Goal: Task Accomplishment & Management: Use online tool/utility

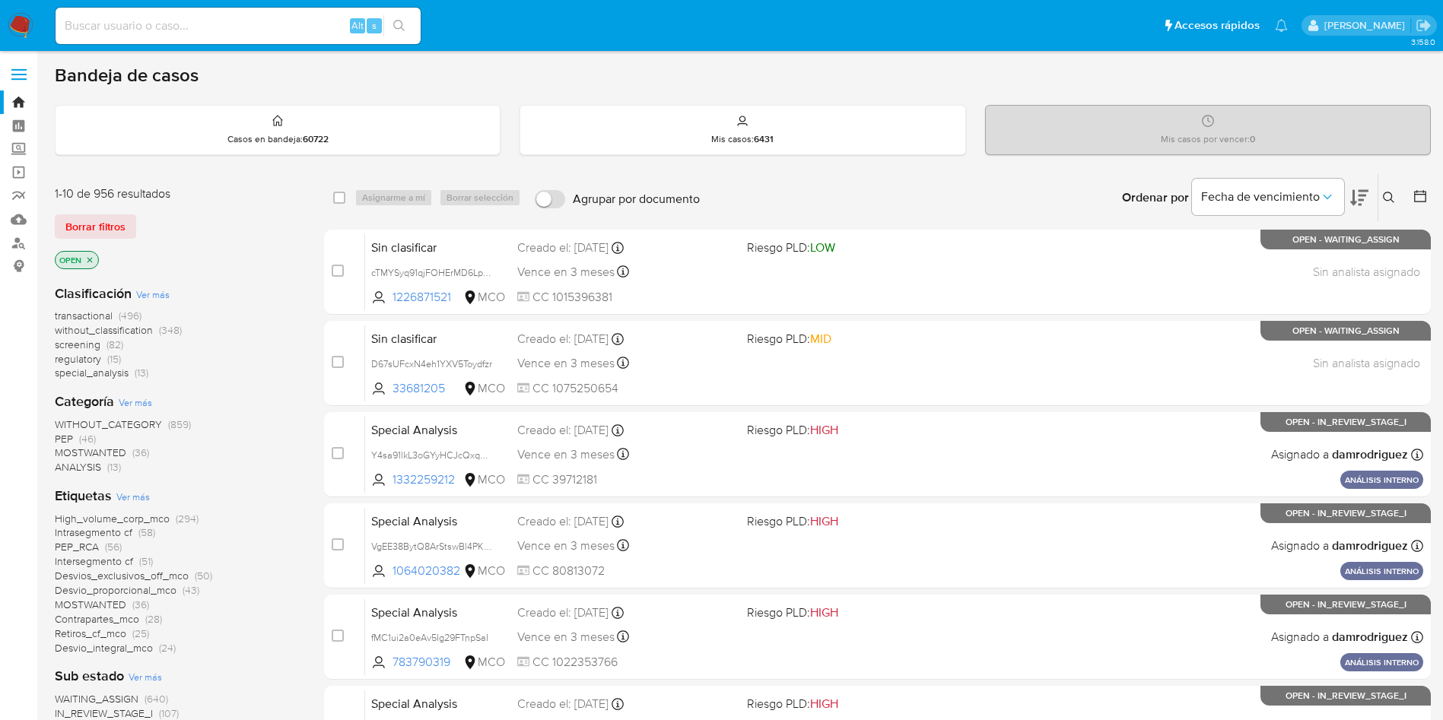
click at [19, 21] on img at bounding box center [21, 26] width 26 height 26
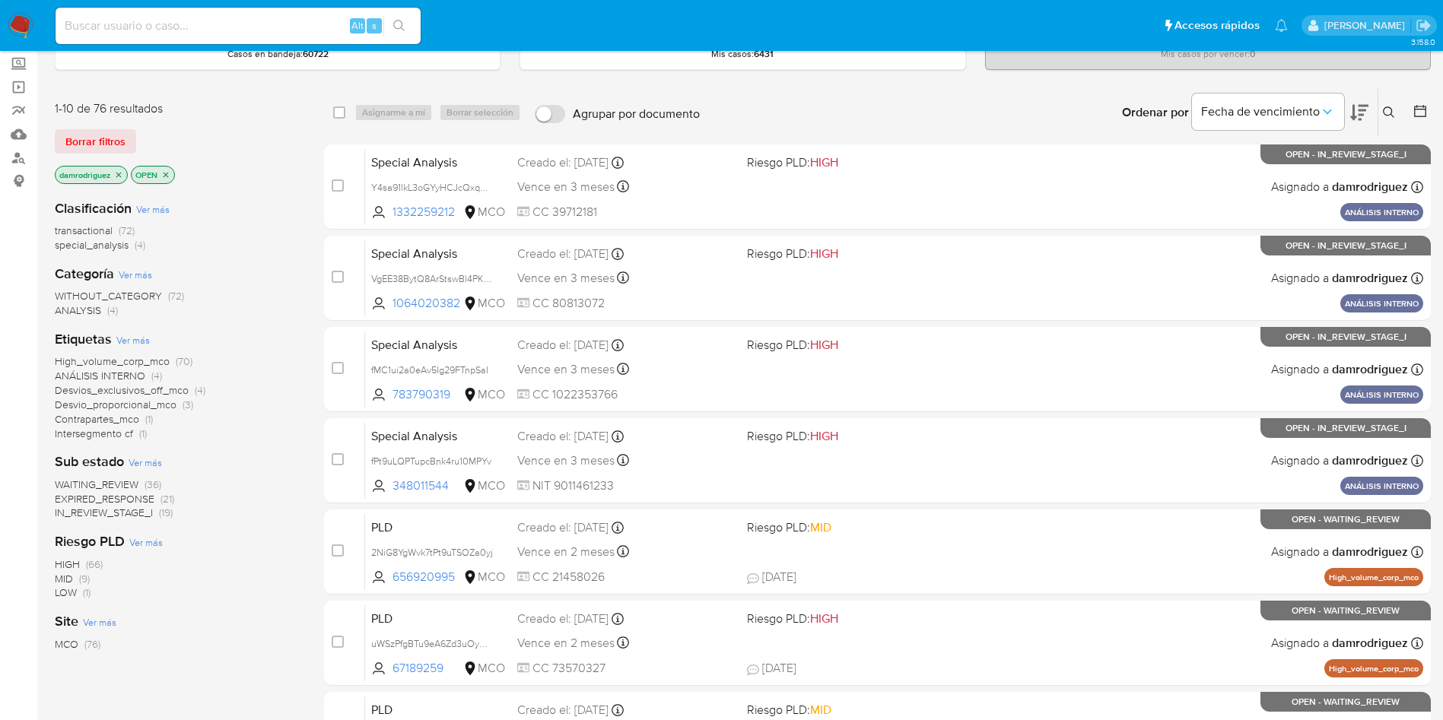
scroll to position [114, 0]
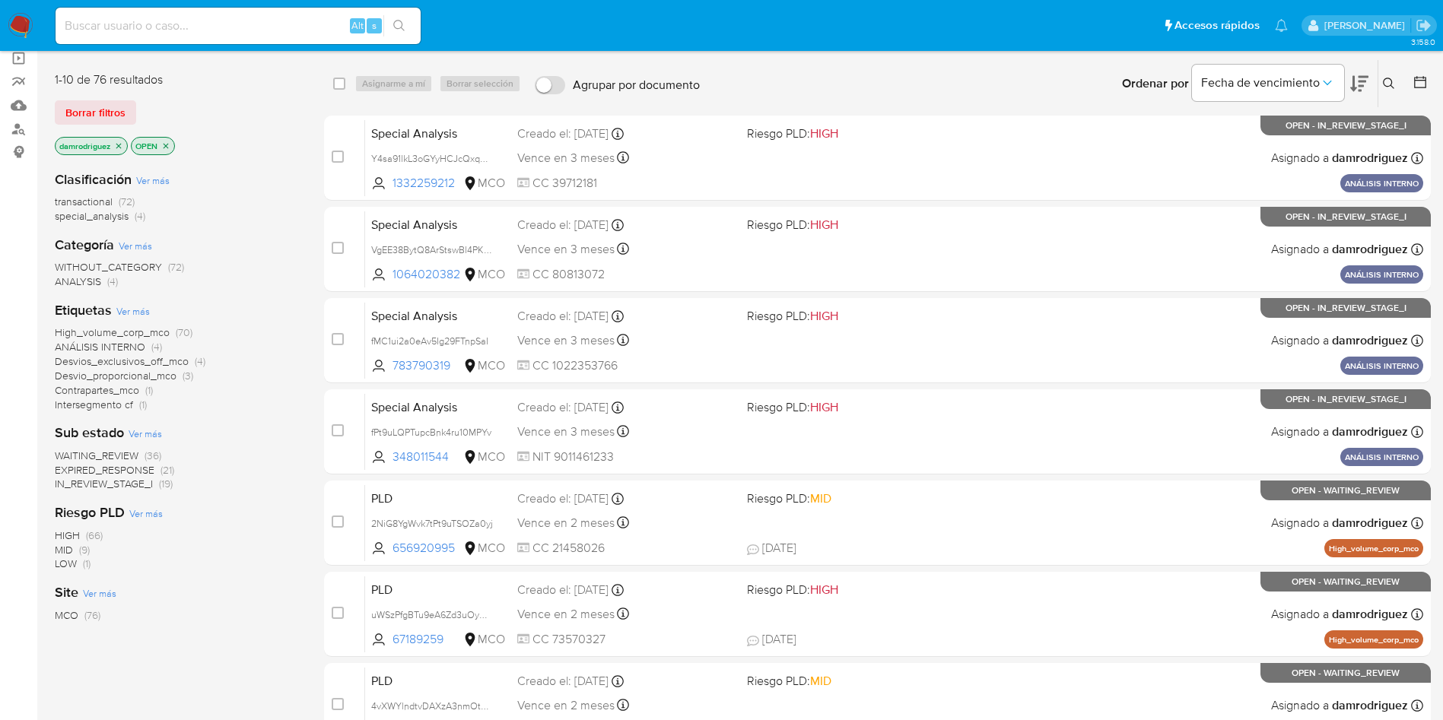
click at [121, 144] on icon "close-filter" at bounding box center [118, 145] width 5 height 5
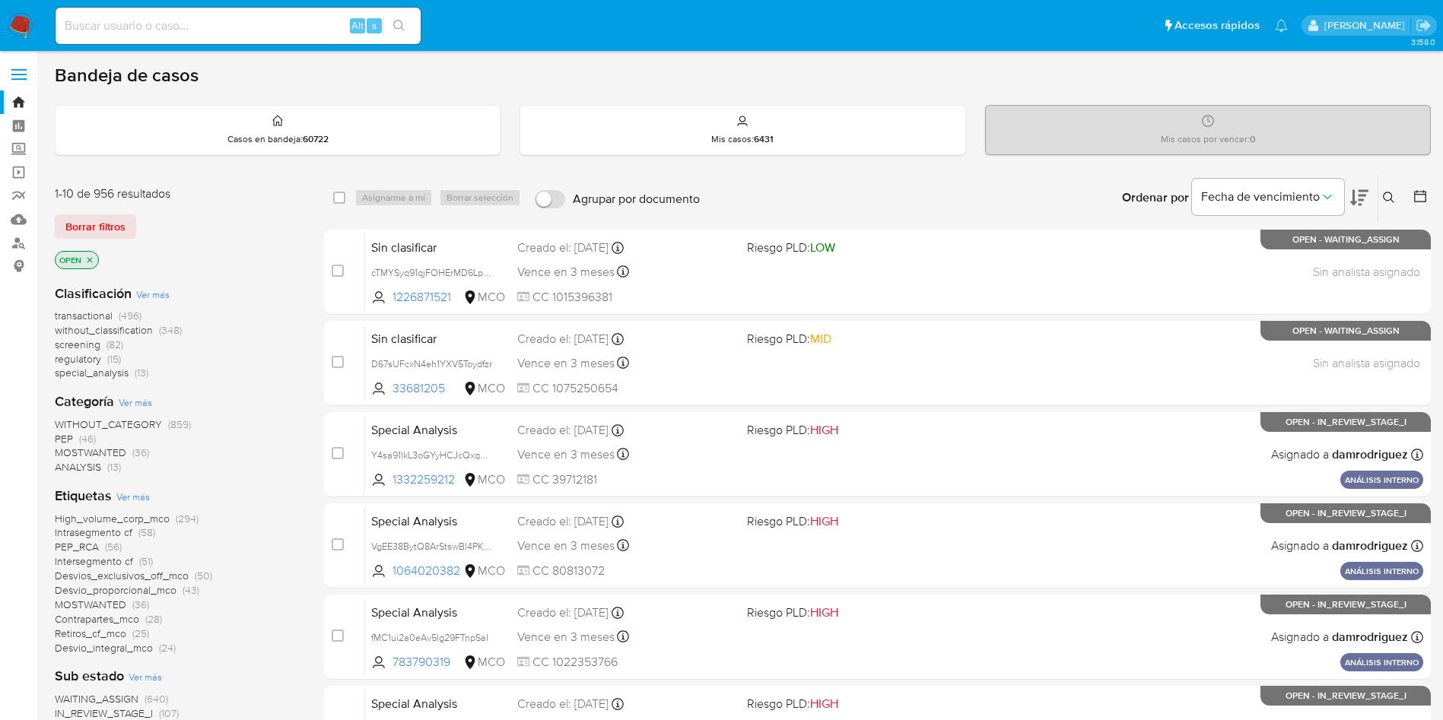
click at [198, 22] on input at bounding box center [238, 26] width 365 height 20
paste input "XJOGFZdJVZRCSMUAYsL5SNYi"
type input "XJOGFZdJVZRCSMUAYsL5SNYi"
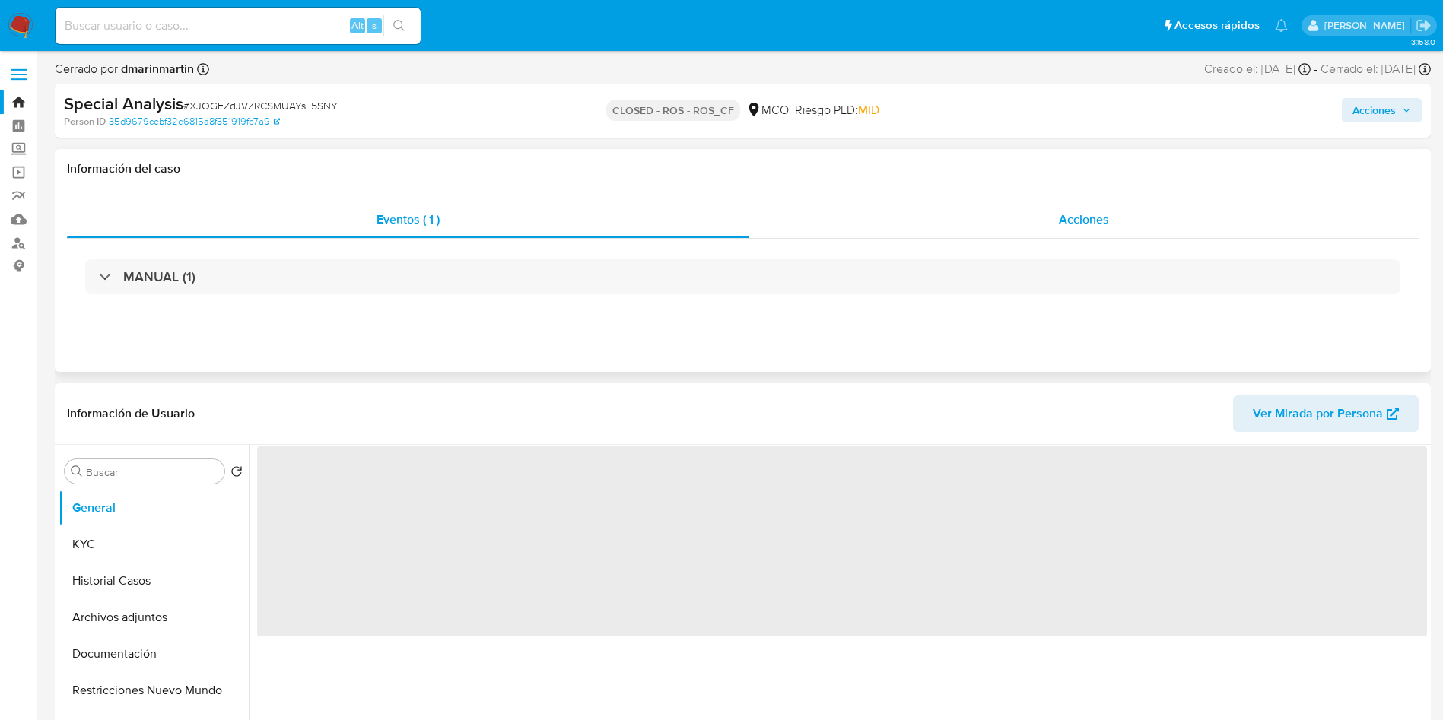
click at [997, 217] on div "Acciones" at bounding box center [1083, 220] width 669 height 37
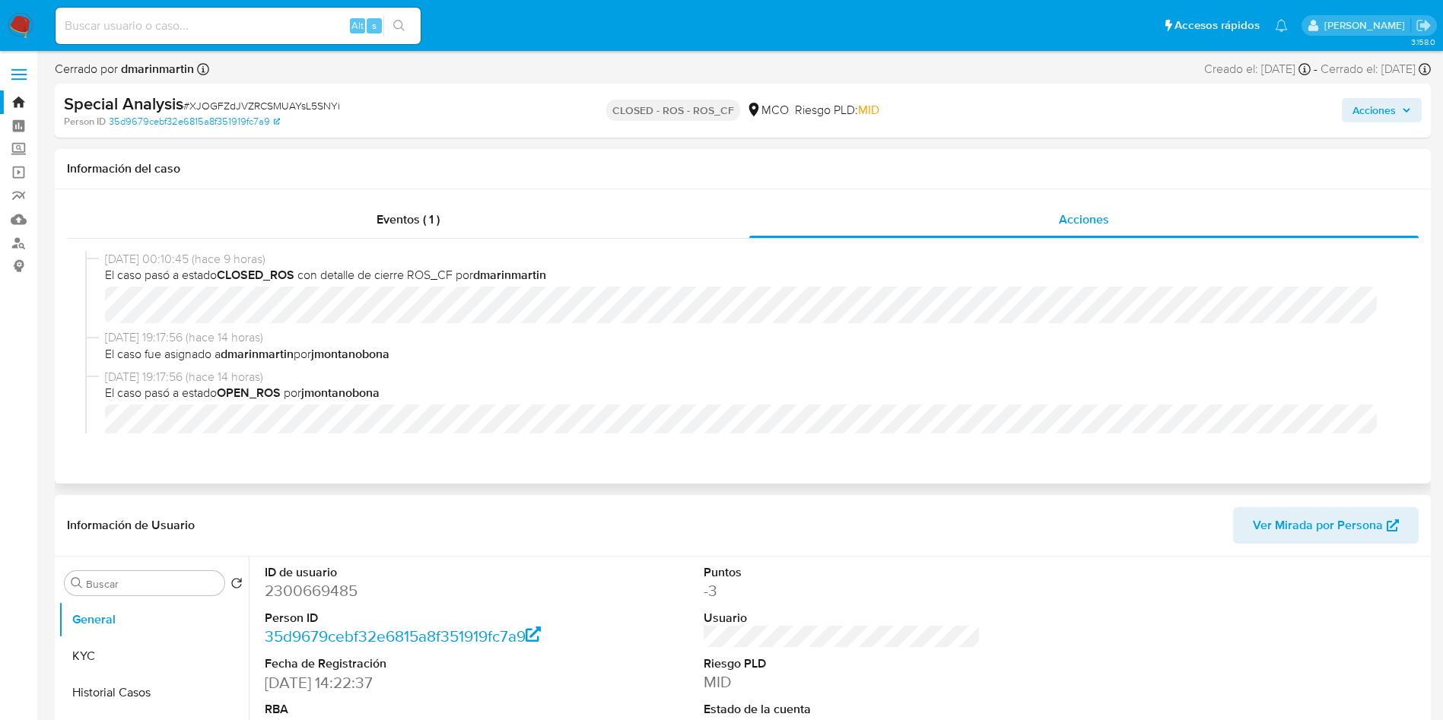
select select "10"
drag, startPoint x: 208, startPoint y: 360, endPoint x: 422, endPoint y: 359, distance: 214.5
click at [421, 359] on span "El caso fue asignado a dmarinmartin por jmontanobona" at bounding box center [749, 354] width 1289 height 17
click at [154, 325] on div "10/09/2025 00:10:45 (hace 9 horas) El caso pasó a estado CLOSED_ROS con detalle…" at bounding box center [742, 290] width 1315 height 78
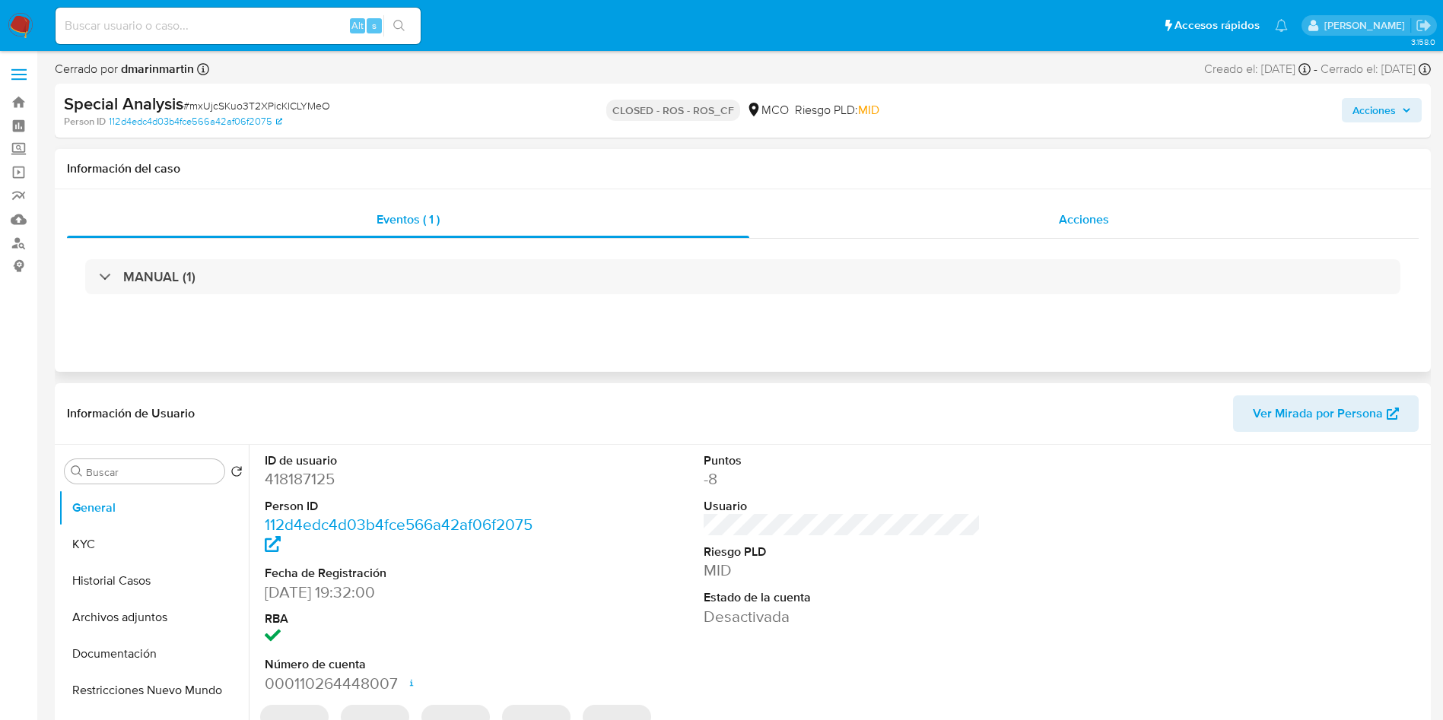
select select "10"
click at [1016, 227] on div "Acciones" at bounding box center [1083, 220] width 669 height 37
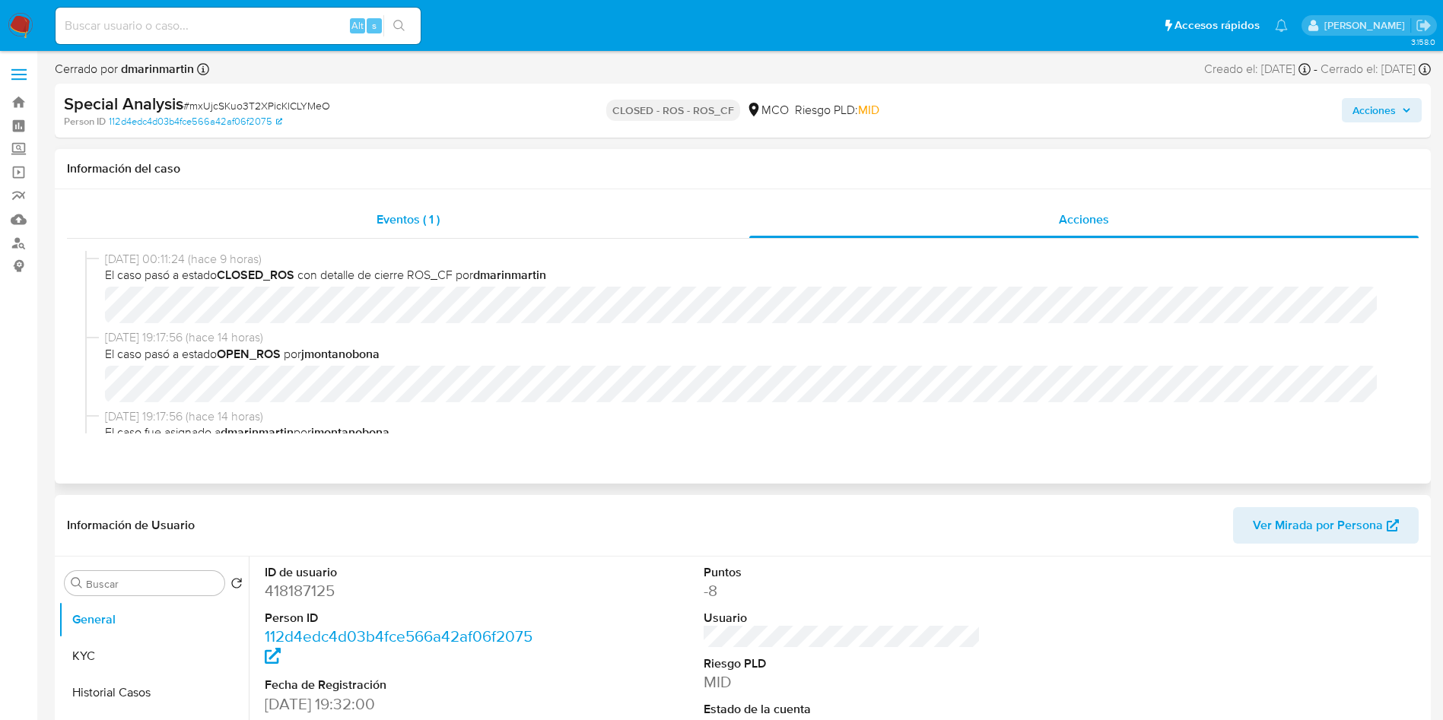
click at [341, 233] on div "Eventos ( 1 )" at bounding box center [408, 220] width 682 height 37
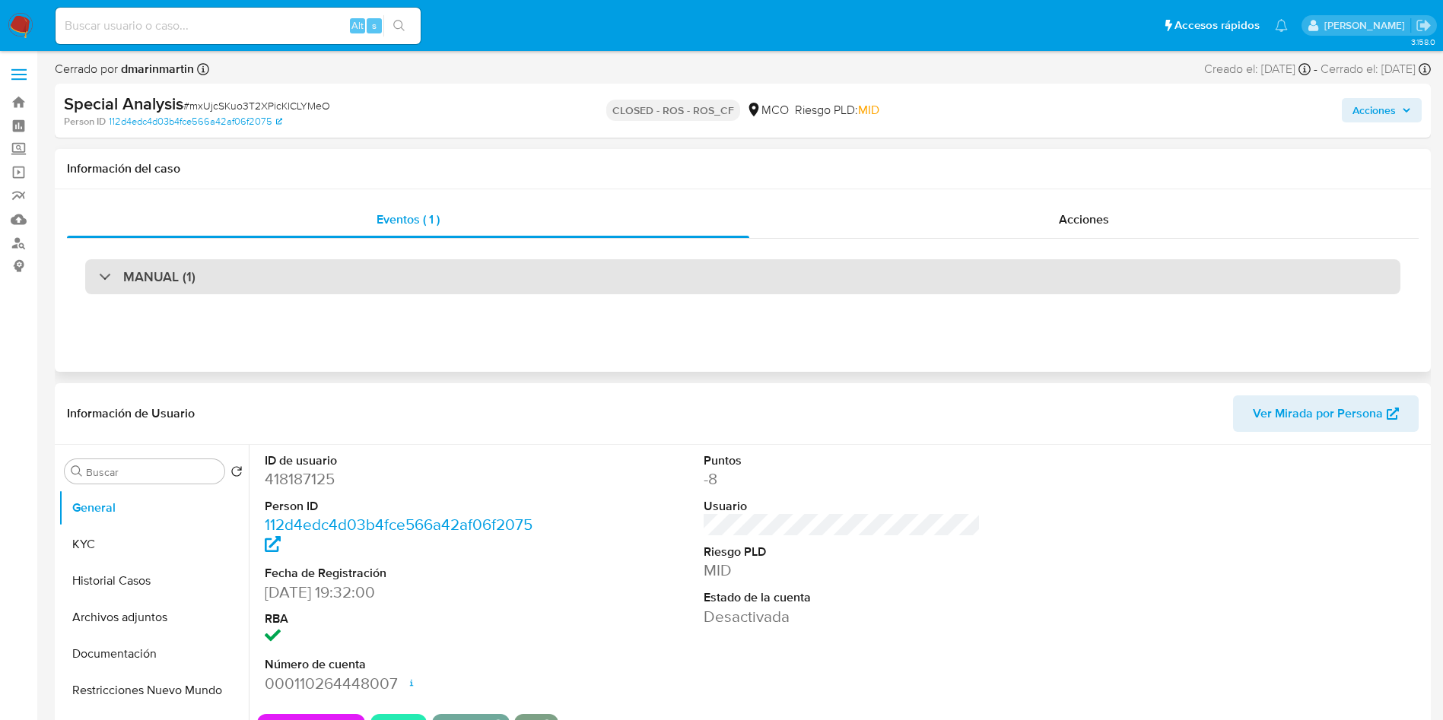
click at [259, 274] on div "MANUAL (1)" at bounding box center [742, 276] width 1315 height 35
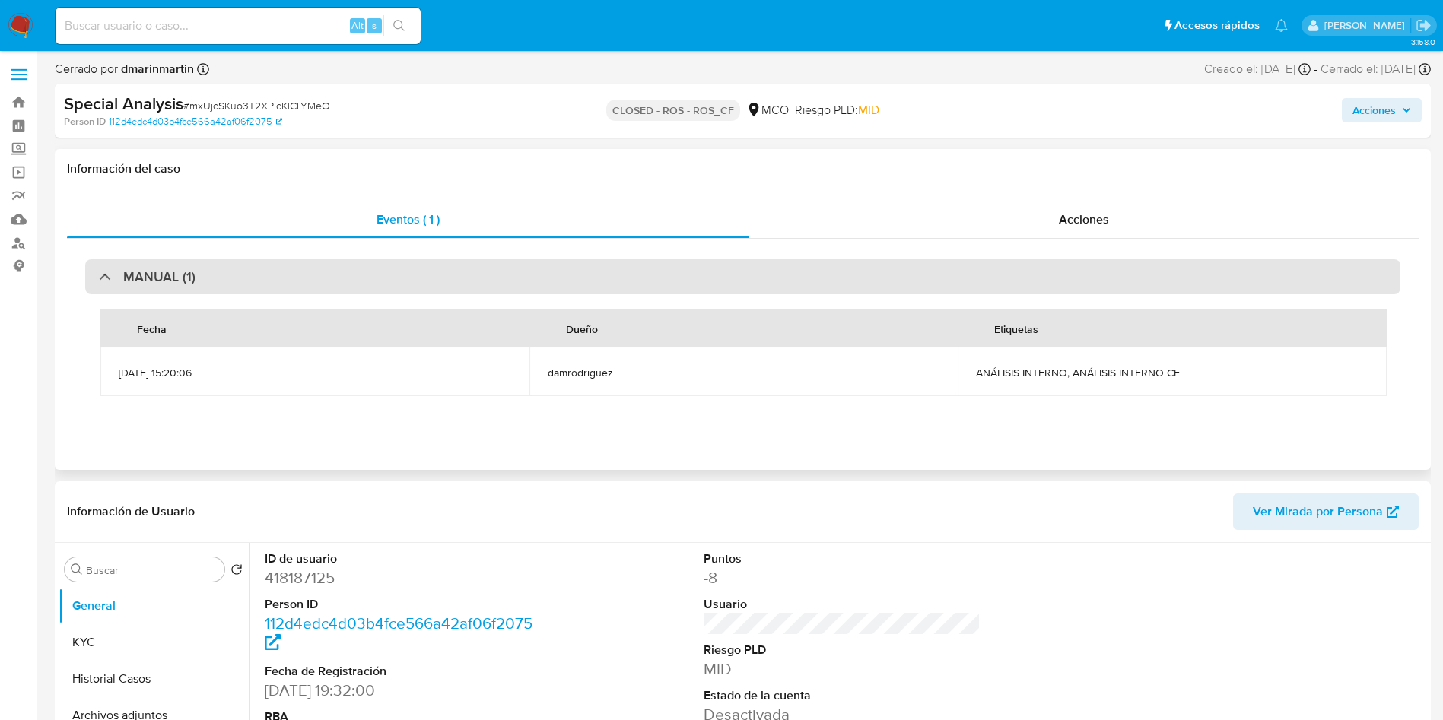
click at [213, 277] on div "MANUAL (1)" at bounding box center [742, 276] width 1315 height 35
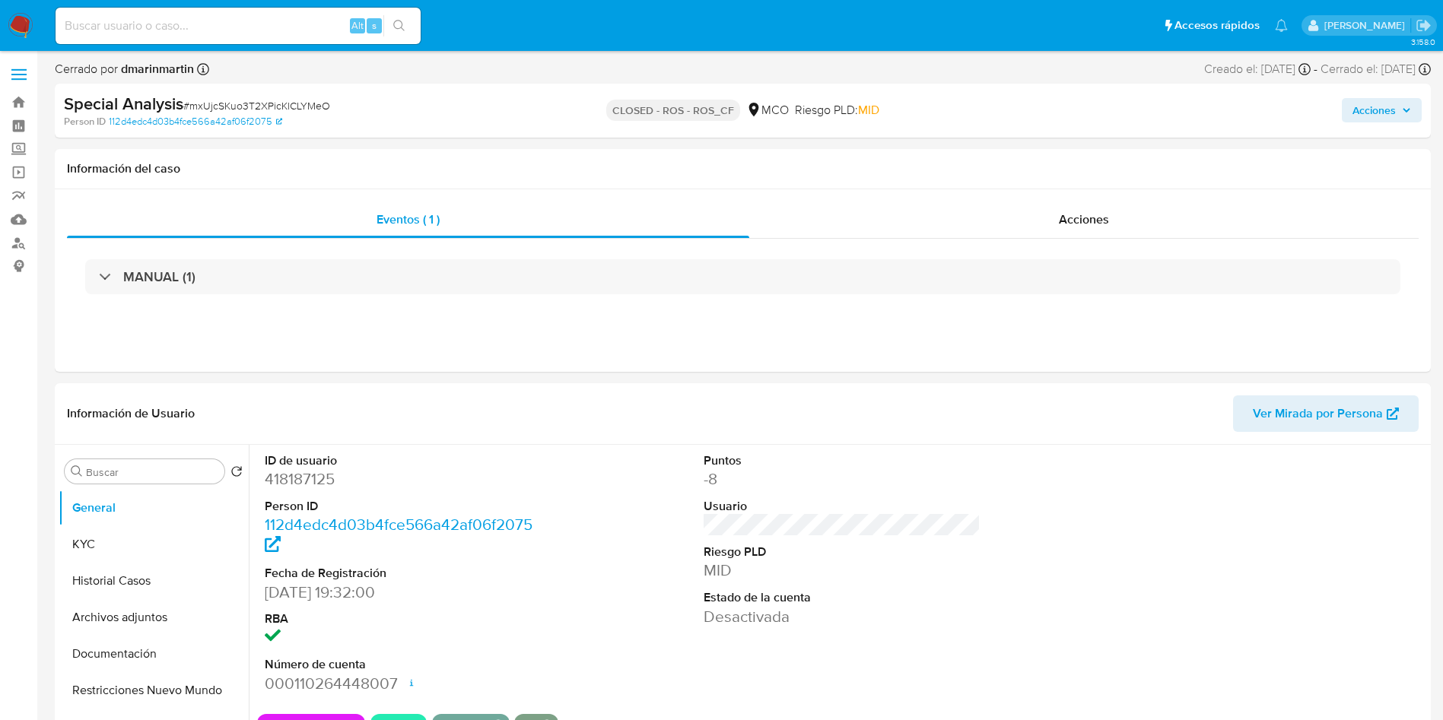
click at [30, 32] on img at bounding box center [21, 26] width 26 height 26
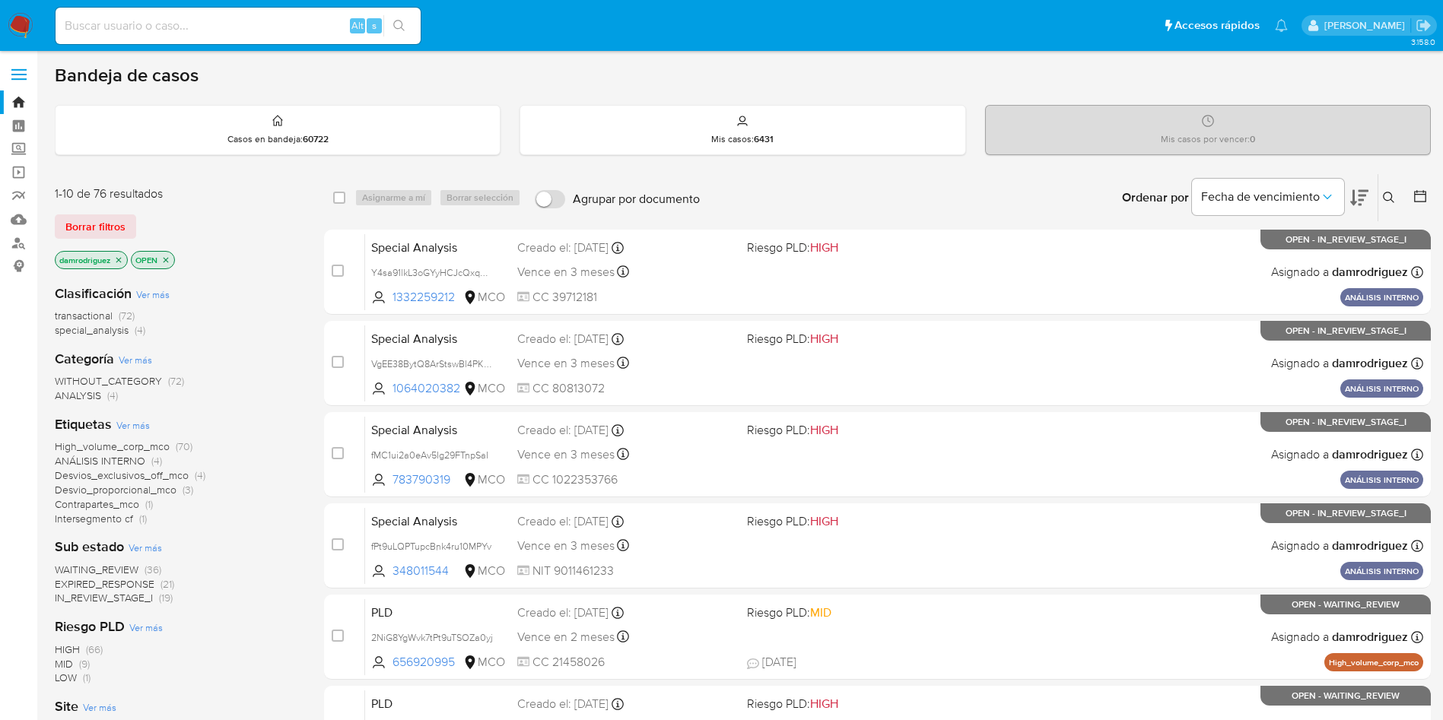
click at [167, 259] on icon "close-filter" at bounding box center [166, 259] width 5 height 5
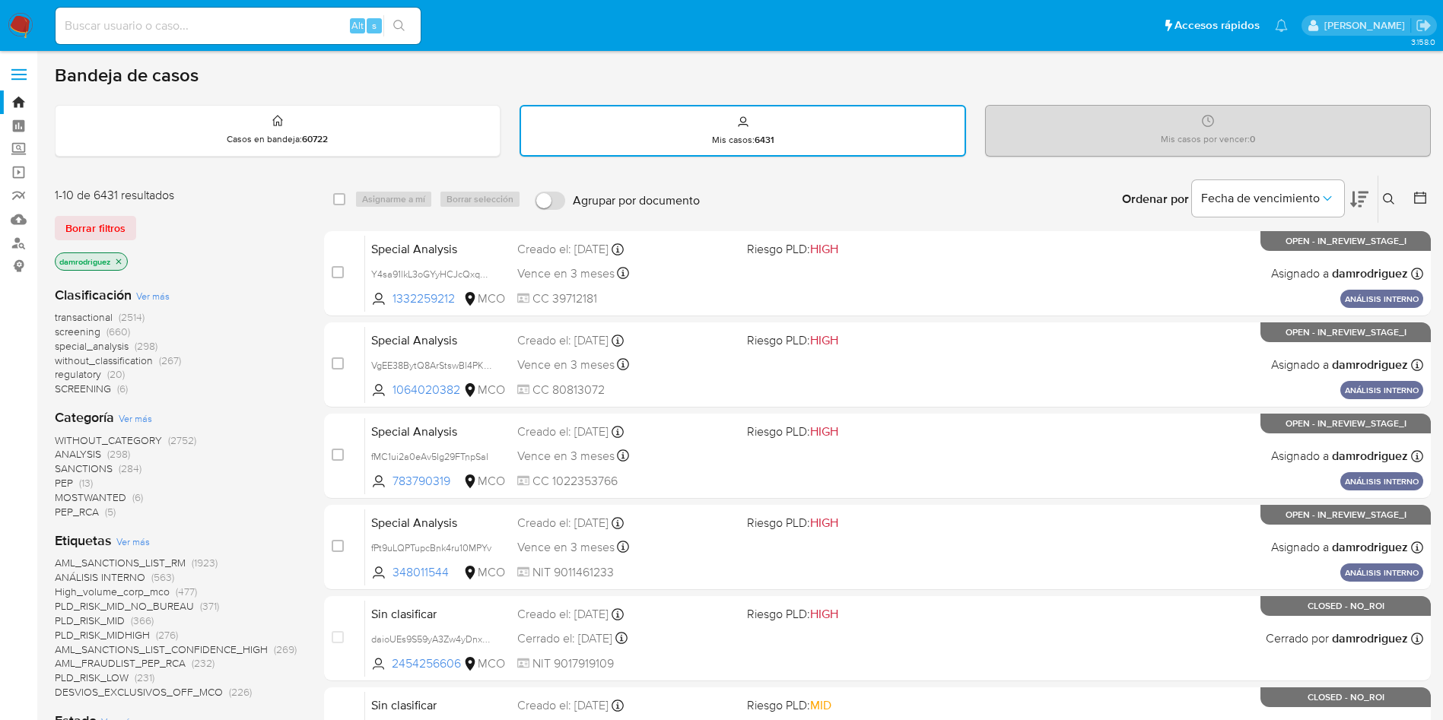
click at [116, 259] on icon "close-filter" at bounding box center [118, 261] width 9 height 9
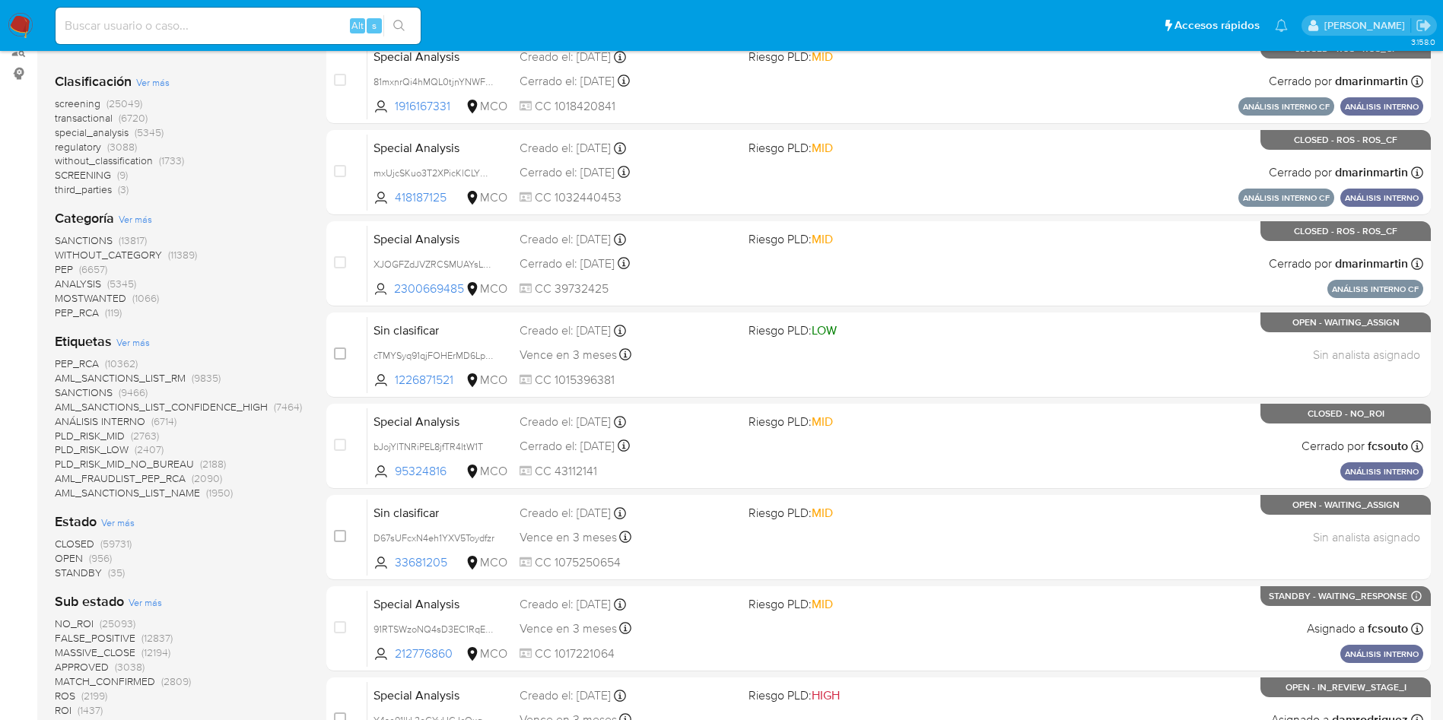
scroll to position [228, 0]
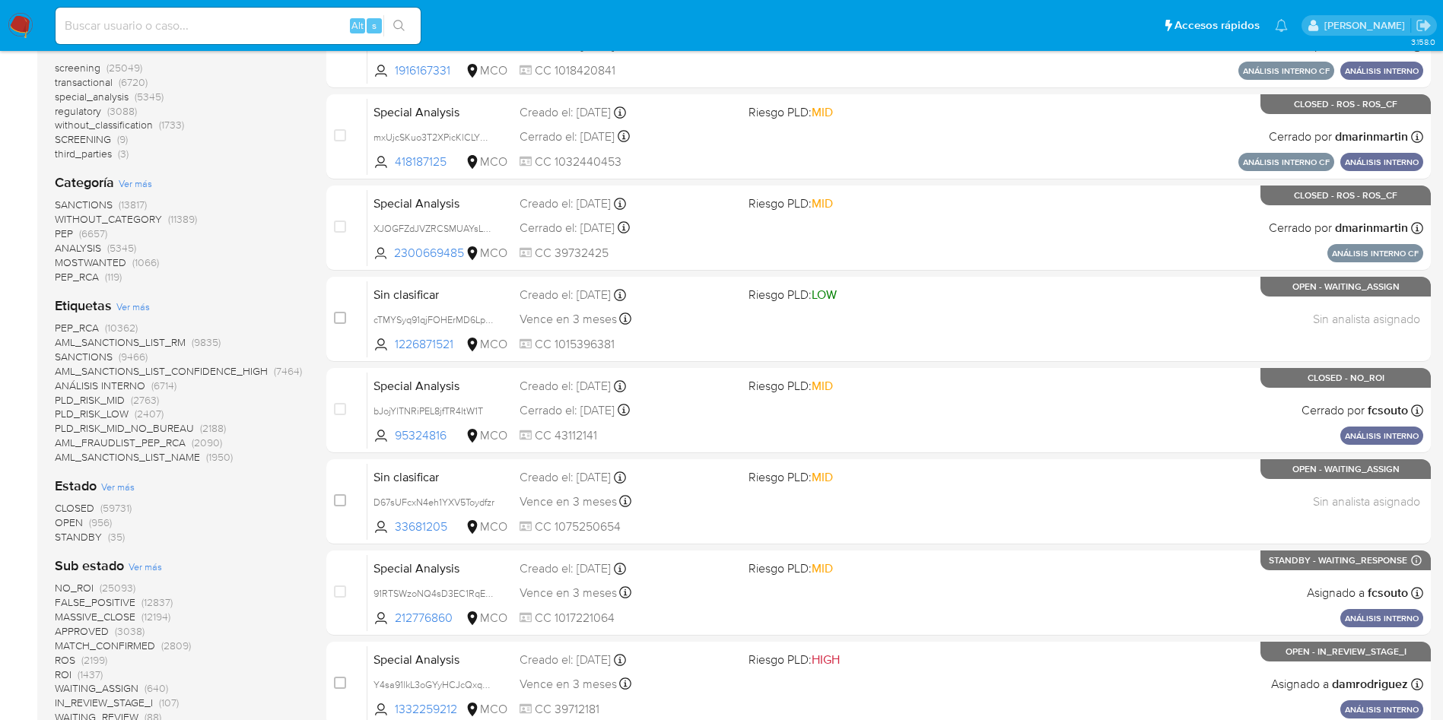
click at [80, 506] on span "CLOSED" at bounding box center [75, 507] width 40 height 15
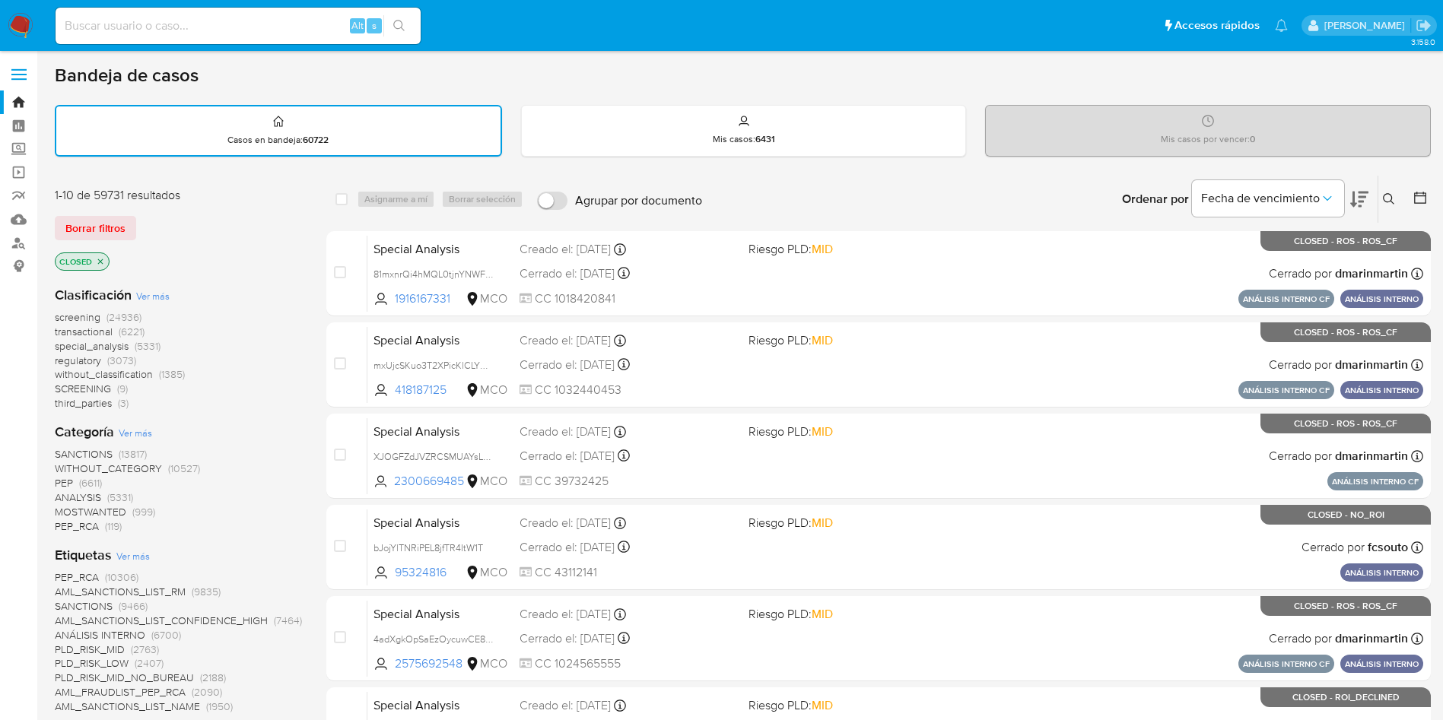
click at [34, 26] on nav "Pausado Ver notificaciones Alt s Accesos rápidos Presiona las siguientes teclas…" at bounding box center [721, 25] width 1443 height 51
click at [24, 27] on img at bounding box center [21, 26] width 26 height 26
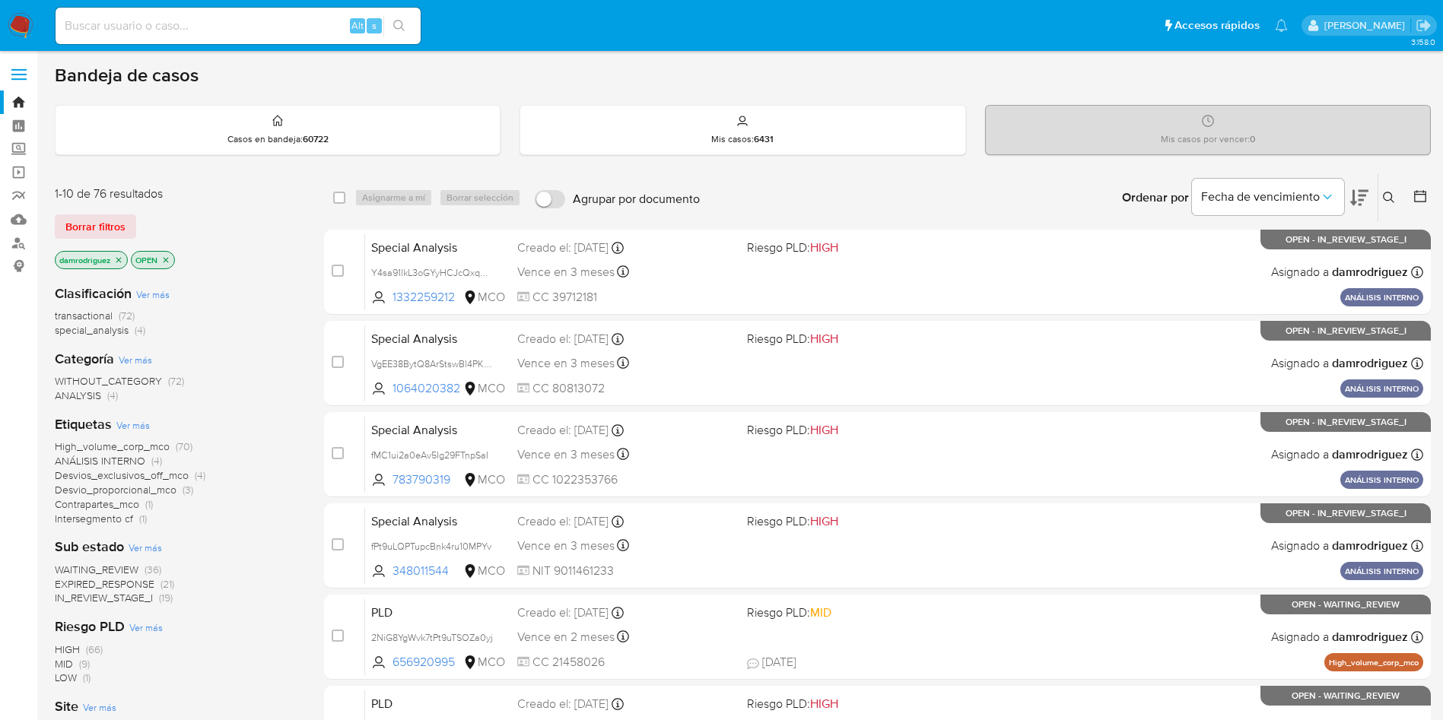
click at [240, 25] on input at bounding box center [238, 26] width 365 height 20
paste input "XJOGFZdJVZRCSMUAYsL5SNYi"
type input "XJOGFZdJVZRCSMUAYsL5SNYi"
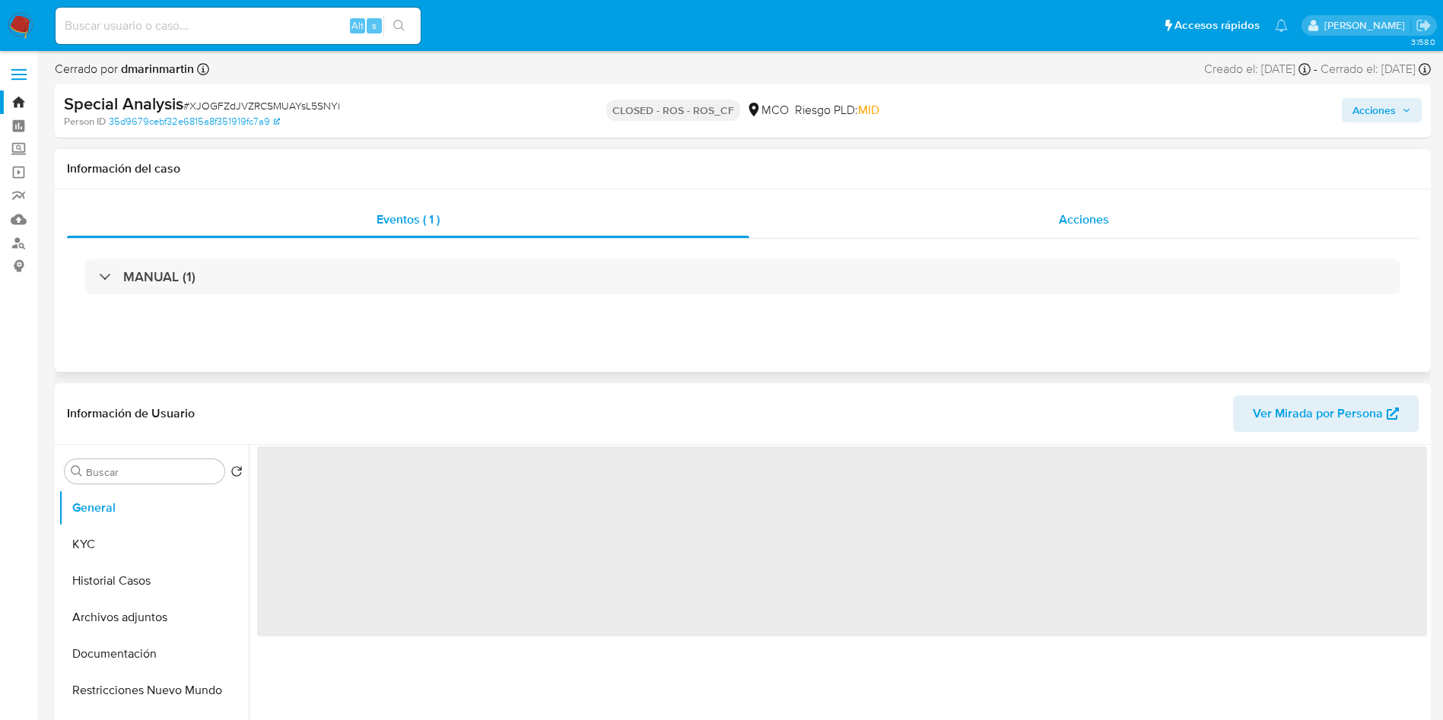
click at [1142, 235] on div "Acciones" at bounding box center [1083, 220] width 669 height 37
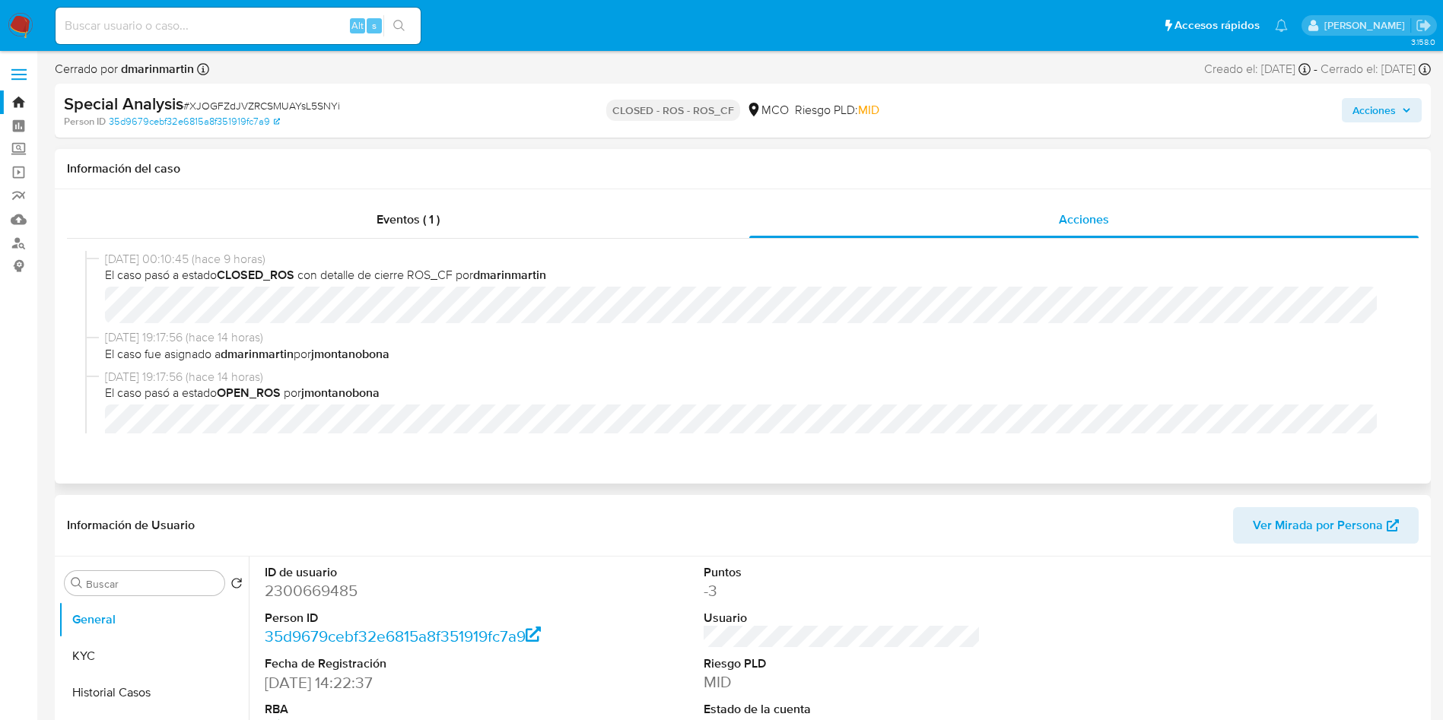
select select "10"
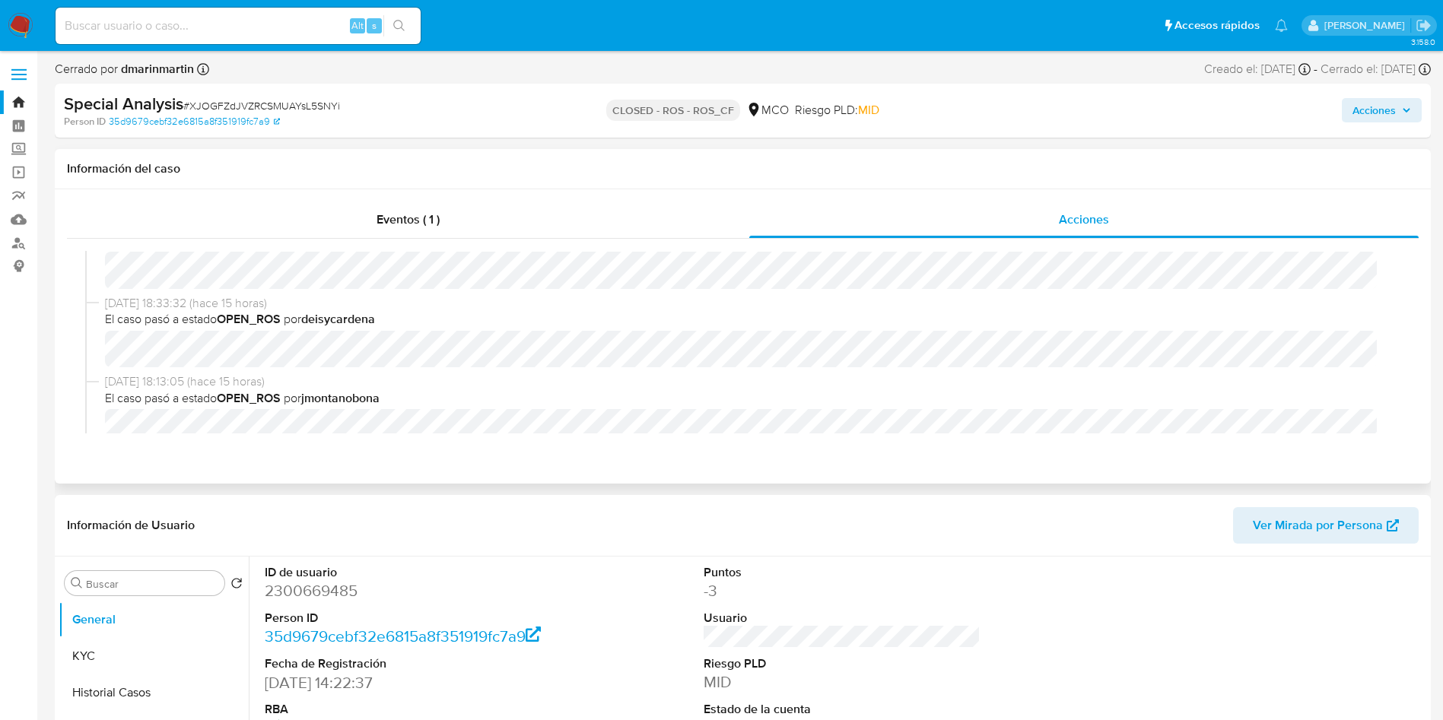
scroll to position [456, 0]
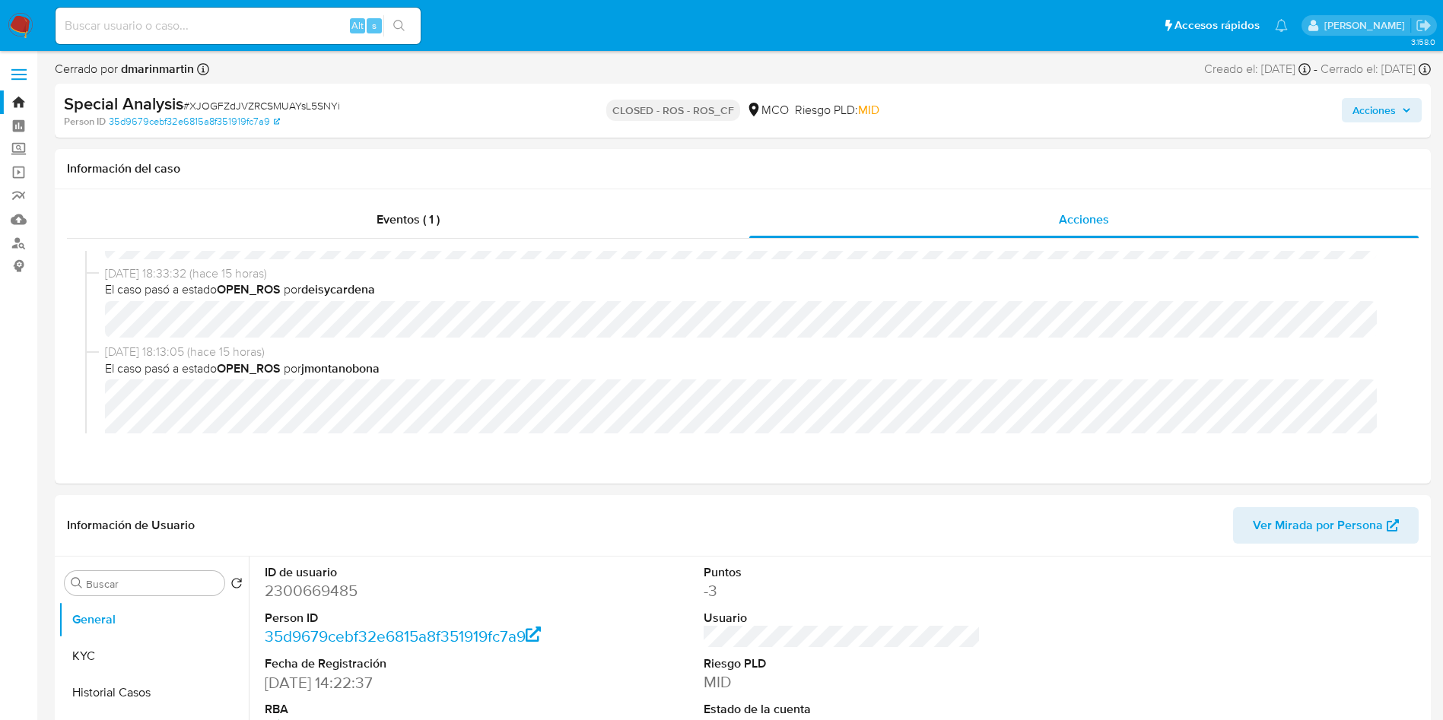
click at [224, 30] on input at bounding box center [238, 26] width 365 height 20
click at [291, 21] on input at bounding box center [238, 26] width 365 height 20
paste input "118807519"
type input "118807519"
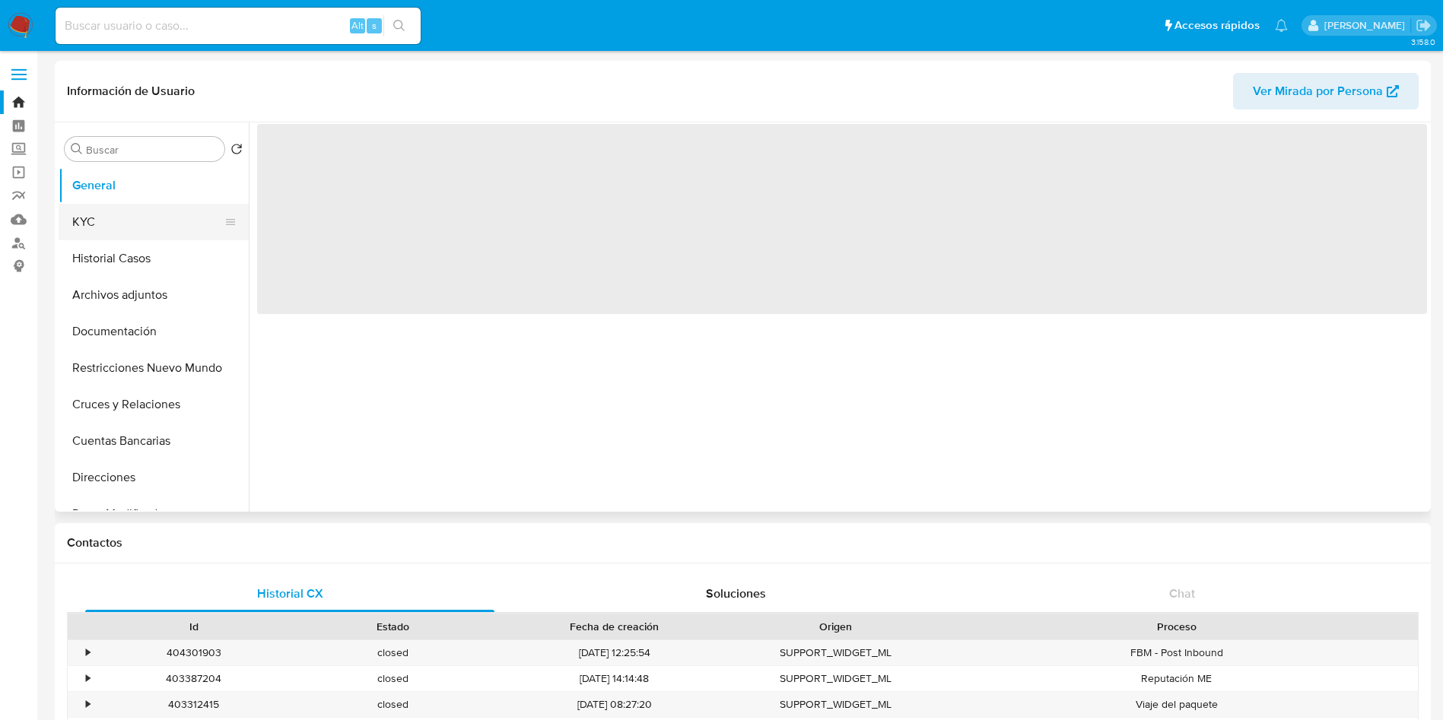
click at [119, 222] on button "KYC" at bounding box center [148, 222] width 178 height 37
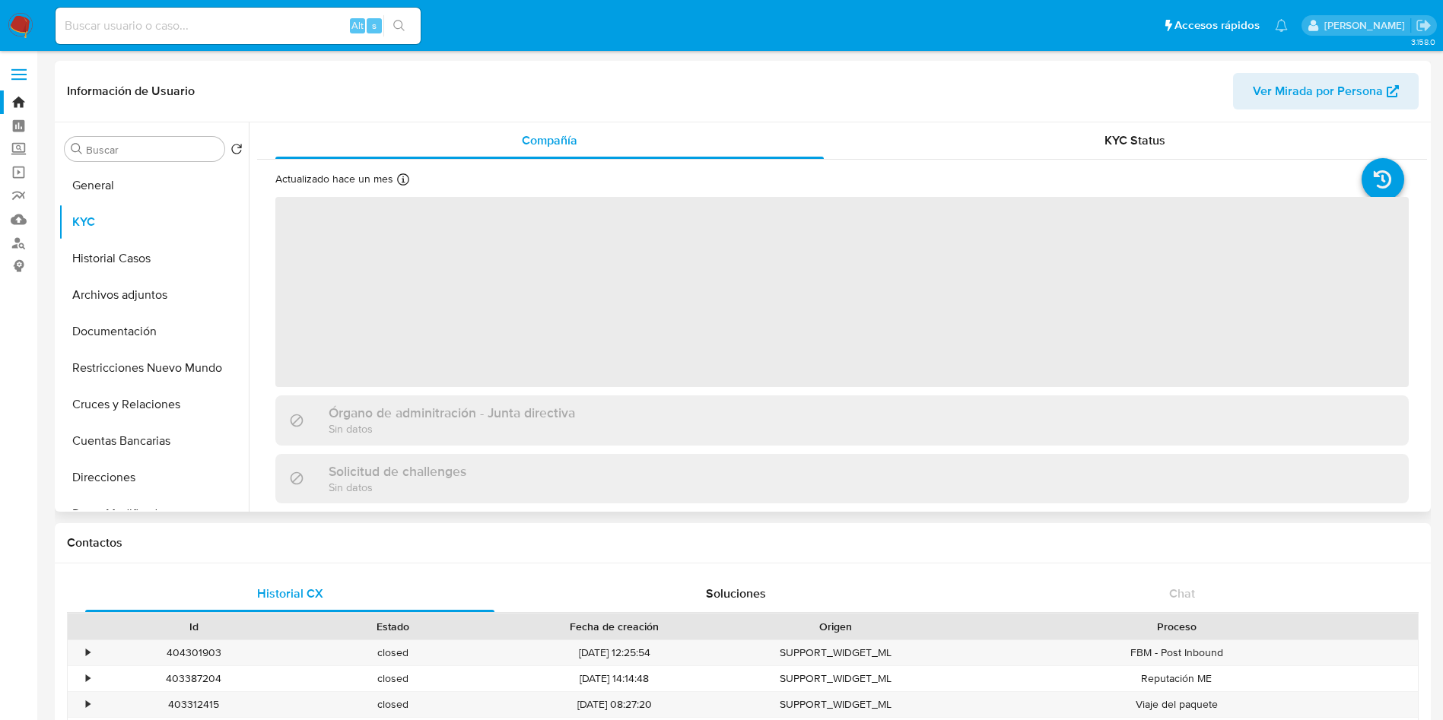
select select "10"
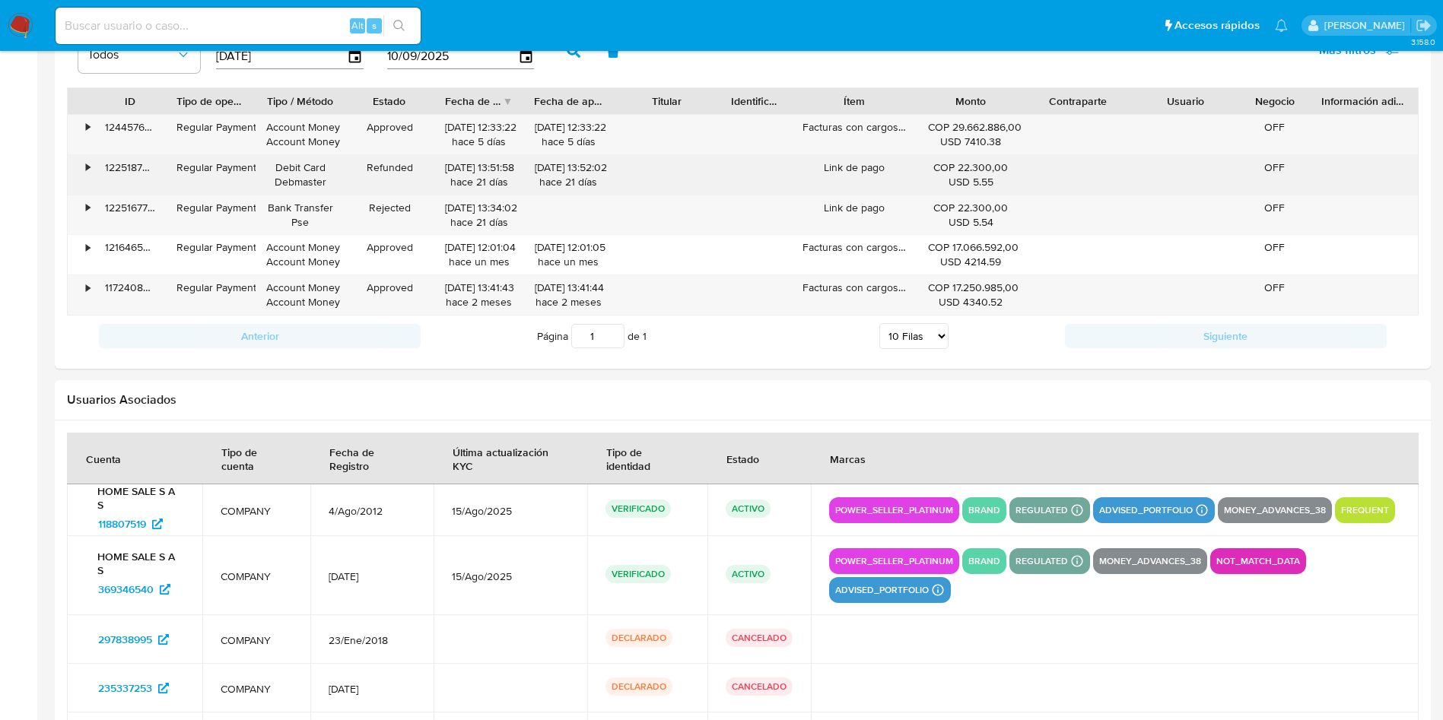
scroll to position [1255, 0]
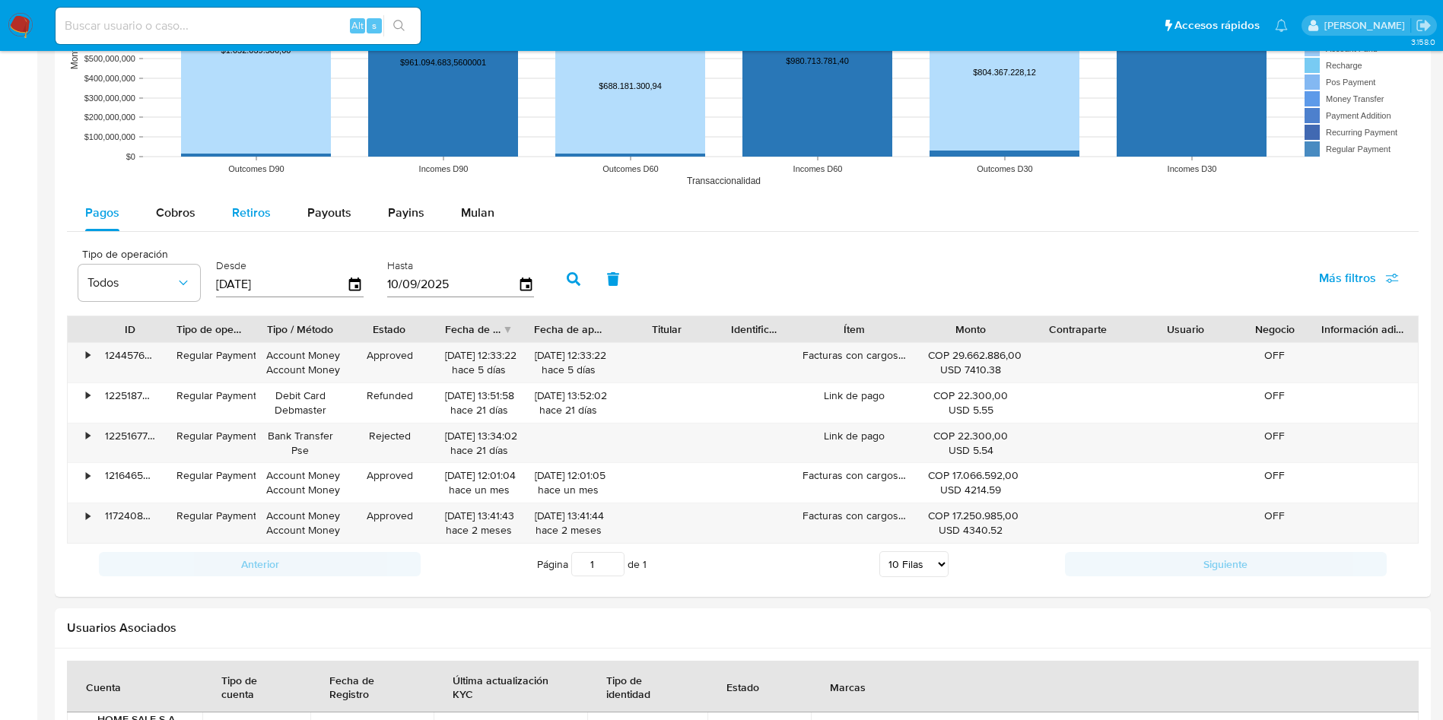
click at [246, 202] on div "Retiros" at bounding box center [251, 213] width 39 height 37
select select "10"
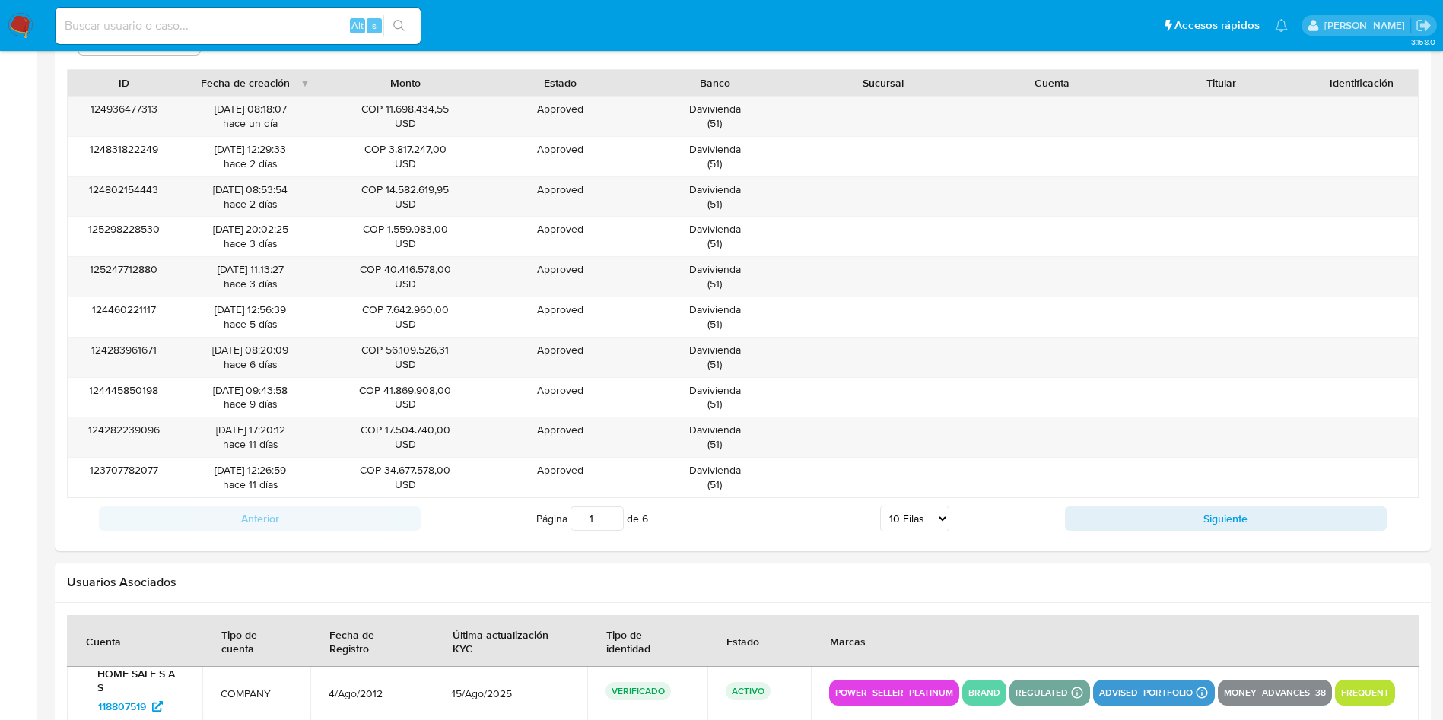
scroll to position [1597, 0]
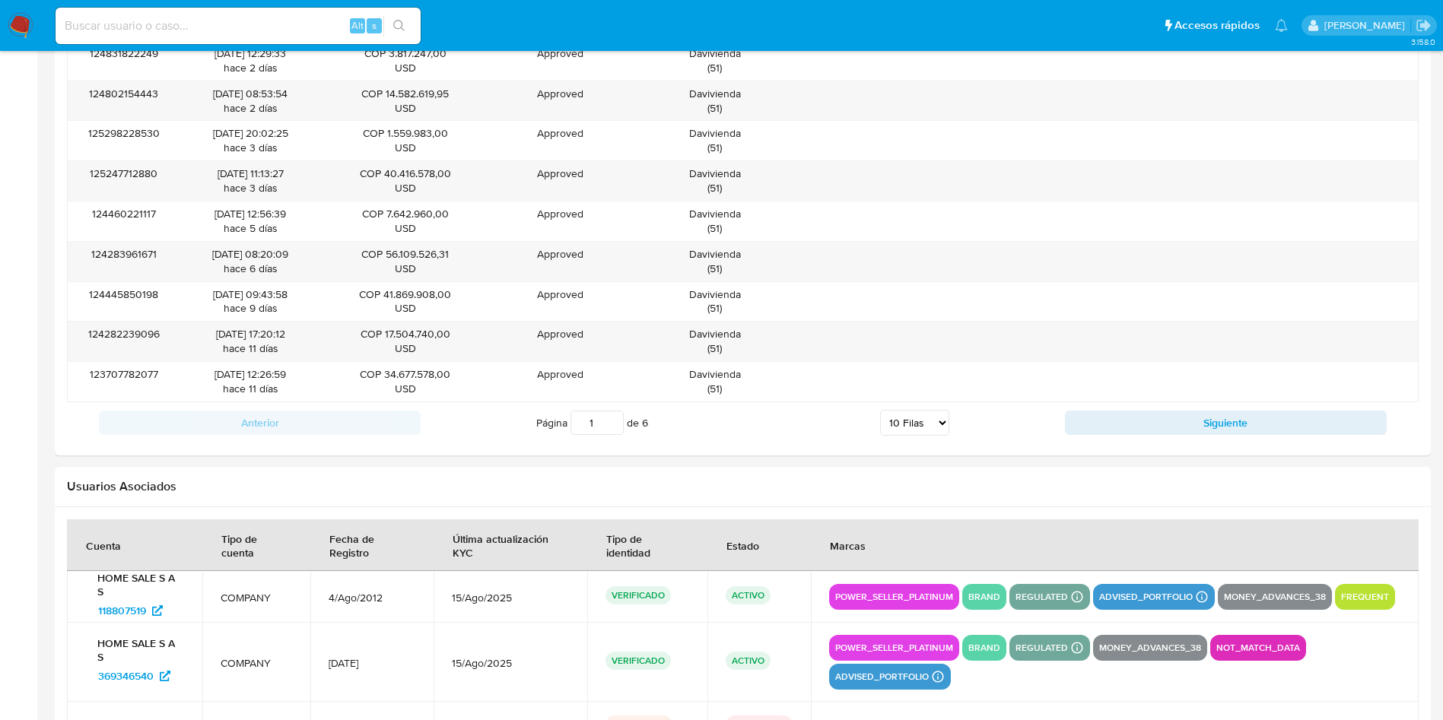
click at [1214, 438] on div "Anterior Página 1 de 6 5 Filas 10 Filas 20 Filas 25 Filas 50 Filas 100 Filas Si…" at bounding box center [742, 422] width 1351 height 41
click at [1212, 426] on button "Siguiente" at bounding box center [1226, 423] width 322 height 24
type input "2"
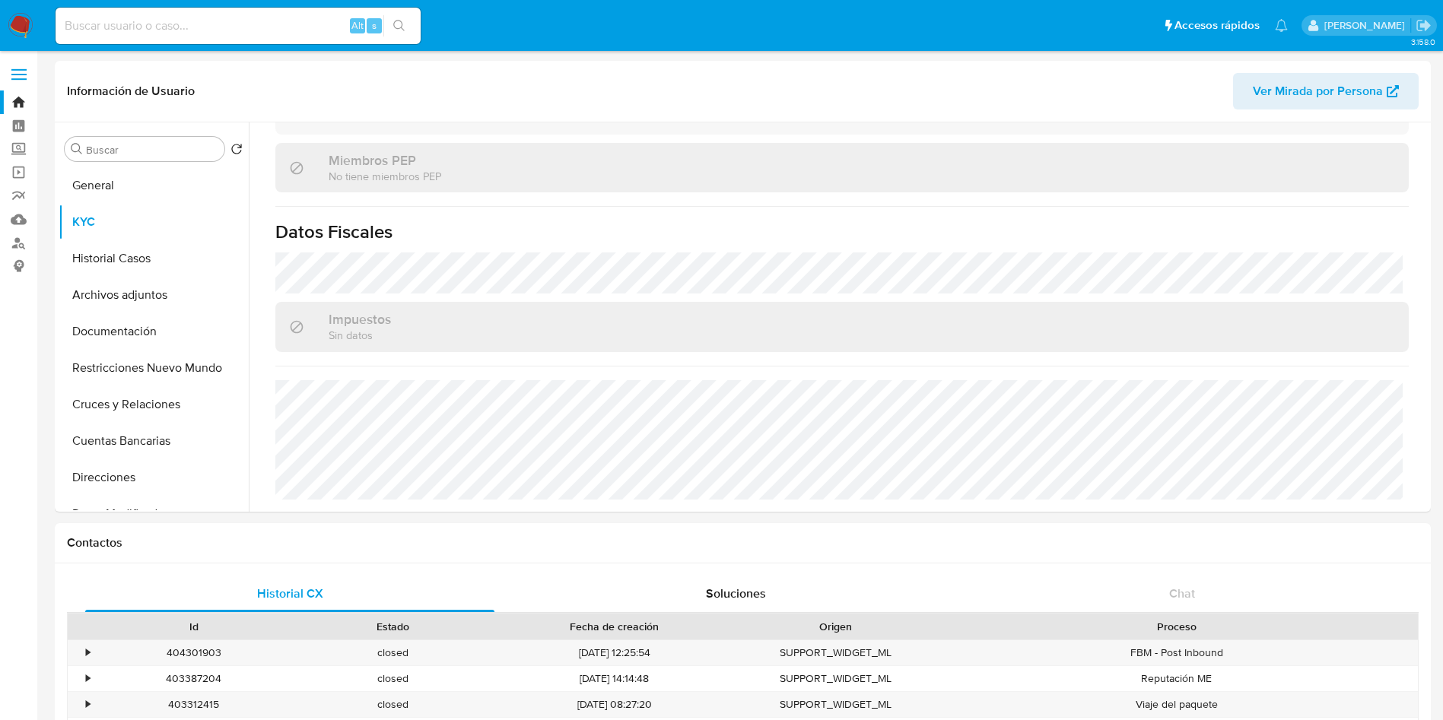
scroll to position [27, 0]
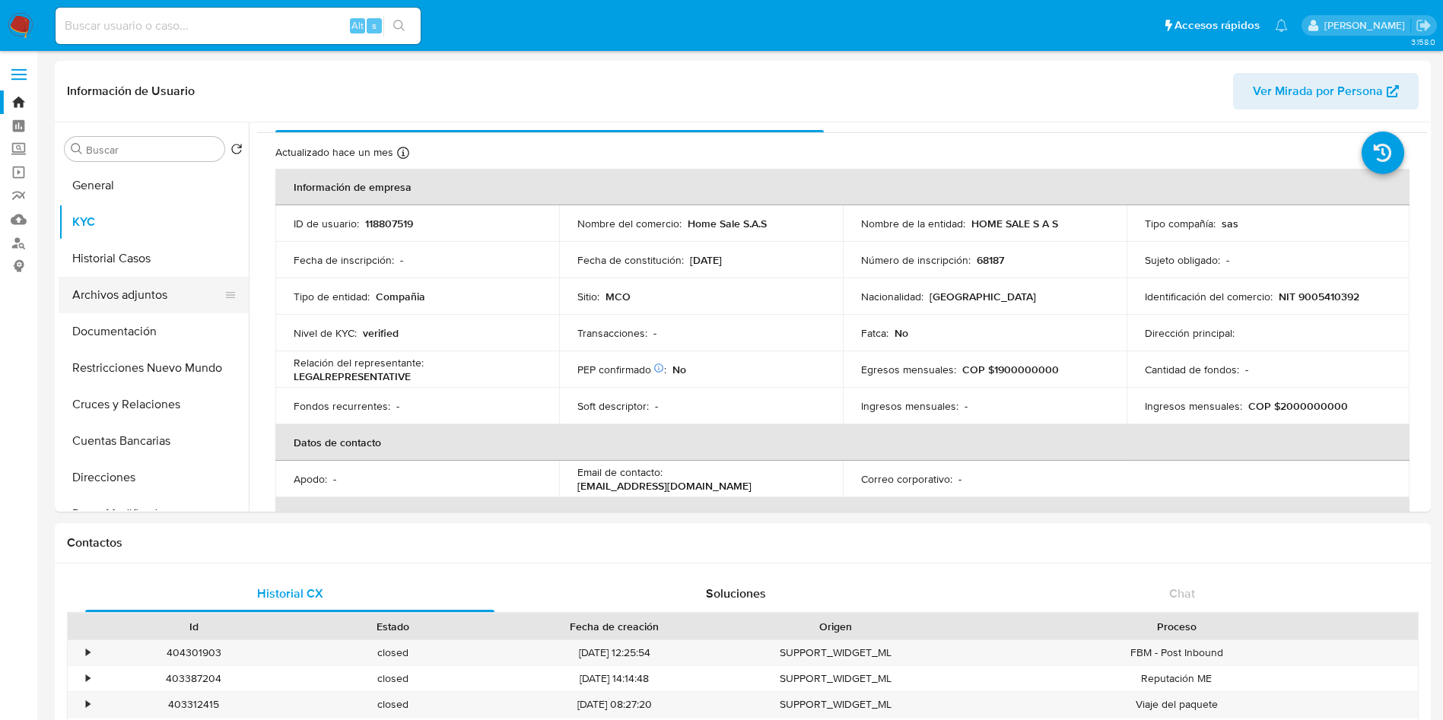
click at [149, 278] on button "Archivos adjuntos" at bounding box center [148, 295] width 178 height 37
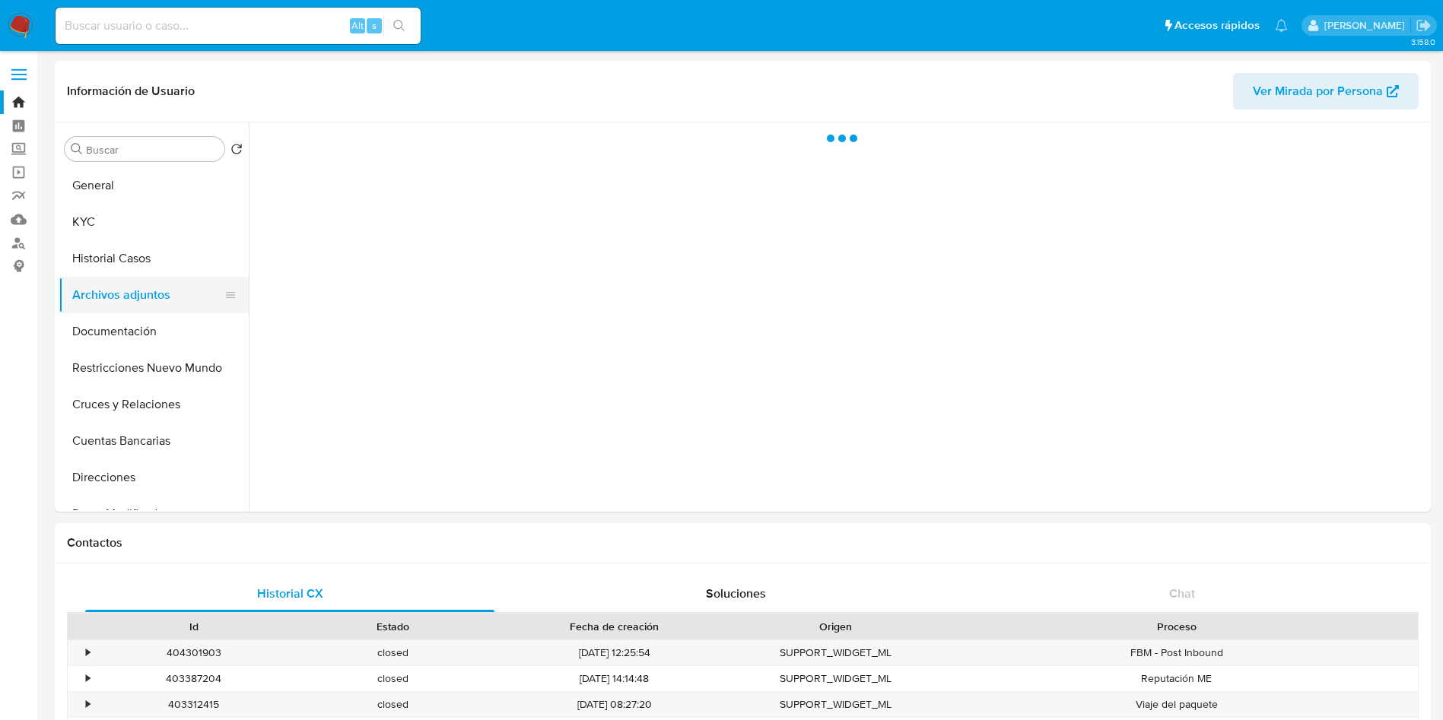
scroll to position [0, 0]
click at [148, 271] on button "Historial Casos" at bounding box center [148, 258] width 178 height 37
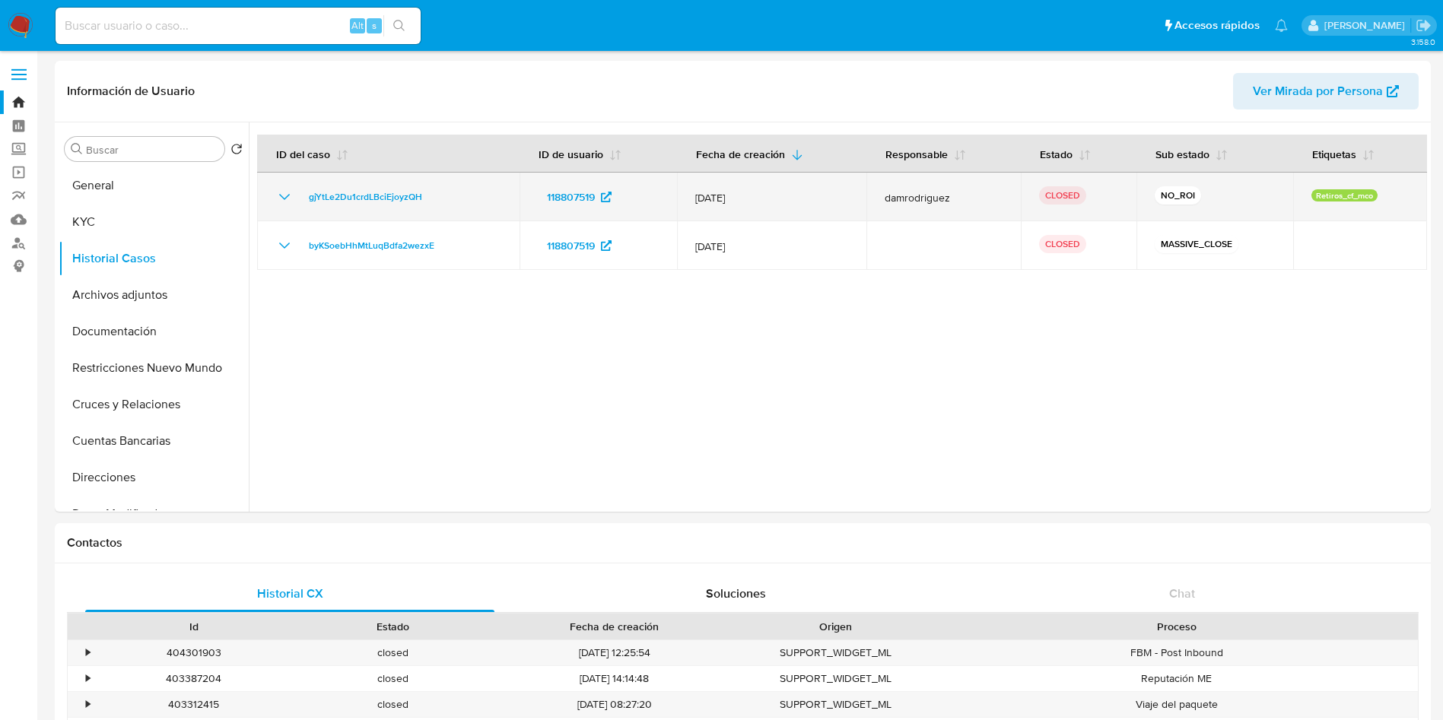
click at [283, 192] on icon "Mostrar/Ocultar" at bounding box center [284, 197] width 18 height 18
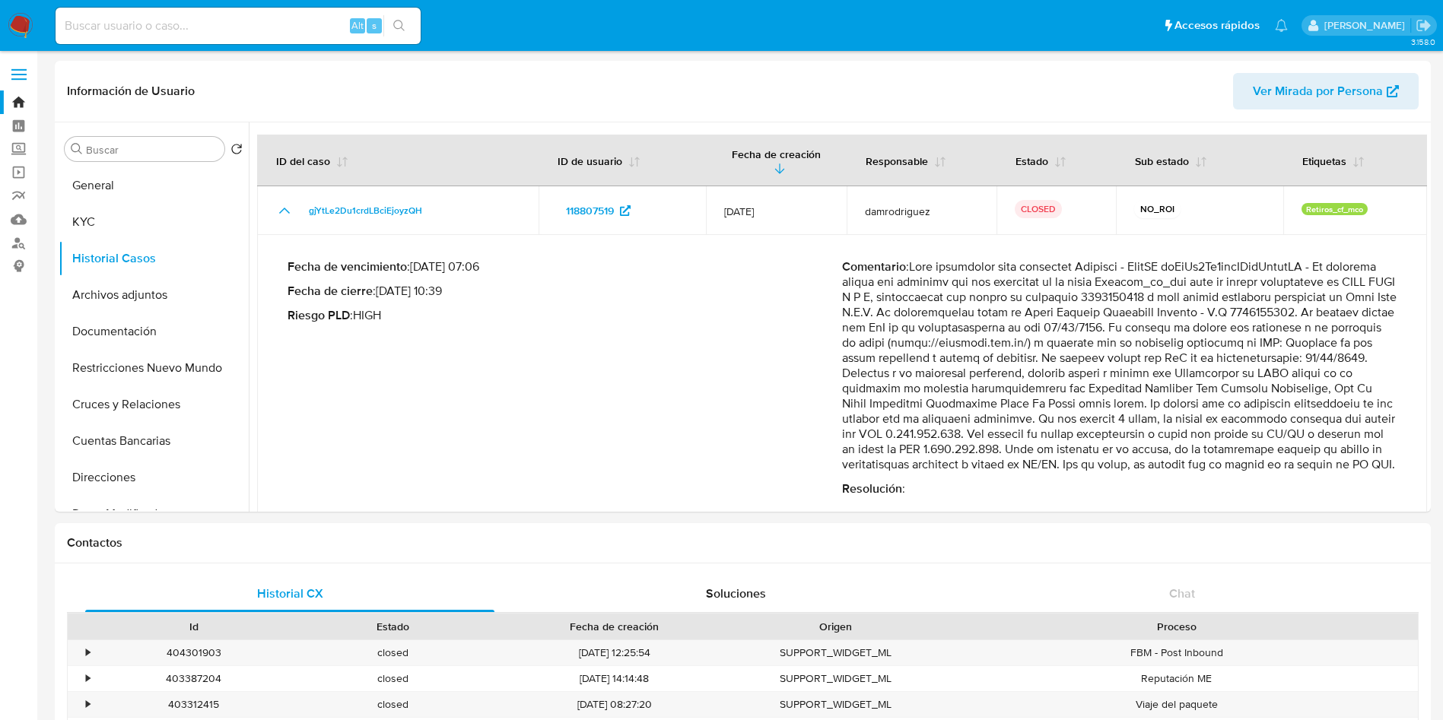
drag, startPoint x: 1077, startPoint y: 317, endPoint x: 1208, endPoint y: 320, distance: 130.8
click at [1208, 320] on p "Comentario :" at bounding box center [1119, 365] width 554 height 213
click at [1260, 319] on p "Comentario :" at bounding box center [1119, 365] width 554 height 213
drag, startPoint x: 1195, startPoint y: 311, endPoint x: 1253, endPoint y: 312, distance: 57.8
click at [1253, 312] on p "Comentario :" at bounding box center [1119, 365] width 554 height 213
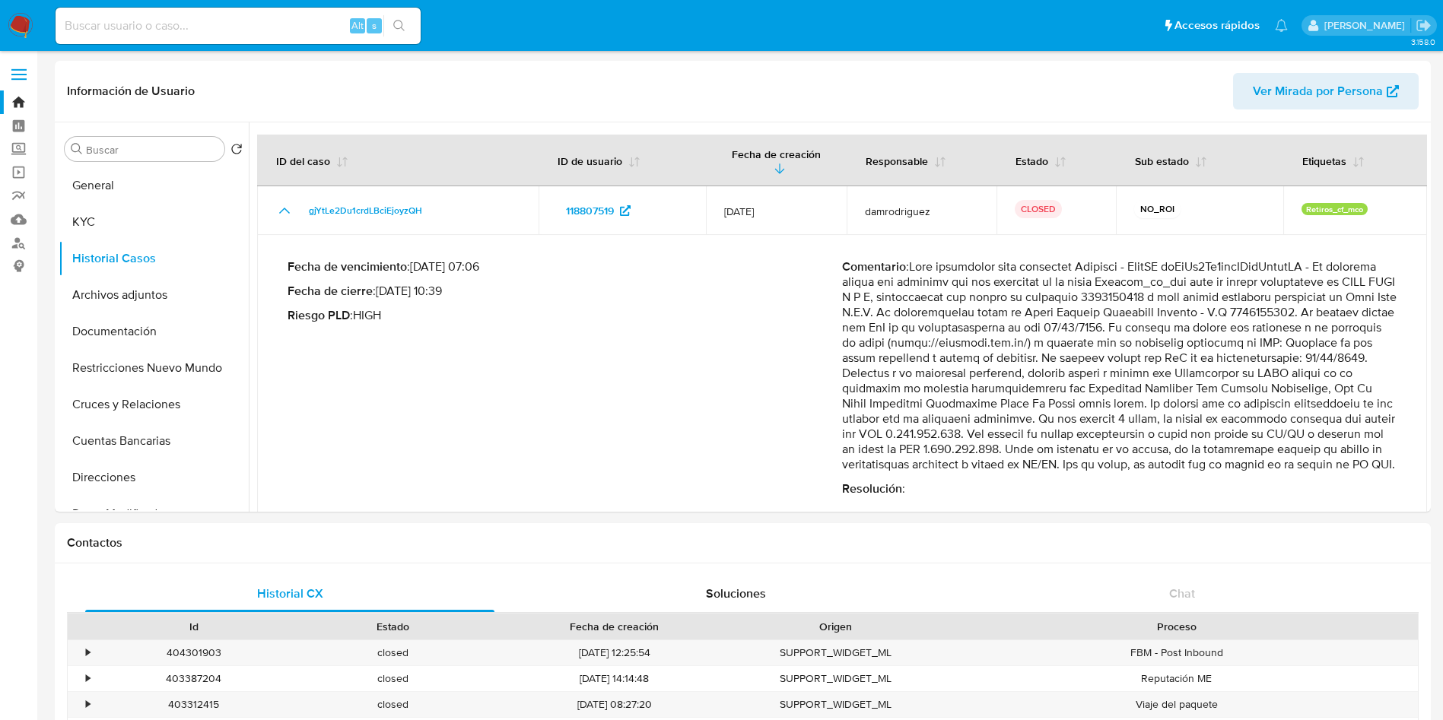
click at [1208, 319] on p "Comentario :" at bounding box center [1119, 365] width 554 height 213
drag, startPoint x: 1194, startPoint y: 310, endPoint x: 1254, endPoint y: 310, distance: 60.1
click at [1254, 310] on p "Comentario :" at bounding box center [1119, 365] width 554 height 213
drag, startPoint x: 952, startPoint y: 268, endPoint x: 1025, endPoint y: 331, distance: 96.0
click at [1024, 331] on p "Comentario :" at bounding box center [1119, 365] width 554 height 213
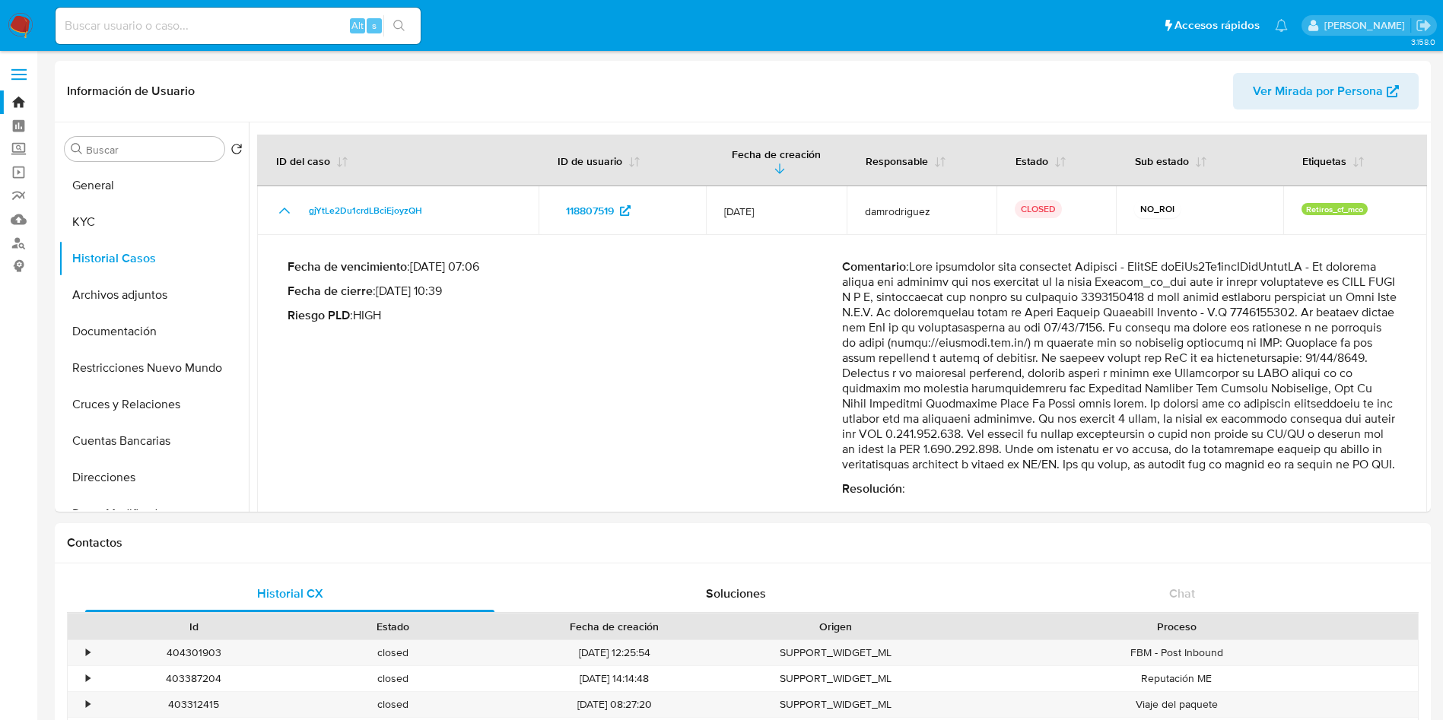
drag, startPoint x: 1017, startPoint y: 355, endPoint x: 1360, endPoint y: 416, distance: 348.3
click at [1357, 416] on p "Comentario :" at bounding box center [1119, 365] width 554 height 213
drag, startPoint x: 887, startPoint y: 439, endPoint x: 1336, endPoint y: 438, distance: 449.5
click at [1335, 438] on p "Comentario :" at bounding box center [1119, 365] width 554 height 213
click at [945, 453] on p "Comentario :" at bounding box center [1119, 365] width 554 height 213
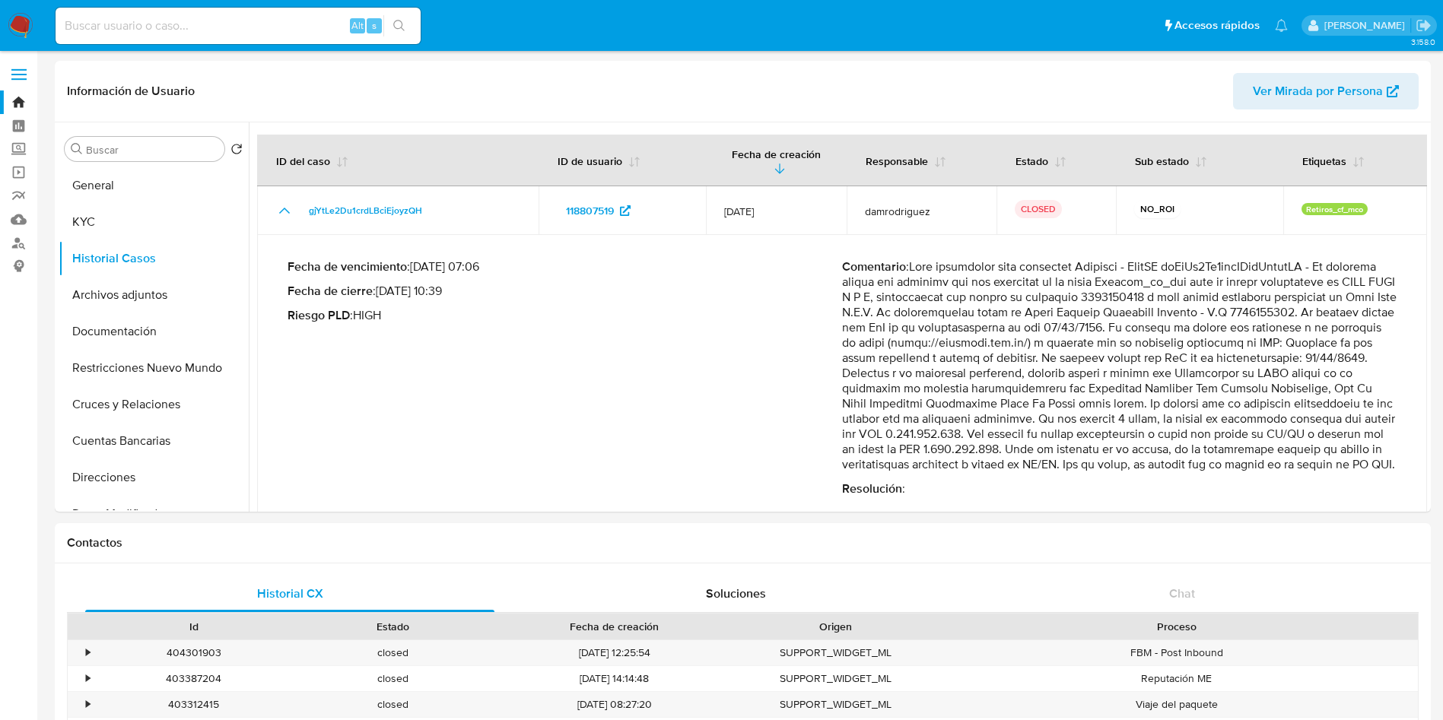
drag, startPoint x: 875, startPoint y: 455, endPoint x: 1072, endPoint y: 455, distance: 197.7
click at [1072, 455] on p "Comentario :" at bounding box center [1119, 365] width 554 height 213
drag, startPoint x: 942, startPoint y: 430, endPoint x: 957, endPoint y: 425, distance: 15.9
click at [943, 430] on p "Comentario :" at bounding box center [1119, 365] width 554 height 213
drag, startPoint x: 986, startPoint y: 421, endPoint x: 1075, endPoint y: 423, distance: 88.2
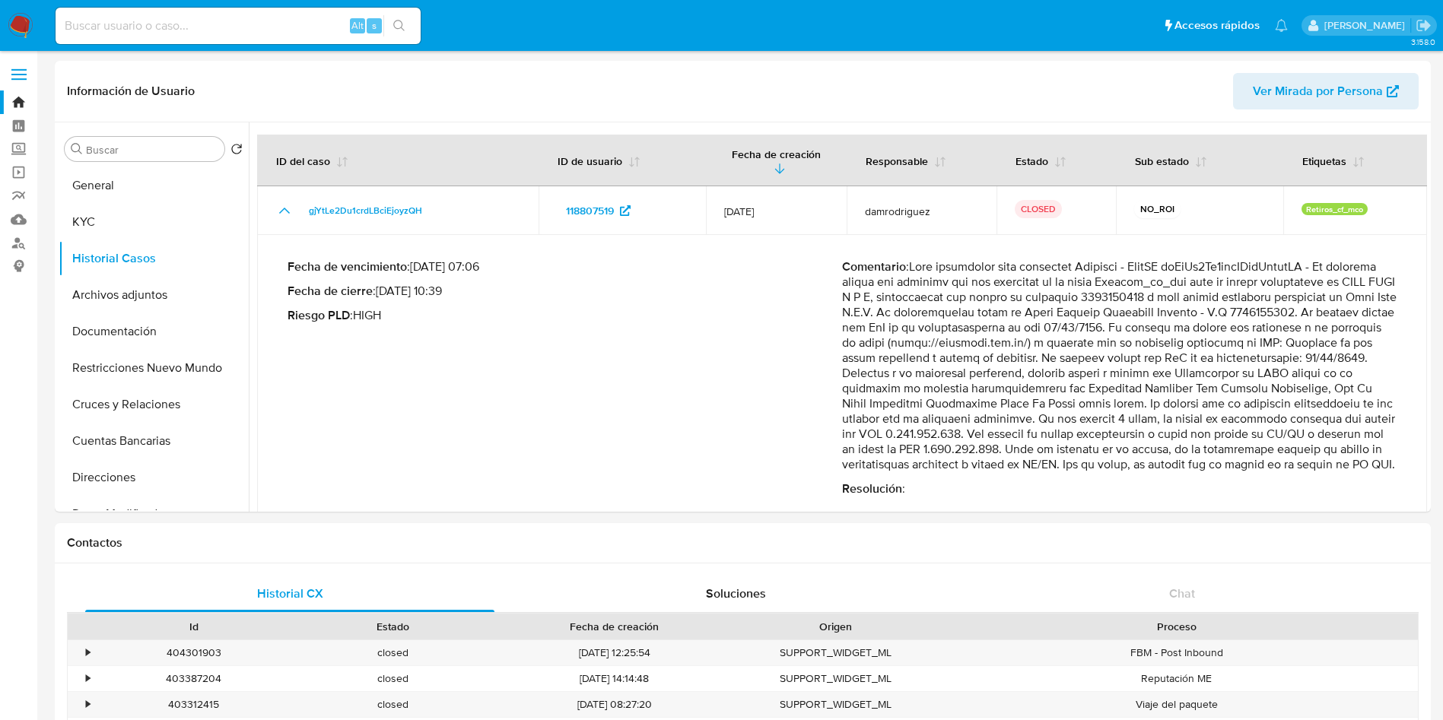
click at [1075, 423] on p "Comentario :" at bounding box center [1119, 365] width 554 height 213
click at [1046, 431] on p "Comentario :" at bounding box center [1119, 365] width 554 height 213
click at [981, 420] on p "Comentario :" at bounding box center [1119, 365] width 554 height 213
drag, startPoint x: 997, startPoint y: 419, endPoint x: 1037, endPoint y: 418, distance: 40.3
click at [1037, 418] on p "Comentario :" at bounding box center [1119, 365] width 554 height 213
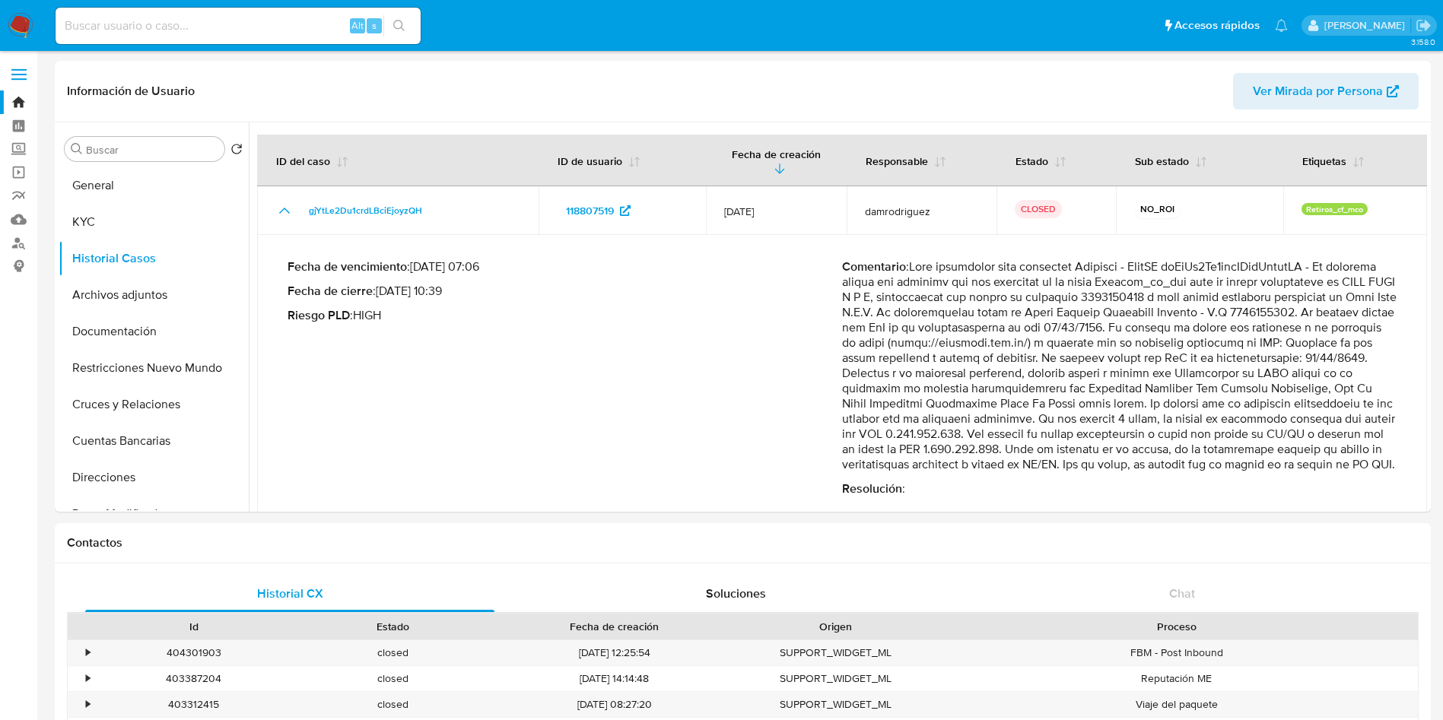
click at [1020, 396] on p "Comentario :" at bounding box center [1119, 365] width 554 height 213
click at [98, 189] on button "General" at bounding box center [148, 185] width 178 height 37
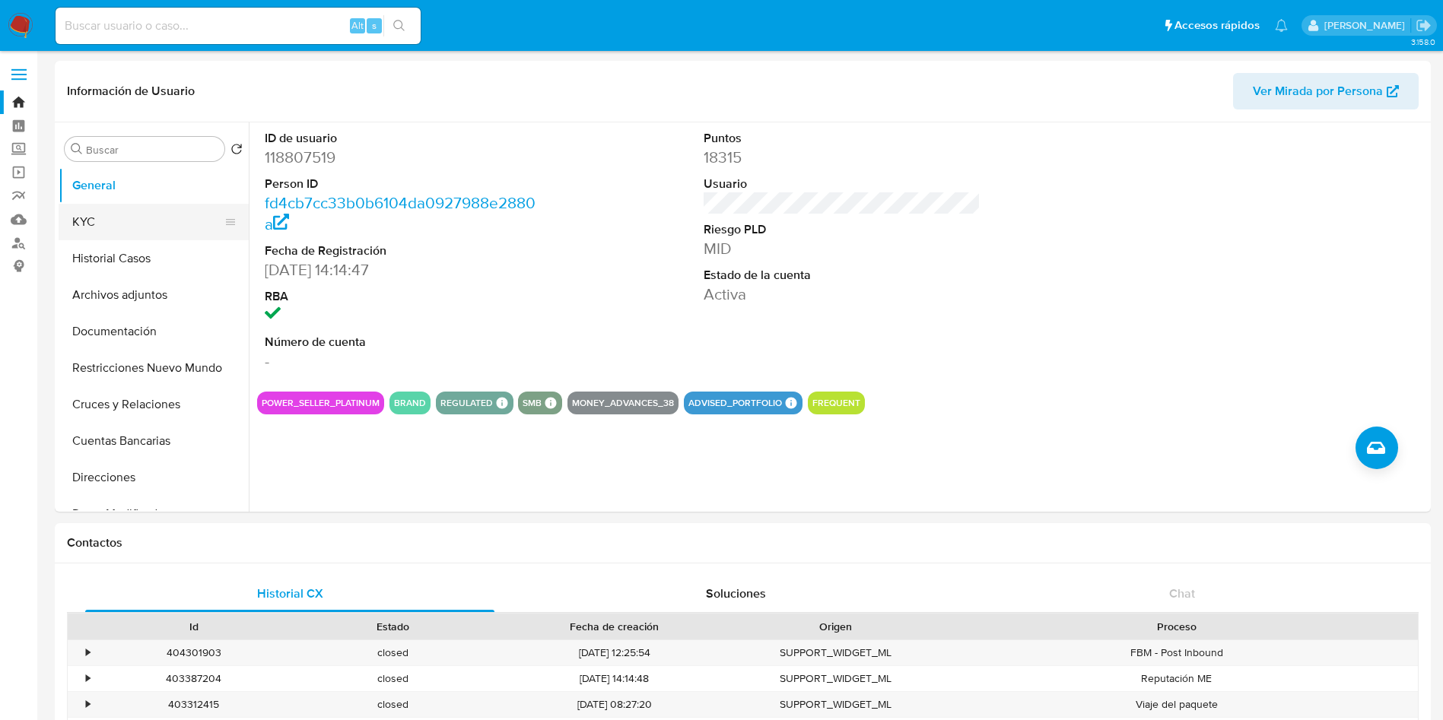
click at [103, 221] on button "KYC" at bounding box center [148, 222] width 178 height 37
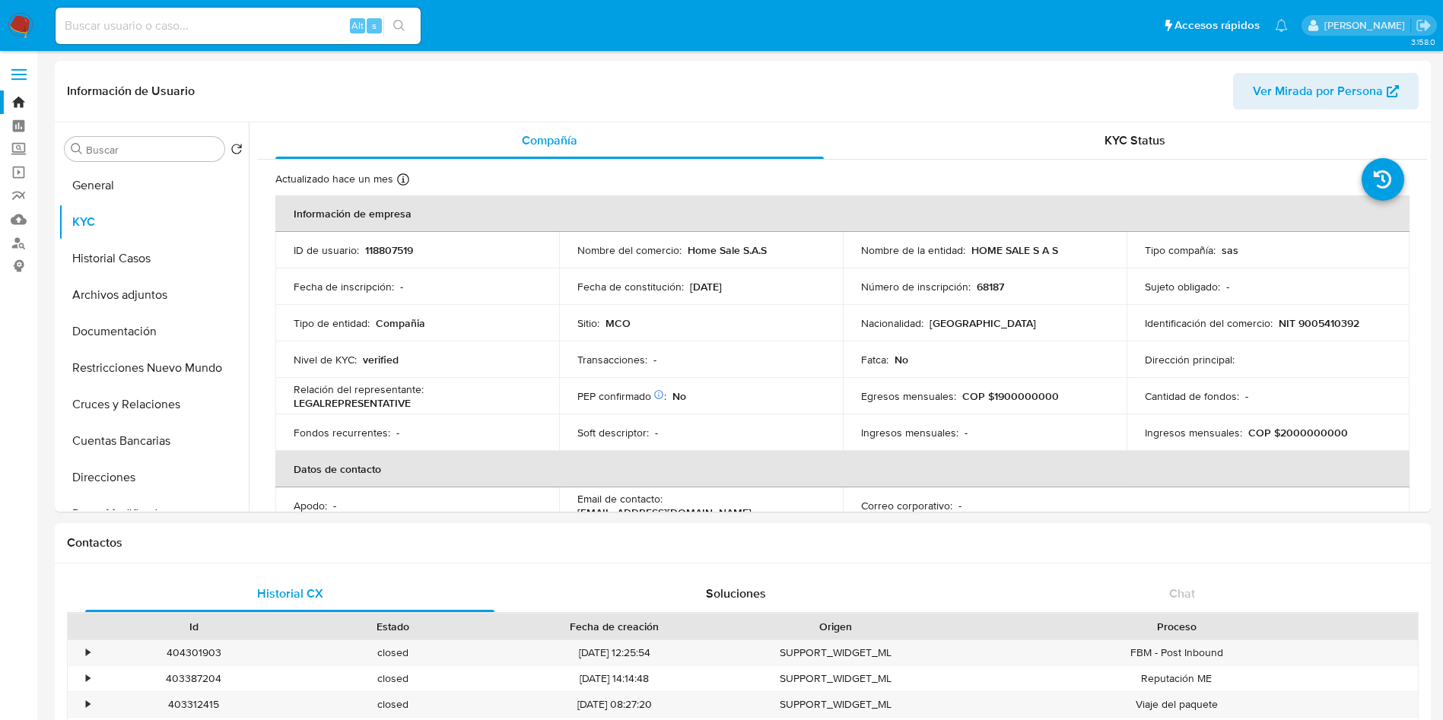
scroll to position [114, 0]
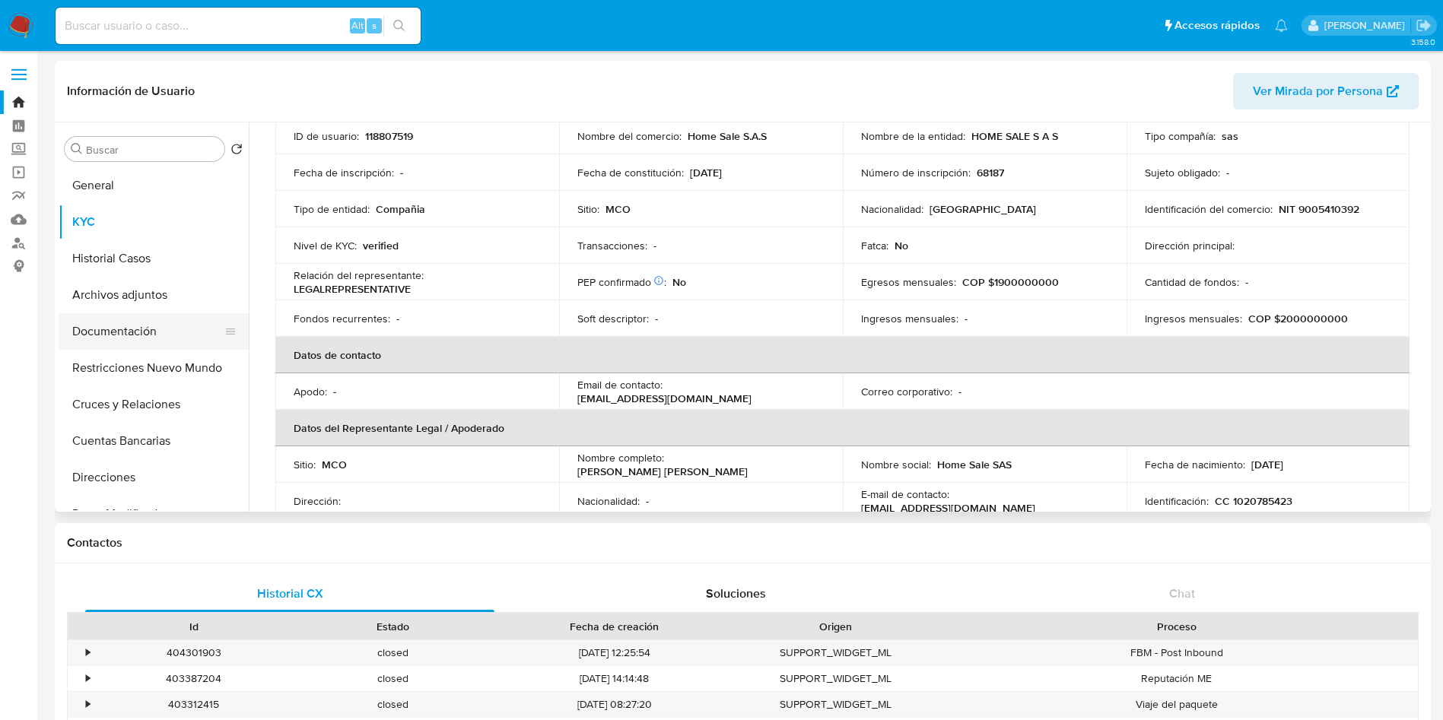
click at [148, 335] on button "Documentación" at bounding box center [148, 331] width 178 height 37
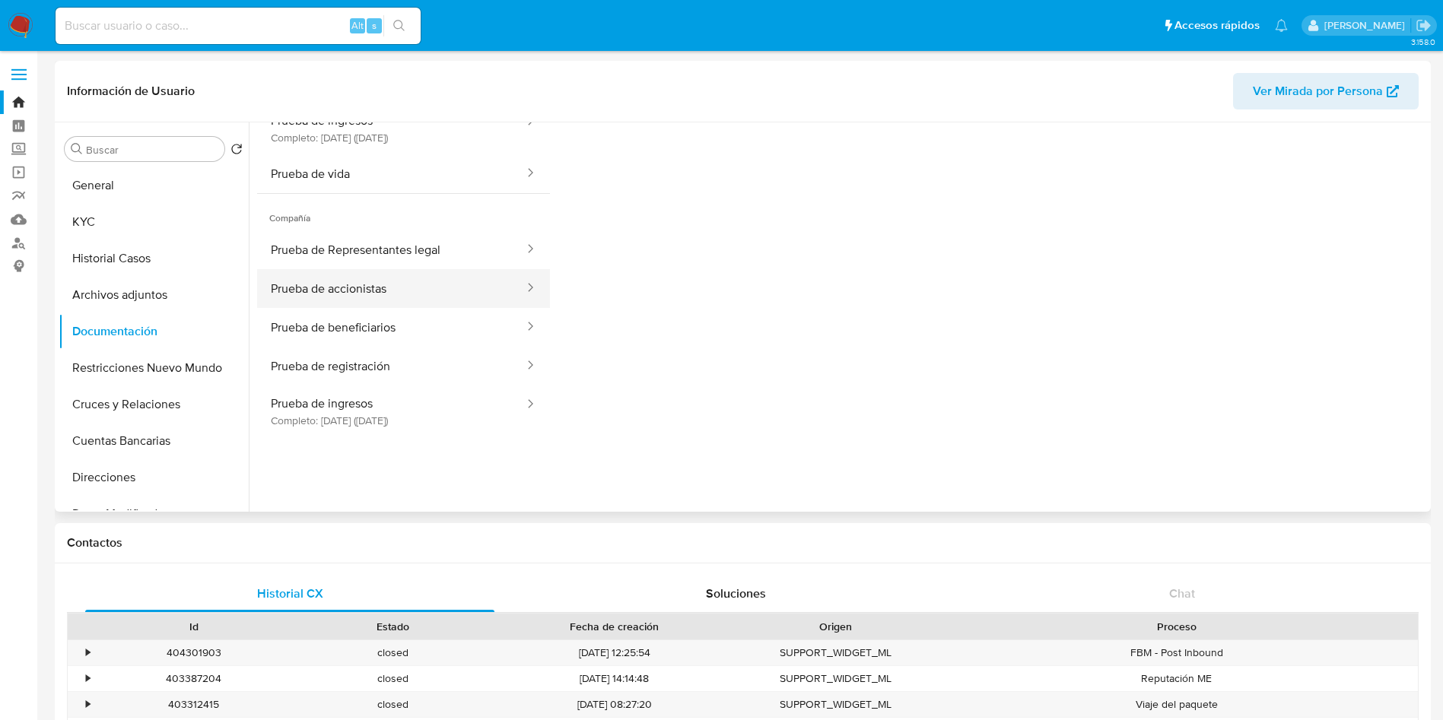
click at [413, 299] on button "Prueba de accionistas" at bounding box center [391, 288] width 268 height 39
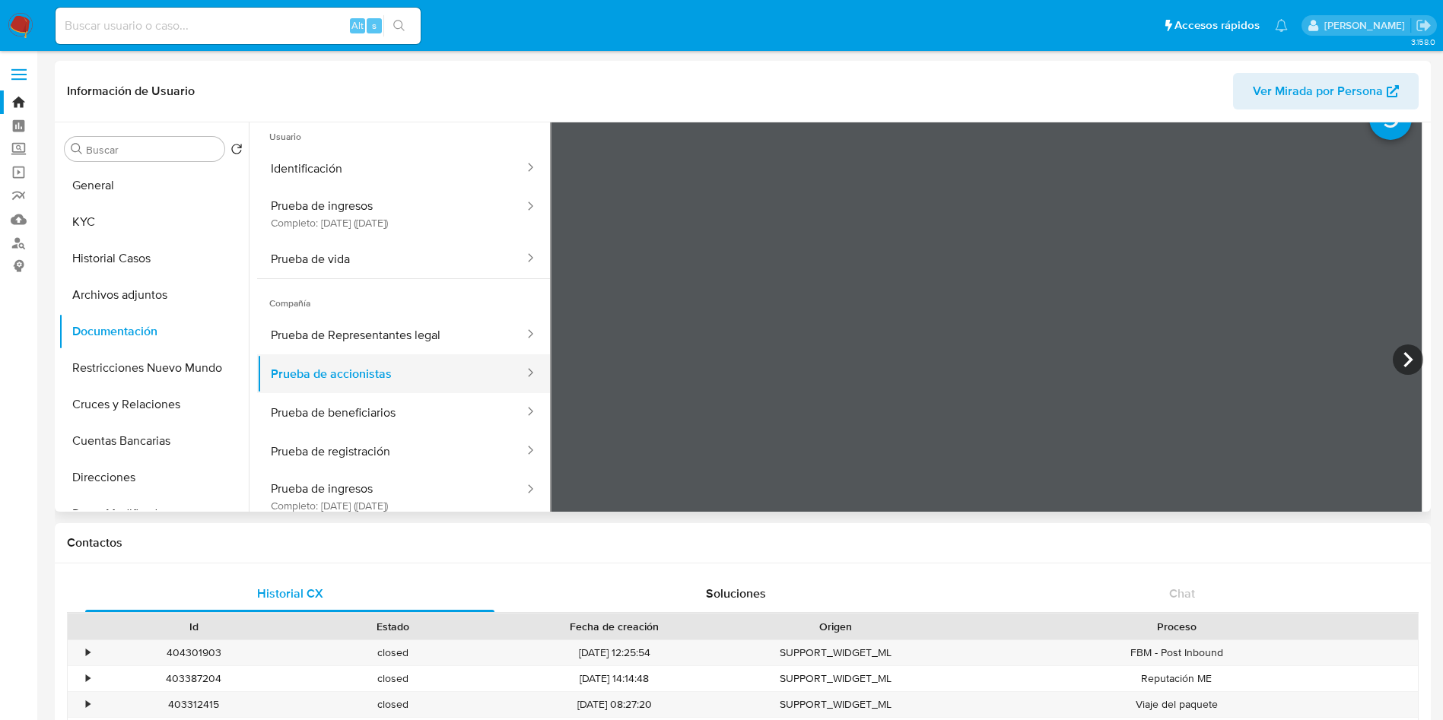
scroll to position [0, 0]
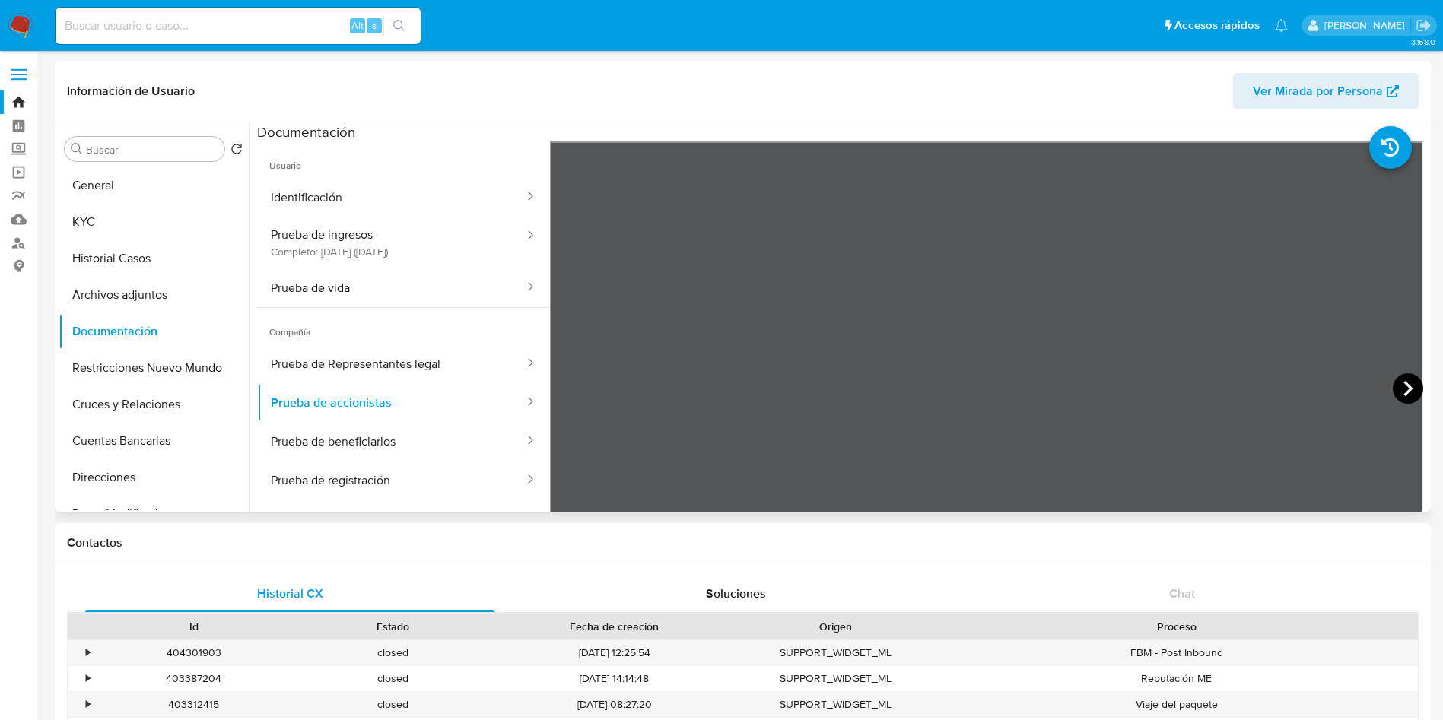
click at [1402, 387] on icon at bounding box center [1407, 388] width 30 height 30
click at [1398, 388] on icon at bounding box center [1407, 388] width 30 height 30
click at [332, 456] on button "Prueba de beneficiarios" at bounding box center [391, 441] width 268 height 39
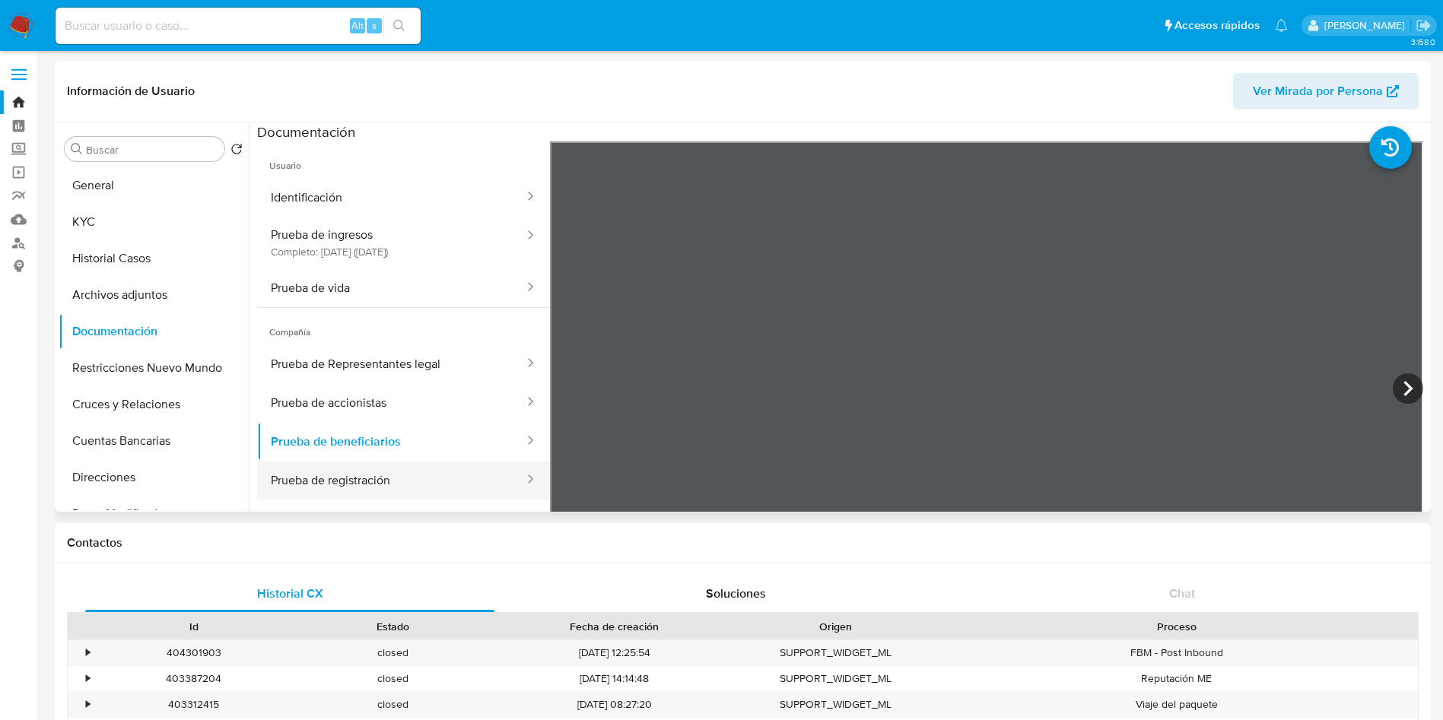
click at [372, 474] on button "Prueba de registración" at bounding box center [391, 480] width 268 height 39
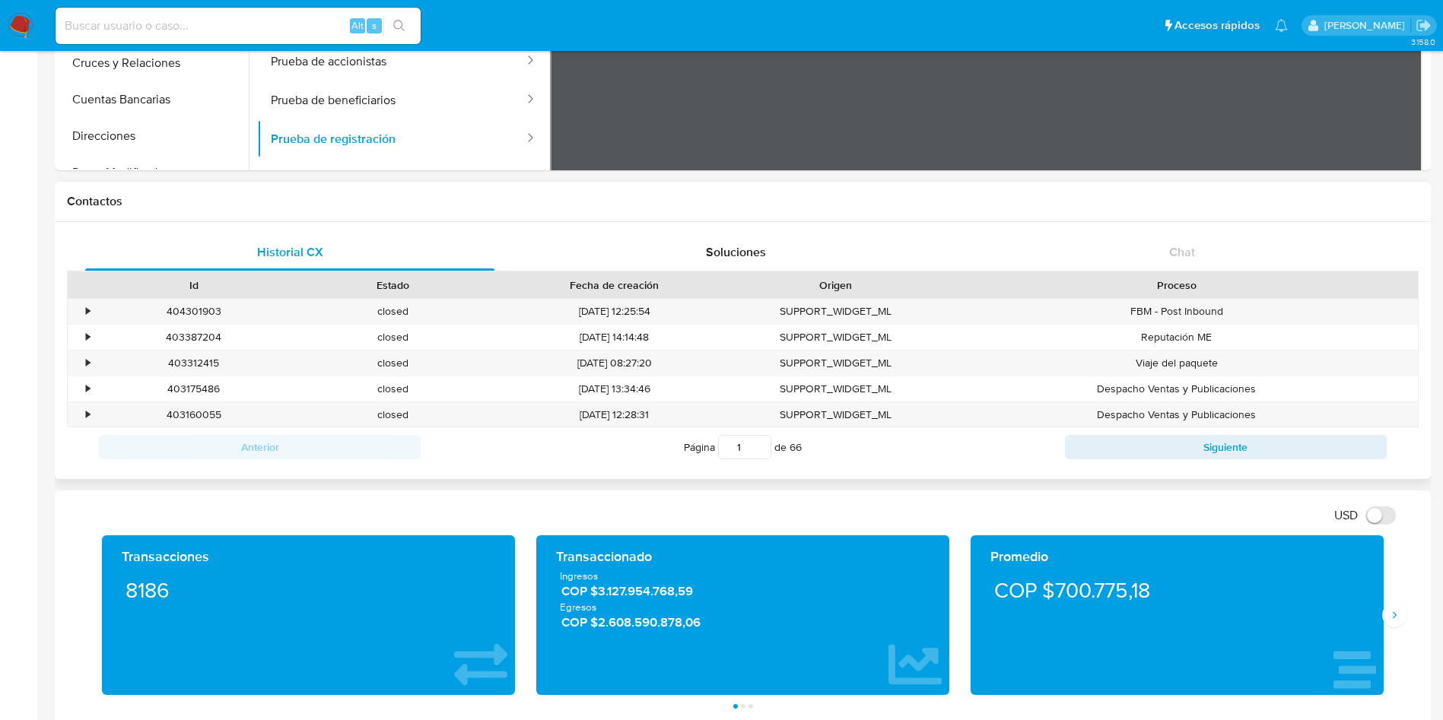
scroll to position [342, 0]
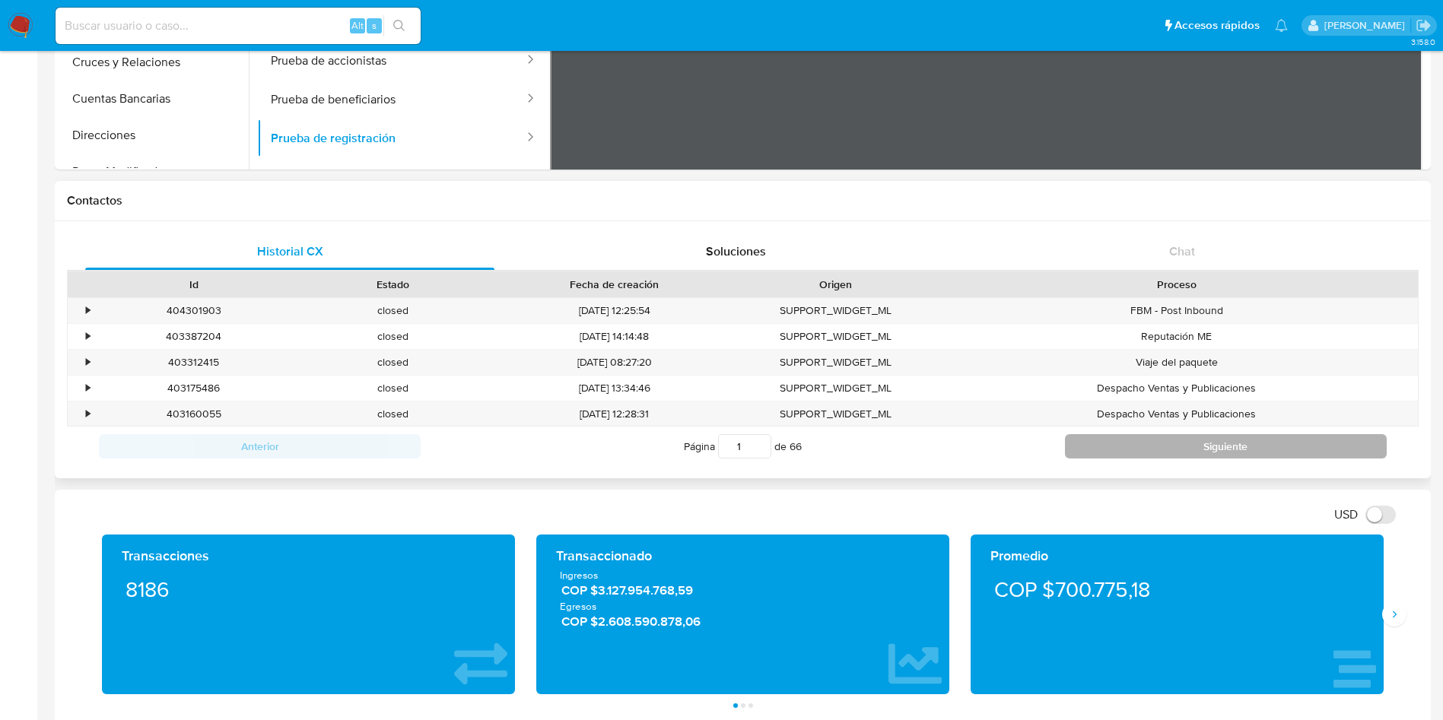
click at [1132, 444] on button "Siguiente" at bounding box center [1226, 446] width 322 height 24
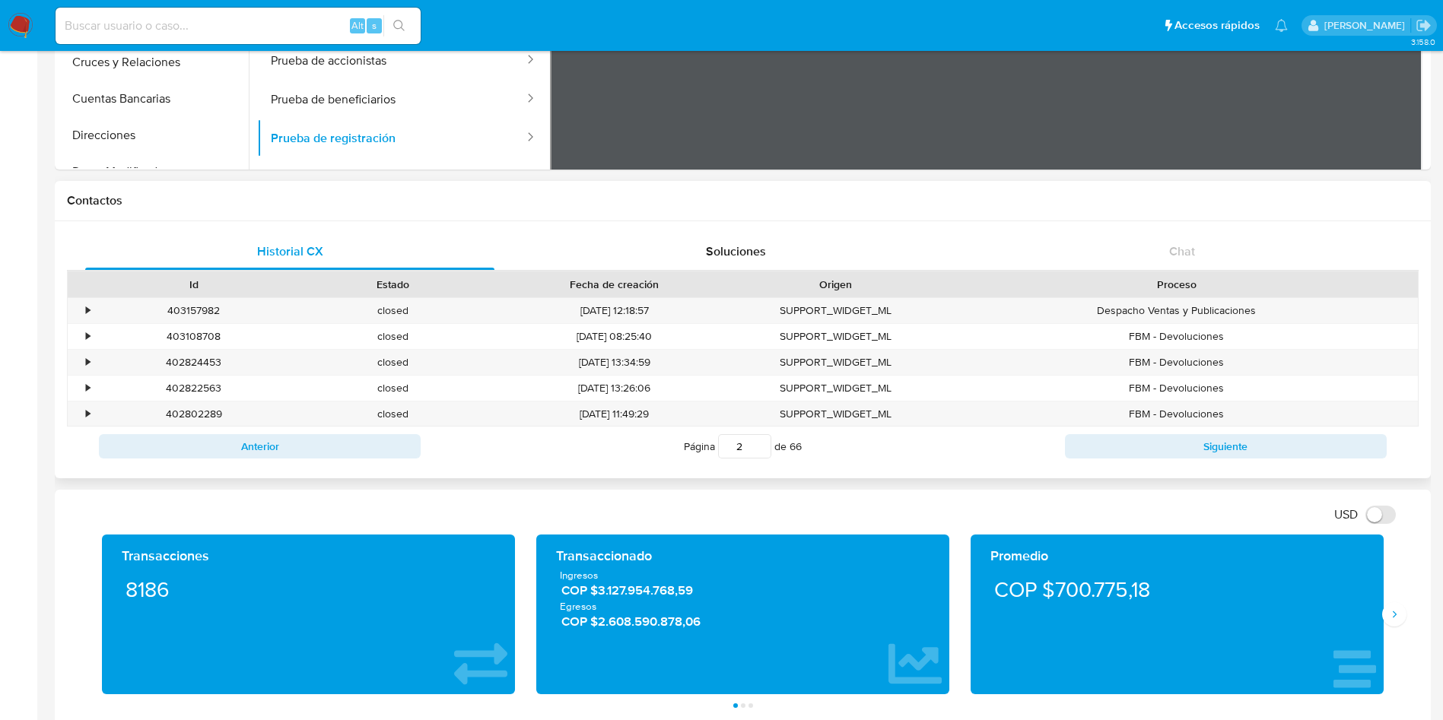
click at [1234, 430] on div "Anterior Página 2 de 66 Siguiente" at bounding box center [742, 447] width 1351 height 40
click at [1239, 438] on button "Siguiente" at bounding box center [1226, 446] width 322 height 24
type input "3"
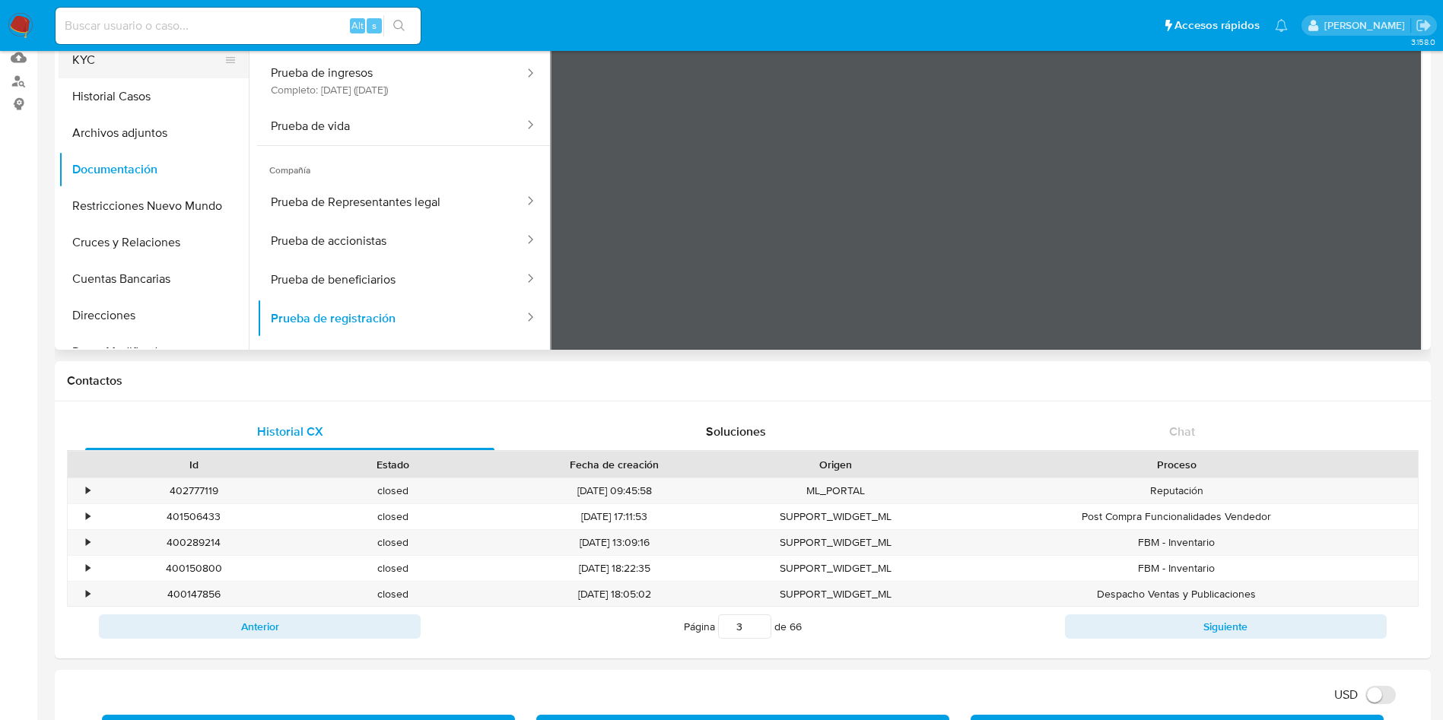
scroll to position [0, 0]
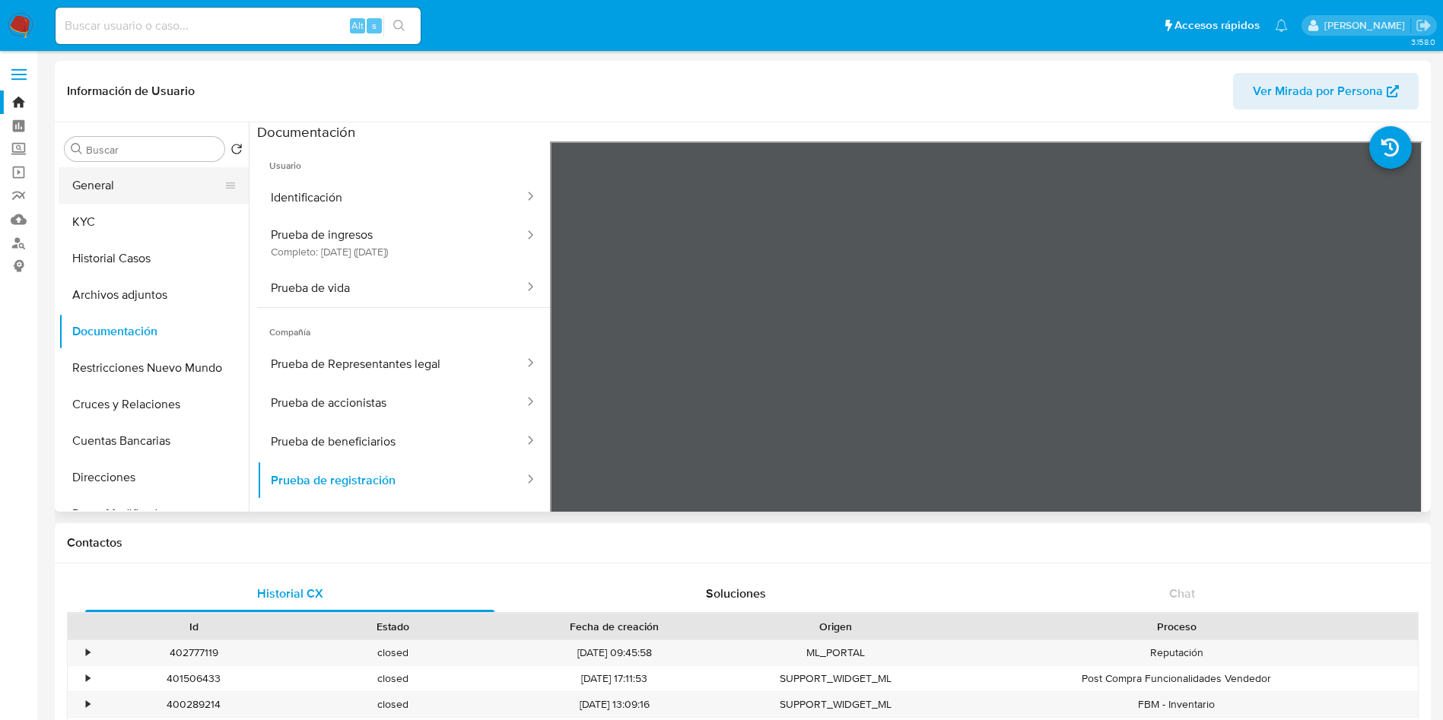
click at [113, 192] on button "General" at bounding box center [148, 185] width 178 height 37
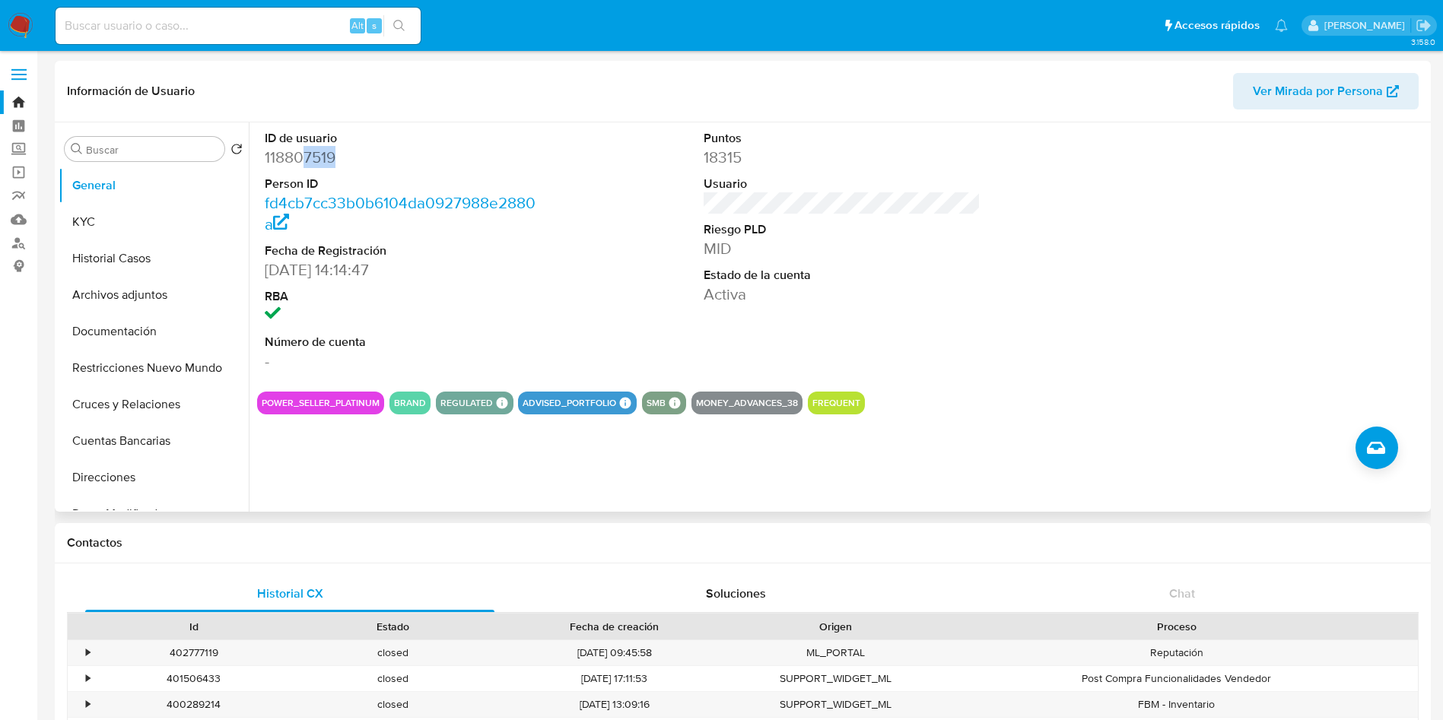
drag, startPoint x: 309, startPoint y: 148, endPoint x: 373, endPoint y: 148, distance: 64.6
click at [373, 148] on dd "118807519" at bounding box center [404, 157] width 278 height 21
click at [449, 165] on dd "118807519" at bounding box center [404, 157] width 278 height 21
click at [126, 478] on button "Direcciones" at bounding box center [148, 477] width 178 height 37
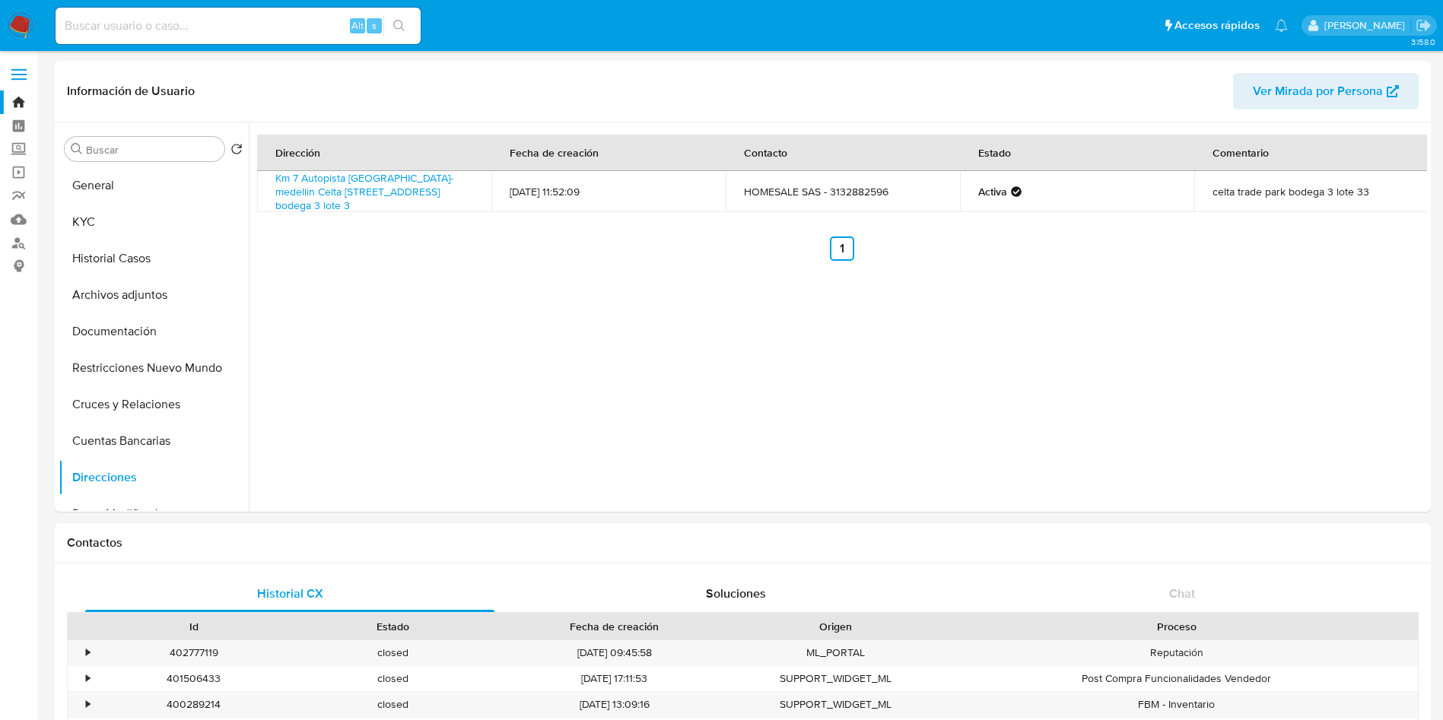
click at [21, 25] on img at bounding box center [21, 26] width 26 height 26
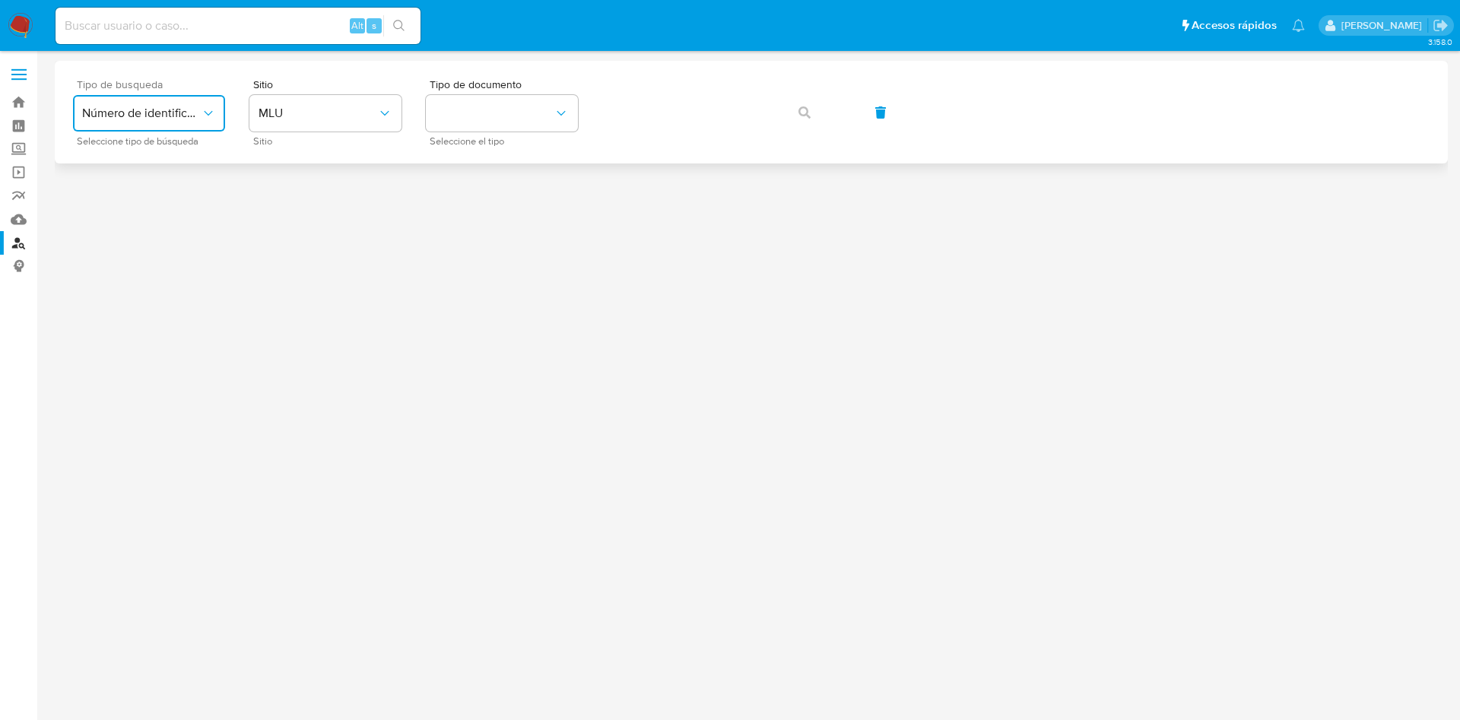
click at [205, 104] on button "Número de identificación" at bounding box center [149, 113] width 152 height 37
click at [309, 108] on span "MLU" at bounding box center [318, 113] width 119 height 15
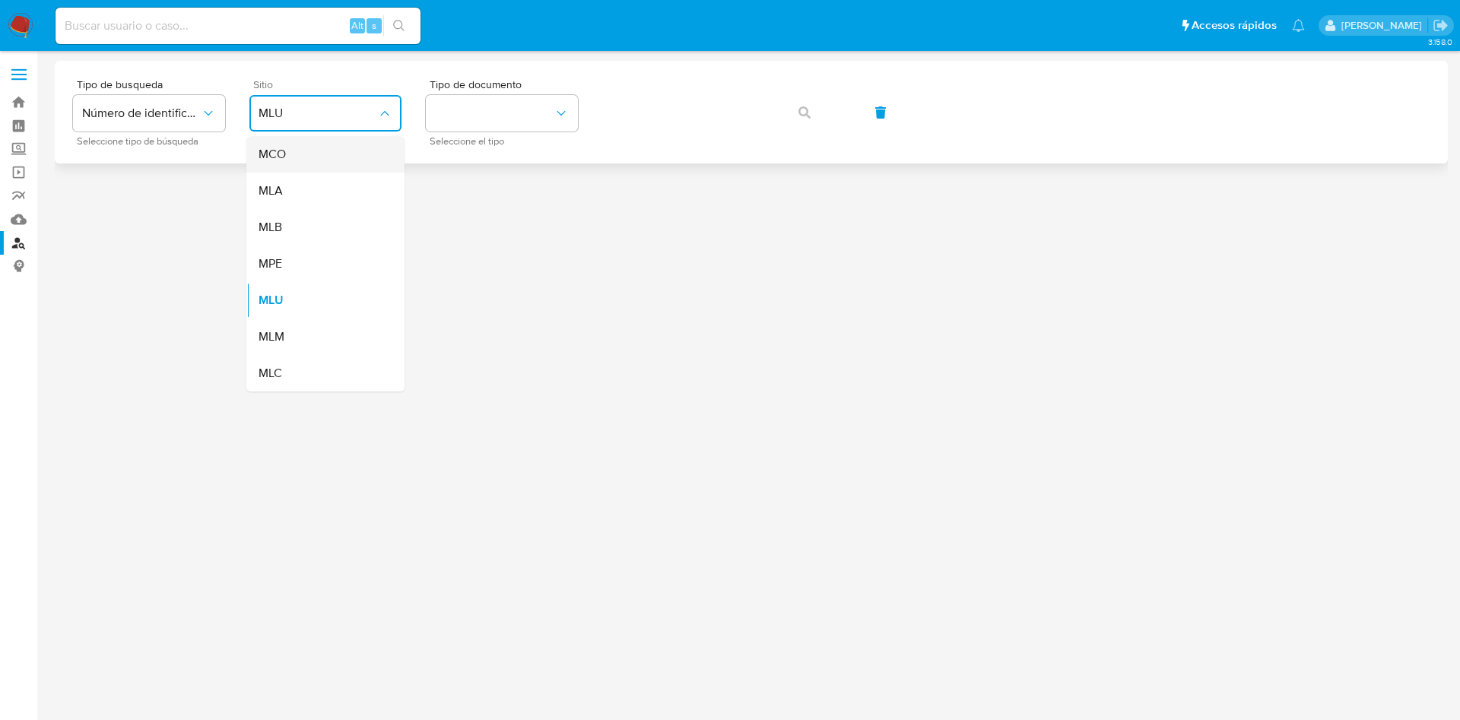
click at [306, 160] on div "MCO" at bounding box center [321, 154] width 125 height 37
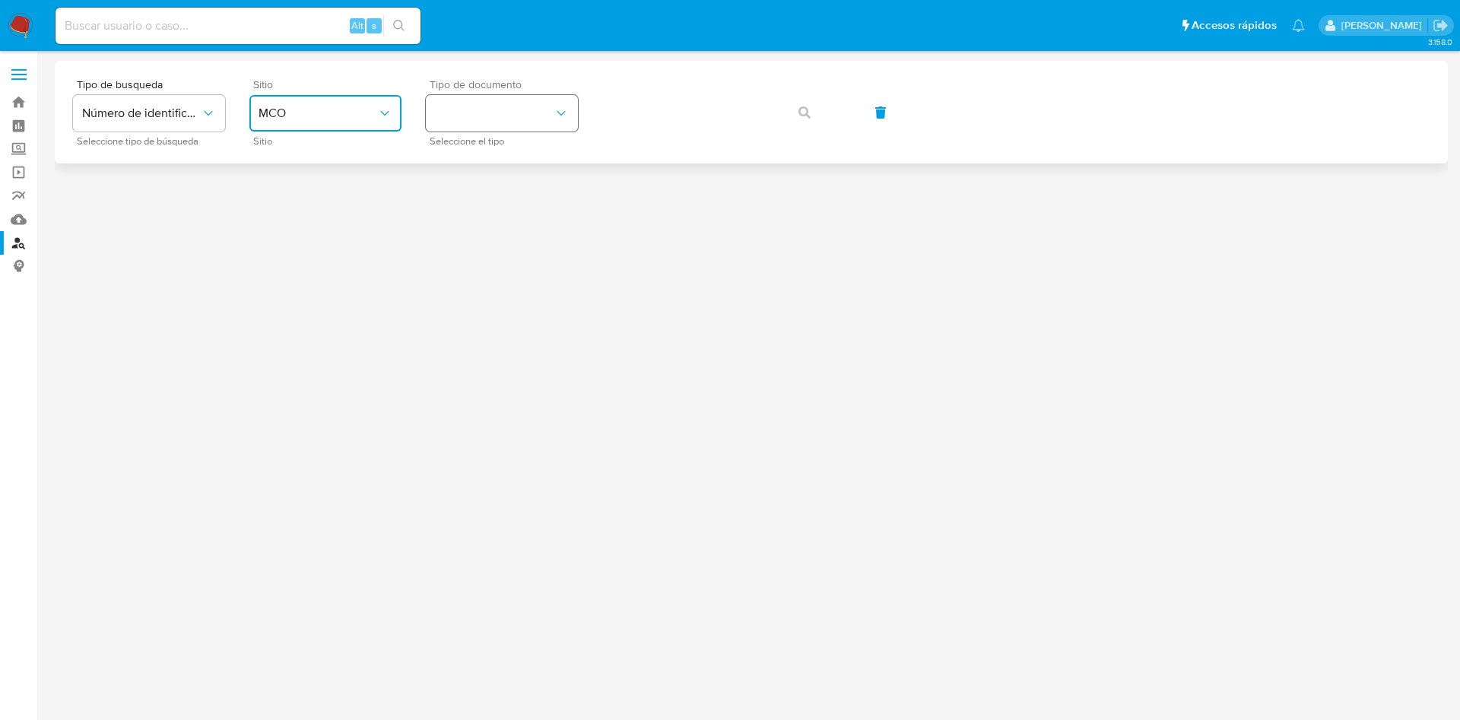
click at [517, 125] on button "identificationType" at bounding box center [502, 113] width 152 height 37
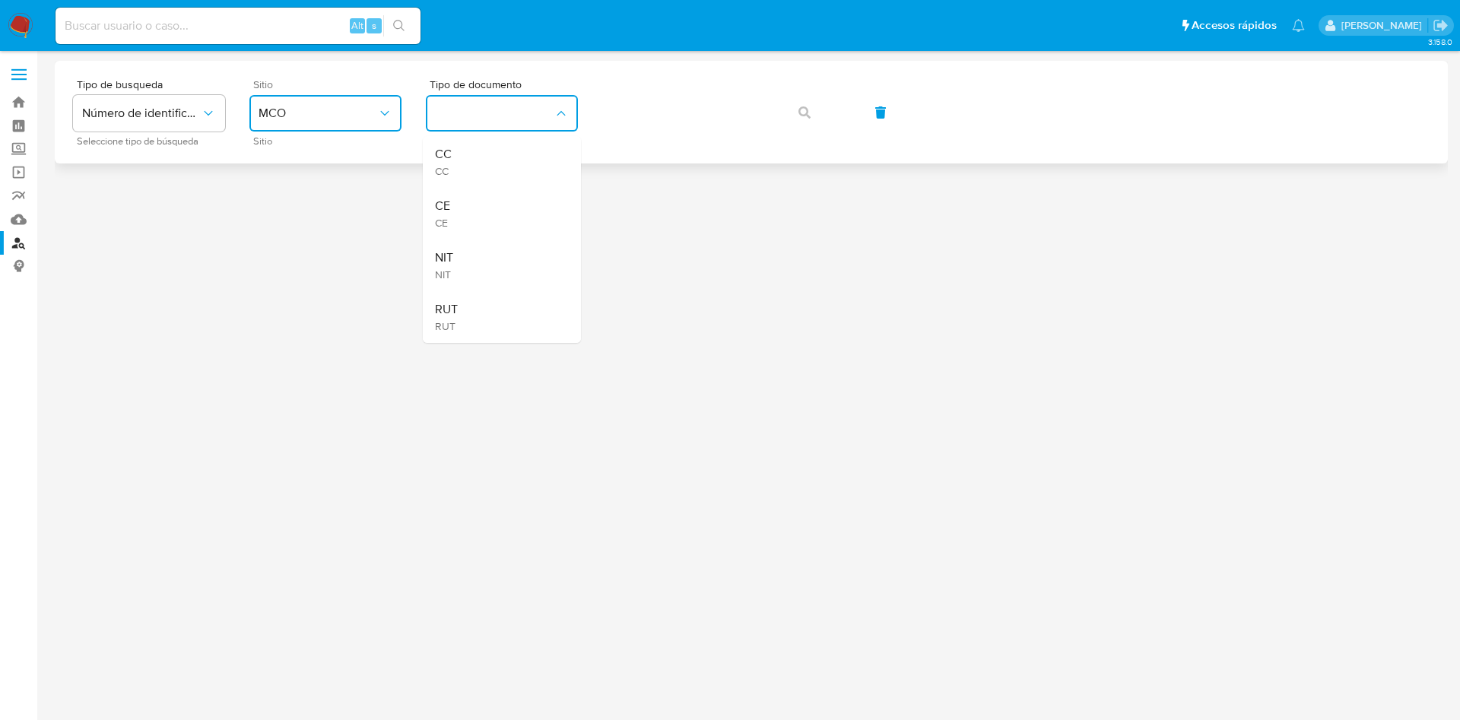
click at [510, 156] on div "CC CC" at bounding box center [497, 162] width 125 height 52
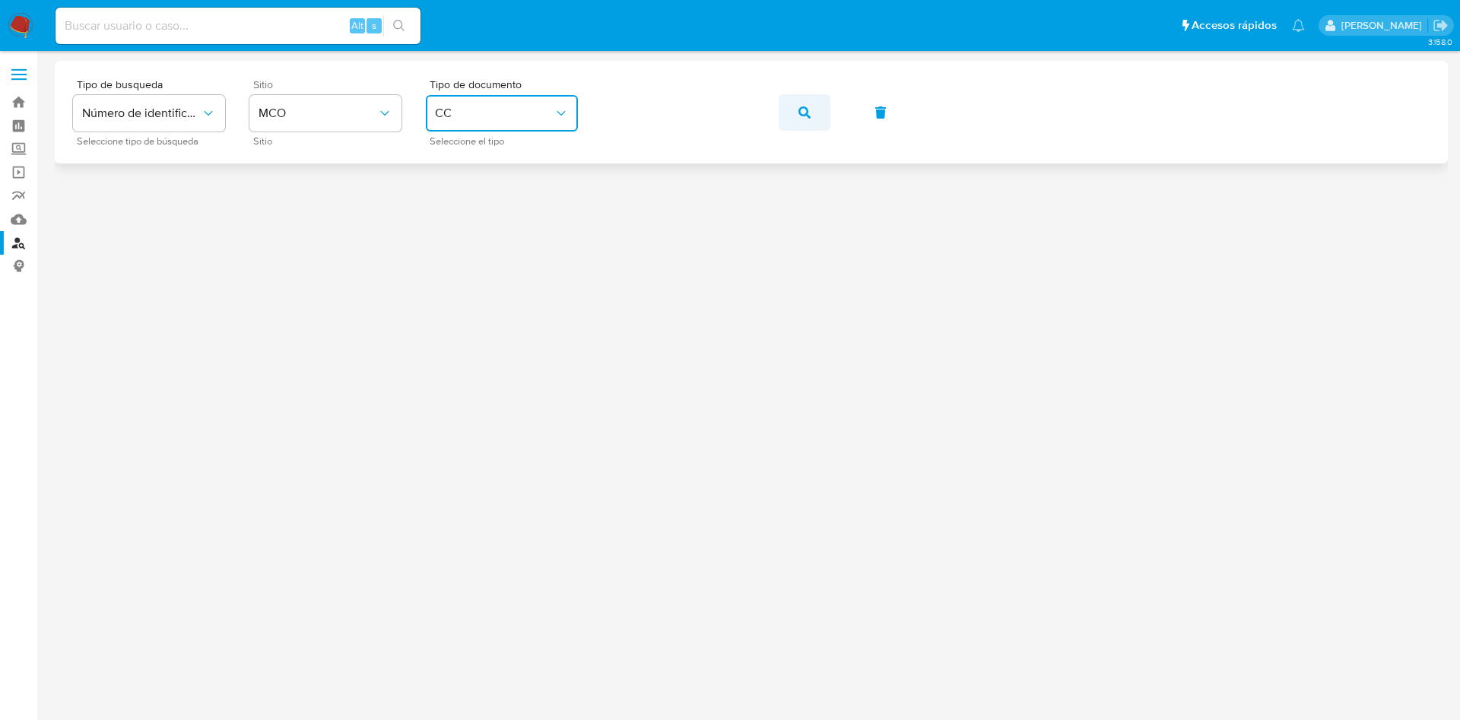
click at [804, 113] on icon "button" at bounding box center [805, 112] width 12 height 12
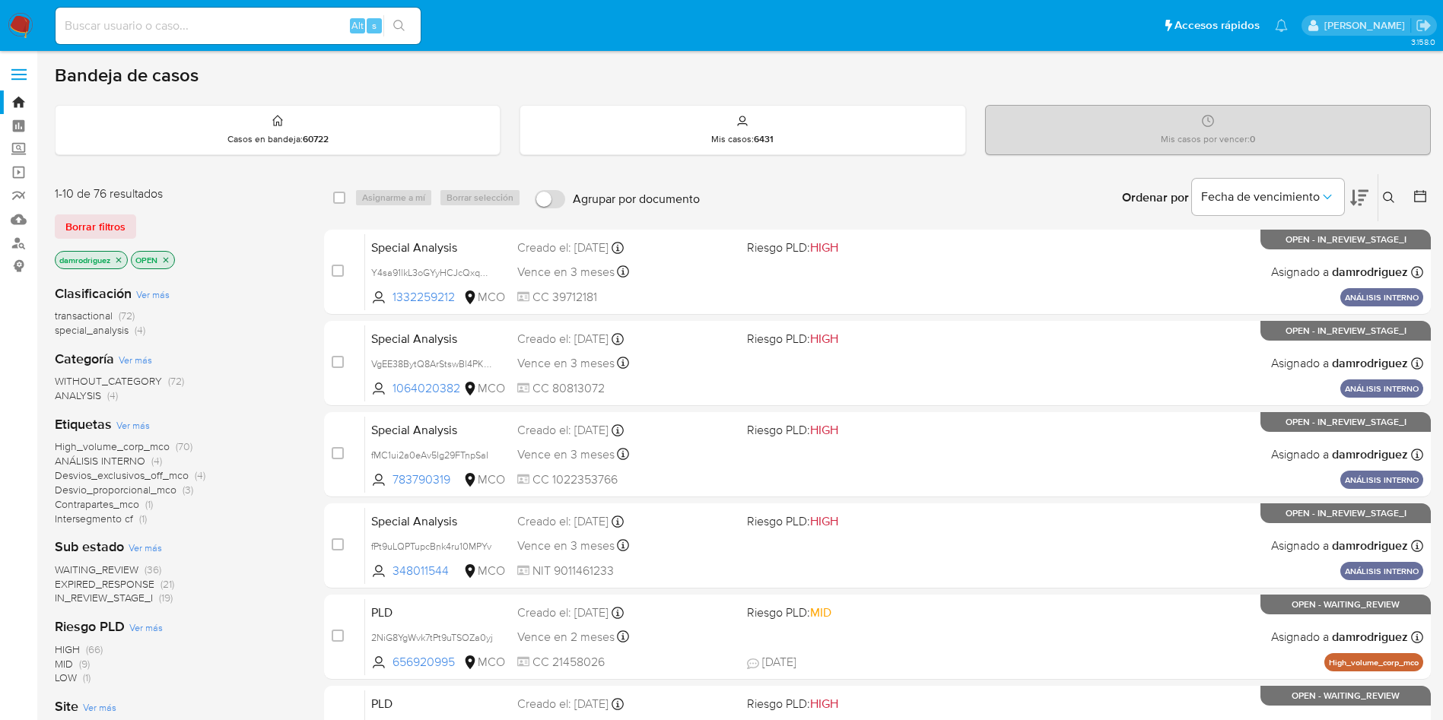
click at [190, 37] on div "Alt s" at bounding box center [238, 26] width 365 height 37
click at [196, 25] on input at bounding box center [238, 26] width 365 height 20
paste input "XJOGFZdJVZRCSMUAYsL5SNYi"
type input "XJOGFZdJVZRCSMUAYsL5SNYi"
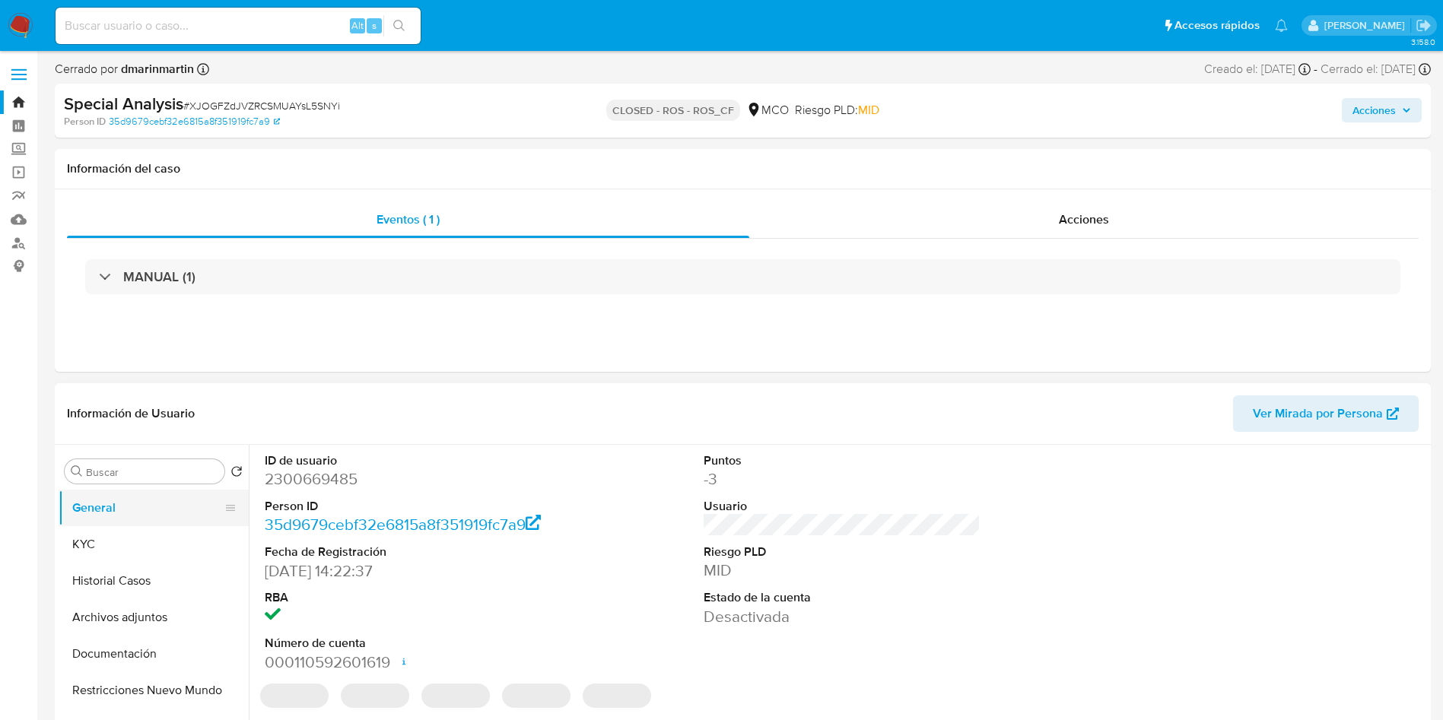
select select "10"
click at [1059, 237] on div "Acciones" at bounding box center [1083, 220] width 669 height 37
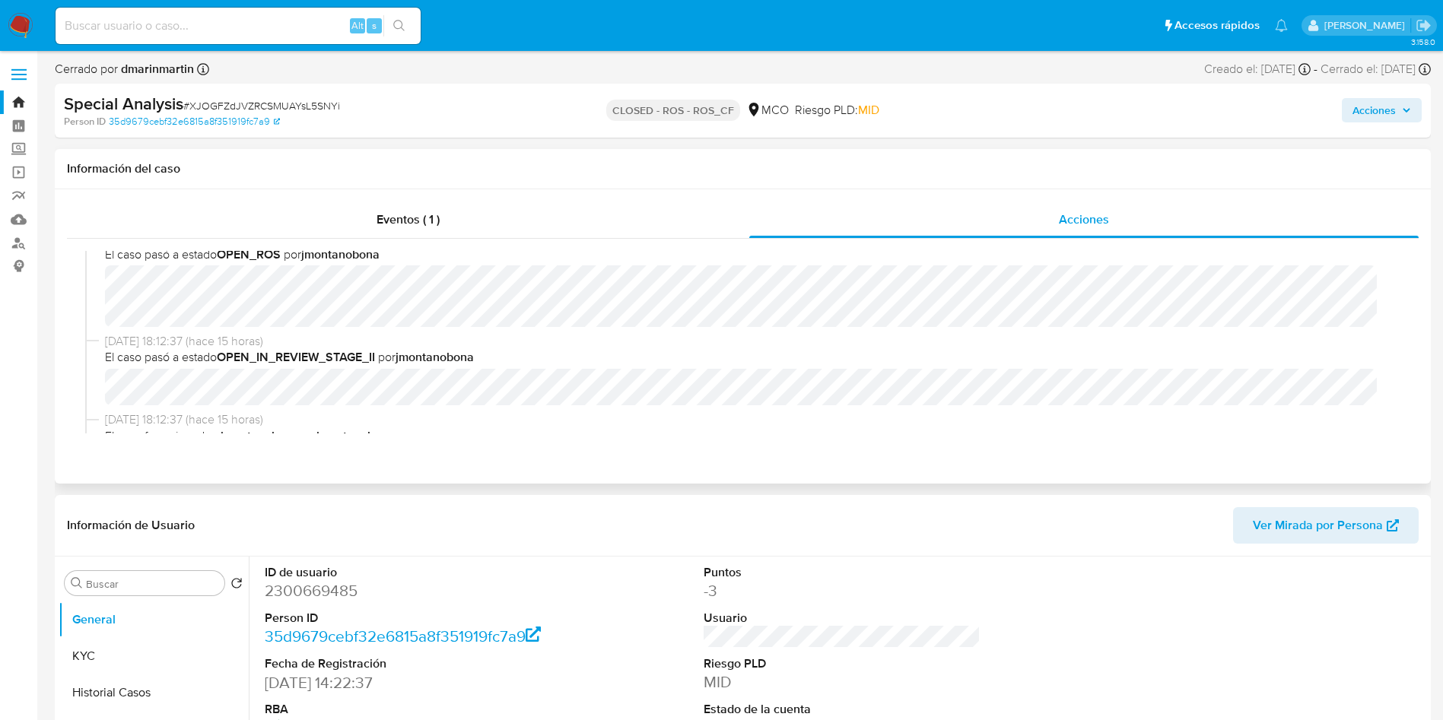
scroll to position [456, 0]
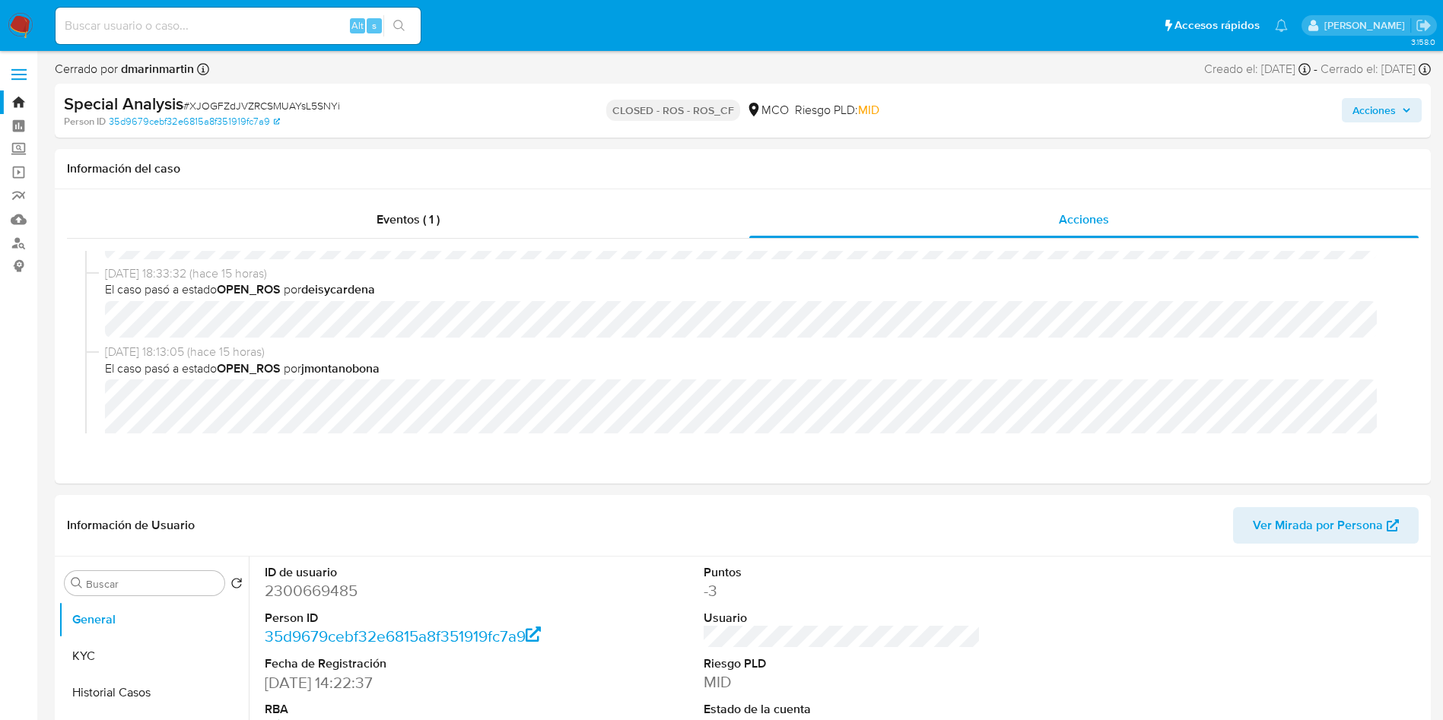
drag, startPoint x: 14, startPoint y: 27, endPoint x: 34, endPoint y: 11, distance: 25.4
click at [14, 27] on img at bounding box center [21, 26] width 26 height 26
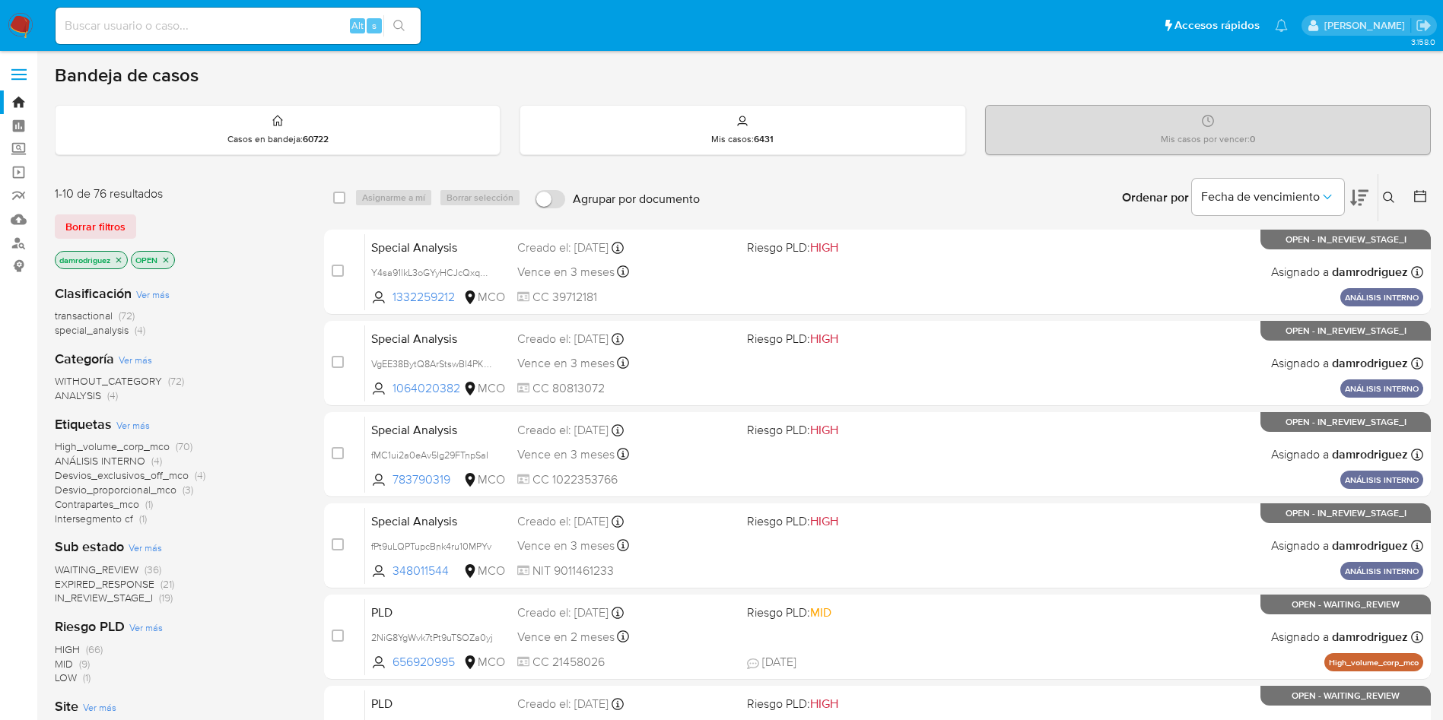
click at [238, 37] on div "Alt s" at bounding box center [238, 26] width 365 height 37
click at [249, 33] on input at bounding box center [238, 26] width 365 height 20
paste input "payment incoming MCO 125379669204 418187125 2674489501 regular_payment account_…"
type input "payment incoming MCO 125379669204 418187125 2674489501 regular_payment account_…"
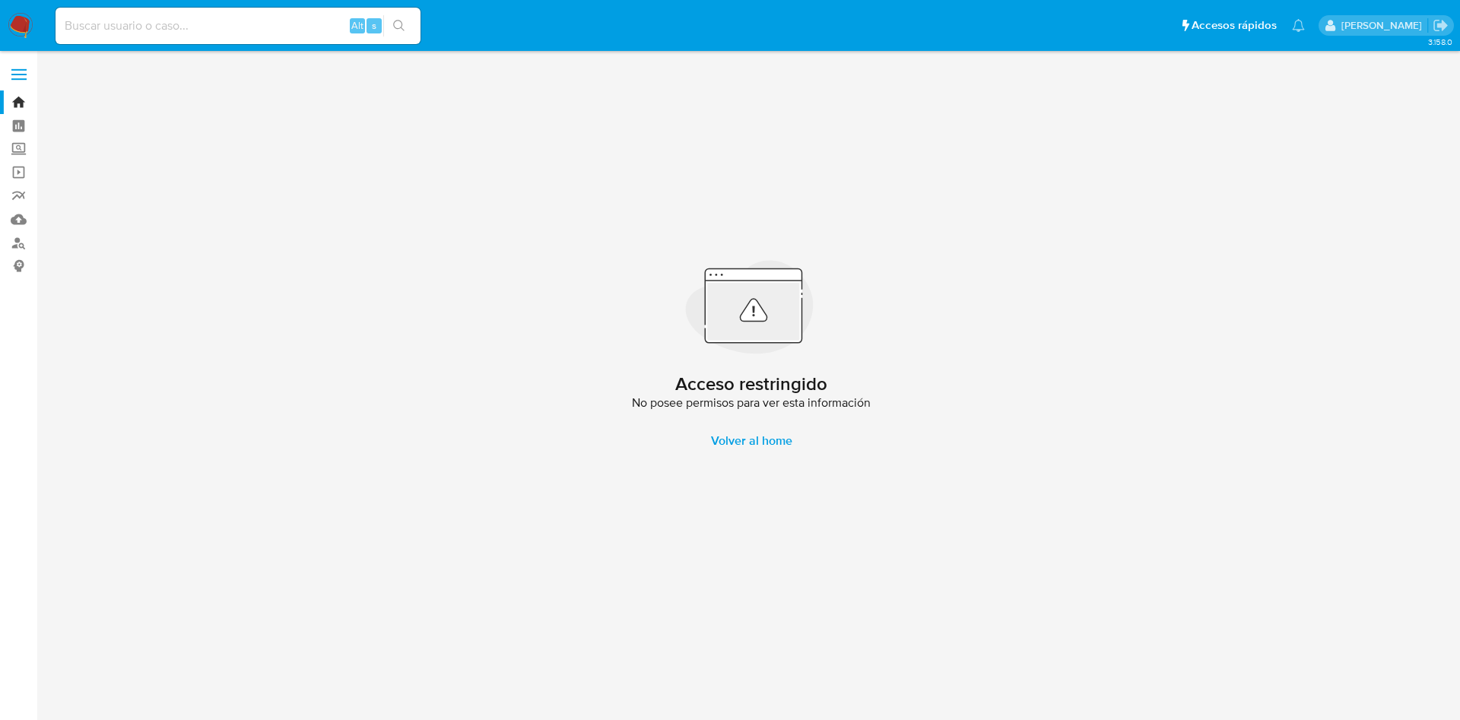
click at [256, 11] on div "Alt s" at bounding box center [238, 26] width 365 height 37
click at [243, 25] on input at bounding box center [238, 26] width 365 height 20
paste input "payment incoming MCO 125379669204 418187125 2674489501 regular_payment account_…"
type input "payment incoming MCO 125379669204 418187125 2674489501 regular_payment account_…"
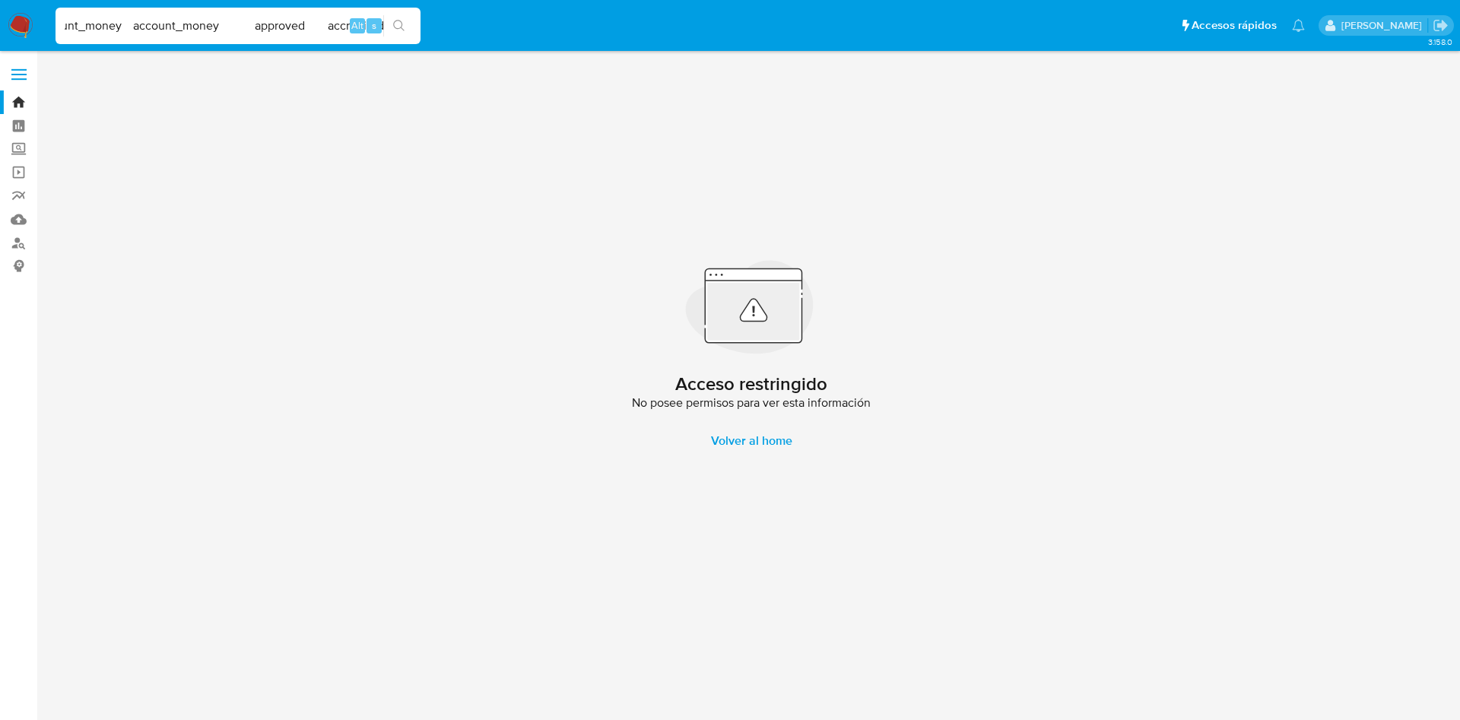
scroll to position [0, 0]
click at [338, 287] on div "Acceso restringido No posee permisos para ver esta información Volver al home" at bounding box center [751, 358] width 1393 height 595
click at [251, 61] on div "Acceso restringido No posee permisos para ver esta información Volver al home" at bounding box center [751, 358] width 1393 height 595
click at [250, 38] on div "payment incoming MCO 125379669204 418187125 2674489501 regular_payment account_…" at bounding box center [238, 26] width 365 height 37
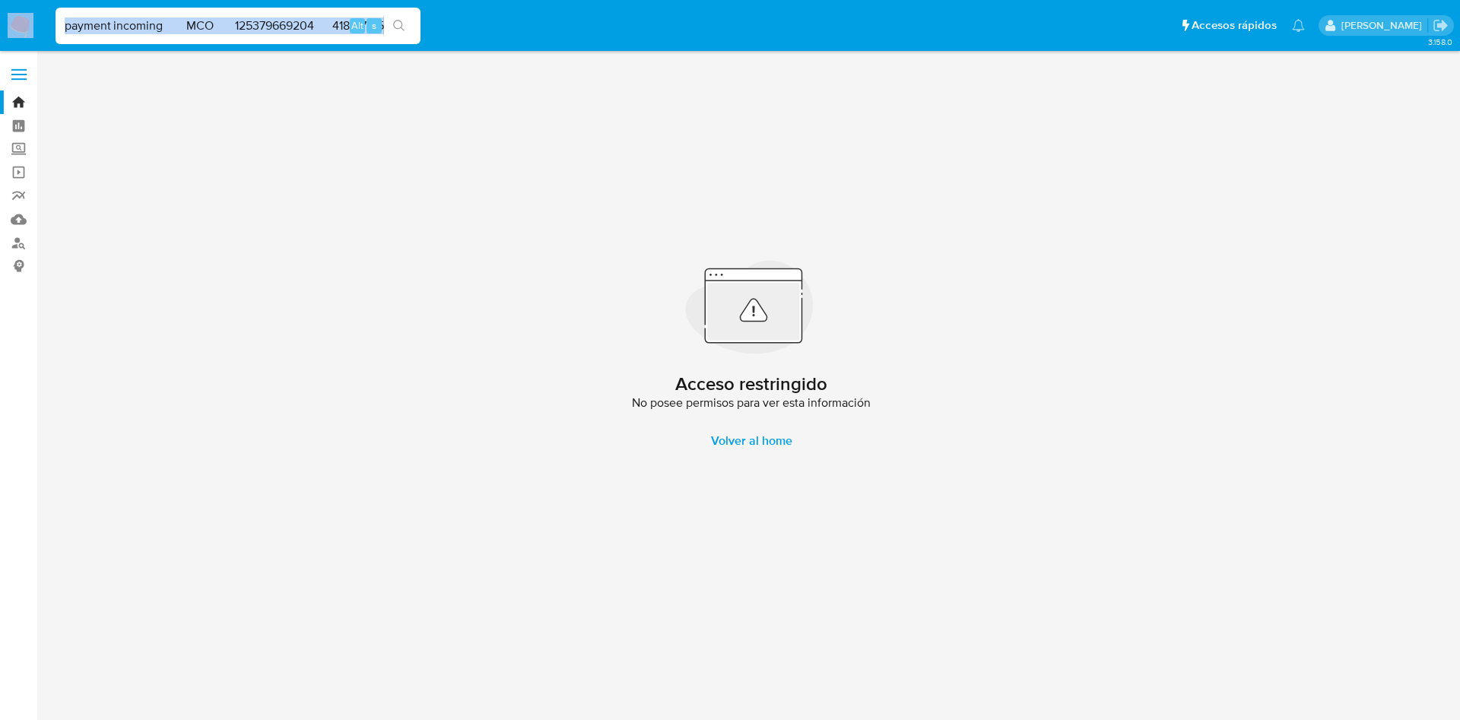
click at [256, 30] on input "payment incoming MCO 125379669204 418187125 2674489501 regular_payment account_…" at bounding box center [238, 26] width 365 height 20
click at [291, 163] on div "Acceso restringido No posee permisos para ver esta información Volver al home" at bounding box center [751, 358] width 1393 height 595
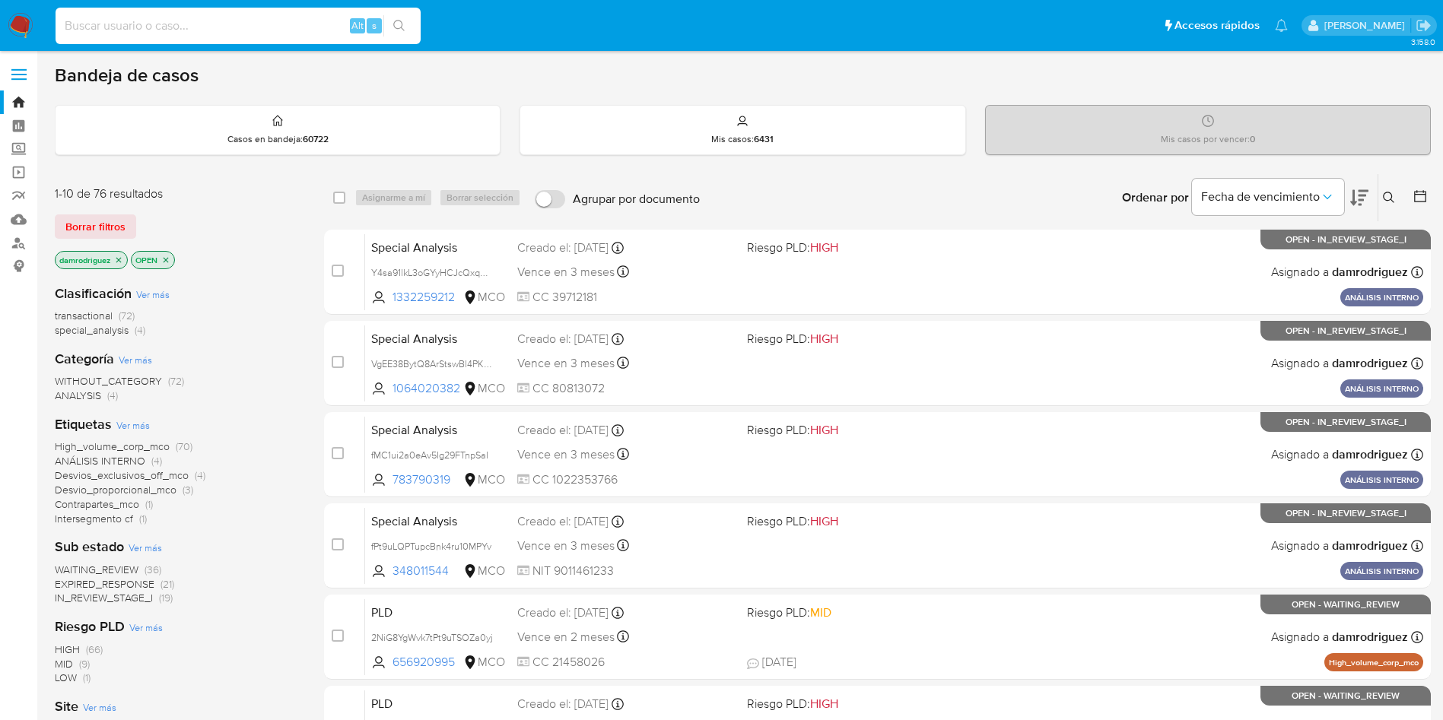
click at [225, 21] on input at bounding box center [238, 26] width 365 height 20
paste input "418187125"
click at [175, 20] on input "418187125" at bounding box center [238, 26] width 365 height 20
paste input "1916167331"
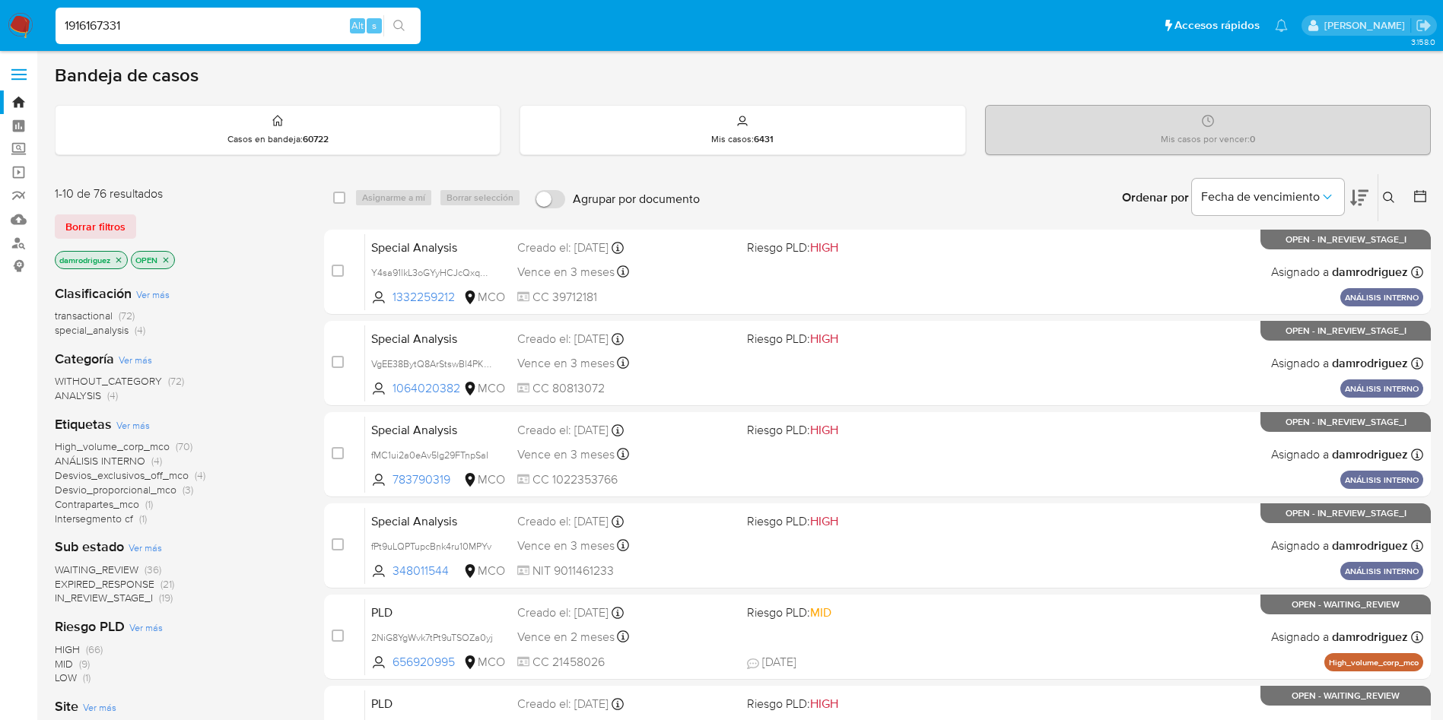
type input "1916167331"
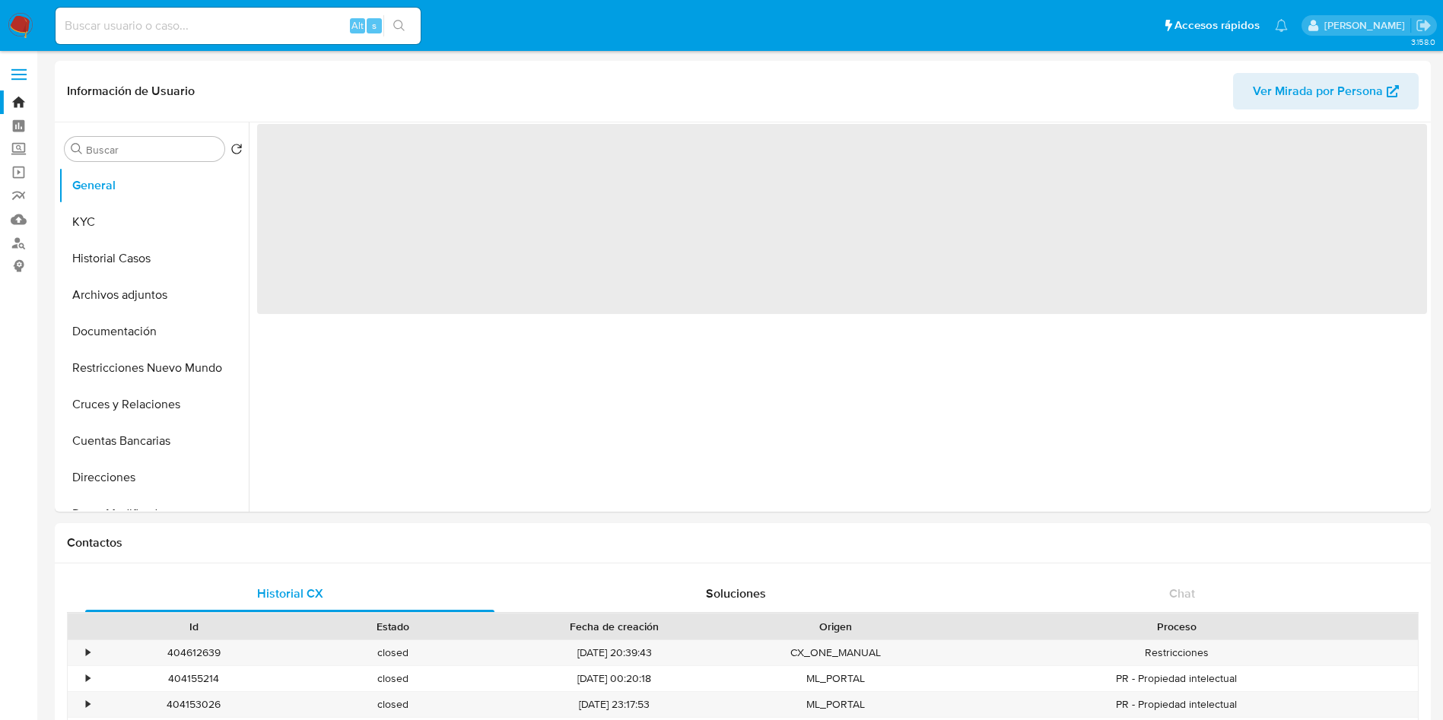
select select "10"
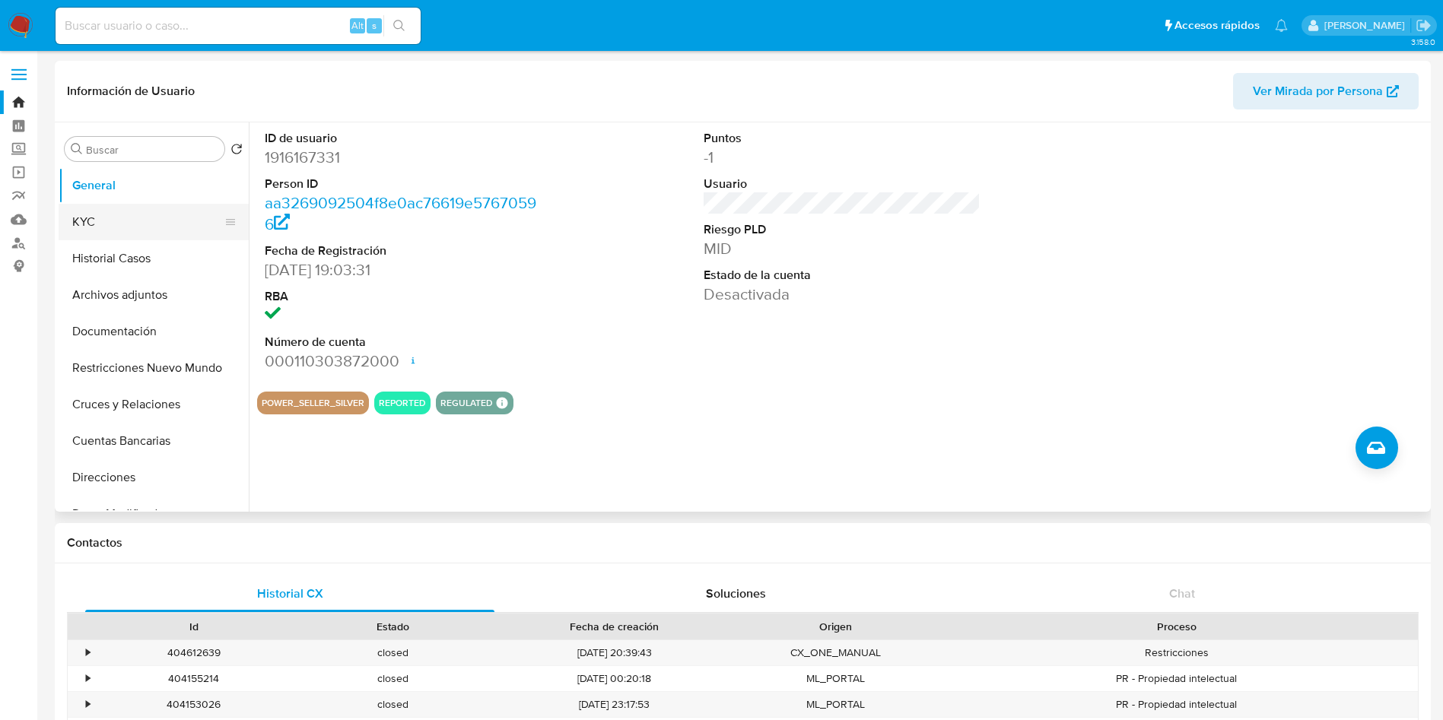
click at [136, 223] on button "KYC" at bounding box center [148, 222] width 178 height 37
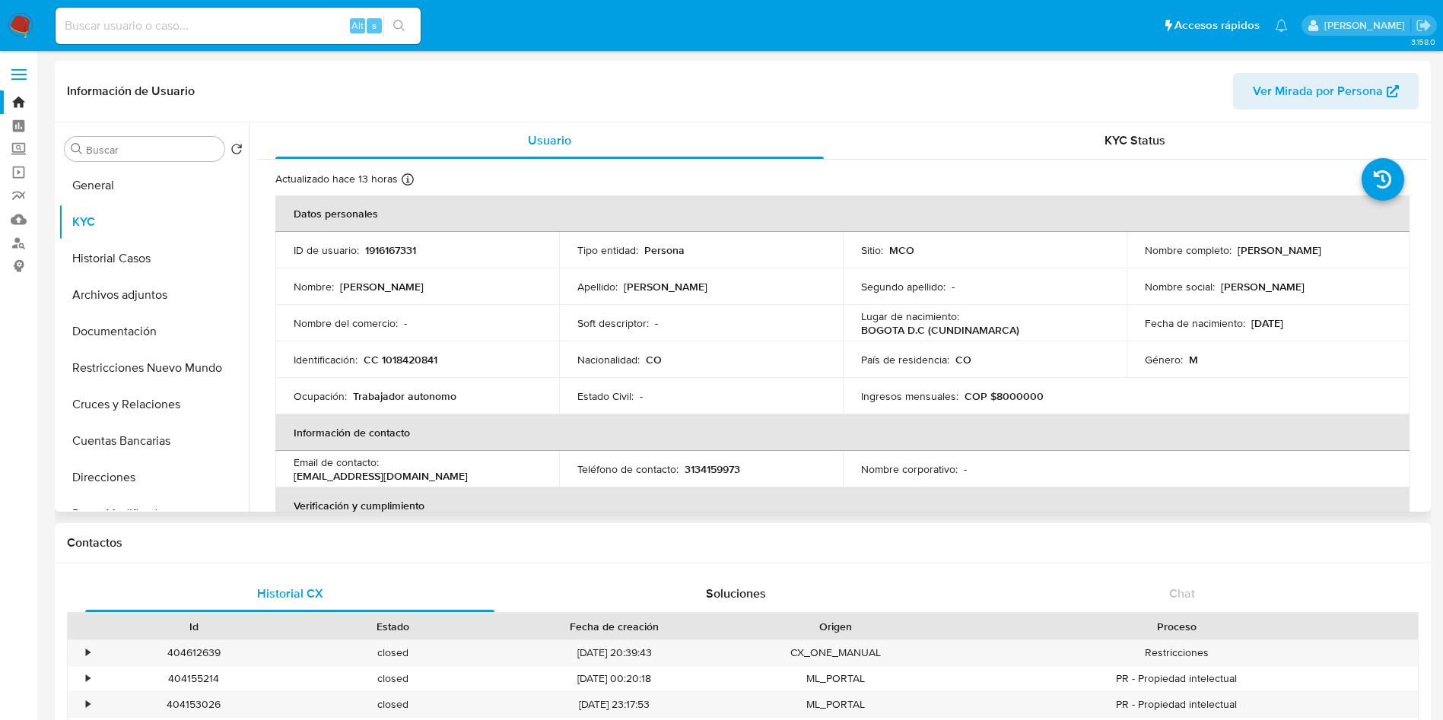
click at [387, 257] on p "1916167331" at bounding box center [390, 250] width 51 height 14
drag, startPoint x: 1386, startPoint y: 253, endPoint x: 1234, endPoint y: 249, distance: 152.9
click at [1234, 249] on td "Nombre completo : Carlos Giovanni Padilla Osorio" at bounding box center [1268, 250] width 284 height 37
copy p "Carlos Giovanni Padilla Osorio"
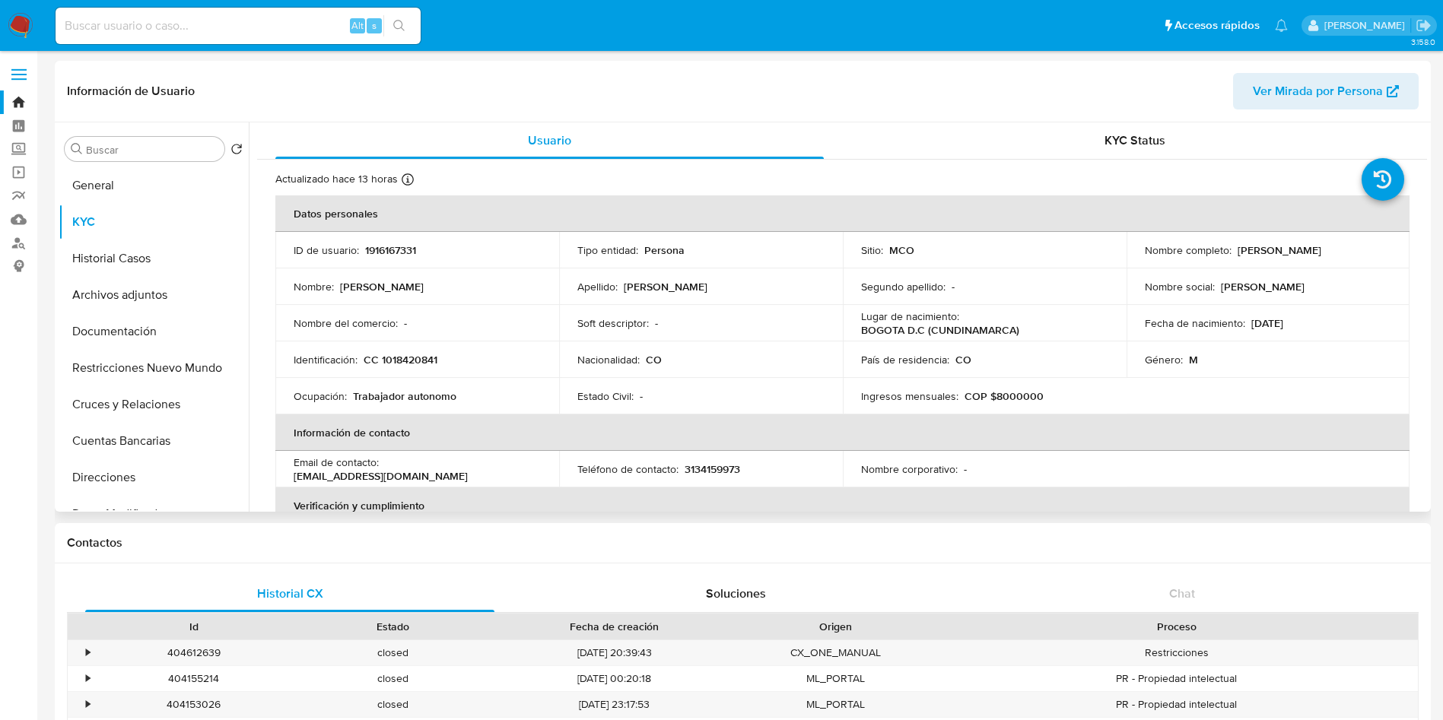
click at [407, 358] on p "CC 1018420841" at bounding box center [401, 360] width 74 height 14
copy p "1018420841"
click at [125, 469] on button "Direcciones" at bounding box center [148, 477] width 178 height 37
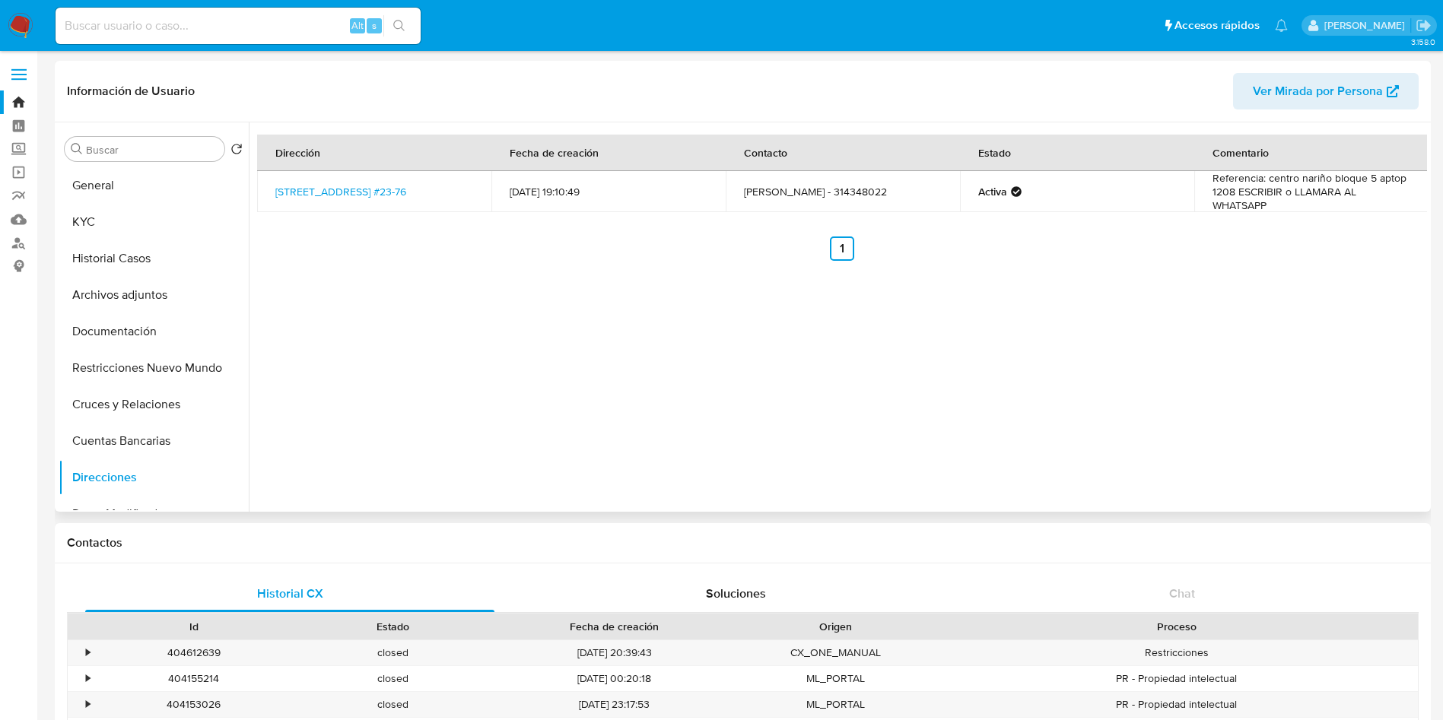
drag, startPoint x: 270, startPoint y: 183, endPoint x: 459, endPoint y: 197, distance: 189.2
click at [459, 197] on td "Avenida Calle 36 #23-76, Teusaquillo, Bogotá D.c., 111311, Colombia #23-76" at bounding box center [374, 191] width 234 height 41
copy link "Avenida Calle 36 #23-76, Teusaquillo, Bogotá D."
drag, startPoint x: 528, startPoint y: 348, endPoint x: 513, endPoint y: 336, distance: 18.4
click at [528, 348] on div "Dirección Fecha de creación Contacto Estado Comentario Avenida Calle 36 #23-76,…" at bounding box center [838, 316] width 1178 height 389
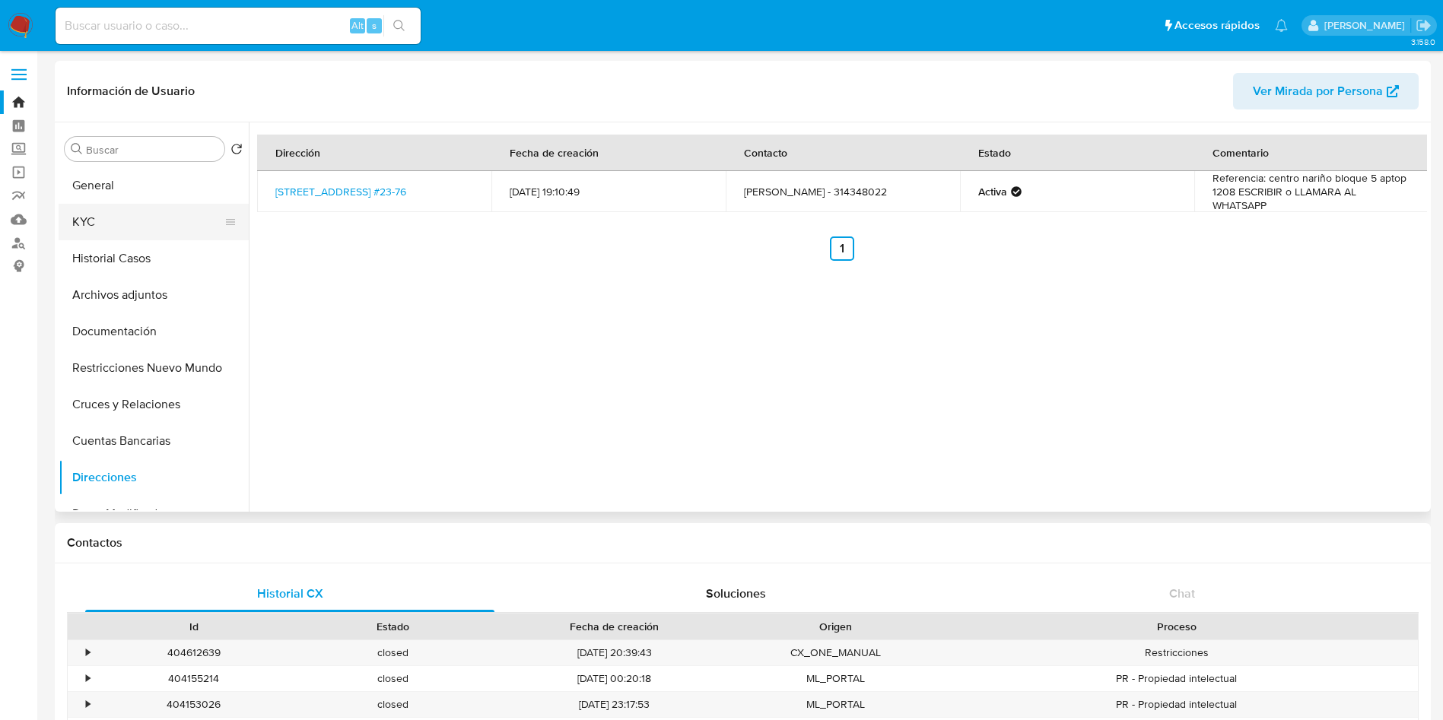
click at [113, 217] on button "KYC" at bounding box center [148, 222] width 178 height 37
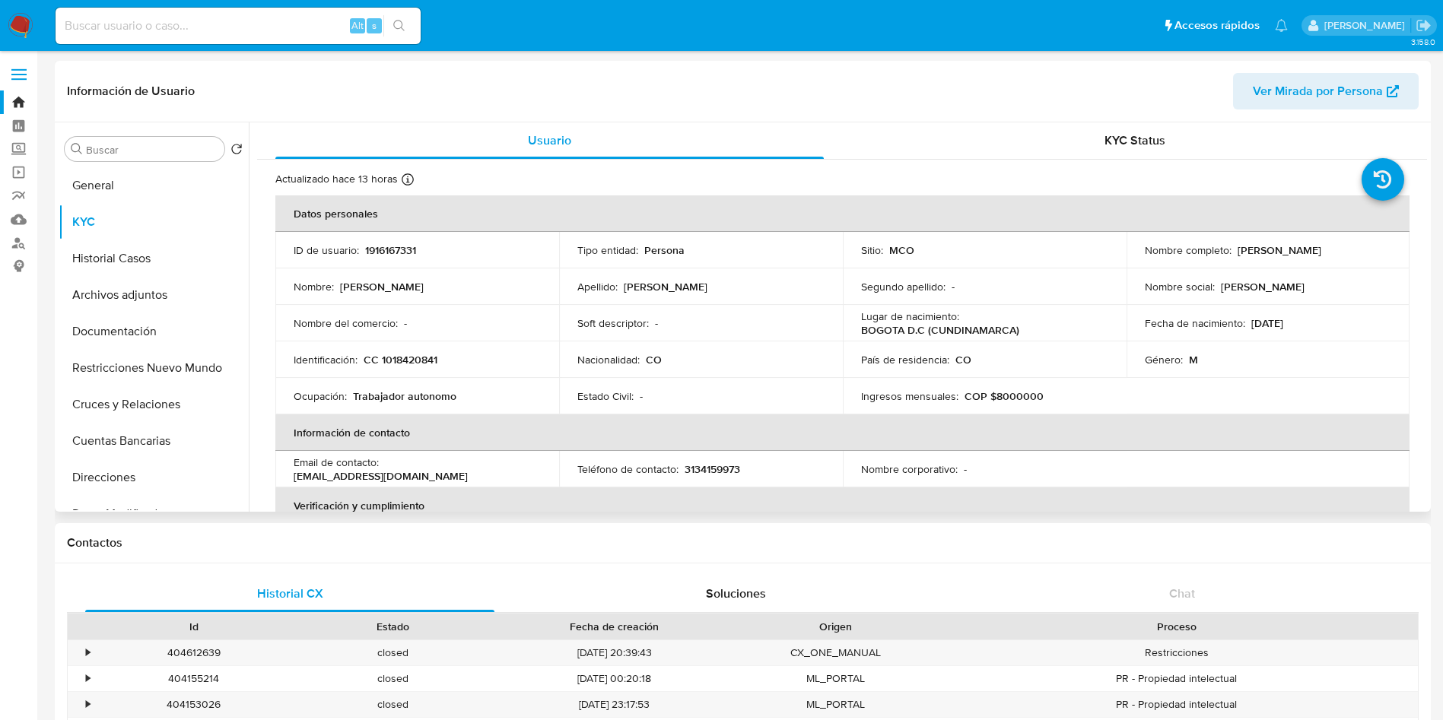
click at [401, 353] on p "CC 1018420841" at bounding box center [401, 360] width 74 height 14
click at [411, 368] on td "Identificación : CC 1018420841" at bounding box center [417, 359] width 284 height 37
click at [414, 358] on p "CC 1018420841" at bounding box center [401, 360] width 74 height 14
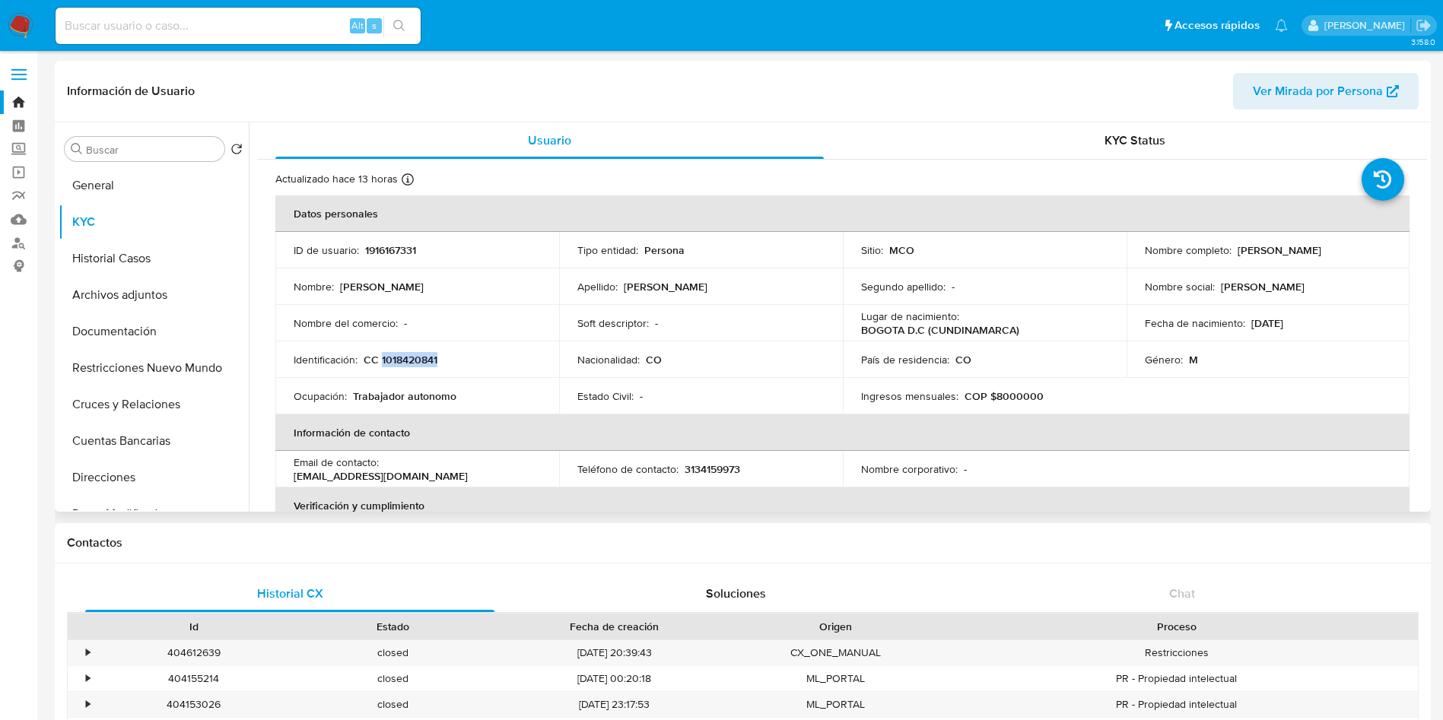
click at [414, 358] on p "CC 1018420841" at bounding box center [401, 360] width 74 height 14
copy p "1018420841"
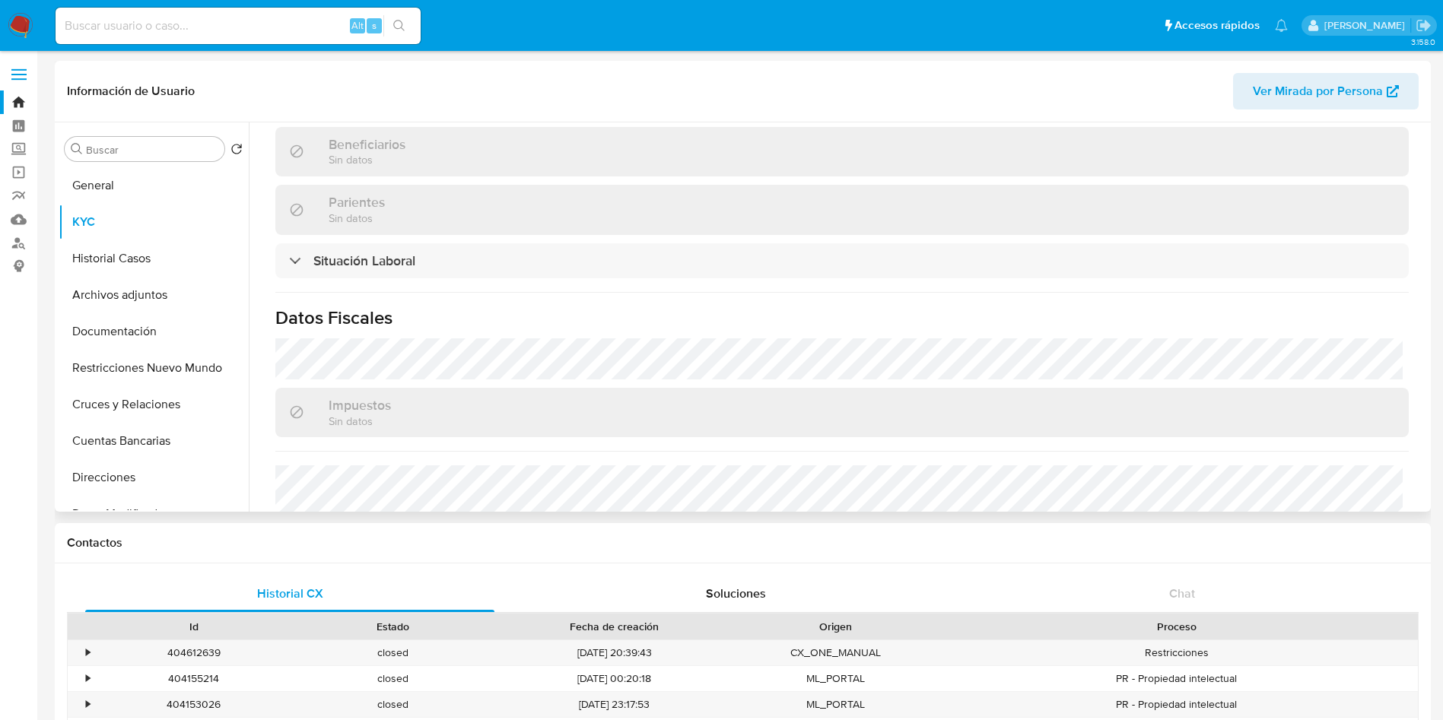
scroll to position [786, 0]
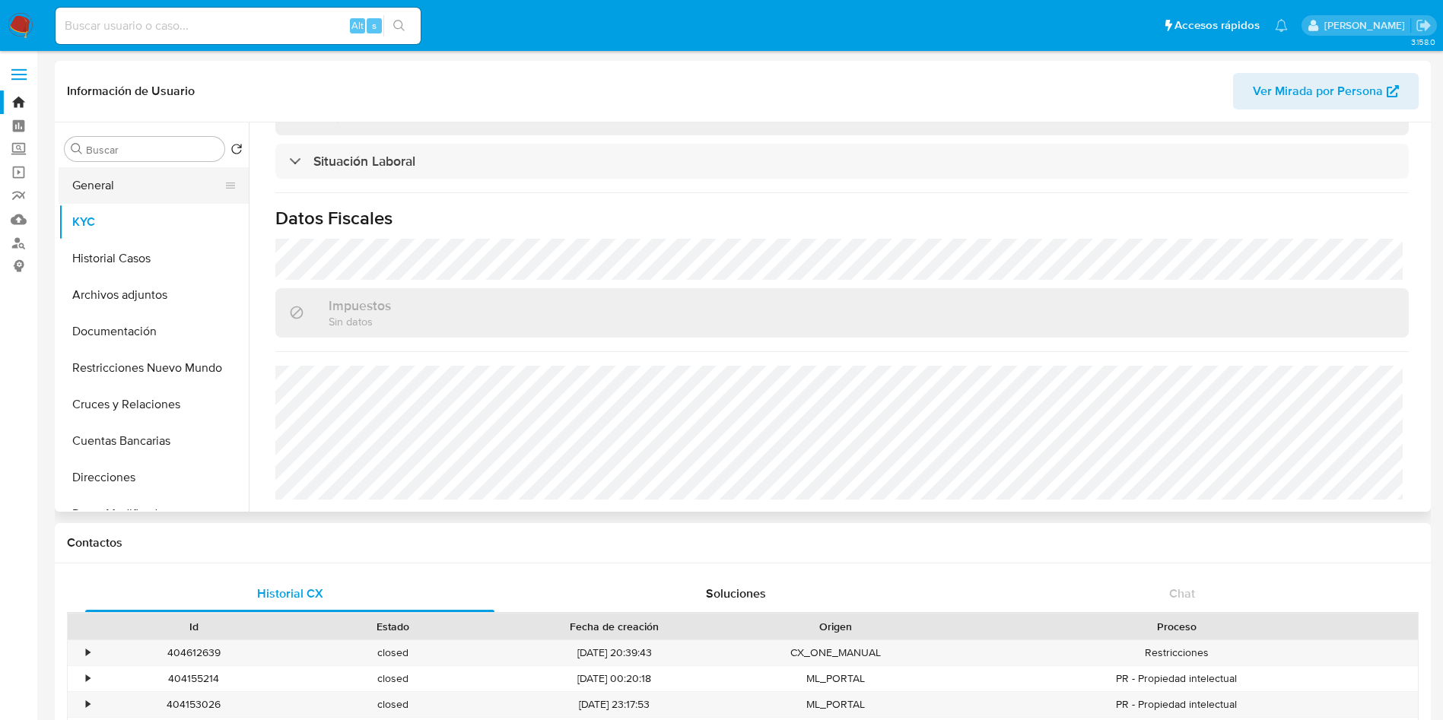
click at [144, 179] on button "General" at bounding box center [148, 185] width 178 height 37
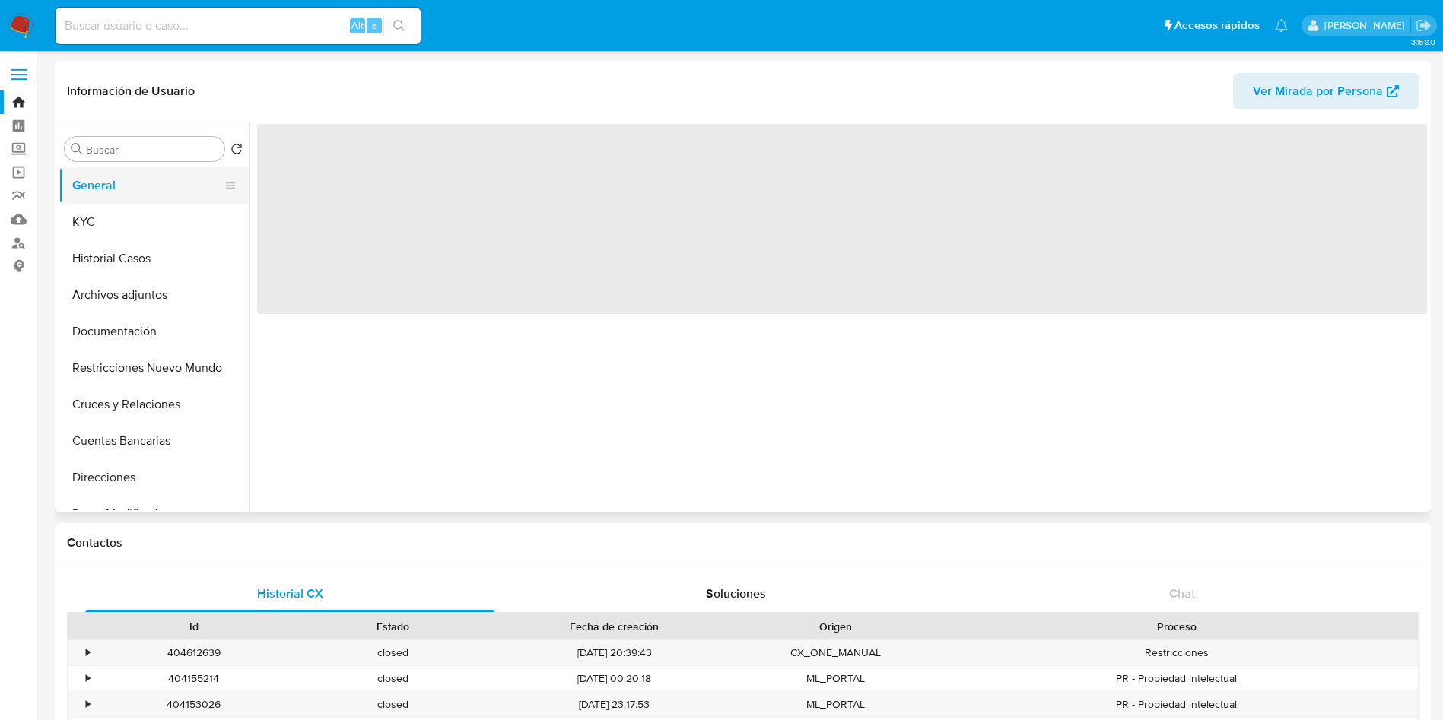
scroll to position [0, 0]
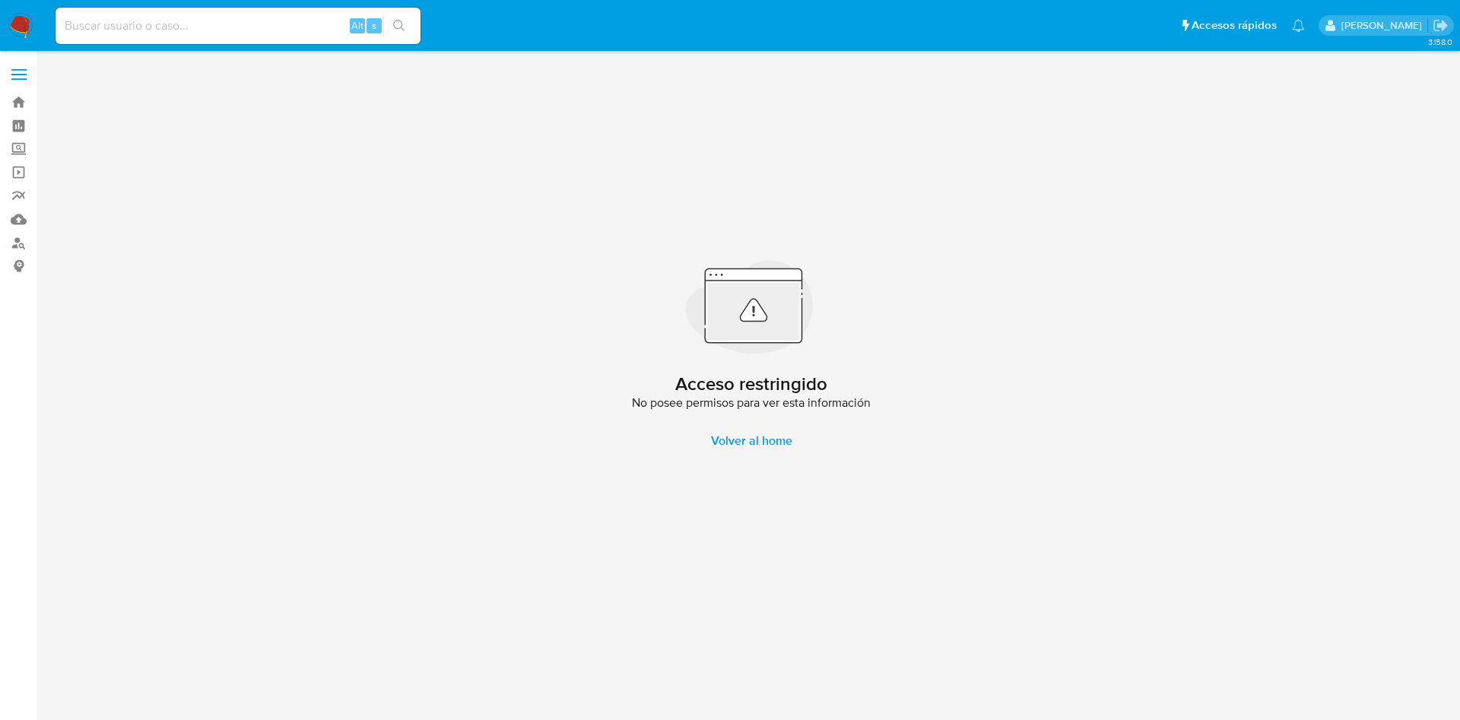
click at [297, 17] on input at bounding box center [238, 26] width 365 height 20
paste input "418187125"
type input "418187125"
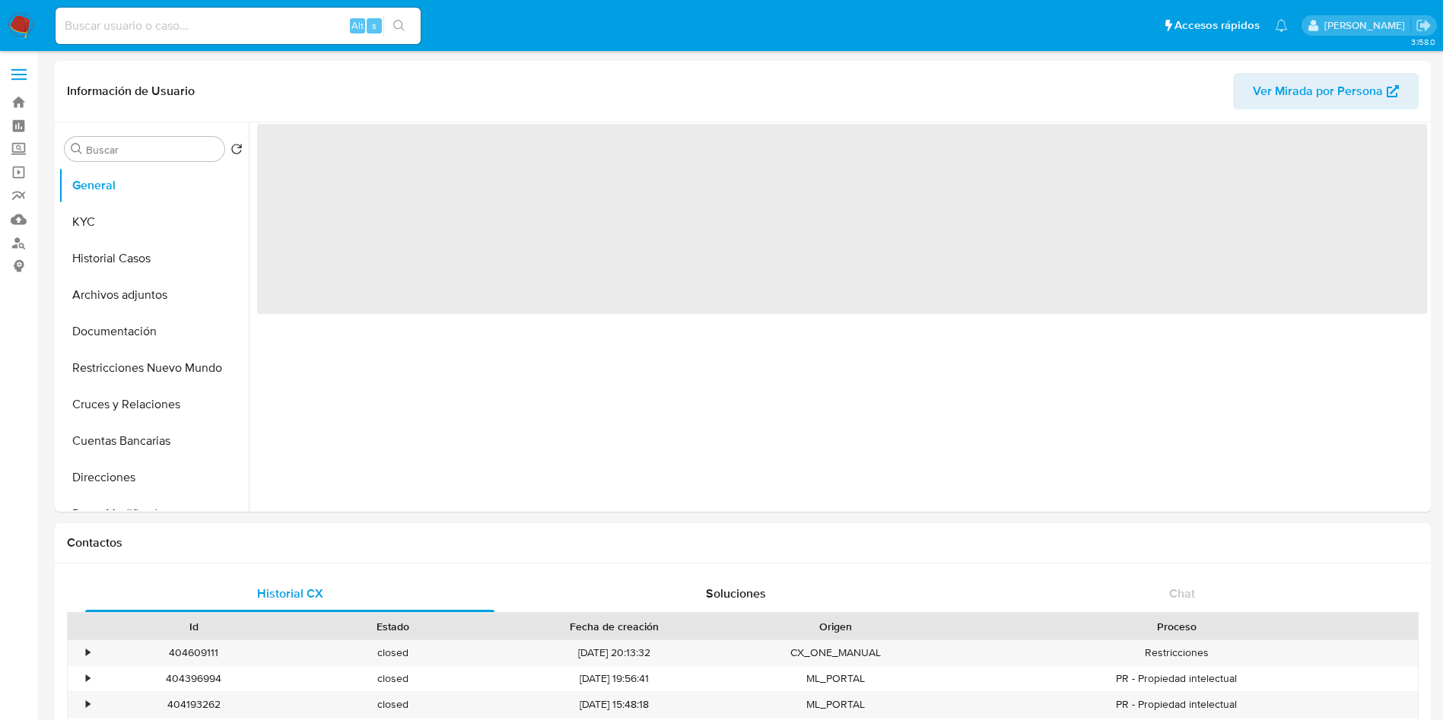
select select "10"
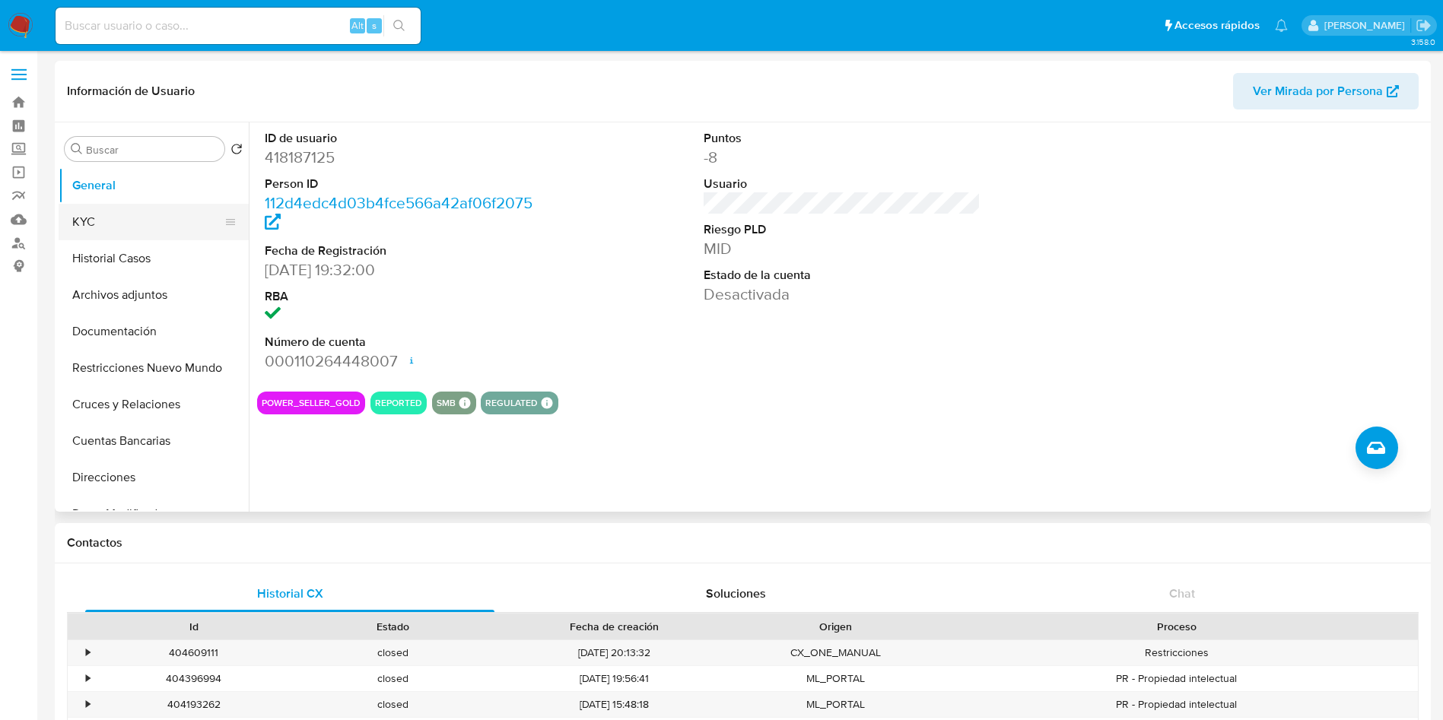
click at [137, 229] on button "KYC" at bounding box center [148, 222] width 178 height 37
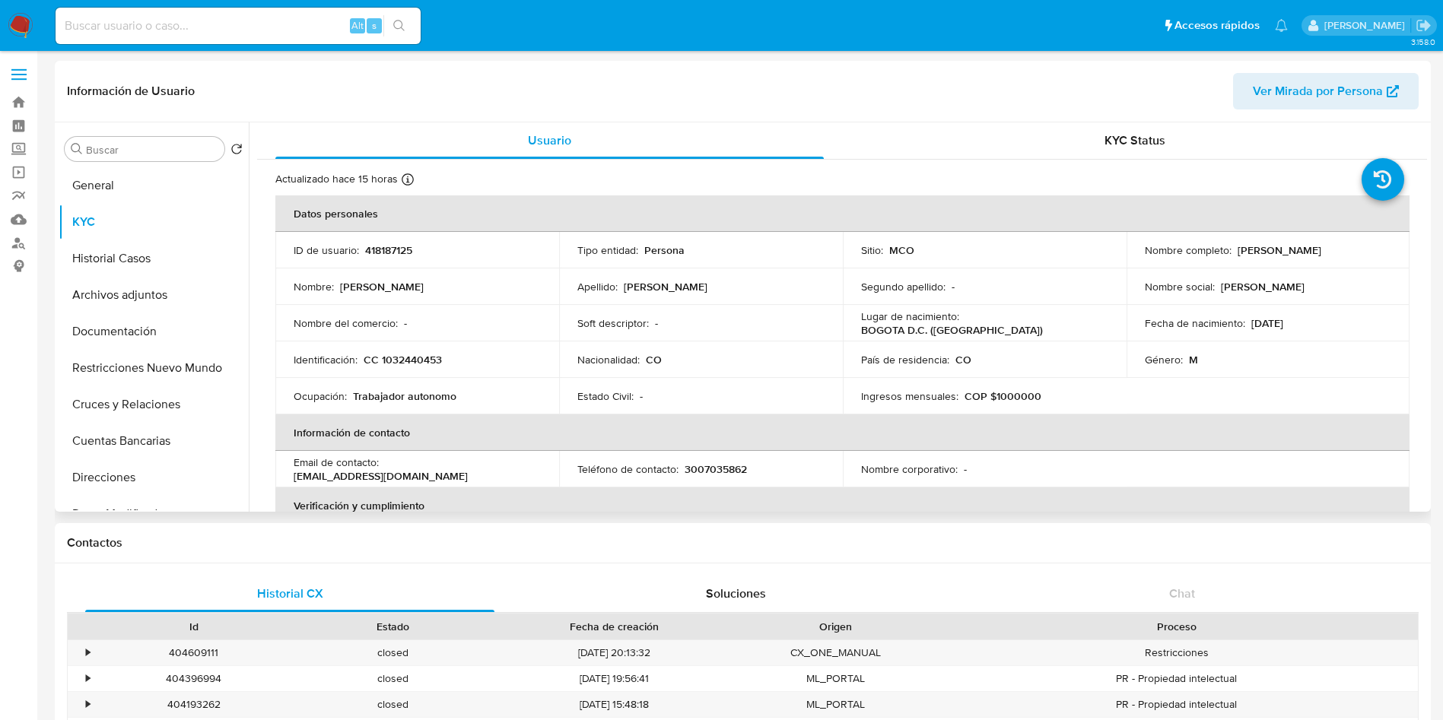
drag, startPoint x: 1383, startPoint y: 248, endPoint x: 1234, endPoint y: 256, distance: 150.0
click at [1234, 256] on div "Nombre completo : [PERSON_NAME]" at bounding box center [1268, 250] width 247 height 14
copy p "[PERSON_NAME]"
click at [398, 354] on p "CC 1032440453" at bounding box center [403, 360] width 78 height 14
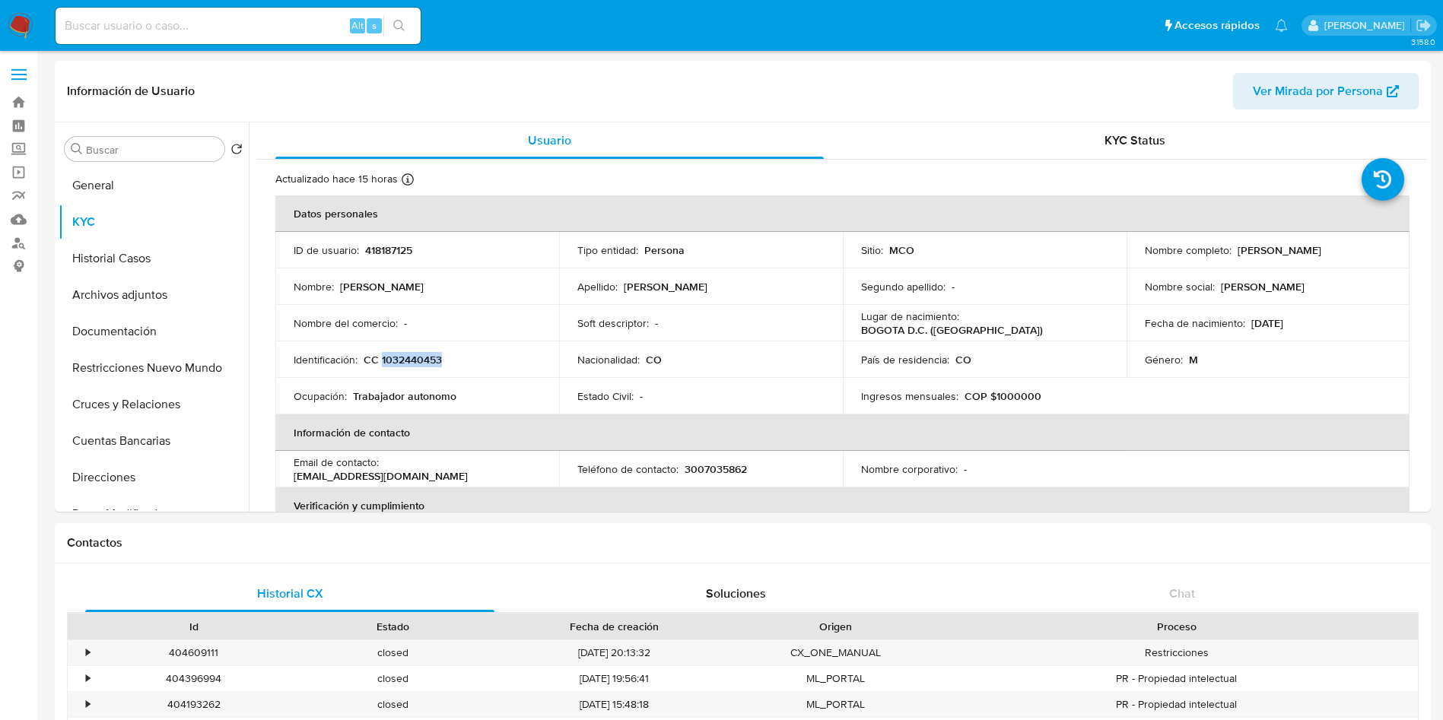
copy p "1032440453"
drag, startPoint x: 1385, startPoint y: 249, endPoint x: 1233, endPoint y: 250, distance: 152.1
click at [1233, 250] on td "Nombre completo : [PERSON_NAME]" at bounding box center [1268, 250] width 284 height 37
copy p "[PERSON_NAME]"
click at [409, 361] on p "CC 1032440453" at bounding box center [403, 360] width 78 height 14
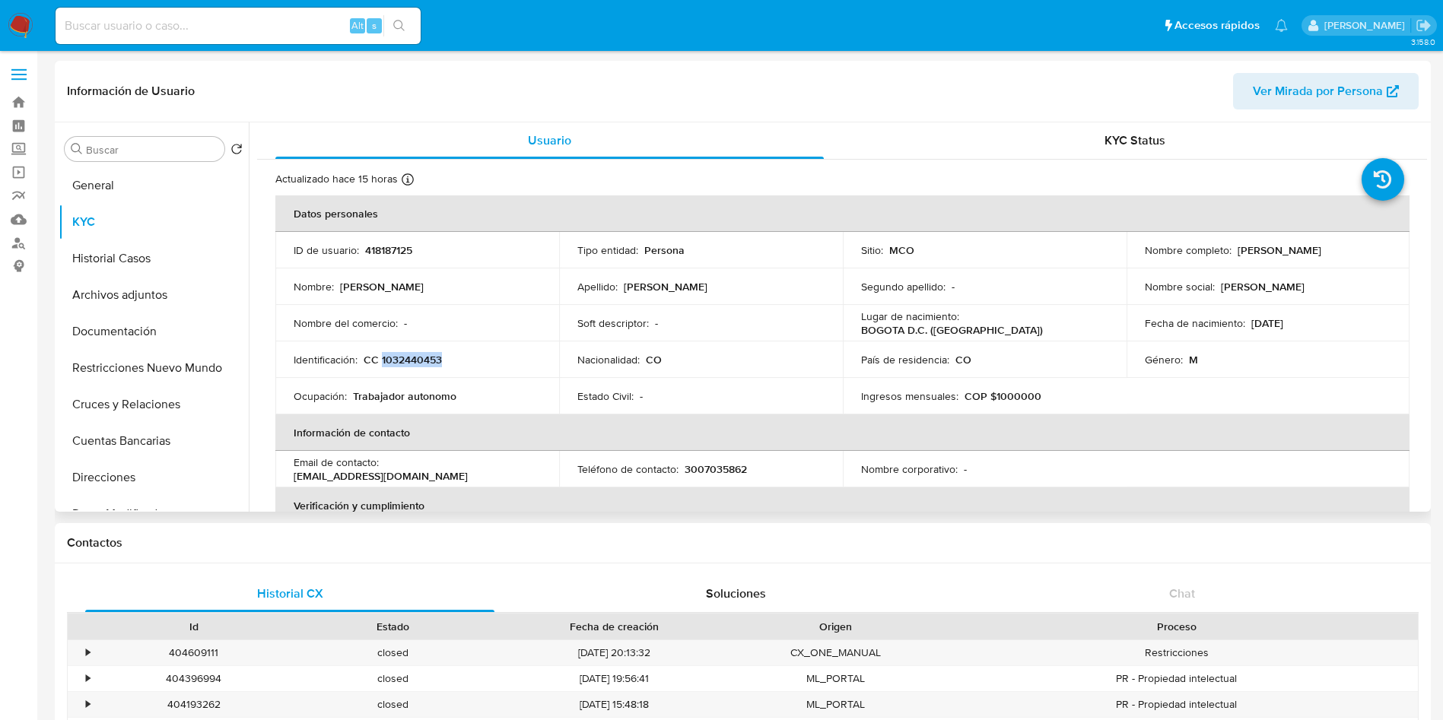
click at [409, 361] on p "CC 1032440453" at bounding box center [403, 360] width 78 height 14
copy p "1032440453"
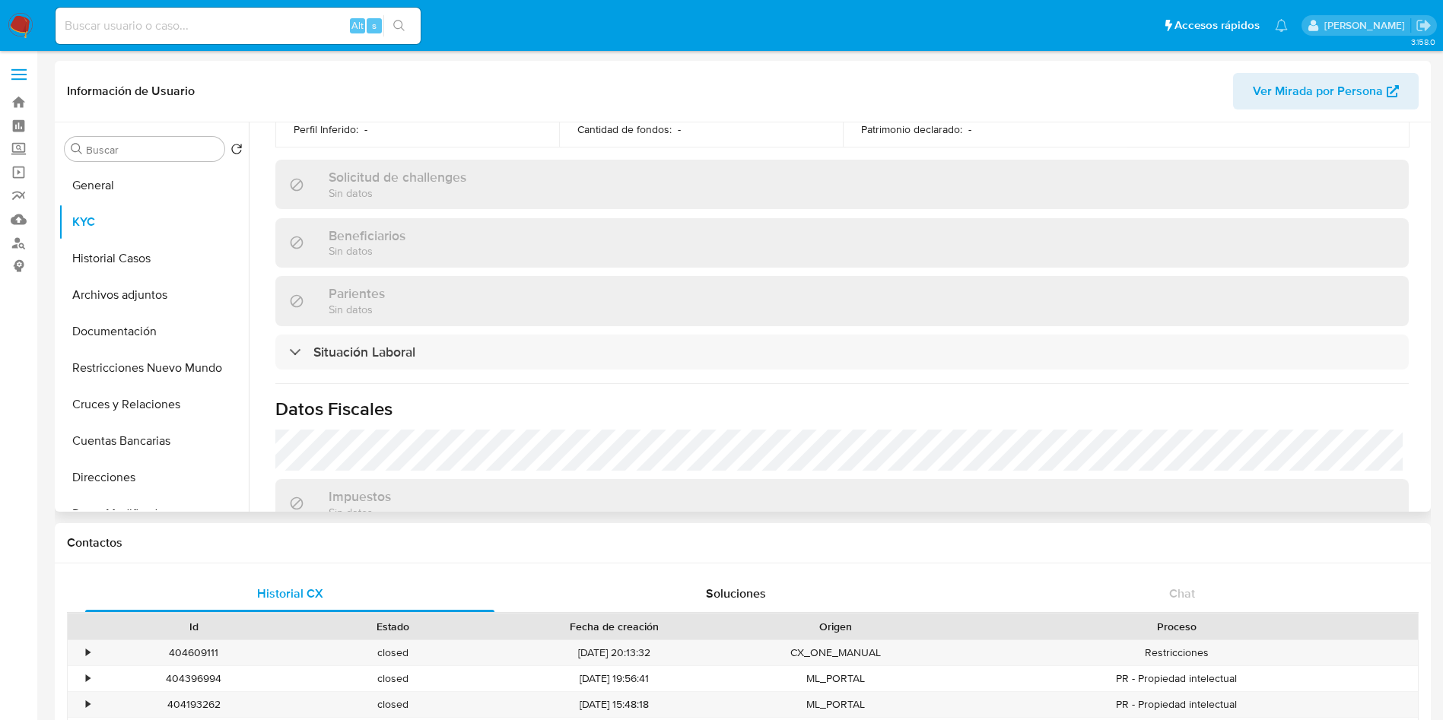
scroll to position [786, 0]
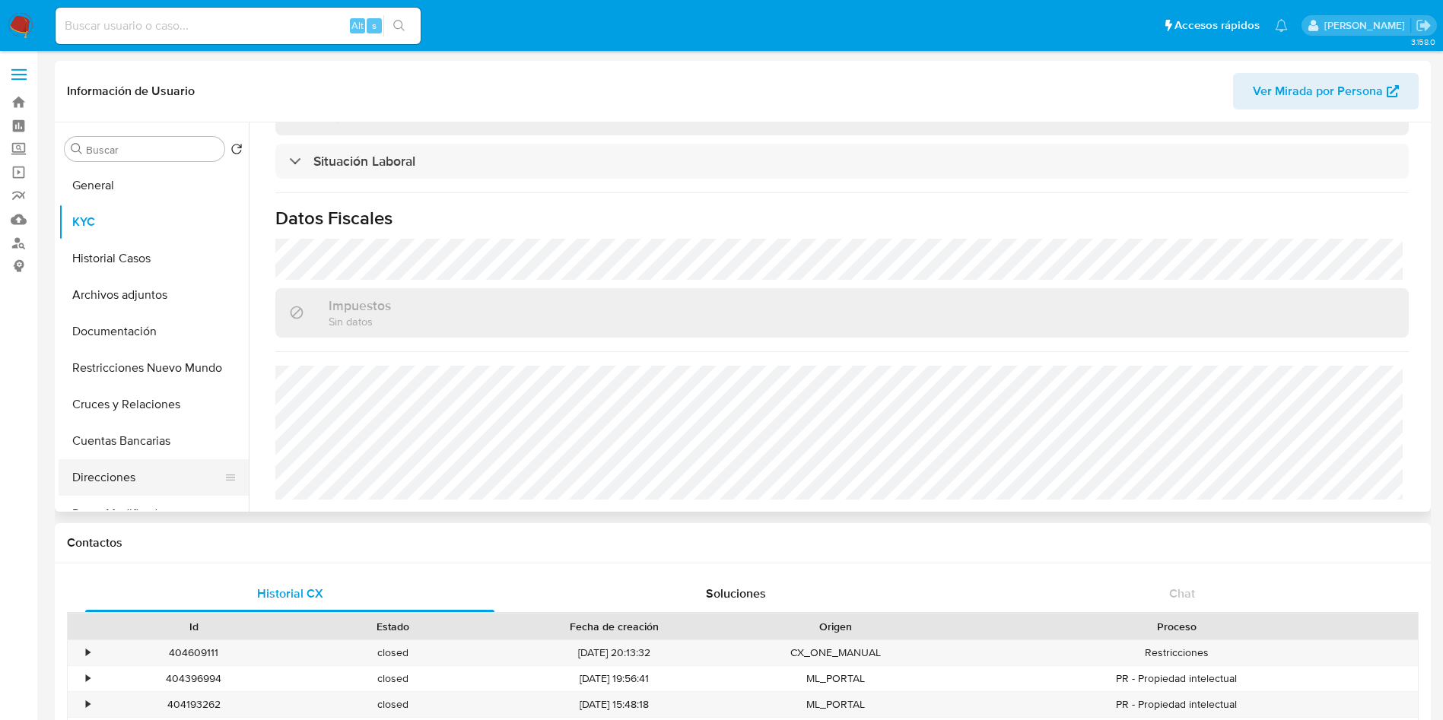
click at [97, 484] on button "Direcciones" at bounding box center [148, 477] width 178 height 37
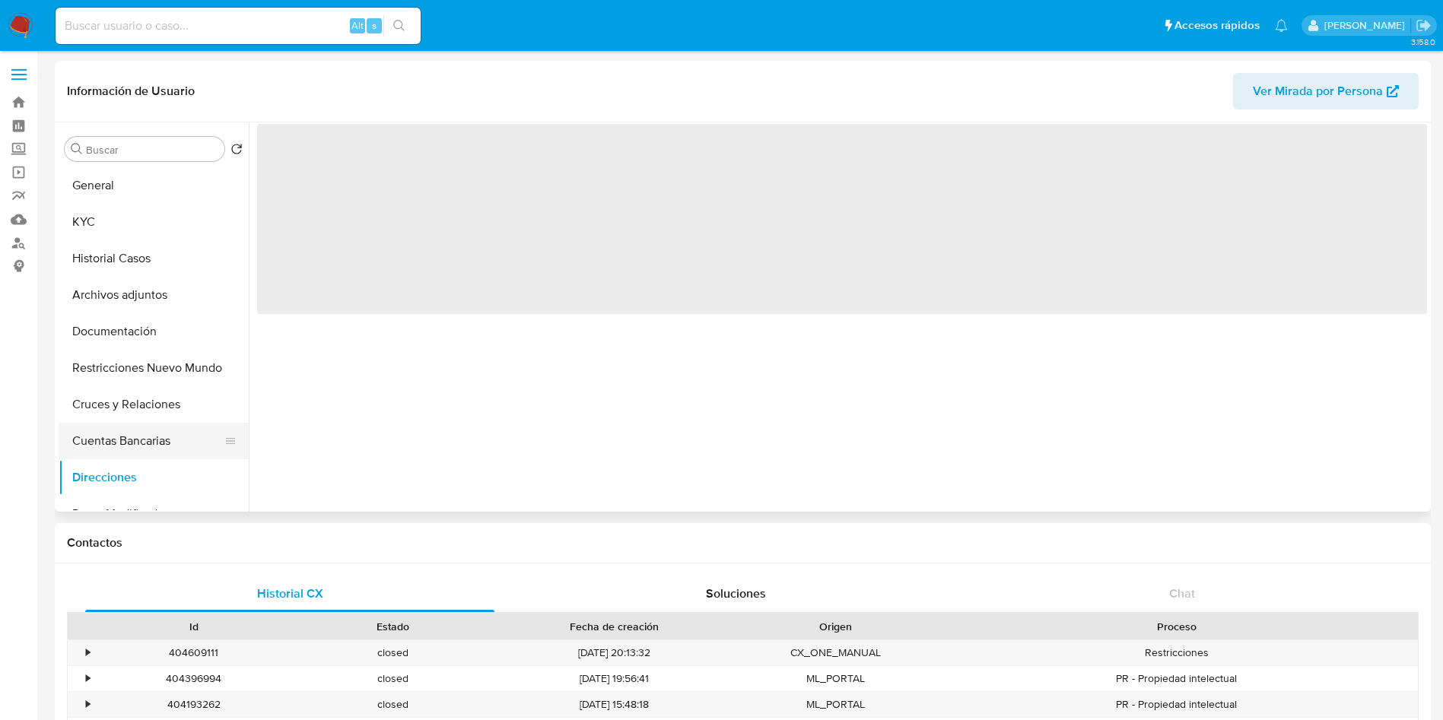
scroll to position [0, 0]
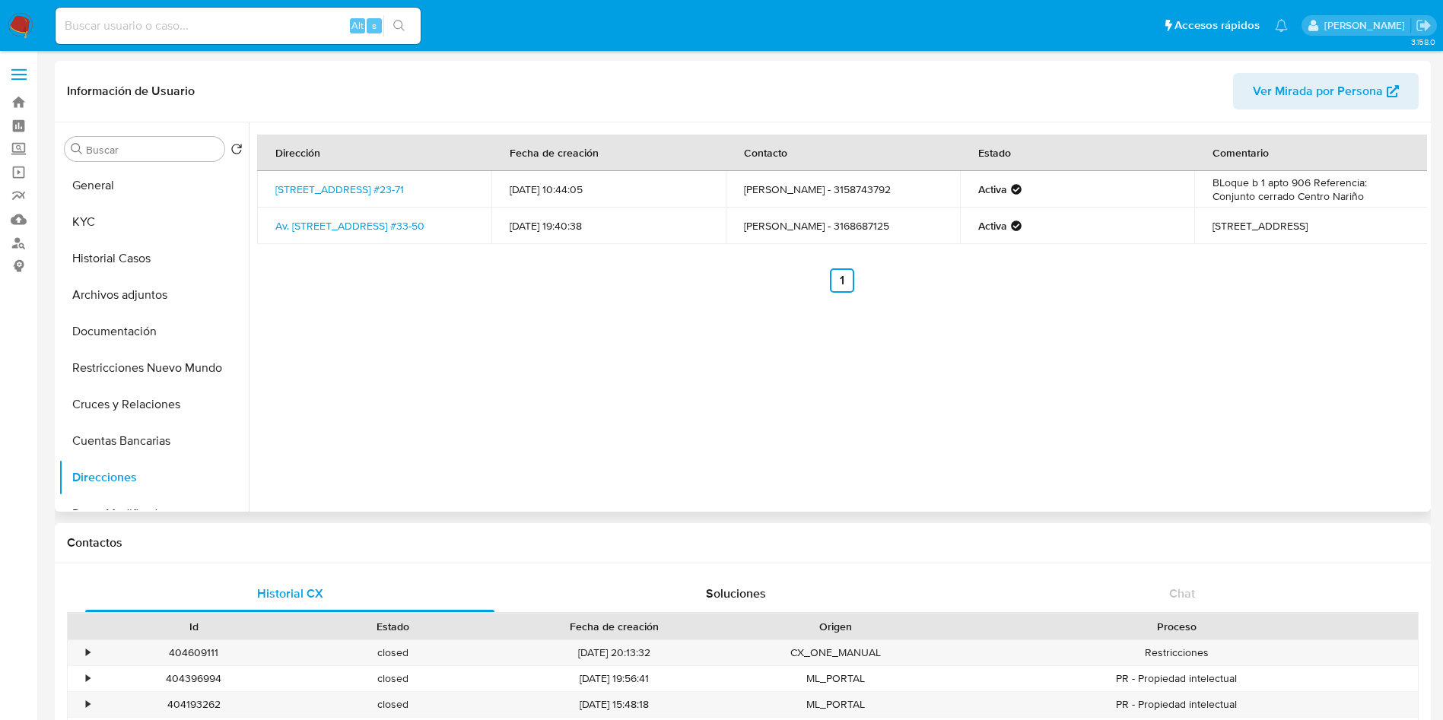
click at [357, 324] on div "Dirección Fecha de creación Contacto Estado Comentario Carrera 33 #23-71, Teusa…" at bounding box center [838, 316] width 1178 height 389
drag, startPoint x: 272, startPoint y: 185, endPoint x: 456, endPoint y: 179, distance: 184.1
click at [456, 179] on td "Carrera 33 #23-71, Teusaquillo, Bogotá D.c., 111321, Colombia #23-71" at bounding box center [374, 189] width 234 height 37
copy link "Carrera 33 #23-71, Teusaquillo, Bogotá"
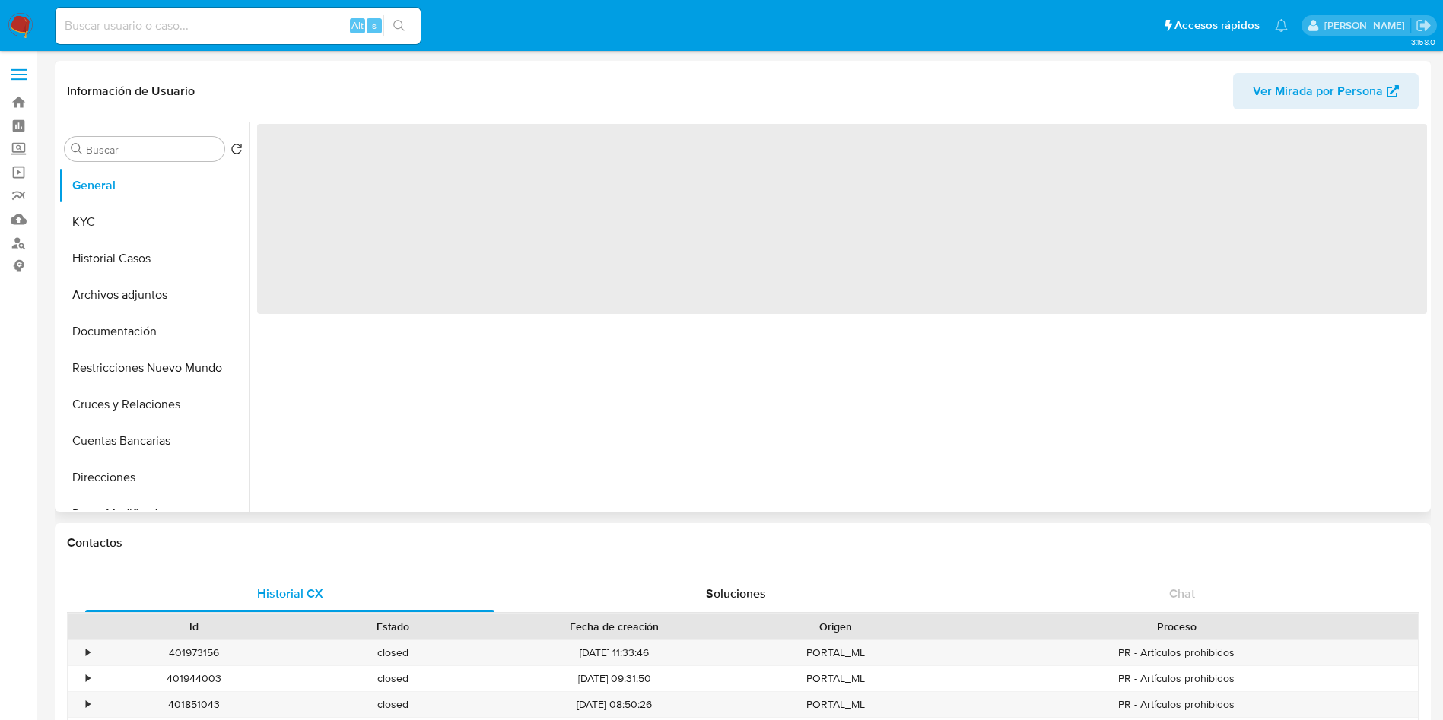
select select "10"
click at [103, 205] on button "KYC" at bounding box center [148, 222] width 178 height 37
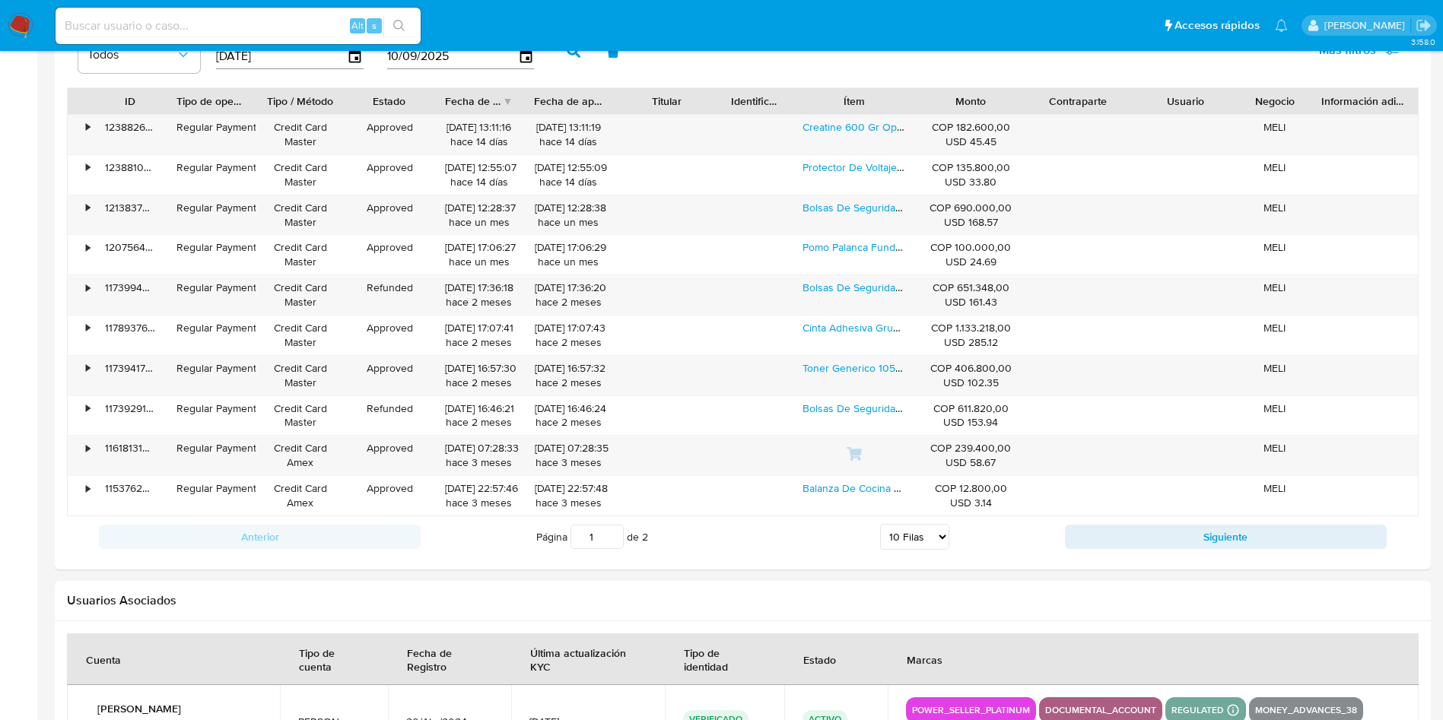
scroll to position [1255, 0]
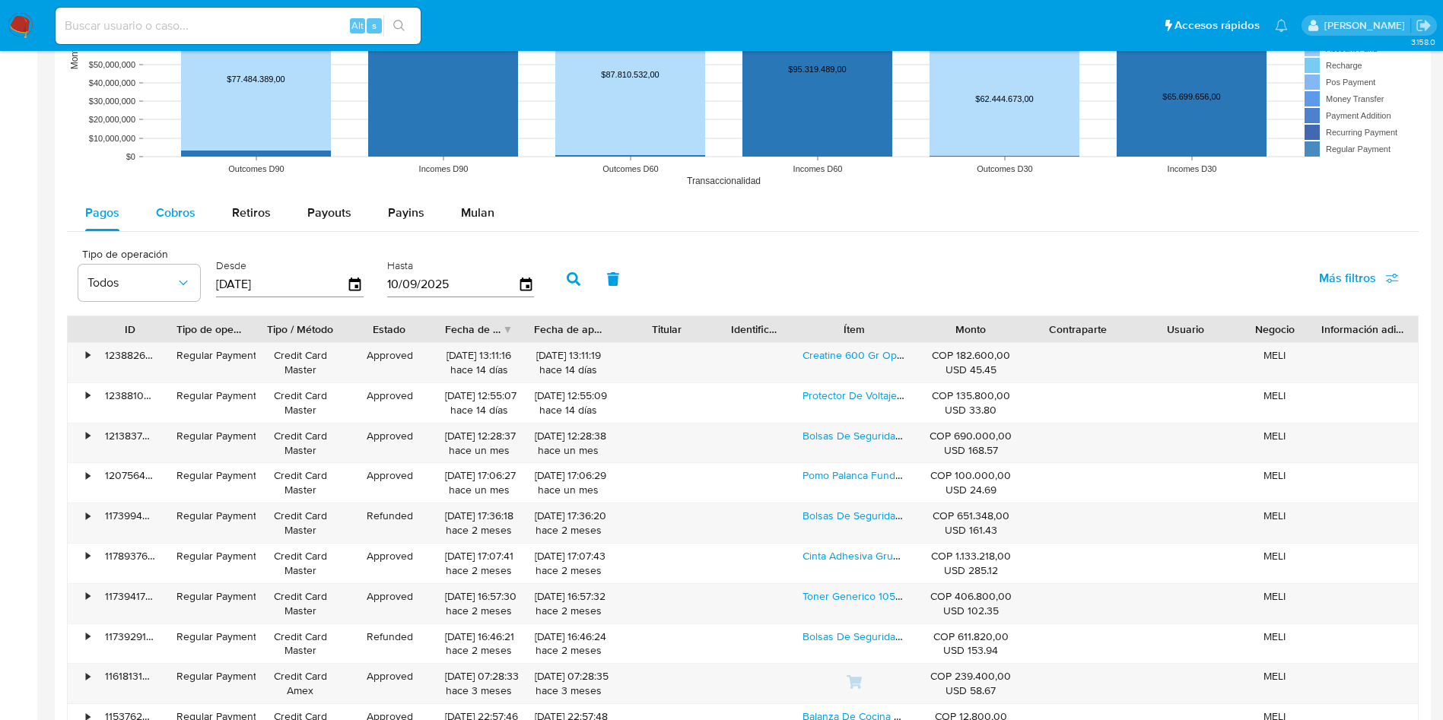
click at [183, 219] on span "Cobros" at bounding box center [176, 212] width 40 height 17
select select "10"
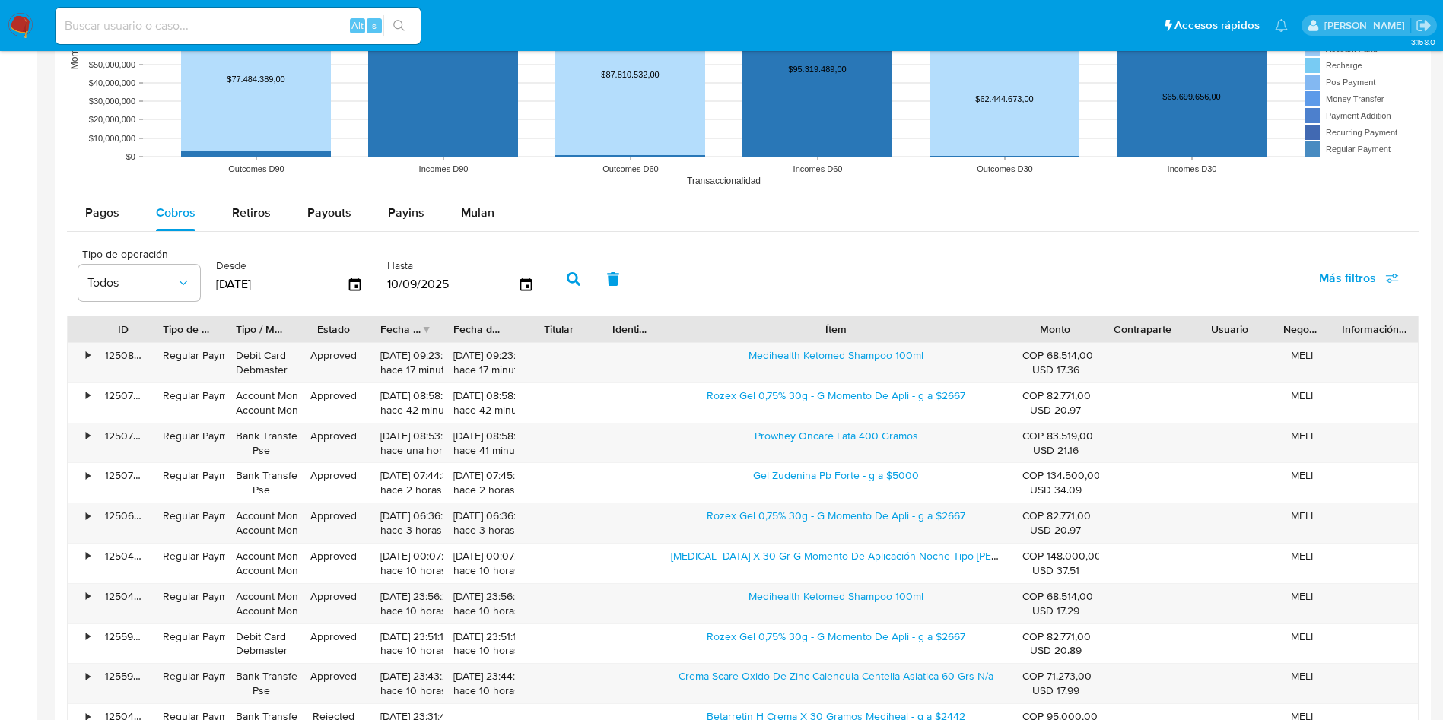
drag, startPoint x: 916, startPoint y: 334, endPoint x: 1143, endPoint y: 341, distance: 226.7
click at [1143, 341] on div "ID Tipo de operación Tipo / Método Estado Fecha de creación Fecha de aprobación…" at bounding box center [743, 329] width 1350 height 26
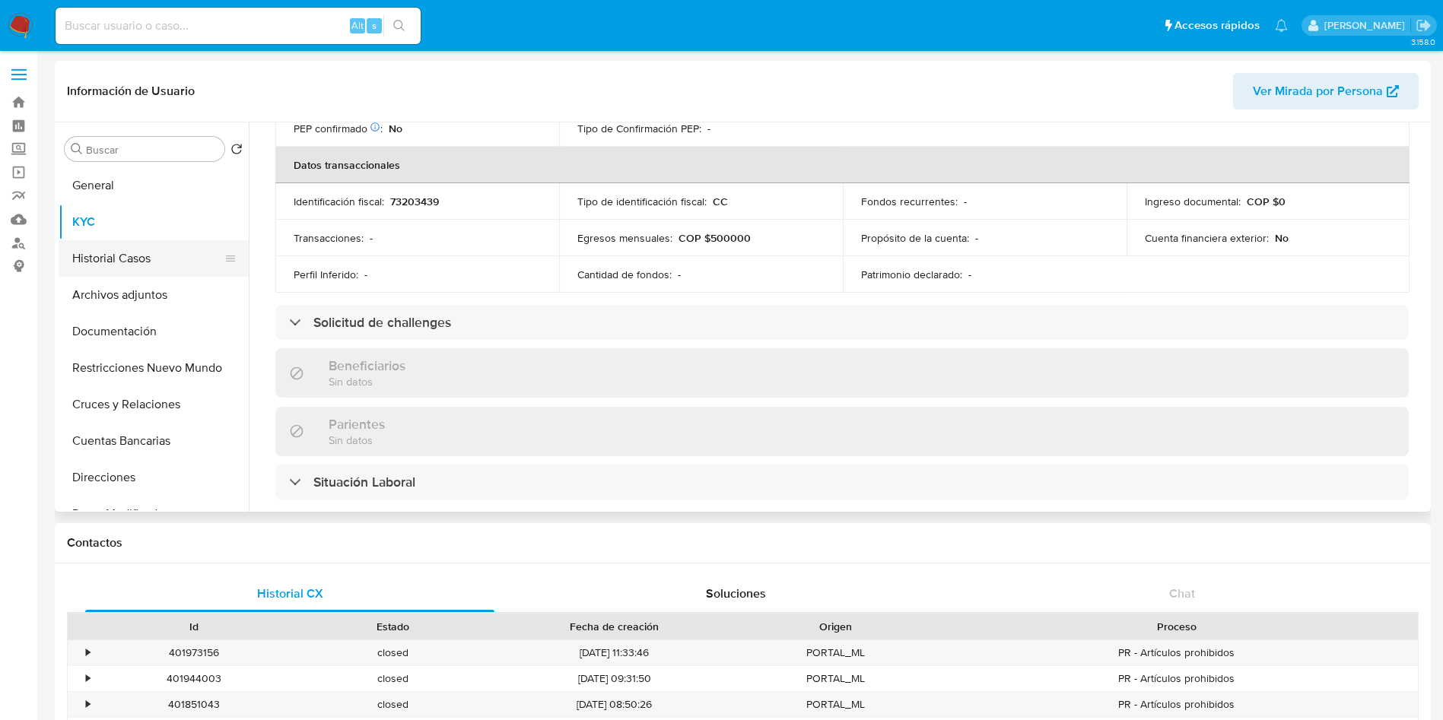
scroll to position [0, 0]
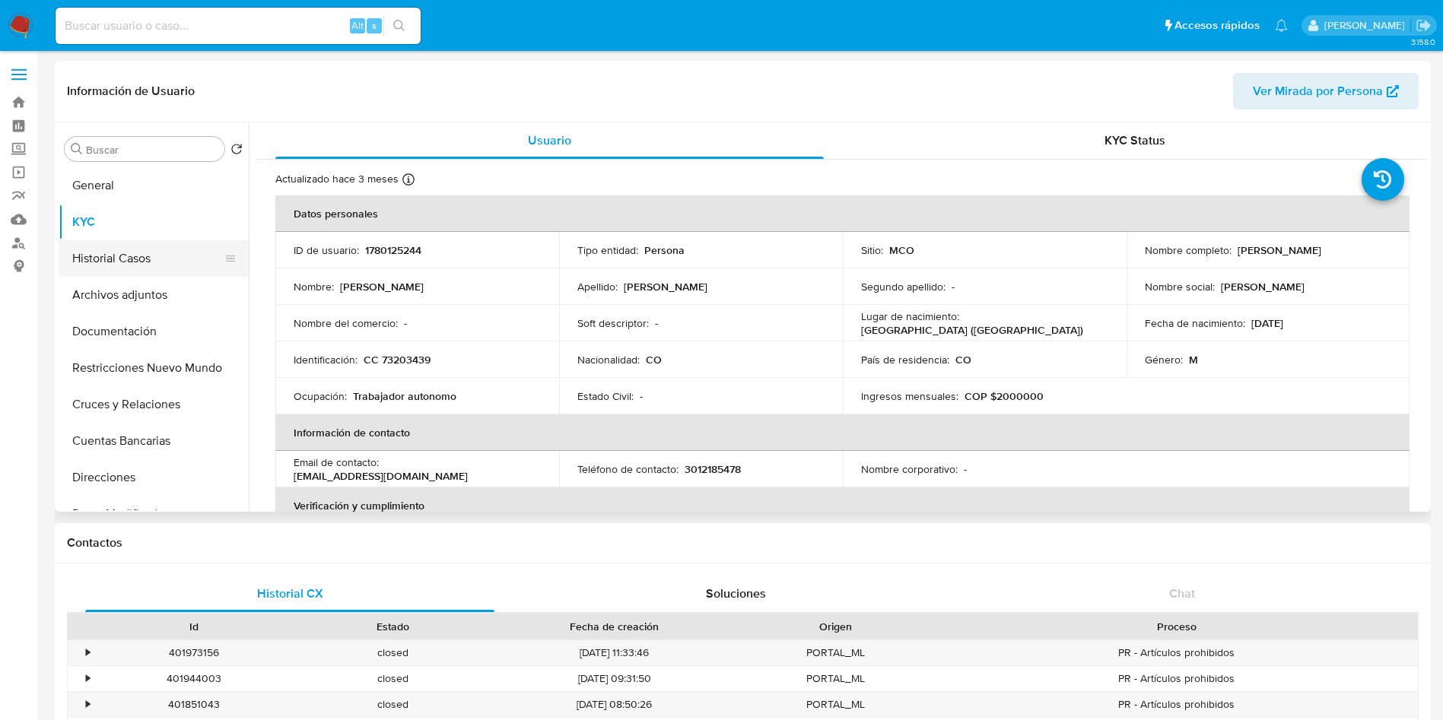
click at [113, 260] on button "Historial Casos" at bounding box center [148, 258] width 178 height 37
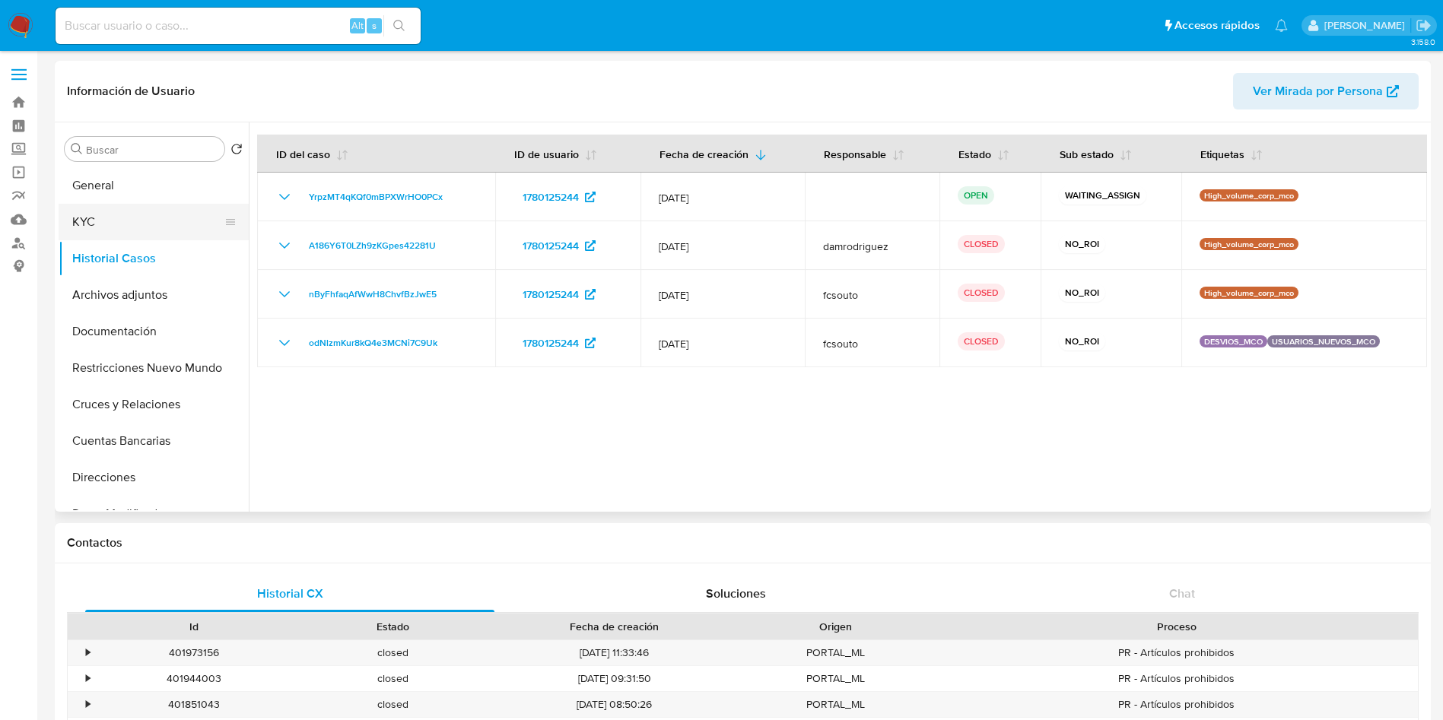
click at [113, 221] on button "KYC" at bounding box center [148, 222] width 178 height 37
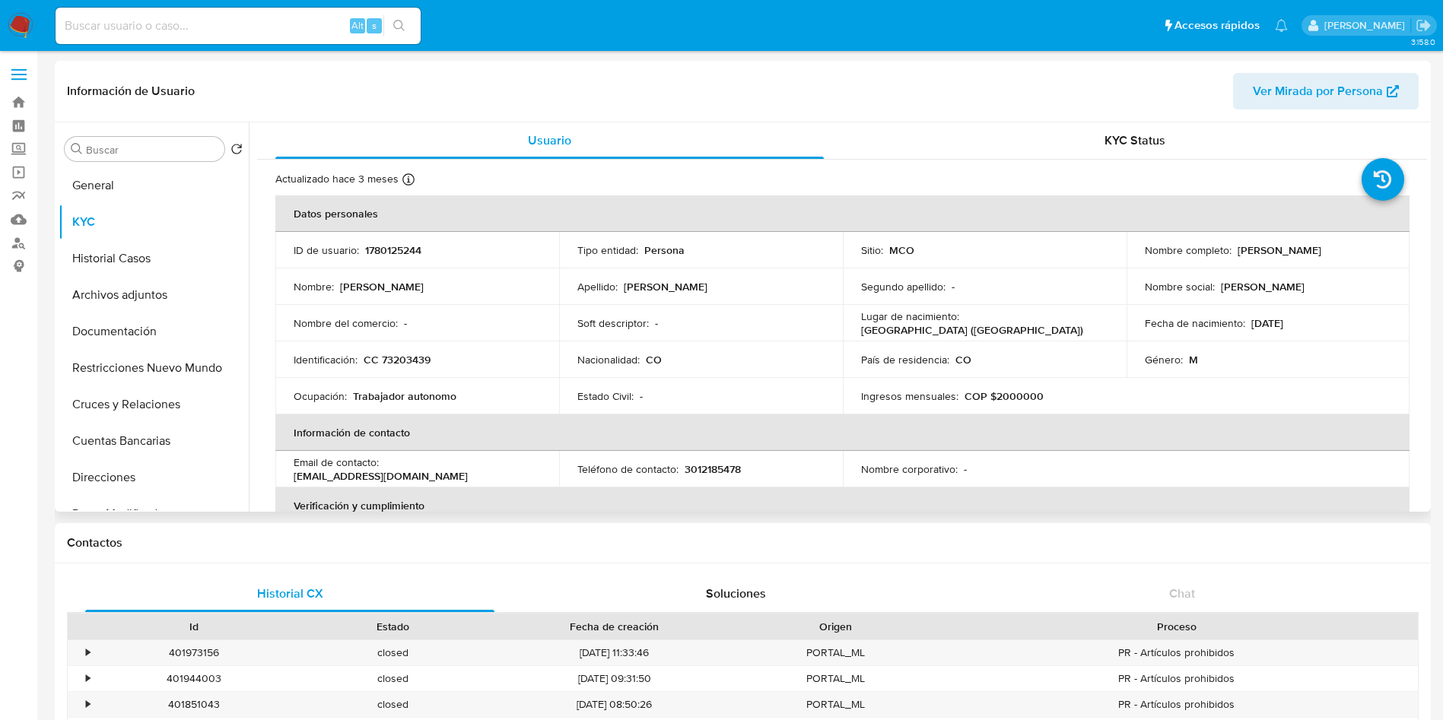
click at [392, 357] on p "CC 73203439" at bounding box center [397, 360] width 67 height 14
copy p "73203439"
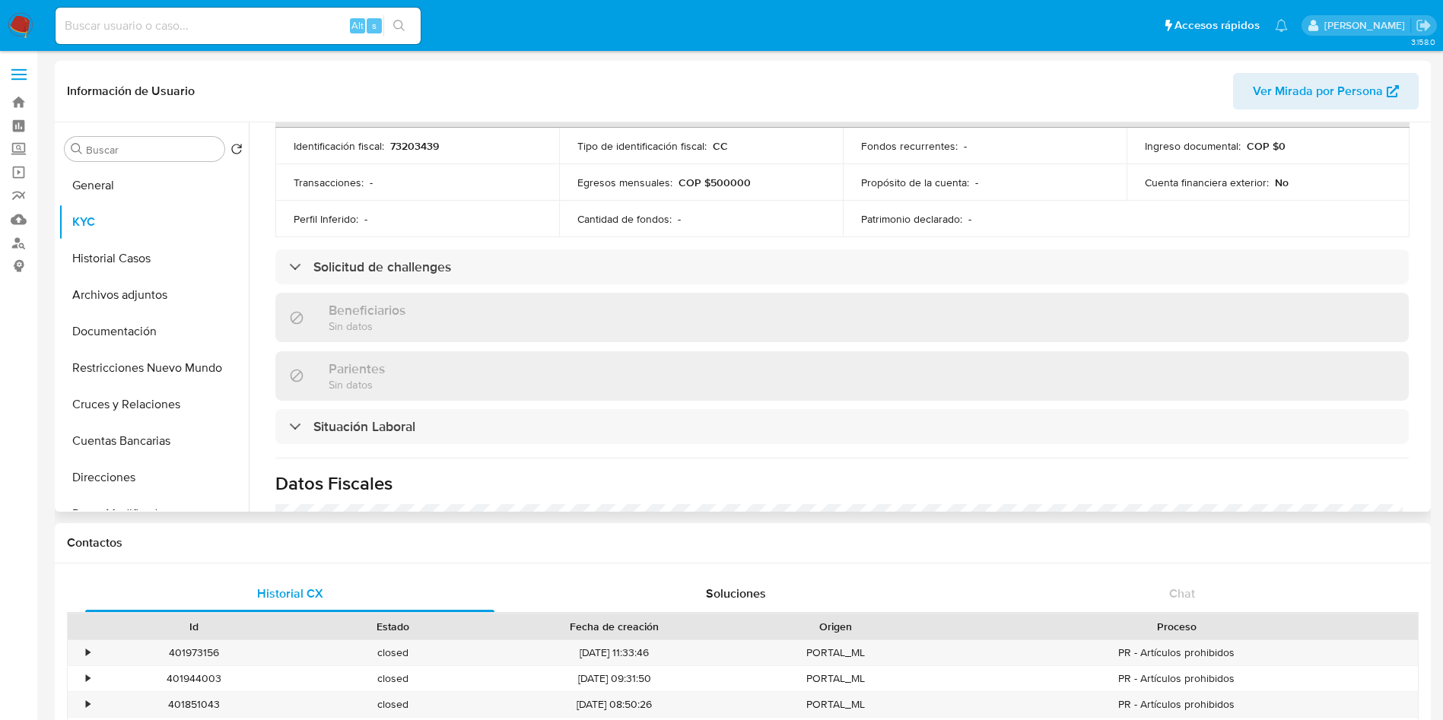
scroll to position [771, 0]
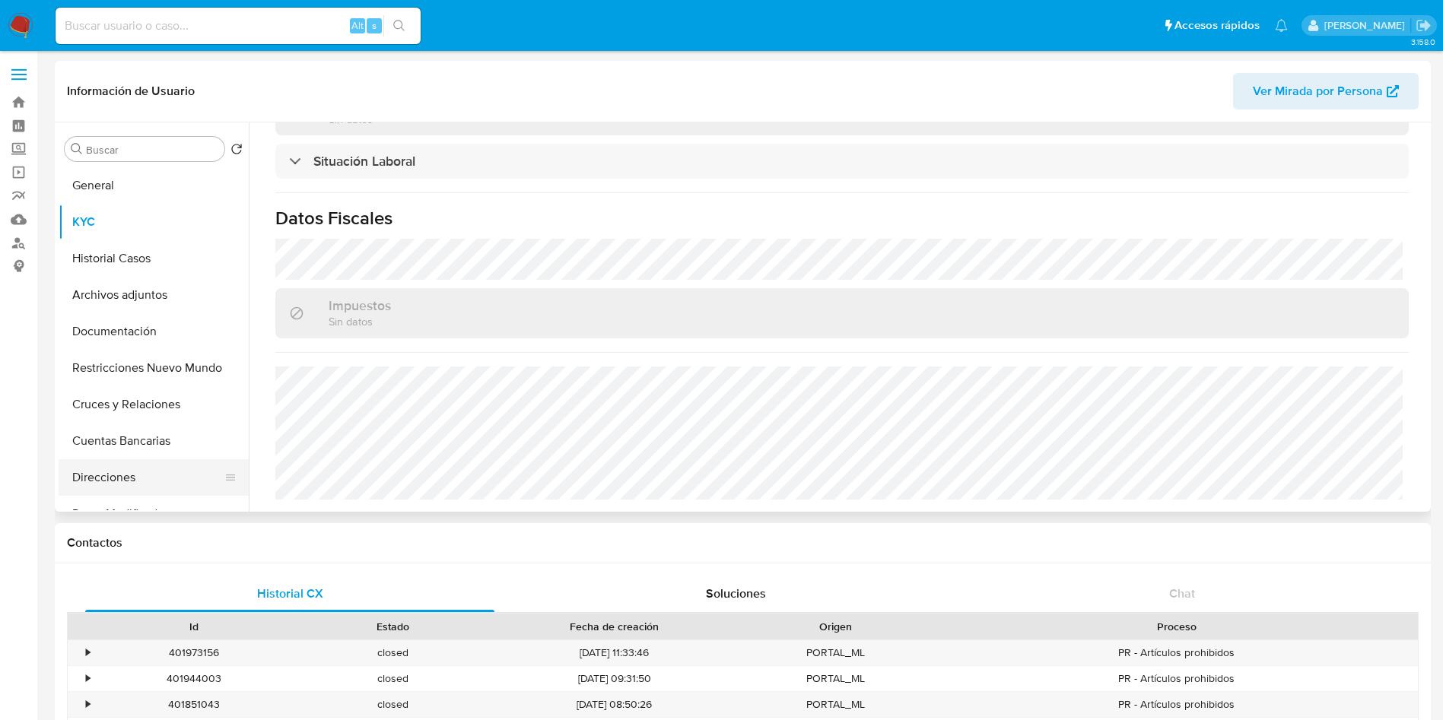
click at [116, 481] on button "Direcciones" at bounding box center [148, 477] width 178 height 37
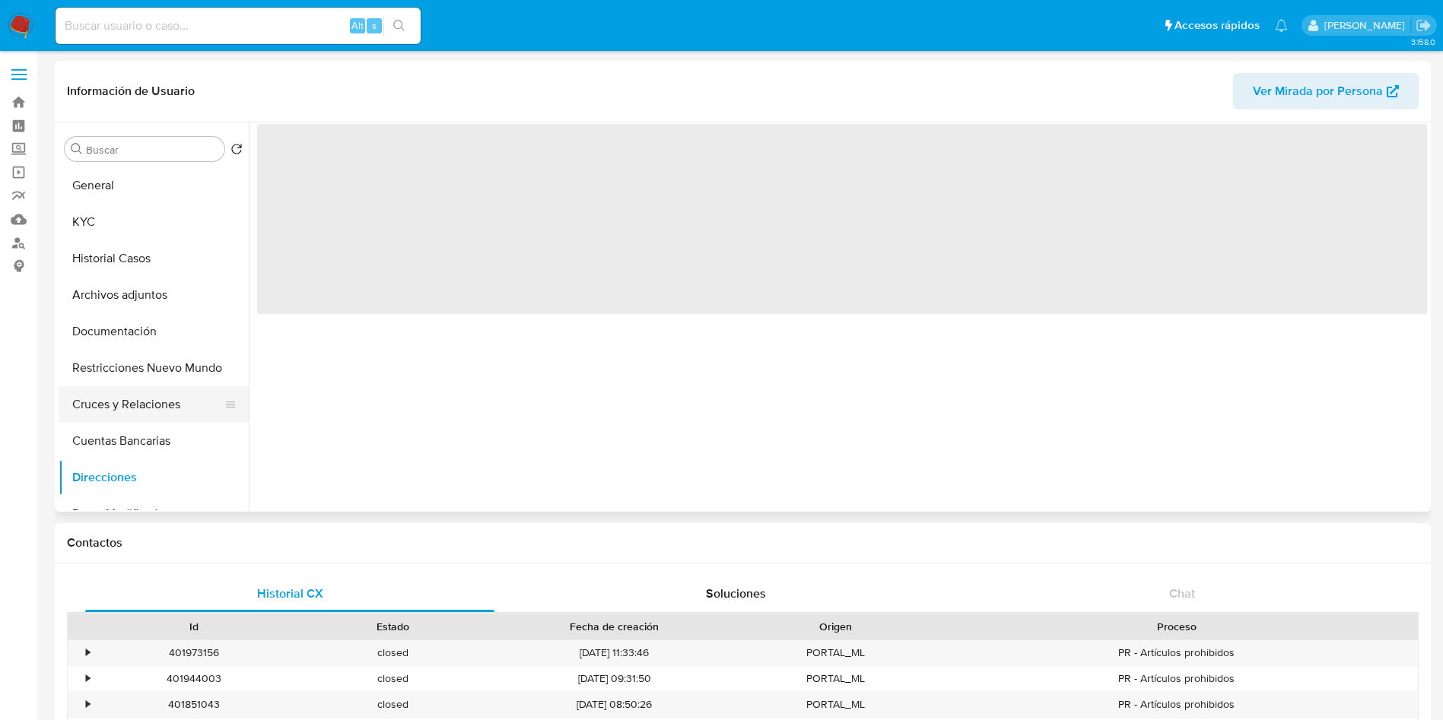
scroll to position [0, 0]
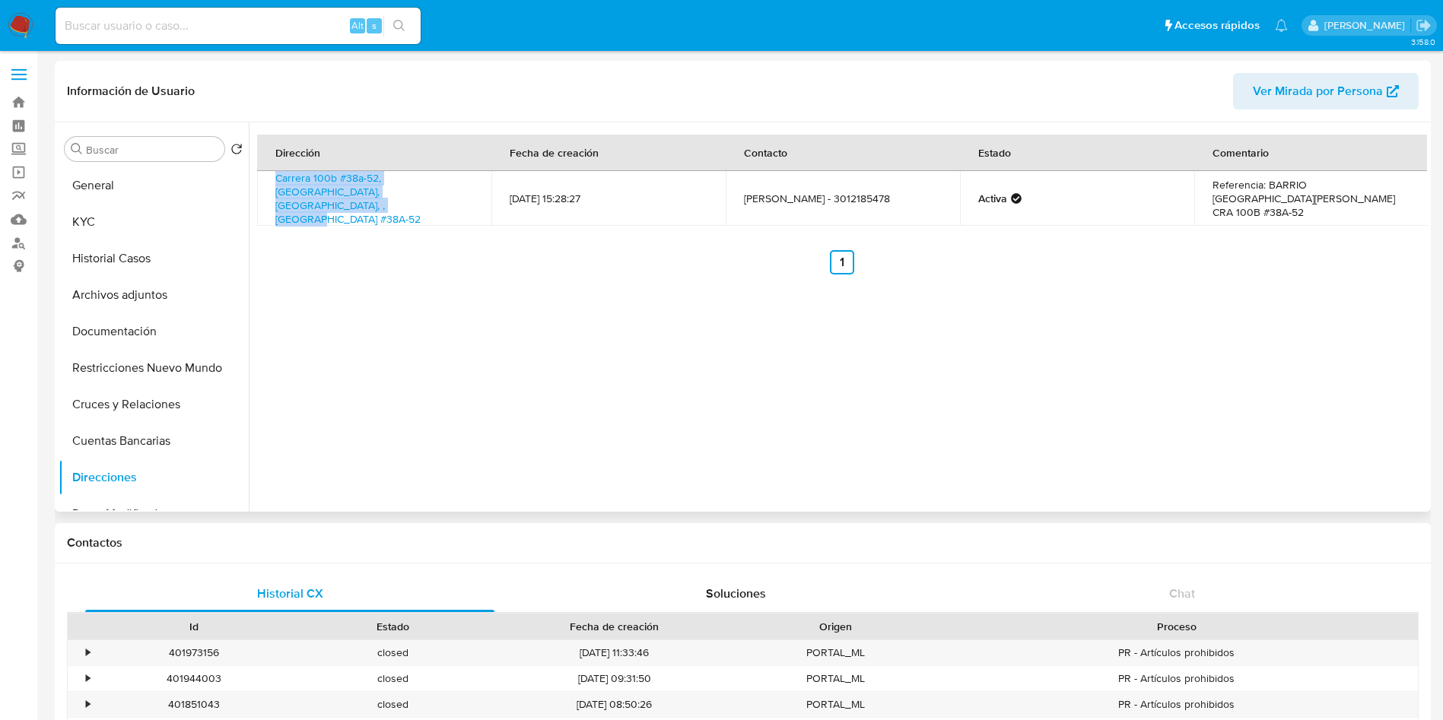
drag, startPoint x: 263, startPoint y: 181, endPoint x: 445, endPoint y: 192, distance: 182.1
click at [445, 192] on td "Carrera 100b #38a-52, Cartagena De Indias, Bolivar, , Colombia #38A-52" at bounding box center [374, 198] width 234 height 55
copy link "Carrera 100b #38a-52, Cartagena De Indias, Bolivar, , Colombia #38A-52"
drag, startPoint x: 491, startPoint y: 319, endPoint x: 391, endPoint y: 306, distance: 100.6
click at [456, 320] on div "Dirección Fecha de creación Contacto Estado Comentario Carrera 100b #38a-52, Ca…" at bounding box center [838, 316] width 1178 height 389
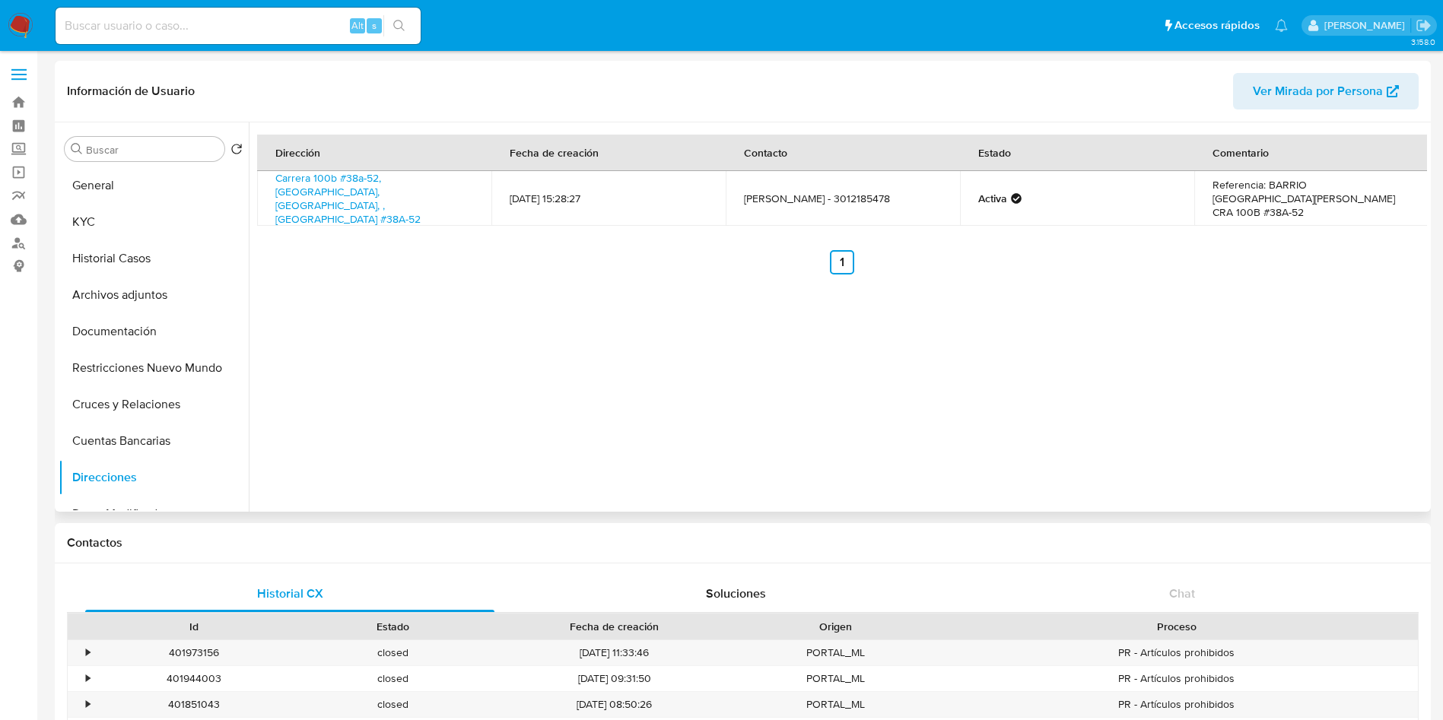
click at [407, 328] on div "Dirección Fecha de creación Contacto Estado Comentario Carrera 100b #38a-52, Ca…" at bounding box center [838, 316] width 1178 height 389
click at [122, 185] on button "General" at bounding box center [148, 185] width 178 height 37
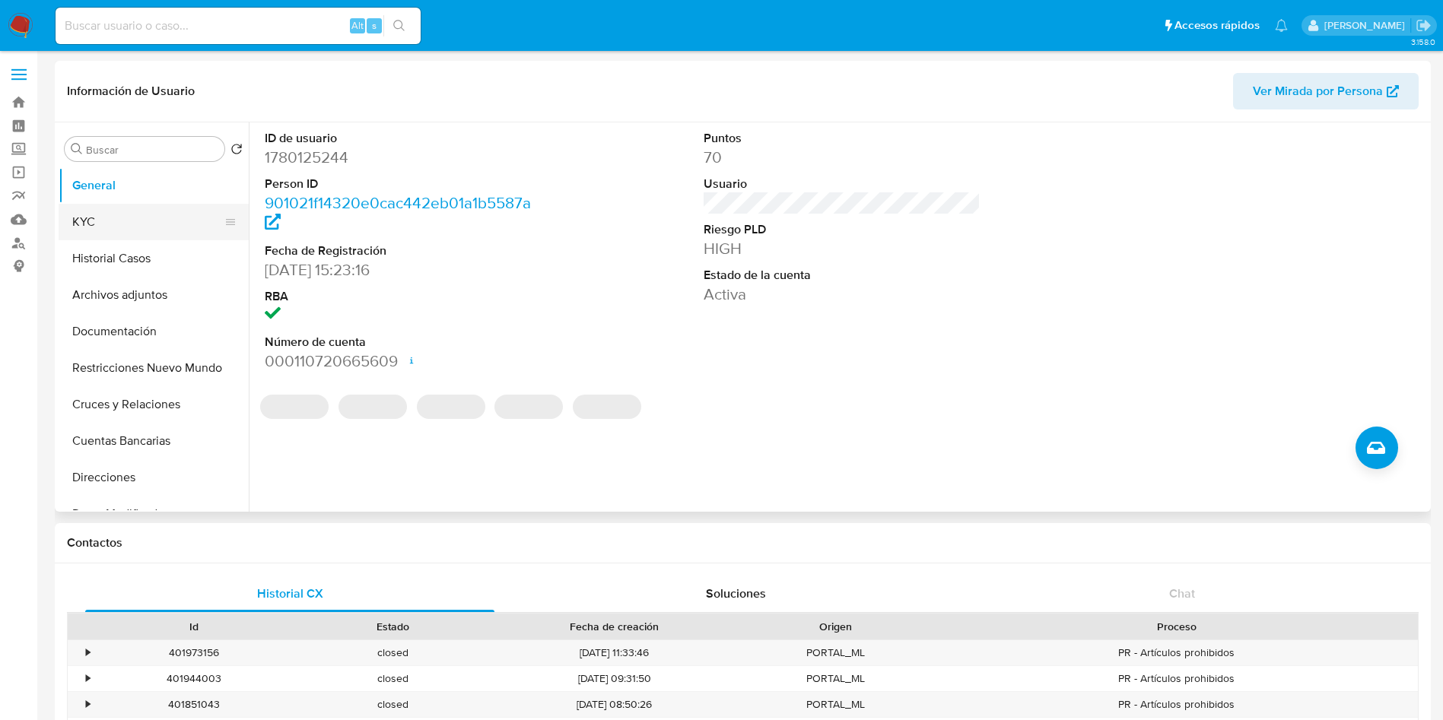
click at [140, 223] on button "KYC" at bounding box center [148, 222] width 178 height 37
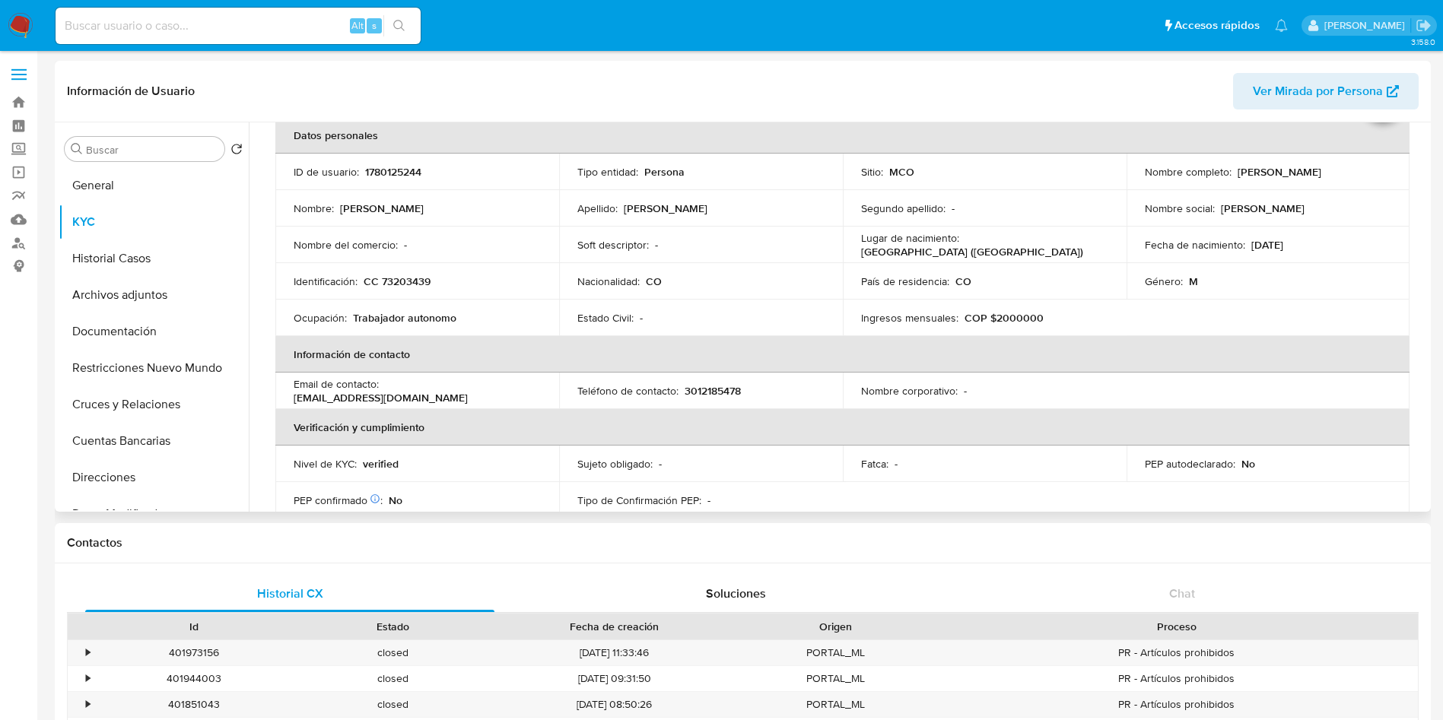
scroll to position [114, 0]
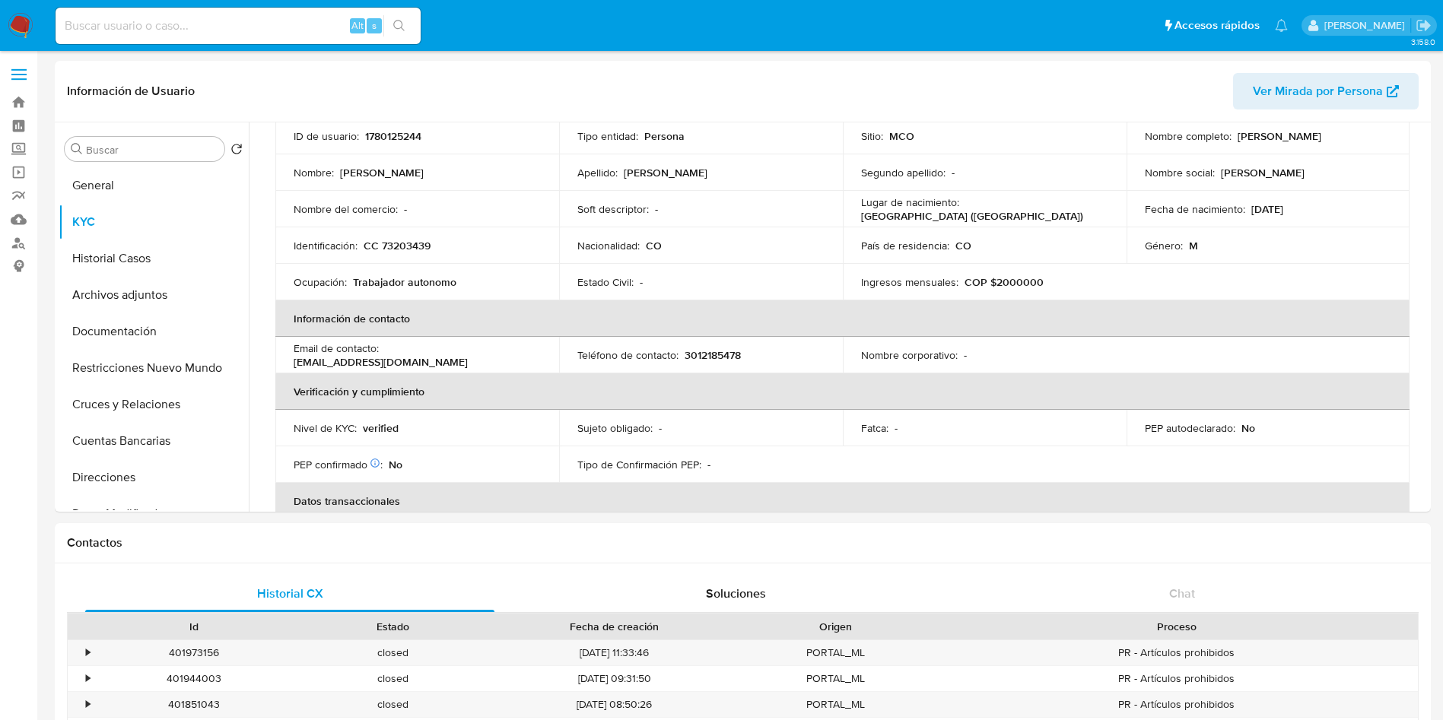
drag, startPoint x: 125, startPoint y: 188, endPoint x: 48, endPoint y: 262, distance: 106.5
click at [126, 188] on button "General" at bounding box center [154, 185] width 190 height 37
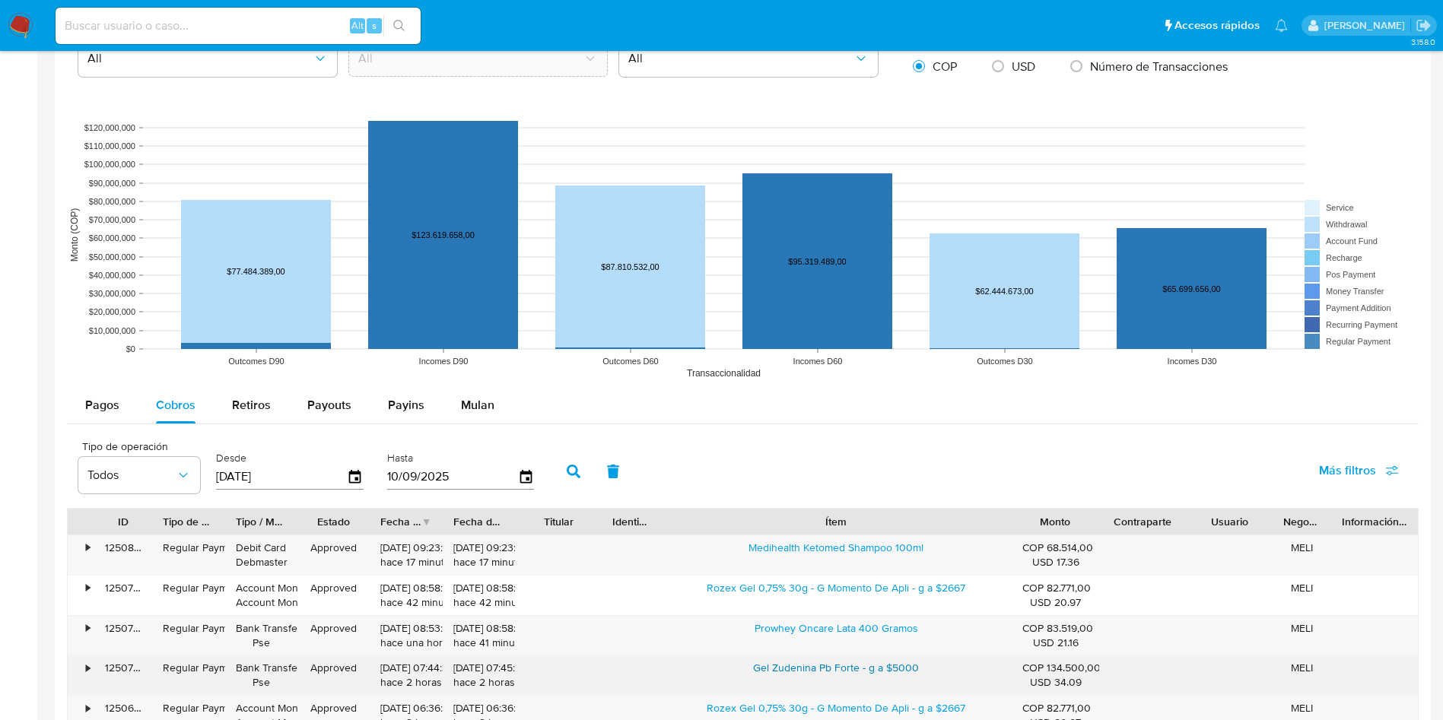
scroll to position [1255, 0]
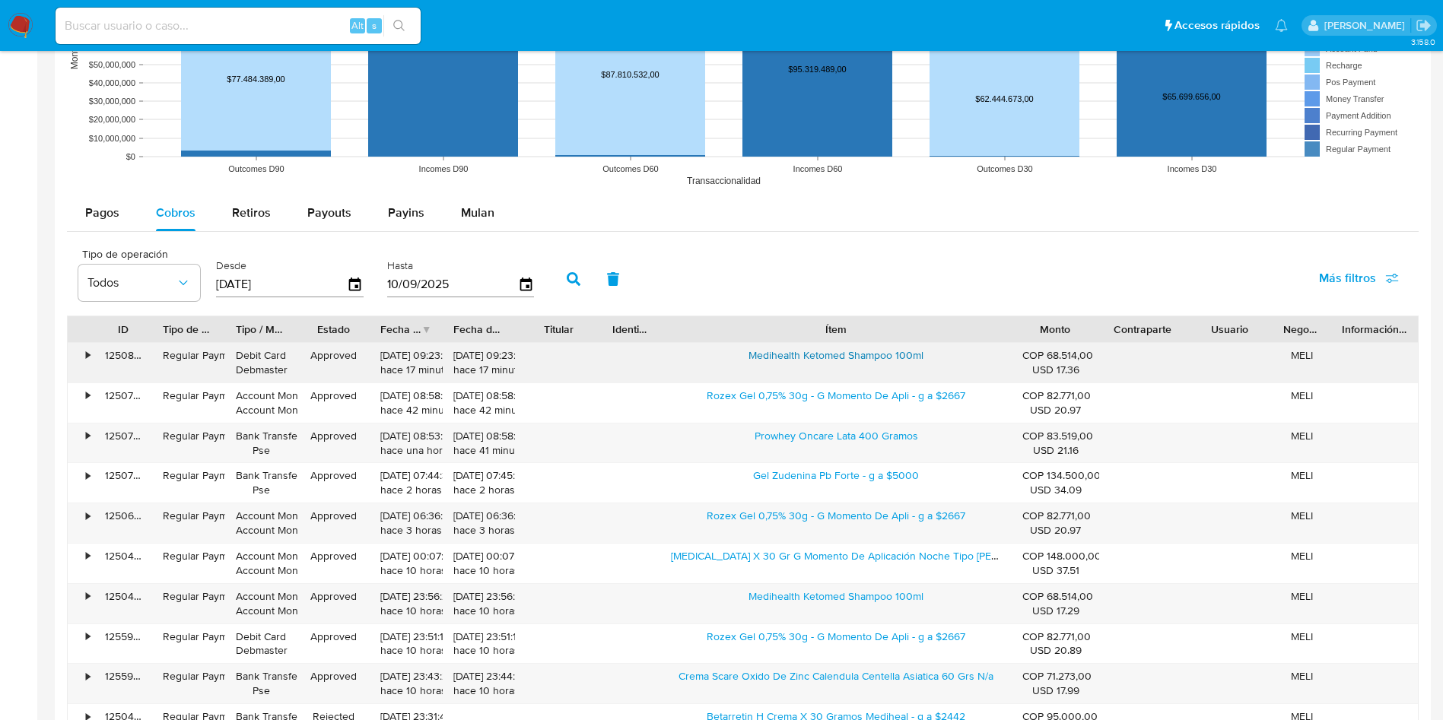
click at [820, 353] on link "Medihealth Ketomed Shampoo 100ml" at bounding box center [835, 355] width 175 height 15
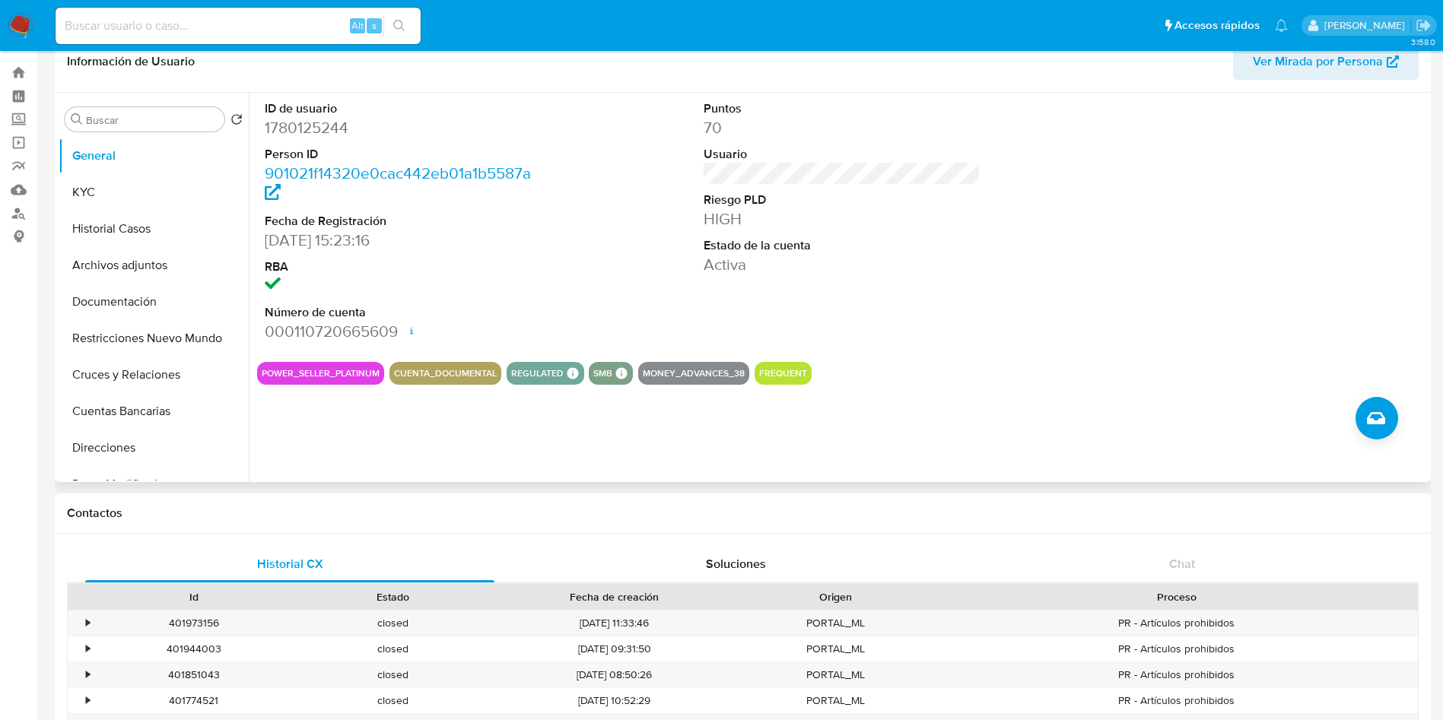
scroll to position [0, 0]
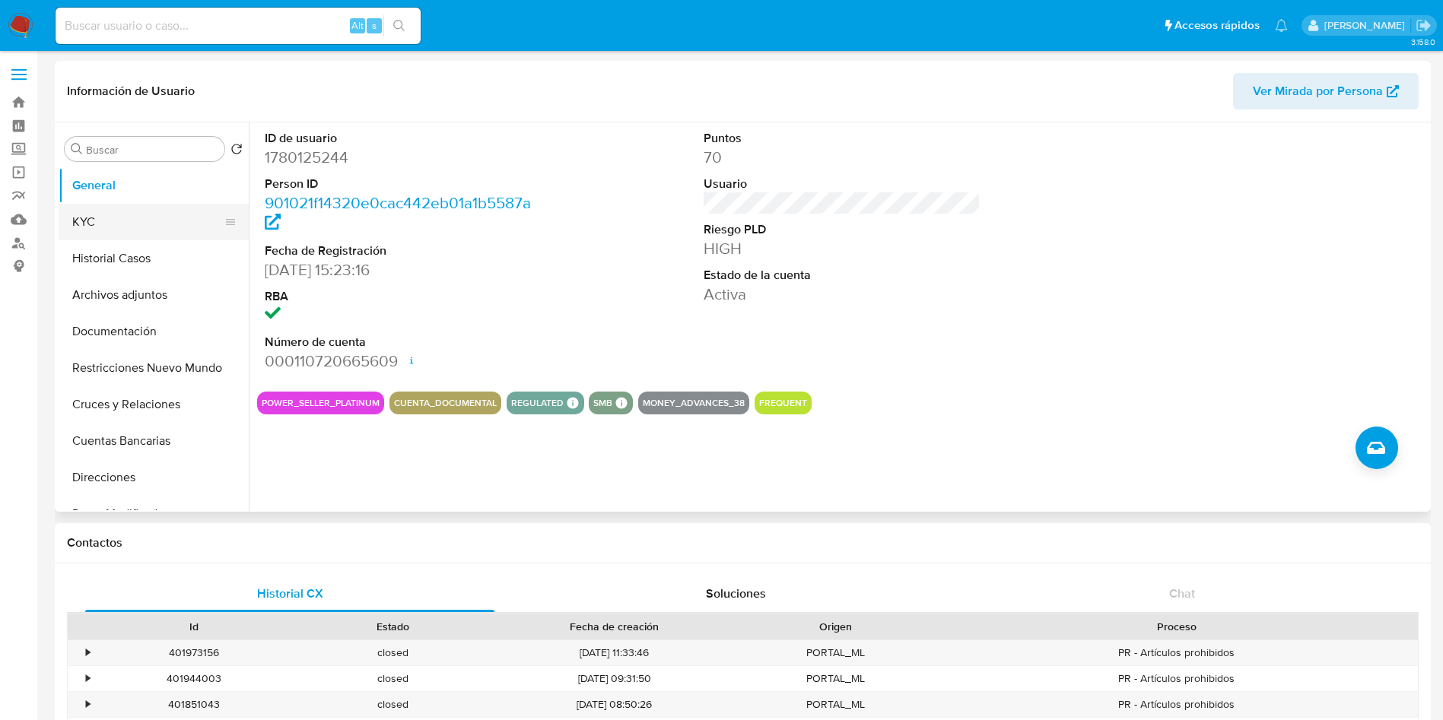
click at [147, 219] on button "KYC" at bounding box center [148, 222] width 178 height 37
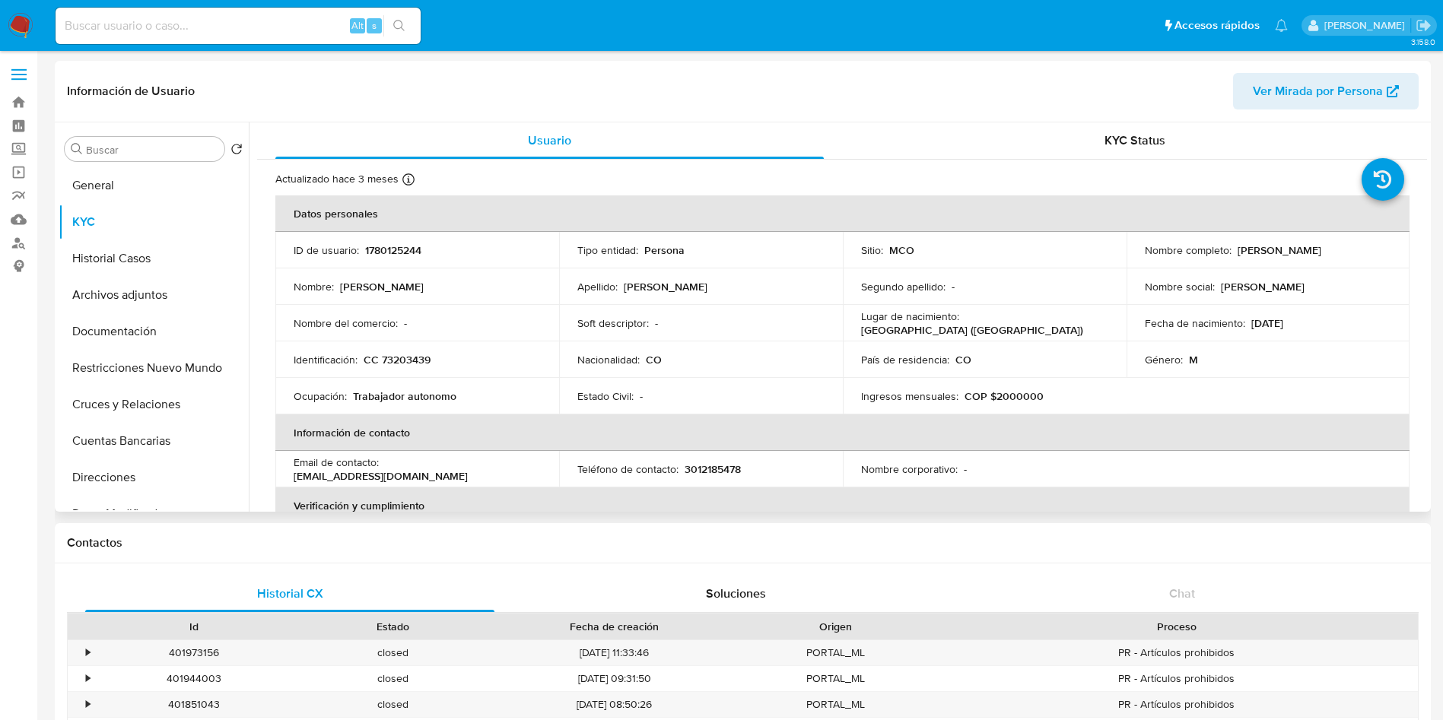
drag, startPoint x: 1278, startPoint y: 259, endPoint x: 1135, endPoint y: 257, distance: 143.7
click at [1135, 257] on td "Nombre completo : Leonardo Enmanuel Baena Hernandez" at bounding box center [1268, 250] width 284 height 37
copy p "Leonardo Enmanuel Baena Hernandez"
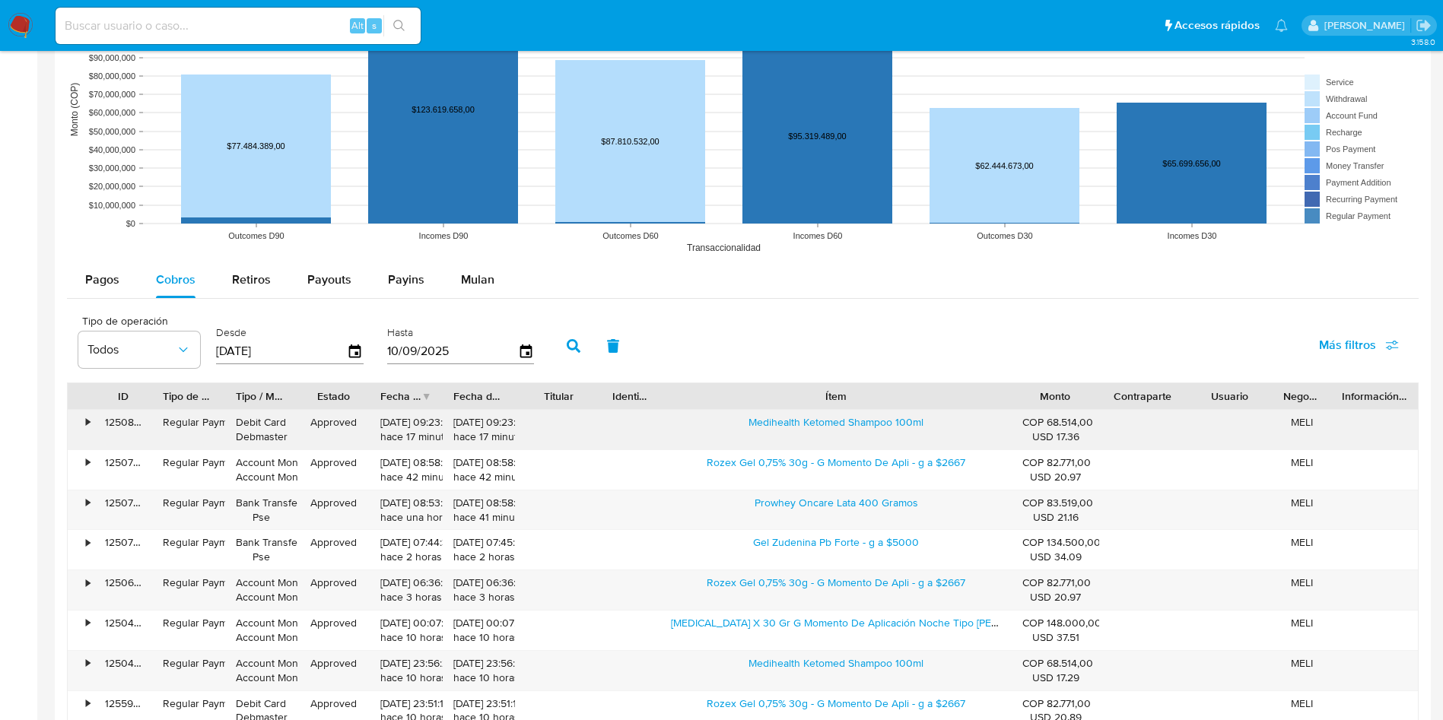
scroll to position [1255, 0]
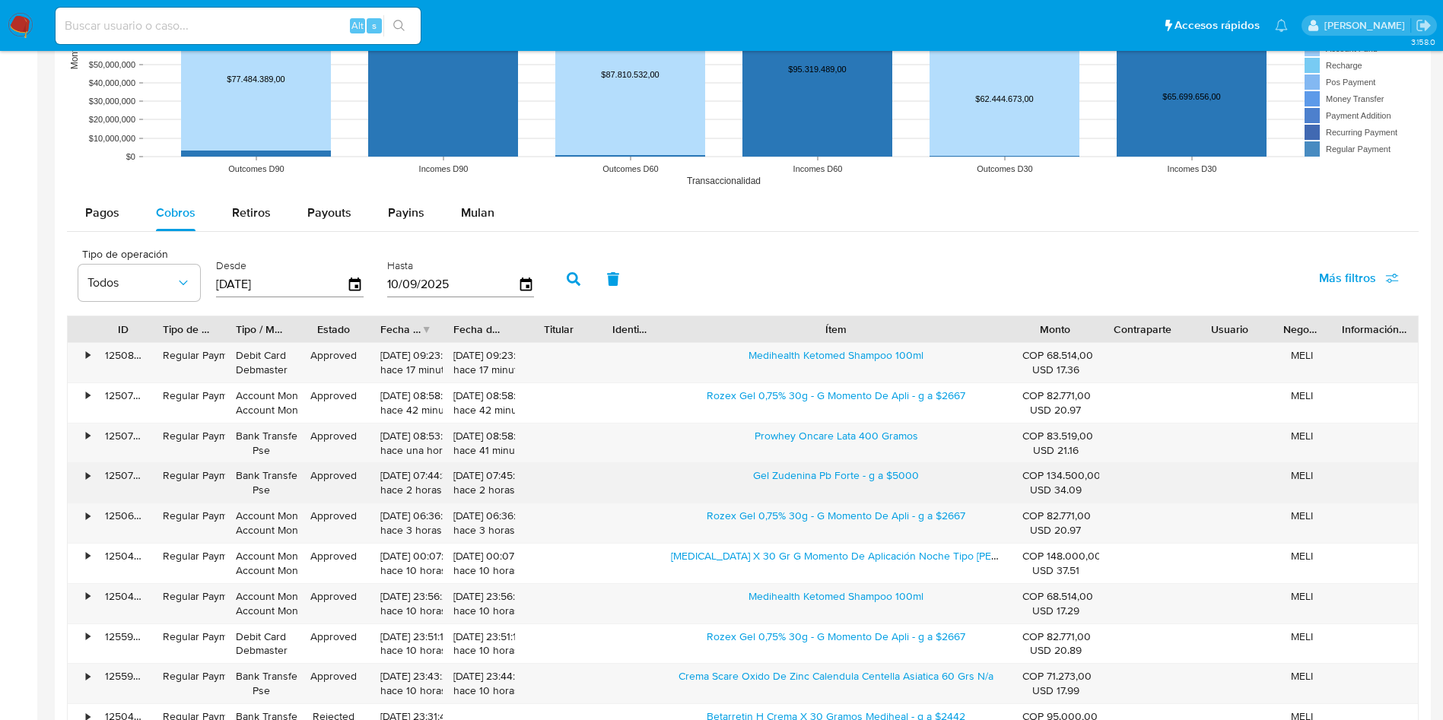
drag, startPoint x: 745, startPoint y: 480, endPoint x: 859, endPoint y: 488, distance: 113.6
click at [859, 488] on div "Gel Zudenina Pb Forte - g a $5000" at bounding box center [836, 483] width 352 height 40
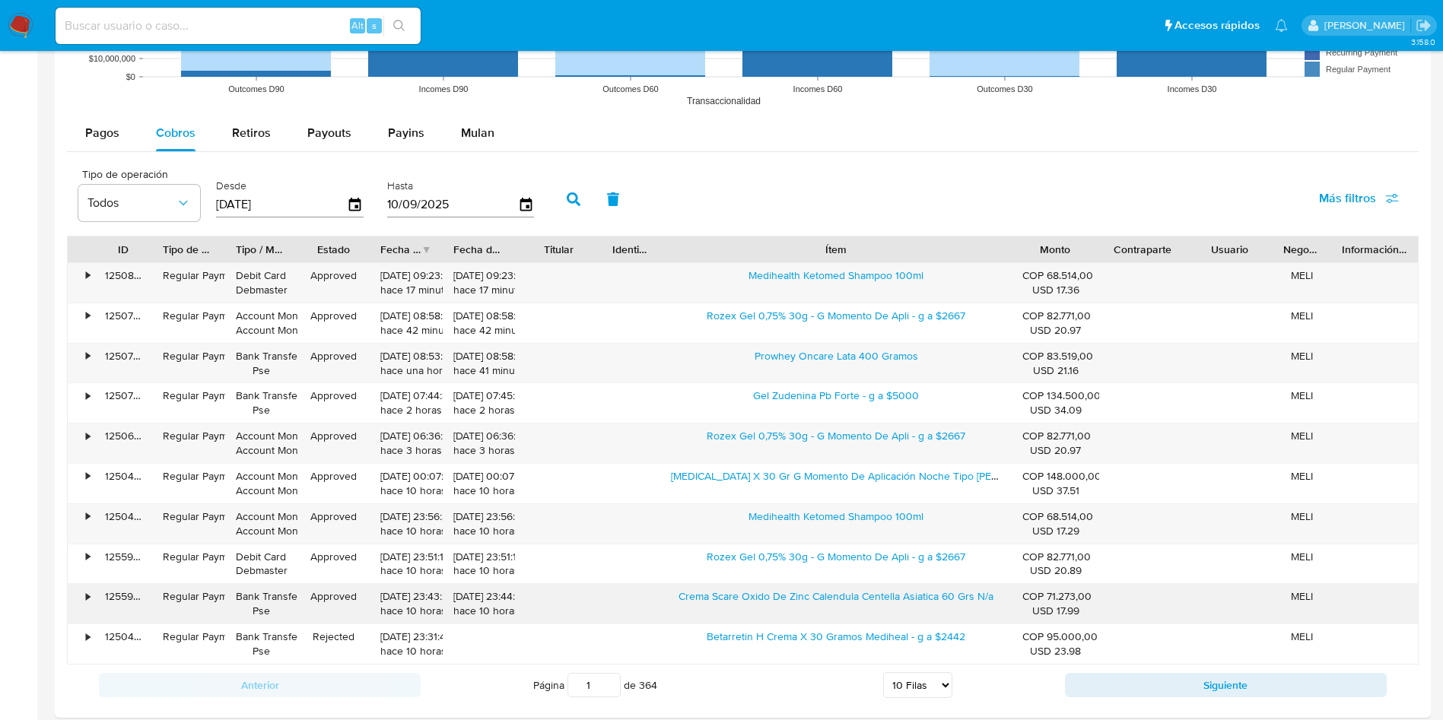
scroll to position [1369, 0]
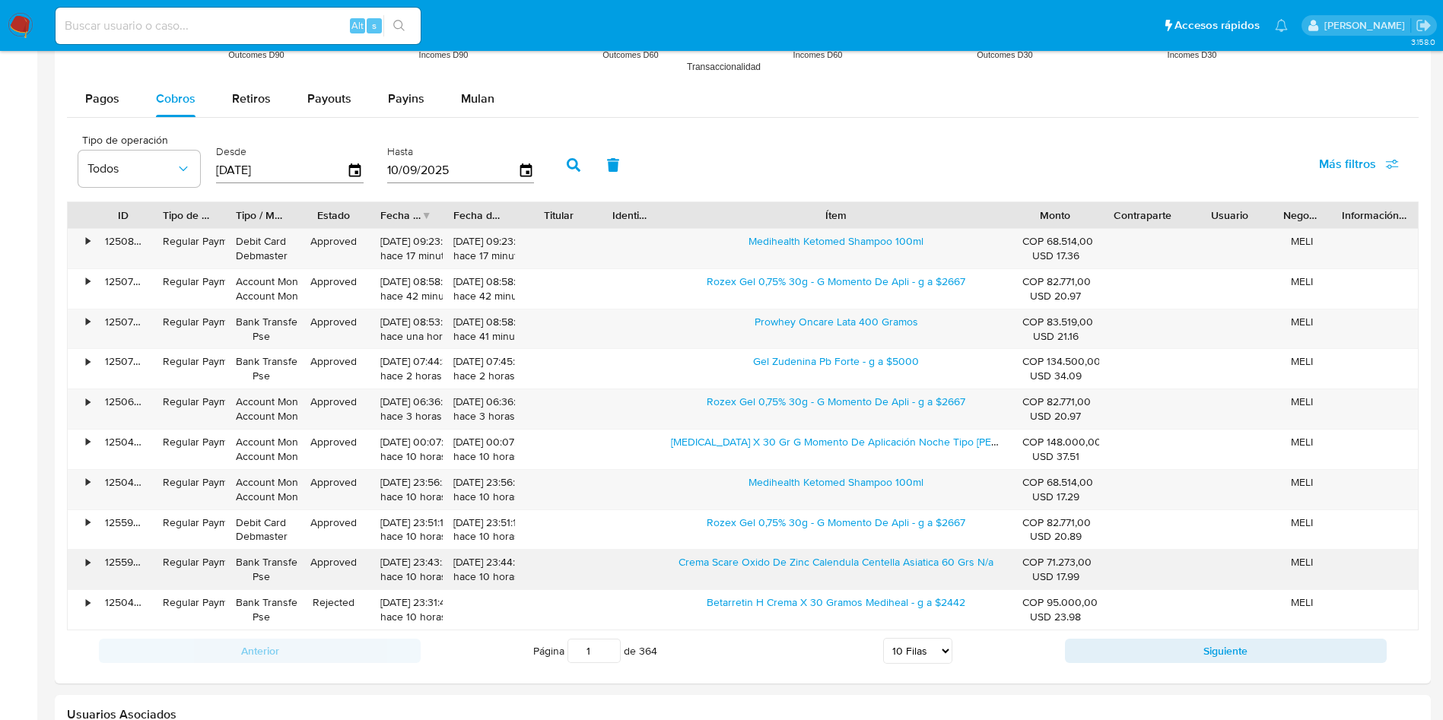
drag, startPoint x: 675, startPoint y: 564, endPoint x: 994, endPoint y: 573, distance: 319.6
click at [994, 573] on div "Crema Scare Oxido De Zinc Calendula Centella Asiatica 60 Grs N/a" at bounding box center [836, 570] width 352 height 40
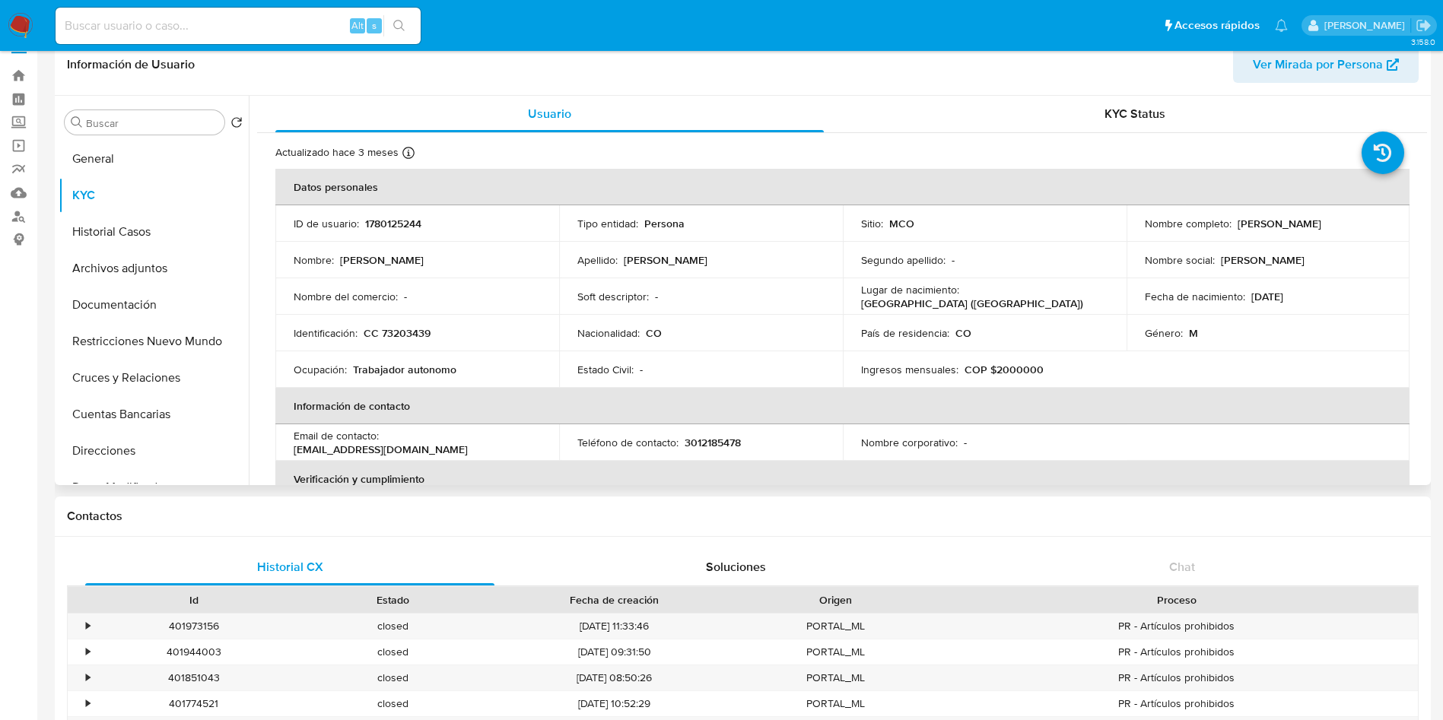
scroll to position [0, 0]
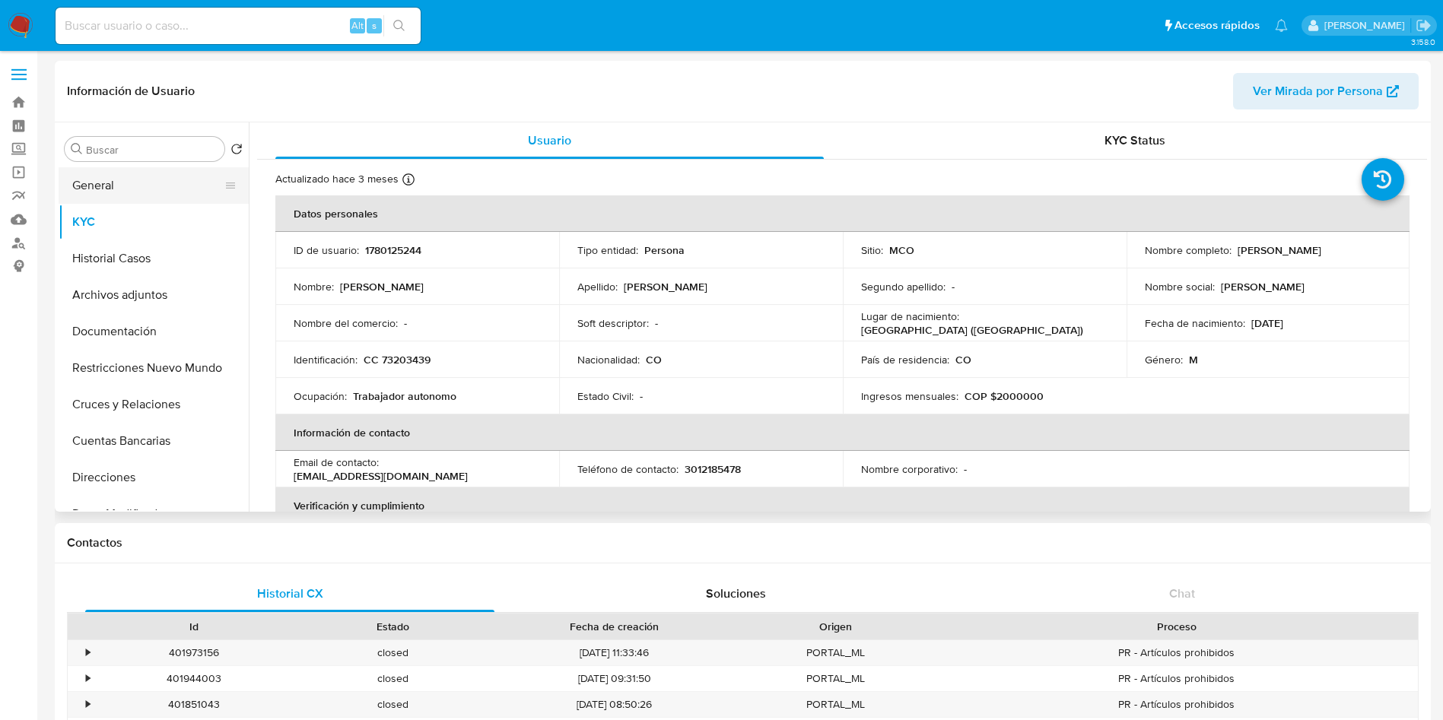
click at [94, 188] on button "General" at bounding box center [148, 185] width 178 height 37
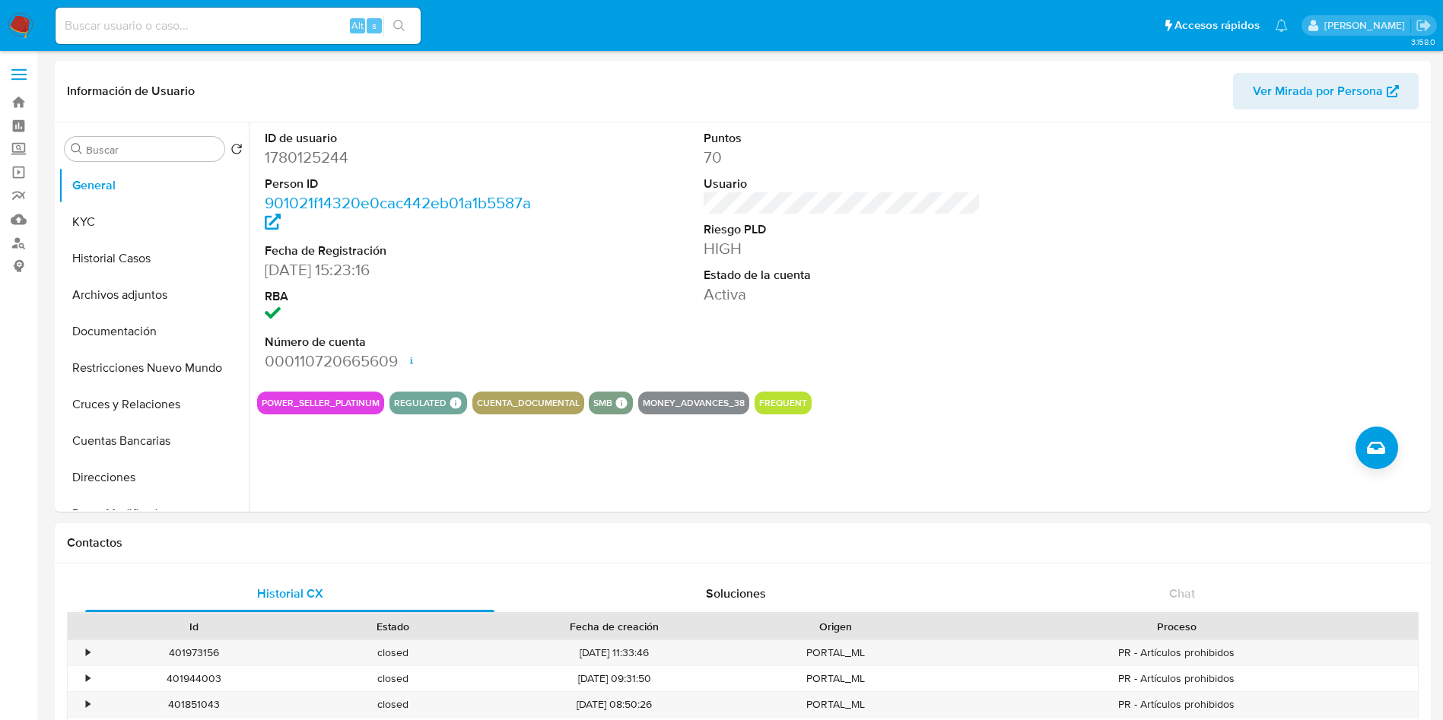
click at [22, 34] on img at bounding box center [21, 26] width 26 height 26
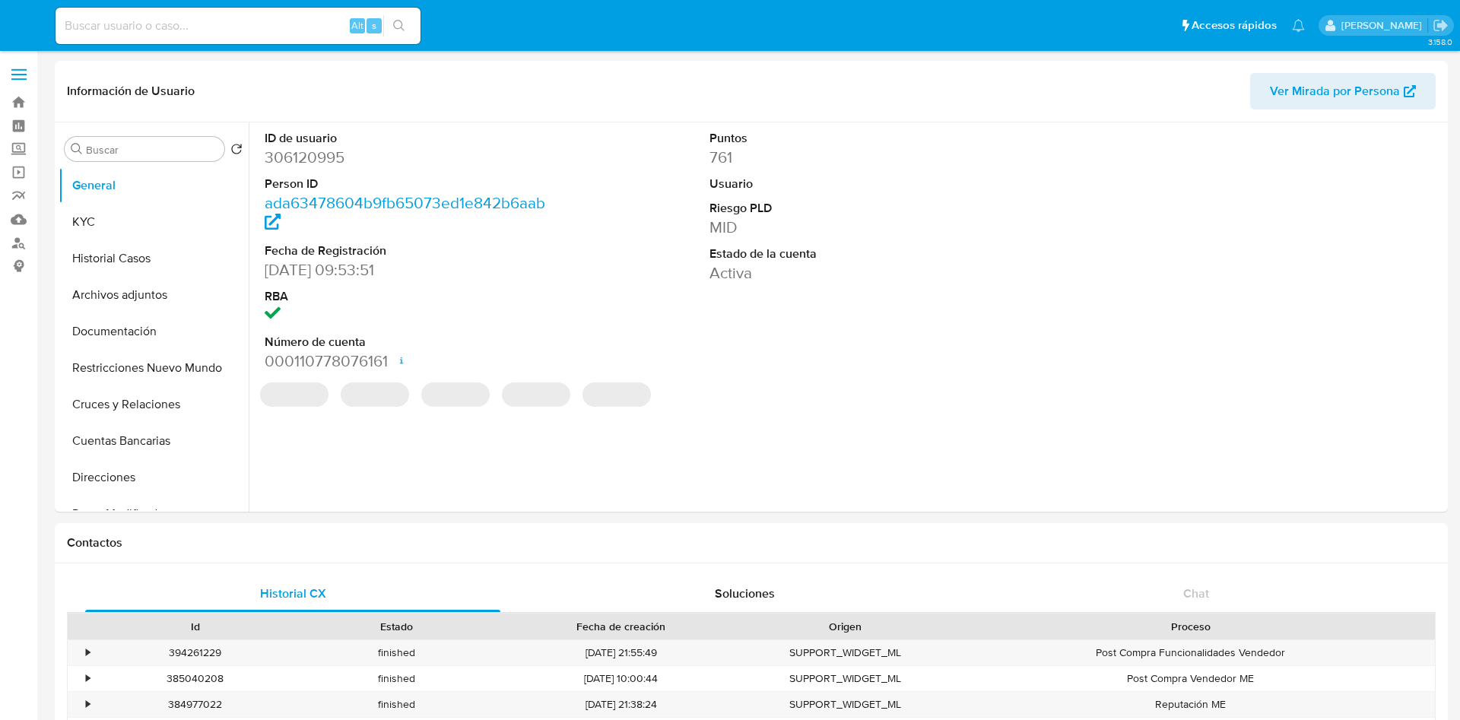
select select "10"
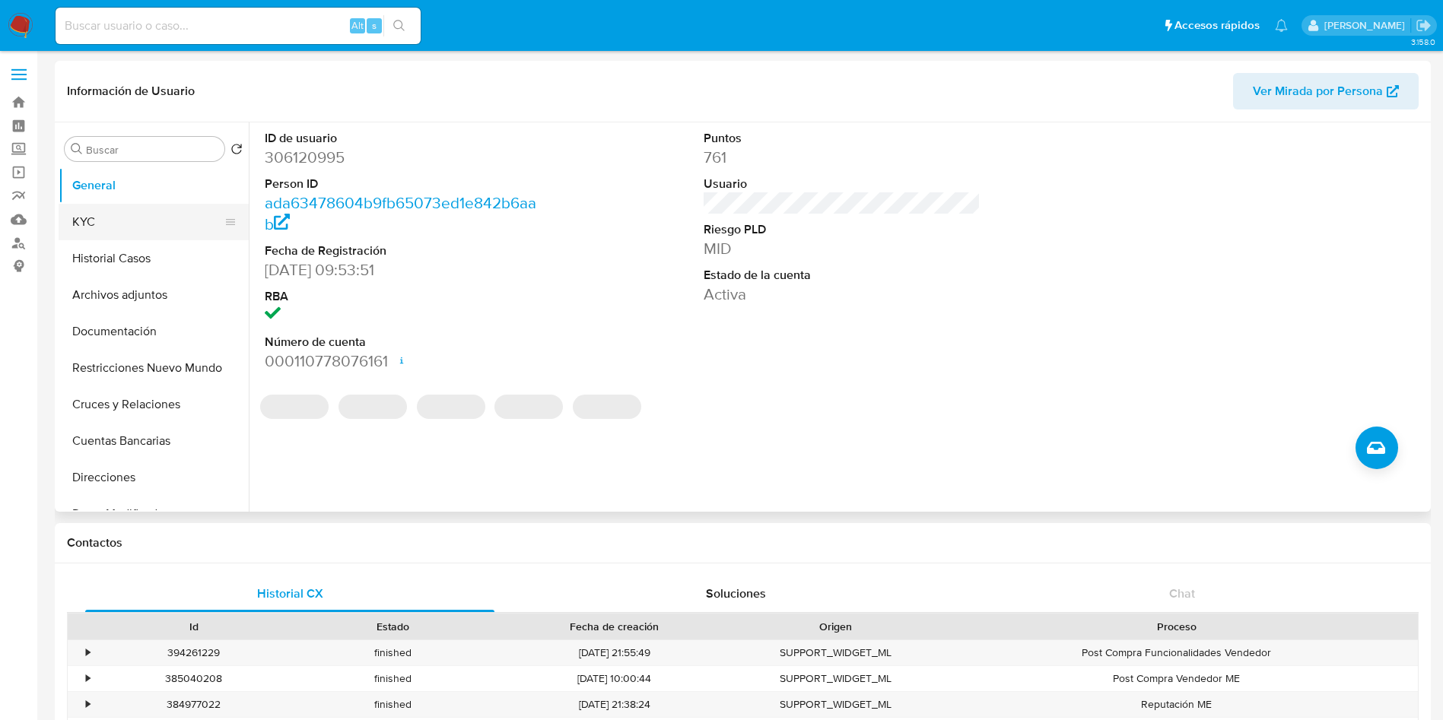
click at [150, 219] on button "KYC" at bounding box center [148, 222] width 178 height 37
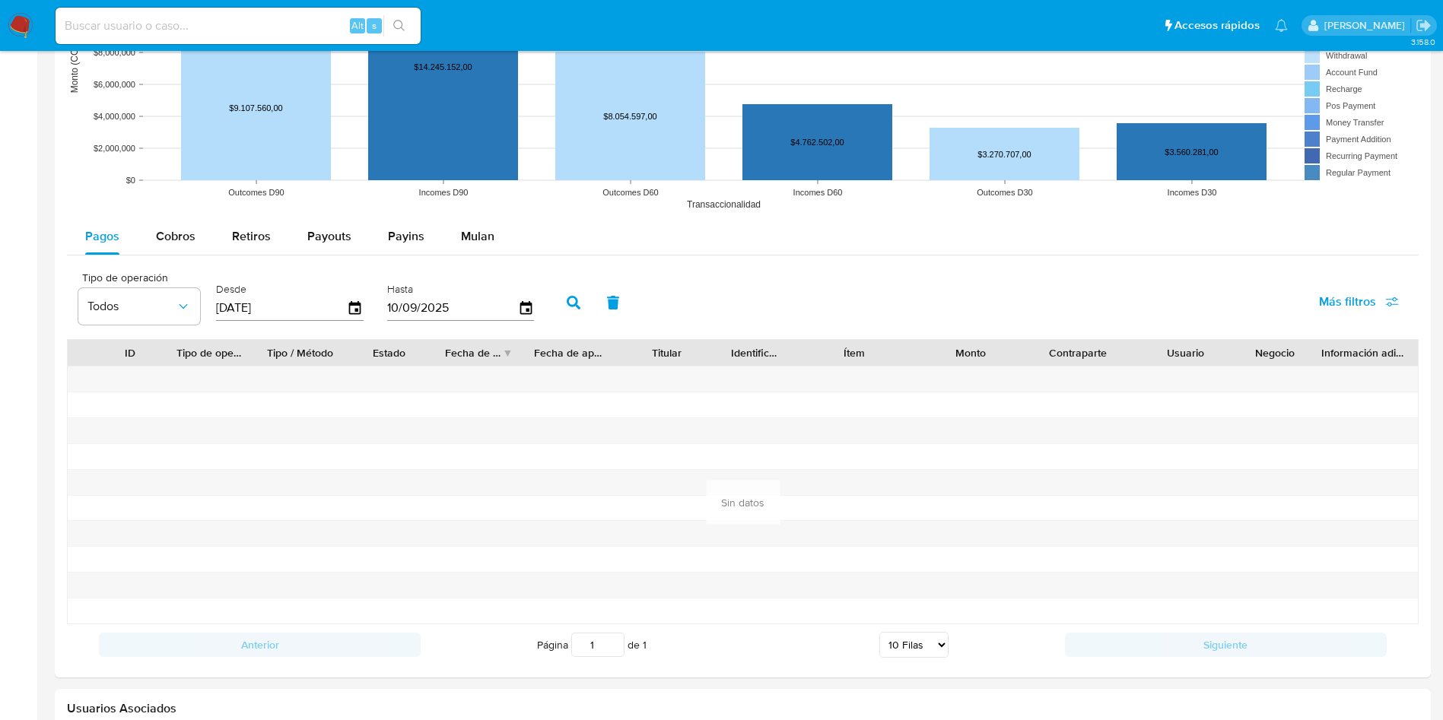
scroll to position [1369, 0]
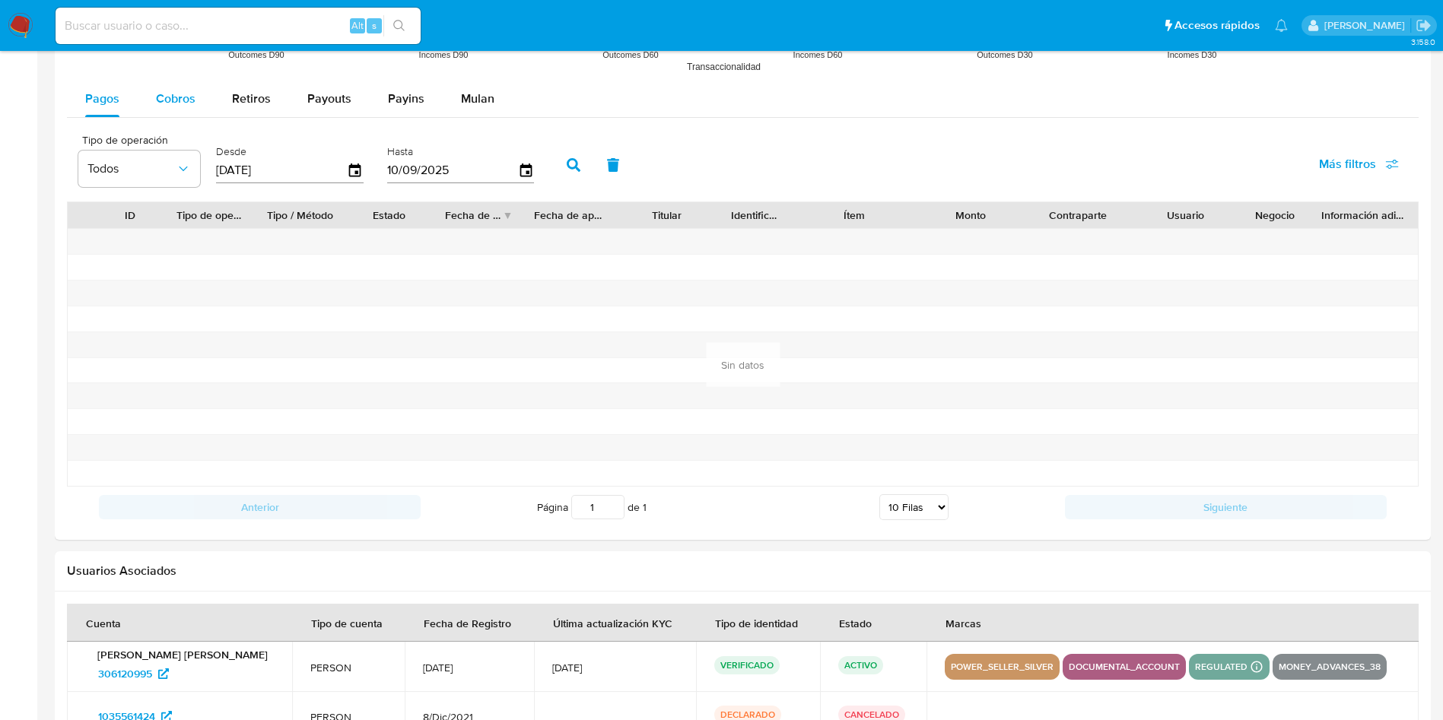
click at [179, 98] on span "Cobros" at bounding box center [176, 98] width 40 height 17
select select "10"
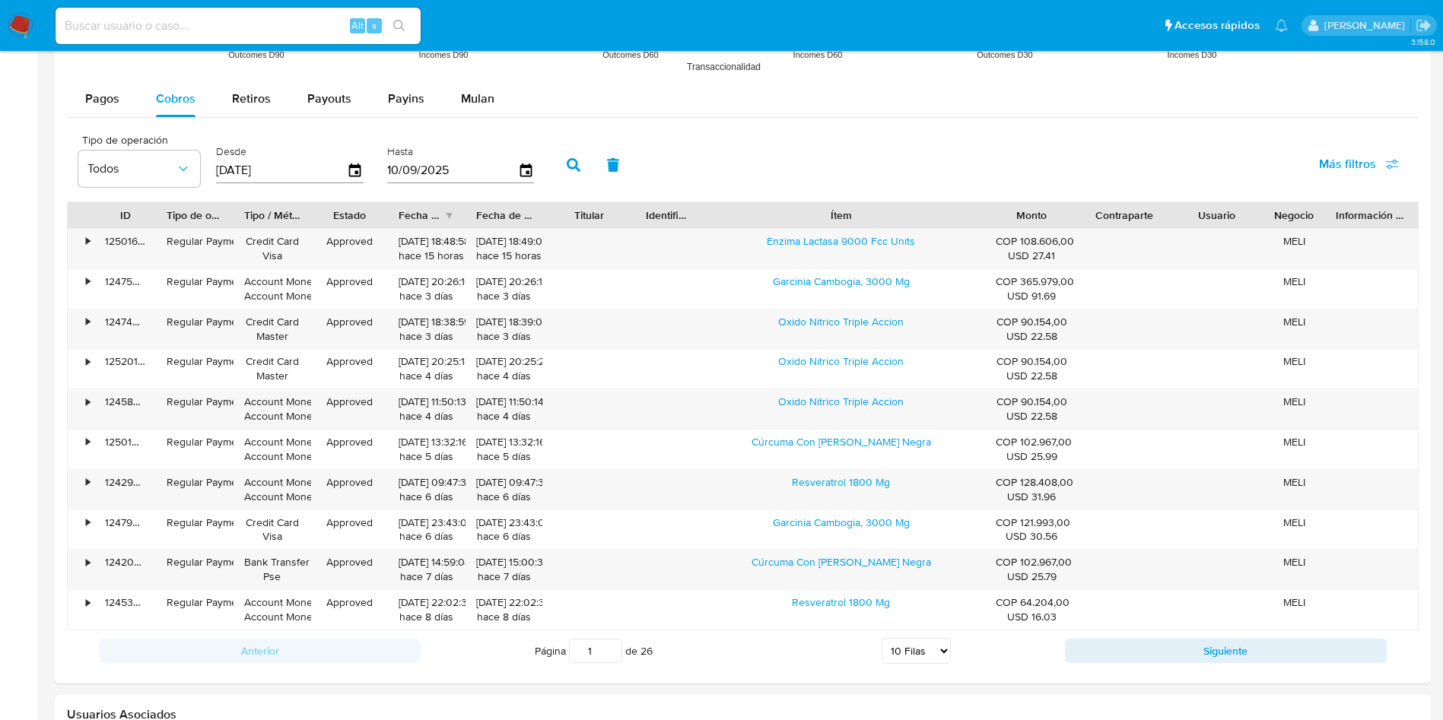
drag, startPoint x: 913, startPoint y: 224, endPoint x: 1076, endPoint y: 225, distance: 163.5
click at [1076, 225] on div "ID Tipo de operación Tipo / Método Estado Fecha de creación Fecha de aprobación…" at bounding box center [743, 215] width 1350 height 26
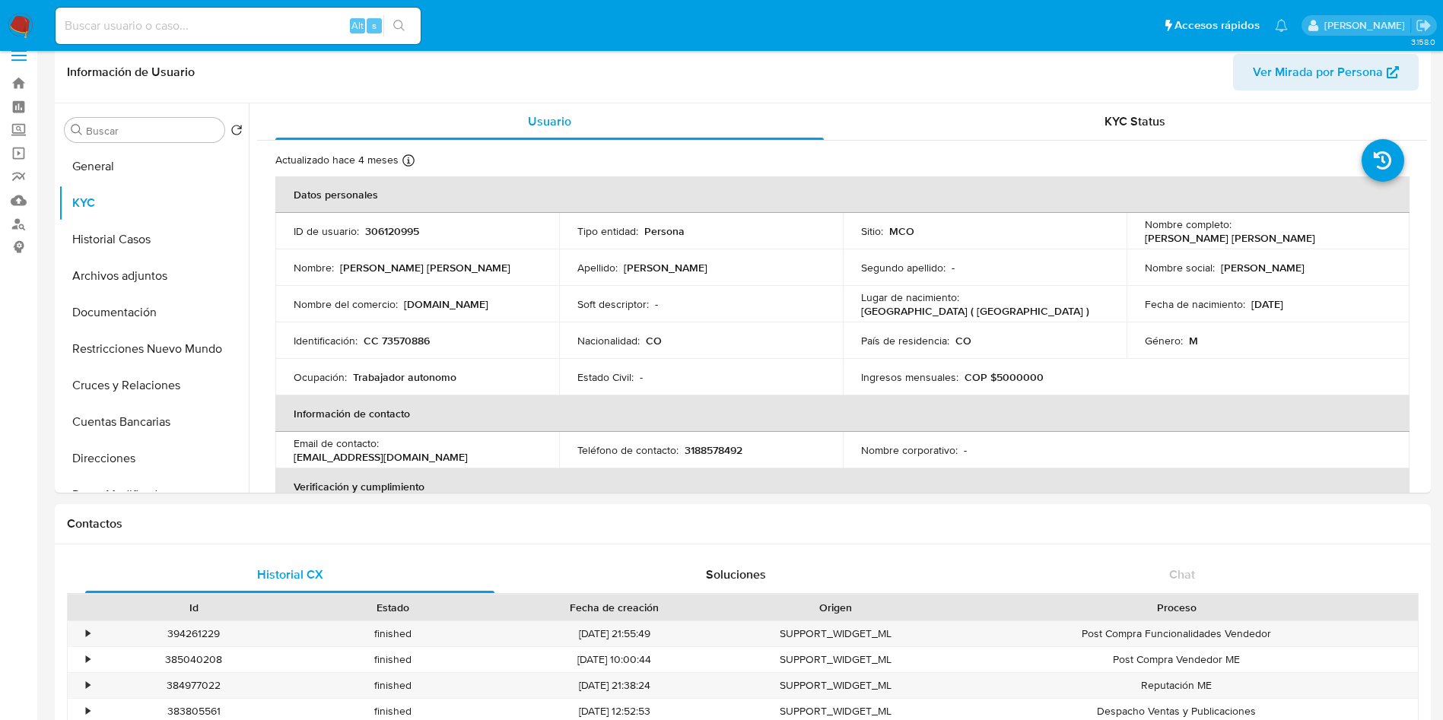
scroll to position [0, 0]
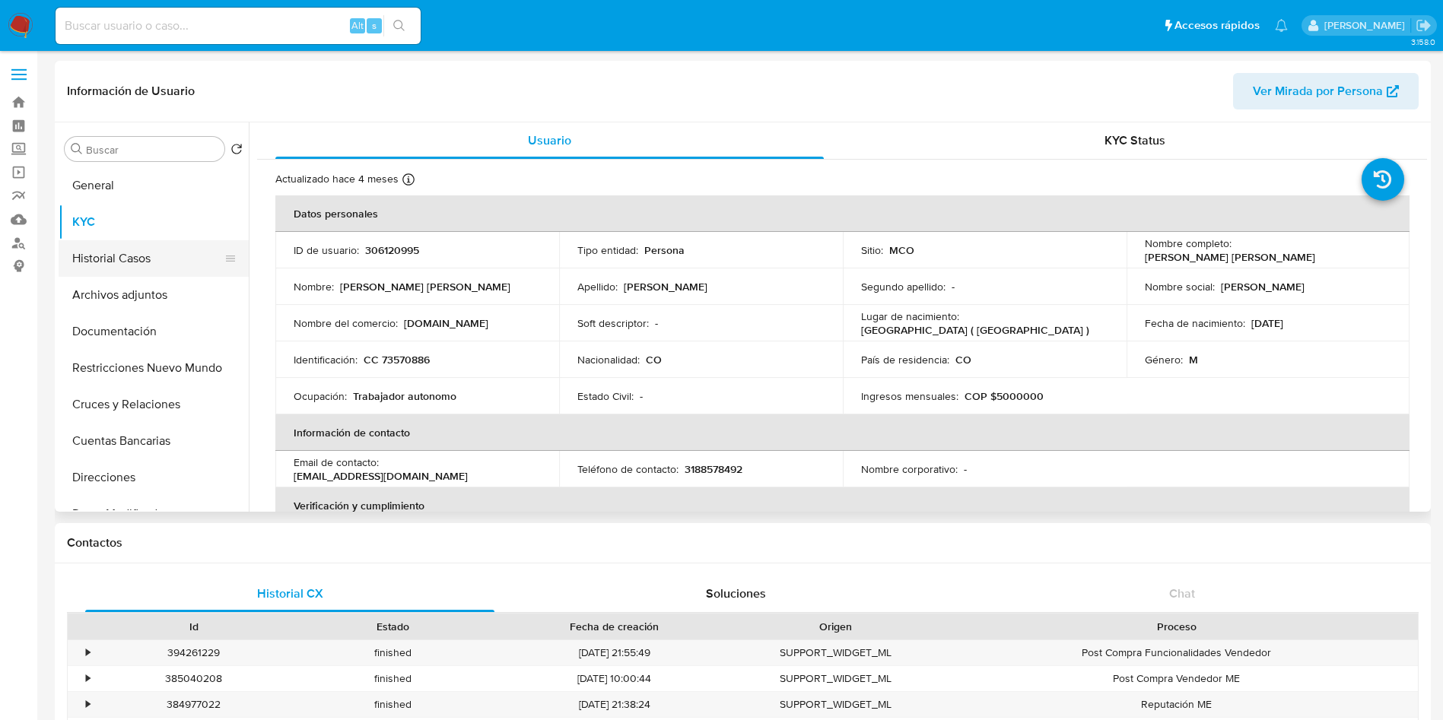
click at [123, 258] on button "Historial Casos" at bounding box center [148, 258] width 178 height 37
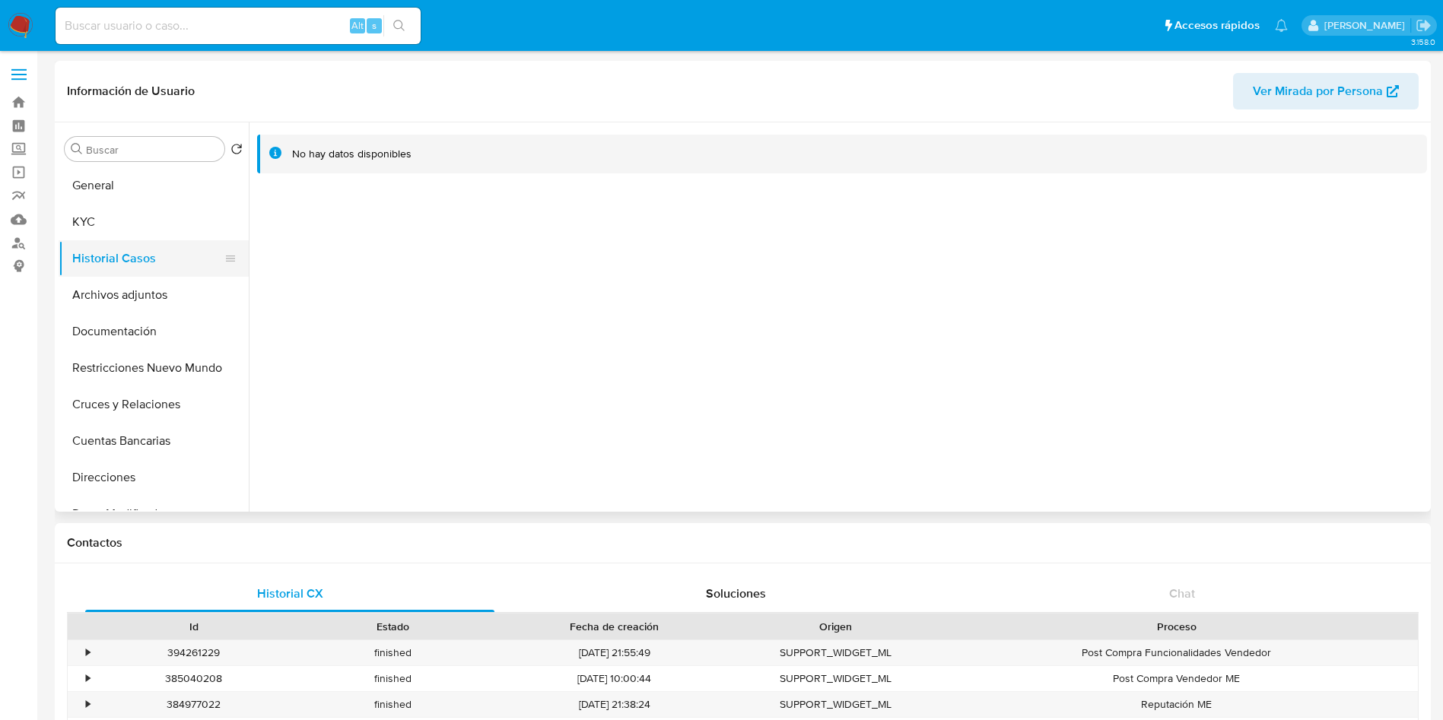
click at [129, 246] on button "Historial Casos" at bounding box center [148, 258] width 178 height 37
click at [128, 237] on button "KYC" at bounding box center [148, 222] width 178 height 37
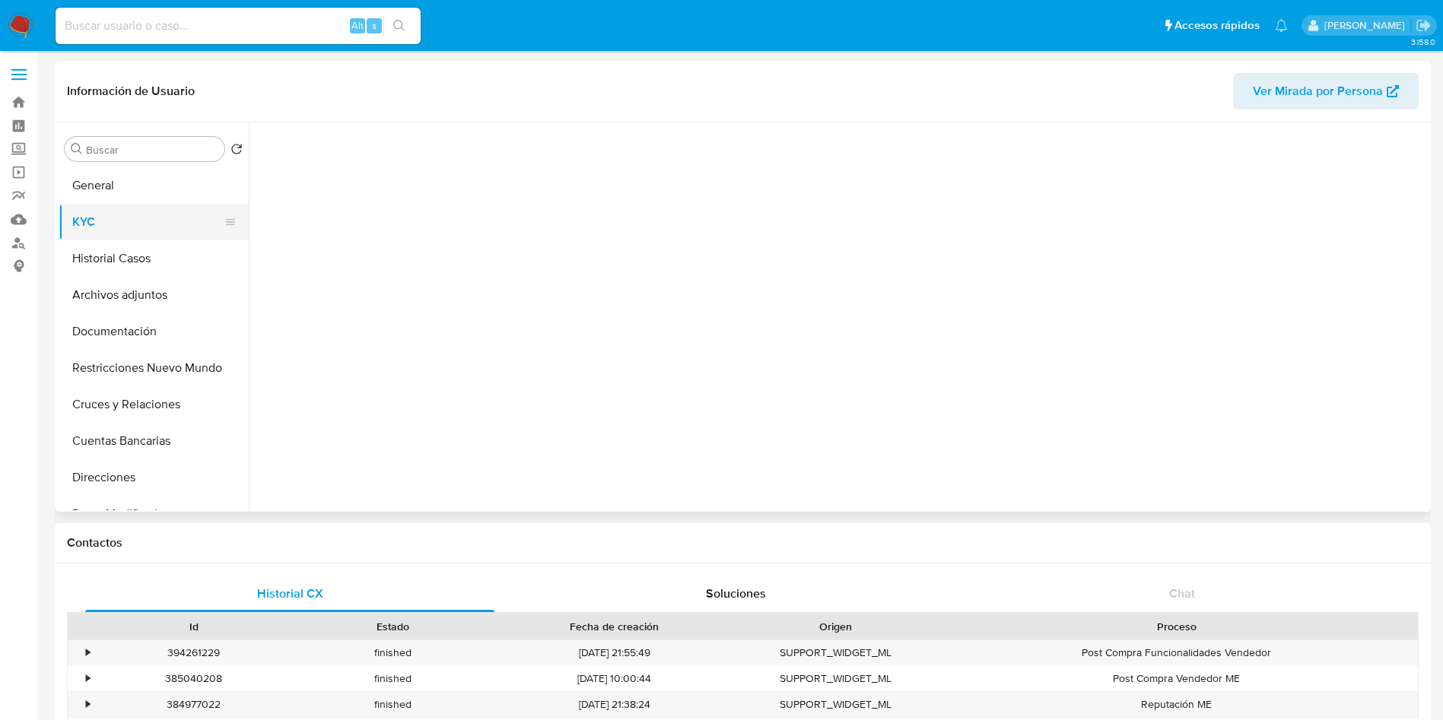
click at [133, 231] on button "KYC" at bounding box center [148, 222] width 178 height 37
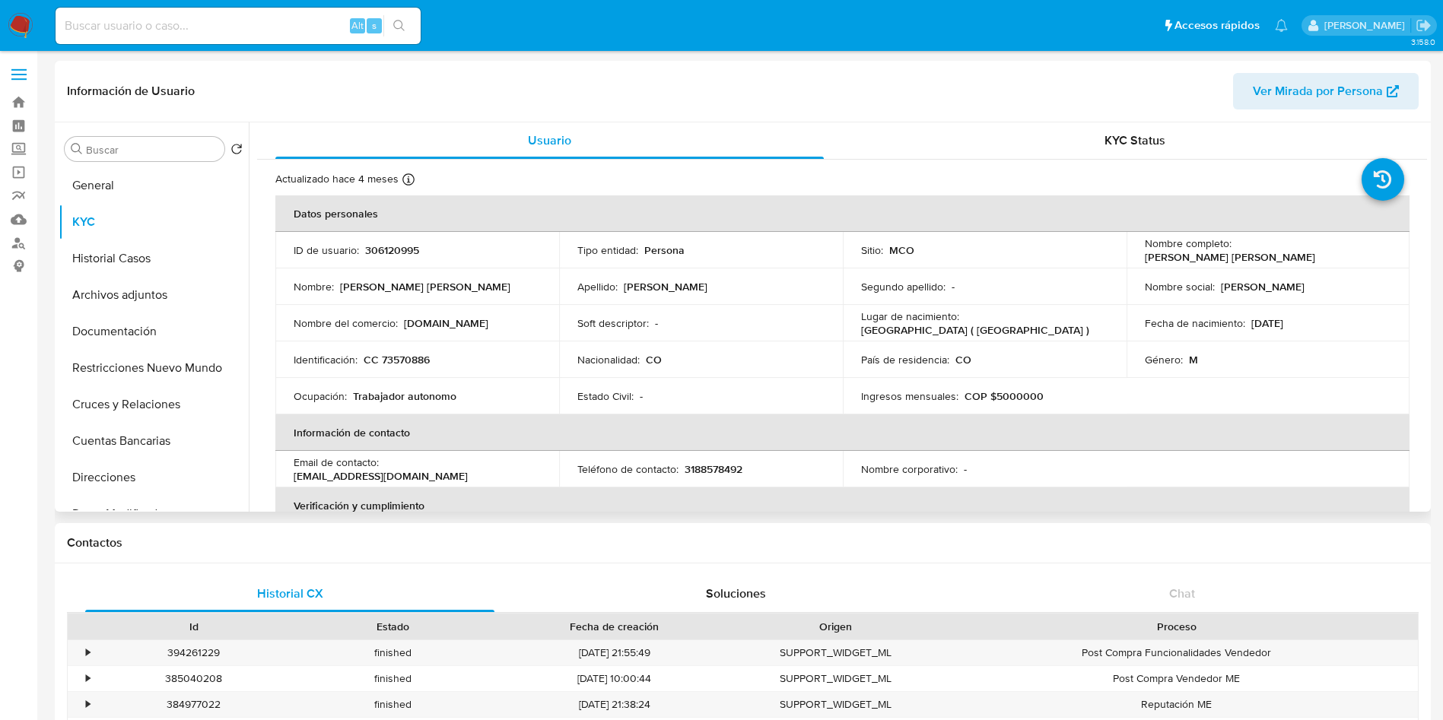
drag, startPoint x: 1371, startPoint y: 252, endPoint x: 1234, endPoint y: 255, distance: 136.9
click at [1234, 255] on div "Nombre completo : Alfredo Antonio Aguirre Diaz" at bounding box center [1268, 250] width 247 height 27
copy p "Alfredo Antonio Aguirre Diaz"
click at [390, 246] on p "306120995" at bounding box center [392, 250] width 54 height 14
click at [390, 360] on p "CC 73570886" at bounding box center [397, 360] width 66 height 14
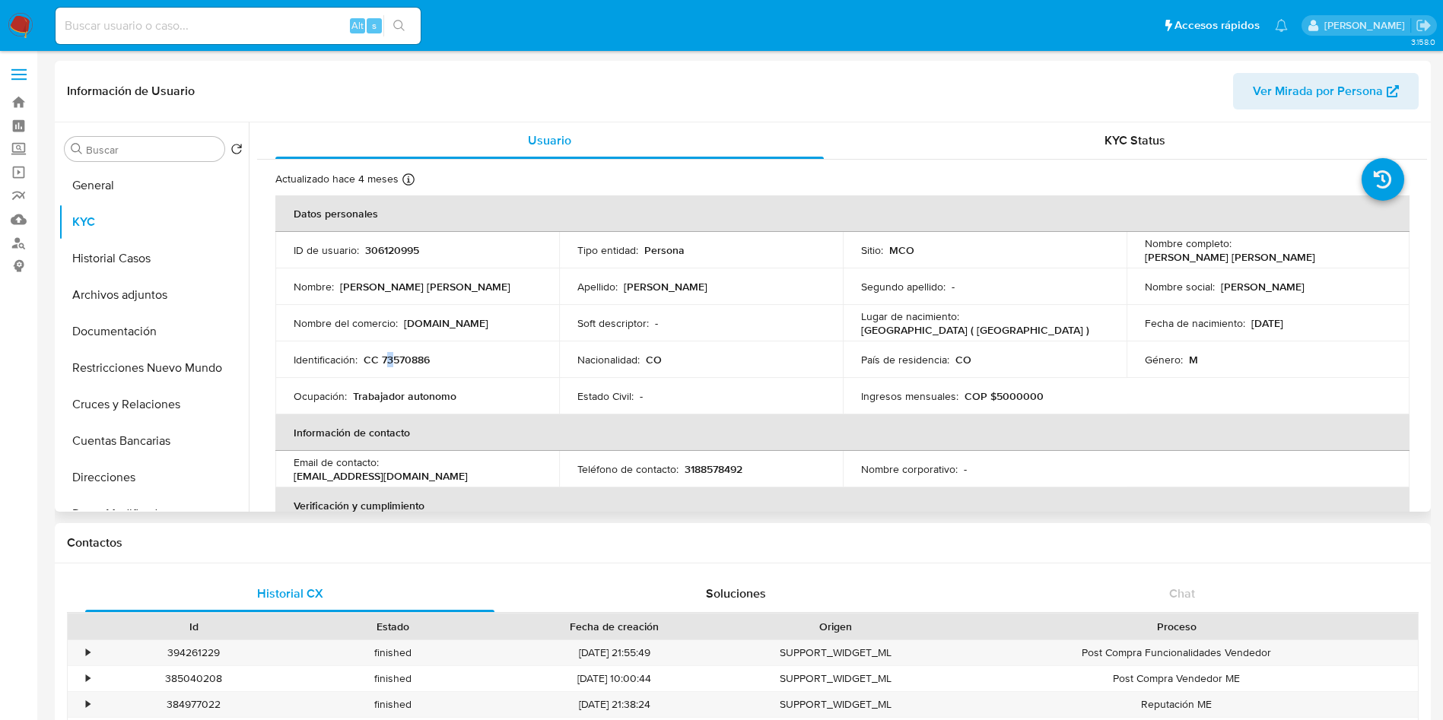
click at [390, 360] on p "CC 73570886" at bounding box center [397, 360] width 66 height 14
copy p "3"
click at [409, 357] on p "CC 73570886" at bounding box center [397, 360] width 66 height 14
copy p "73570886"
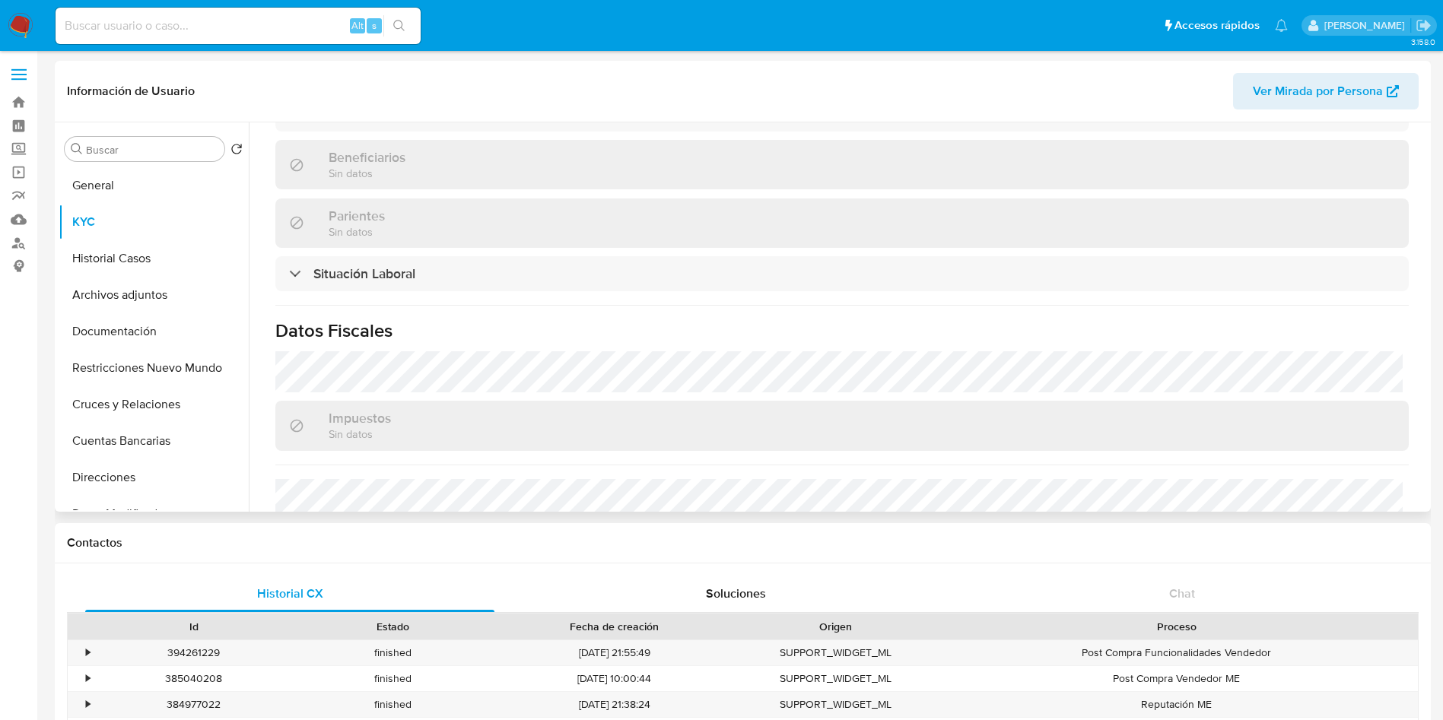
scroll to position [771, 0]
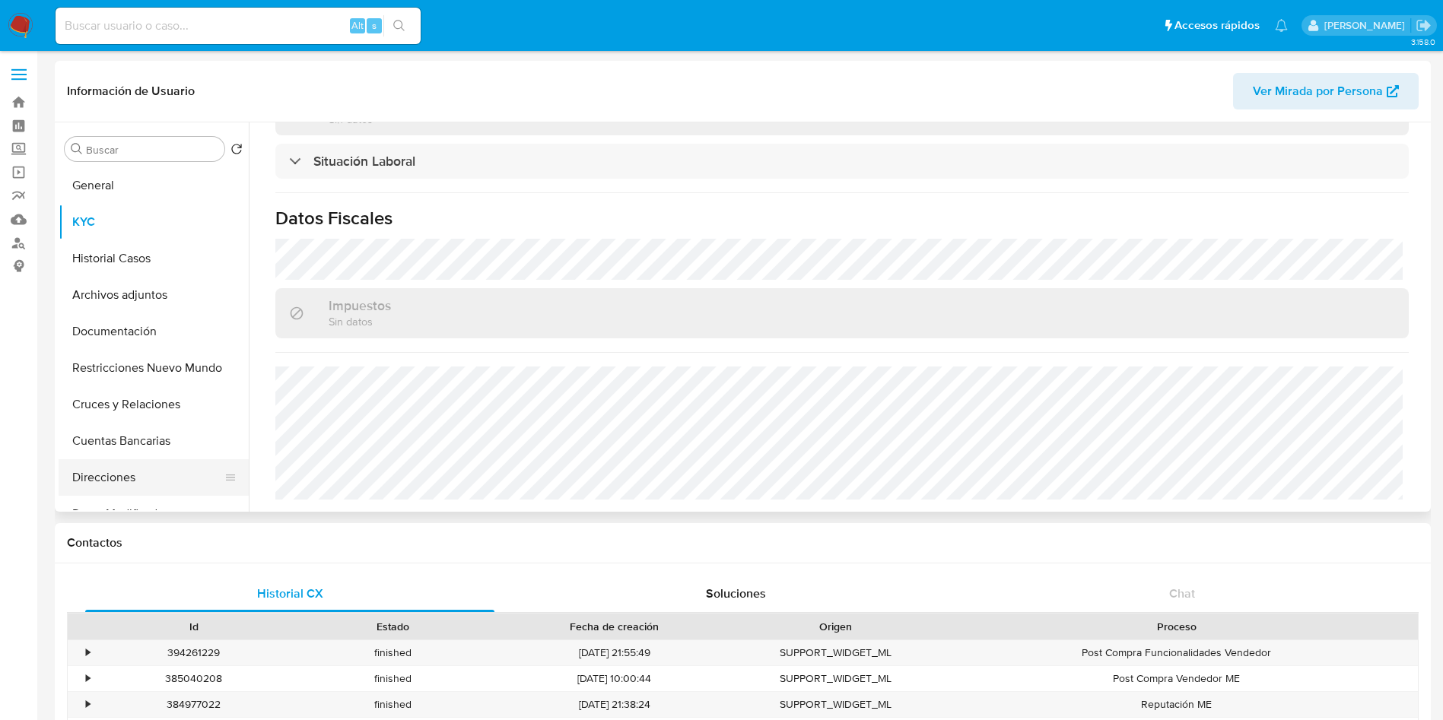
click at [97, 465] on button "Direcciones" at bounding box center [148, 477] width 178 height 37
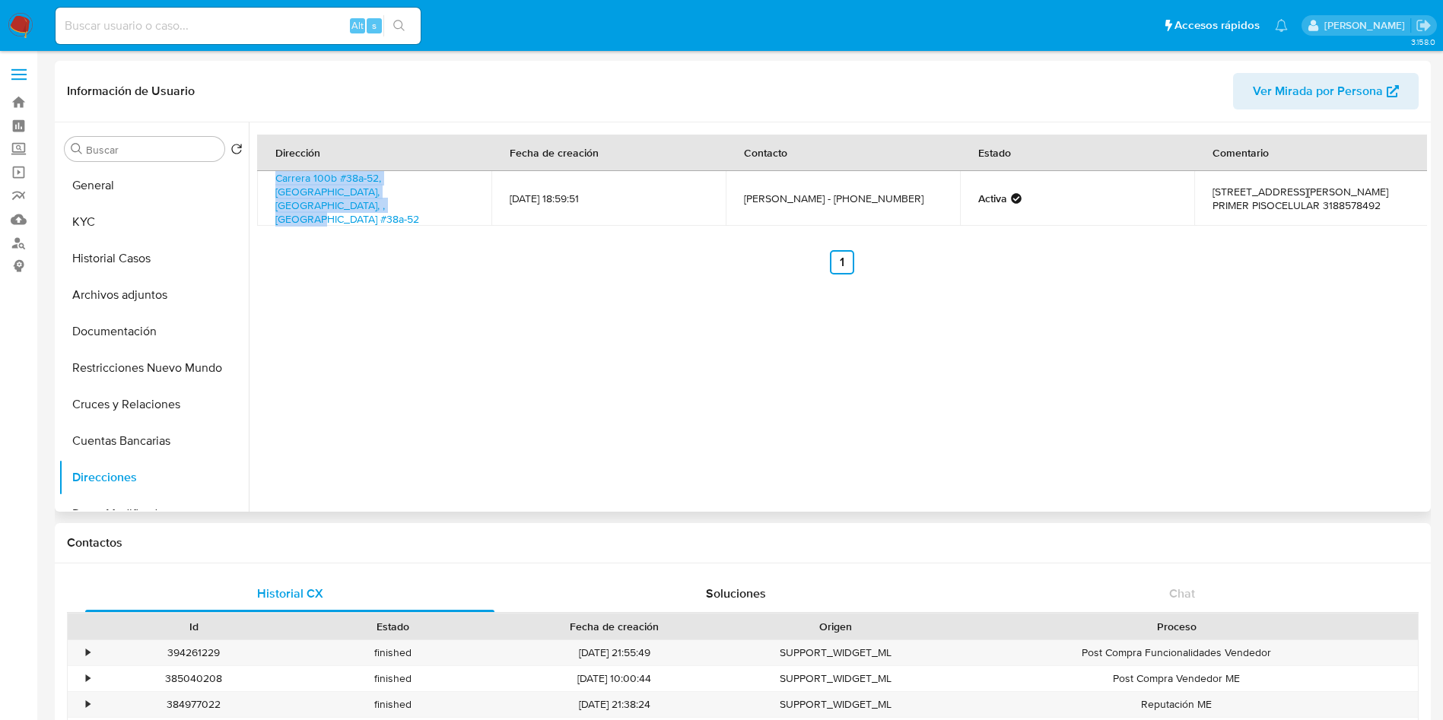
drag, startPoint x: 266, startPoint y: 182, endPoint x: 463, endPoint y: 192, distance: 197.2
click at [463, 192] on td "Carrera 100b #38a-52, Cartagena De Indias, Bolivar, , Colombia #38a-52" at bounding box center [374, 198] width 234 height 55
copy link "Carrera 100b #38a-52, Cartagena De Indias, Bolivar, , Colombia #38a-52"
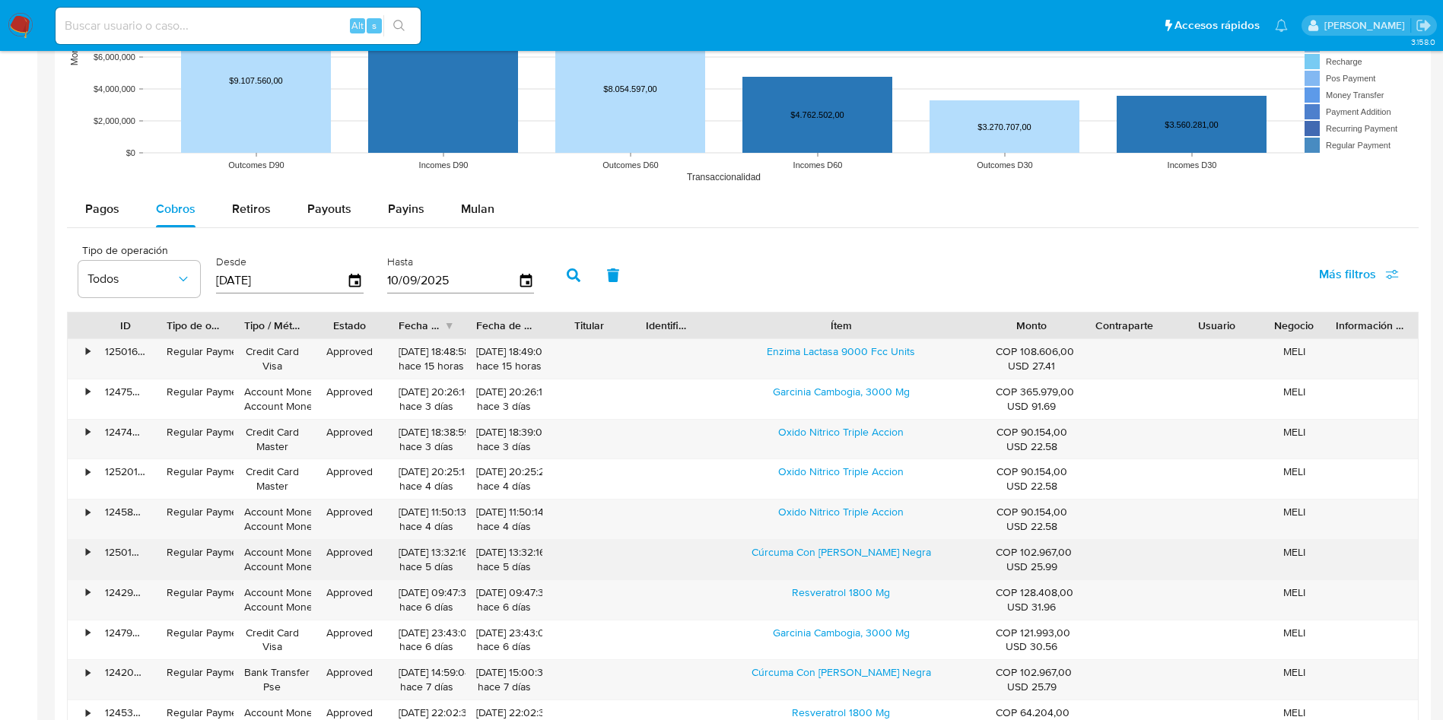
scroll to position [1369, 0]
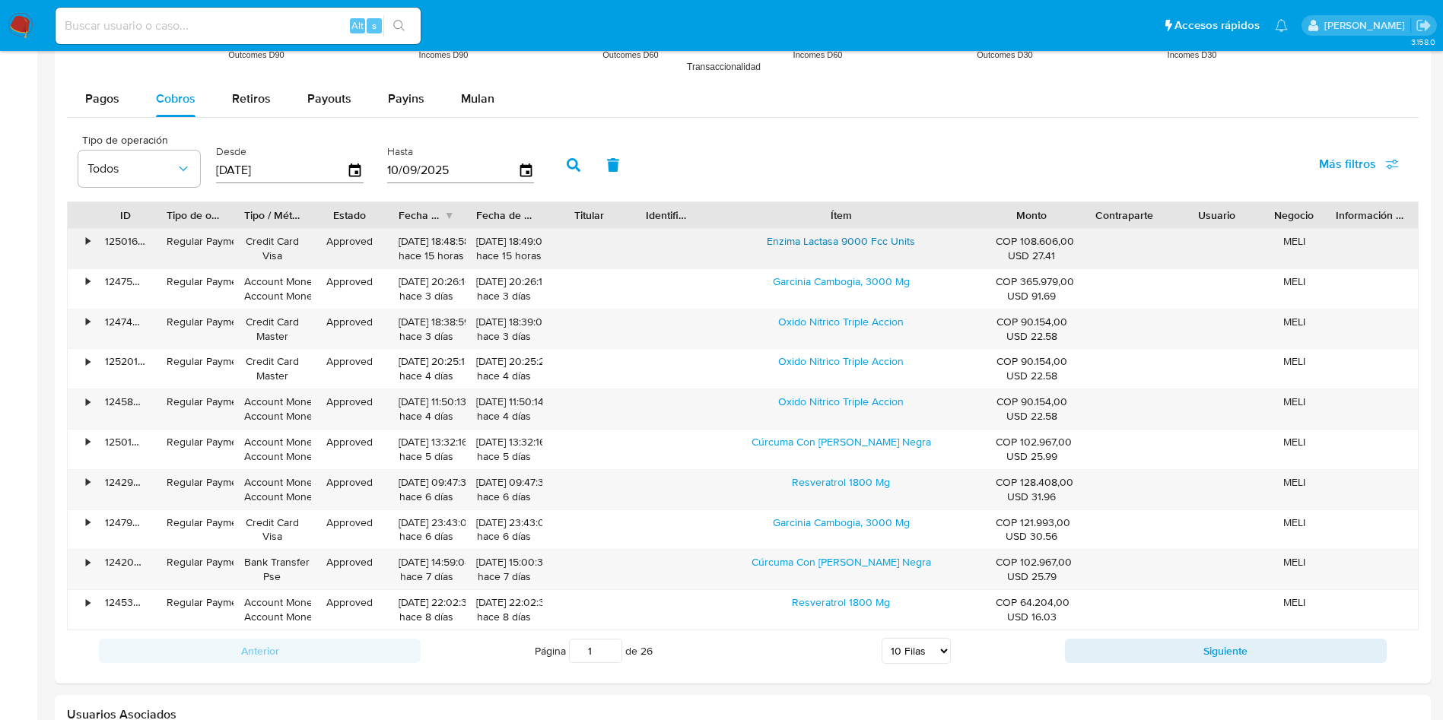
click at [859, 239] on link "Enzima Lactasa 9000 Fcc Units" at bounding box center [841, 240] width 148 height 15
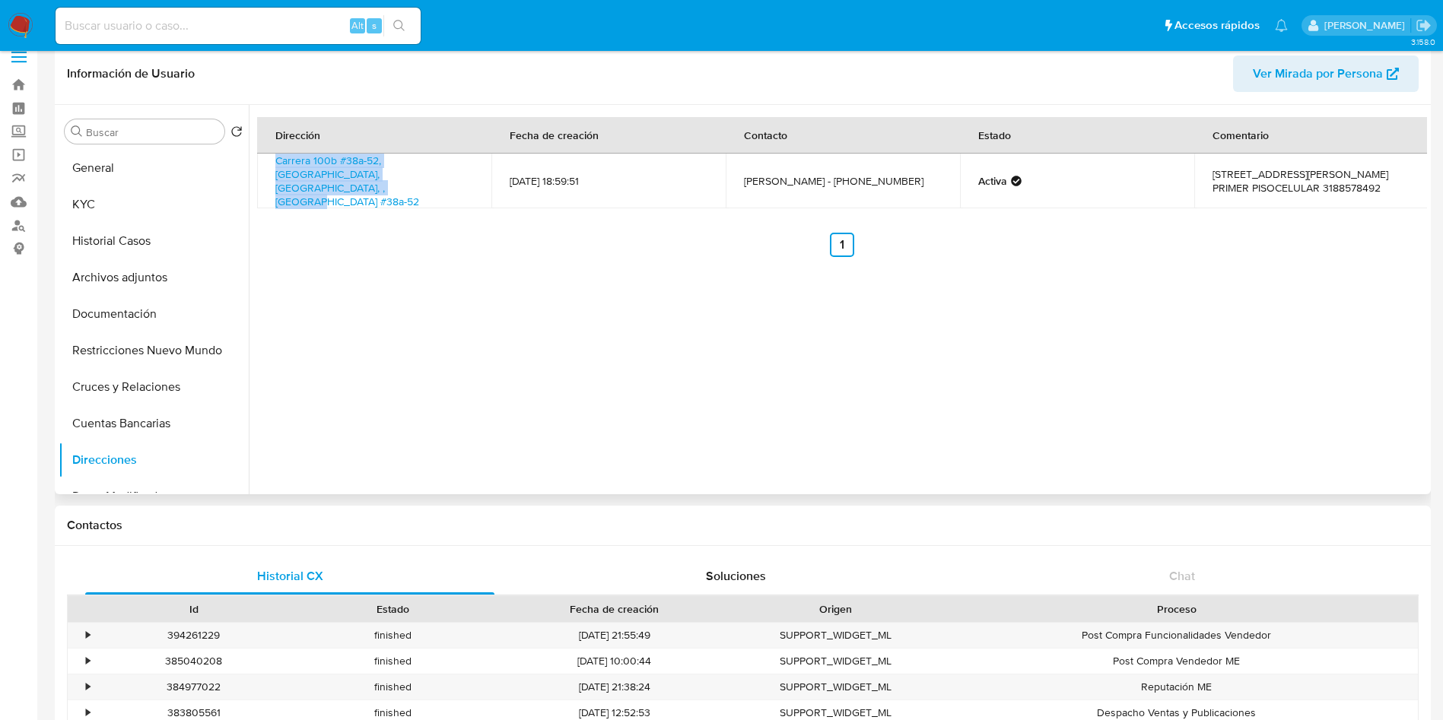
scroll to position [0, 0]
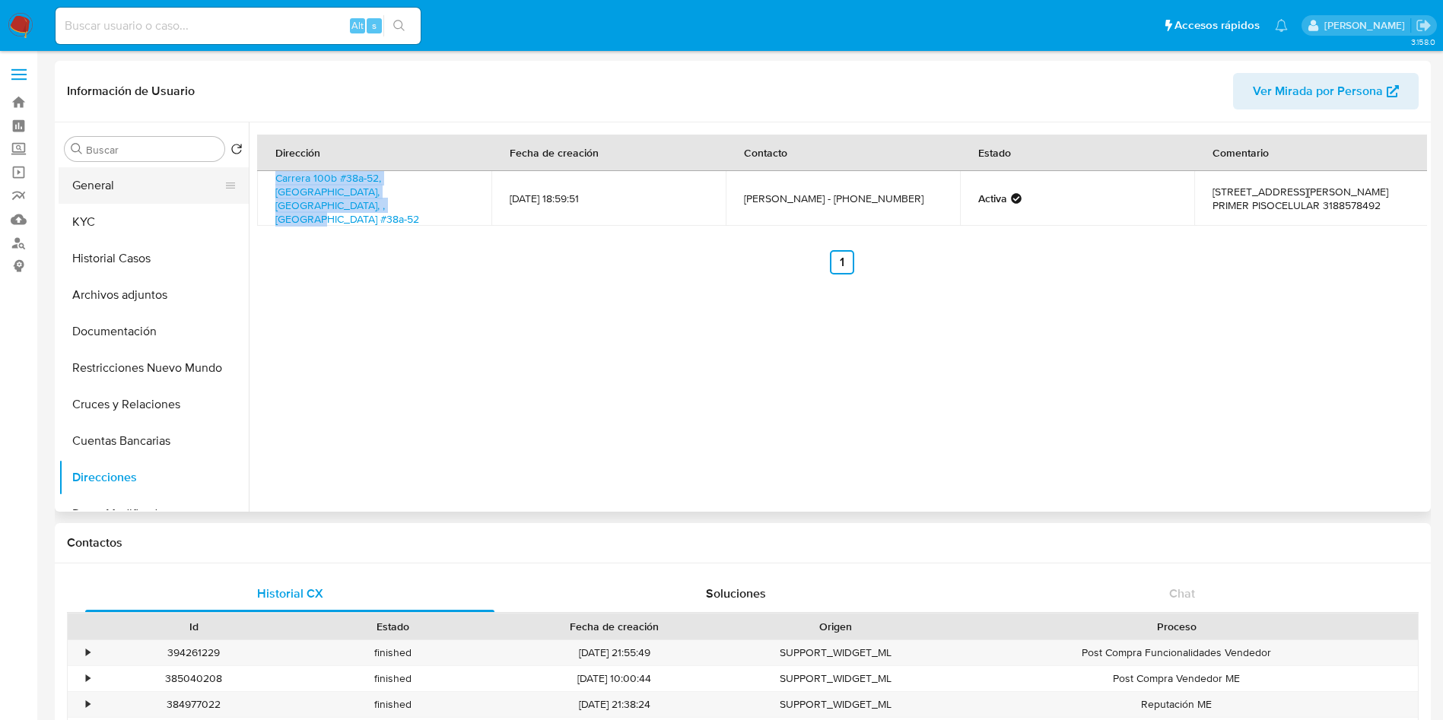
click at [111, 202] on button "General" at bounding box center [148, 185] width 178 height 37
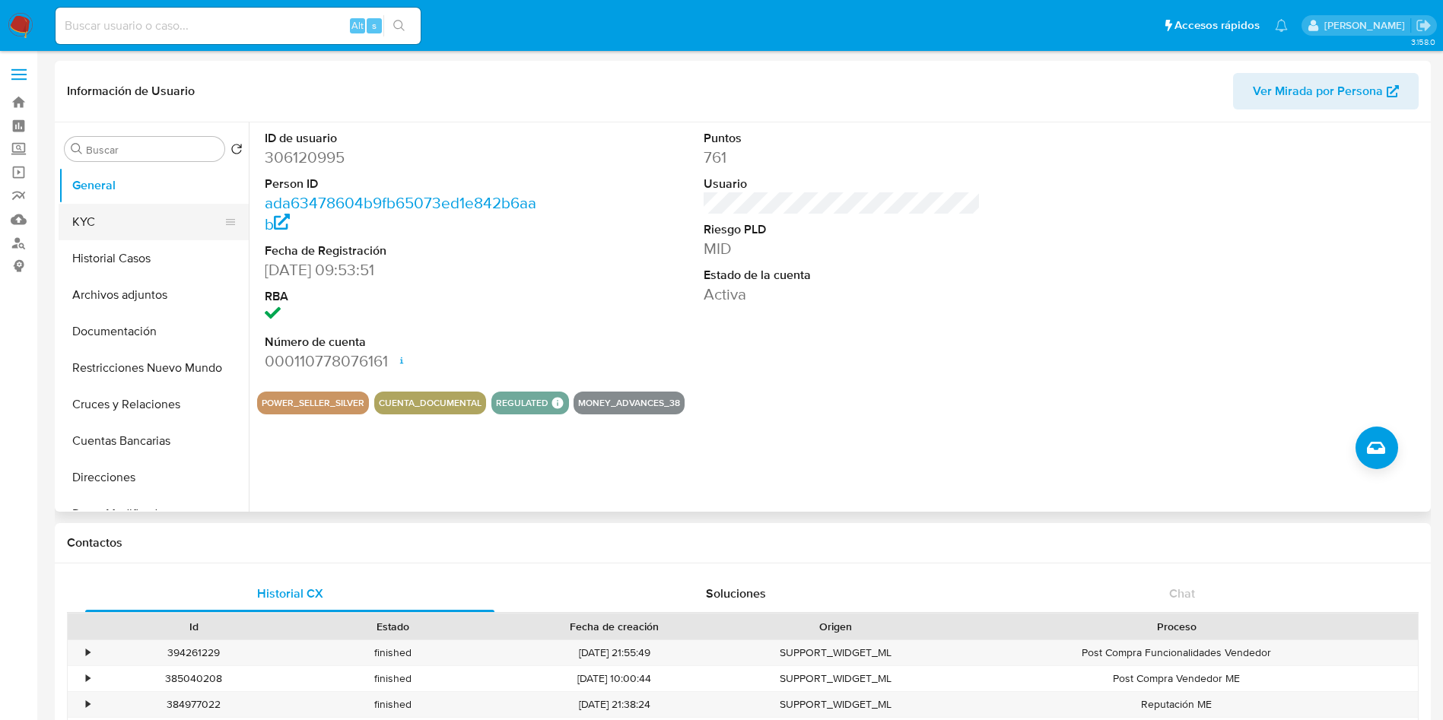
click at [113, 224] on button "KYC" at bounding box center [148, 222] width 178 height 37
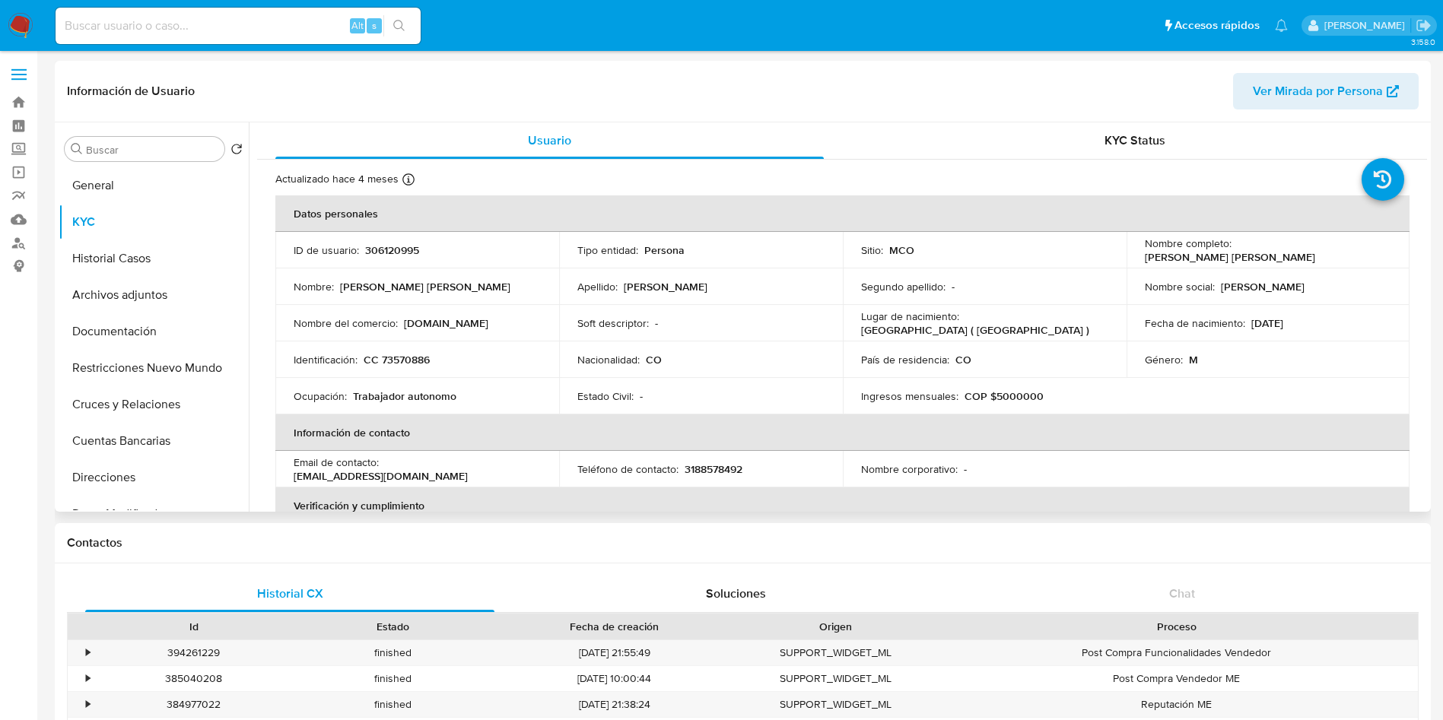
drag, startPoint x: 1373, startPoint y: 252, endPoint x: 1234, endPoint y: 249, distance: 139.2
click at [1234, 249] on div "Nombre completo : Alfredo Antonio Aguirre Diaz" at bounding box center [1268, 250] width 247 height 27
copy p "Alfredo Antonio Aguirre Diaz"
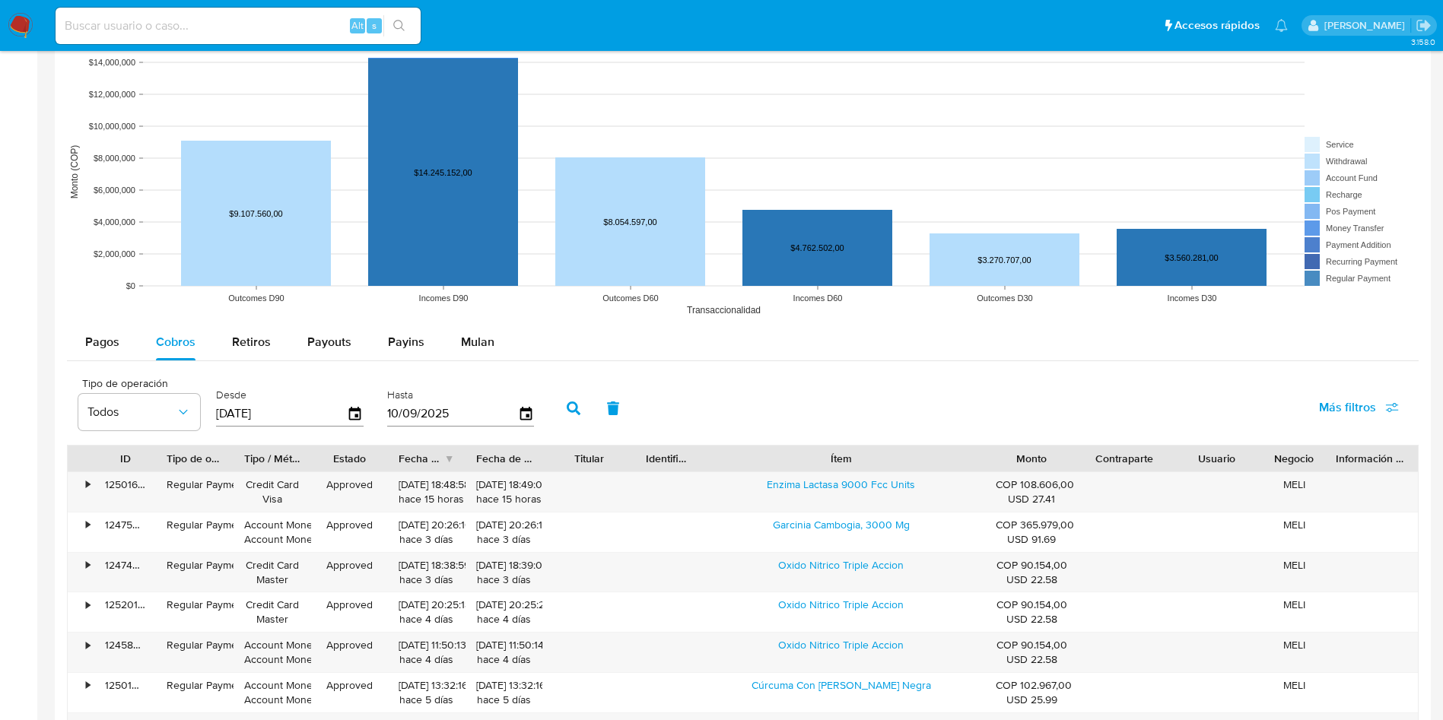
scroll to position [1369, 0]
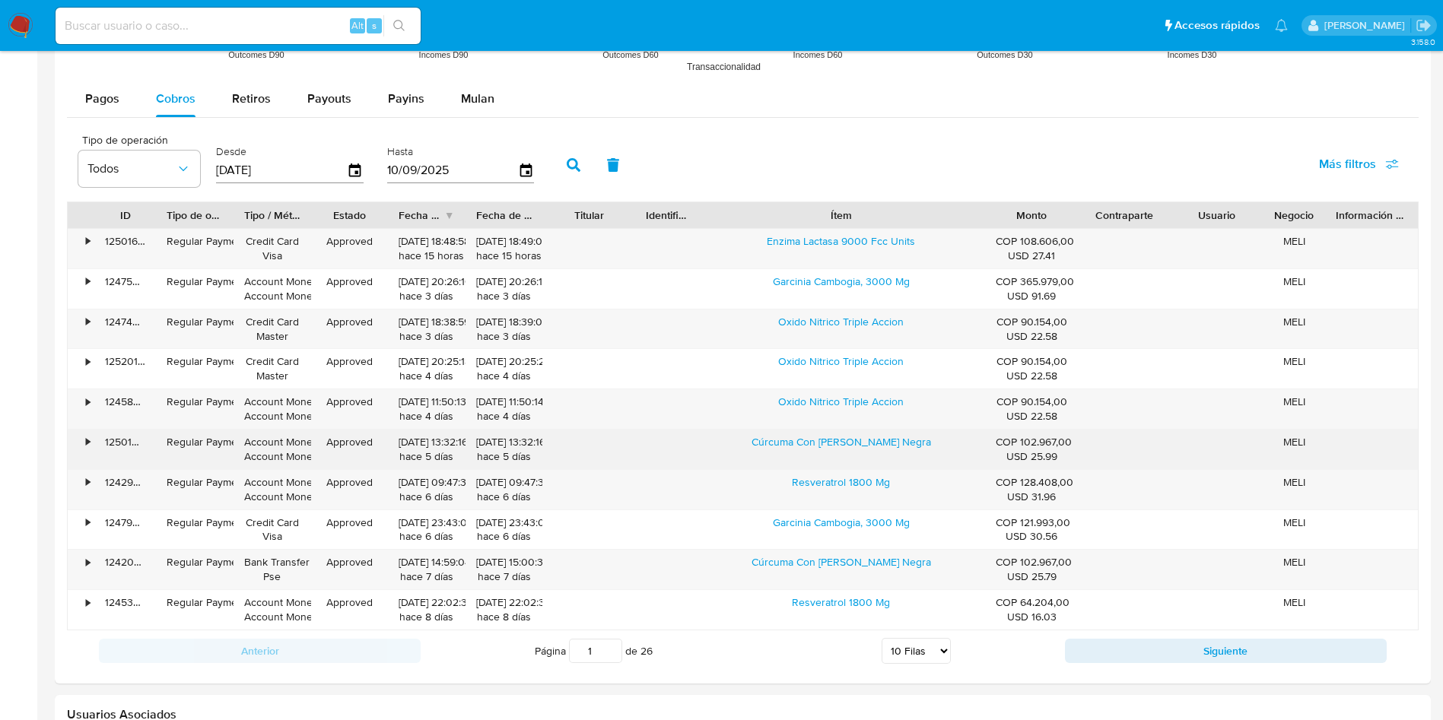
drag, startPoint x: 754, startPoint y: 444, endPoint x: 933, endPoint y: 446, distance: 178.7
click at [931, 446] on div "Cúrcuma Con Pimienta Negra" at bounding box center [841, 450] width 288 height 40
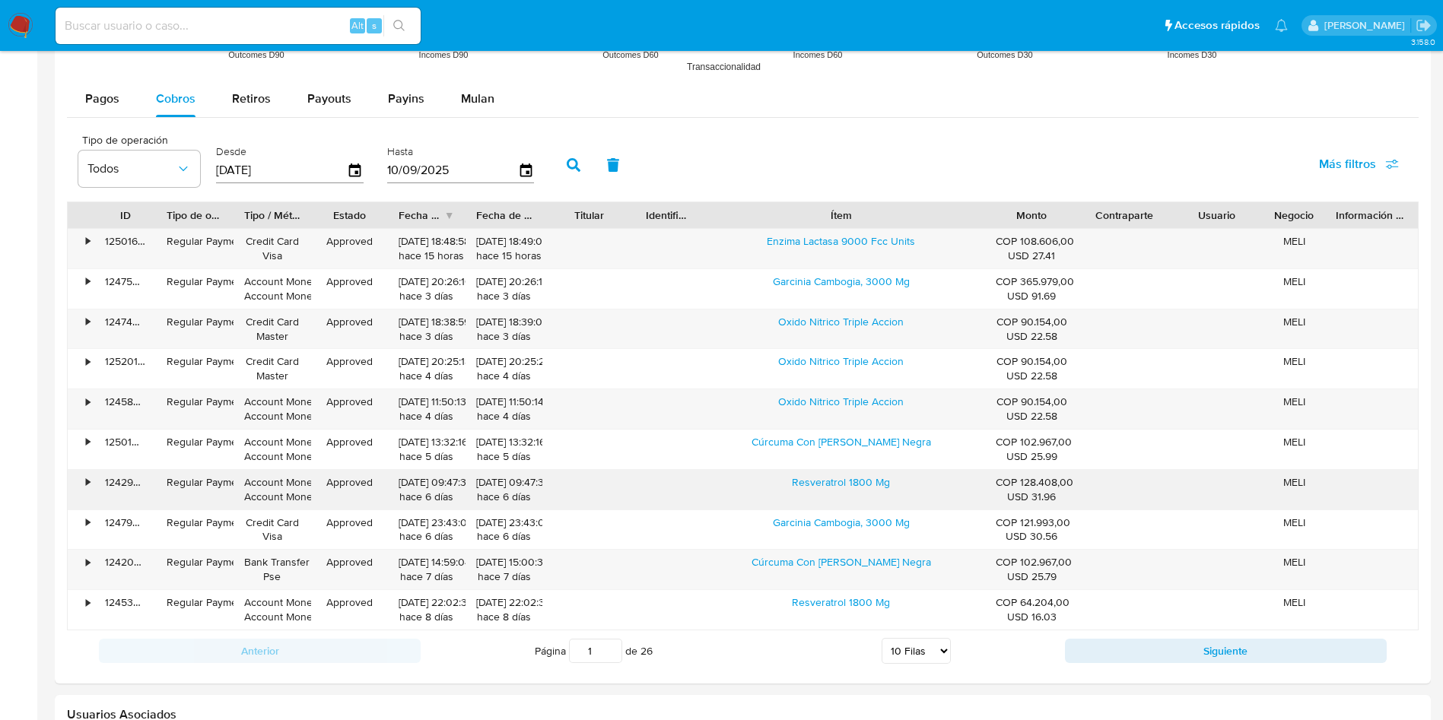
drag, startPoint x: 791, startPoint y: 480, endPoint x: 927, endPoint y: 481, distance: 136.1
click at [927, 481] on div "Resveratrol 1800 Mg" at bounding box center [841, 490] width 288 height 40
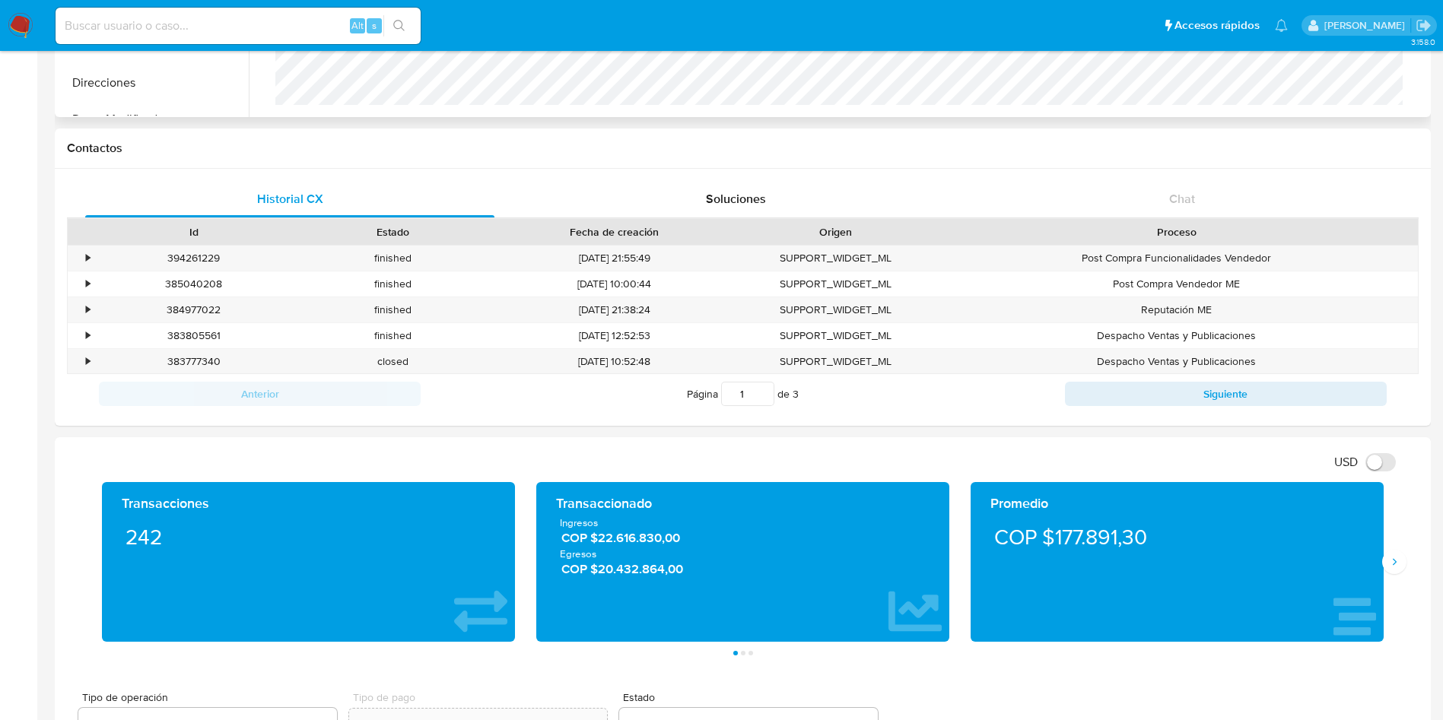
scroll to position [0, 0]
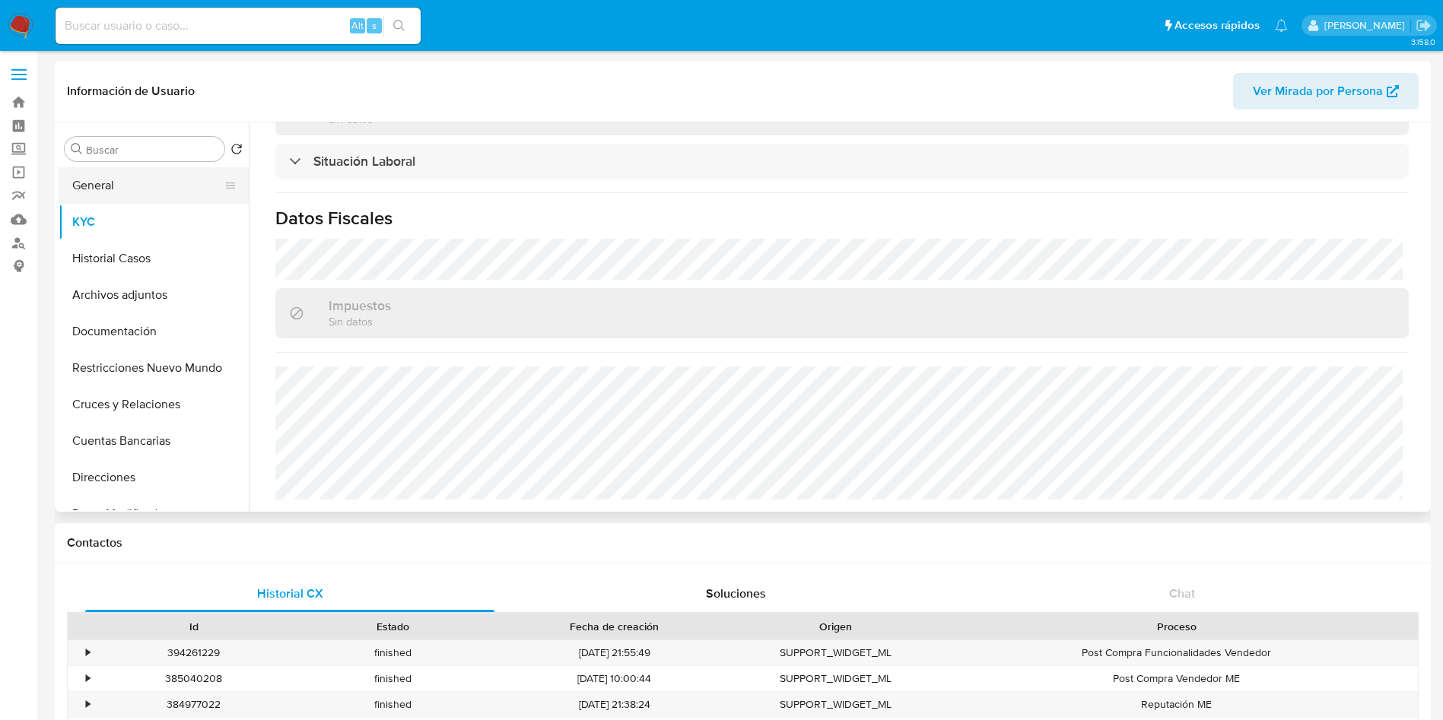
click at [119, 189] on button "General" at bounding box center [148, 185] width 178 height 37
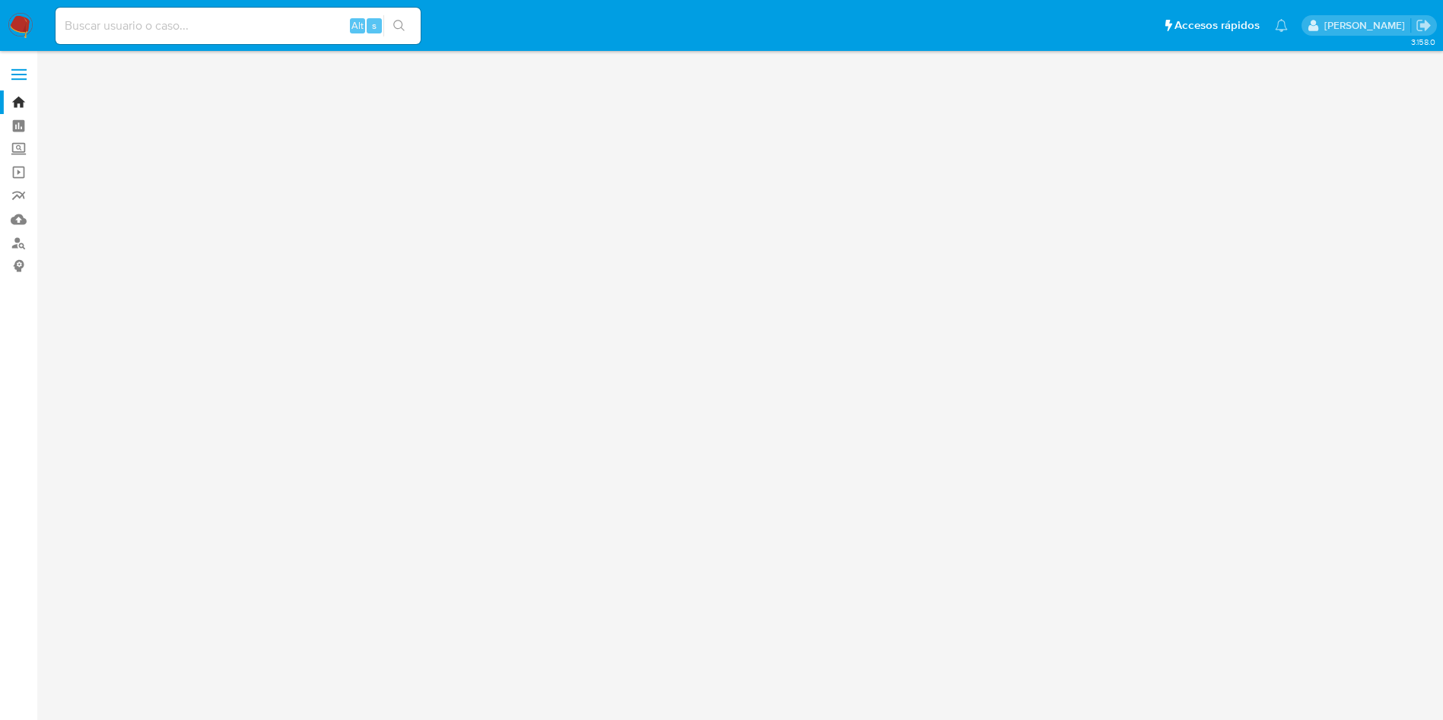
click at [1074, 33] on ul "Pausado Ver notificaciones Alt s Accesos rápidos Presiona las siguientes teclas…" at bounding box center [671, 25] width 1247 height 38
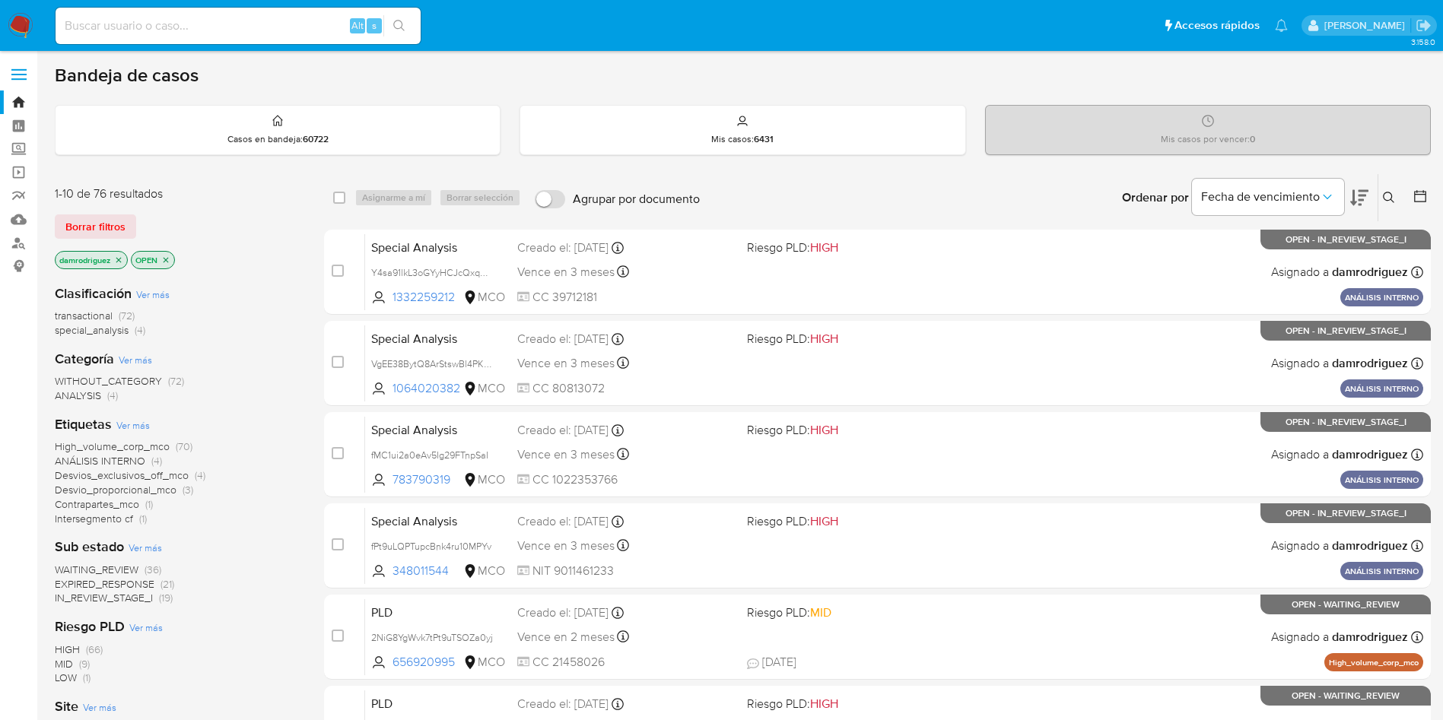
click at [994, 23] on ul "Pausado Ver notificaciones Alt s Accesos rápidos Presiona las siguientes teclas…" at bounding box center [671, 25] width 1247 height 38
click at [1418, 192] on icon at bounding box center [1419, 196] width 15 height 15
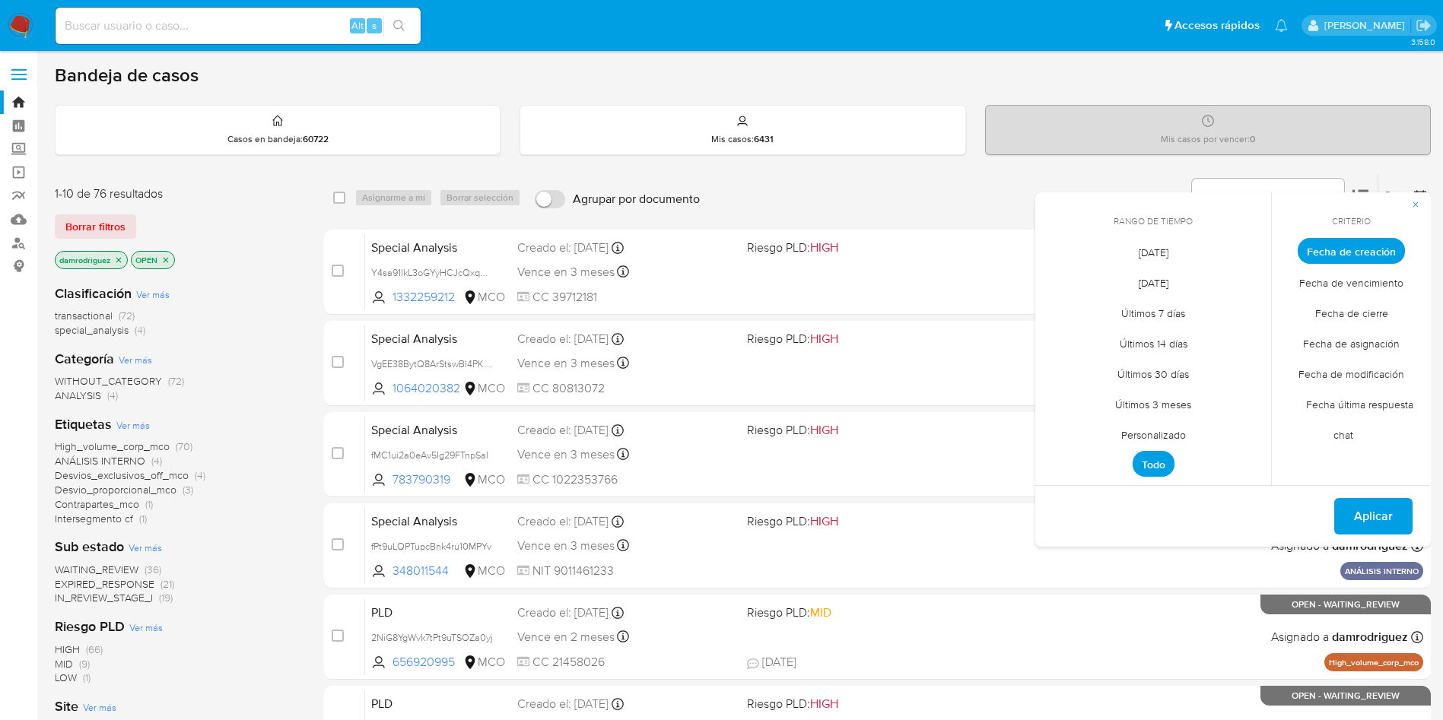
click at [1177, 436] on span "Personalizado" at bounding box center [1153, 434] width 97 height 31
click at [1062, 277] on icon "Mes anterior" at bounding box center [1058, 279] width 18 height 18
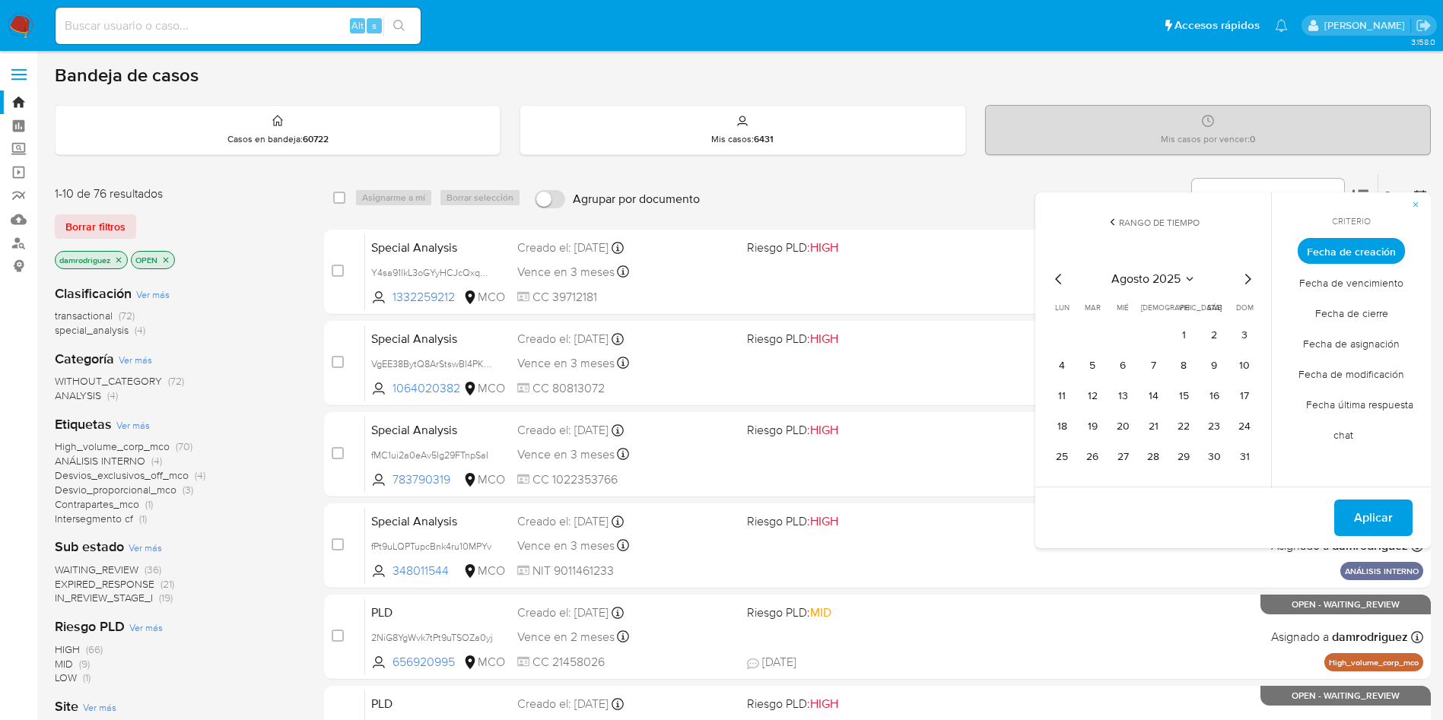
click at [1062, 277] on icon "Mes anterior" at bounding box center [1058, 279] width 18 height 18
click at [1119, 370] on button "9" at bounding box center [1122, 366] width 24 height 24
click at [1218, 368] on button "12" at bounding box center [1214, 366] width 24 height 24
click at [1243, 367] on button "13" at bounding box center [1244, 366] width 24 height 24
click at [1114, 374] on button "9" at bounding box center [1122, 366] width 24 height 24
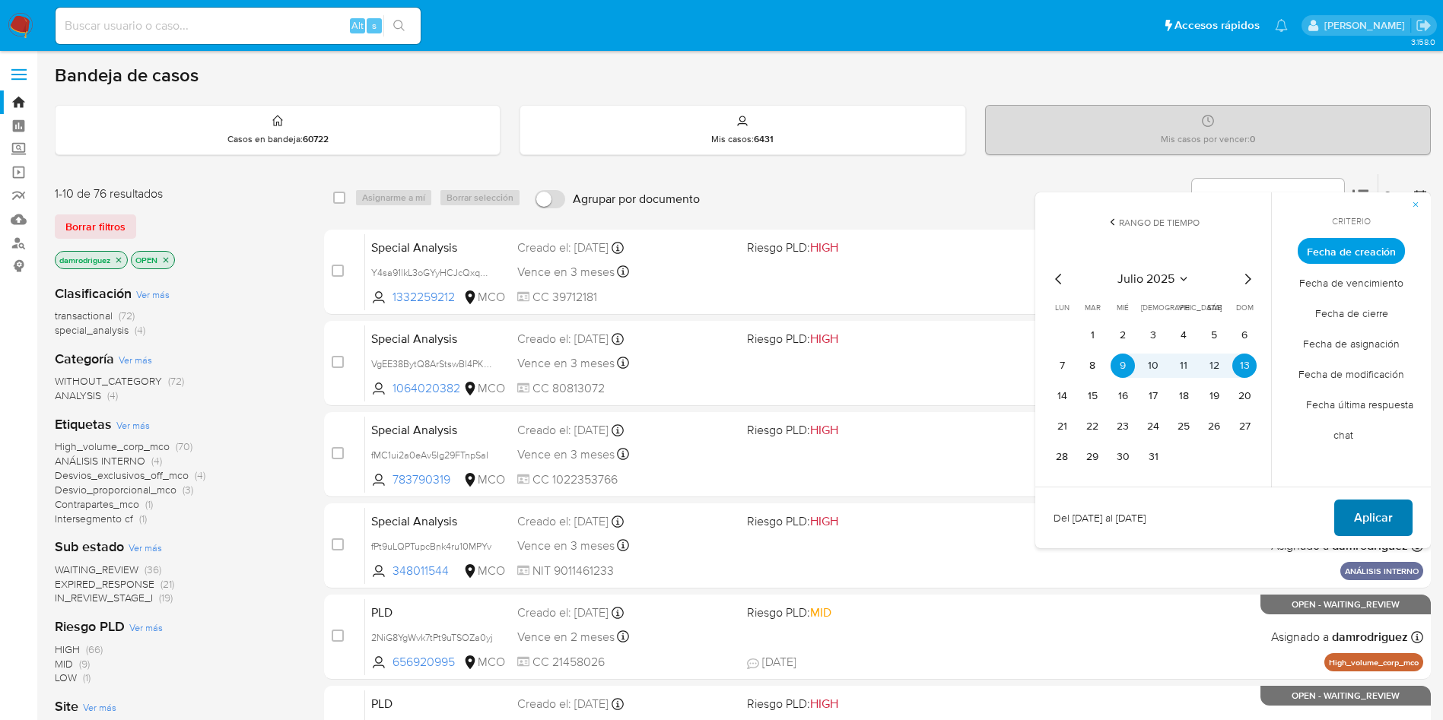
click at [1364, 510] on span "Aplicar" at bounding box center [1373, 517] width 39 height 33
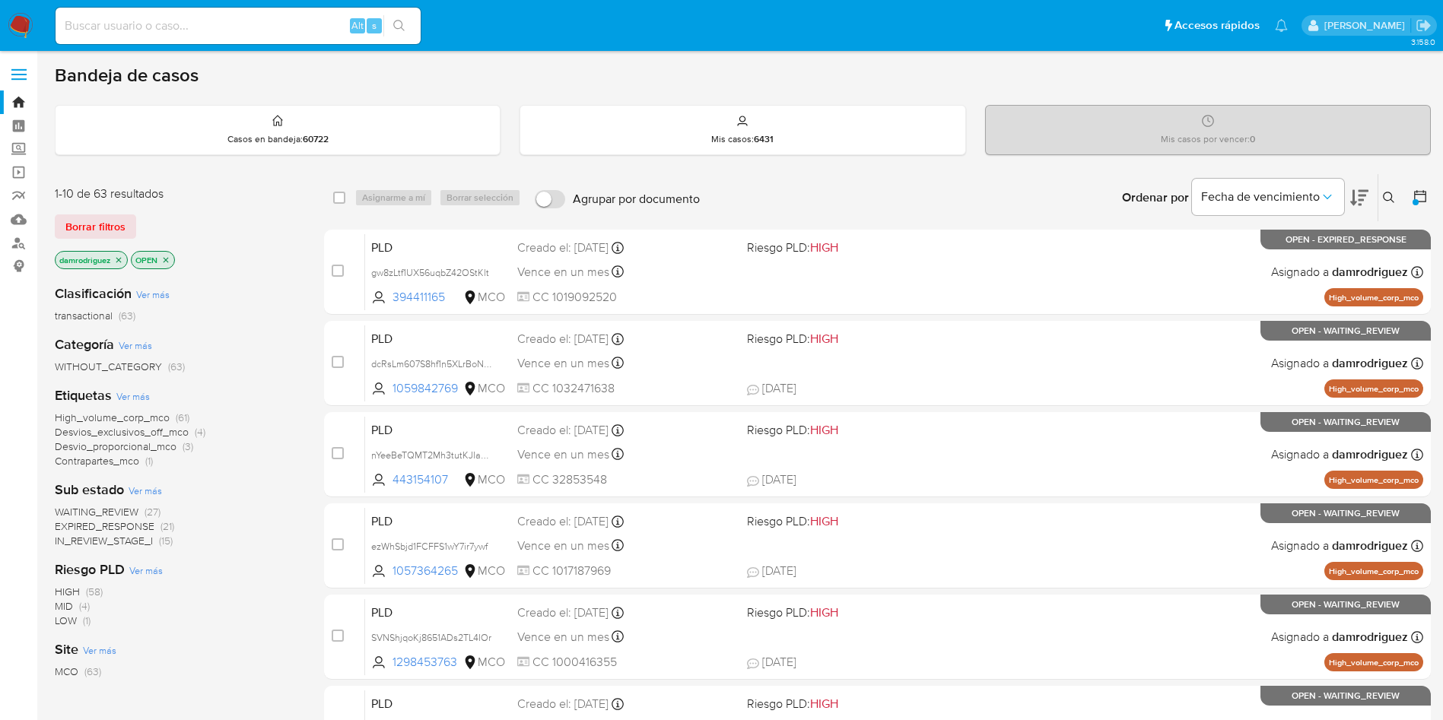
click at [126, 525] on span "EXPIRED_RESPONSE" at bounding box center [105, 526] width 100 height 15
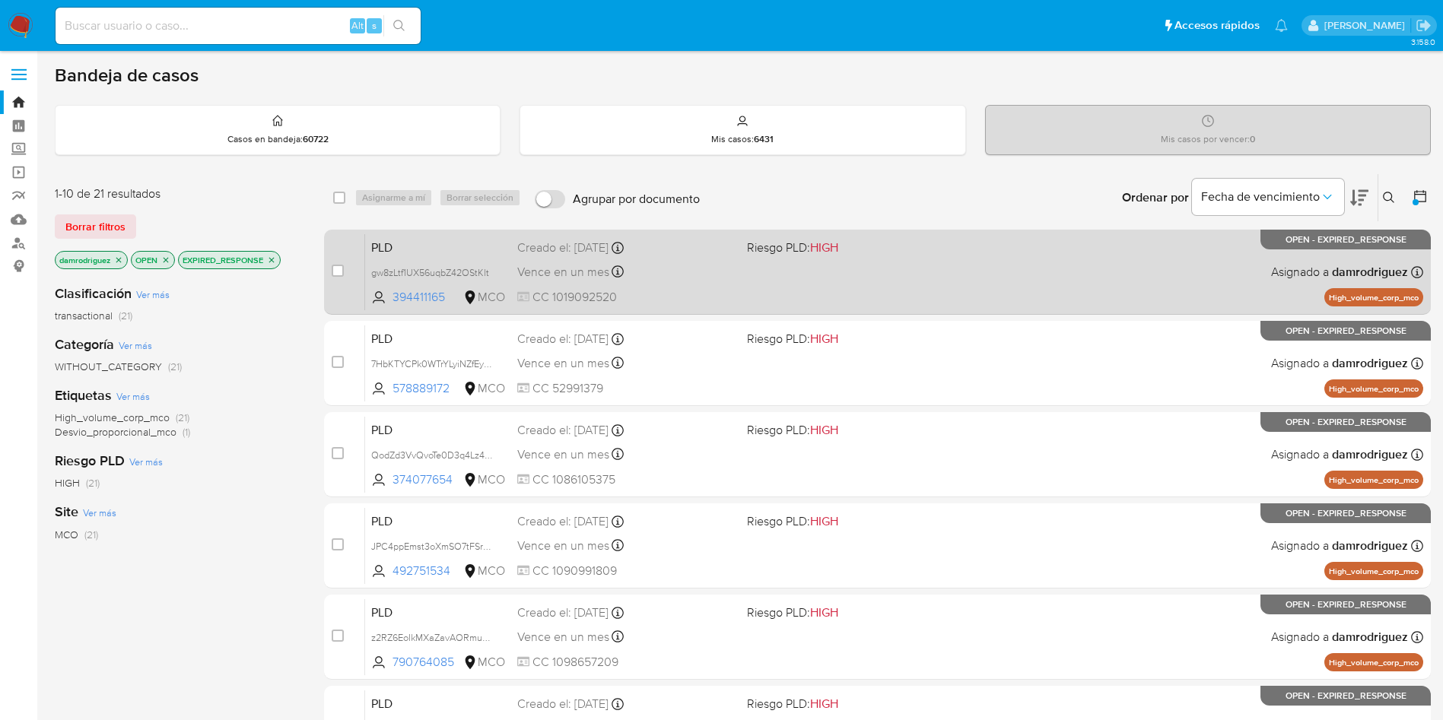
click at [408, 243] on span "PLD" at bounding box center [438, 247] width 134 height 20
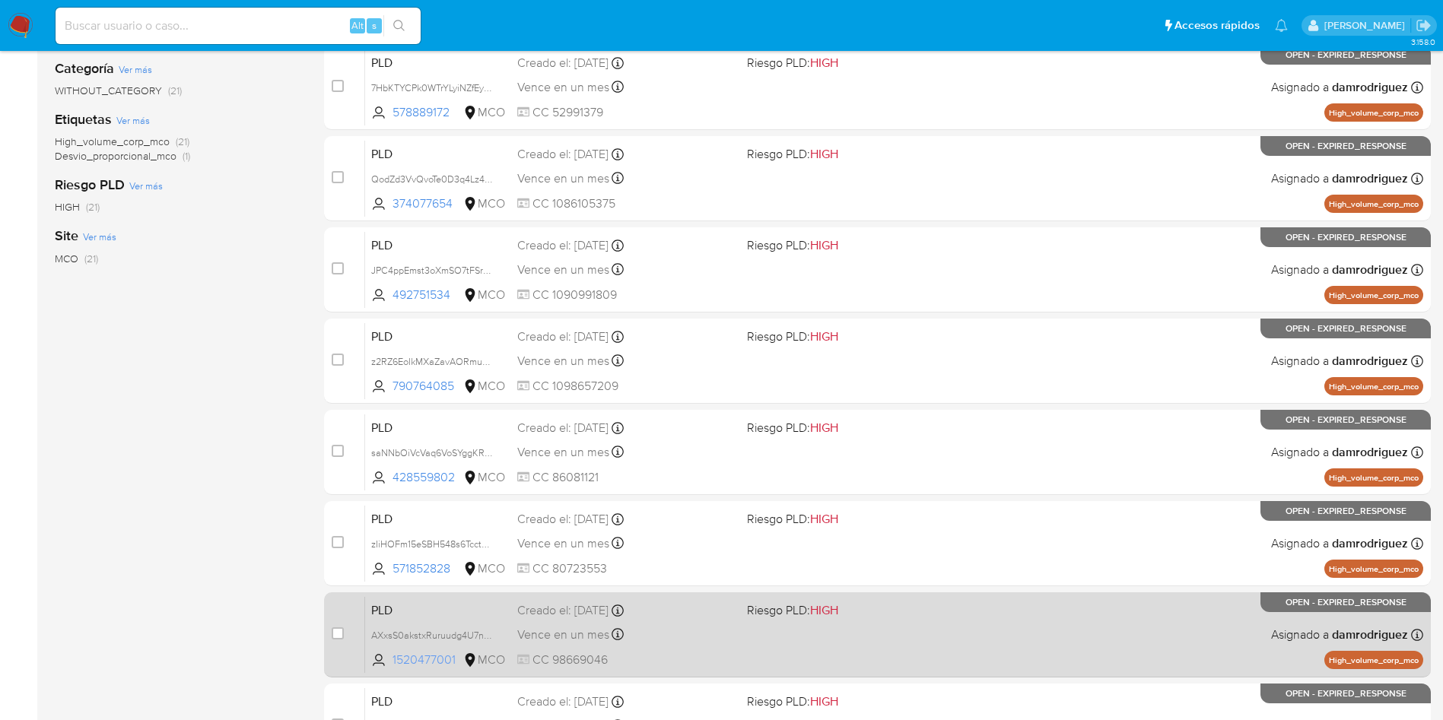
scroll to position [535, 0]
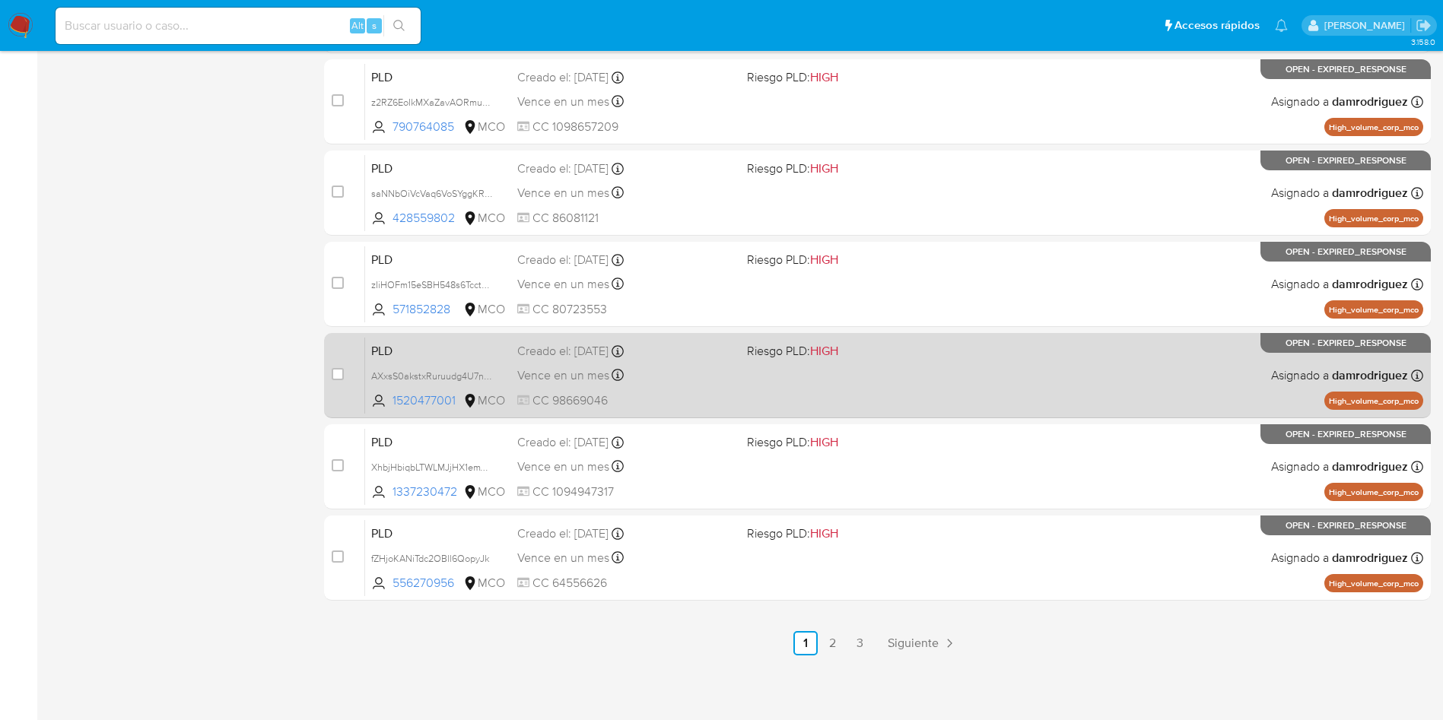
click at [442, 350] on span "PLD" at bounding box center [438, 350] width 134 height 20
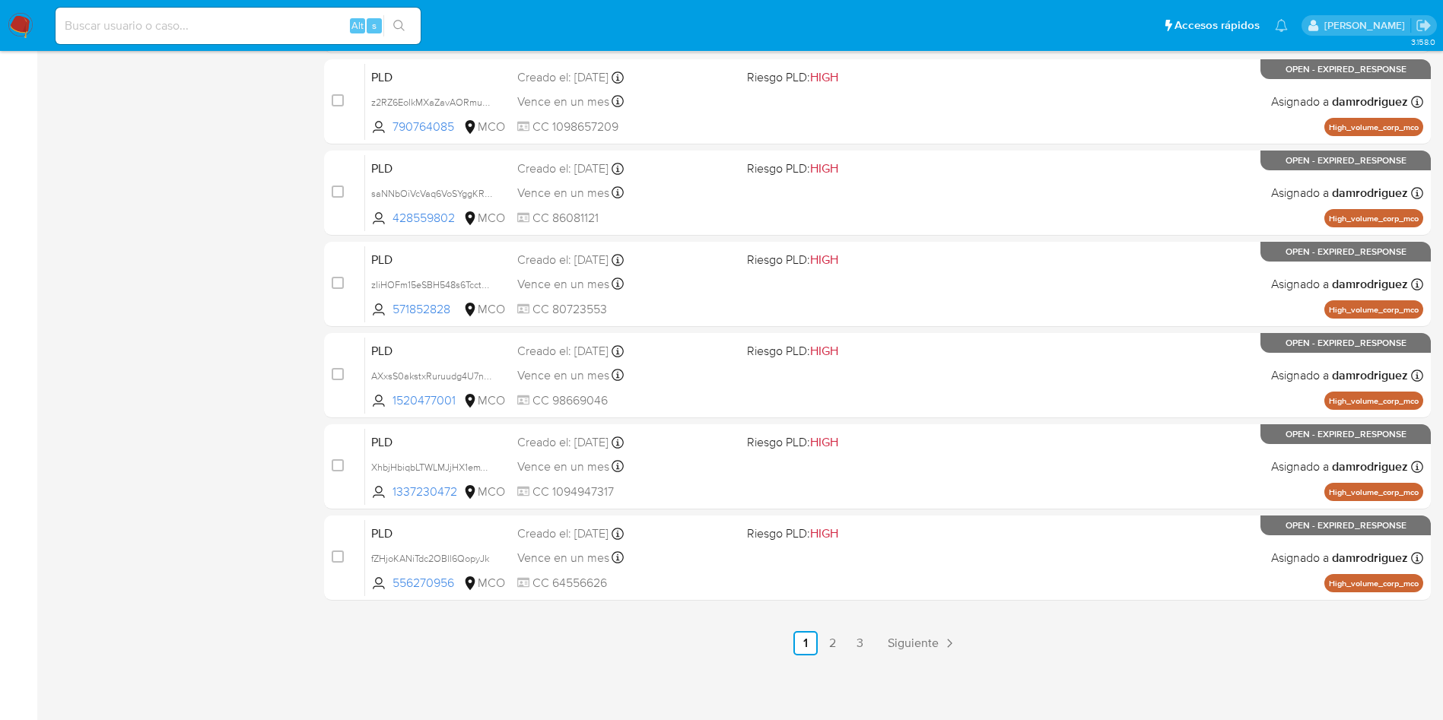
scroll to position [0, 0]
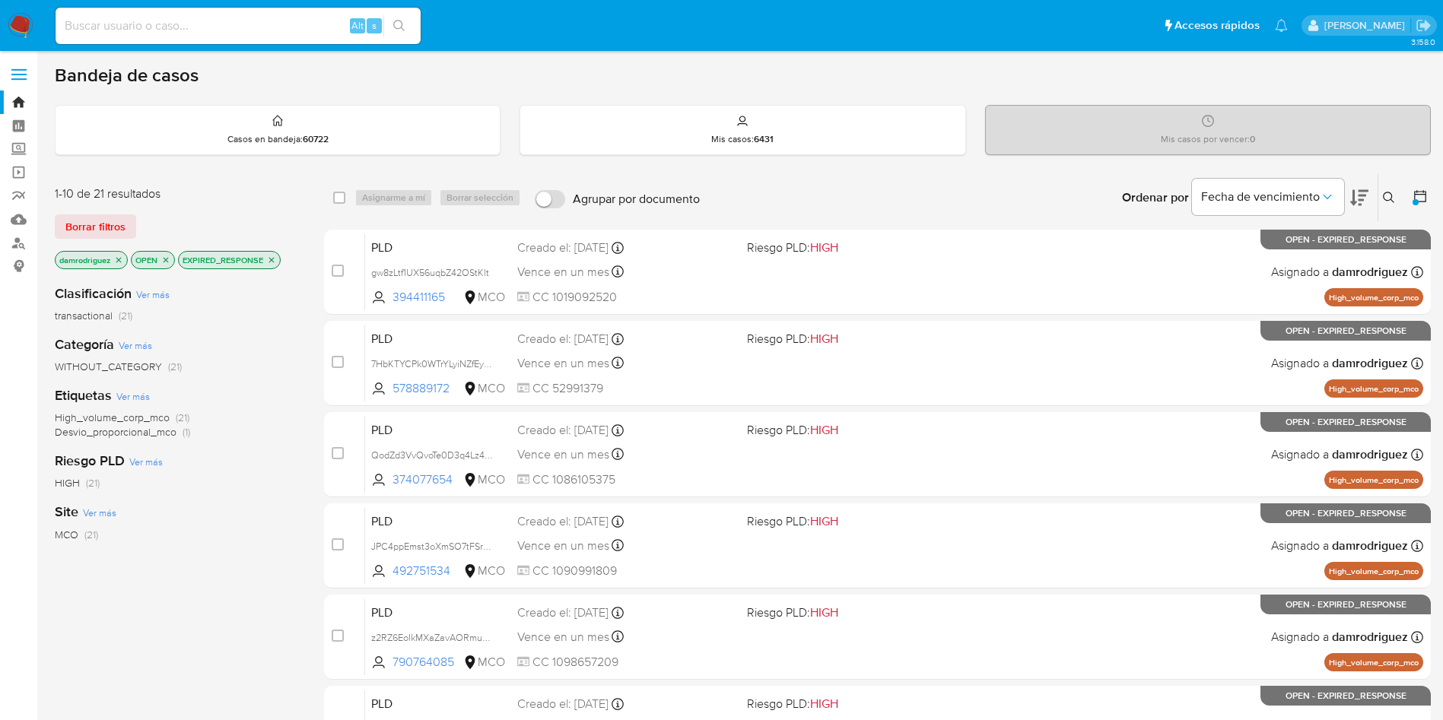
click at [273, 260] on icon "close-filter" at bounding box center [271, 260] width 9 height 9
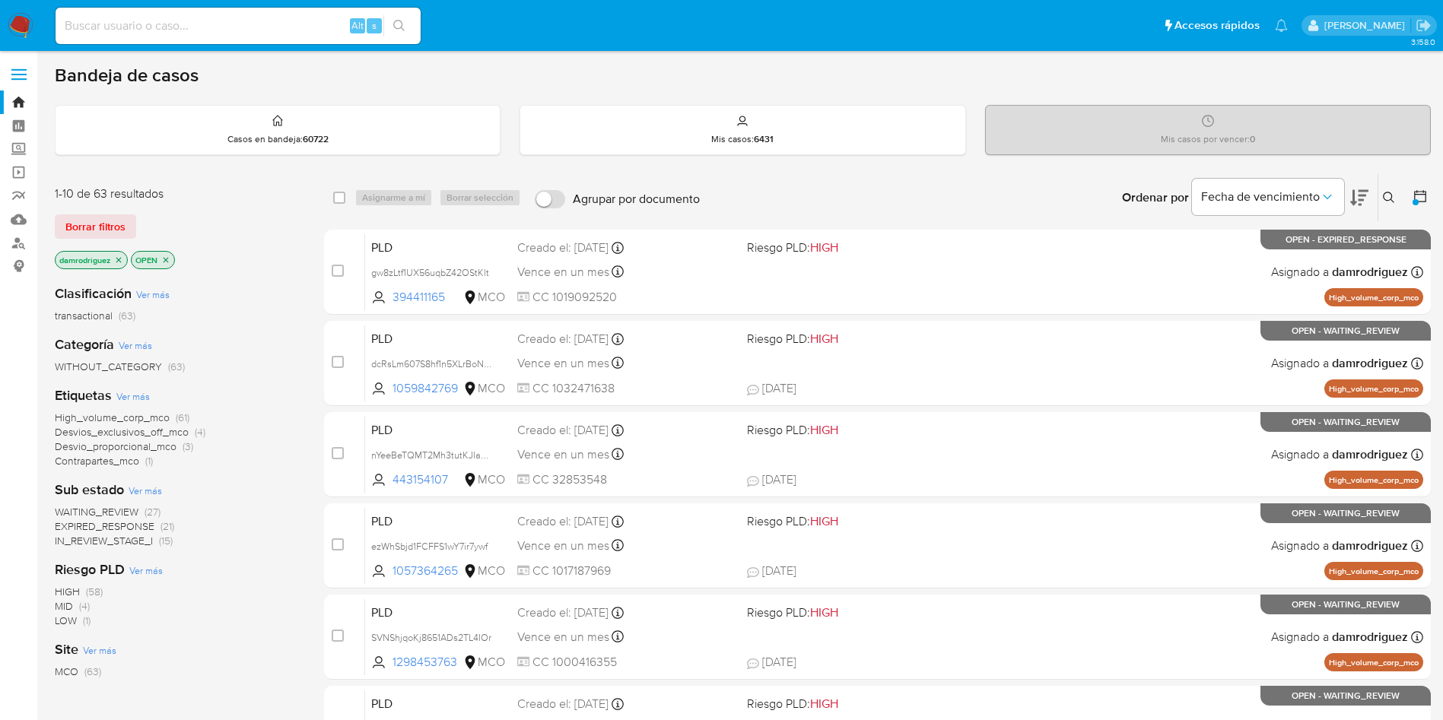
click at [119, 511] on span "WAITING_REVIEW" at bounding box center [97, 511] width 84 height 15
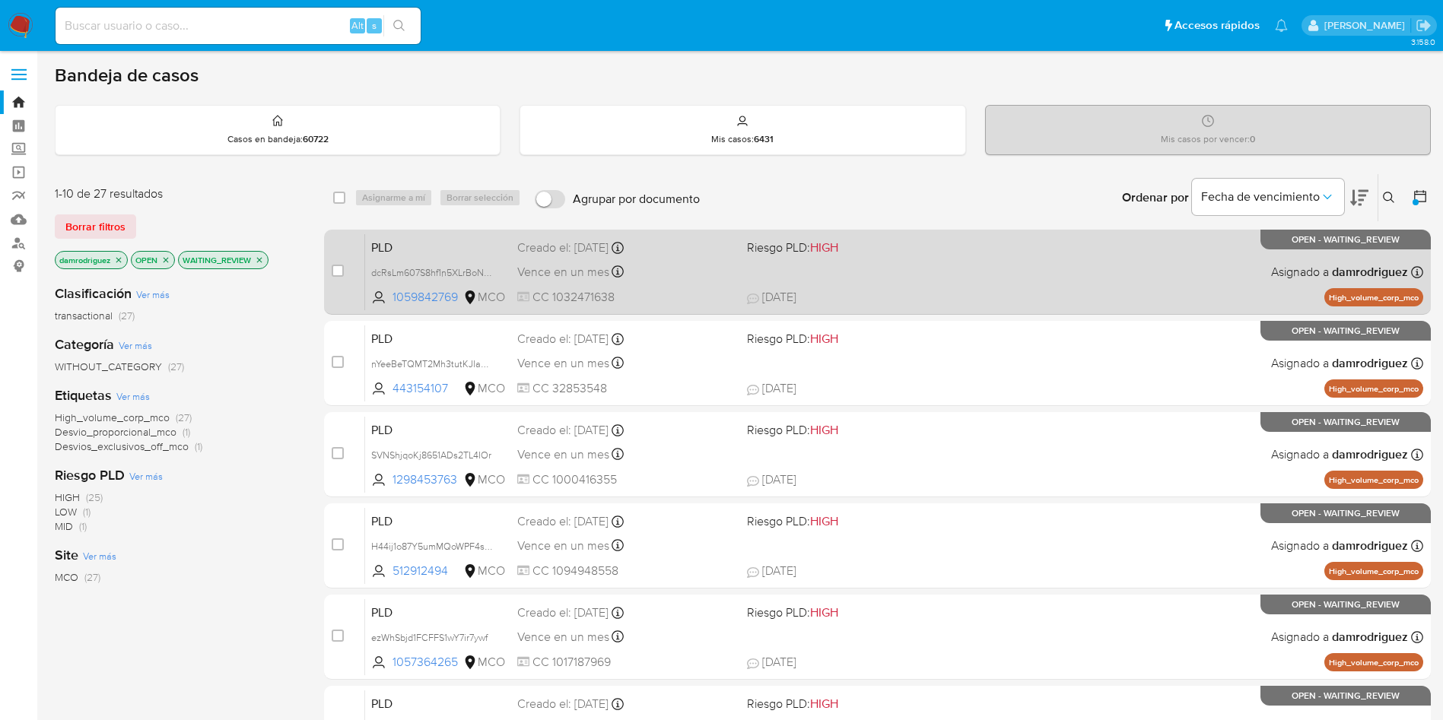
click at [408, 240] on span "PLD" at bounding box center [438, 247] width 134 height 20
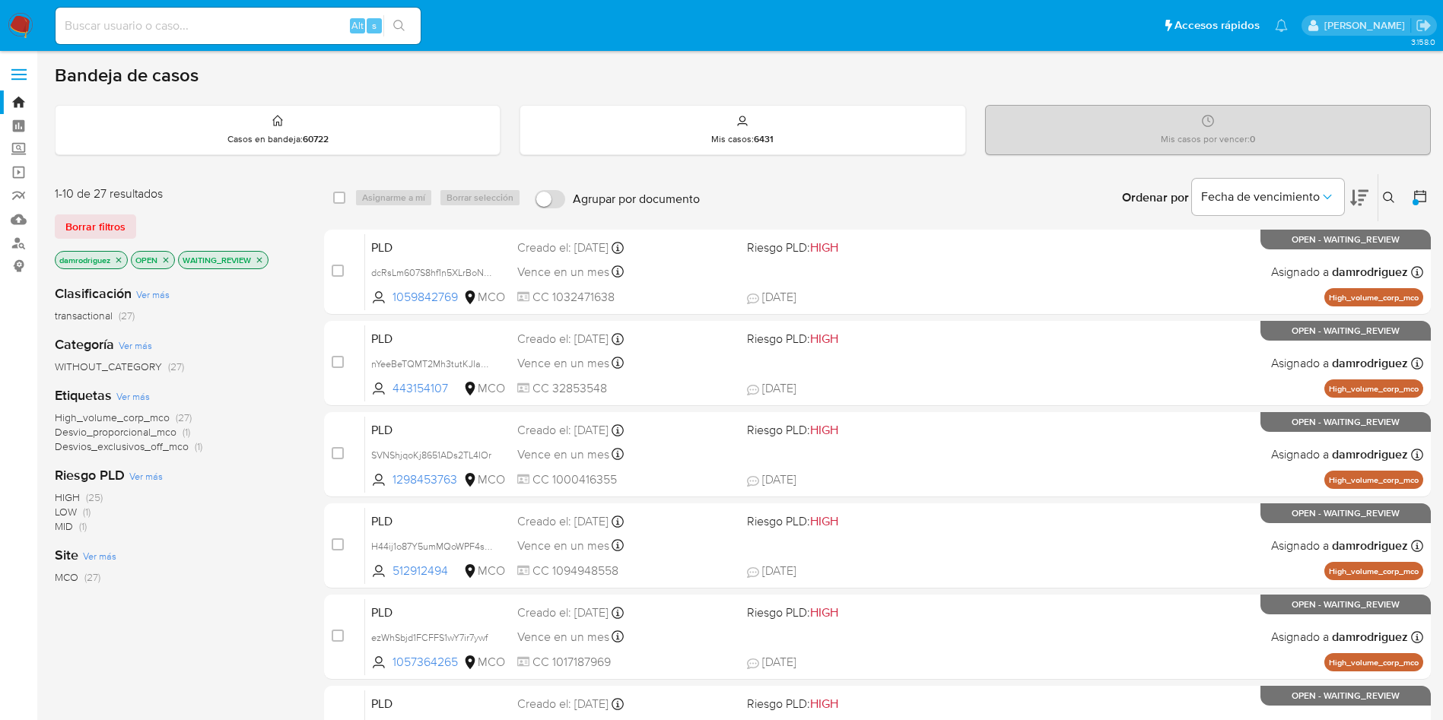
click at [288, 391] on div "Etiquetas Ver más High_volume_corp_mco (27) Desvio_proporcional_mco (1) Desvios…" at bounding box center [177, 420] width 245 height 68
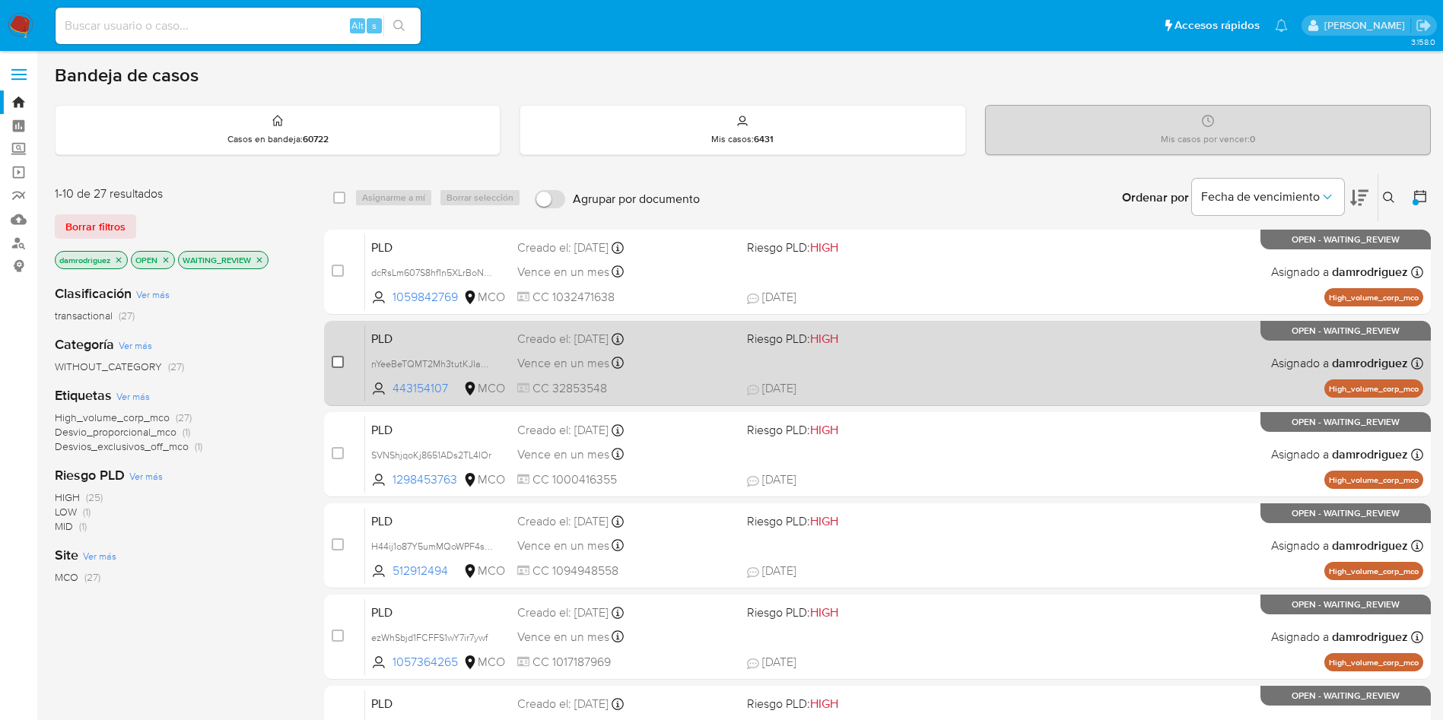
drag, startPoint x: 453, startPoint y: 388, endPoint x: 339, endPoint y: 358, distance: 117.9
click at [339, 358] on div "case-item-checkbox No es posible asignar el caso PLD nYeeBeTQMT2Mh3tutKJIa9PR 4…" at bounding box center [877, 363] width 1107 height 85
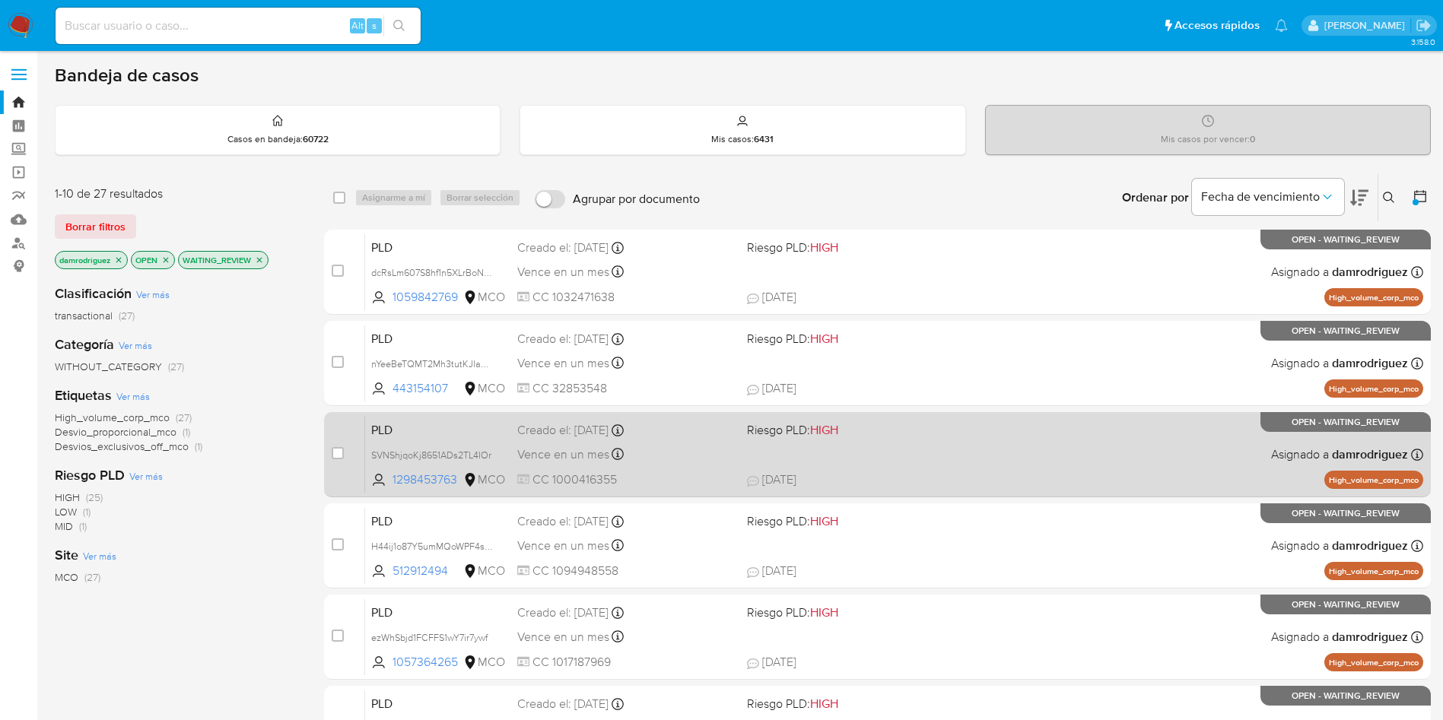
drag, startPoint x: 464, startPoint y: 486, endPoint x: 329, endPoint y: 412, distance: 153.5
click at [329, 412] on div "case-item-checkbox No es posible asignar el caso PLD SVNShjqoKj8651ADs2TL4IOr 1…" at bounding box center [877, 454] width 1107 height 85
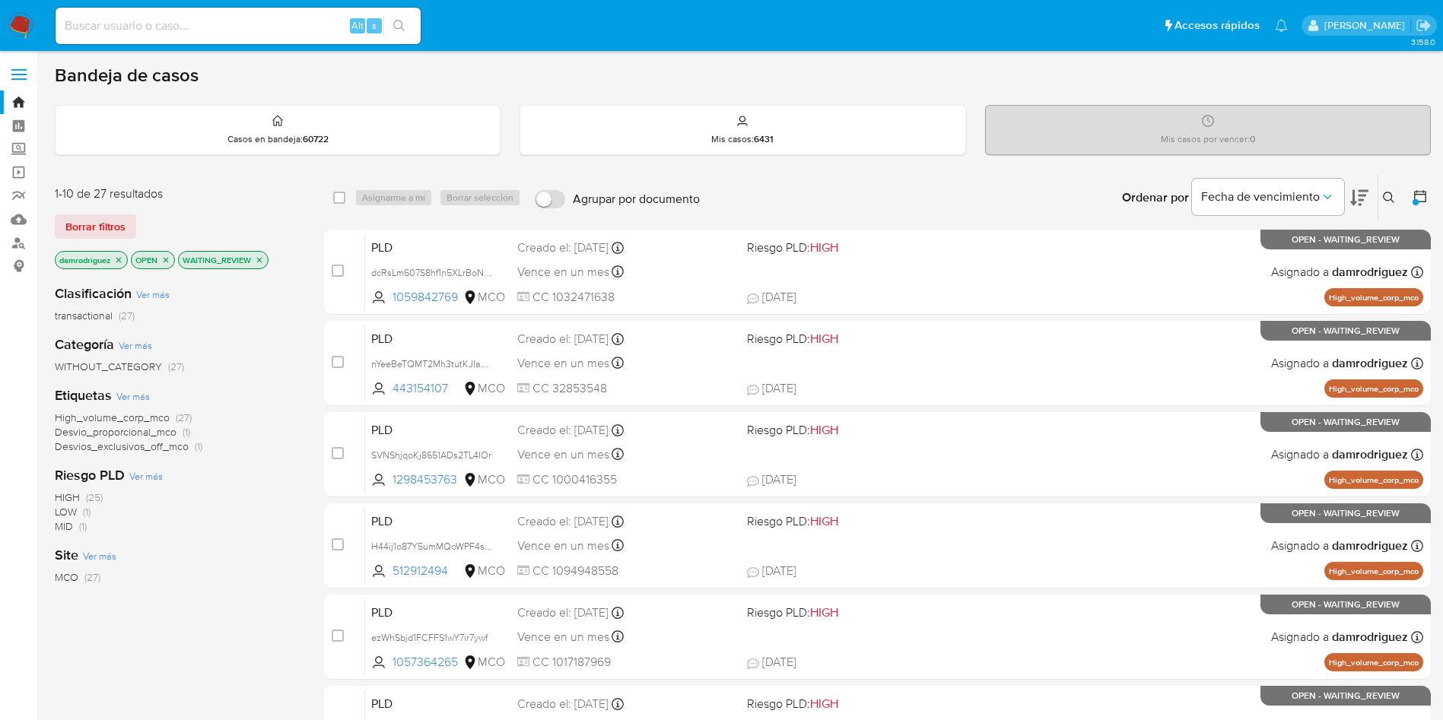
drag, startPoint x: 454, startPoint y: 570, endPoint x: 304, endPoint y: 346, distance: 269.1
click at [348, 530] on div "case-item-checkbox No es posible asignar el caso PLD H44ij1o87Y5umMQoWPF4s205 5…" at bounding box center [877, 545] width 1107 height 85
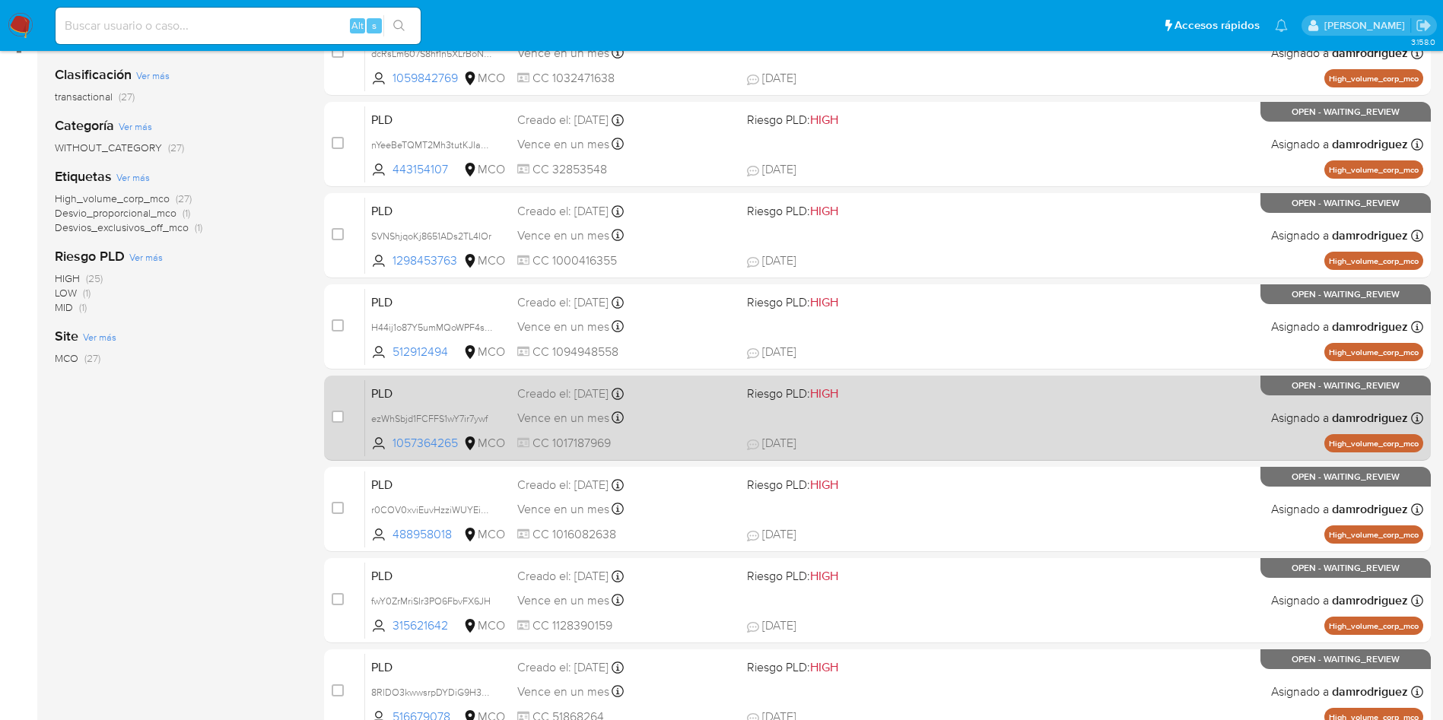
scroll to position [228, 0]
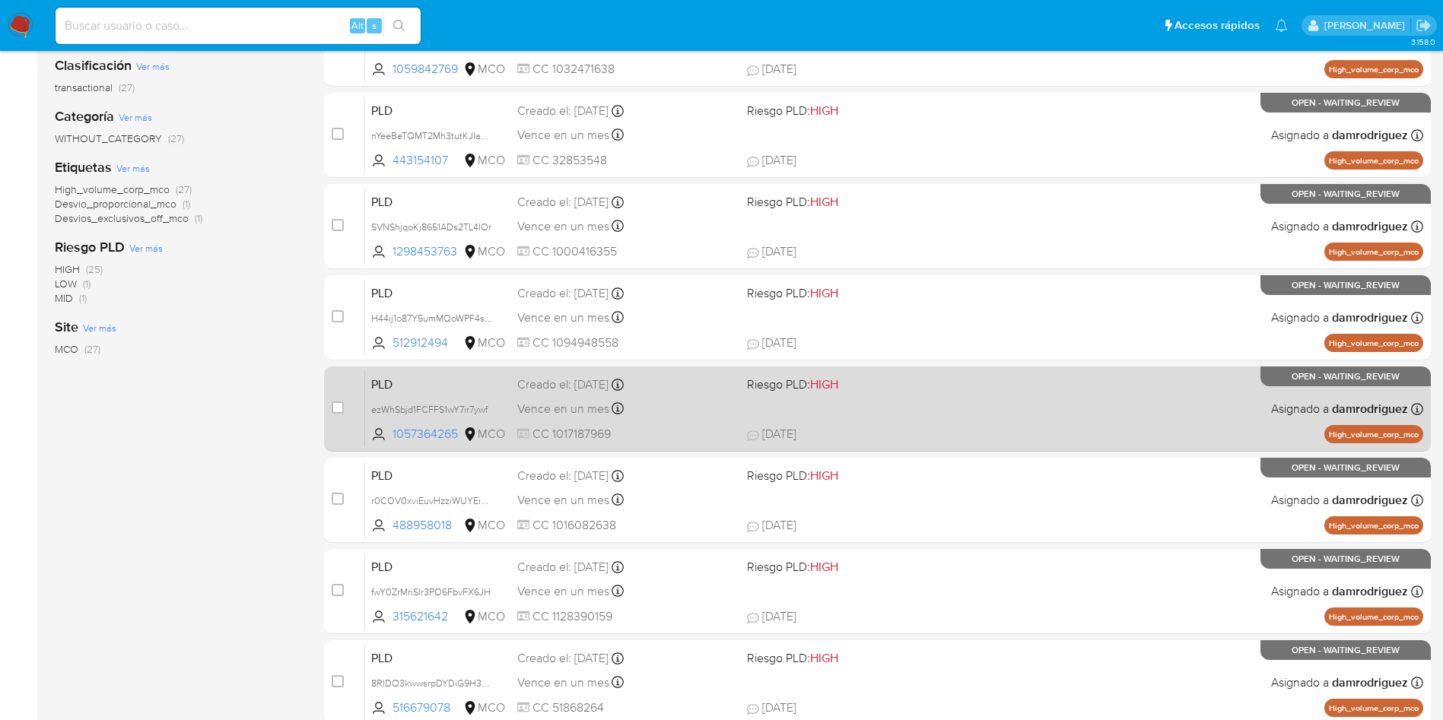
drag, startPoint x: 463, startPoint y: 434, endPoint x: 357, endPoint y: 406, distance: 109.4
click at [357, 406] on div "case-item-checkbox No es posible asignar el caso PLD ezWhSbjd1FCFFS1wY7ir7ywf 1…" at bounding box center [877, 409] width 1107 height 85
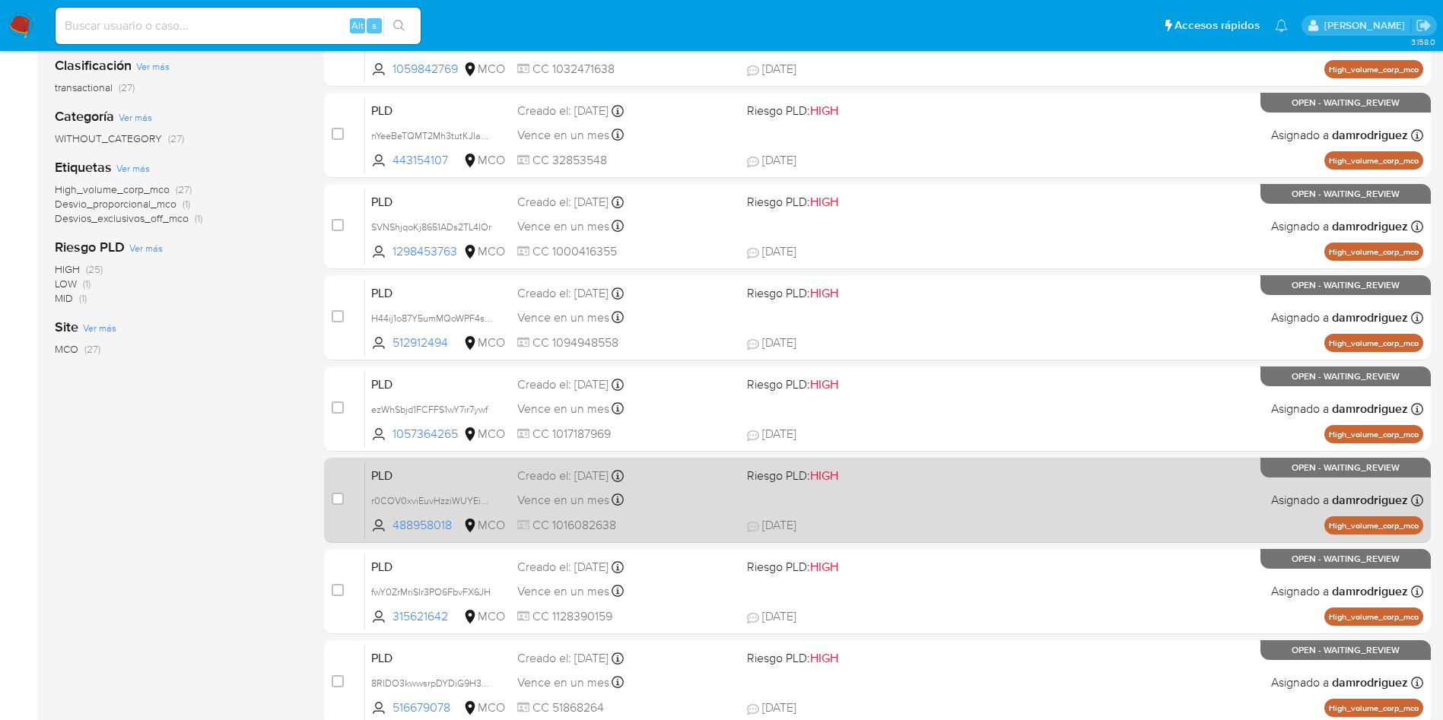
drag, startPoint x: 456, startPoint y: 526, endPoint x: 359, endPoint y: 496, distance: 102.0
click at [359, 496] on div "case-item-checkbox No es posible asignar el caso PLD r0COV0xviEuvHzziWUYEinWf 4…" at bounding box center [877, 500] width 1107 height 85
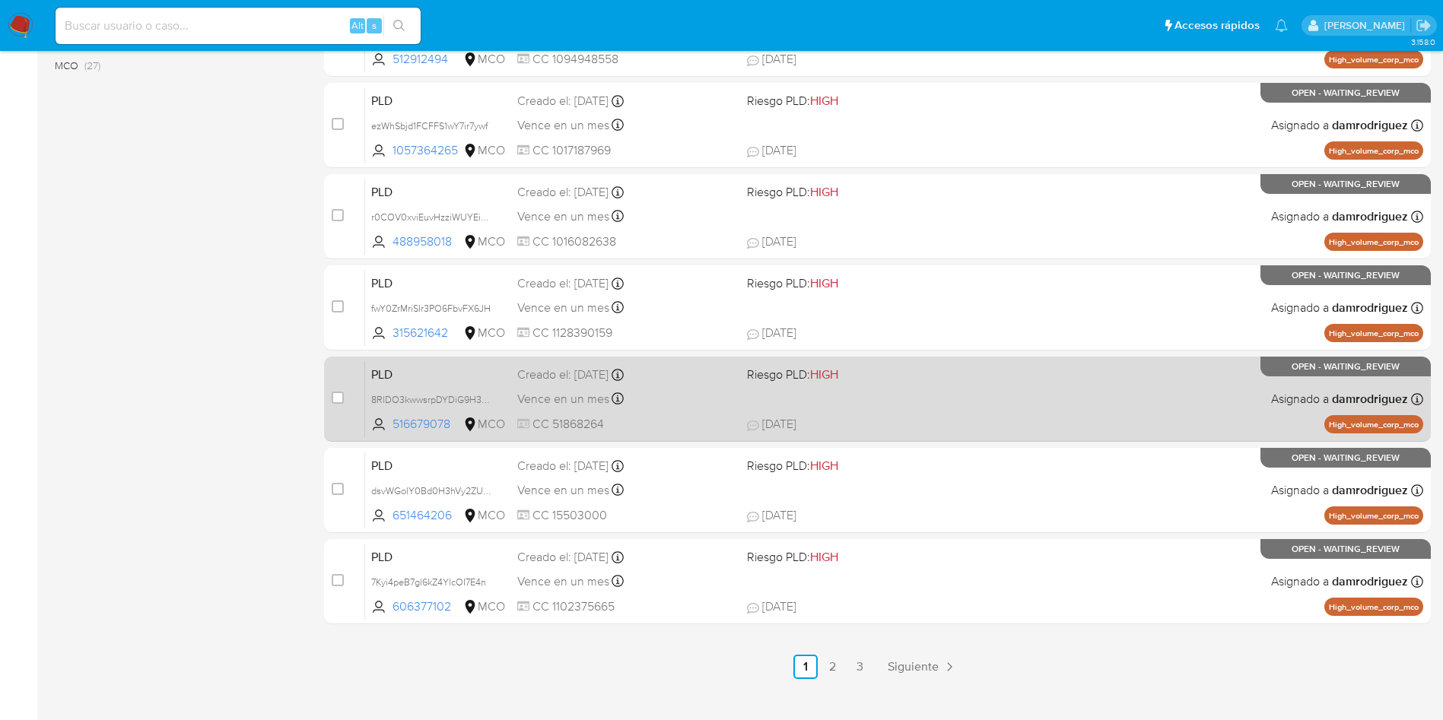
scroll to position [535, 0]
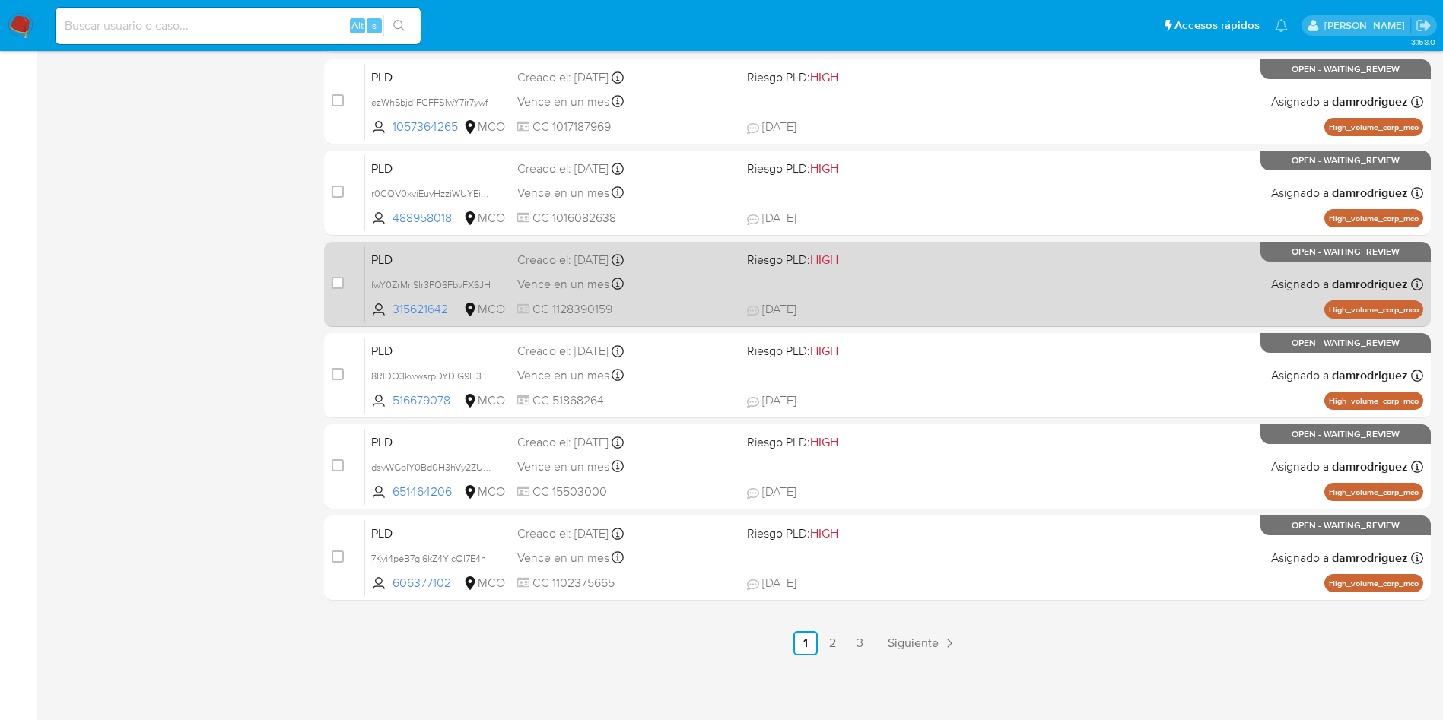
drag, startPoint x: 459, startPoint y: 308, endPoint x: 326, endPoint y: 264, distance: 139.5
click at [326, 264] on div "case-item-checkbox No es posible asignar el caso PLD fwY0ZrMriSIr3PO6FbvFX6JH 3…" at bounding box center [877, 284] width 1107 height 85
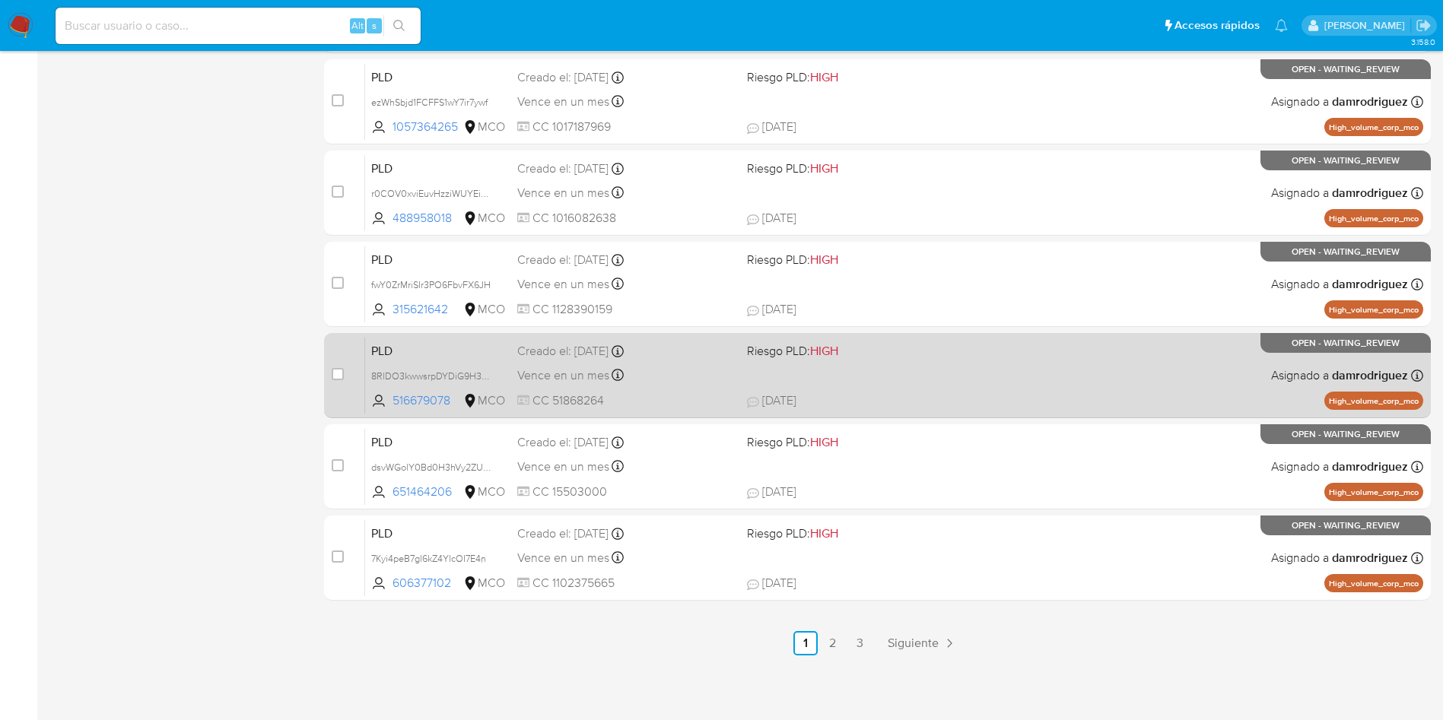
drag, startPoint x: 458, startPoint y: 405, endPoint x: 330, endPoint y: 353, distance: 137.8
click at [330, 353] on div "case-item-checkbox No es posible asignar el caso PLD 8RlDO3kwwsrpDYDiG9H3Zxqh 5…" at bounding box center [877, 375] width 1107 height 85
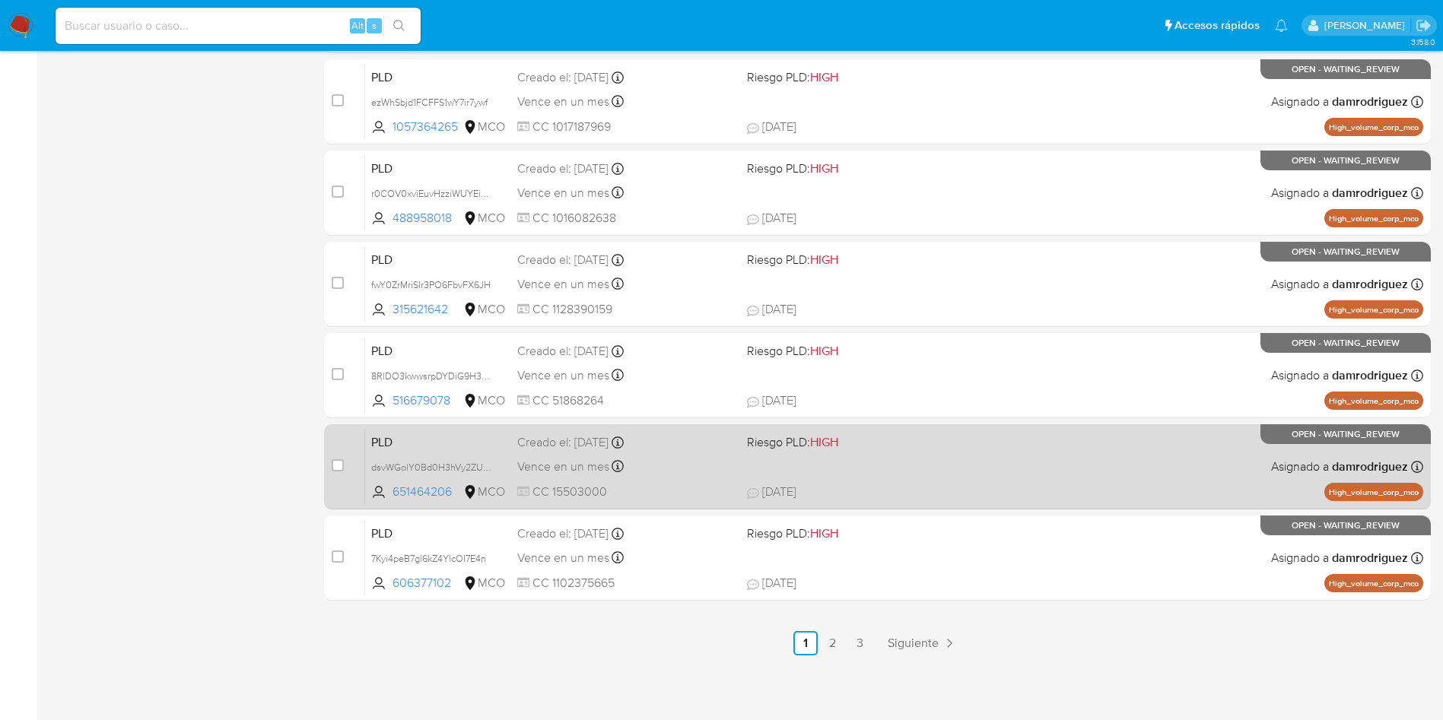
drag, startPoint x: 458, startPoint y: 497, endPoint x: 341, endPoint y: 453, distance: 124.2
click at [341, 453] on div "case-item-checkbox No es posible asignar el caso PLD dsvWGolY0Bd0H3hVy2ZU41Ai 6…" at bounding box center [877, 466] width 1107 height 85
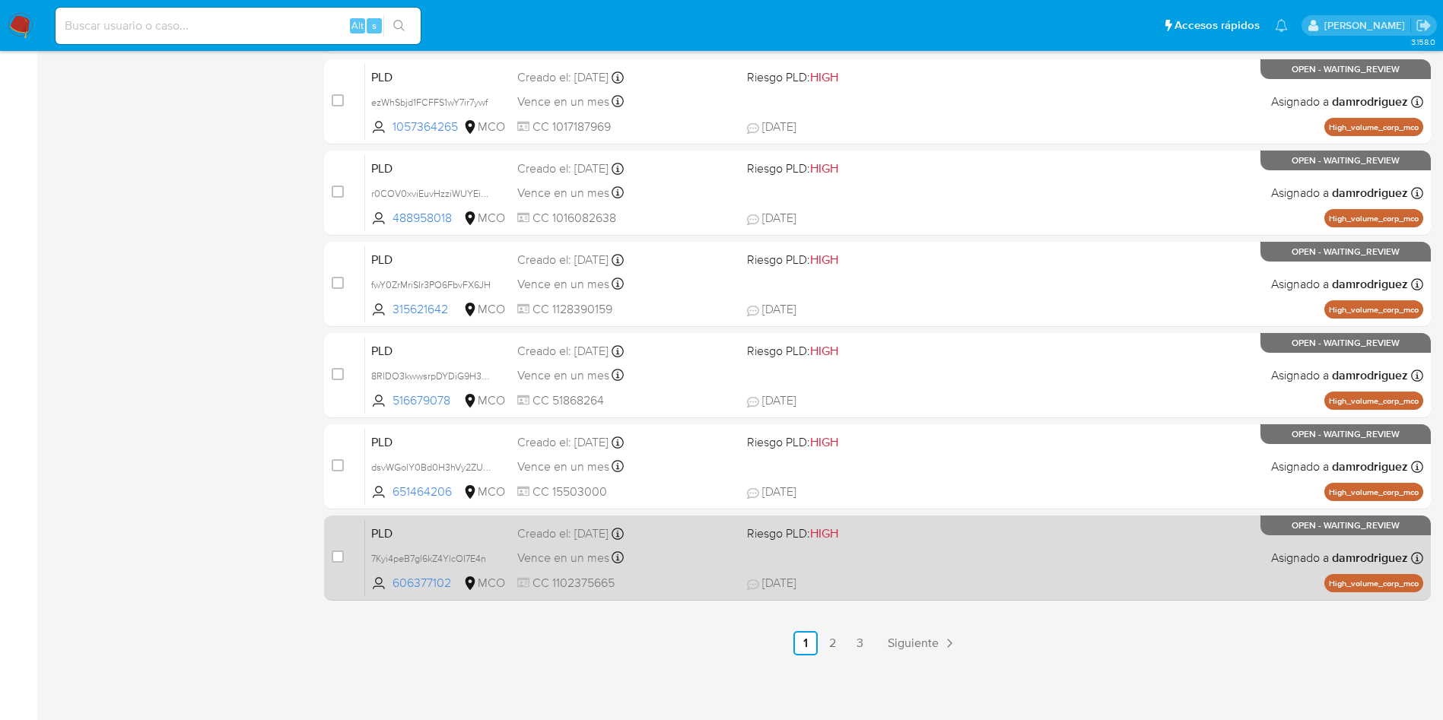
drag, startPoint x: 456, startPoint y: 582, endPoint x: 358, endPoint y: 539, distance: 106.9
click at [354, 544] on div "case-item-checkbox No es posible asignar el caso PLD 7Kyi4peB7gl6kZ4YlcOI7E4n 6…" at bounding box center [877, 558] width 1107 height 85
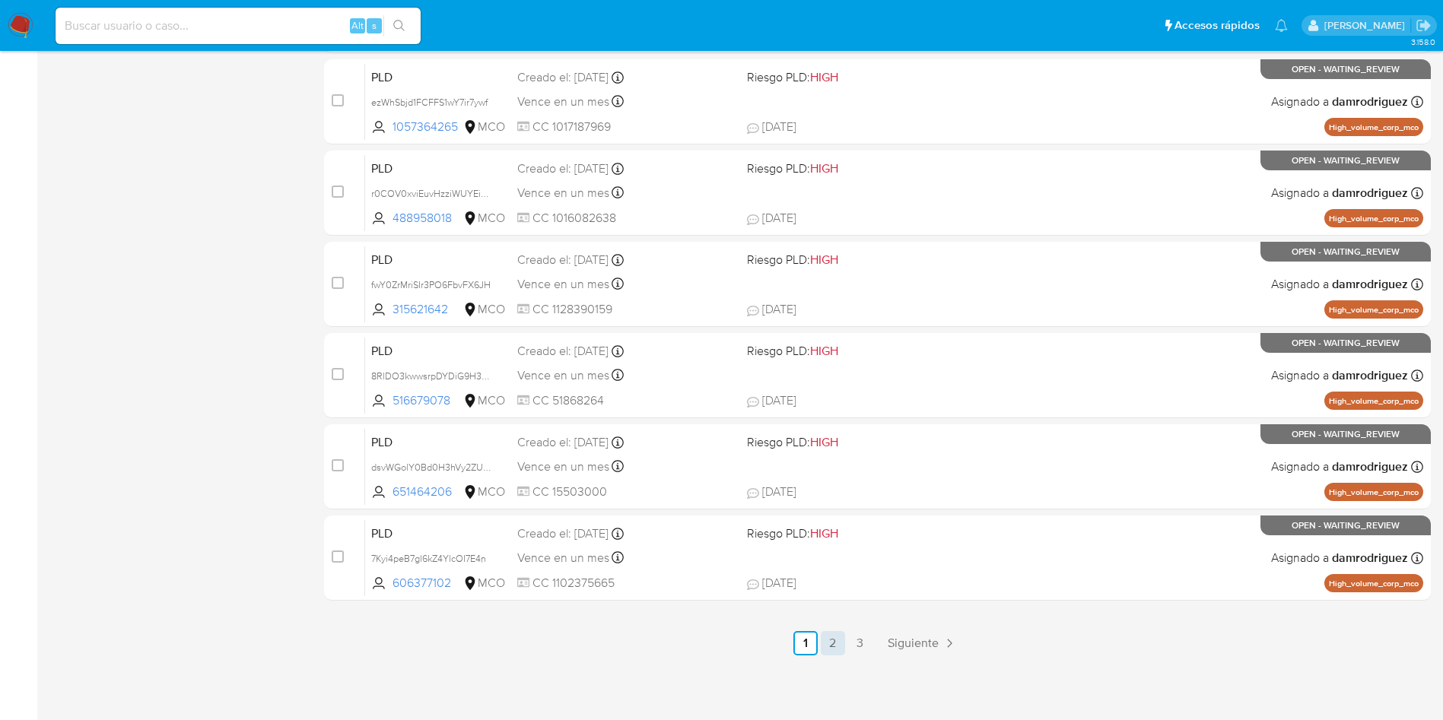
click at [834, 643] on link "2" at bounding box center [833, 643] width 24 height 24
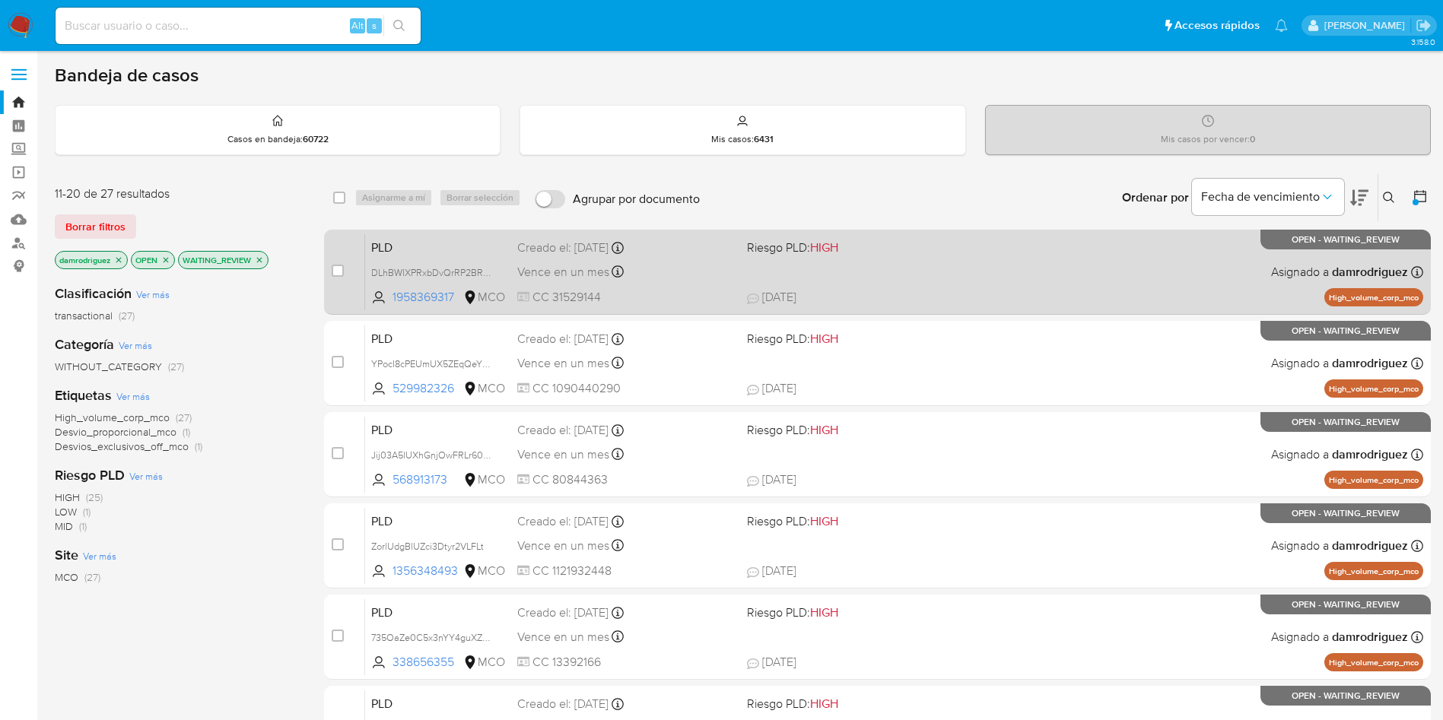
drag, startPoint x: 459, startPoint y: 297, endPoint x: 346, endPoint y: 269, distance: 116.0
click at [346, 269] on div "case-item-checkbox No es posible asignar el caso PLD DLhBWIXPRxbDvQrRP2BRok47 1…" at bounding box center [877, 272] width 1107 height 85
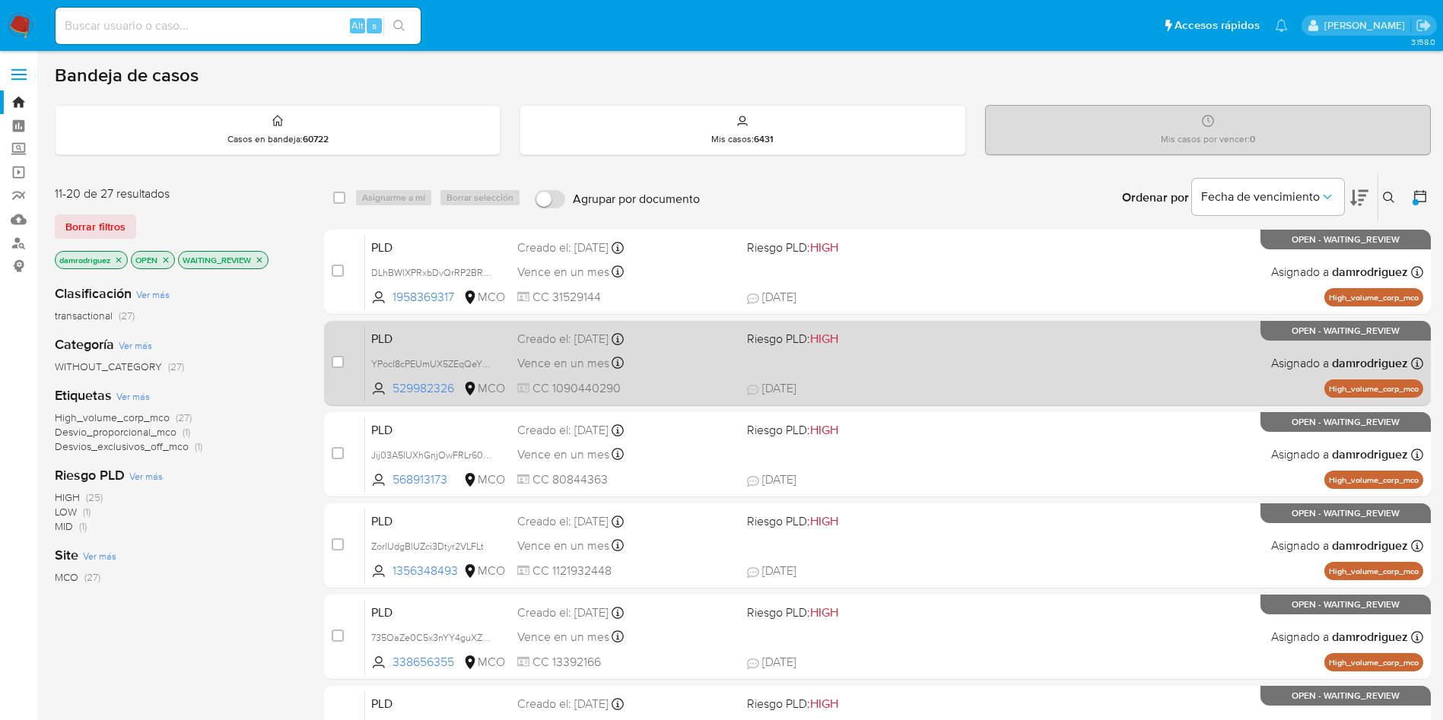
drag, startPoint x: 464, startPoint y: 393, endPoint x: 336, endPoint y: 350, distance: 134.9
click at [336, 350] on div "case-item-checkbox No es posible asignar el caso PLD YPocI8cPEUmUX5ZEqQeYFzAb 5…" at bounding box center [877, 363] width 1107 height 85
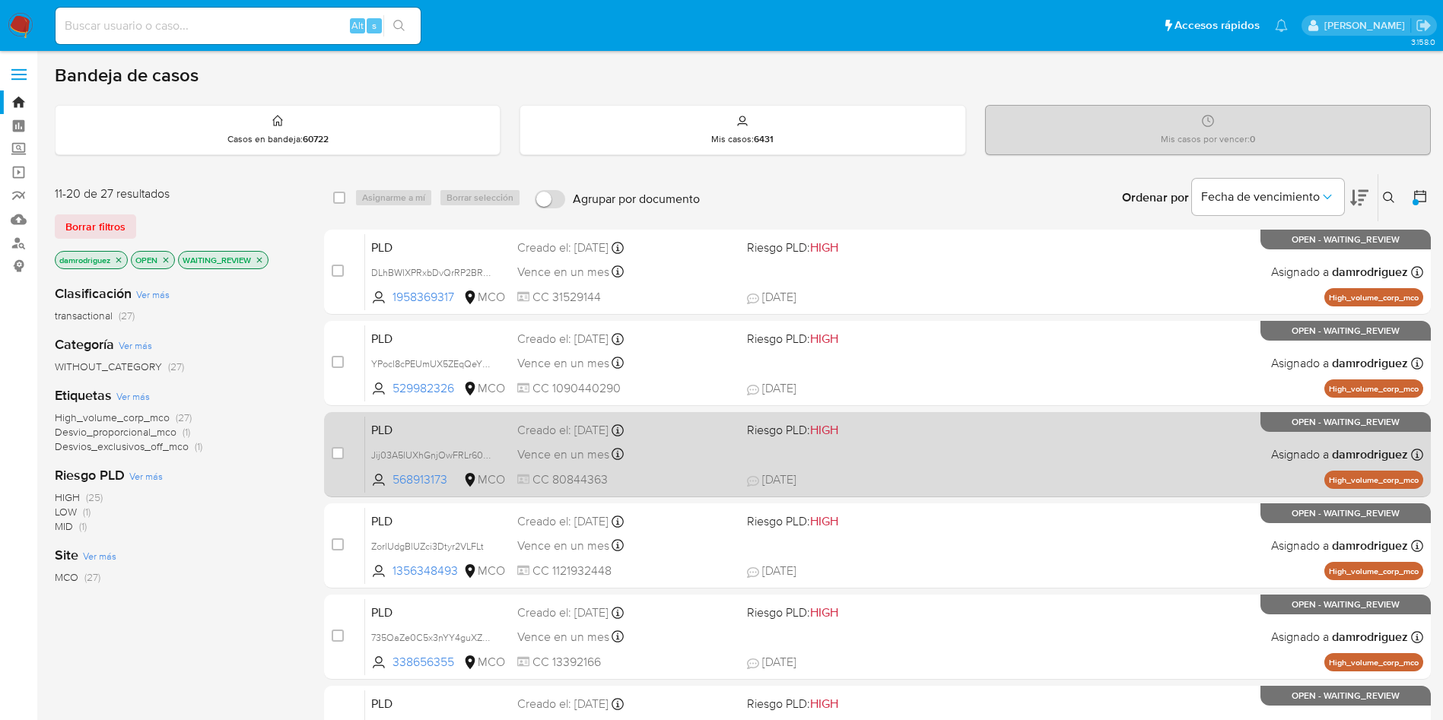
drag, startPoint x: 455, startPoint y: 478, endPoint x: 351, endPoint y: 439, distance: 110.7
click at [351, 444] on div "case-item-checkbox No es posible asignar el caso PLD Jij03A5lUXhGnjOwFRLr60w5 5…" at bounding box center [877, 454] width 1107 height 85
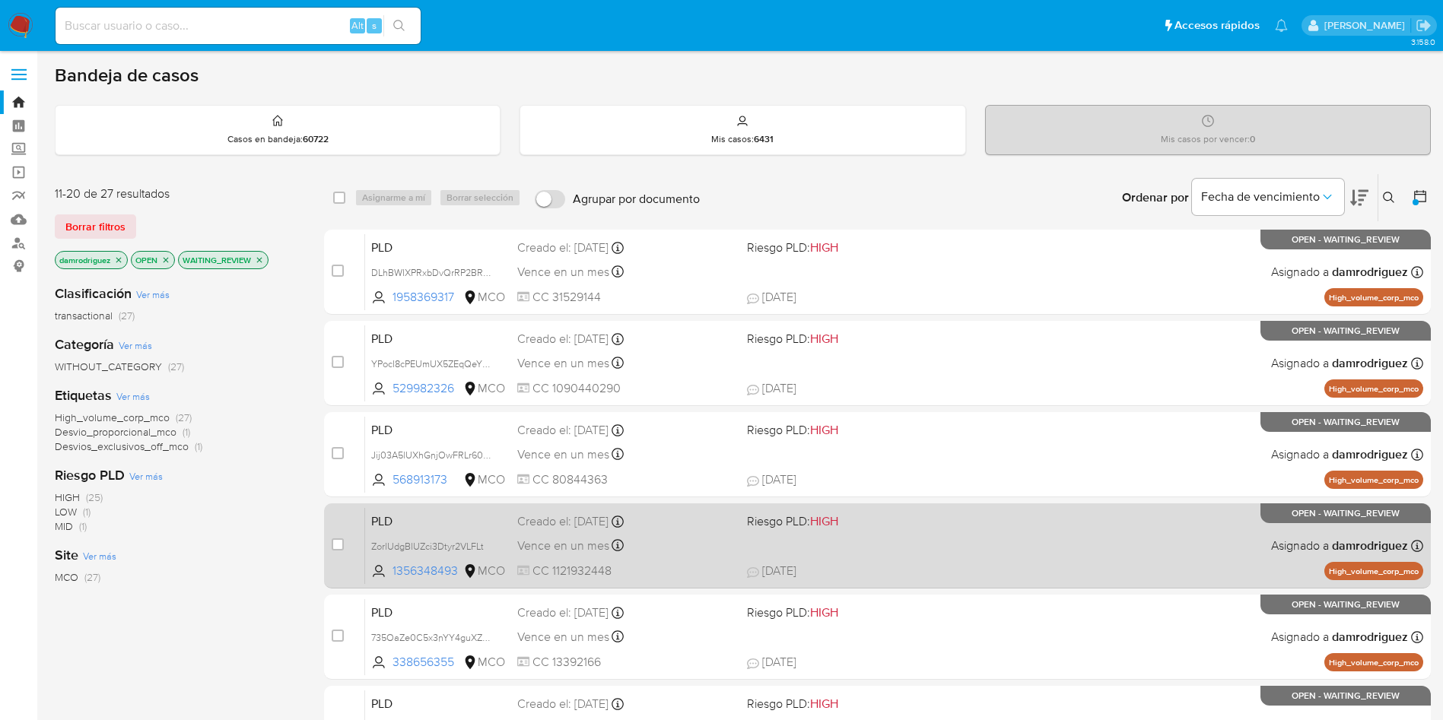
drag, startPoint x: 461, startPoint y: 570, endPoint x: 354, endPoint y: 532, distance: 113.1
click at [355, 532] on div "case-item-checkbox No es posible asignar el caso PLD ZorlUdgBlUZci3Dtyr2VLFLt 1…" at bounding box center [877, 545] width 1107 height 85
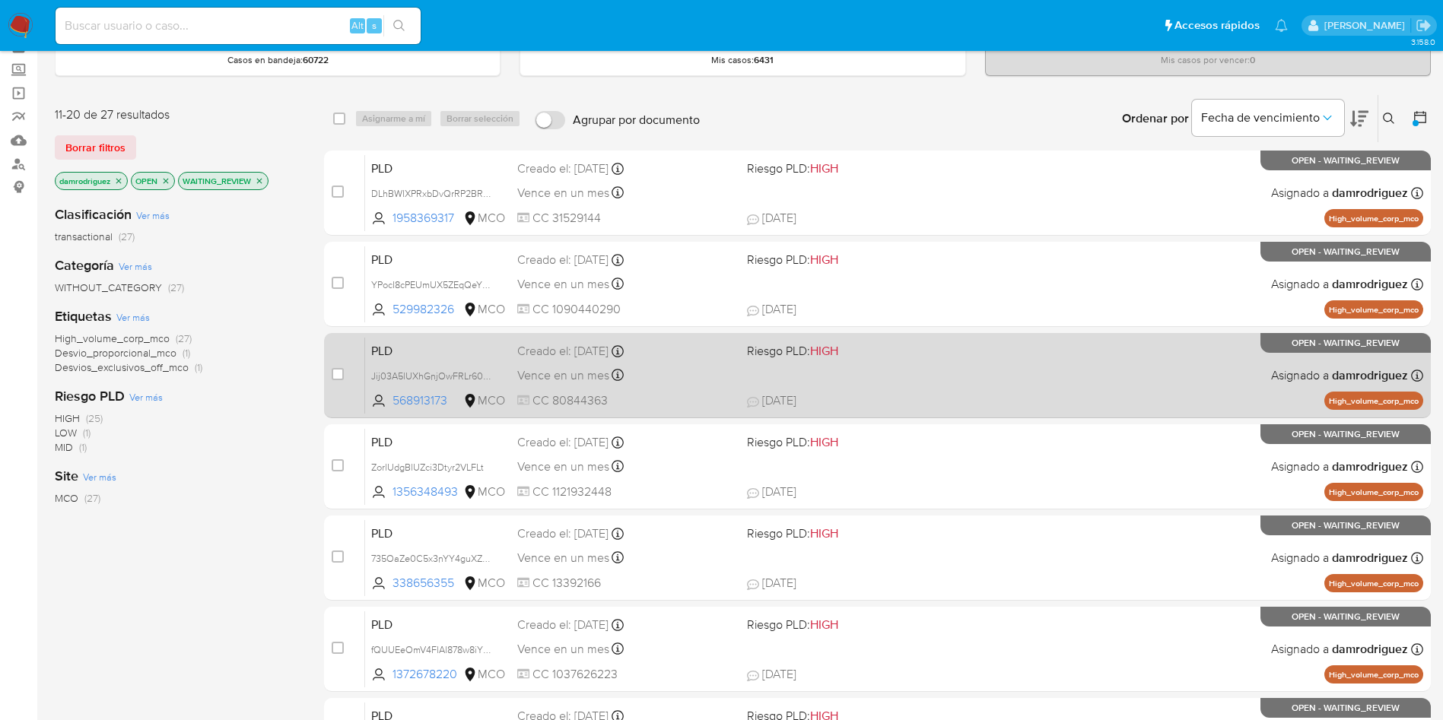
scroll to position [114, 0]
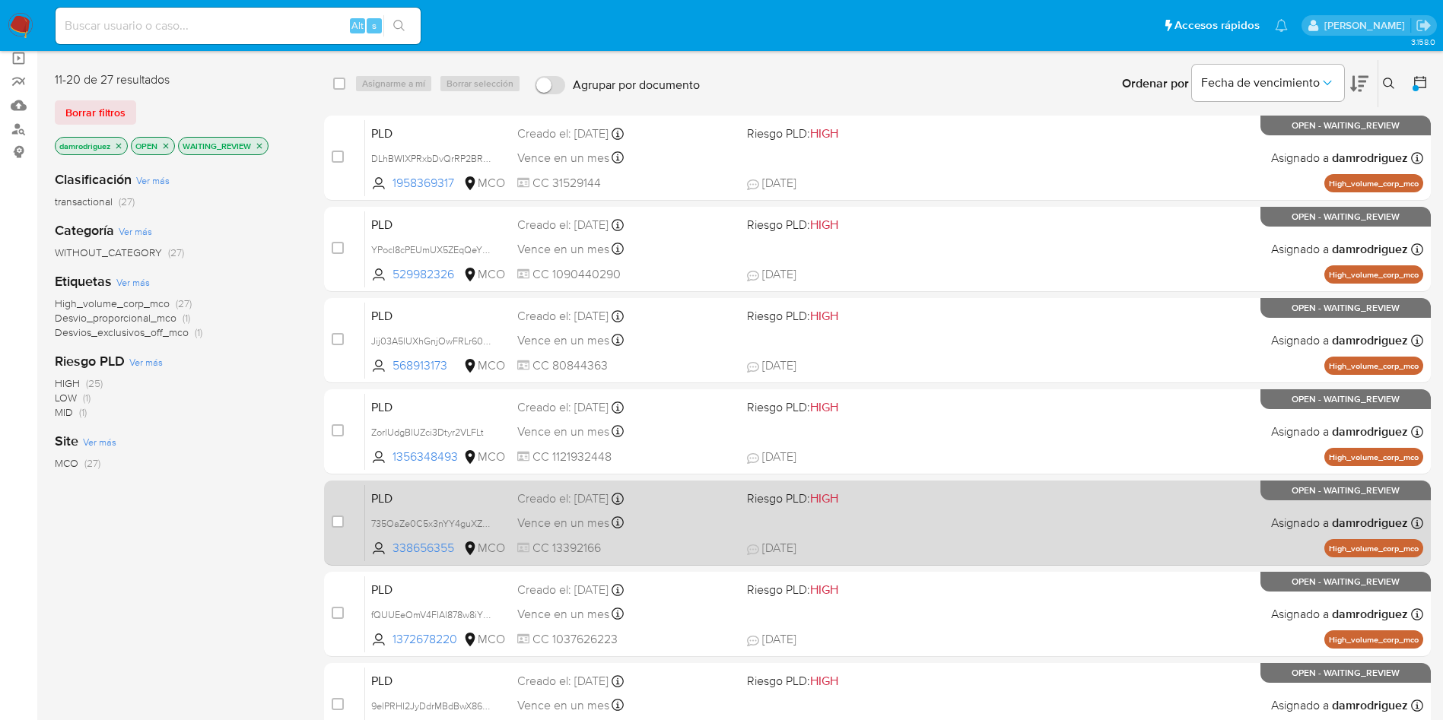
drag, startPoint x: 459, startPoint y: 545, endPoint x: 341, endPoint y: 498, distance: 127.0
click at [341, 502] on div "case-item-checkbox No es posible asignar el caso PLD 735OaZe0C5x3nYY4guXZpQCD 3…" at bounding box center [877, 523] width 1107 height 85
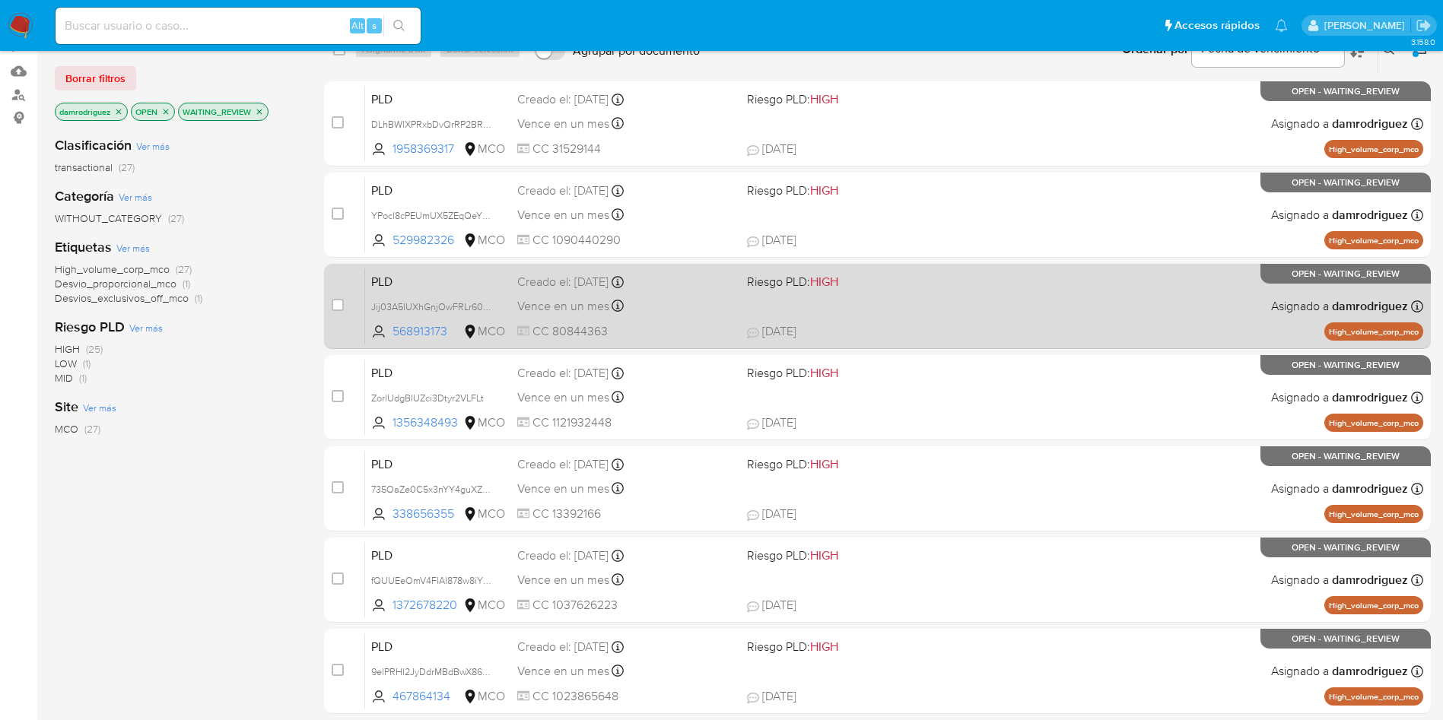
scroll to position [456, 0]
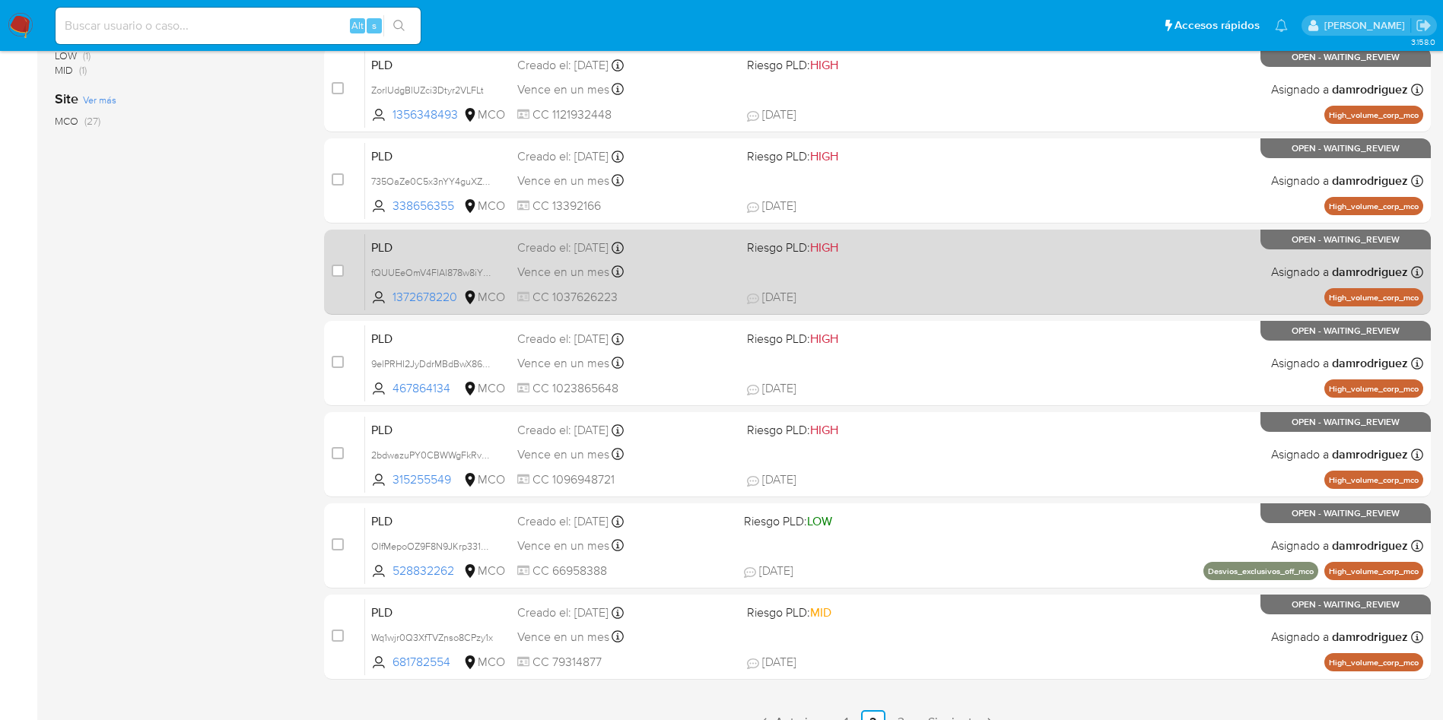
drag, startPoint x: 463, startPoint y: 300, endPoint x: 351, endPoint y: 251, distance: 122.2
click at [351, 251] on div "case-item-checkbox No es posible asignar el caso PLD fQUUEeOmV4FlAl878w8iYI5S 1…" at bounding box center [877, 272] width 1107 height 85
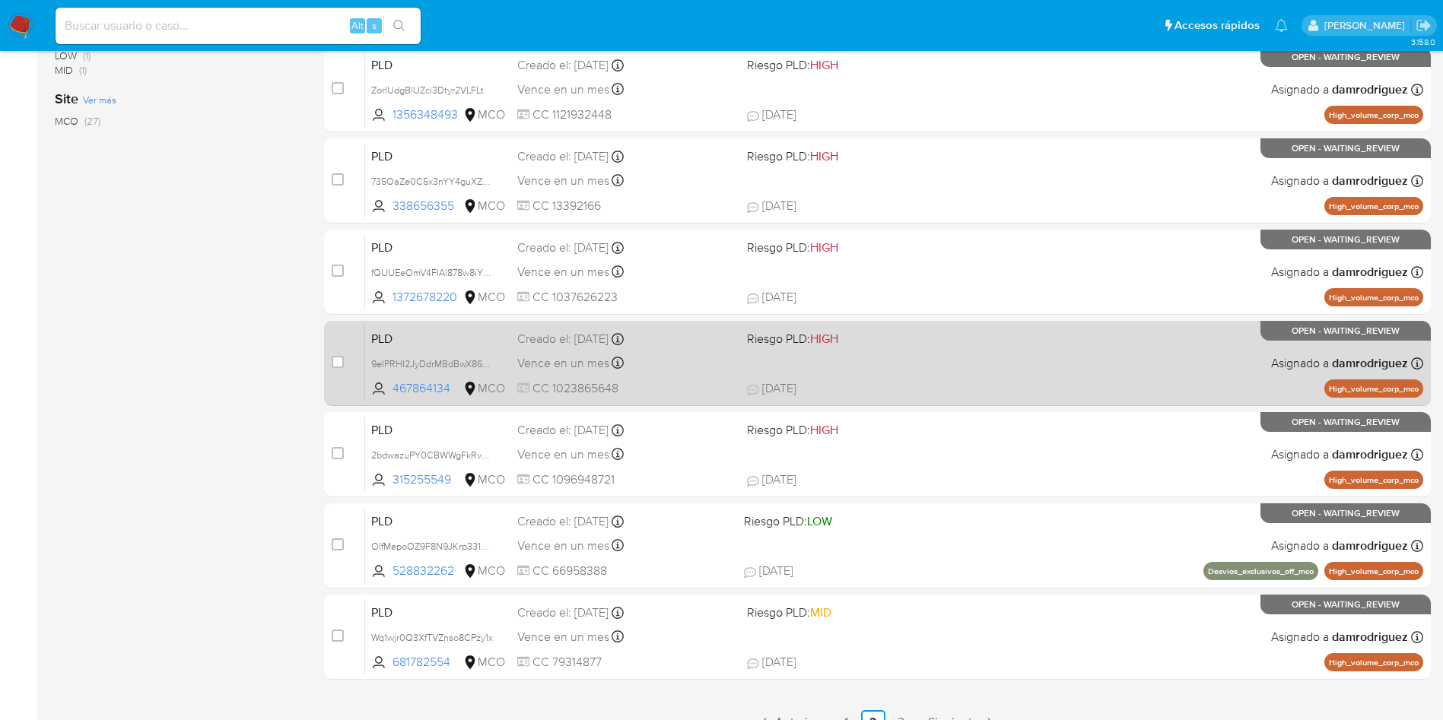
drag, startPoint x: 458, startPoint y: 388, endPoint x: 354, endPoint y: 344, distance: 112.4
click at [354, 344] on div "case-item-checkbox No es posible asignar el caso PLD 9elPRHI2JyDdrMBdBwX86Xge 4…" at bounding box center [877, 363] width 1107 height 85
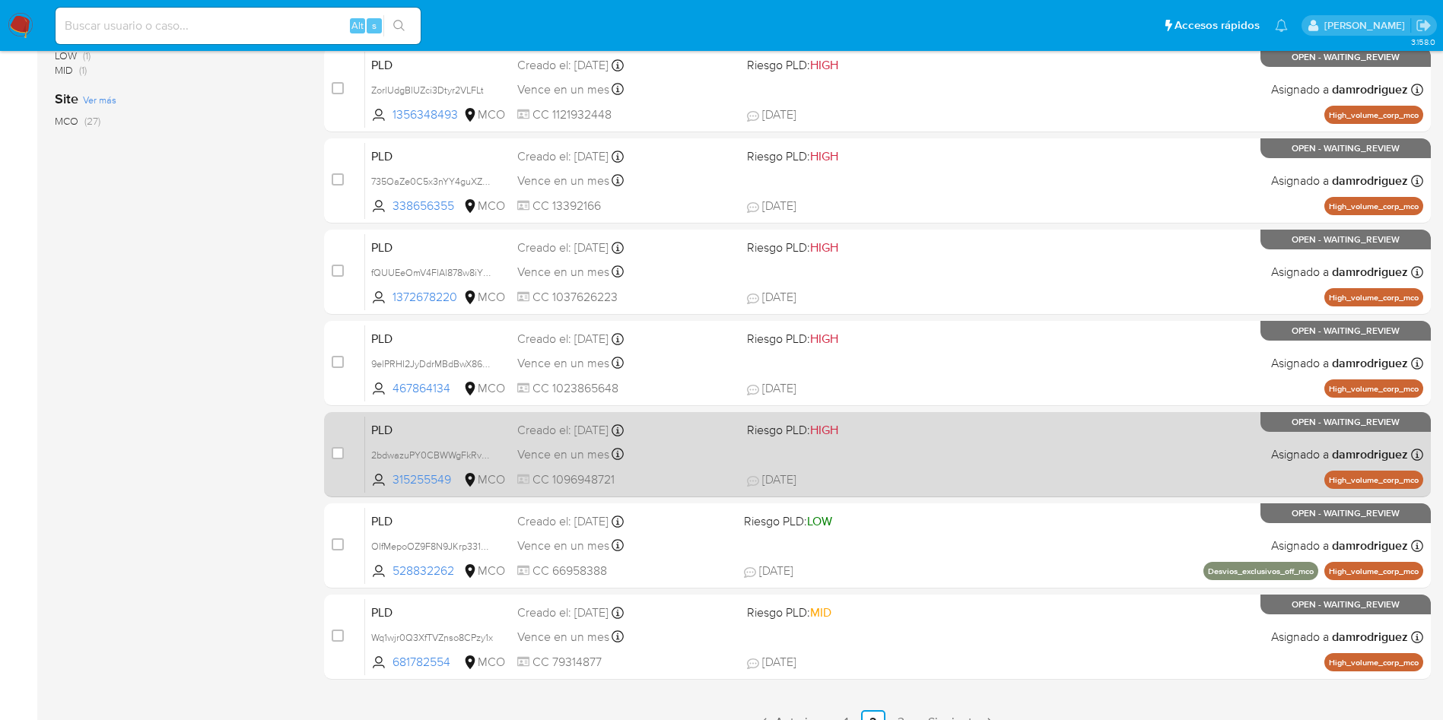
drag, startPoint x: 458, startPoint y: 482, endPoint x: 351, endPoint y: 428, distance: 119.4
click at [351, 428] on div "case-item-checkbox No es posible asignar el caso PLD 2bdwazuPY0CBWWgFkRvgGg9y 3…" at bounding box center [877, 454] width 1107 height 85
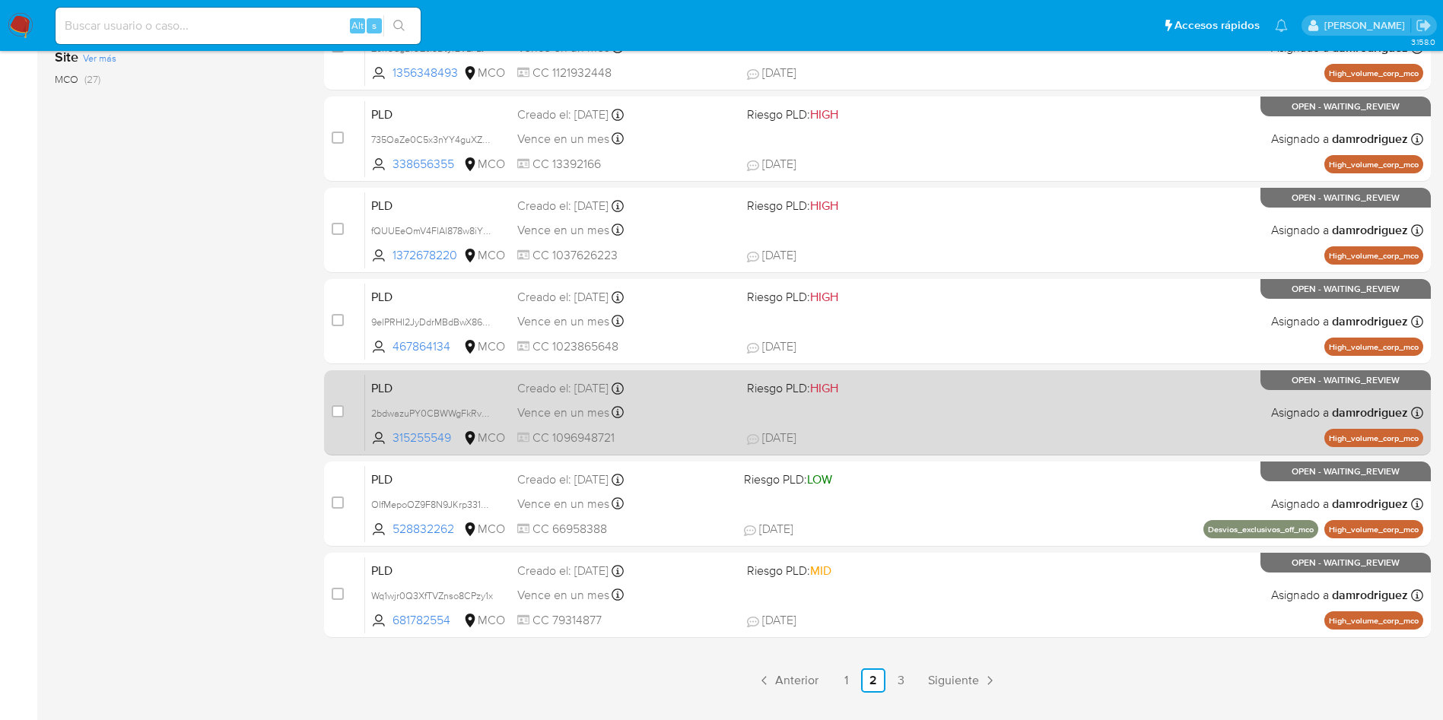
scroll to position [535, 0]
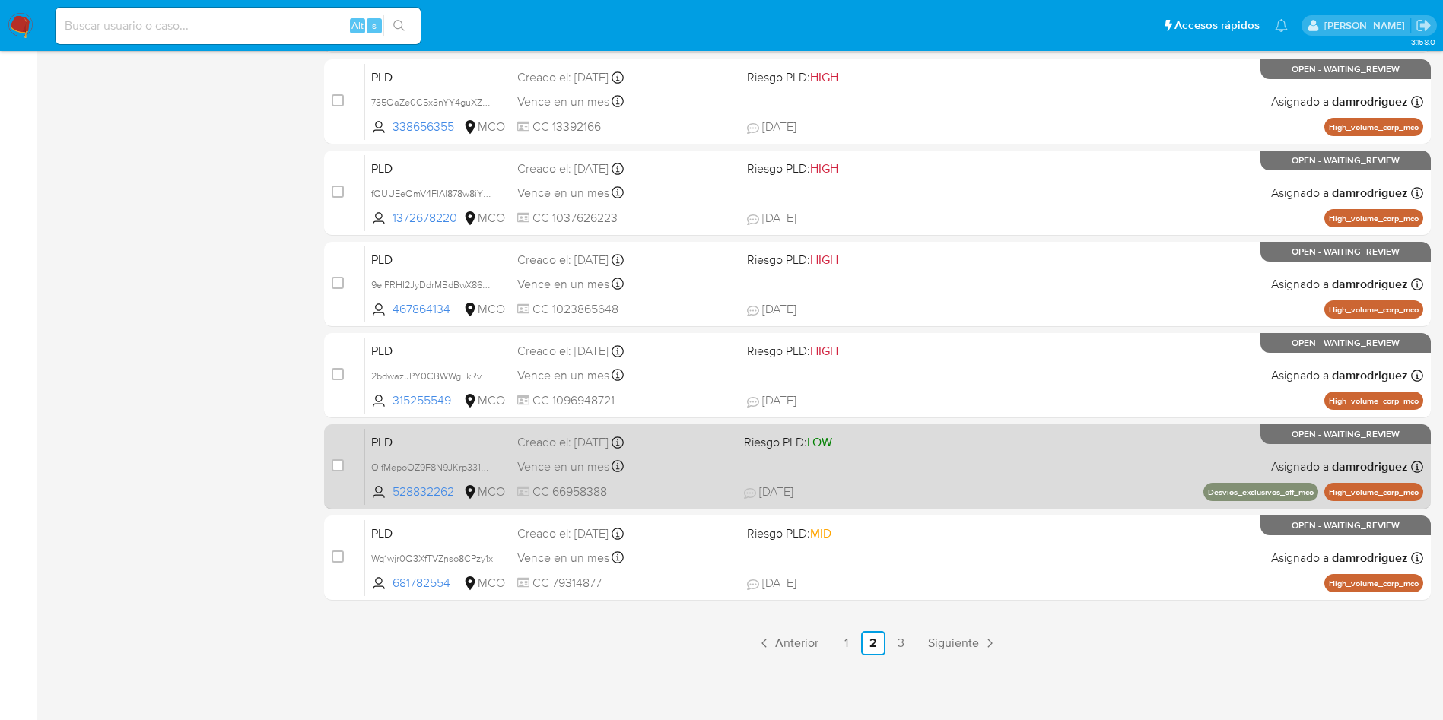
drag, startPoint x: 459, startPoint y: 491, endPoint x: 348, endPoint y: 440, distance: 121.2
click at [348, 440] on div "case-item-checkbox No es posible asignar el caso PLD OIfMepoOZ9F8N9JKrp331XFF 5…" at bounding box center [877, 466] width 1107 height 85
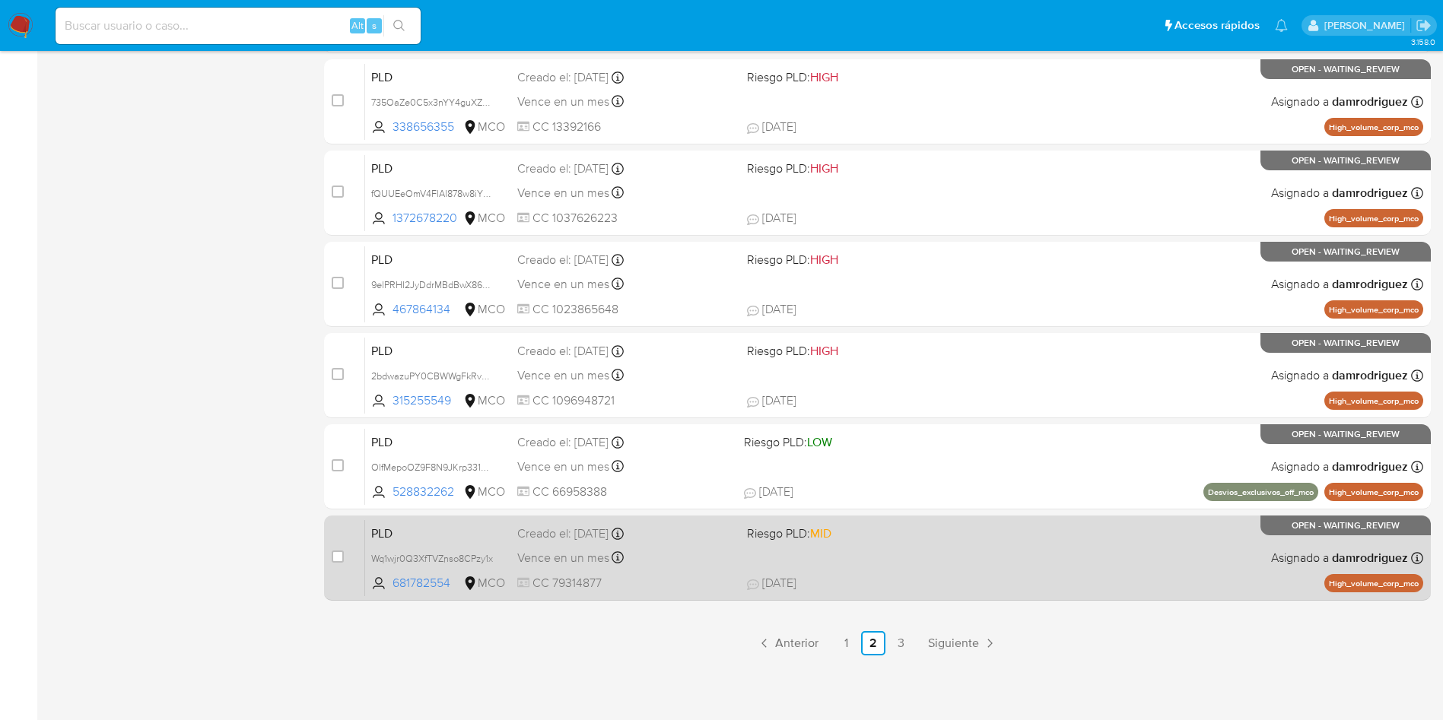
drag, startPoint x: 459, startPoint y: 585, endPoint x: 335, endPoint y: 538, distance: 131.6
click at [335, 538] on div "case-item-checkbox No es posible asignar el caso PLD Wq1wjr0Q3XfTVZnso8CPzy1x 6…" at bounding box center [877, 558] width 1107 height 85
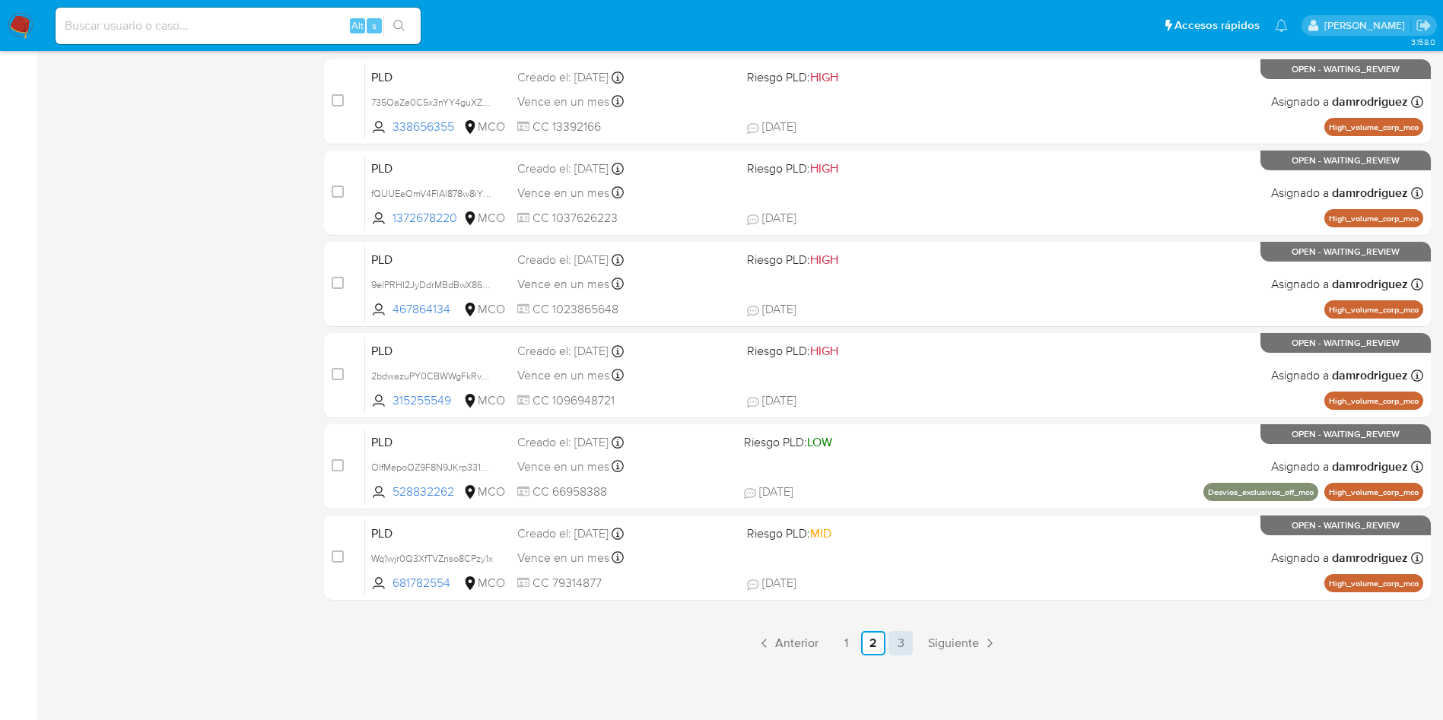
click at [900, 645] on link "3" at bounding box center [900, 643] width 24 height 24
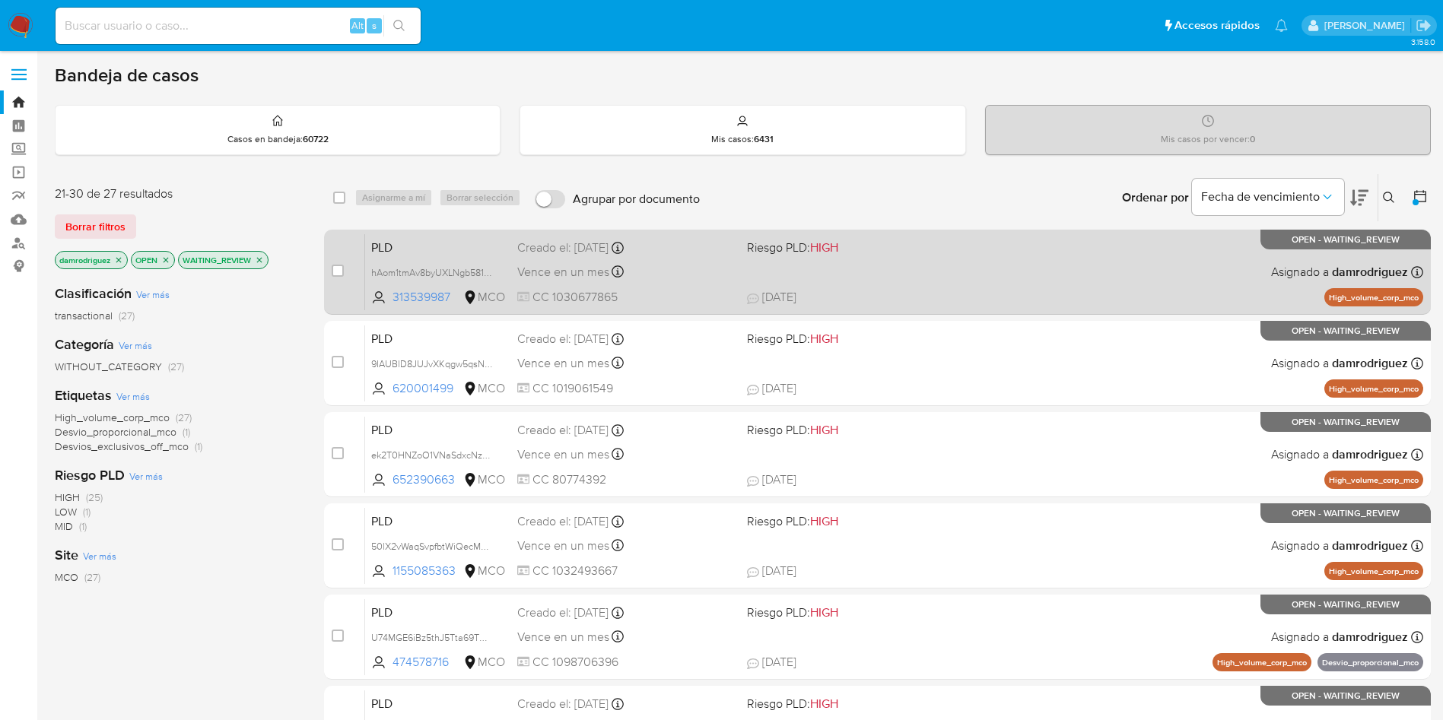
drag, startPoint x: 459, startPoint y: 296, endPoint x: 352, endPoint y: 256, distance: 113.8
click at [352, 256] on div "case-item-checkbox No es posible asignar el caso PLD hAom1tmAv8byUXLNgb581YIq 3…" at bounding box center [877, 272] width 1107 height 85
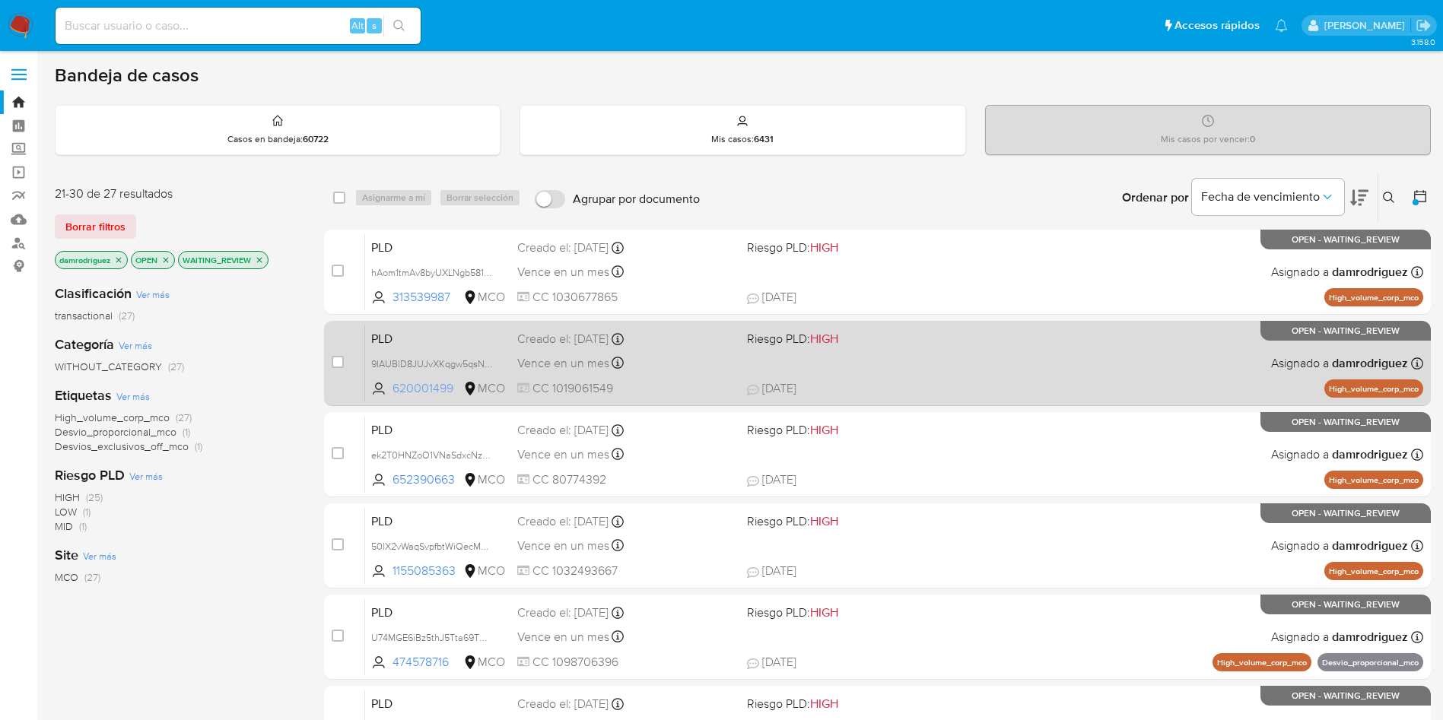
drag, startPoint x: 459, startPoint y: 392, endPoint x: 389, endPoint y: 394, distance: 70.0
click at [389, 394] on span "620001499 MCO" at bounding box center [438, 388] width 134 height 17
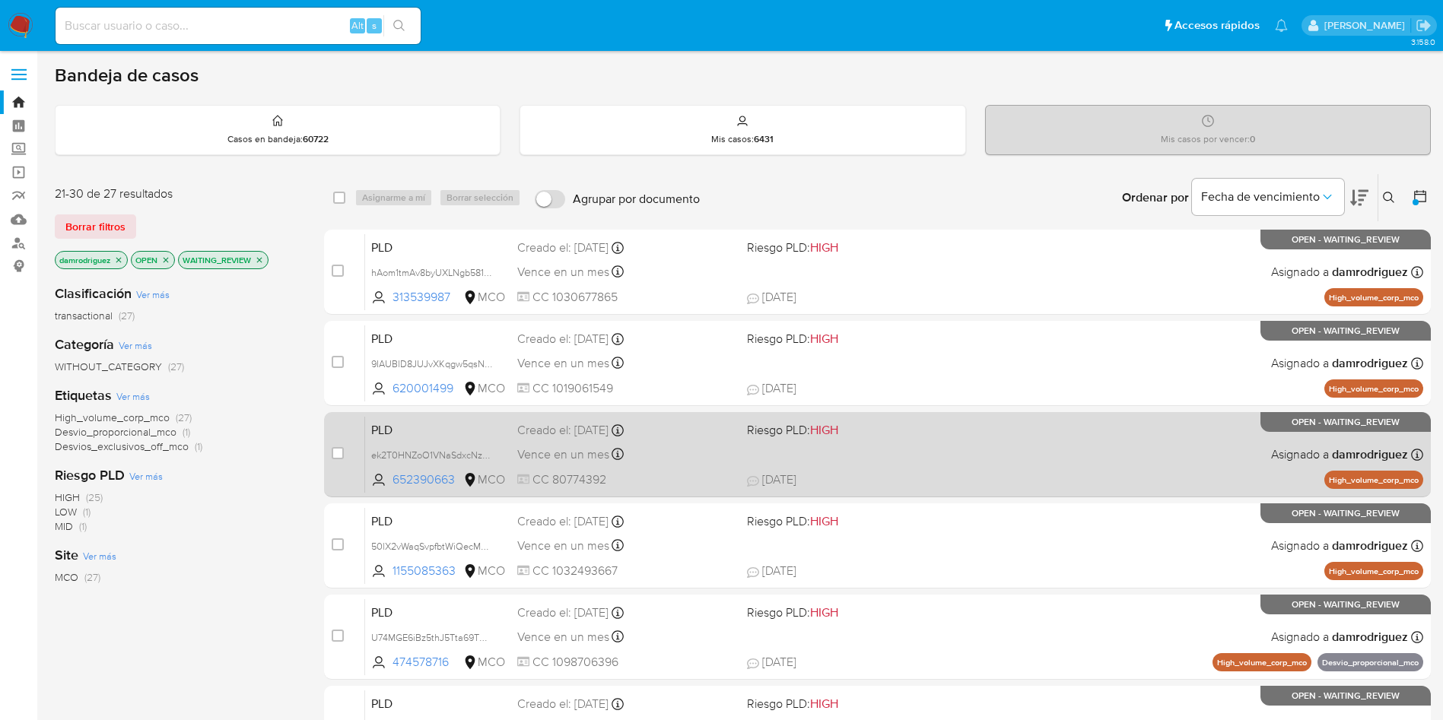
drag, startPoint x: 461, startPoint y: 482, endPoint x: 365, endPoint y: 441, distance: 104.3
click at [365, 441] on div "PLD ek2T0HNZoO1VNaSdxcNzJtHU 652390663 MCO Riesgo PLD: HIGH Creado el: 12/07/20…" at bounding box center [894, 454] width 1058 height 77
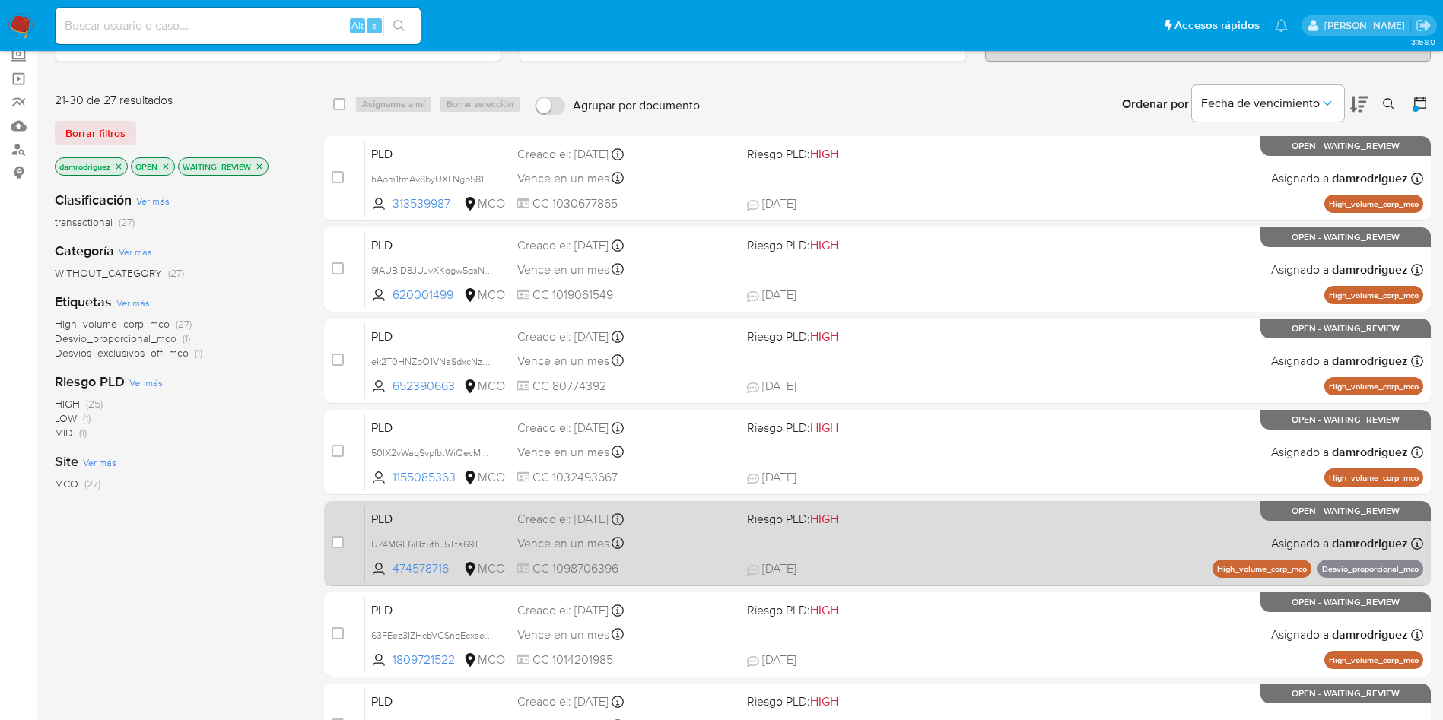
scroll to position [228, 0]
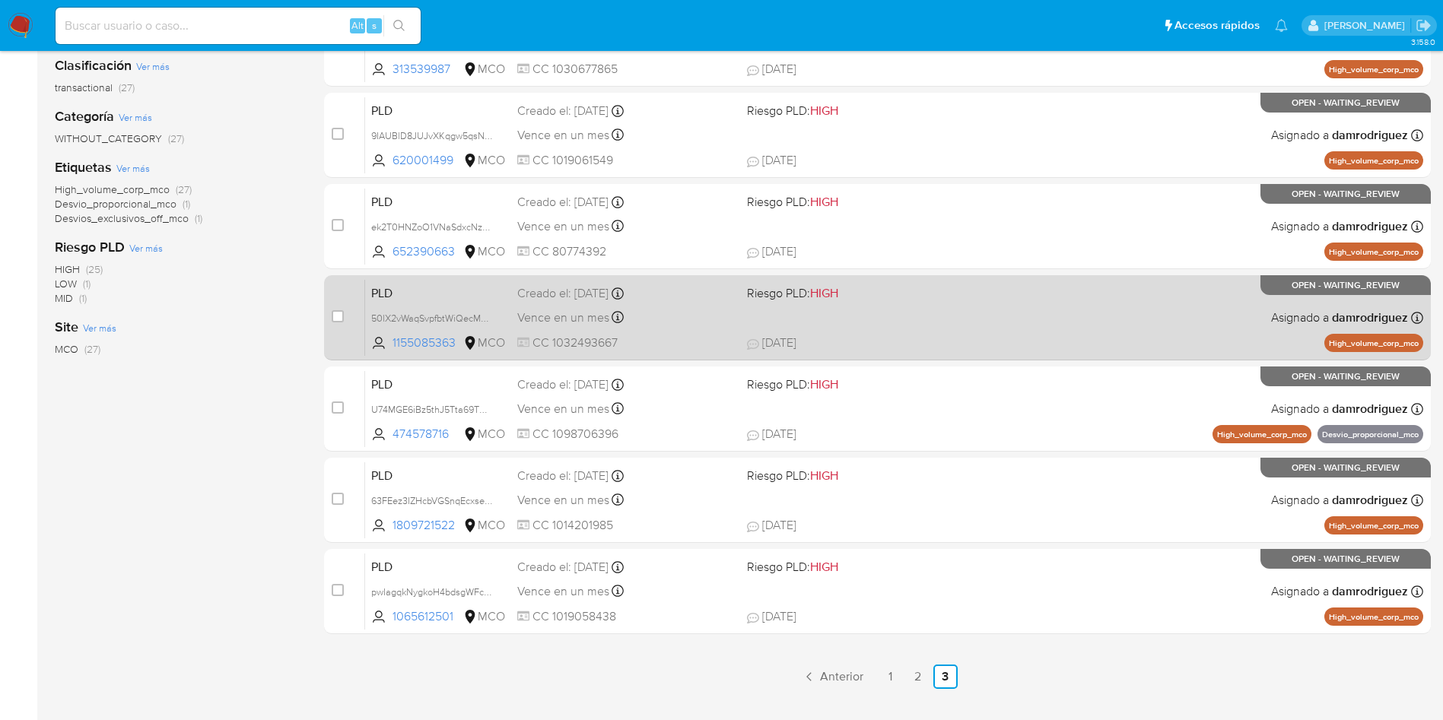
drag, startPoint x: 463, startPoint y: 348, endPoint x: 342, endPoint y: 284, distance: 137.1
click at [342, 284] on div "case-item-checkbox No es posible asignar el caso PLD 50lX2vWaqSvpfbtWiQecM0Rs 1…" at bounding box center [877, 317] width 1107 height 85
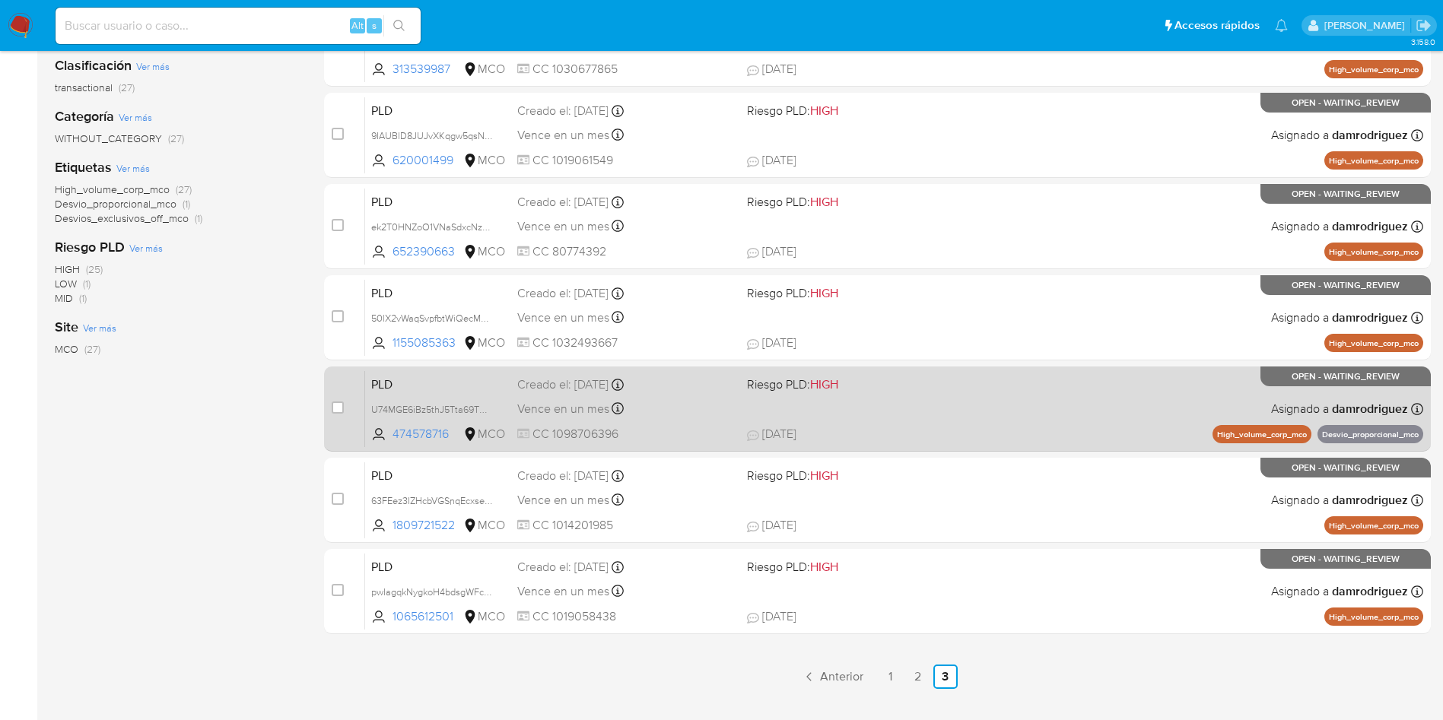
drag, startPoint x: 454, startPoint y: 429, endPoint x: 351, endPoint y: 388, distance: 111.3
click at [351, 388] on div "case-item-checkbox No es posible asignar el caso PLD U74MGE6iBz5thJ5Tta69TXpp 4…" at bounding box center [877, 409] width 1107 height 85
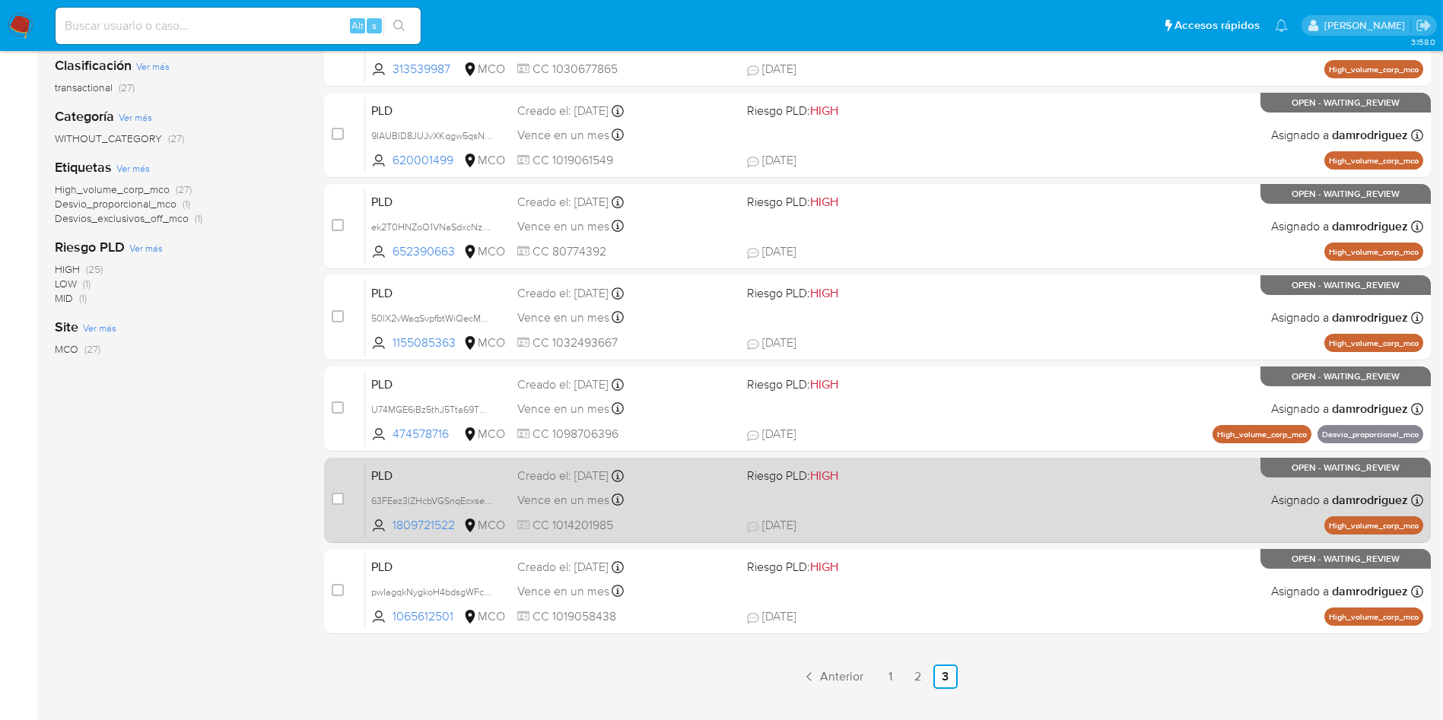
drag, startPoint x: 461, startPoint y: 523, endPoint x: 335, endPoint y: 476, distance: 134.0
click at [335, 476] on div "case-item-checkbox No es posible asignar el caso PLD 63FEez3IZHcbVGSnqEcxseU9 1…" at bounding box center [877, 500] width 1107 height 85
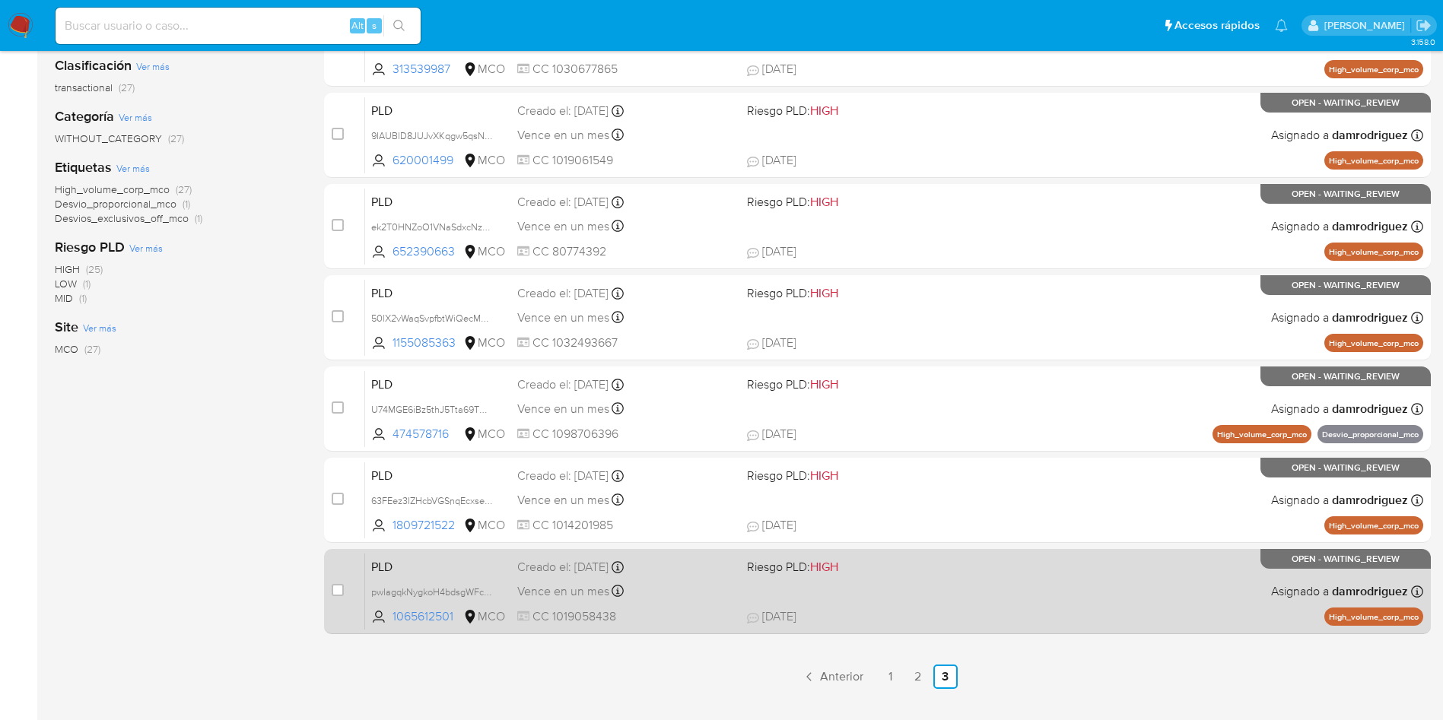
drag, startPoint x: 462, startPoint y: 616, endPoint x: 348, endPoint y: 562, distance: 126.9
click at [348, 562] on div "case-item-checkbox No es posible asignar el caso PLD pwIagqkNygkoH4bdsgWFc5gC 1…" at bounding box center [877, 591] width 1107 height 85
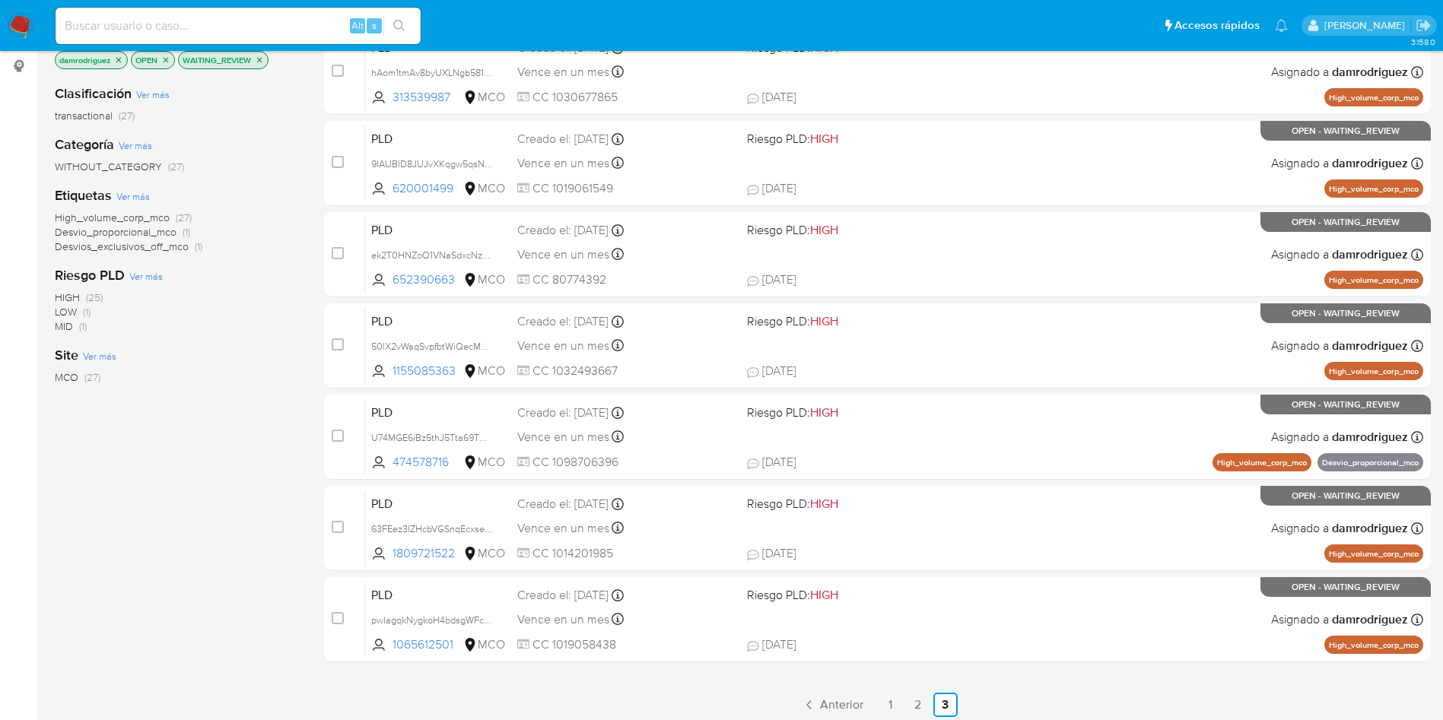
scroll to position [262, 0]
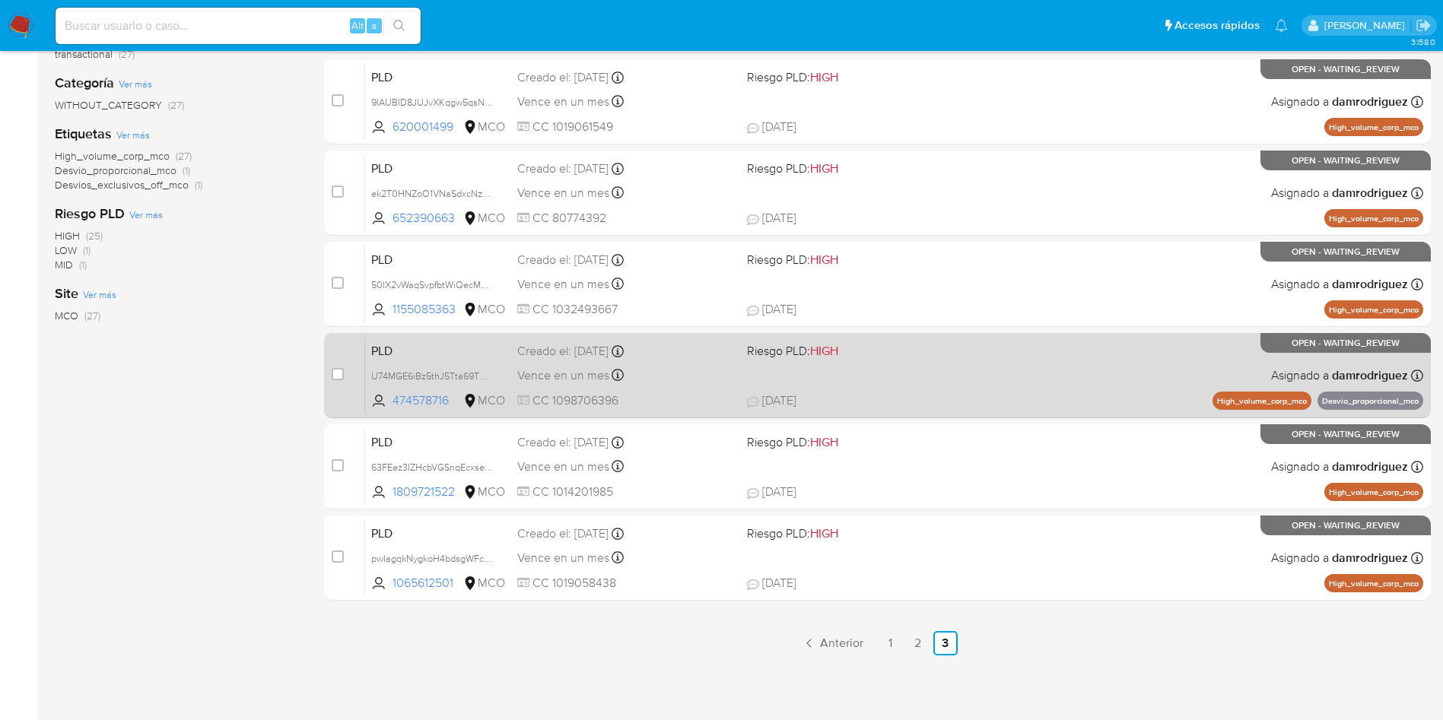
click at [888, 643] on link "1" at bounding box center [890, 643] width 24 height 24
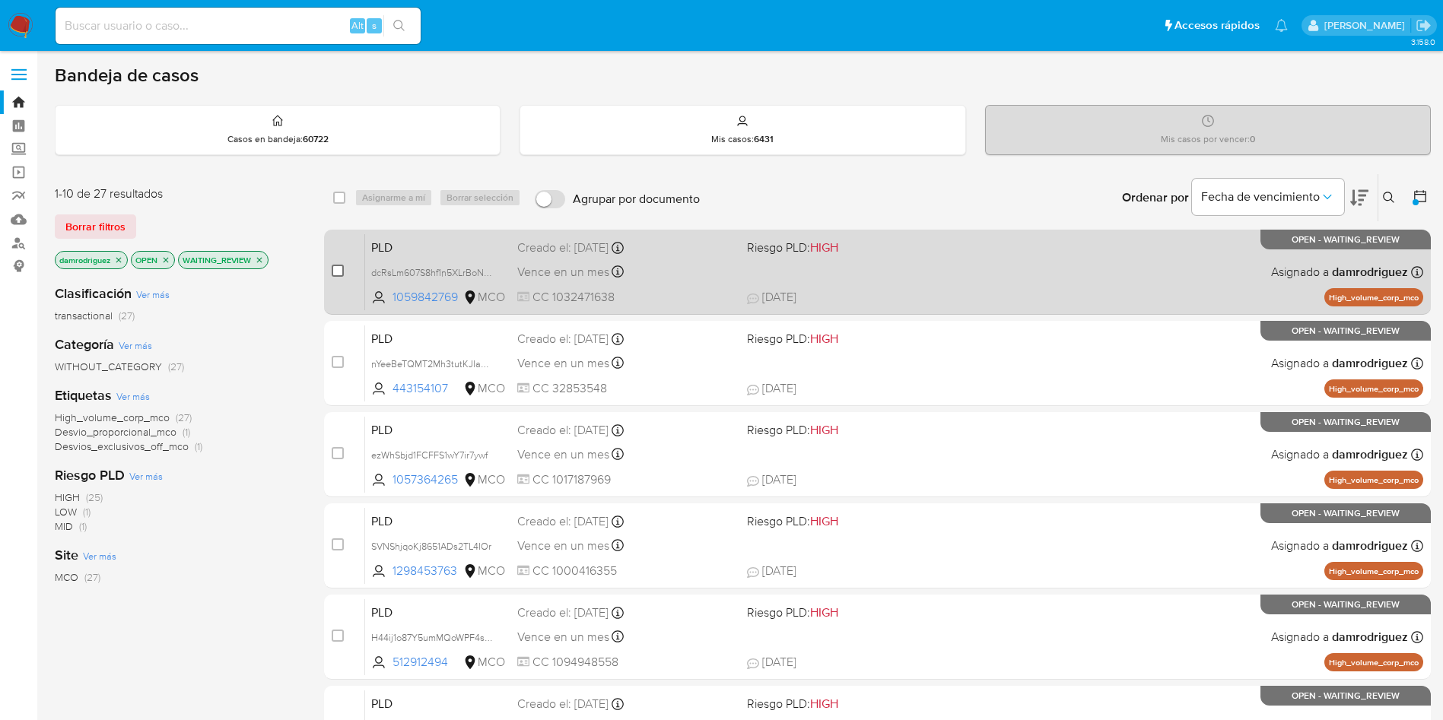
click at [335, 273] on input "checkbox" at bounding box center [338, 271] width 12 height 12
checkbox input "true"
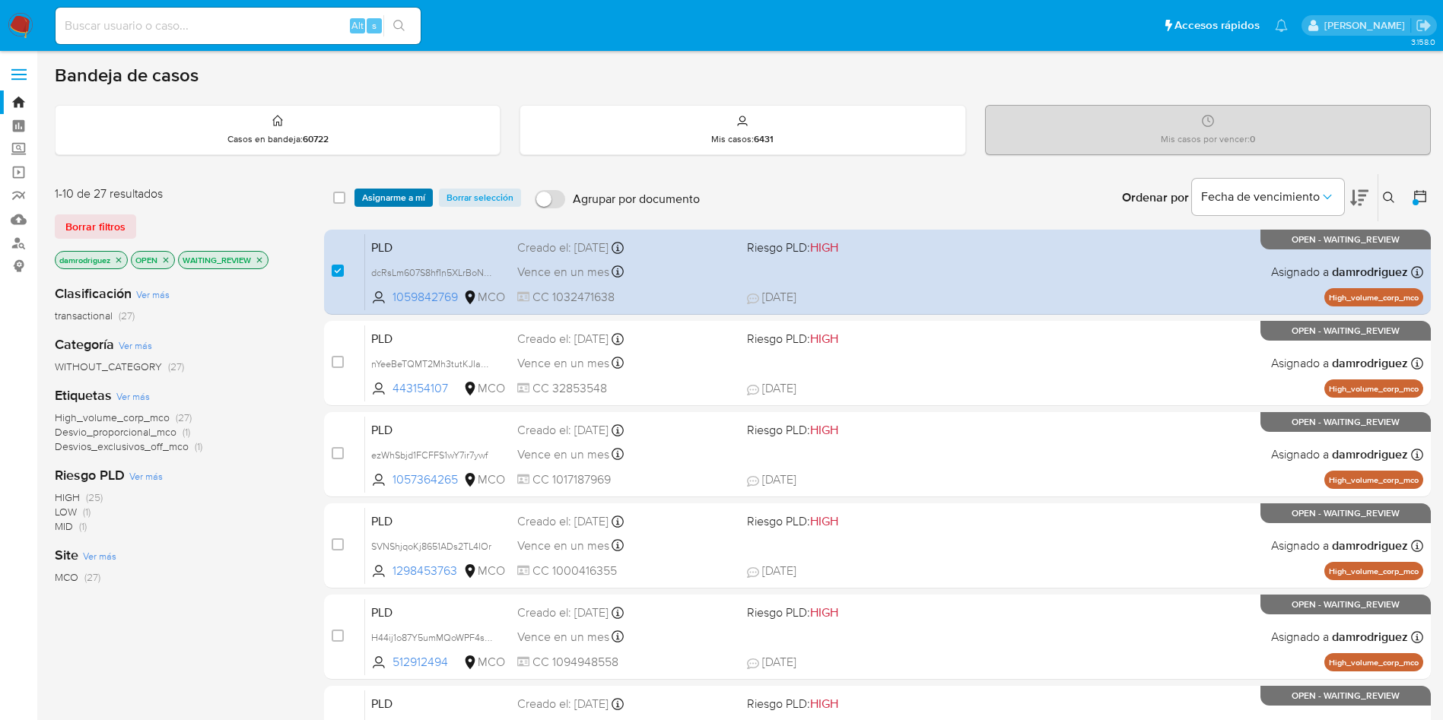
click at [390, 200] on span "Asignarme a mí" at bounding box center [393, 197] width 63 height 15
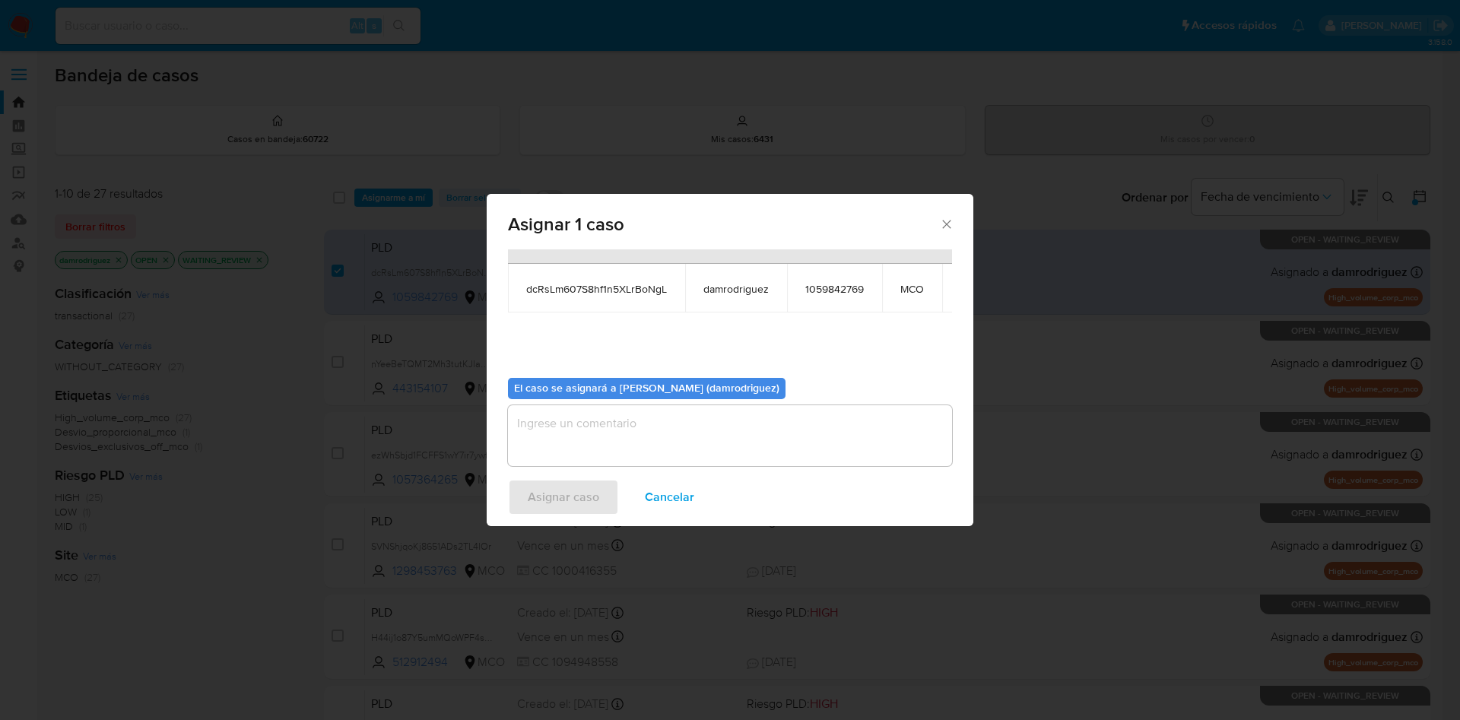
scroll to position [97, 0]
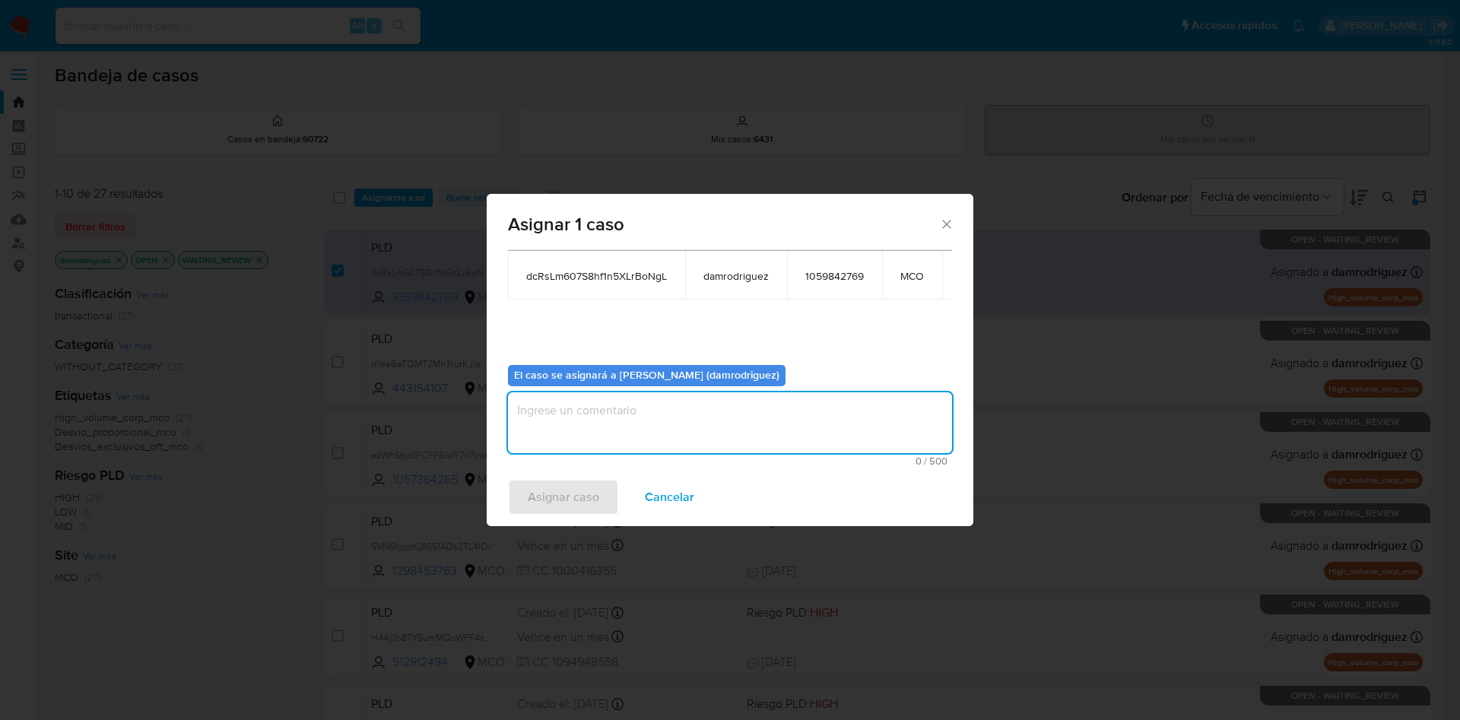
click at [583, 421] on textarea "assign-modal" at bounding box center [730, 422] width 444 height 61
type textarea "asignacion"
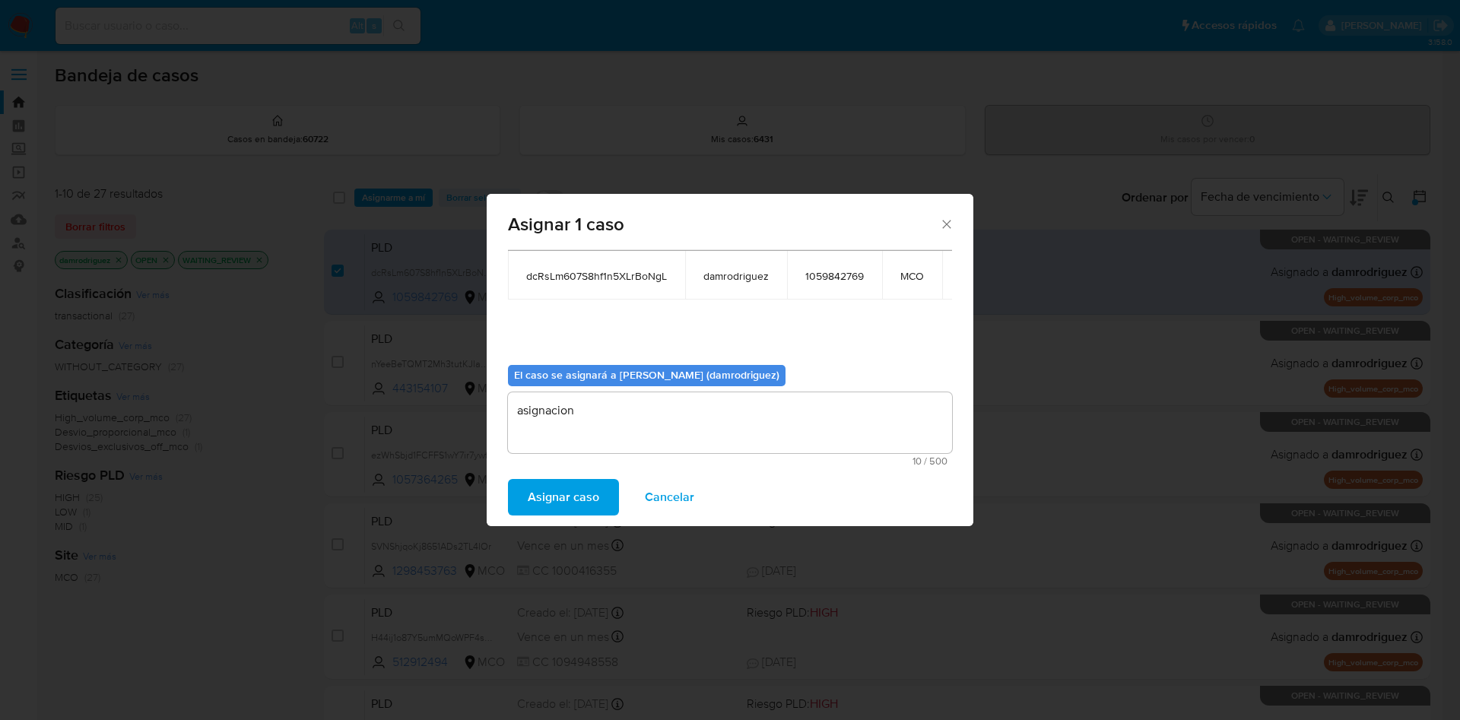
click at [548, 500] on span "Asignar caso" at bounding box center [563, 497] width 71 height 33
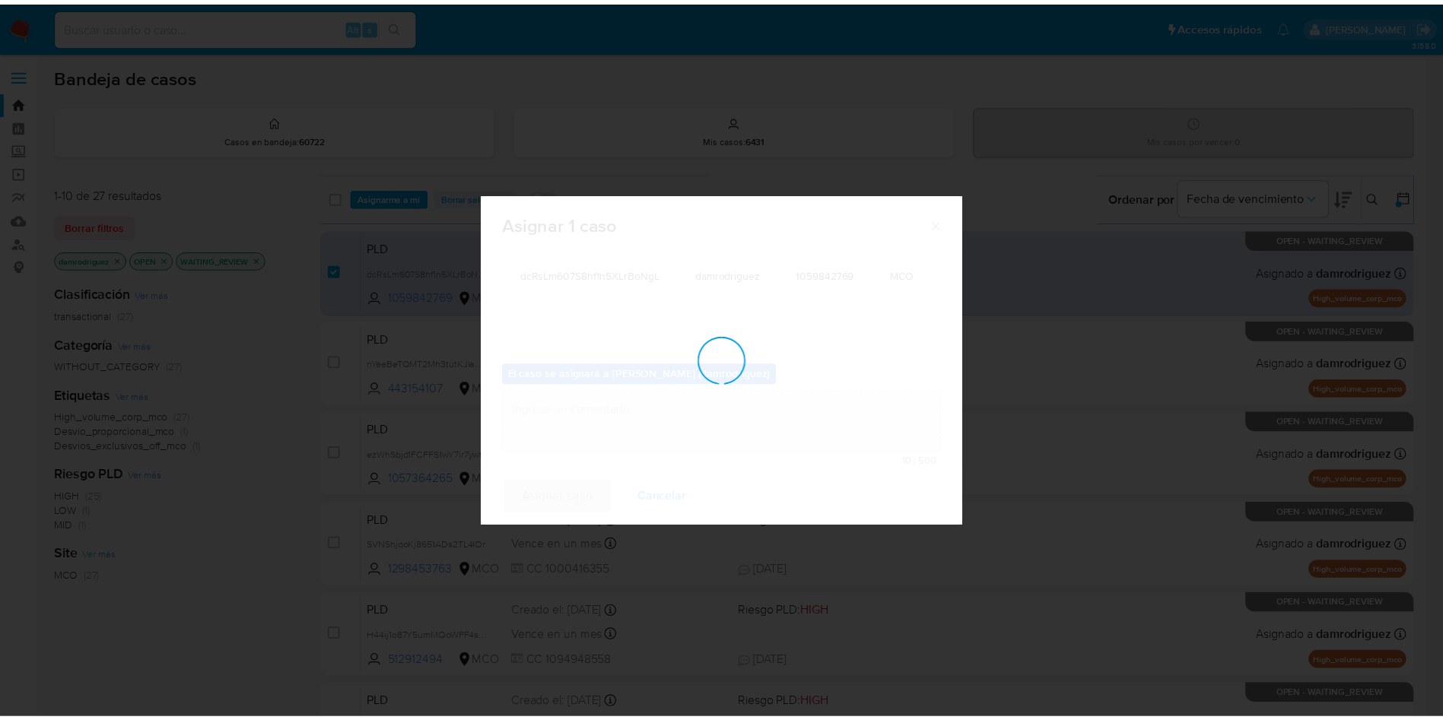
scroll to position [92, 0]
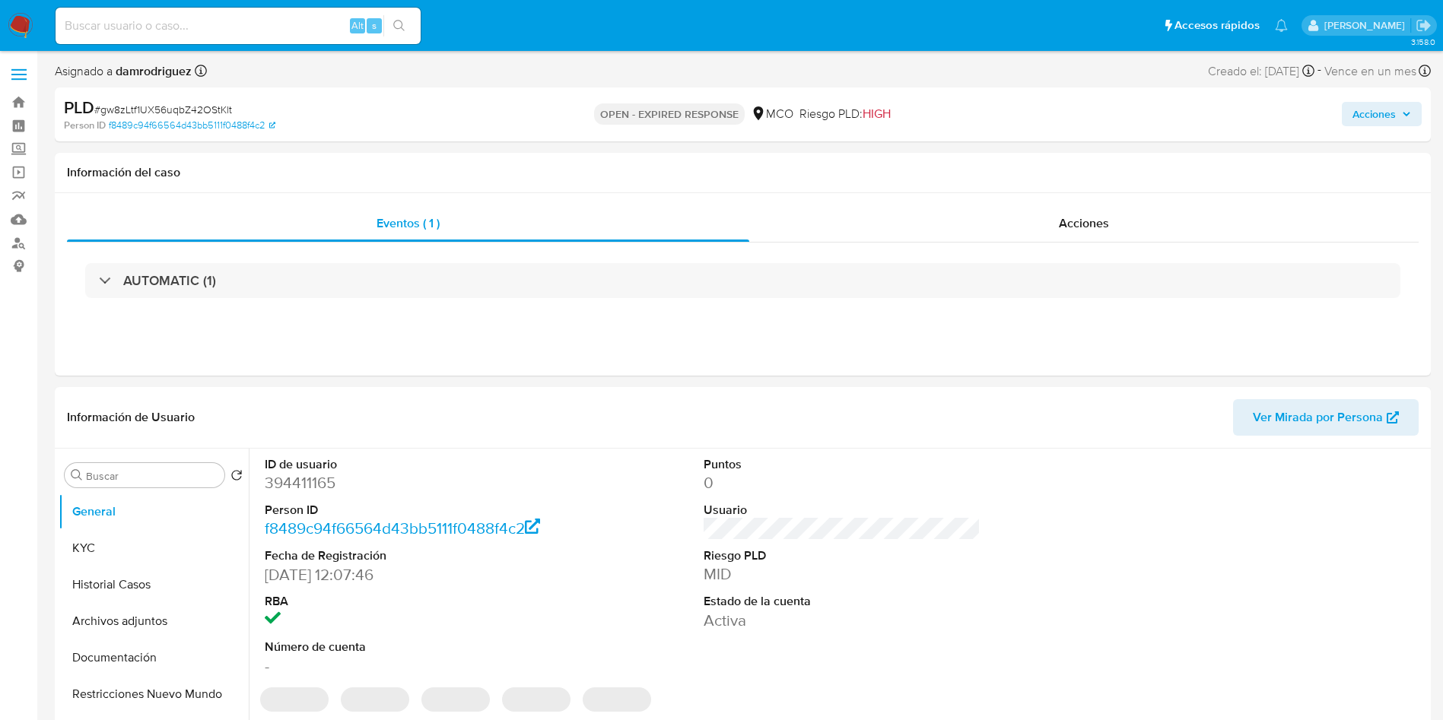
select select "10"
click at [608, 404] on header "Información de Usuario Ver Mirada por Persona" at bounding box center [742, 417] width 1351 height 37
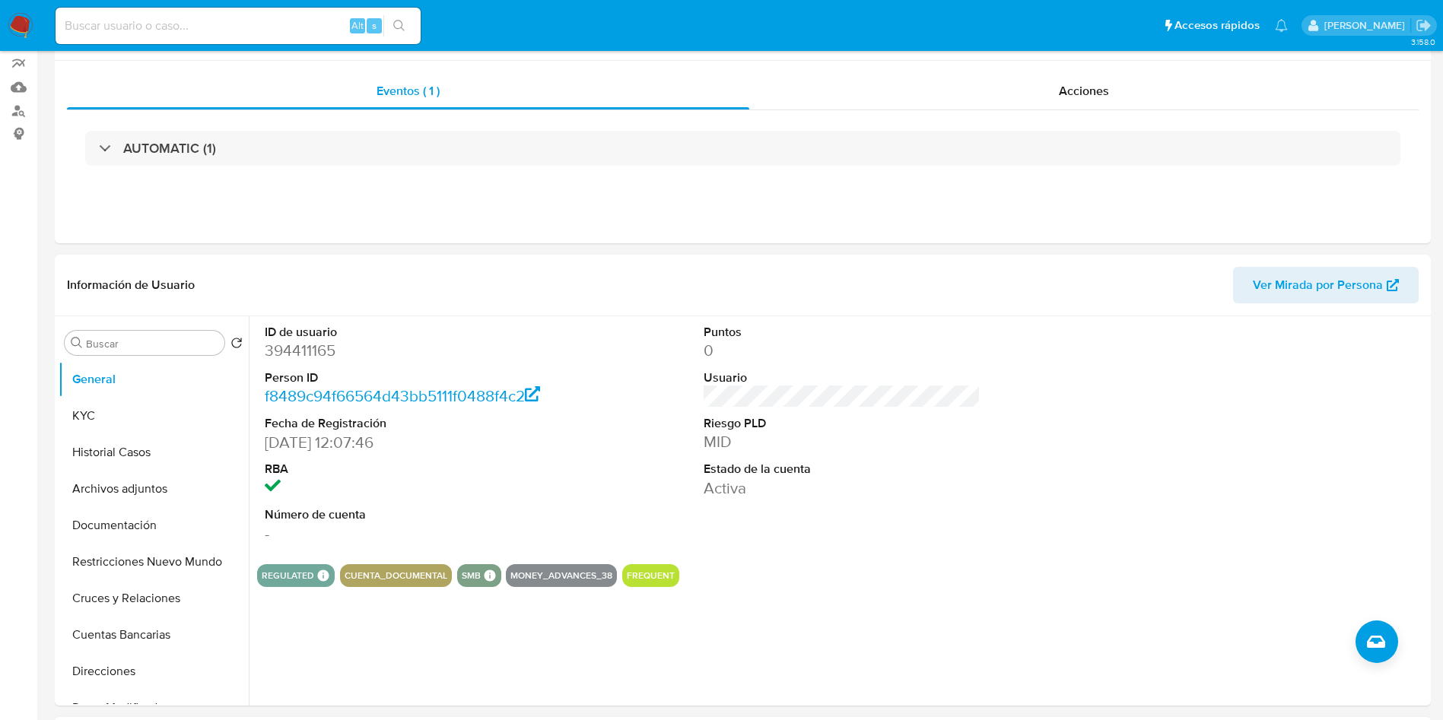
scroll to position [570, 0]
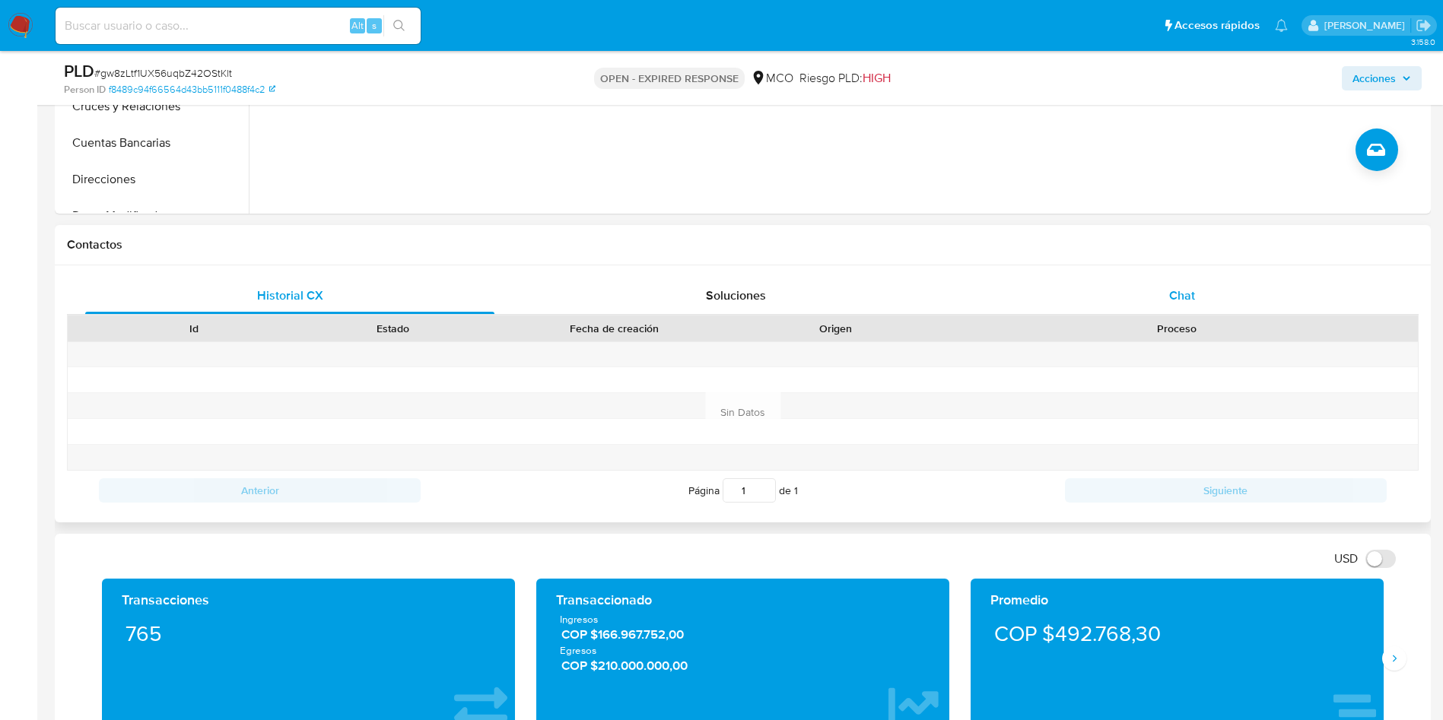
drag, startPoint x: 1140, startPoint y: 310, endPoint x: 1068, endPoint y: 310, distance: 71.5
click at [1140, 310] on div "Chat" at bounding box center [1181, 296] width 409 height 37
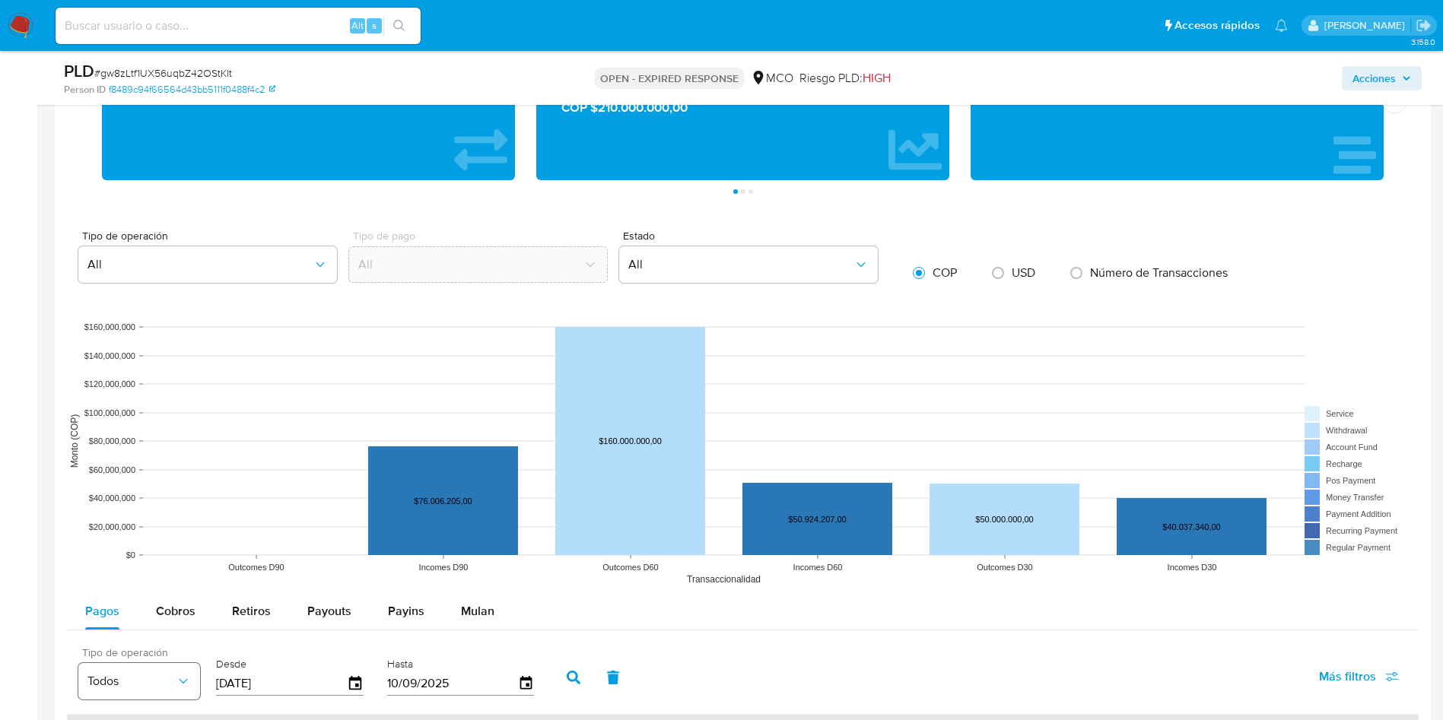
scroll to position [1597, 0]
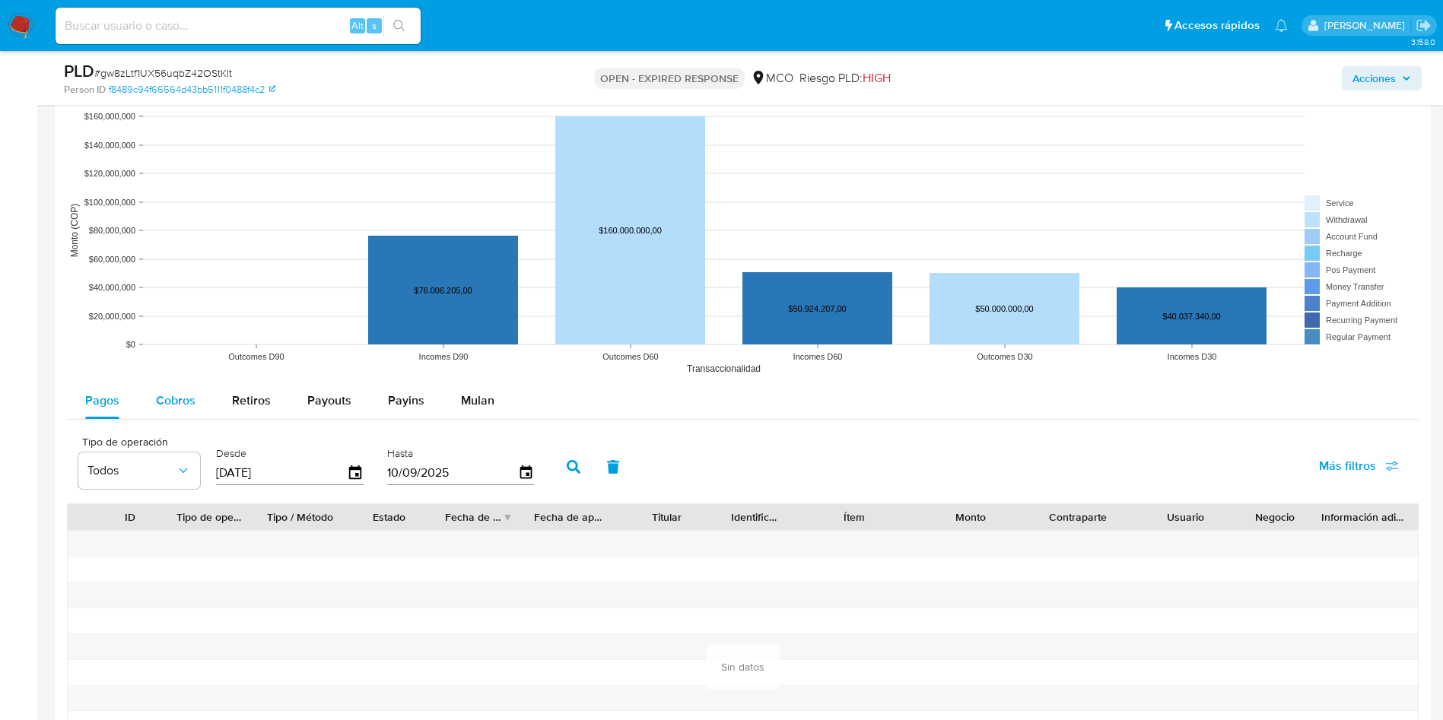
click at [160, 397] on span "Cobros" at bounding box center [176, 400] width 40 height 17
select select "10"
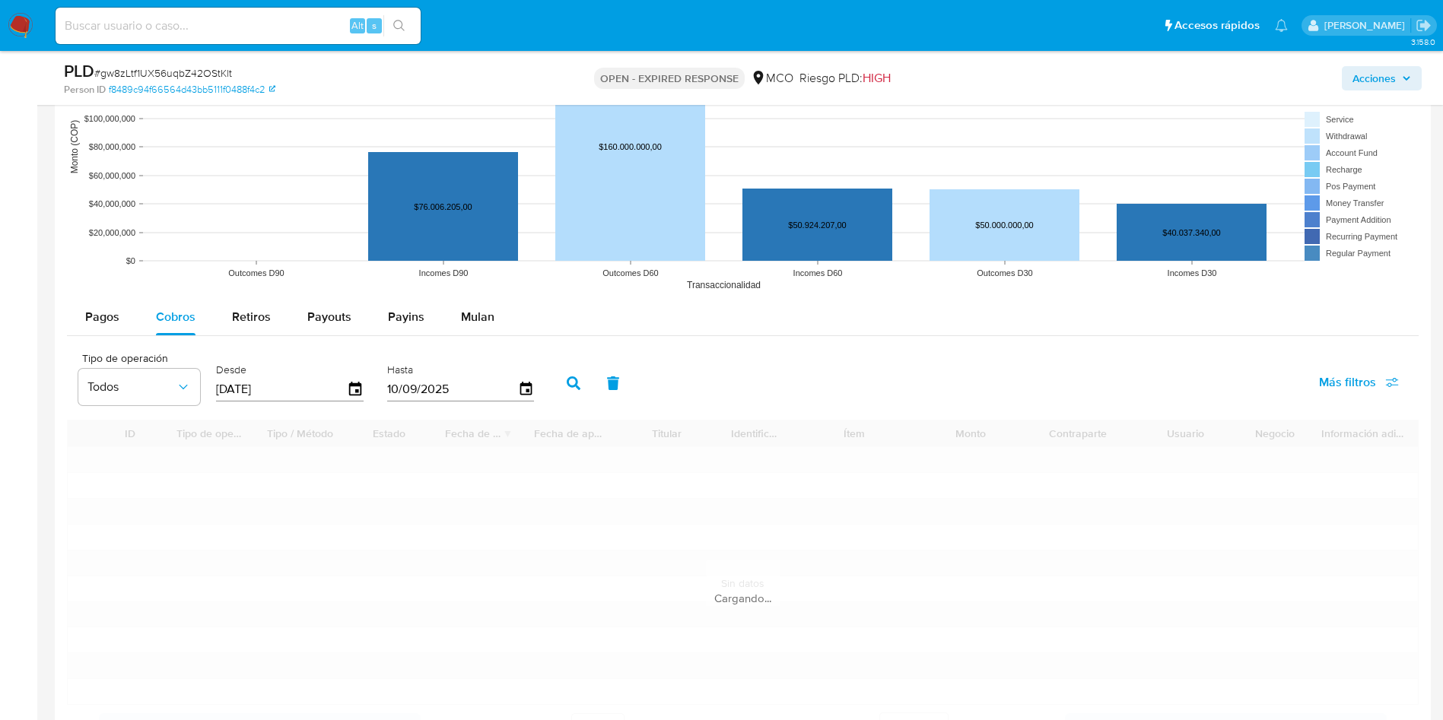
scroll to position [1825, 0]
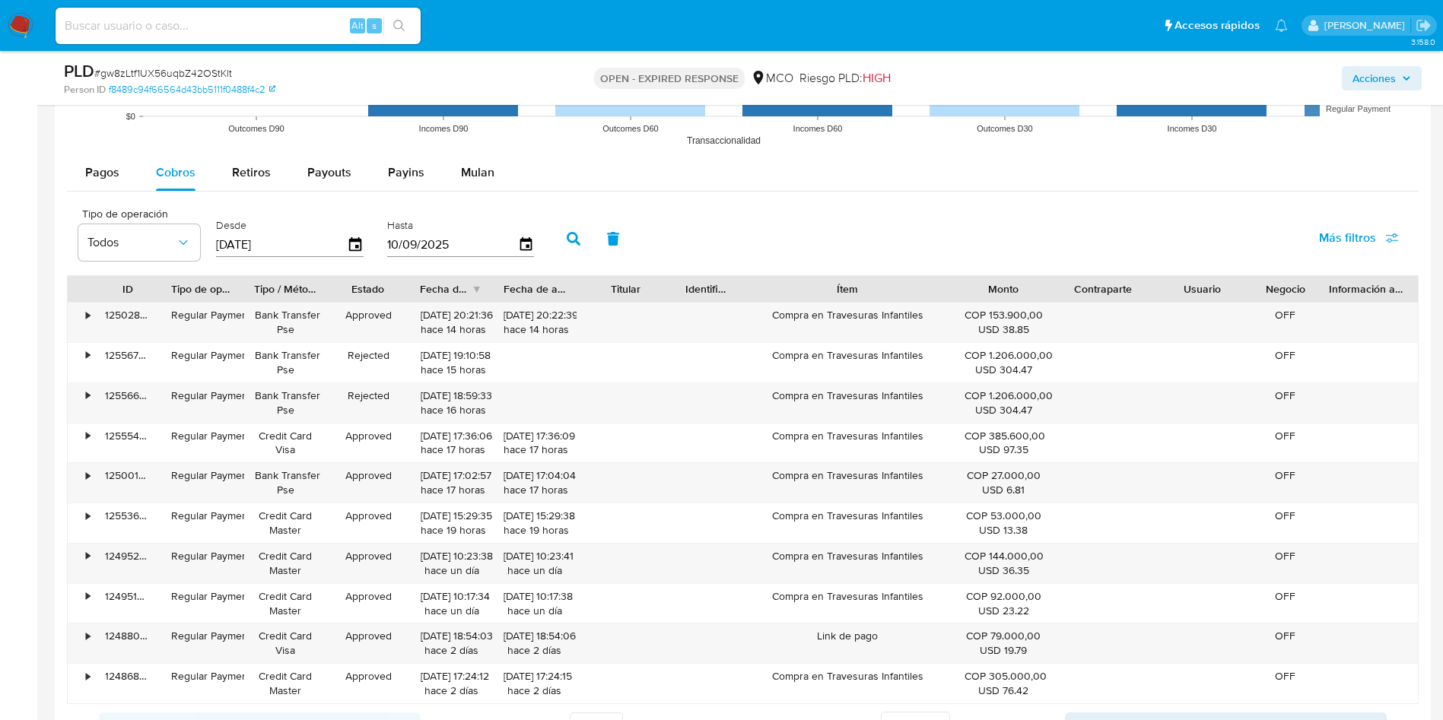
drag, startPoint x: 911, startPoint y: 287, endPoint x: 989, endPoint y: 286, distance: 78.3
click at [992, 286] on div "ID Tipo de operación Tipo / Método Estado Fecha de creación Fecha de aprobación…" at bounding box center [743, 289] width 1350 height 26
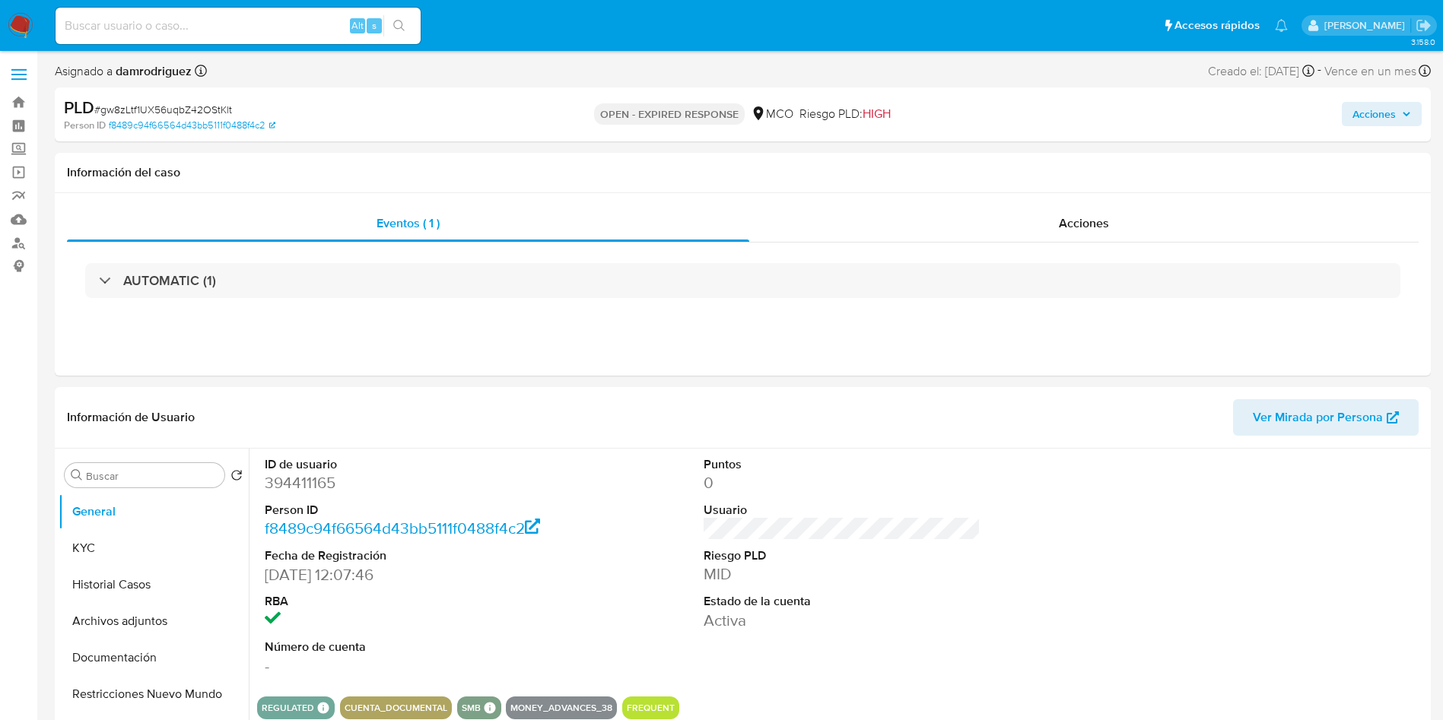
scroll to position [114, 0]
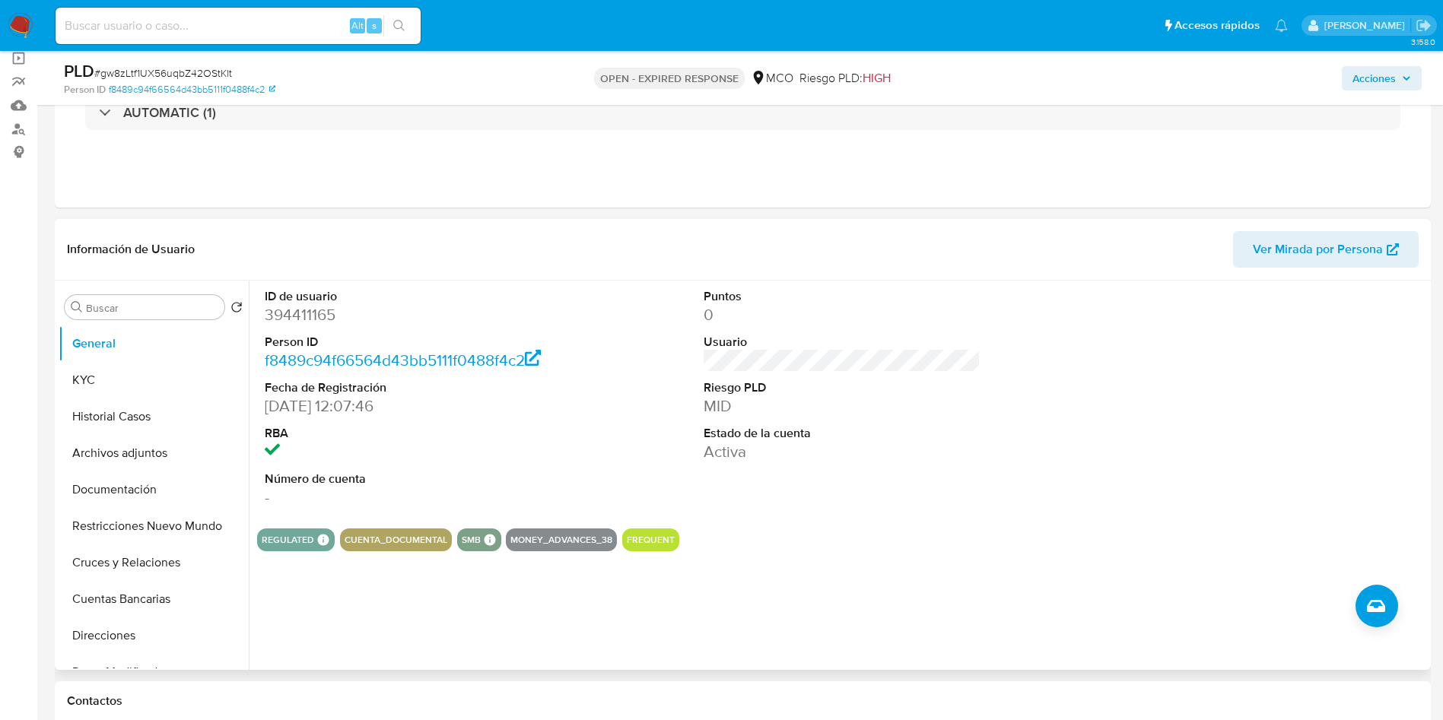
click at [853, 510] on div "Puntos 0 Usuario Riesgo PLD MID Estado de la cuenta Activa" at bounding box center [842, 399] width 293 height 236
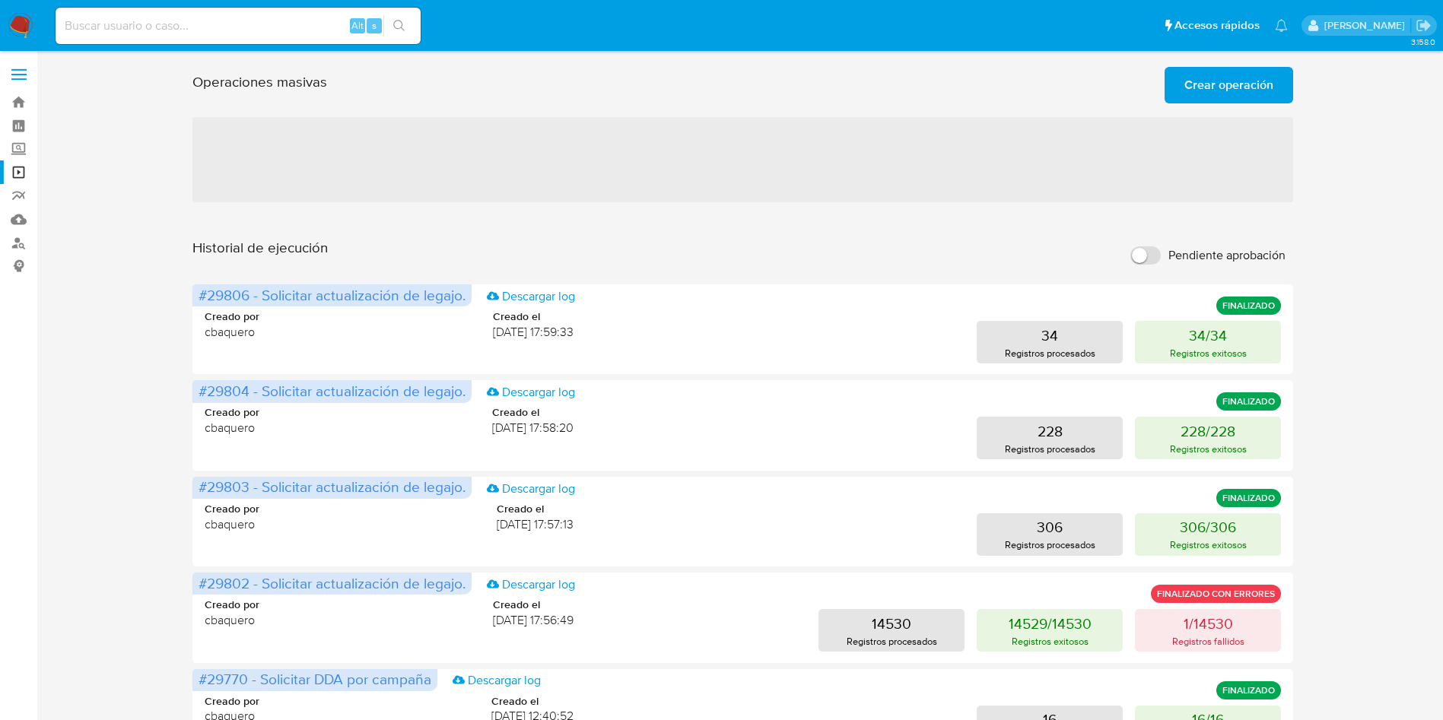
click at [1241, 96] on span "Crear operación" at bounding box center [1228, 84] width 89 height 33
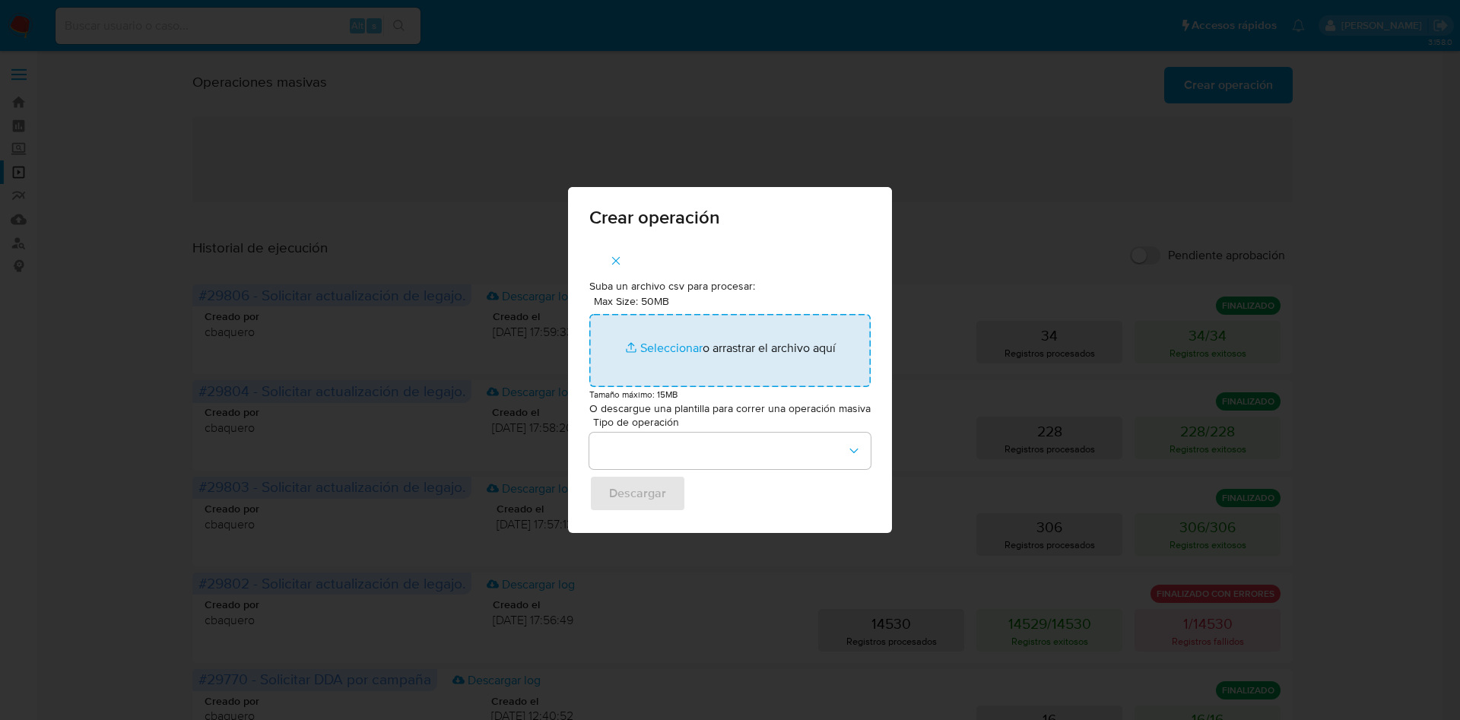
click at [666, 344] on input "Max Size: 50MB Seleccionar archivos" at bounding box center [729, 350] width 281 height 73
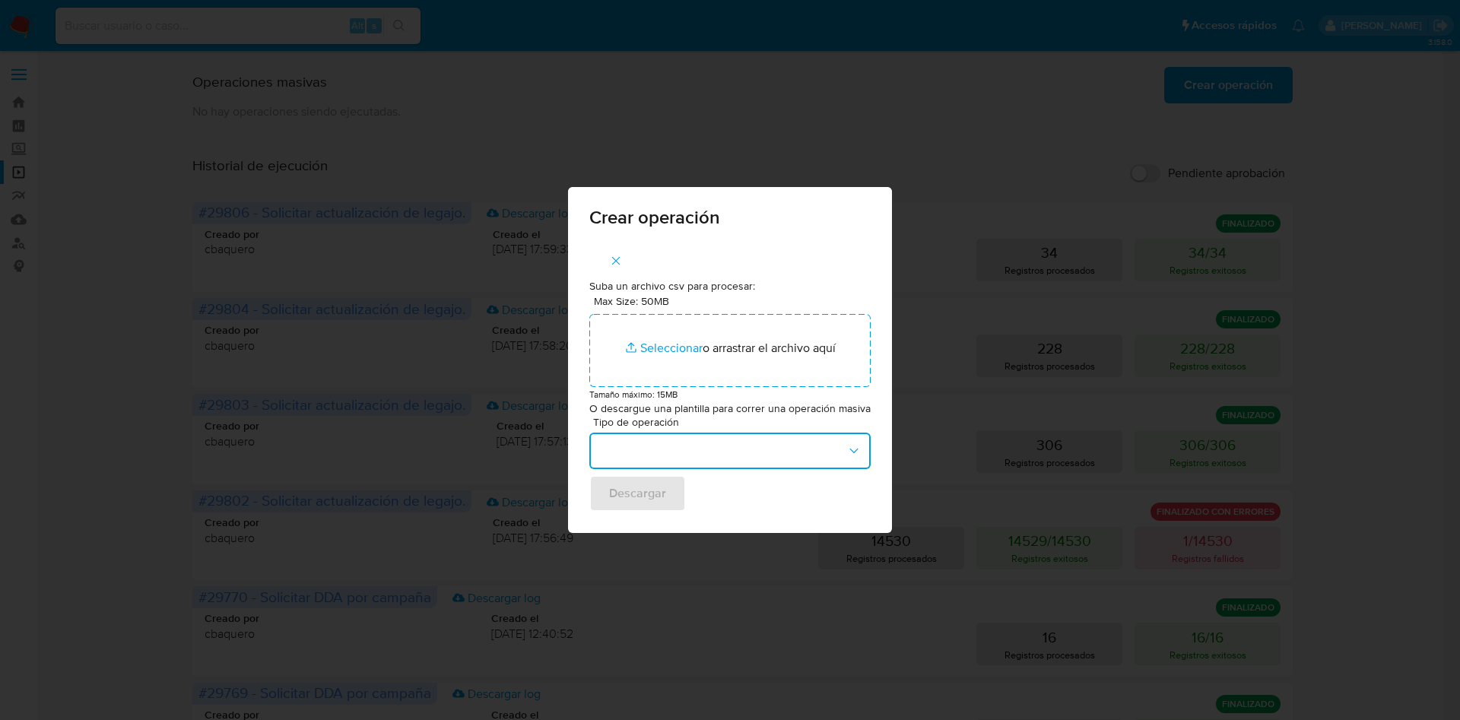
click at [818, 449] on button "button" at bounding box center [729, 451] width 281 height 37
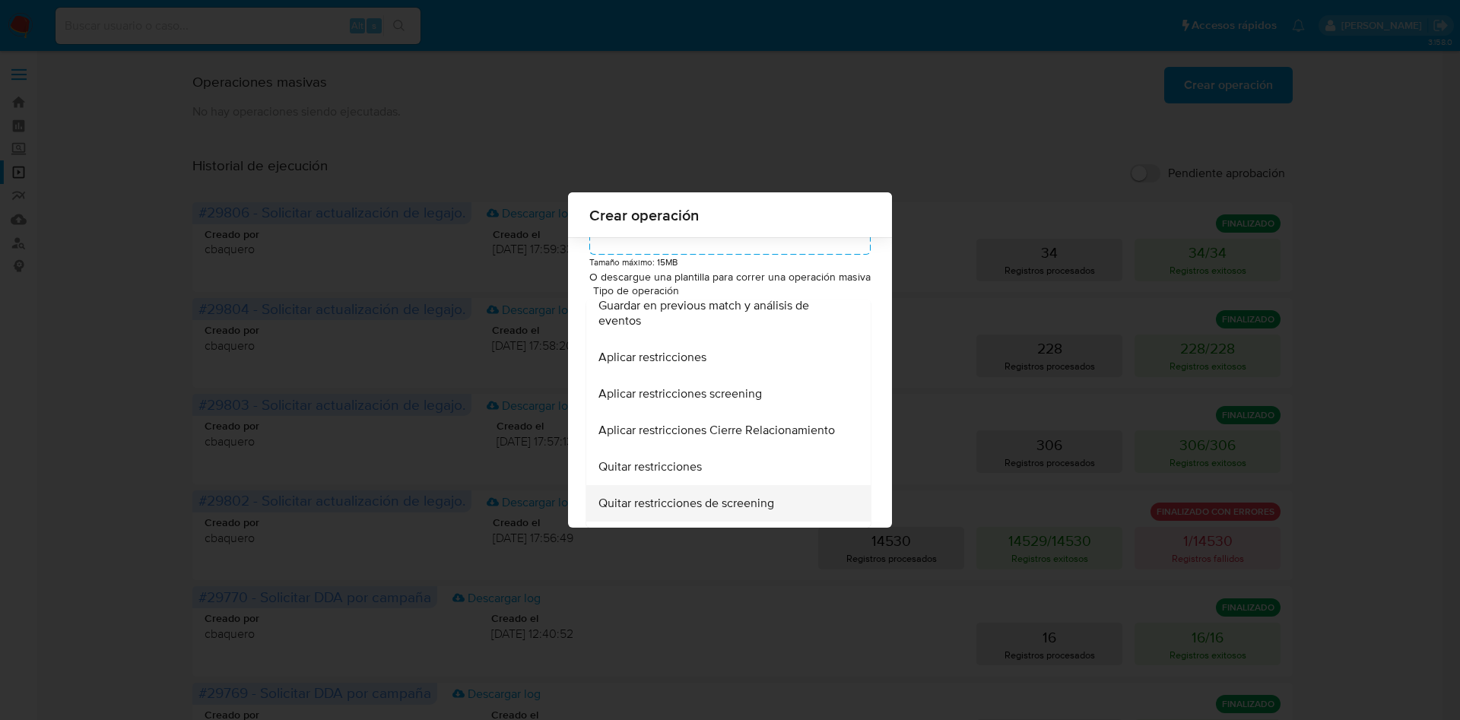
scroll to position [306, 0]
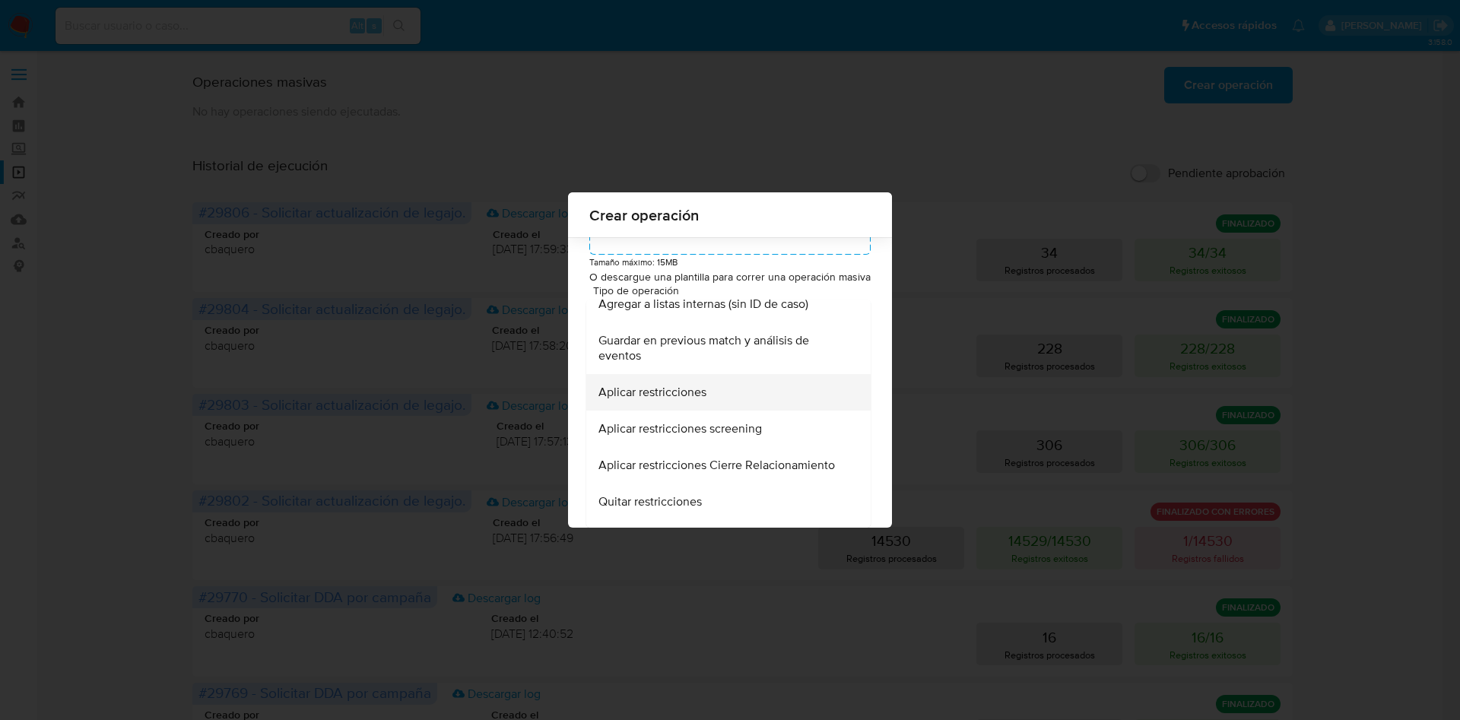
click at [698, 393] on span "Aplicar restricciones" at bounding box center [653, 392] width 108 height 15
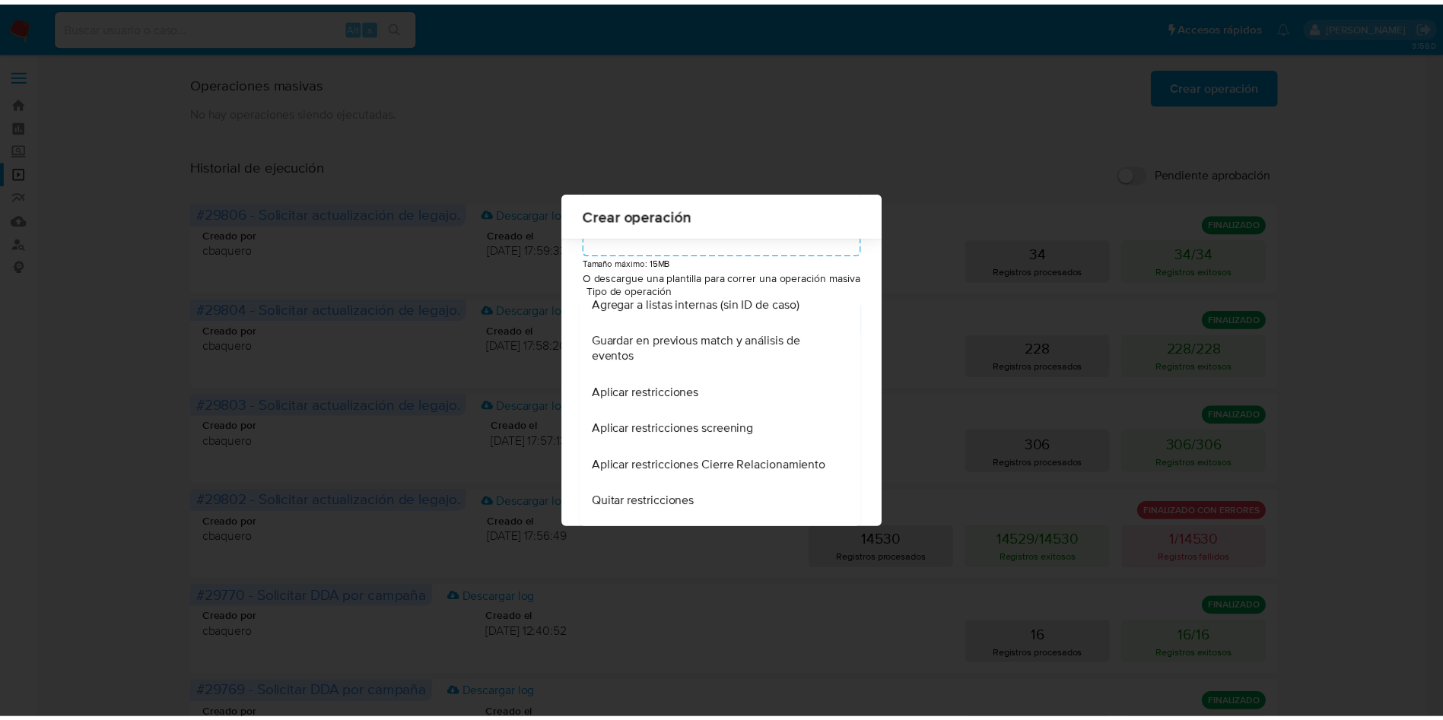
scroll to position [0, 0]
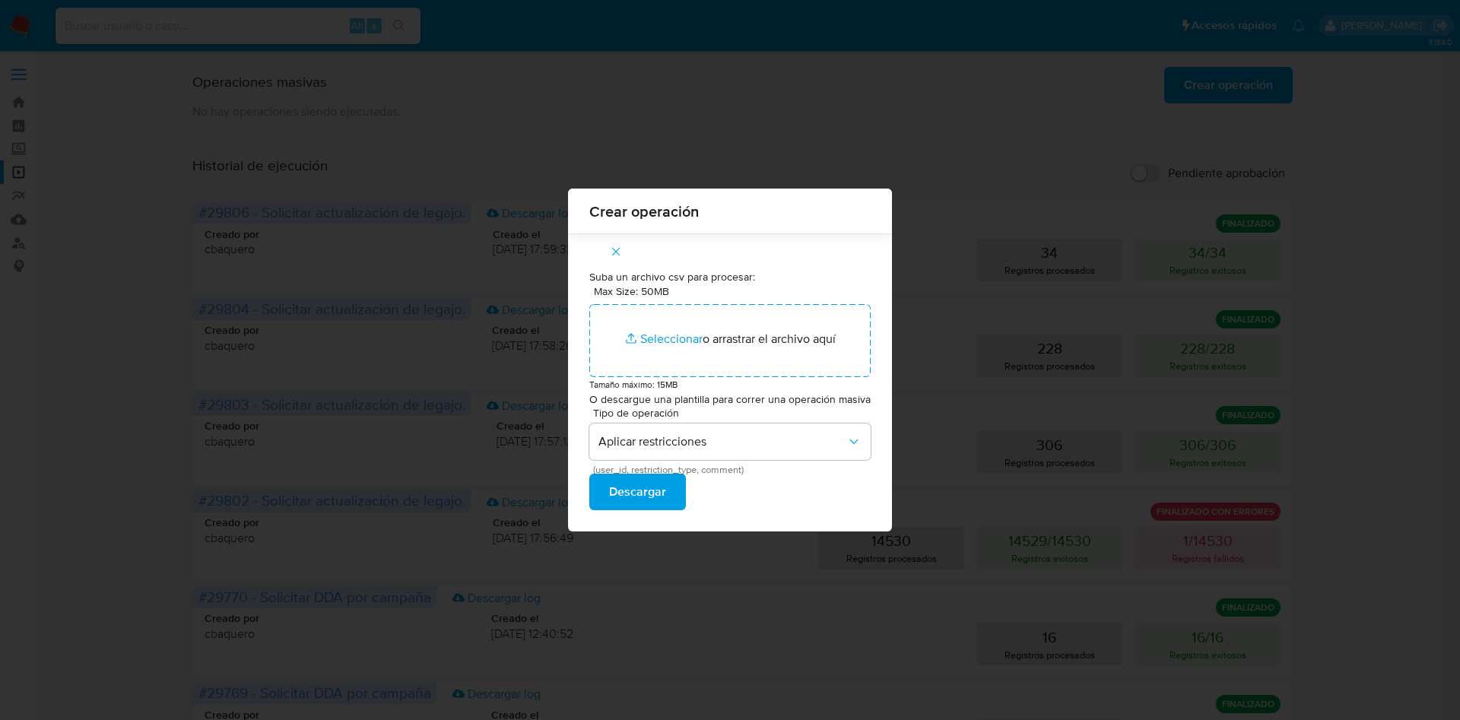
click at [649, 499] on span "Descargar" at bounding box center [637, 491] width 57 height 33
click at [1373, 195] on div "Crear operación Suba un archivo csv para procesar: Max Size: 50MB Seleccionar a…" at bounding box center [730, 360] width 1460 height 720
click at [619, 253] on icon "button" at bounding box center [616, 252] width 8 height 8
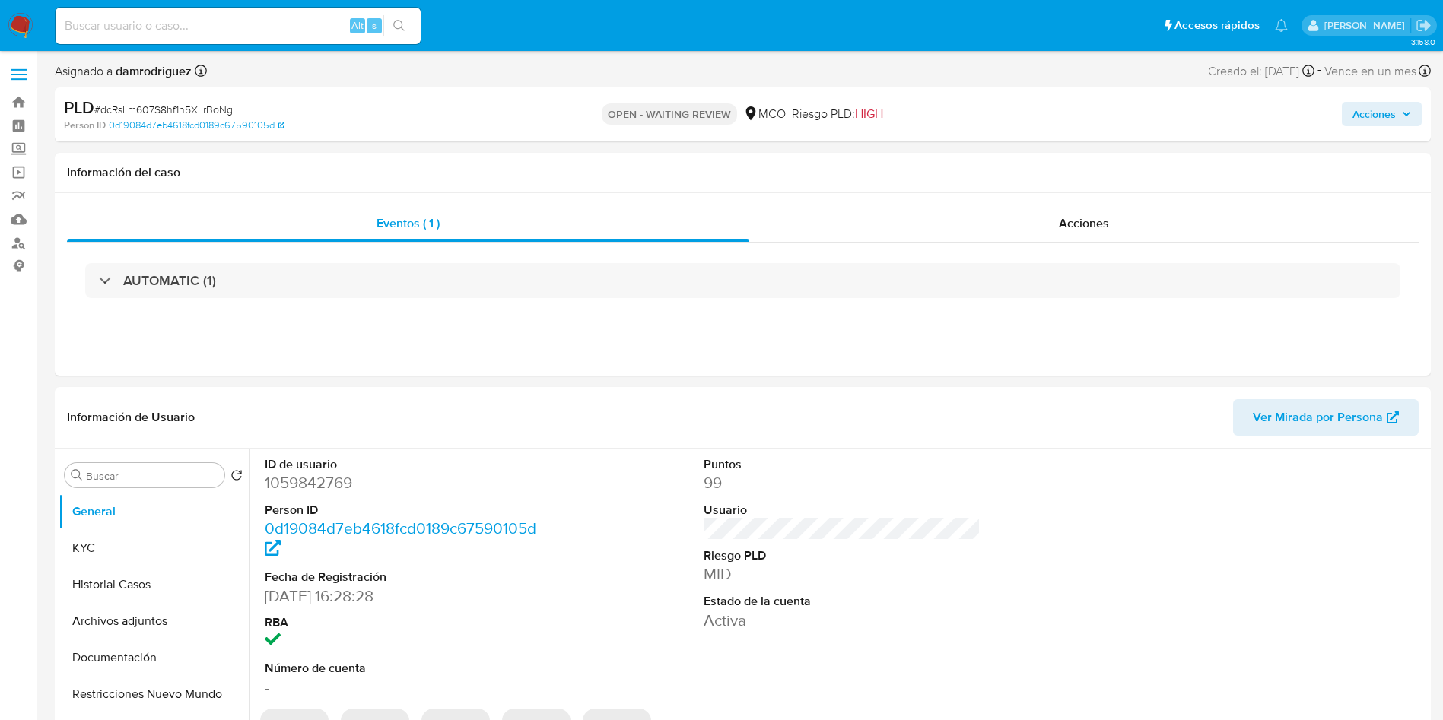
select select "10"
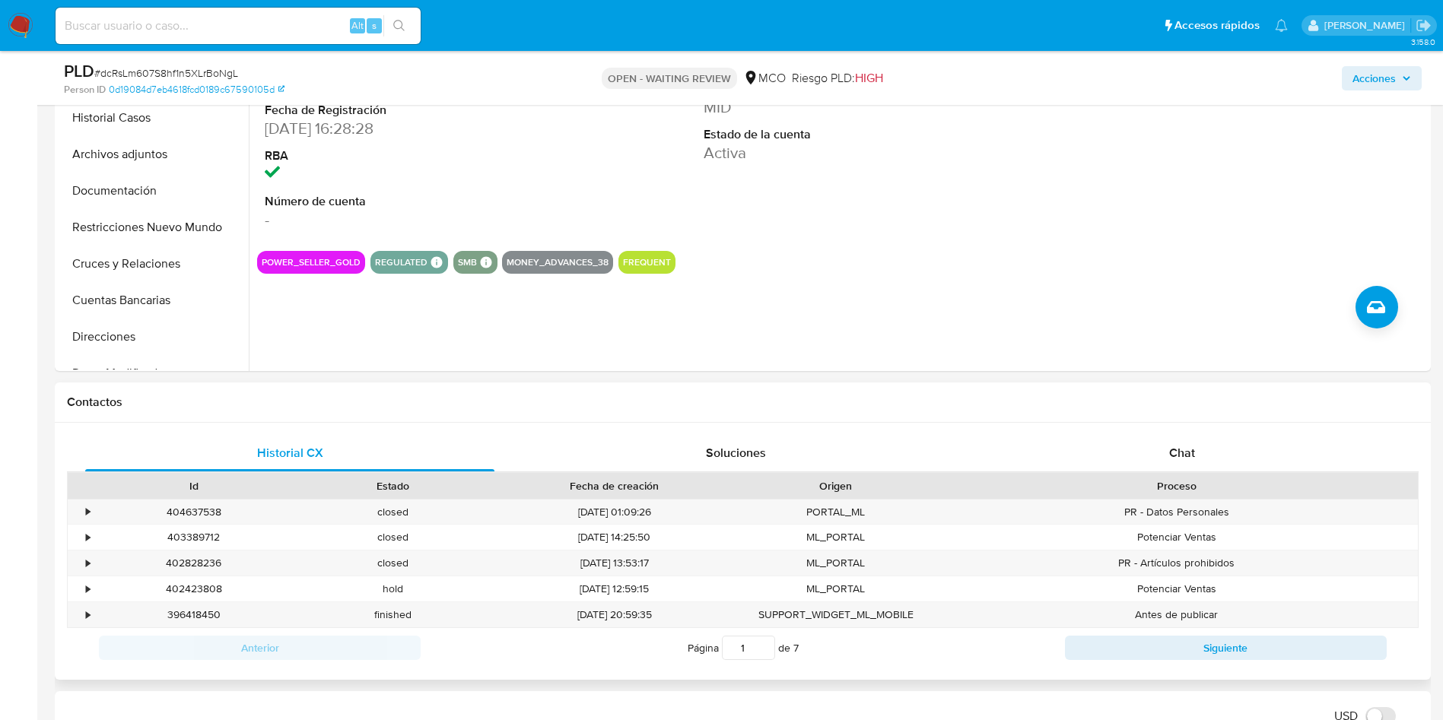
scroll to position [456, 0]
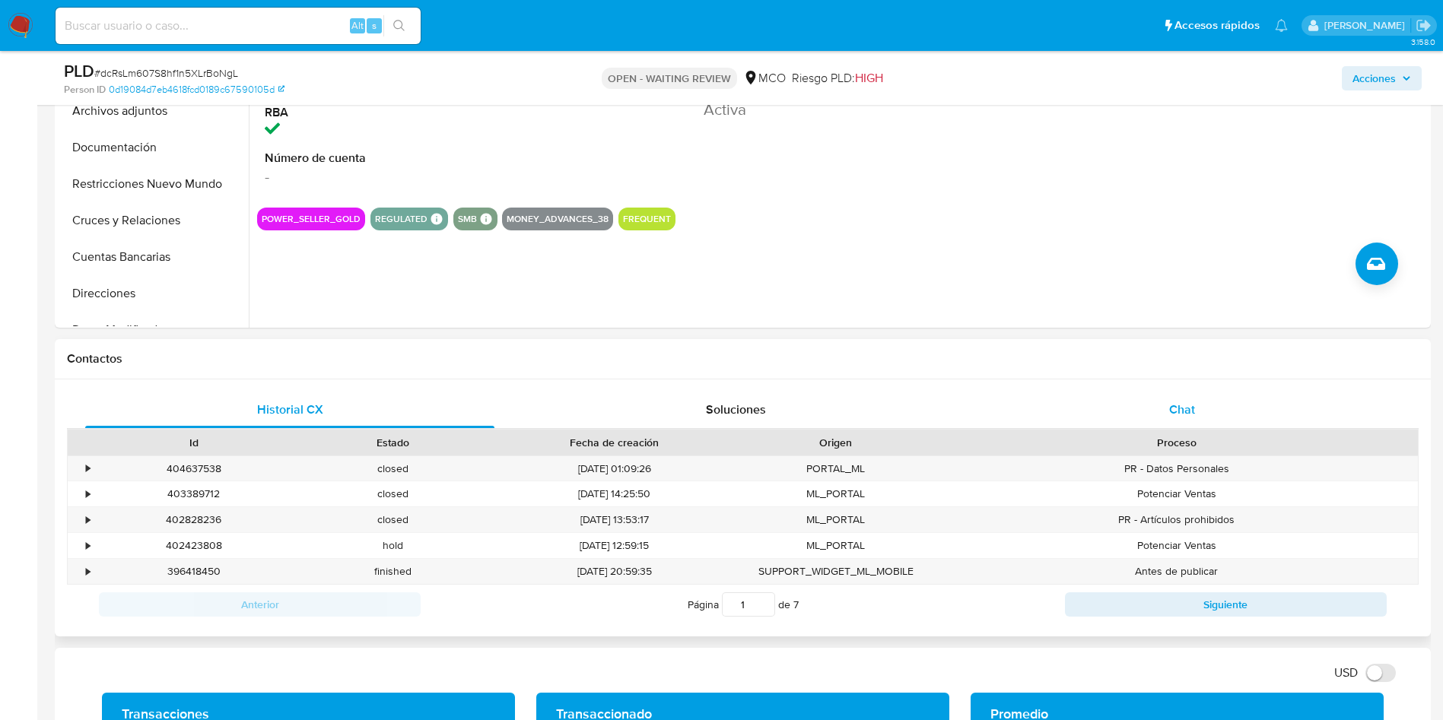
click at [1110, 415] on div "Chat" at bounding box center [1181, 410] width 409 height 37
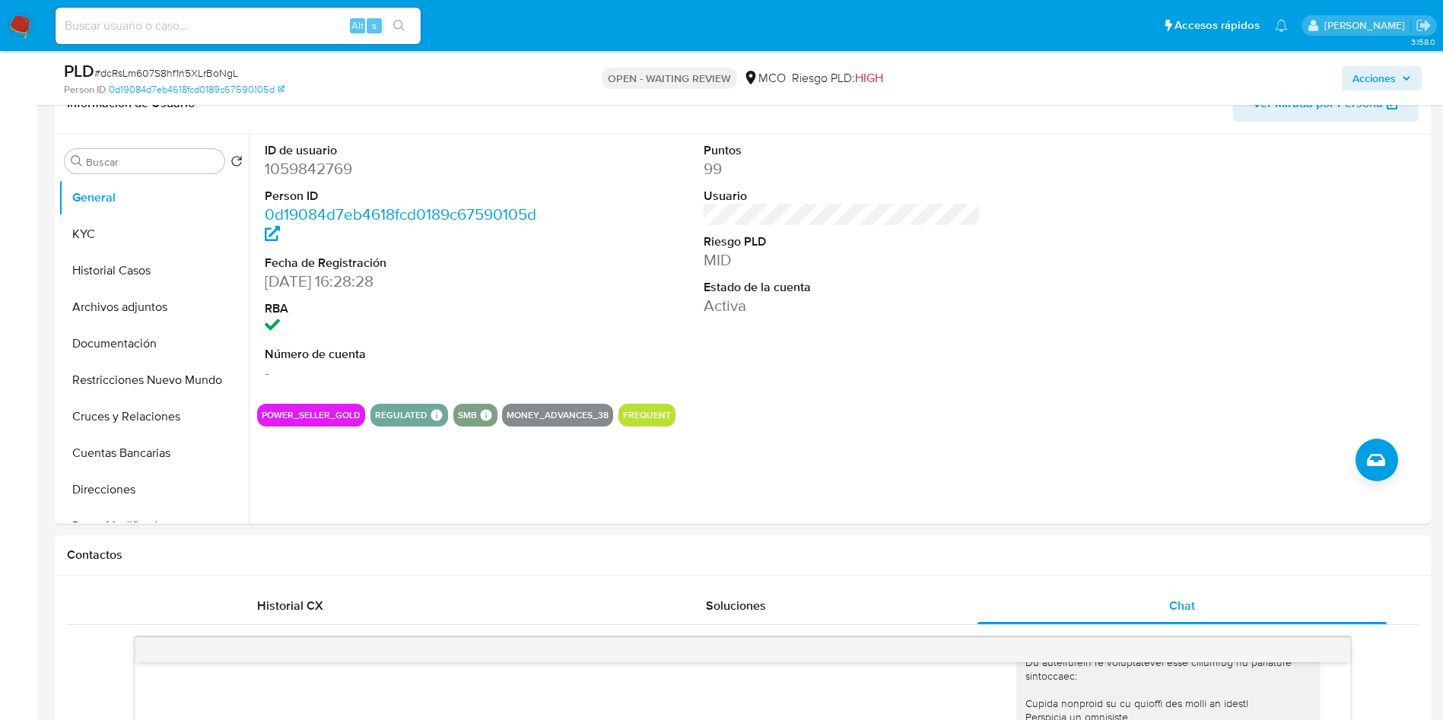
scroll to position [114, 0]
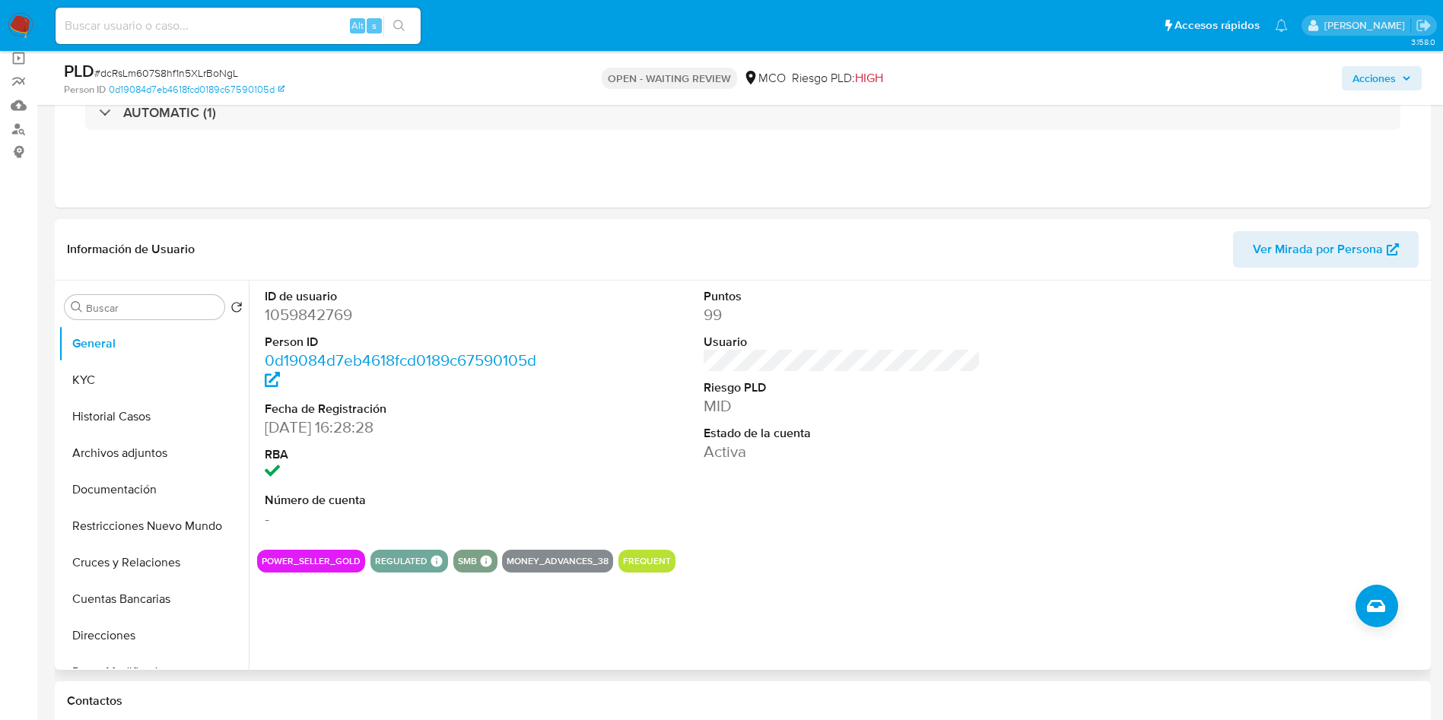
click at [299, 315] on dd "1059842769" at bounding box center [404, 314] width 278 height 21
copy dd "1059842769"
click at [299, 306] on dd "1059842769" at bounding box center [404, 314] width 278 height 21
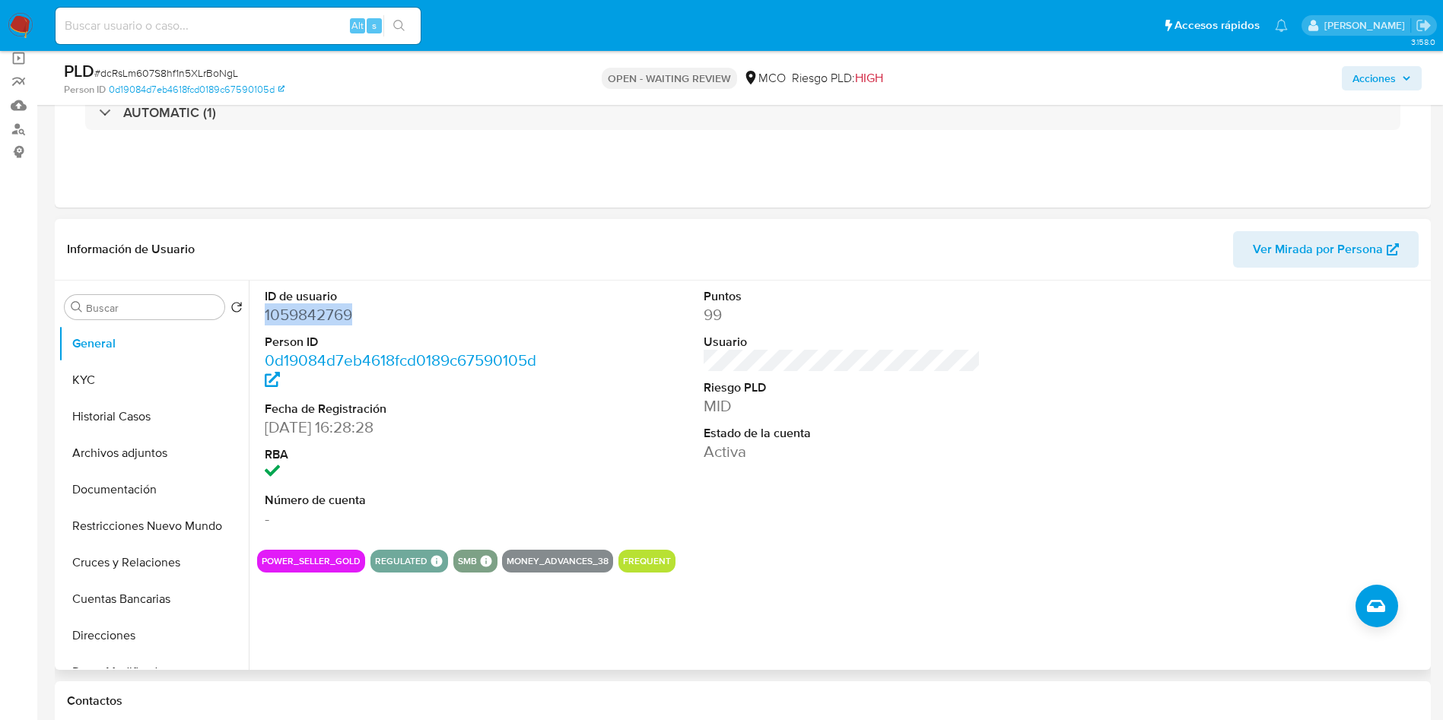
click at [299, 306] on dd "1059842769" at bounding box center [404, 314] width 278 height 21
click at [101, 416] on button "Historial Casos" at bounding box center [148, 416] width 178 height 37
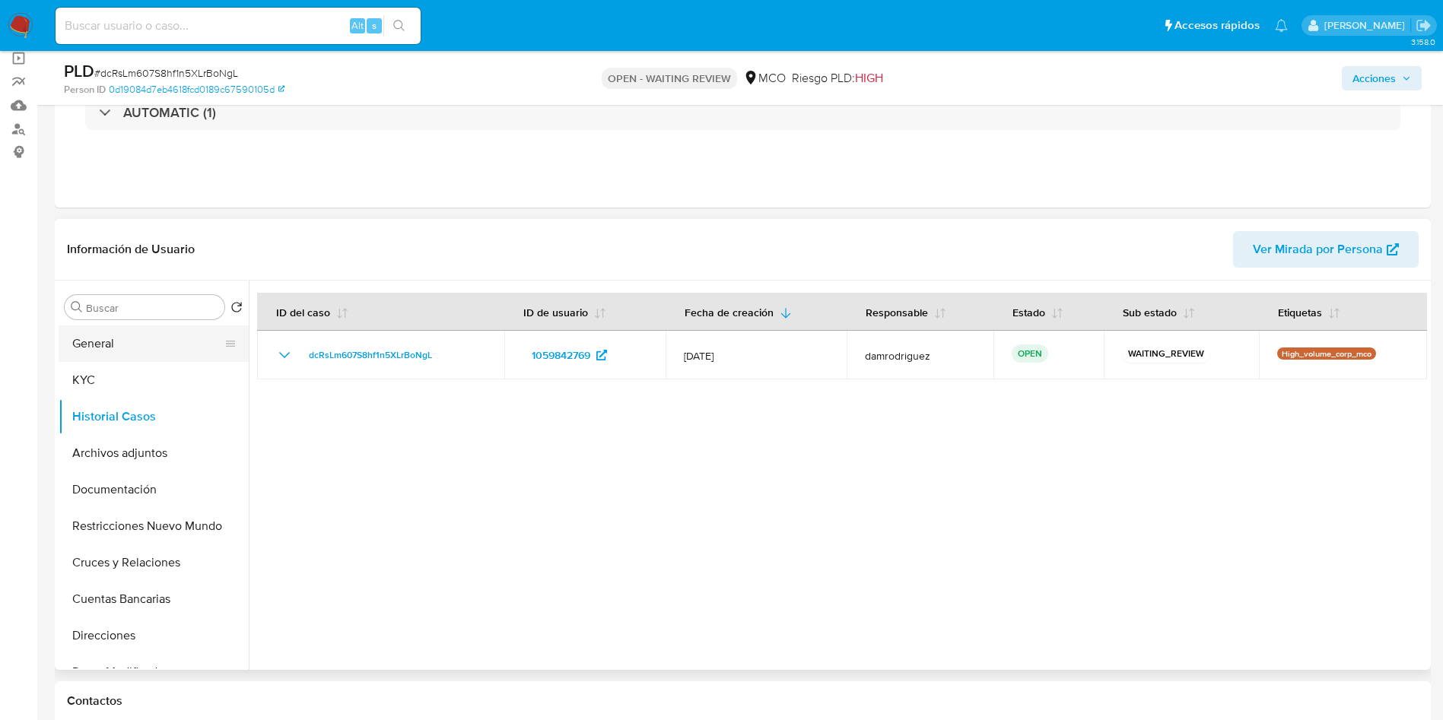
click at [98, 340] on button "General" at bounding box center [148, 343] width 178 height 37
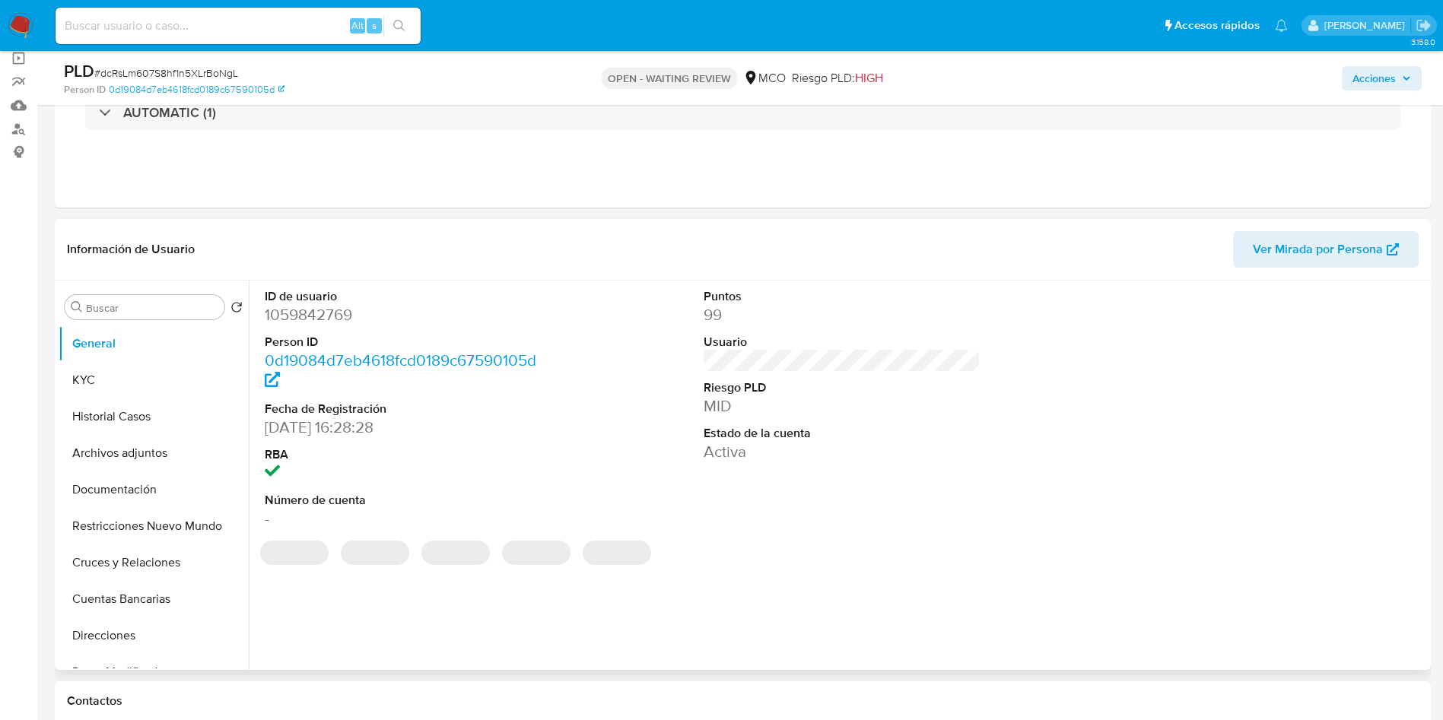
click at [319, 316] on dd "1059842769" at bounding box center [404, 314] width 278 height 21
copy dd "1059842769"
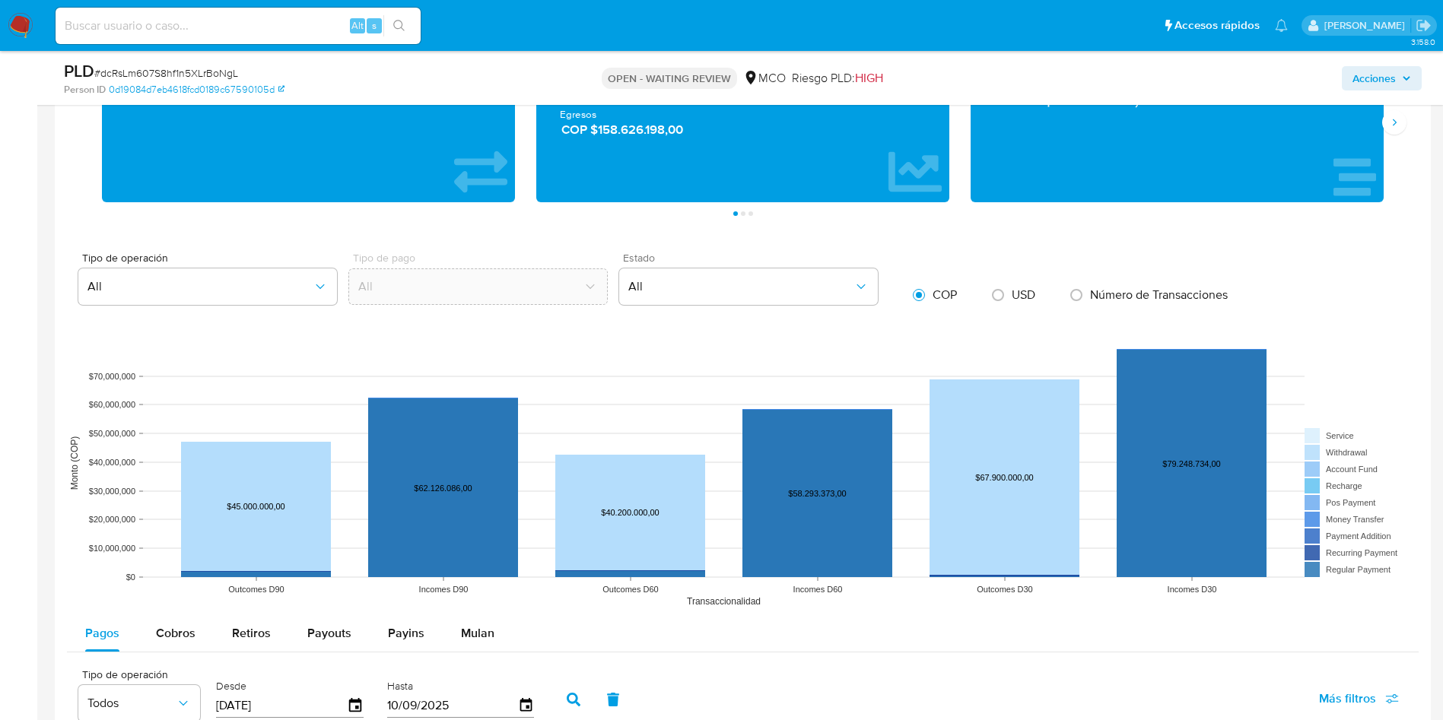
scroll to position [1597, 0]
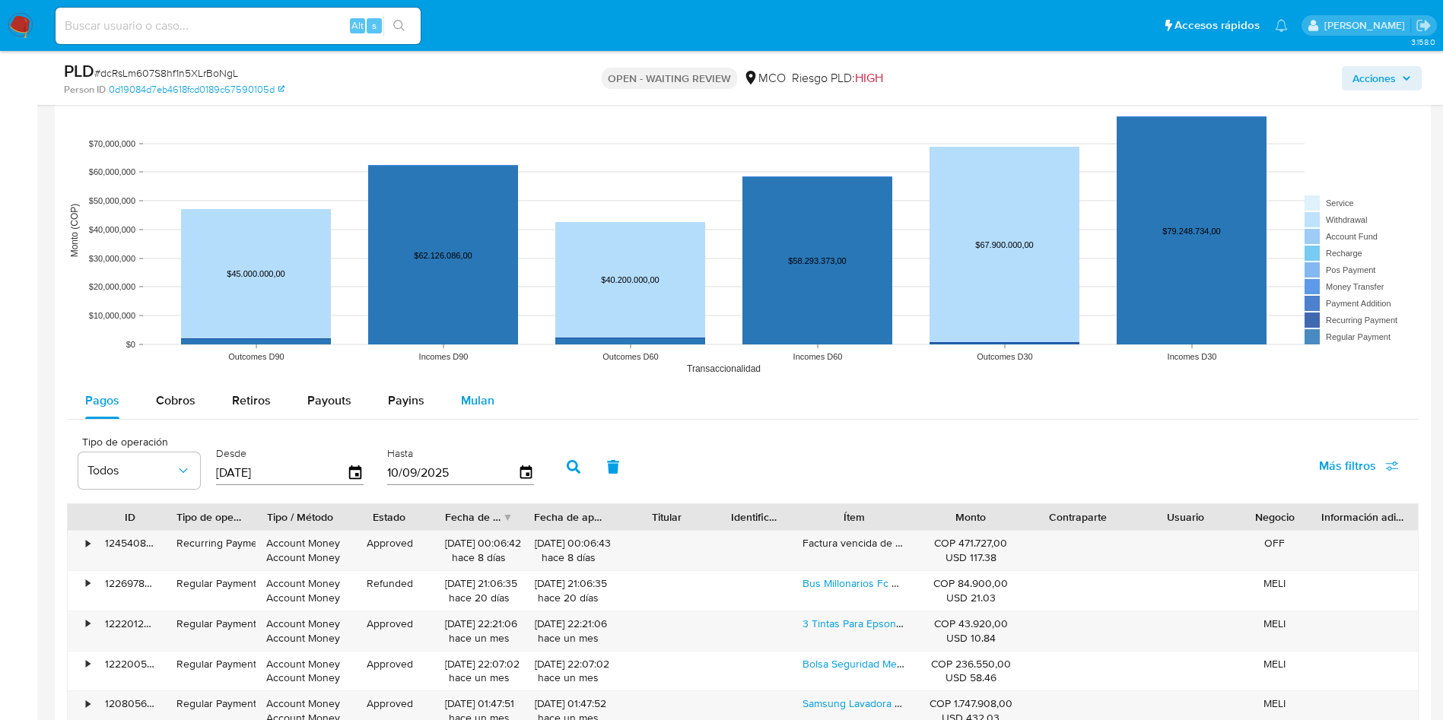
click at [487, 390] on div "Mulan" at bounding box center [477, 401] width 33 height 37
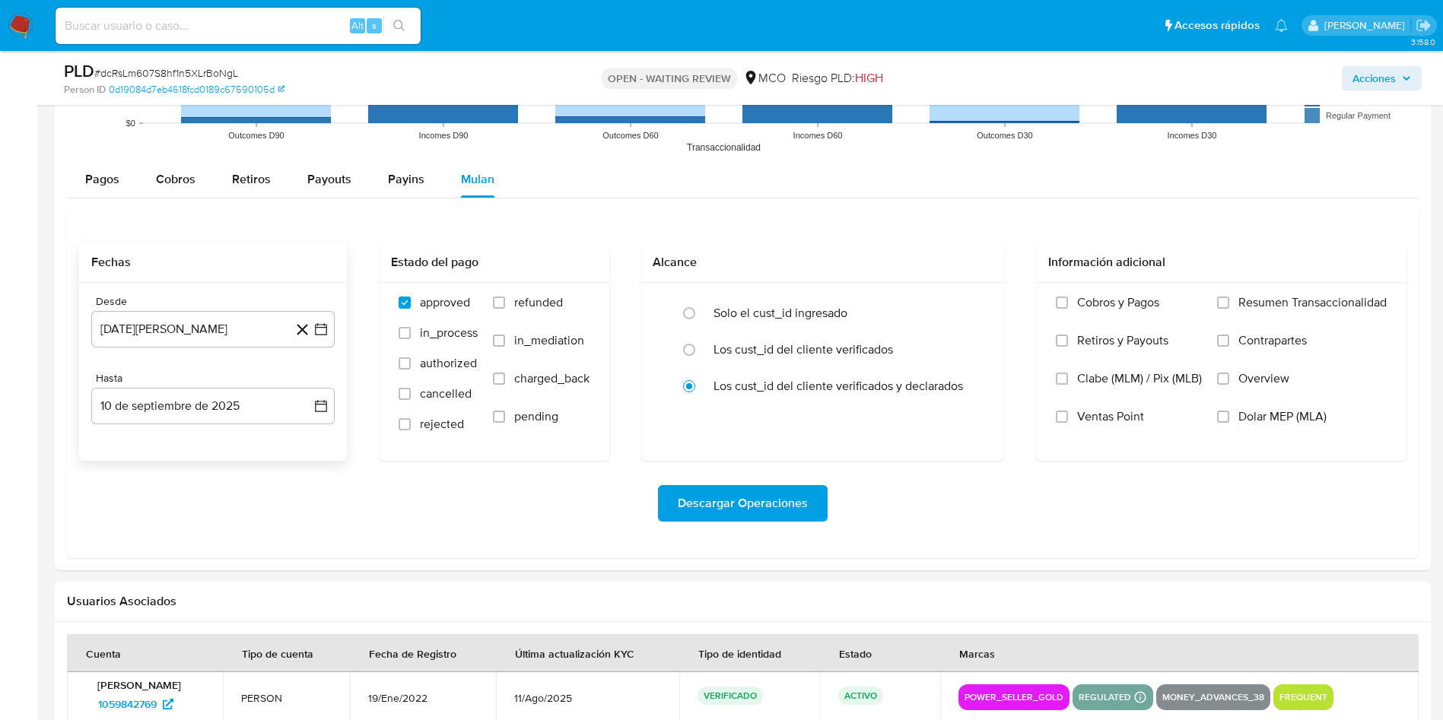
scroll to position [1825, 0]
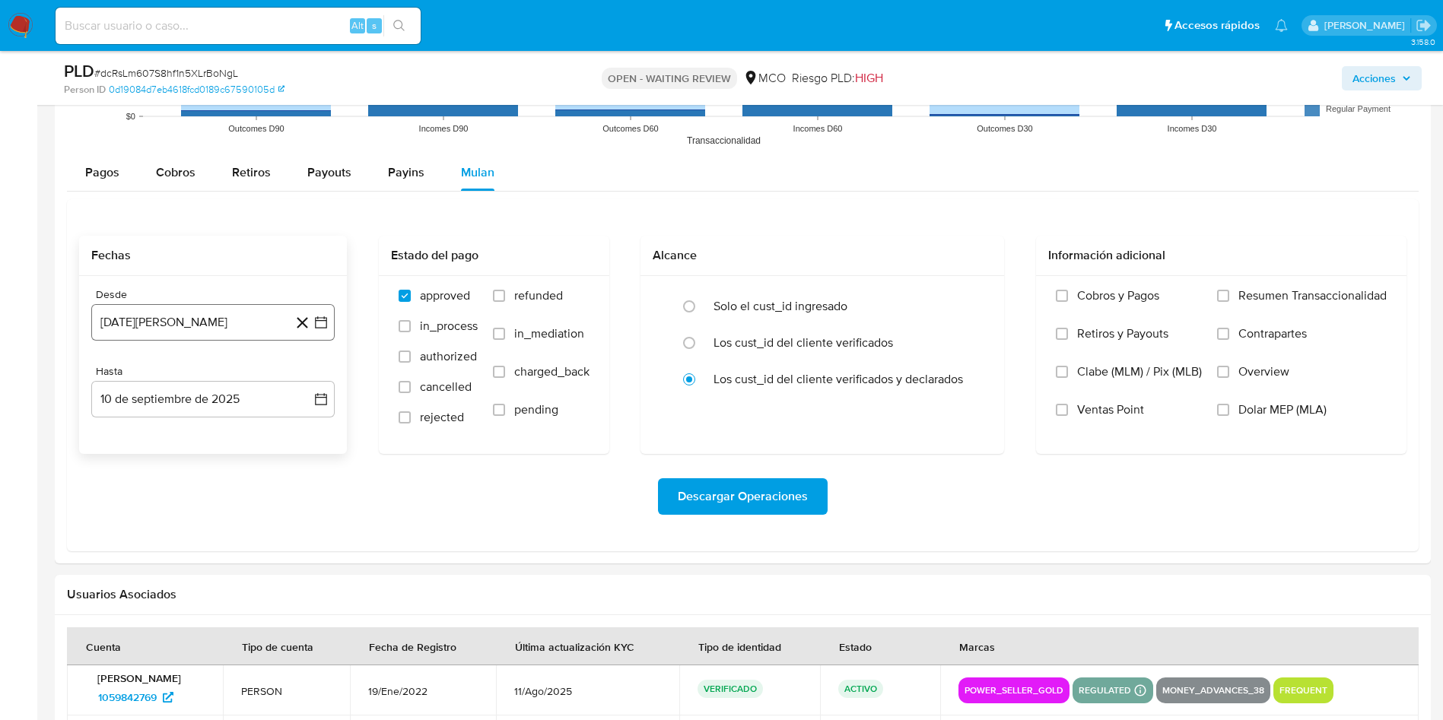
click at [221, 327] on button "10 [PERSON_NAME] de 2024" at bounding box center [212, 322] width 243 height 37
click at [308, 379] on icon "Mes siguiente" at bounding box center [308, 377] width 6 height 11
click at [149, 493] on button "10" at bounding box center [152, 494] width 24 height 24
click at [544, 299] on span "refunded" at bounding box center [538, 295] width 49 height 15
click at [505, 299] on input "refunded" at bounding box center [499, 296] width 12 height 12
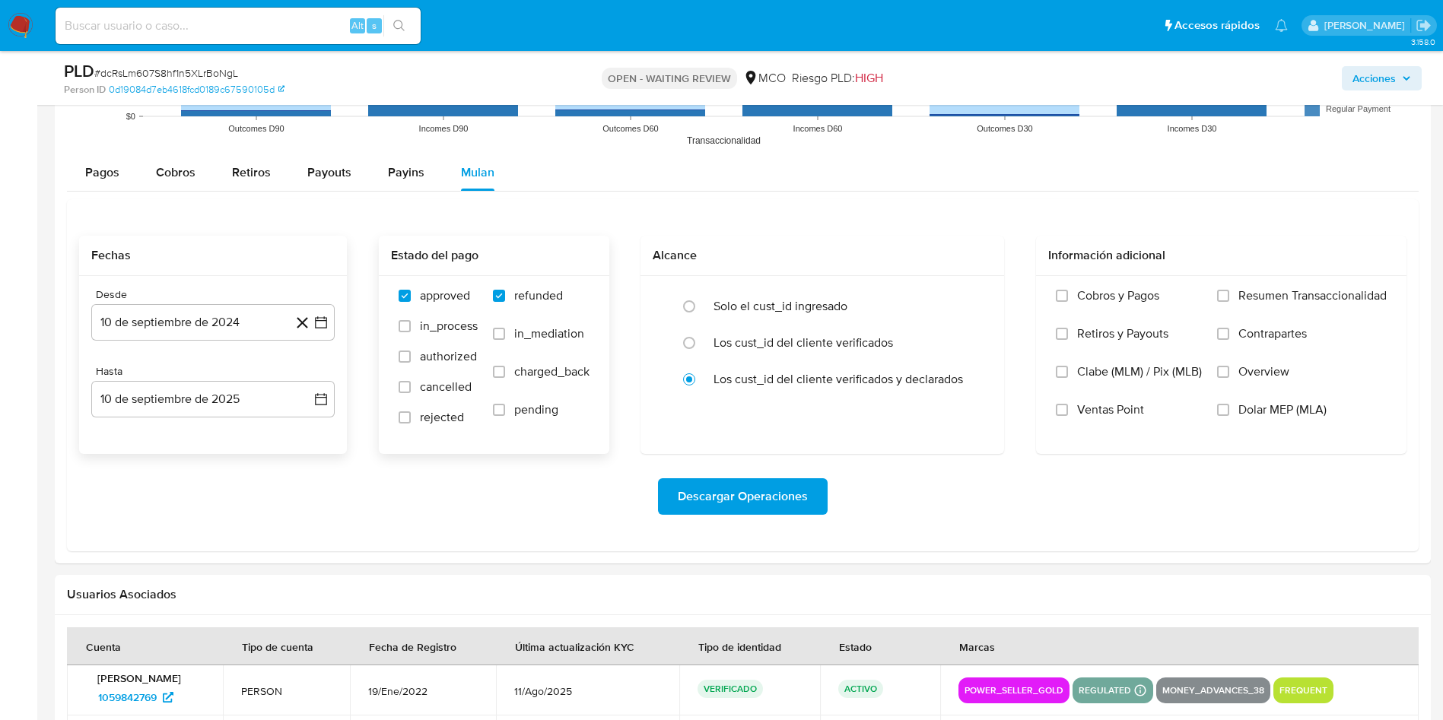
checkbox input "true"
click at [534, 378] on span "charged_back" at bounding box center [551, 371] width 75 height 15
click at [505, 378] on input "charged_back" at bounding box center [499, 372] width 12 height 12
checkbox input "true"
click at [434, 421] on span "rejected" at bounding box center [442, 417] width 44 height 15
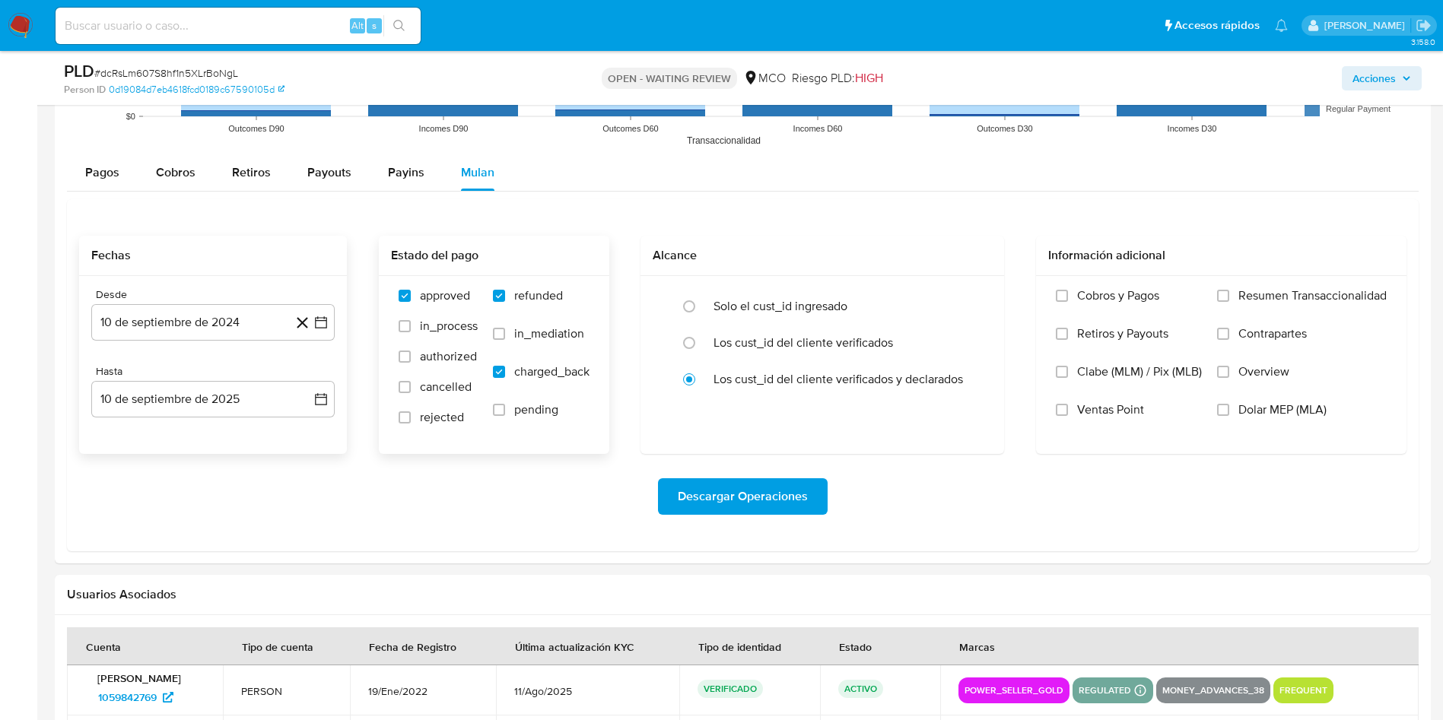
click at [411, 421] on input "rejected" at bounding box center [404, 417] width 12 height 12
checkbox input "true"
click at [738, 488] on span "Descargar Operaciones" at bounding box center [743, 496] width 130 height 33
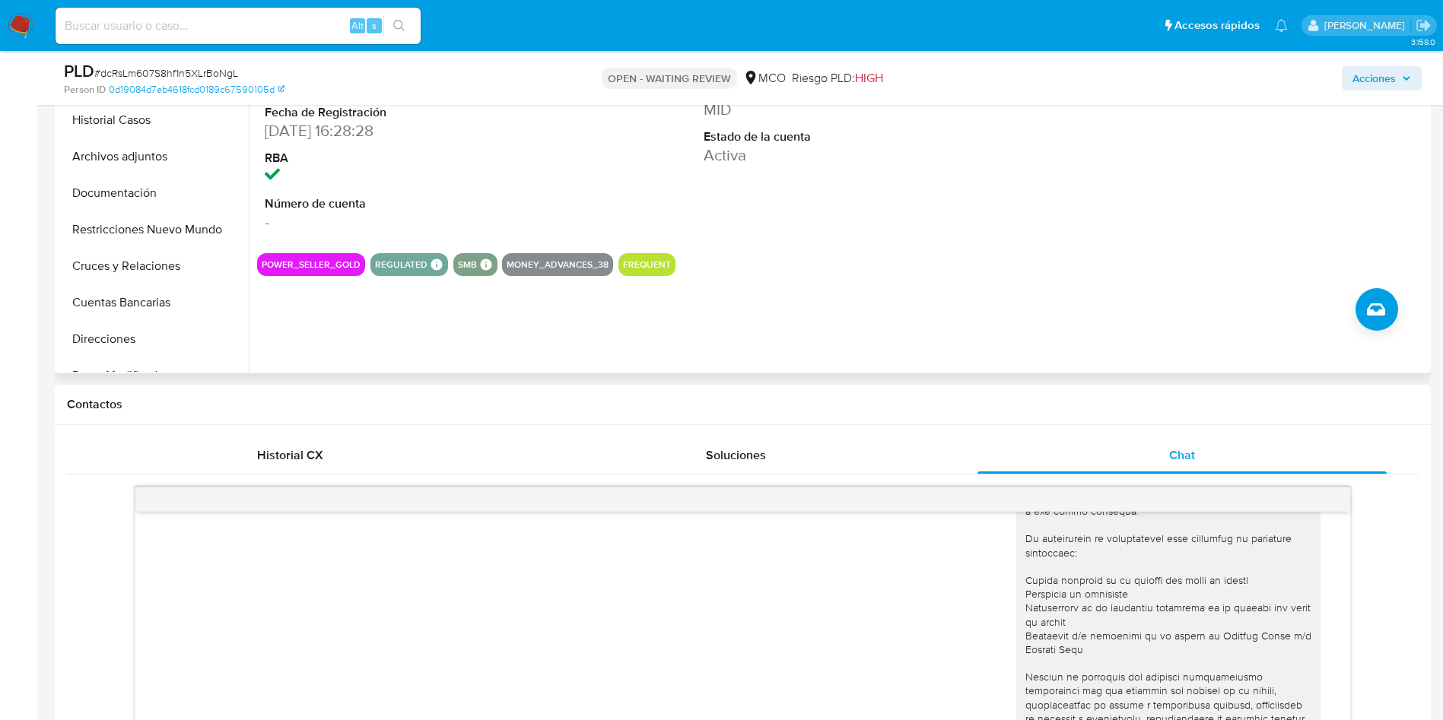
scroll to position [342, 0]
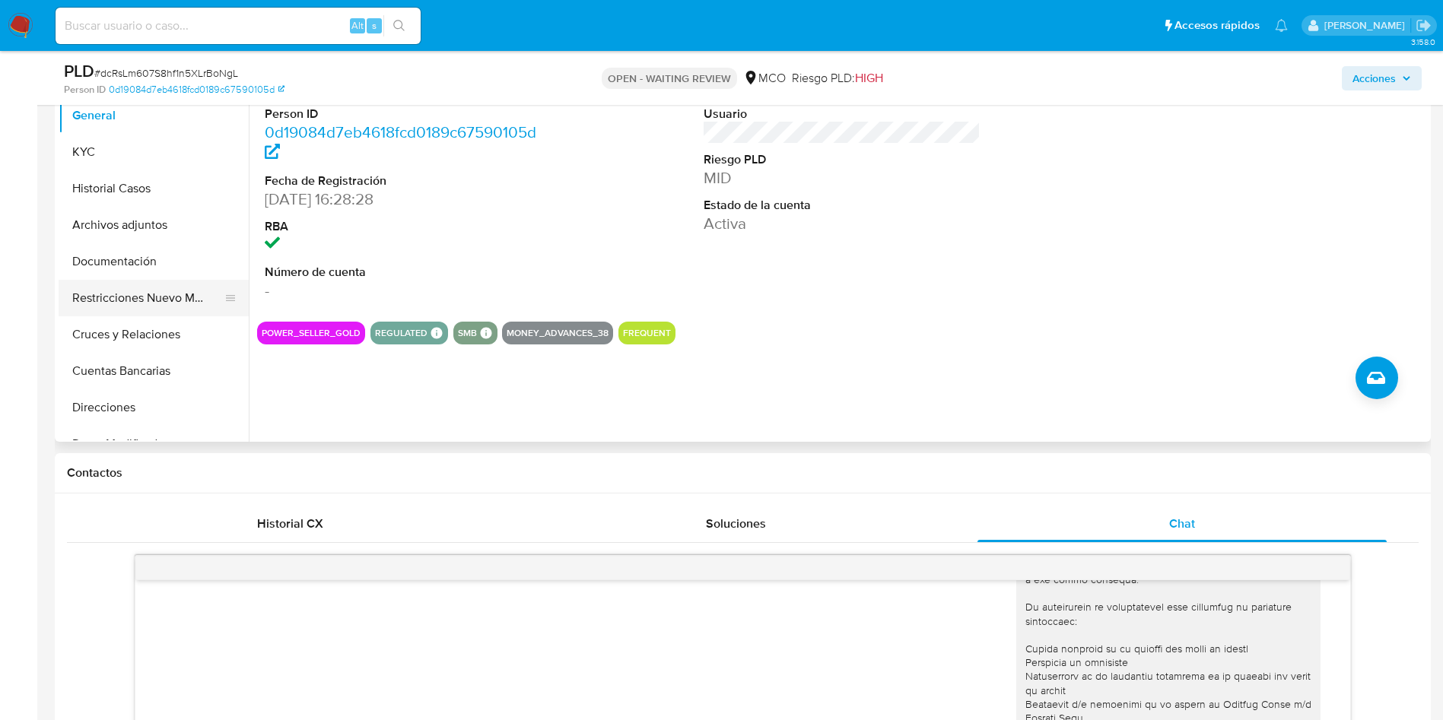
click at [129, 294] on button "Restricciones Nuevo Mundo" at bounding box center [148, 298] width 178 height 37
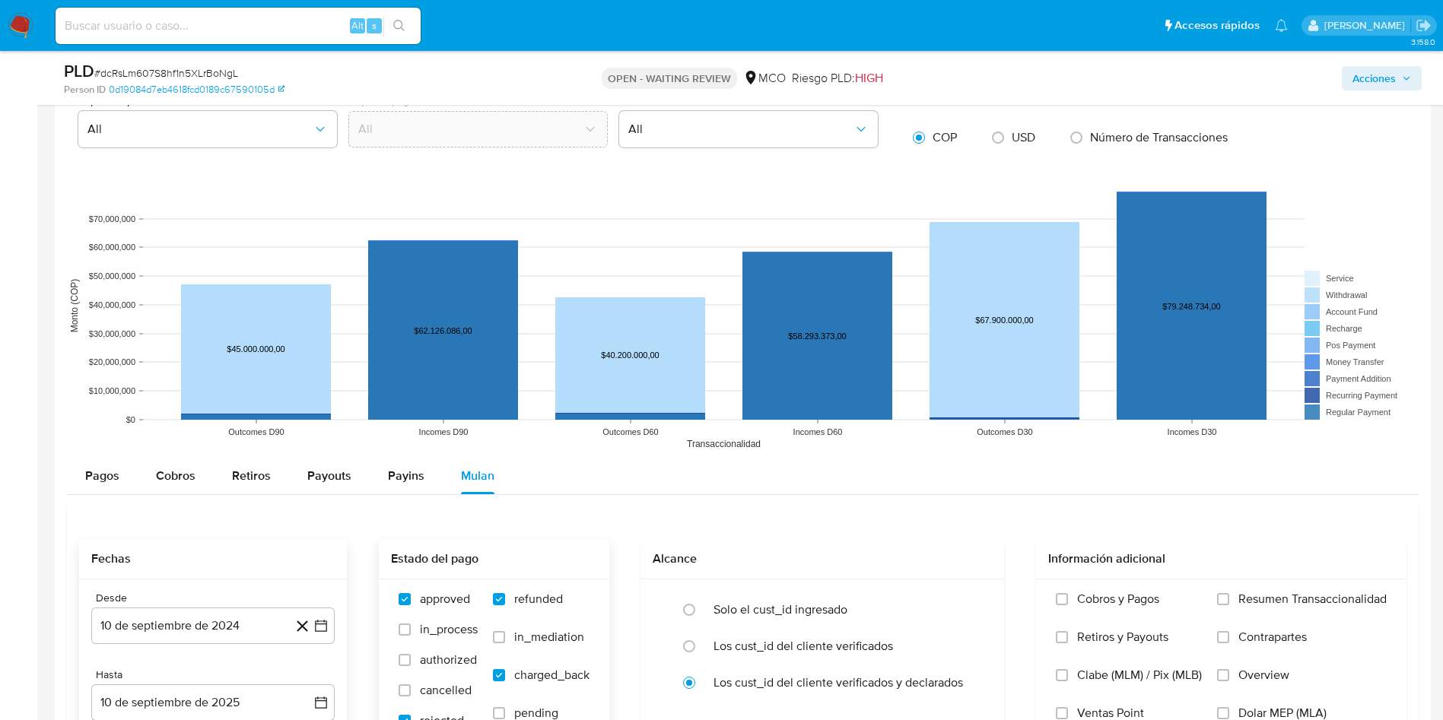
scroll to position [1711, 0]
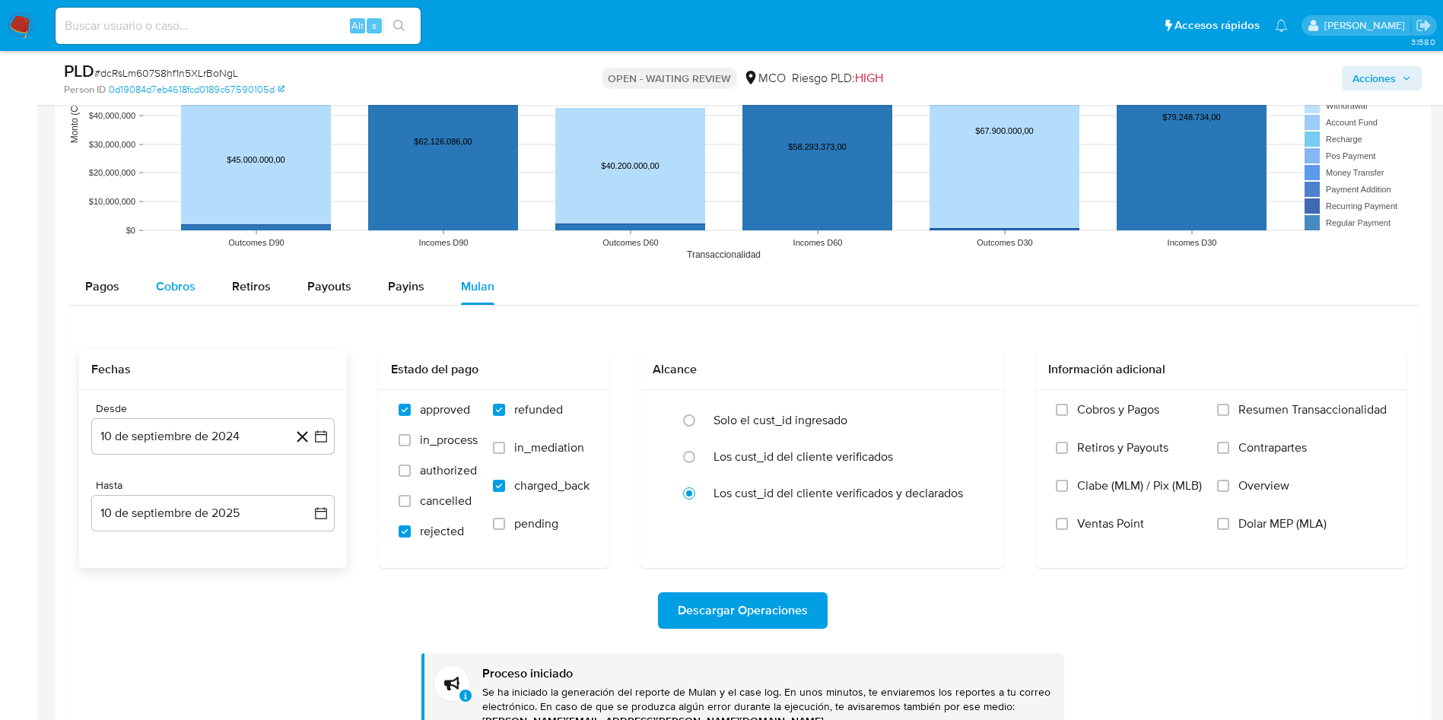
click at [198, 271] on button "Cobros" at bounding box center [176, 286] width 76 height 37
select select "10"
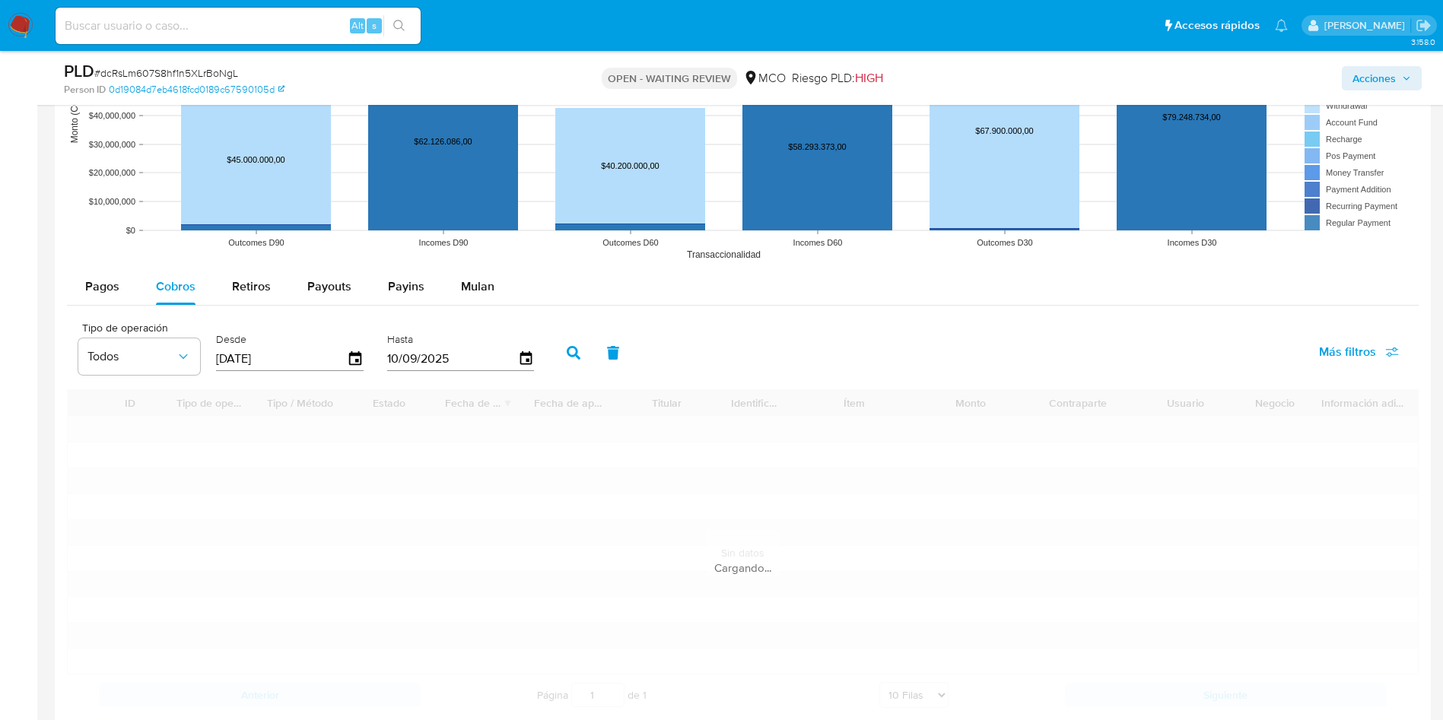
click at [805, 305] on div "Pagos Cobros Retiros Payouts Payins Mulan" at bounding box center [742, 286] width 1351 height 37
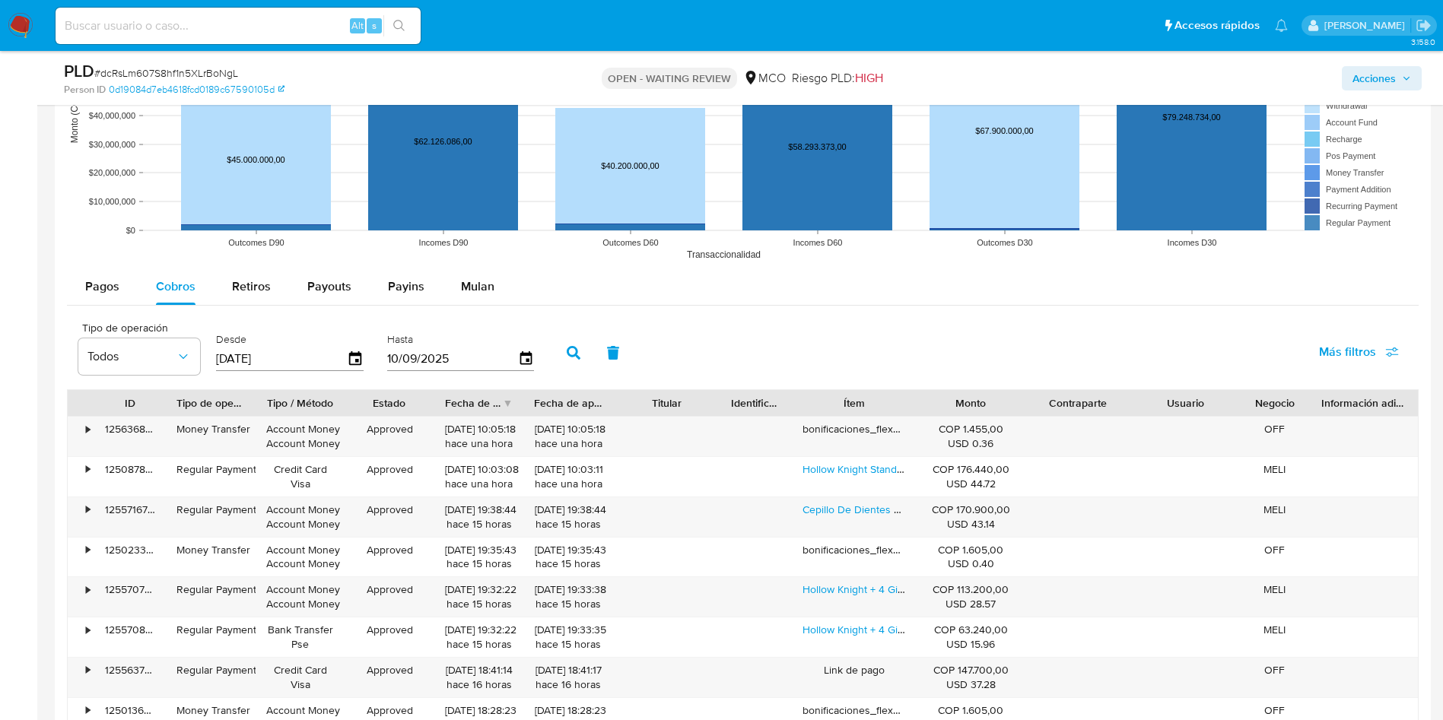
scroll to position [1825, 0]
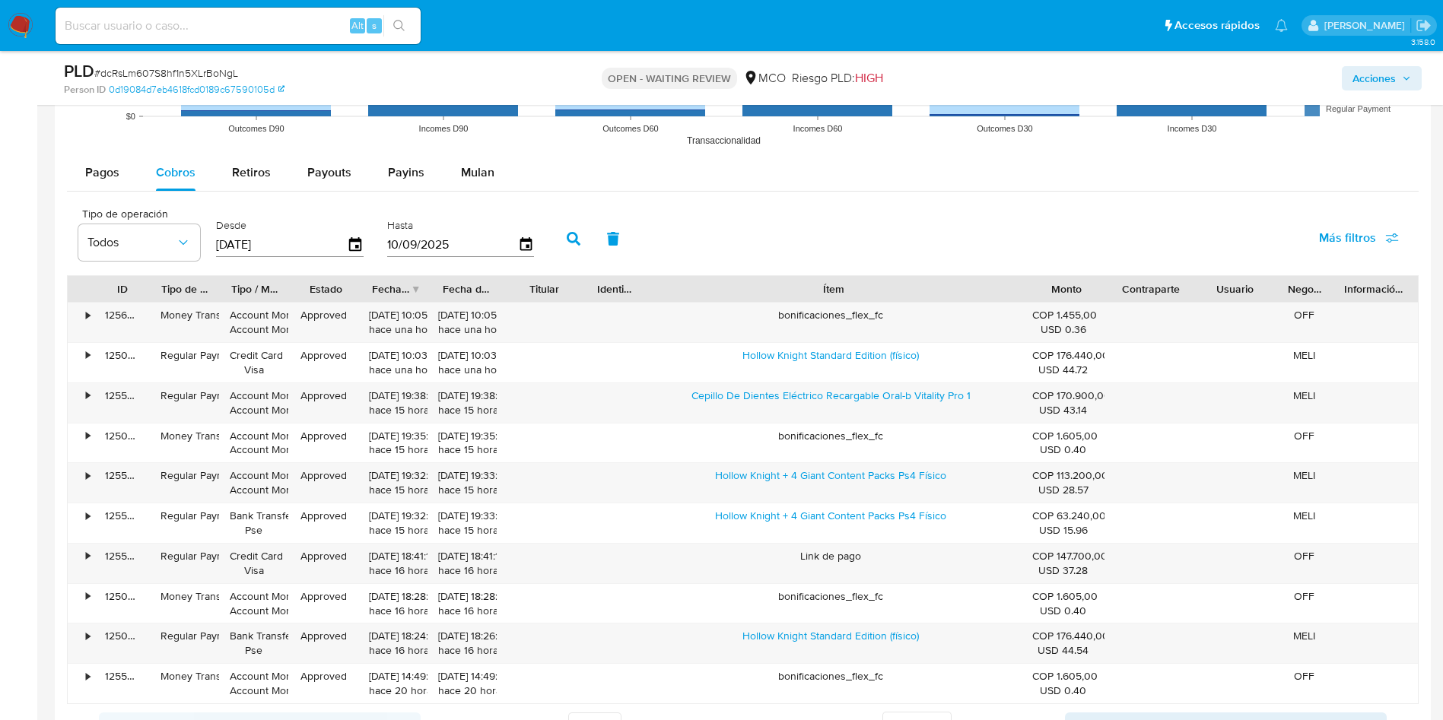
drag, startPoint x: 925, startPoint y: 290, endPoint x: 1193, endPoint y: 291, distance: 268.5
click at [1193, 291] on div "ID Tipo de operación Tipo / Método Estado Fecha de creación Fecha de aprobación…" at bounding box center [743, 289] width 1350 height 26
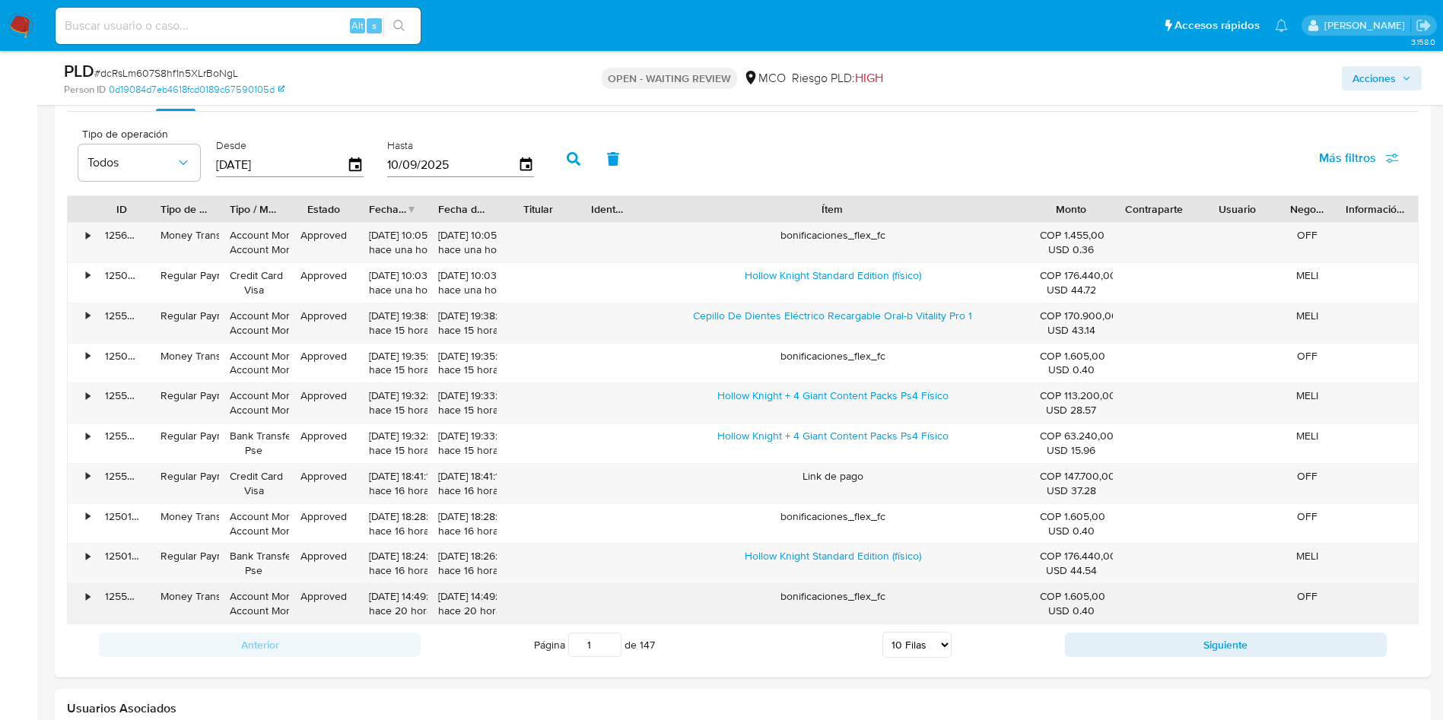
scroll to position [1939, 0]
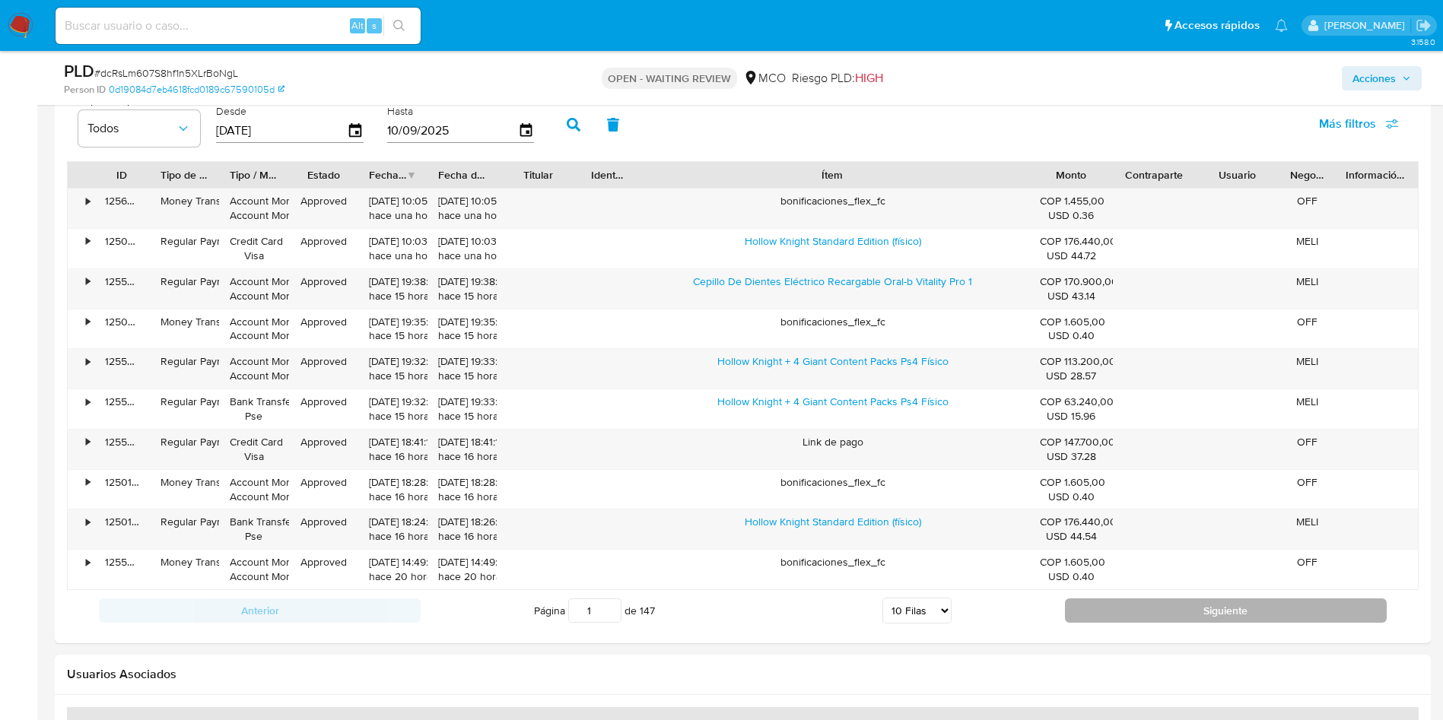
click at [1161, 608] on button "Siguiente" at bounding box center [1226, 611] width 322 height 24
type input "2"
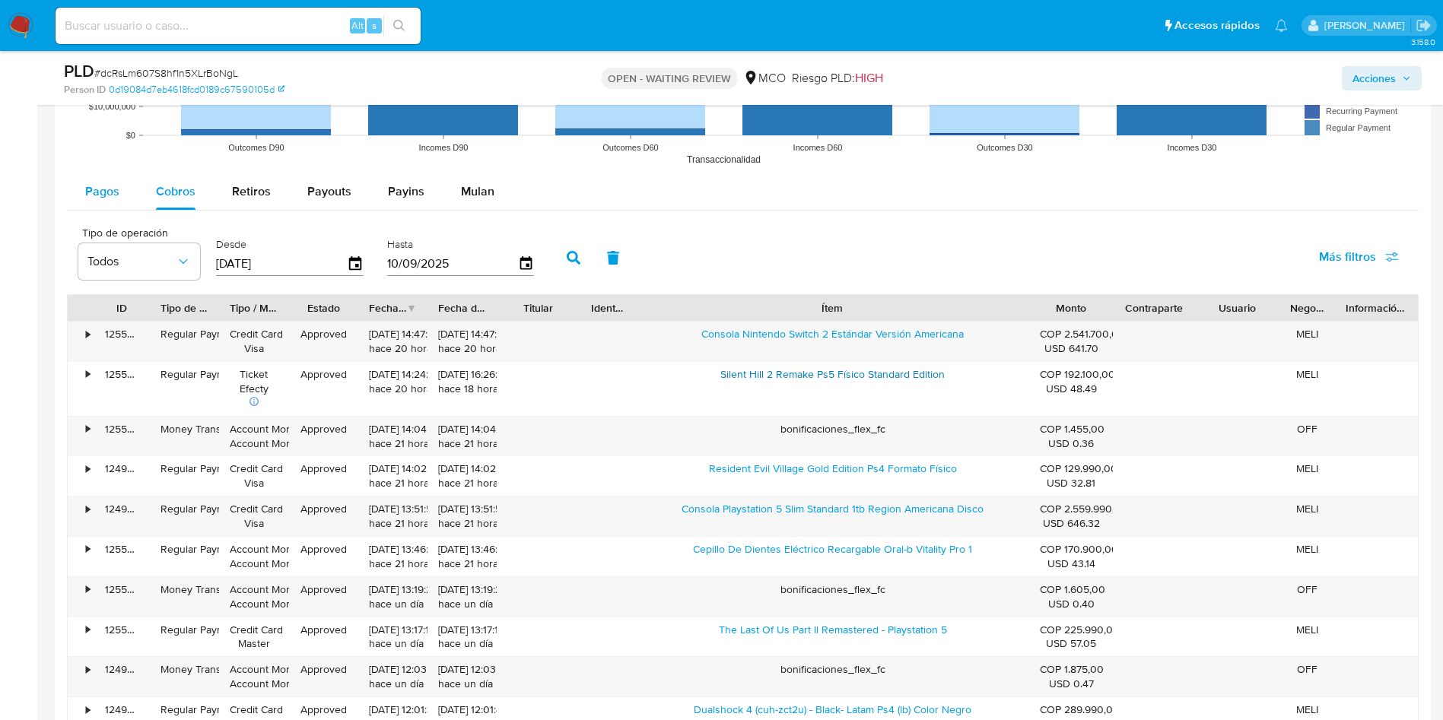
scroll to position [1711, 0]
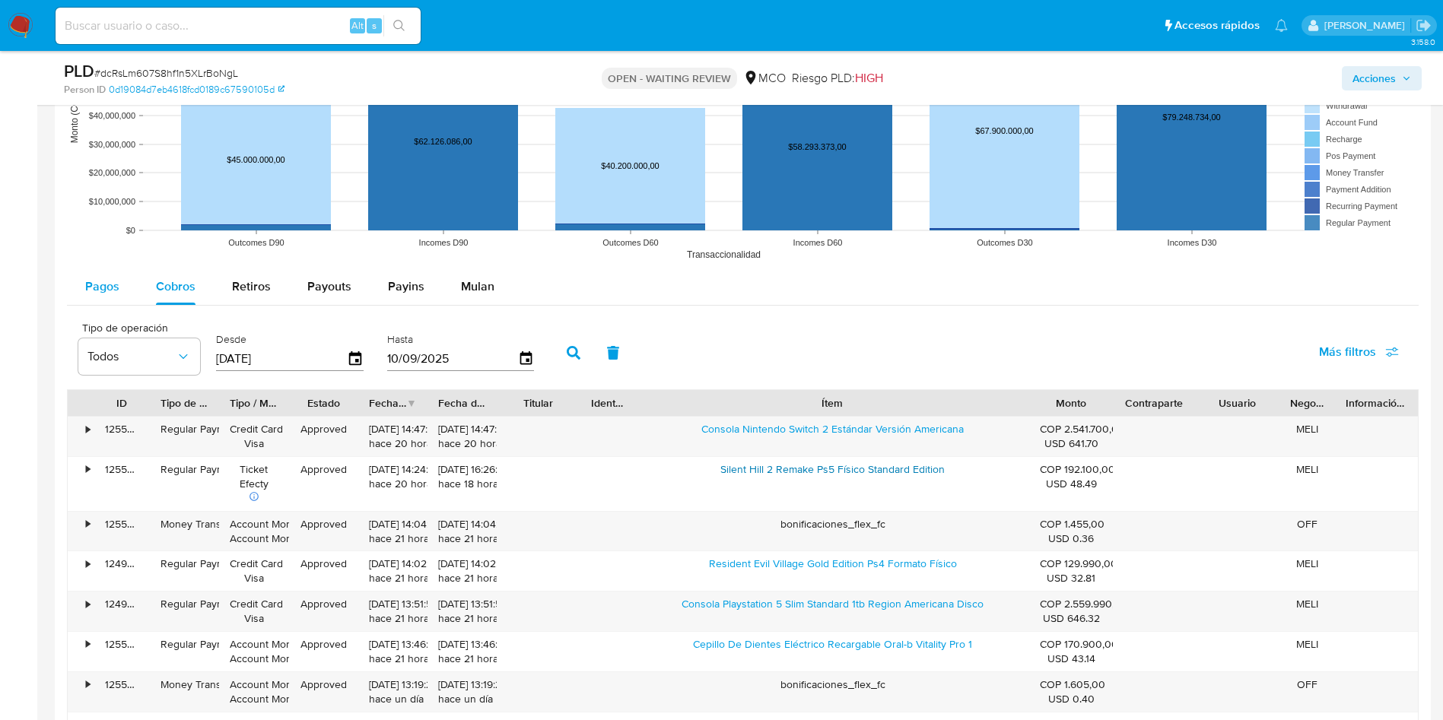
click at [104, 280] on span "Pagos" at bounding box center [102, 286] width 34 height 17
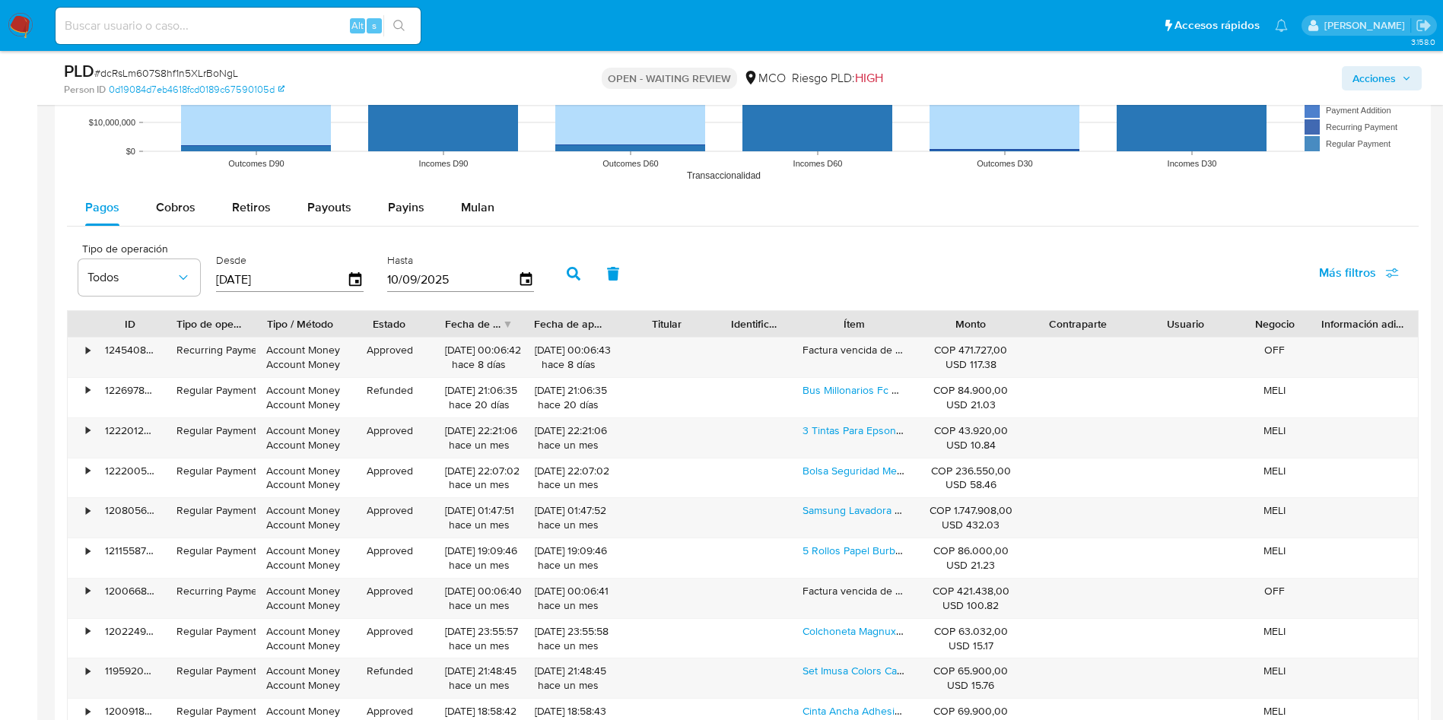
scroll to position [1825, 0]
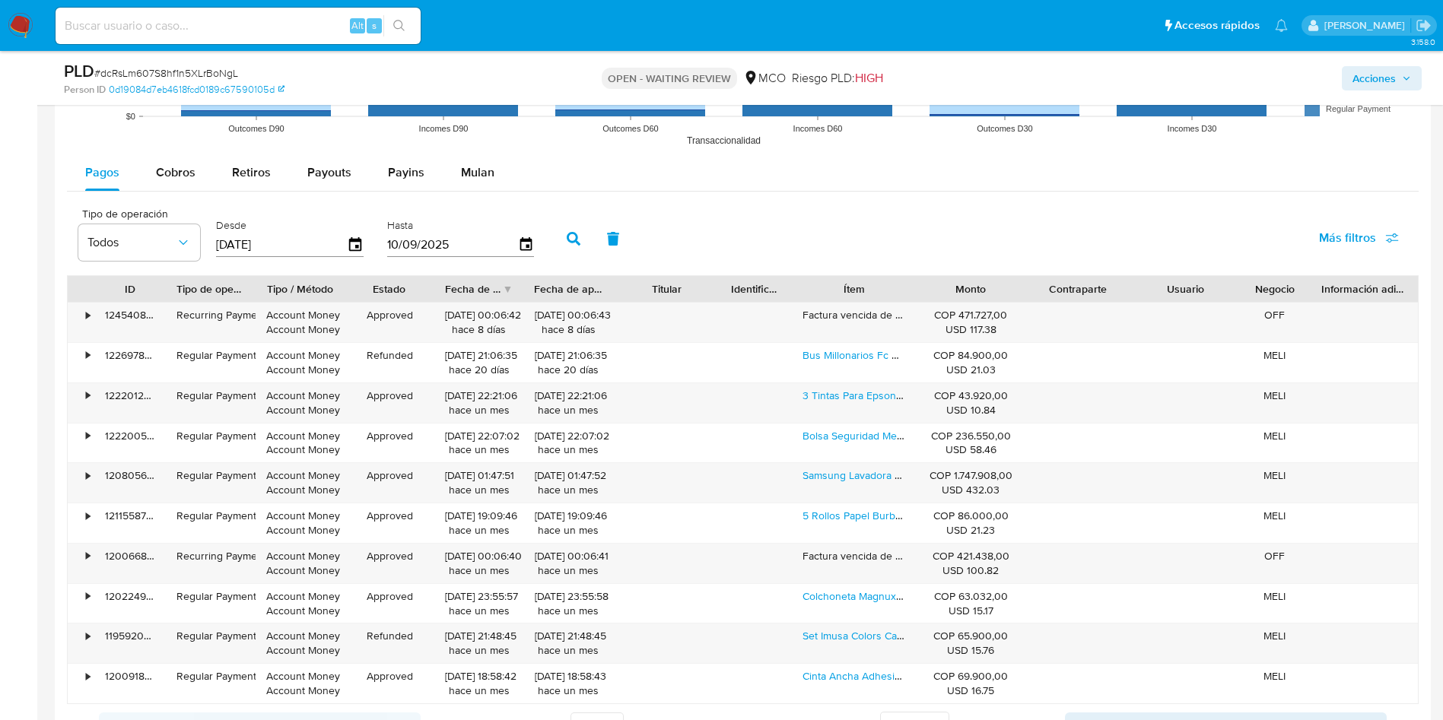
drag, startPoint x: 907, startPoint y: 303, endPoint x: 1084, endPoint y: 289, distance: 178.5
click at [1084, 289] on div "ID Tipo de operación Tipo / Método Estado Fecha de creación Fecha de aprobación…" at bounding box center [742, 489] width 1351 height 429
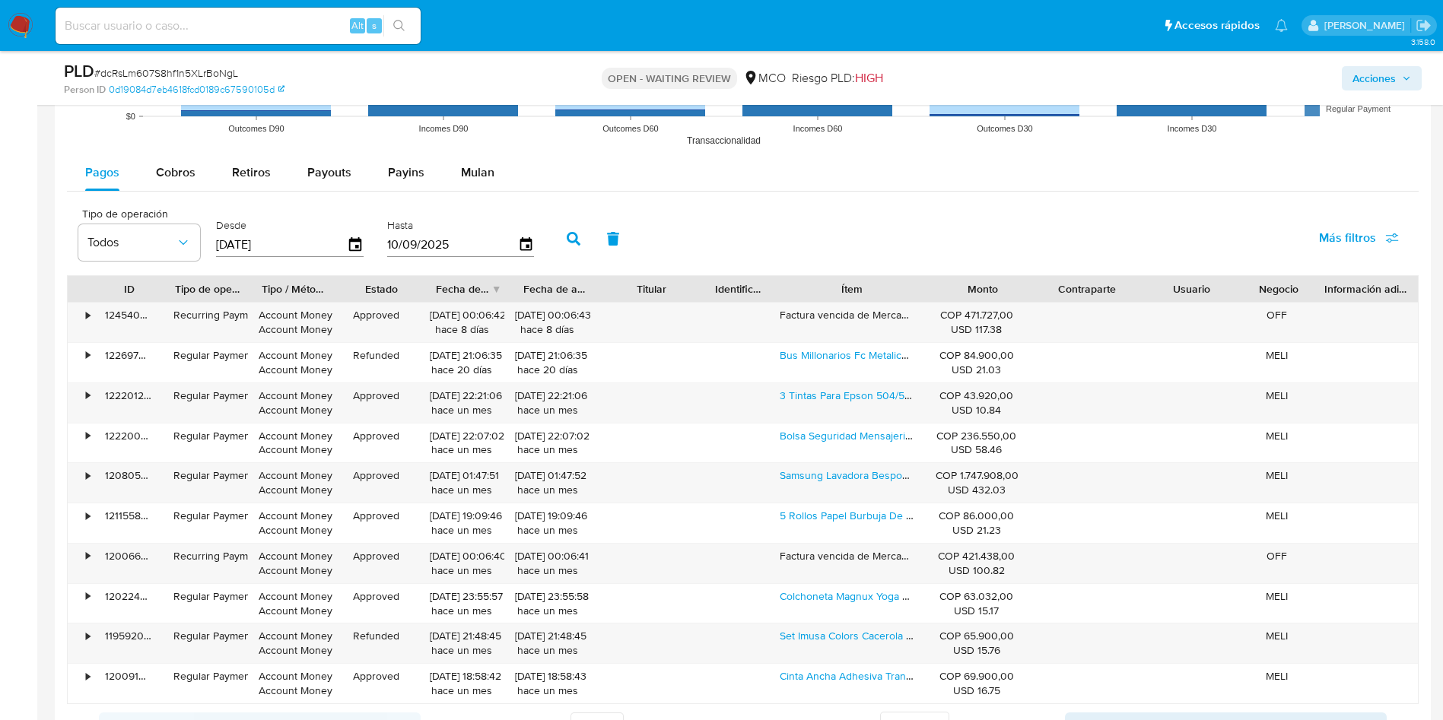
drag, startPoint x: 922, startPoint y: 281, endPoint x: 1119, endPoint y: 281, distance: 197.0
click at [1138, 281] on div "ID Tipo de operación Tipo / Método Estado Fecha de creación Fecha de aprobación…" at bounding box center [743, 289] width 1350 height 26
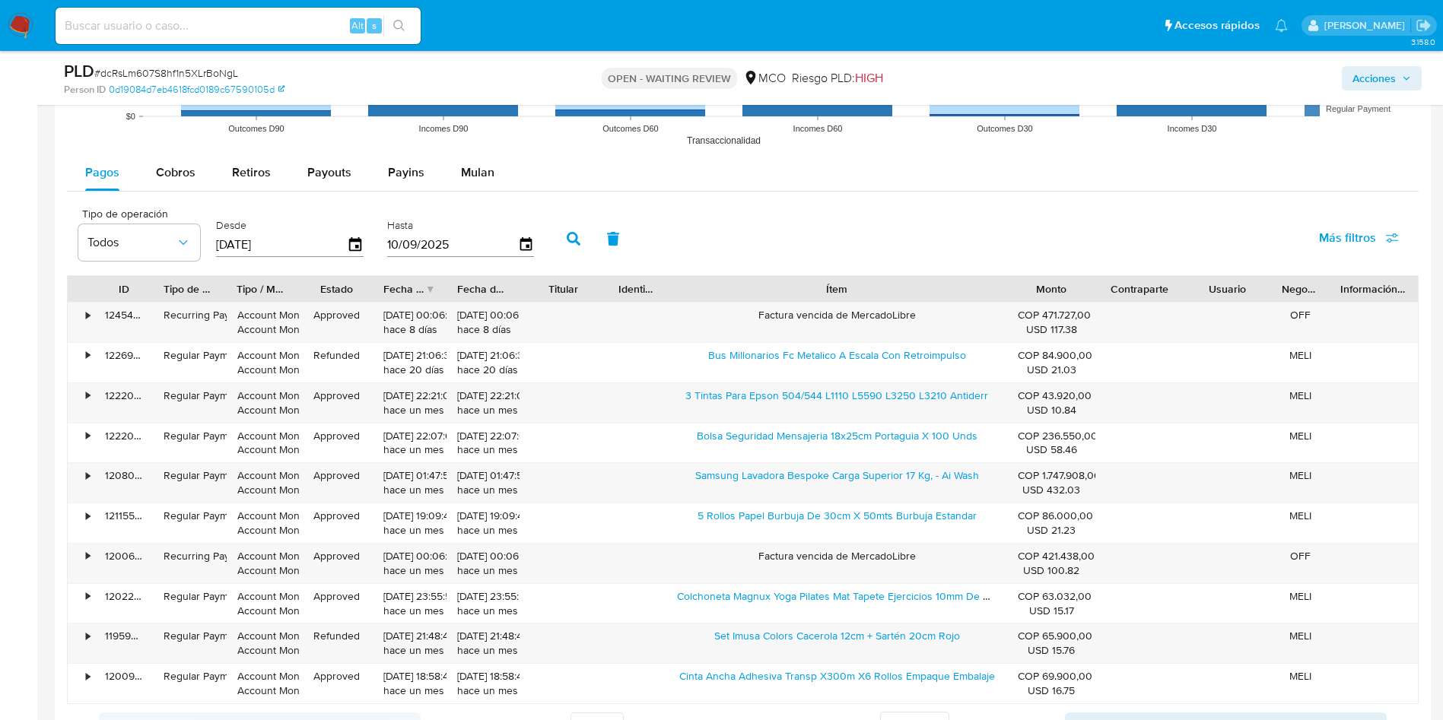
click at [826, 238] on div "Tipo de operación Todos Desde 13/06/2025 Hasta 10/09/2025 Más filtros" at bounding box center [742, 237] width 1351 height 76
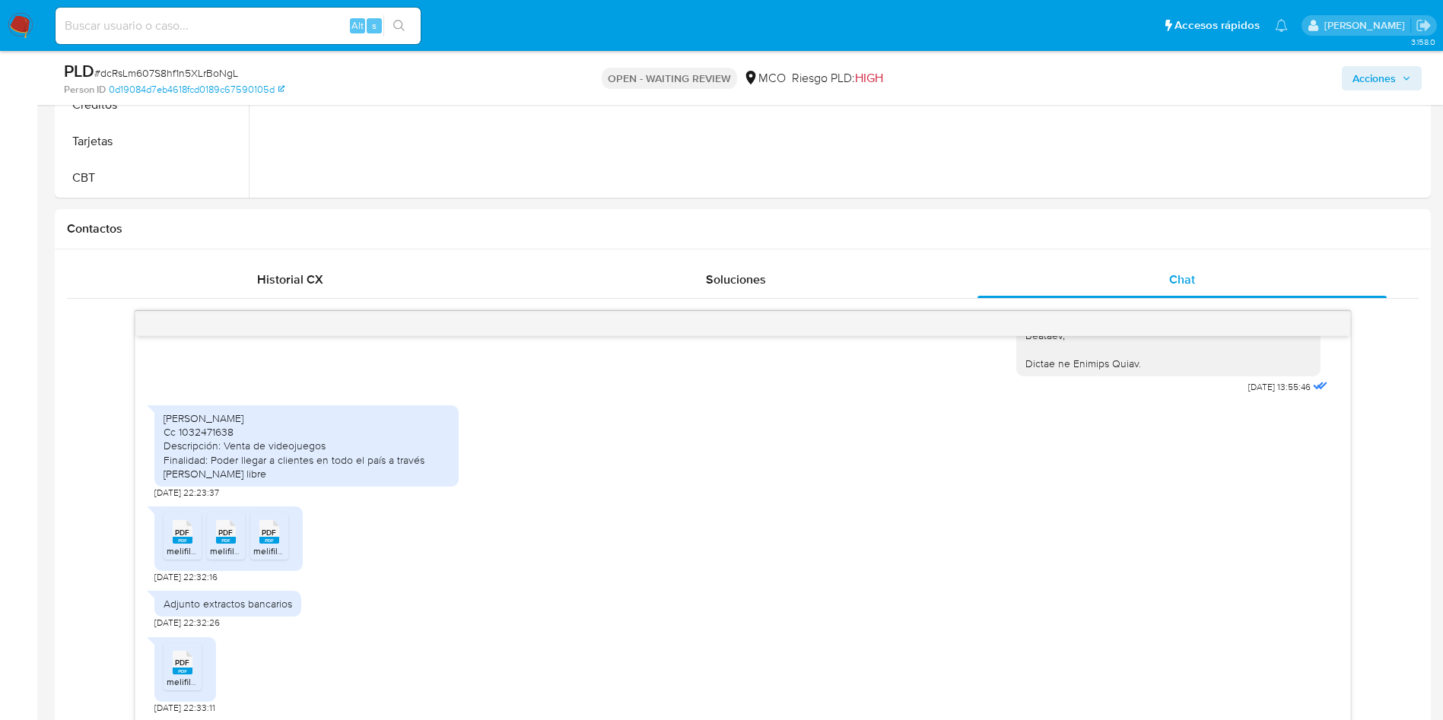
scroll to position [684, 0]
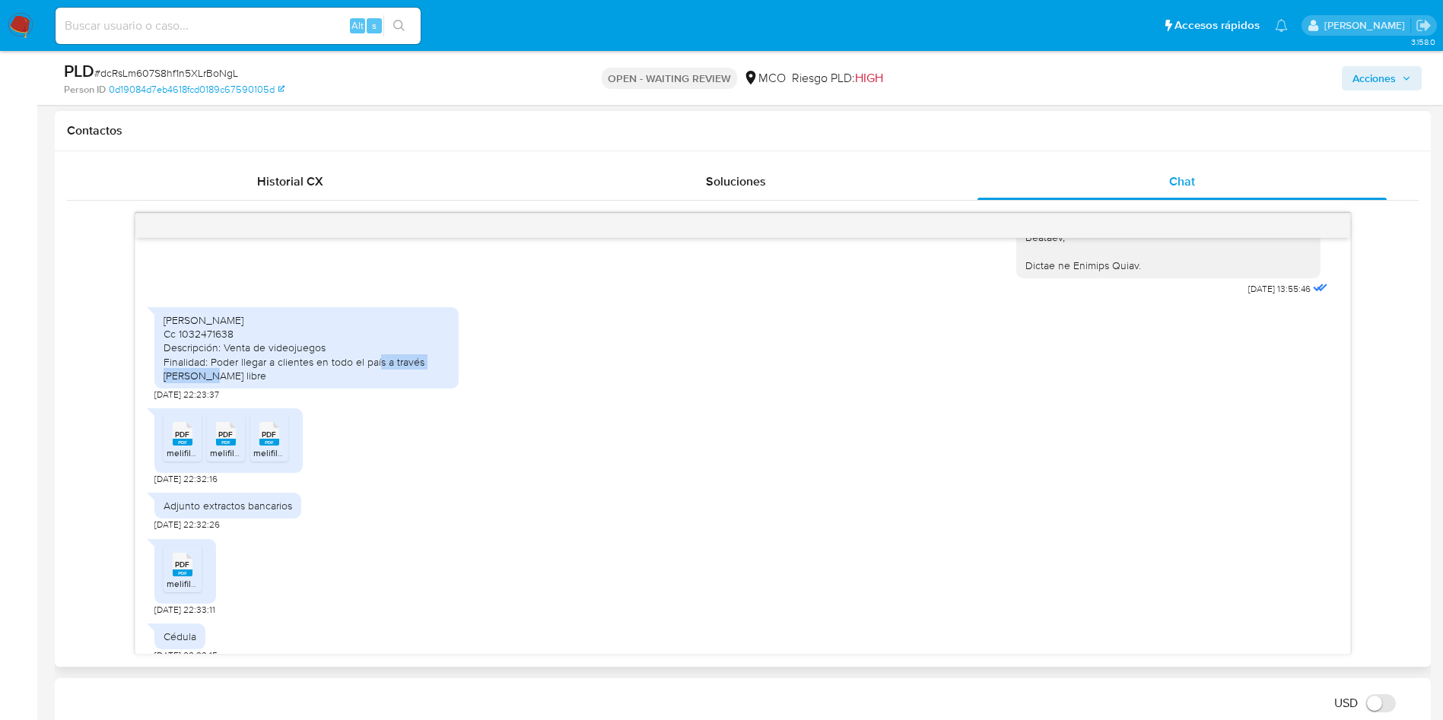
drag, startPoint x: 326, startPoint y: 364, endPoint x: 374, endPoint y: 376, distance: 49.4
click at [416, 364] on div "Luis Felipe Casas Salazar Cc 1032471638 Descripción: Venta de videojuegos Final…" at bounding box center [307, 347] width 286 height 69
click at [179, 436] on span "PDF" at bounding box center [182, 435] width 14 height 10
click at [224, 430] on span "PDF" at bounding box center [225, 435] width 14 height 10
click at [268, 435] on span "PDF" at bounding box center [269, 435] width 14 height 10
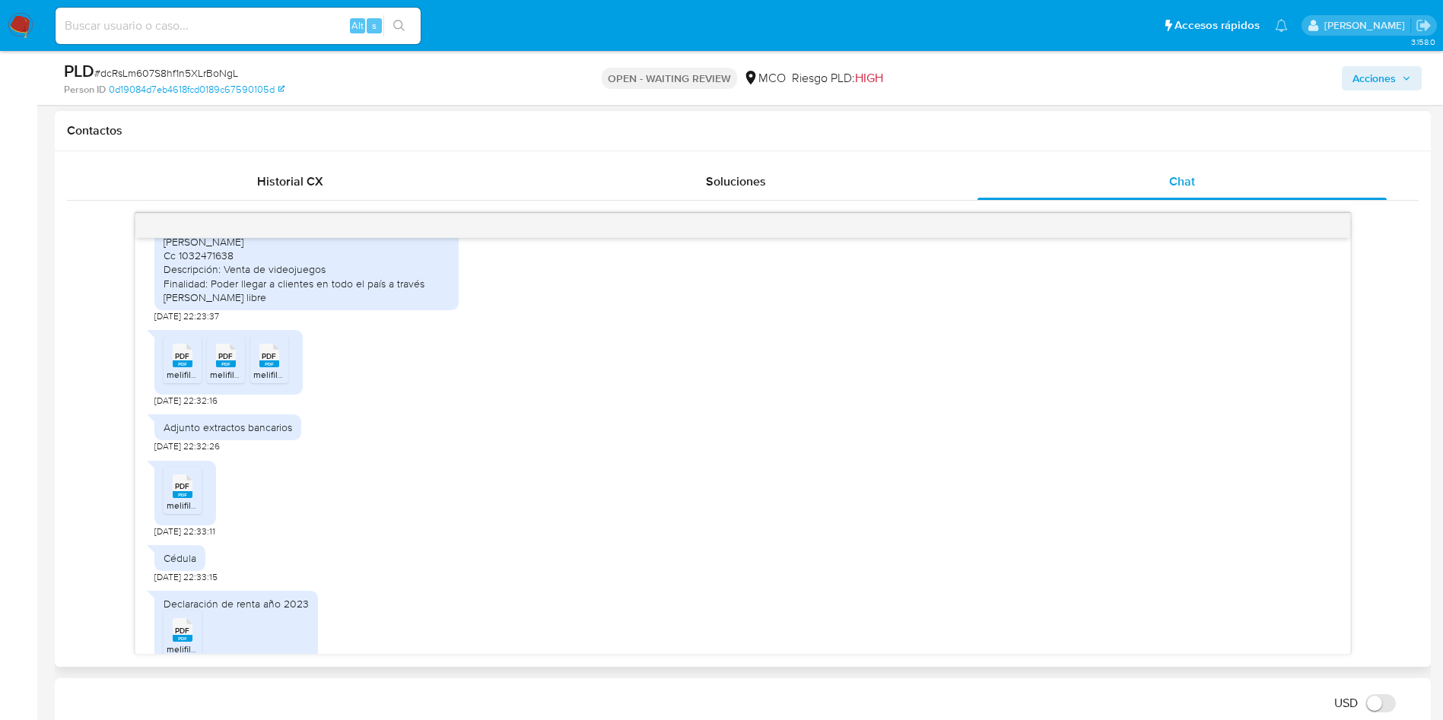
scroll to position [1255, 0]
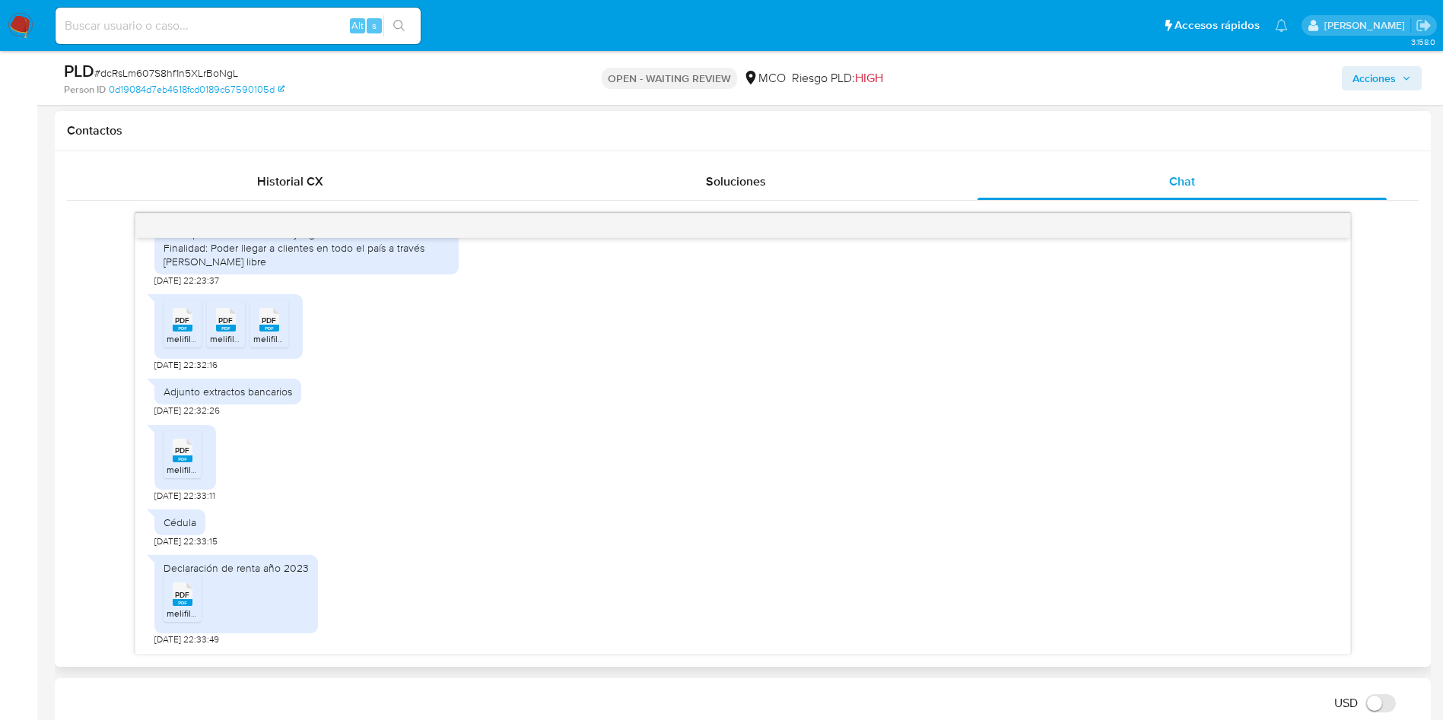
click at [183, 459] on rect at bounding box center [183, 459] width 20 height 7
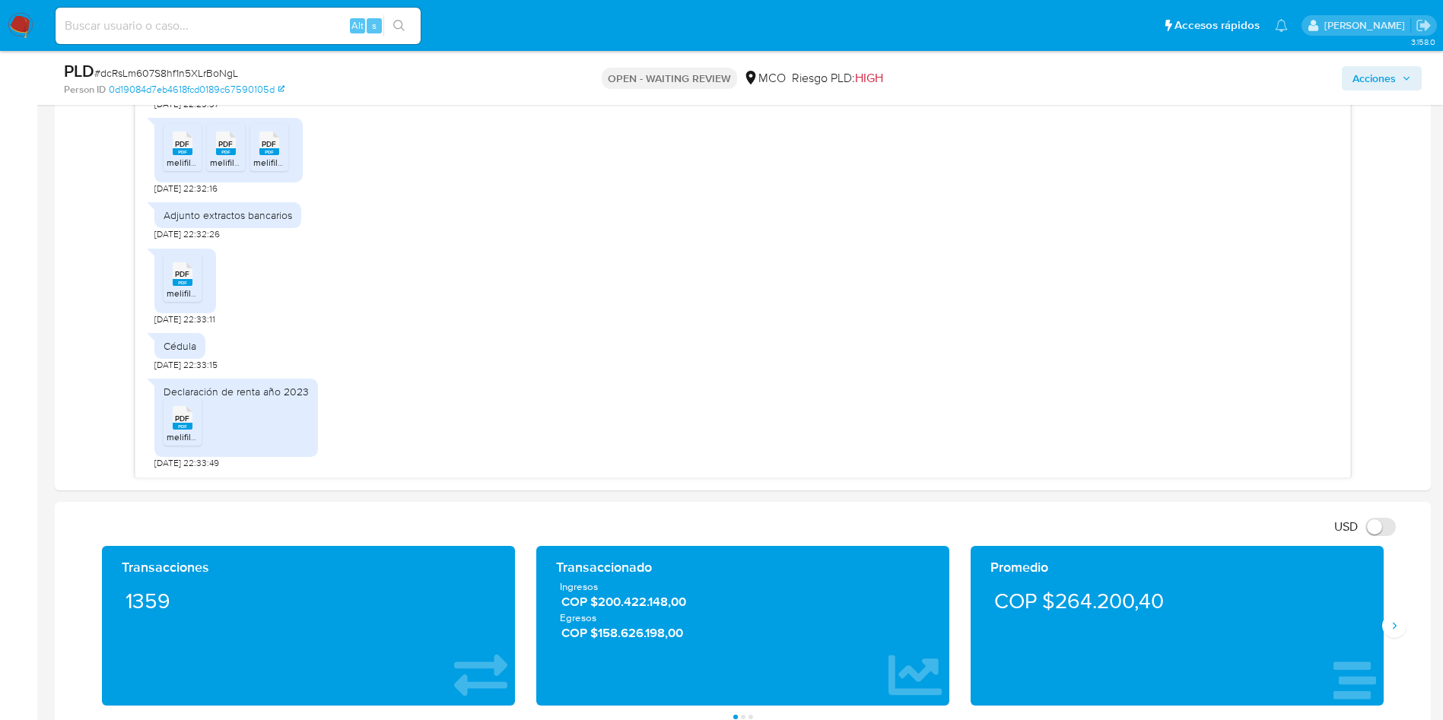
scroll to position [913, 0]
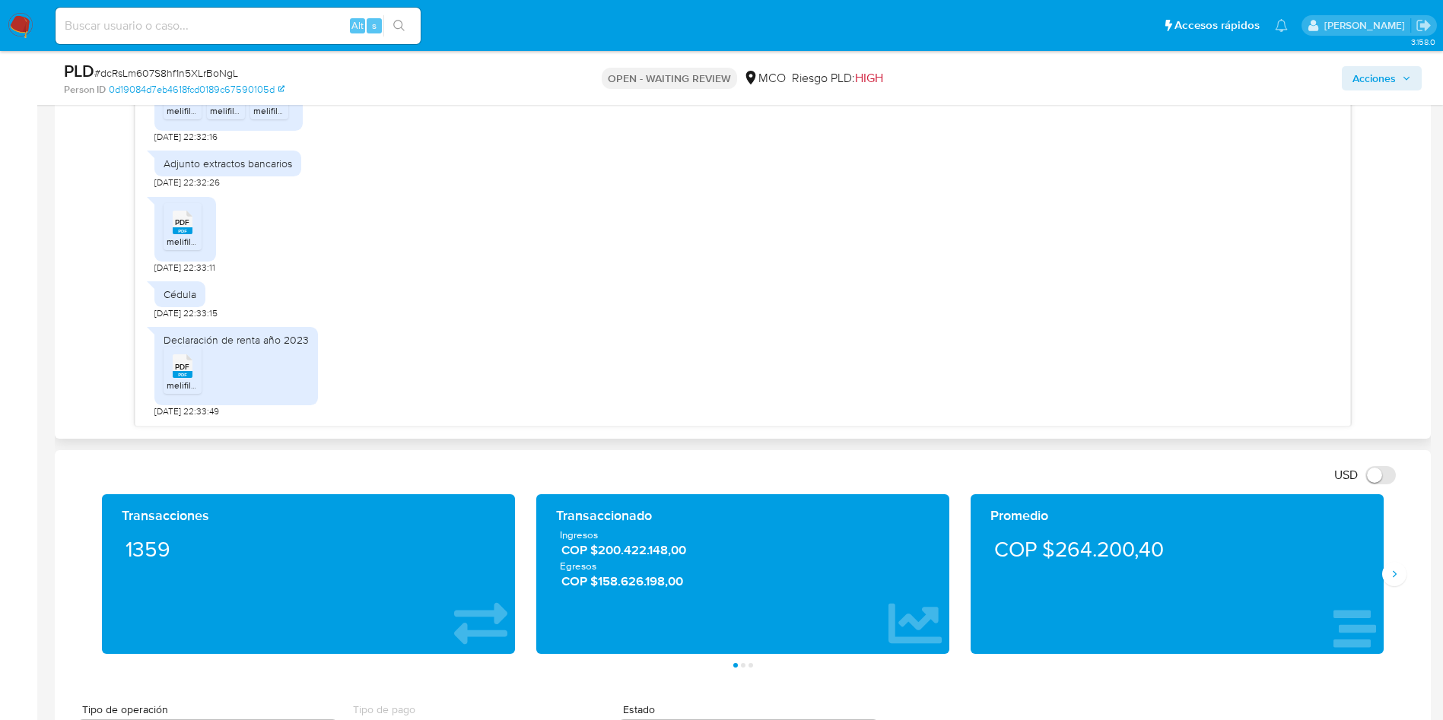
click at [190, 371] on rect at bounding box center [183, 374] width 20 height 7
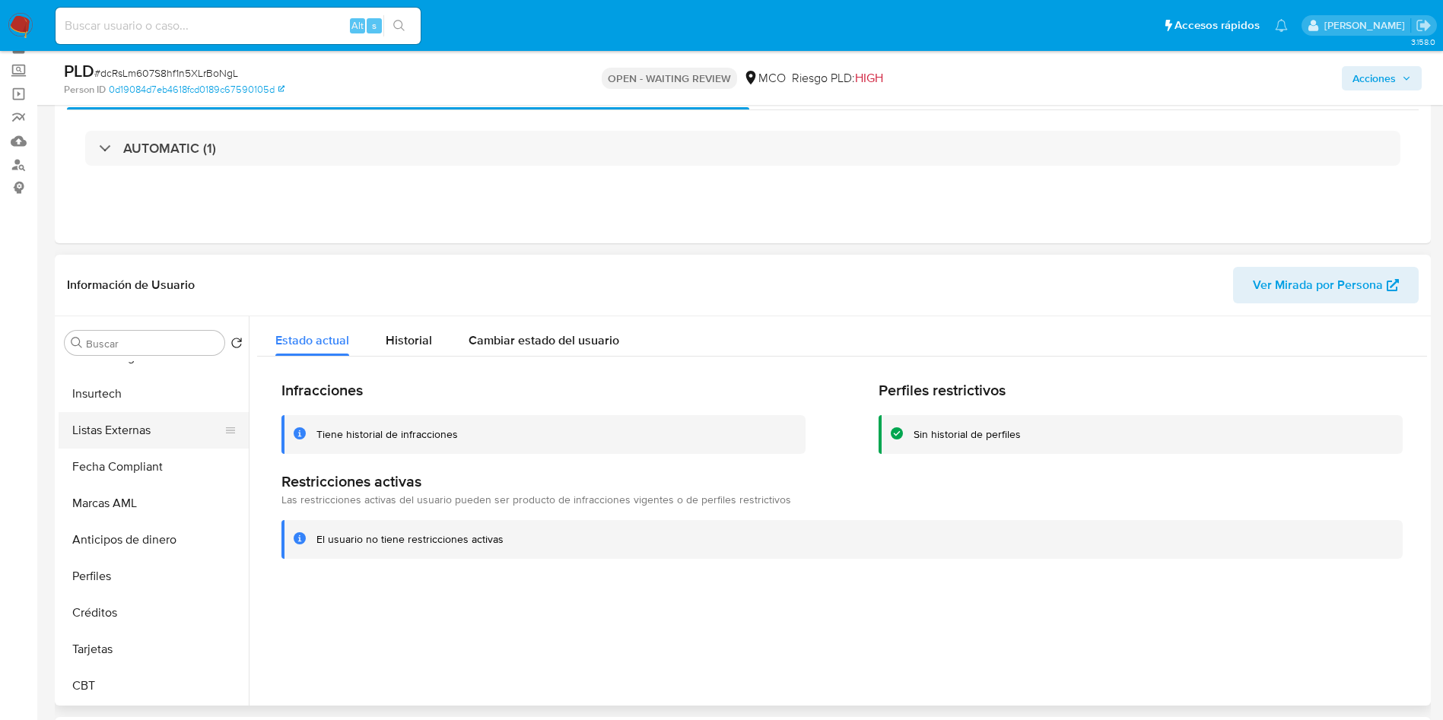
scroll to position [114, 0]
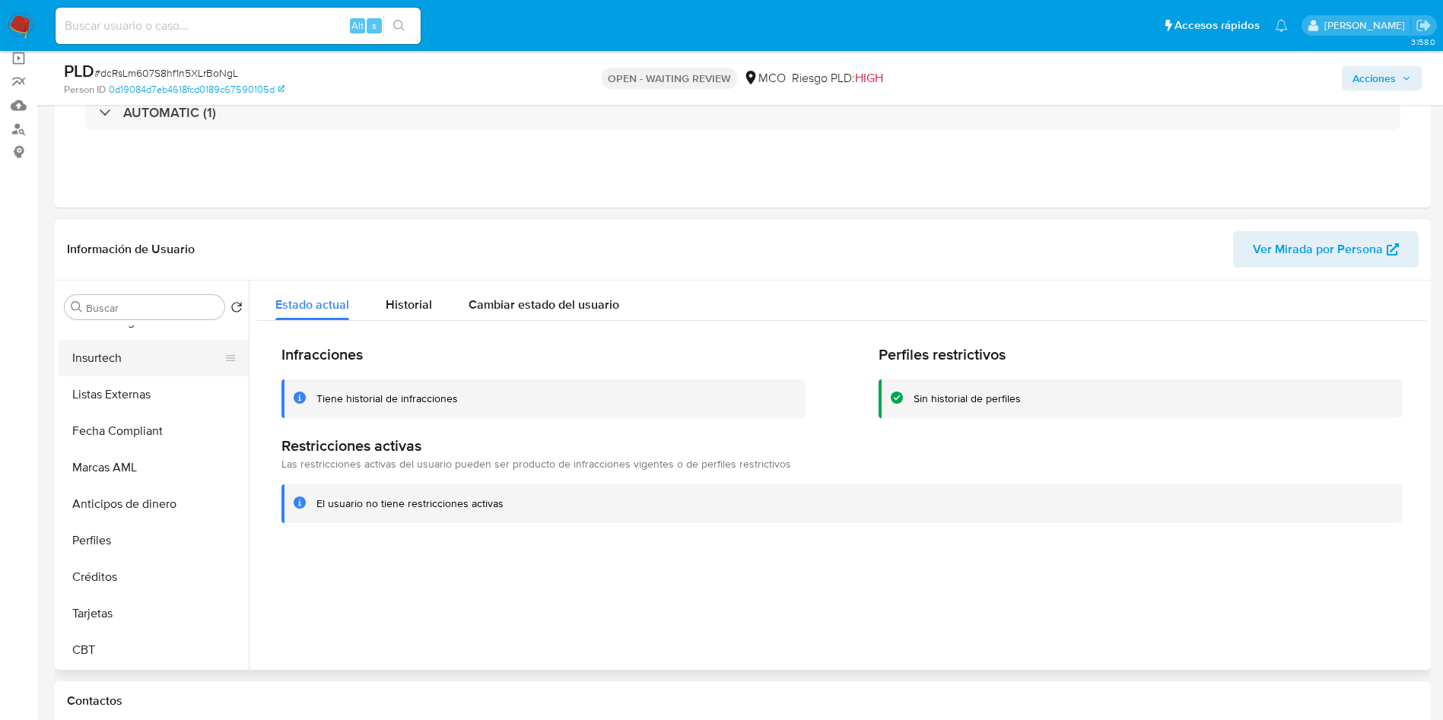
click at [101, 360] on button "Insurtech" at bounding box center [148, 358] width 178 height 37
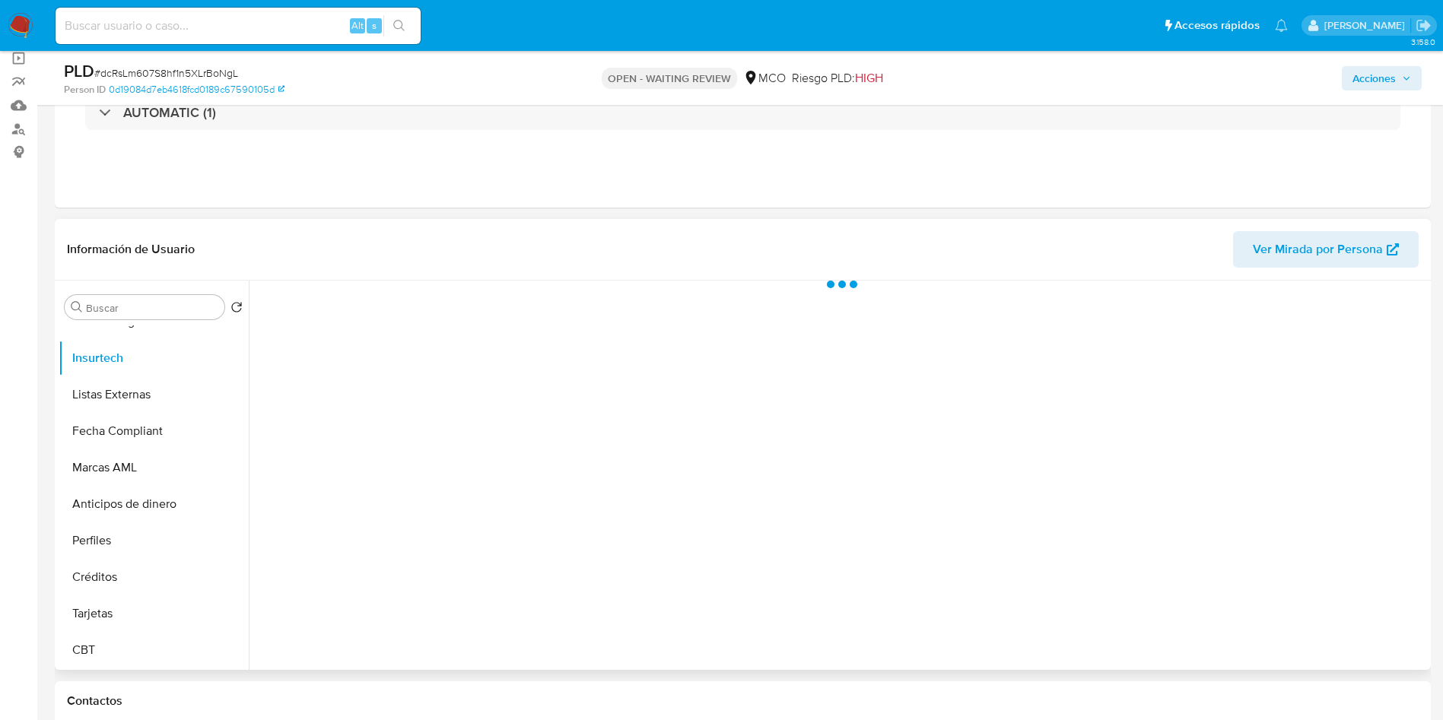
scroll to position [0, 0]
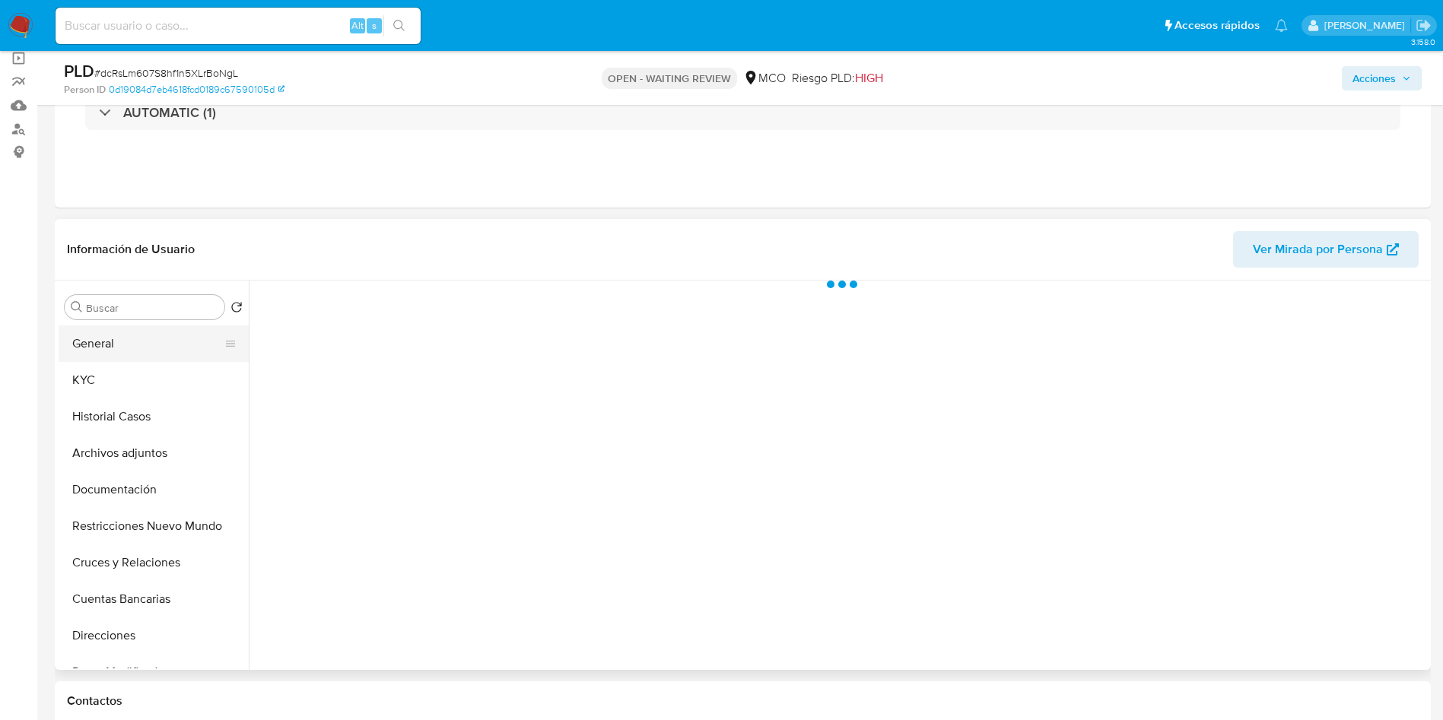
click at [112, 342] on button "General" at bounding box center [148, 343] width 178 height 37
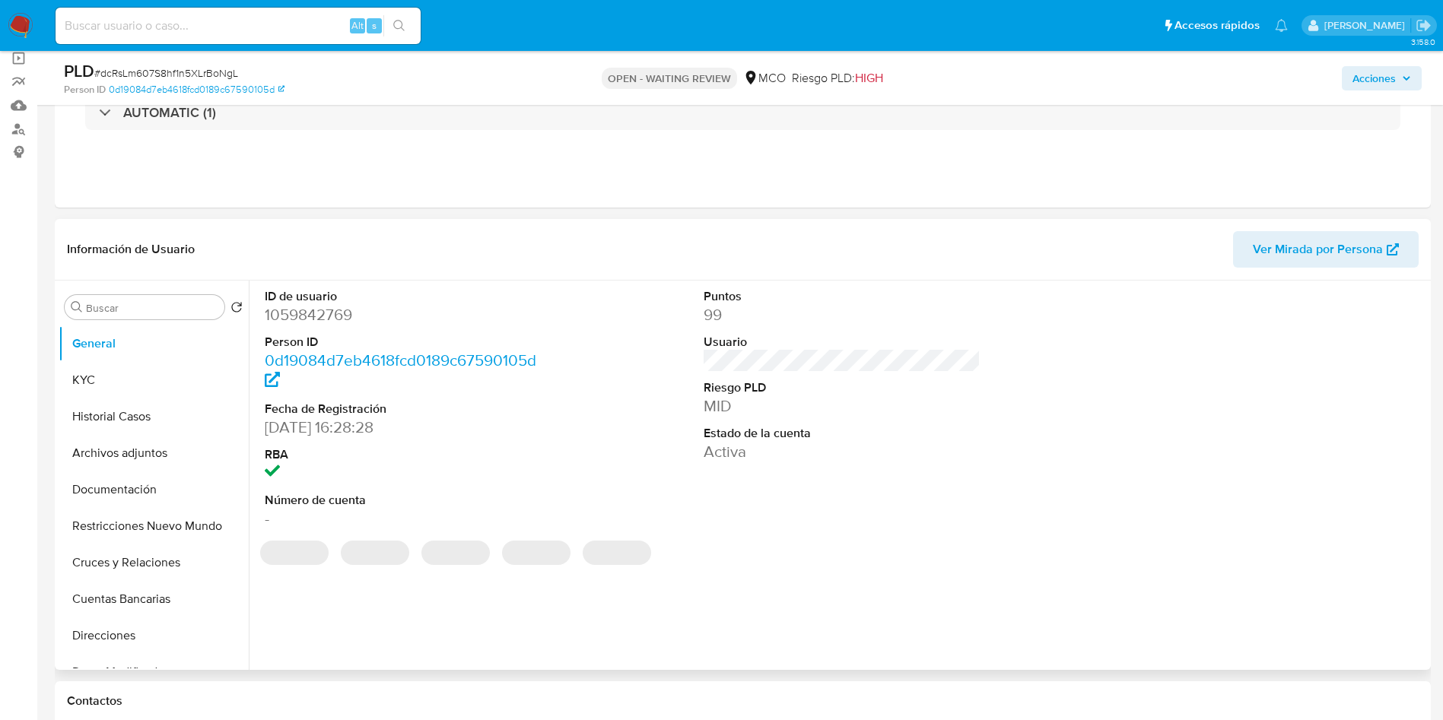
click at [329, 318] on dd "1059842769" at bounding box center [404, 314] width 278 height 21
copy dd "1059842769"
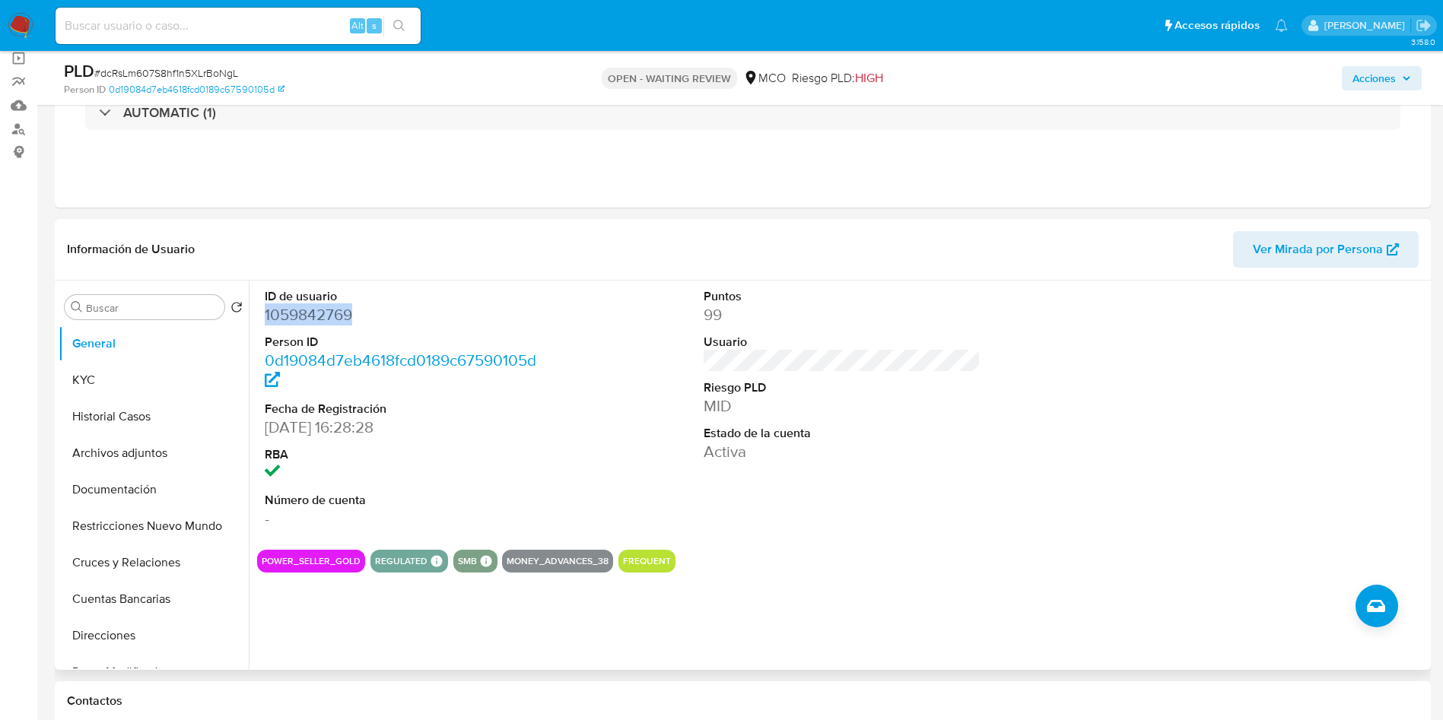
click at [330, 311] on dd "1059842769" at bounding box center [404, 314] width 278 height 21
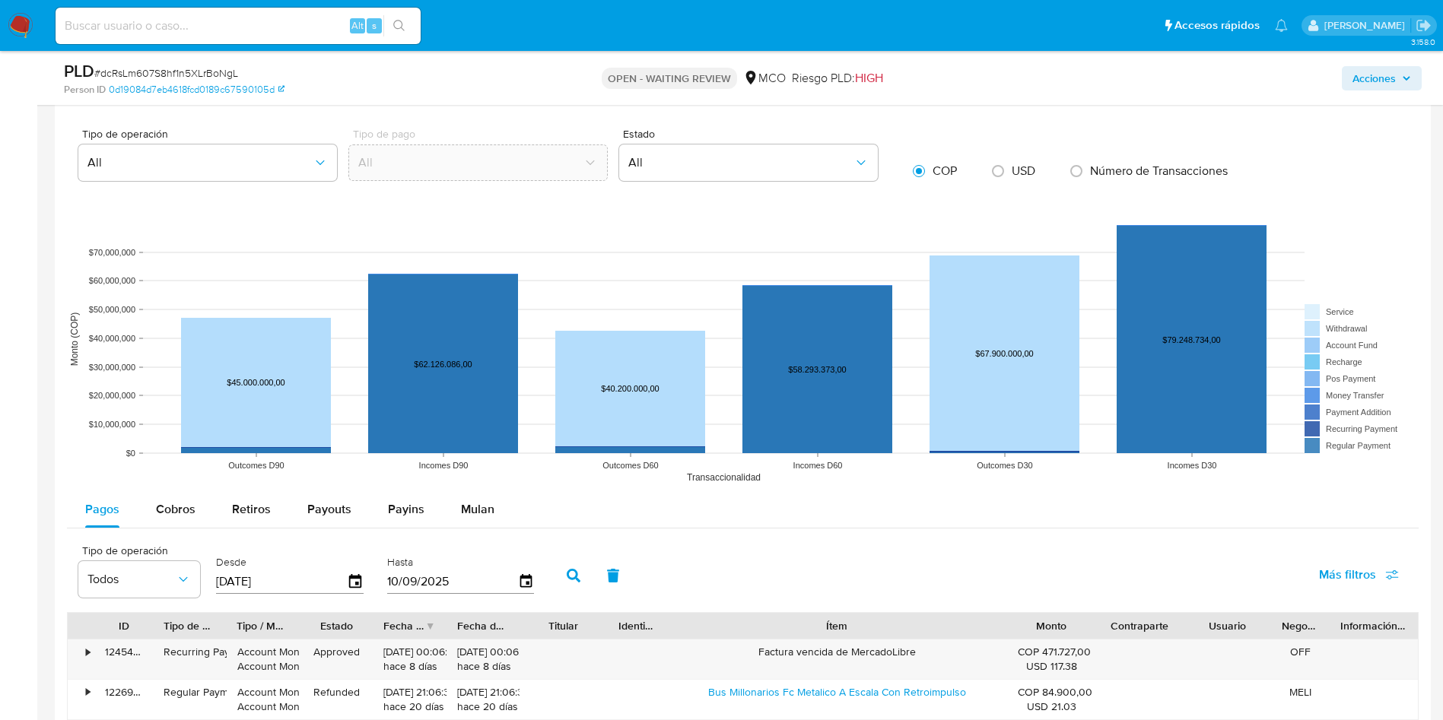
scroll to position [1711, 0]
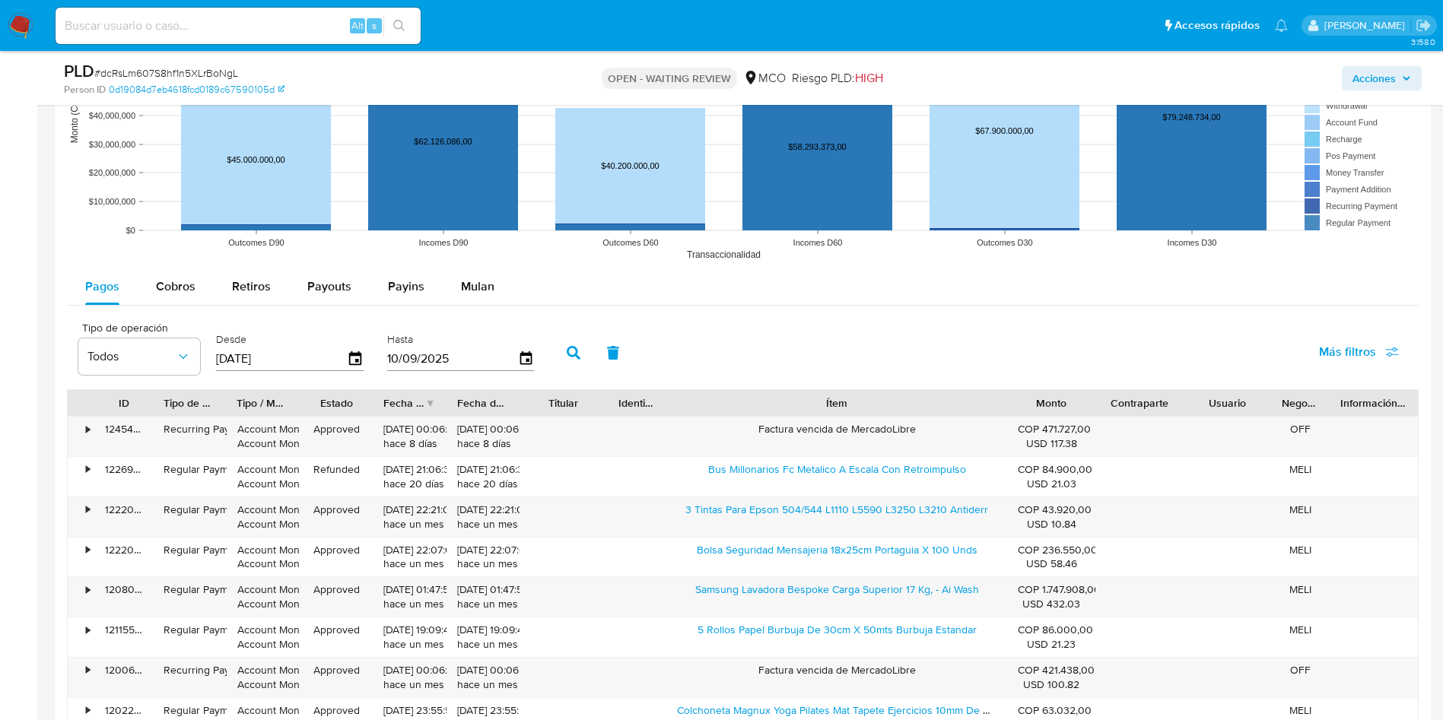
click at [562, 300] on div "Pagos Cobros Retiros Payouts Payins Mulan" at bounding box center [742, 286] width 1351 height 37
drag, startPoint x: 508, startPoint y: 291, endPoint x: 485, endPoint y: 291, distance: 22.8
click at [505, 291] on button "Mulan" at bounding box center [478, 286] width 70 height 37
click at [485, 291] on span "Mulan" at bounding box center [477, 286] width 33 height 17
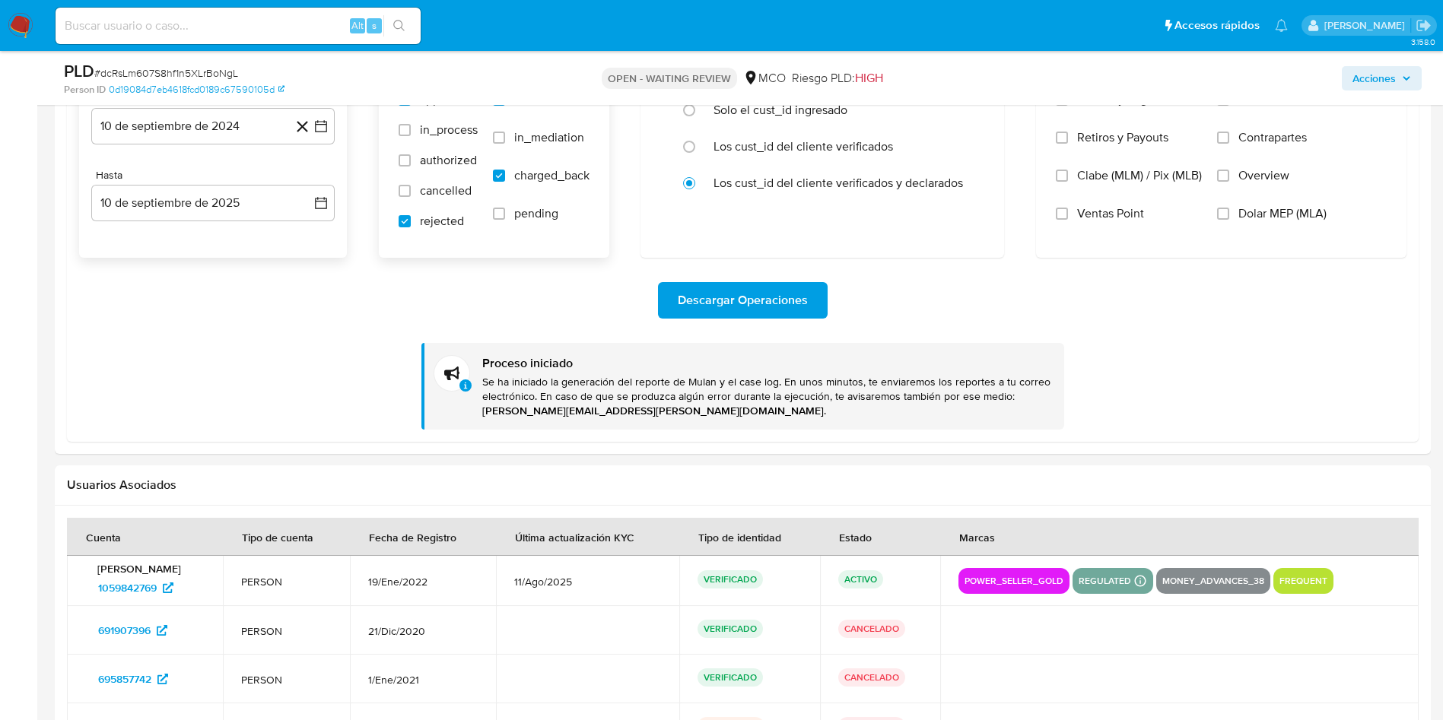
scroll to position [1939, 0]
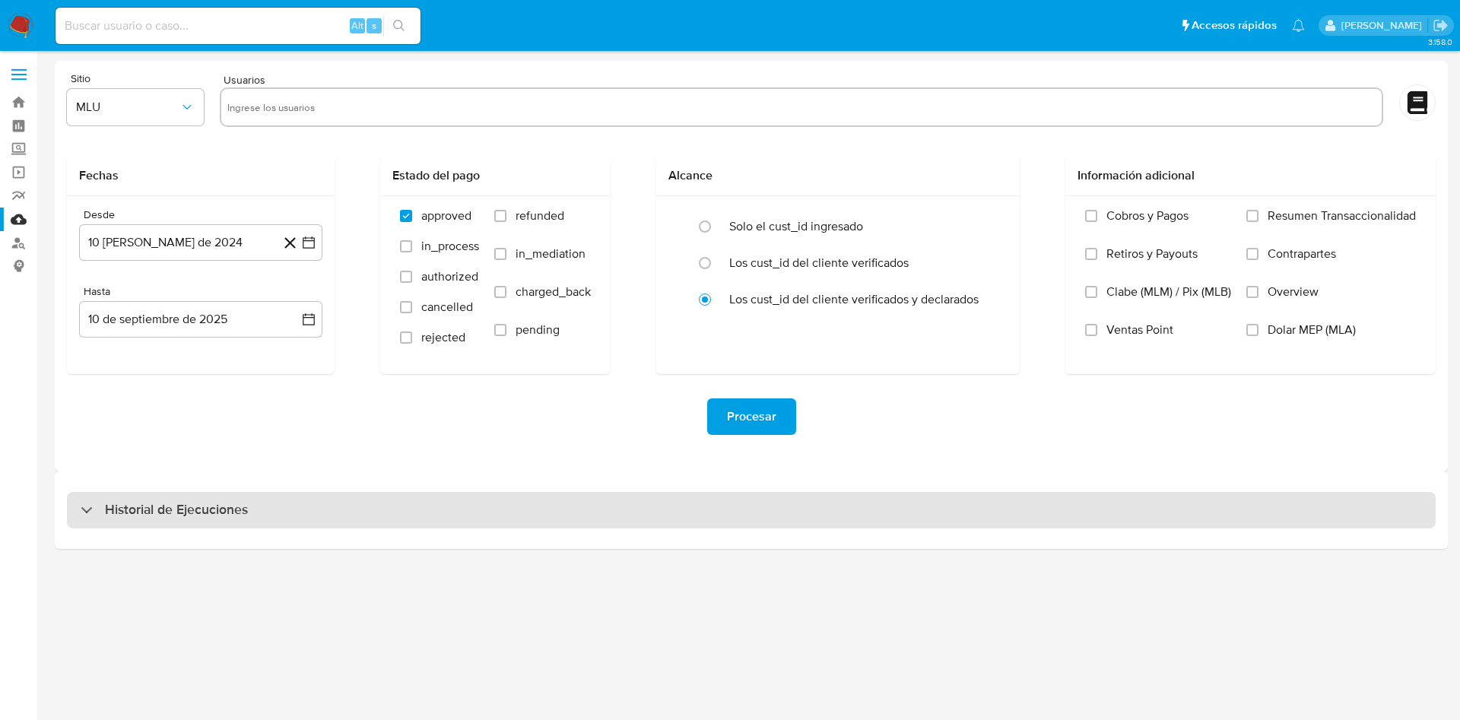
click at [230, 501] on h3 "Historial de Ejecuciones" at bounding box center [176, 510] width 143 height 18
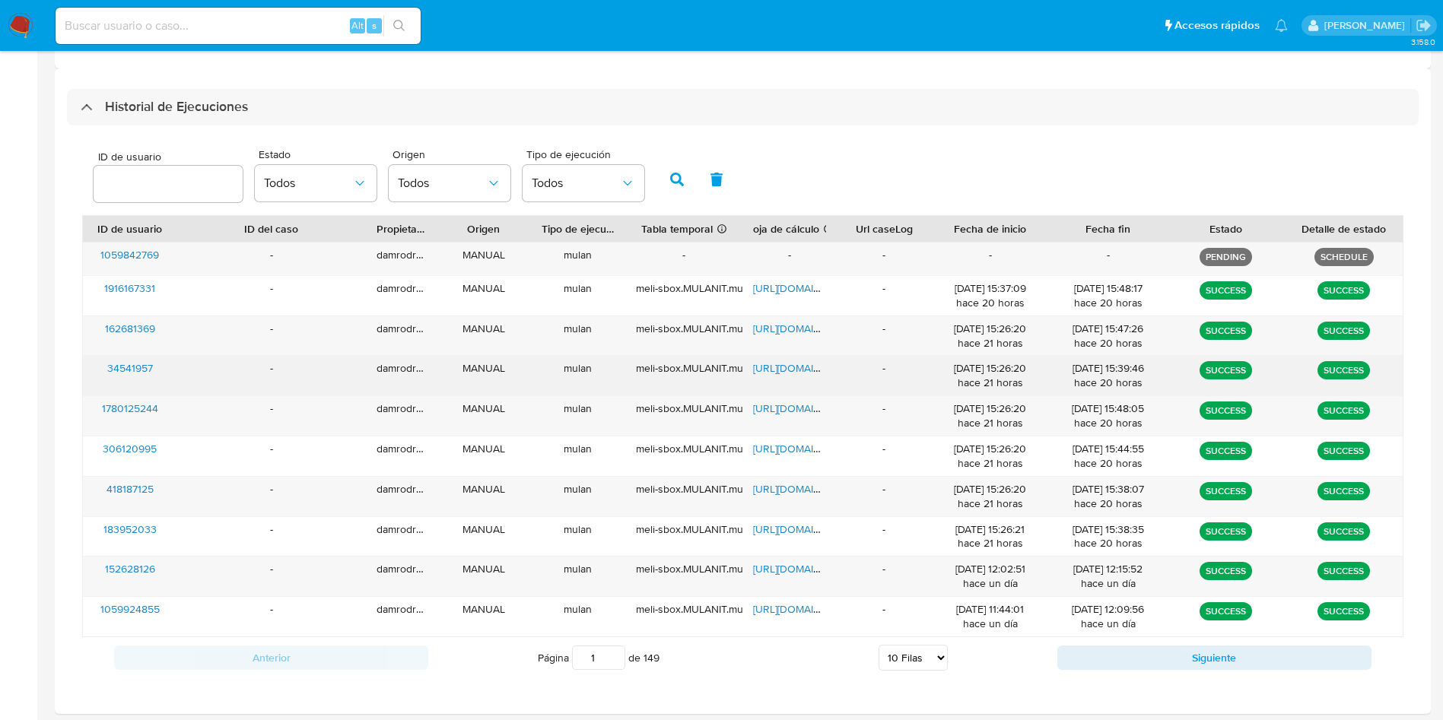
scroll to position [462, 0]
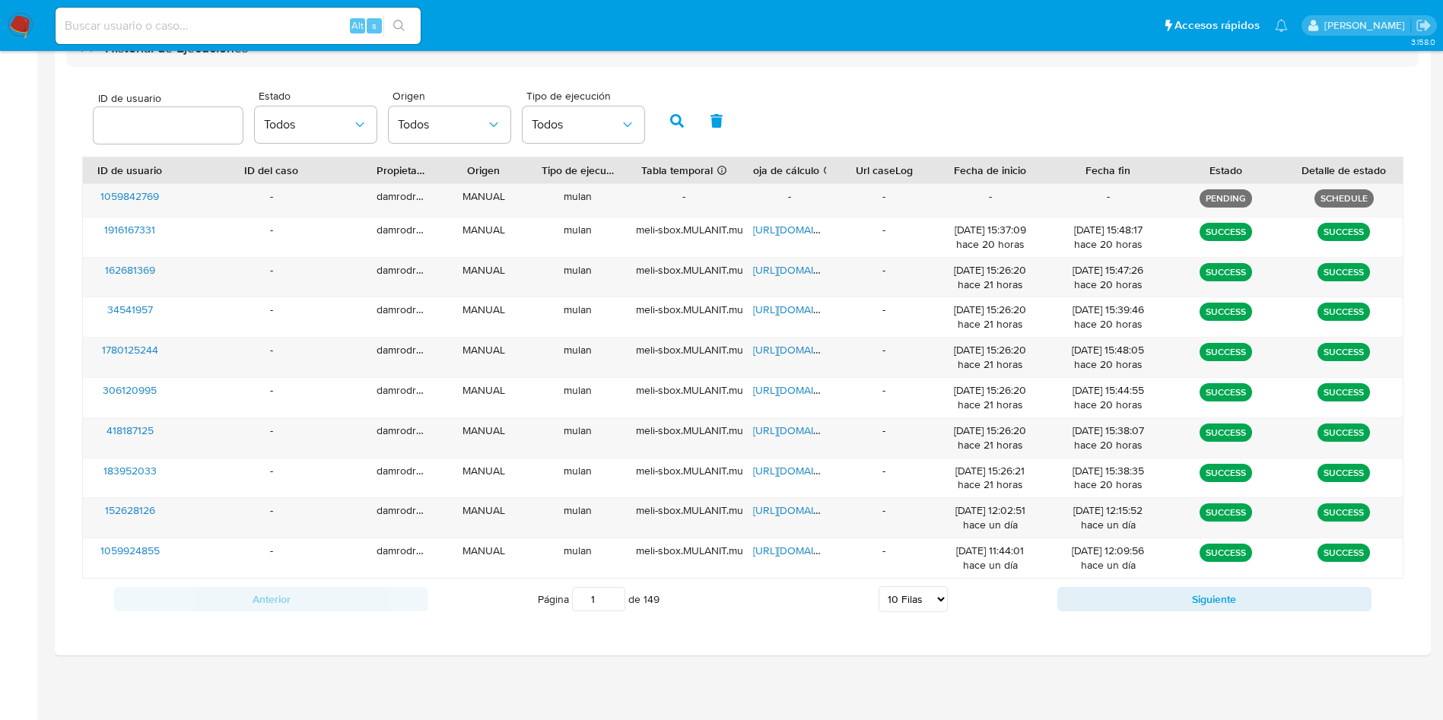
click at [893, 584] on div "Página 1 de 149 5 [PERSON_NAME] 10 [PERSON_NAME] 20 [PERSON_NAME] 25 [PERSON_NA…" at bounding box center [742, 599] width 629 height 30
drag, startPoint x: 908, startPoint y: 590, endPoint x: 919, endPoint y: 596, distance: 12.9
click at [909, 590] on select "5 Filas 10 Filas 20 Filas 25 Filas 50 Filas 100 Filas" at bounding box center [912, 599] width 69 height 26
select select "100"
click at [878, 586] on select "5 Filas 10 Filas 20 Filas 25 Filas 50 Filas 100 Filas" at bounding box center [912, 599] width 69 height 26
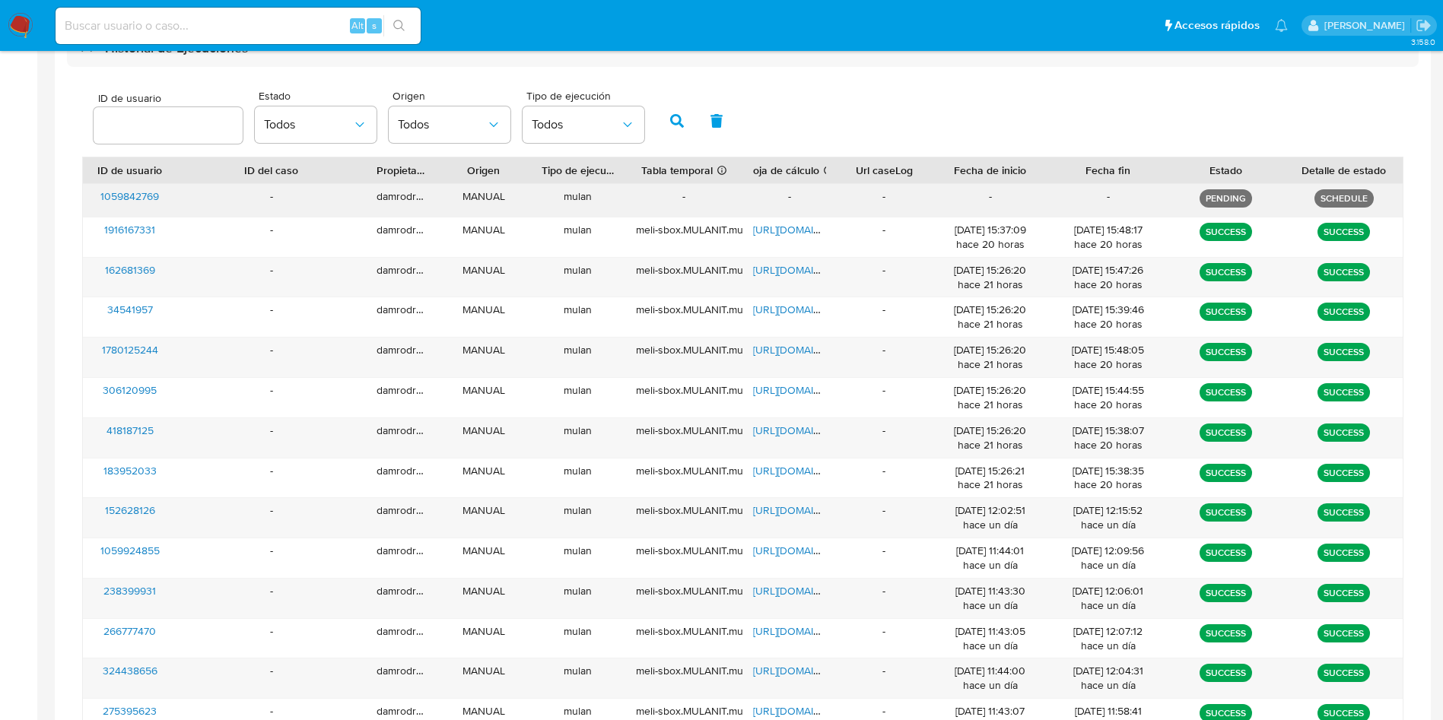
drag, startPoint x: 173, startPoint y: 192, endPoint x: 93, endPoint y: 199, distance: 81.0
click at [93, 199] on div "1059842769" at bounding box center [130, 200] width 94 height 33
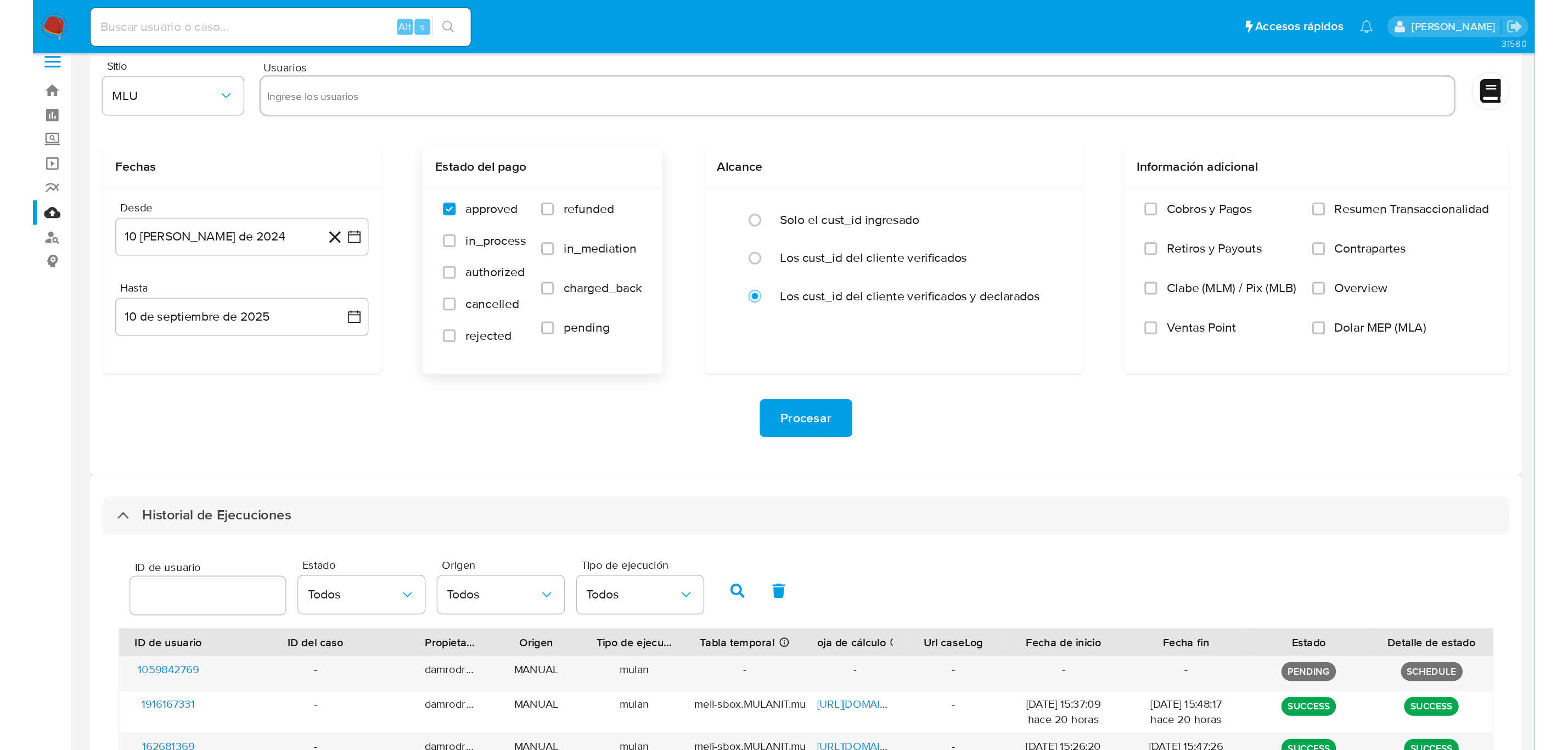
scroll to position [0, 0]
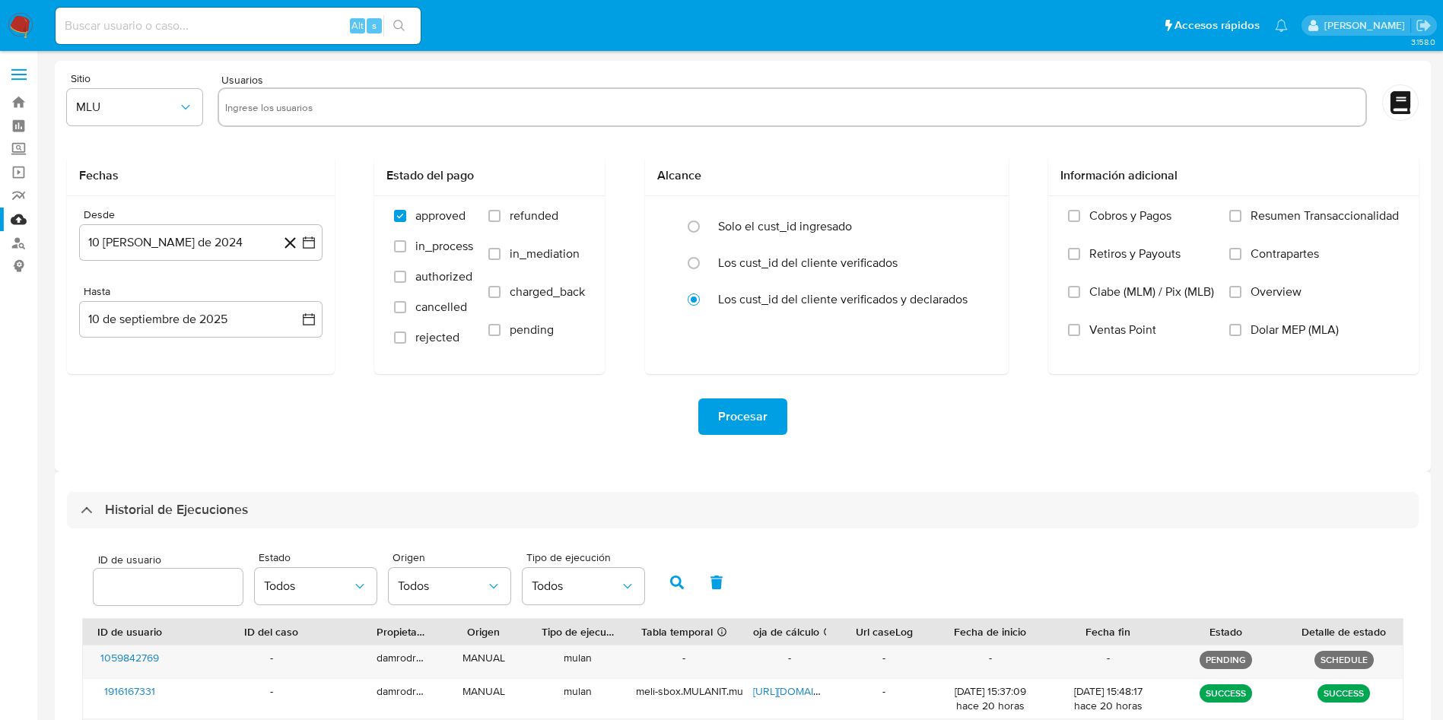
click at [313, 110] on input "text" at bounding box center [791, 107] width 1133 height 24
paste input "443154107"
type input "443154107"
click at [151, 124] on button "MLU" at bounding box center [134, 107] width 135 height 37
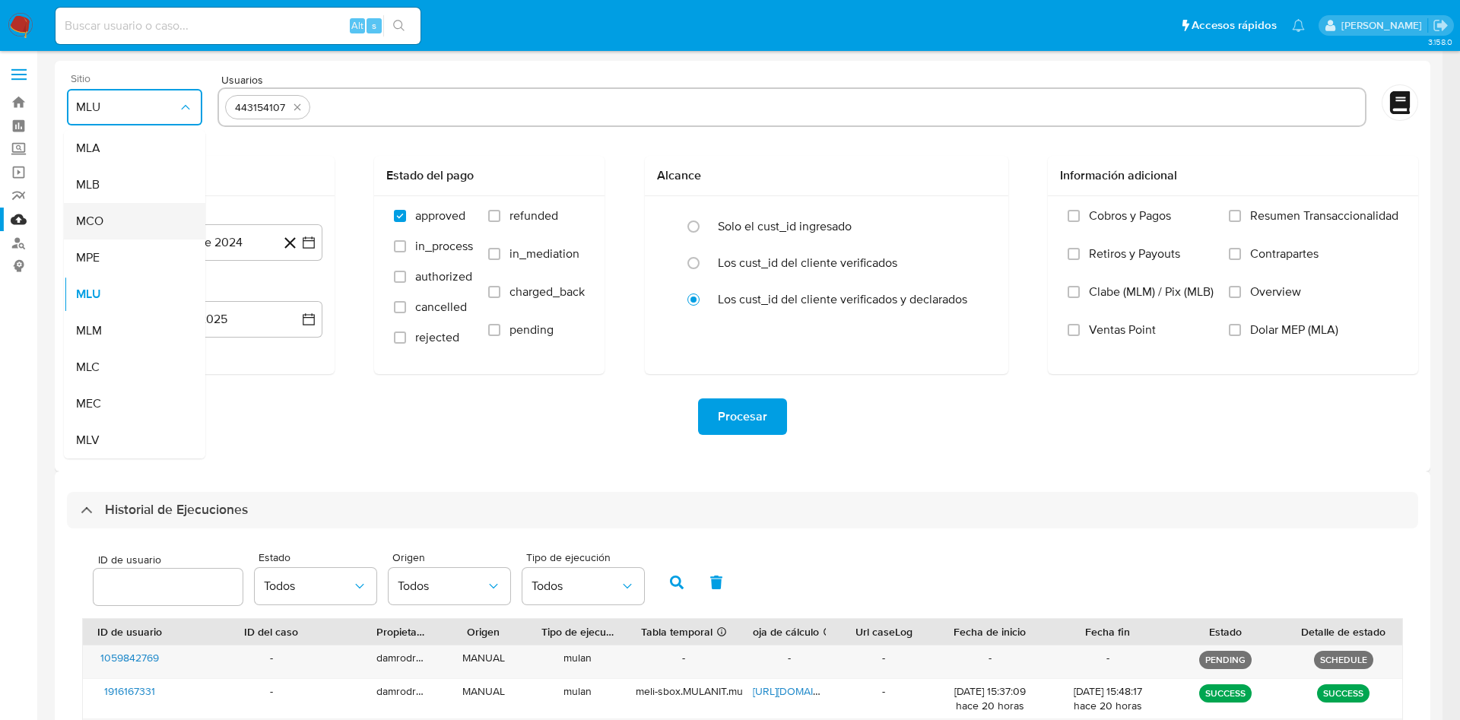
click at [120, 222] on div "MCO" at bounding box center [130, 221] width 108 height 37
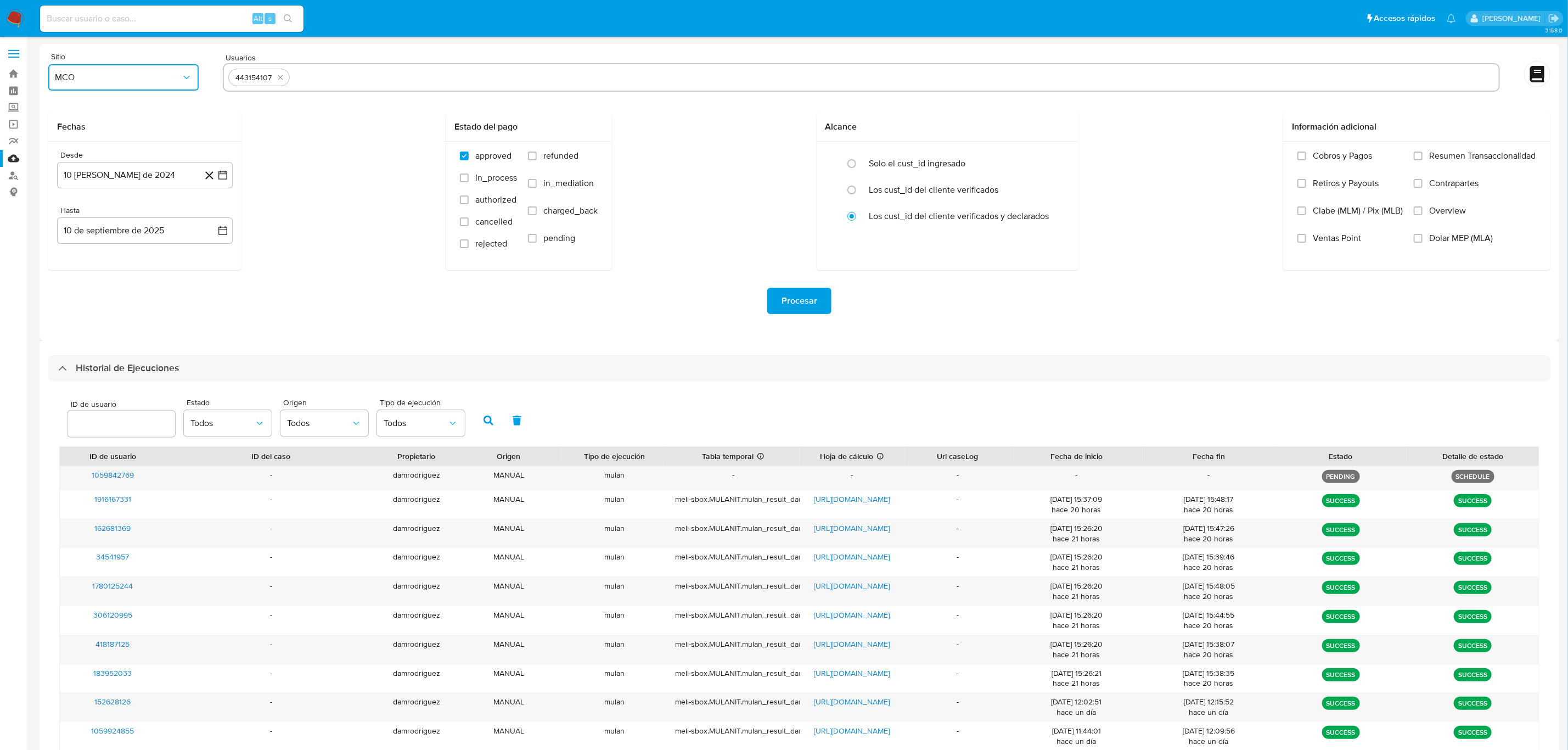
click at [306, 76] on input "text" at bounding box center [894, 77] width 1199 height 17
type input "1298453763"
click at [386, 79] on input "text" at bounding box center [929, 77] width 1129 height 17
paste input "512912494"
type input "512912494"
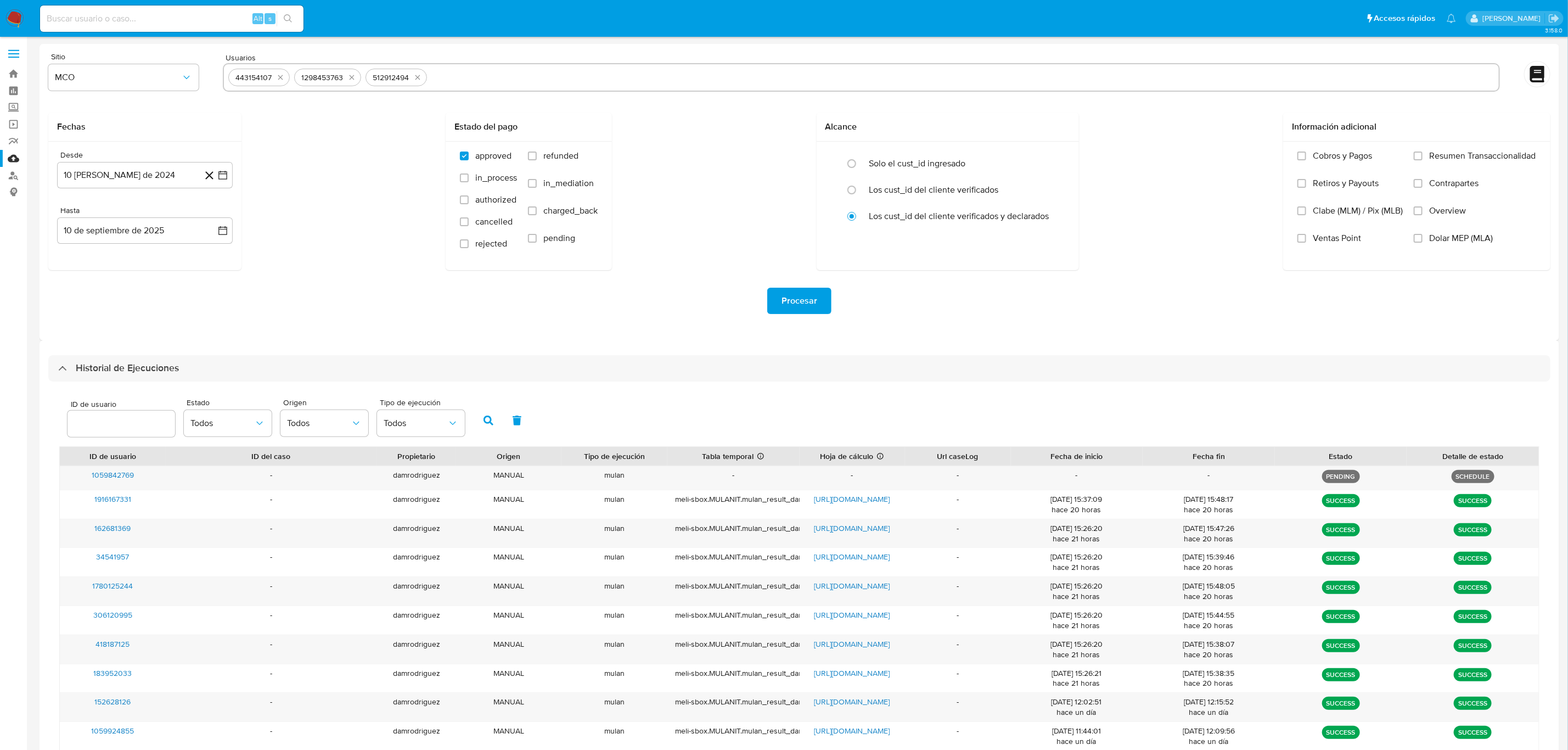
click at [486, 74] on input "text" at bounding box center [963, 77] width 1062 height 17
paste input "1057364265"
type input "1057364265"
click at [548, 78] on input "text" at bounding box center [998, 77] width 991 height 17
paste input "488958018"
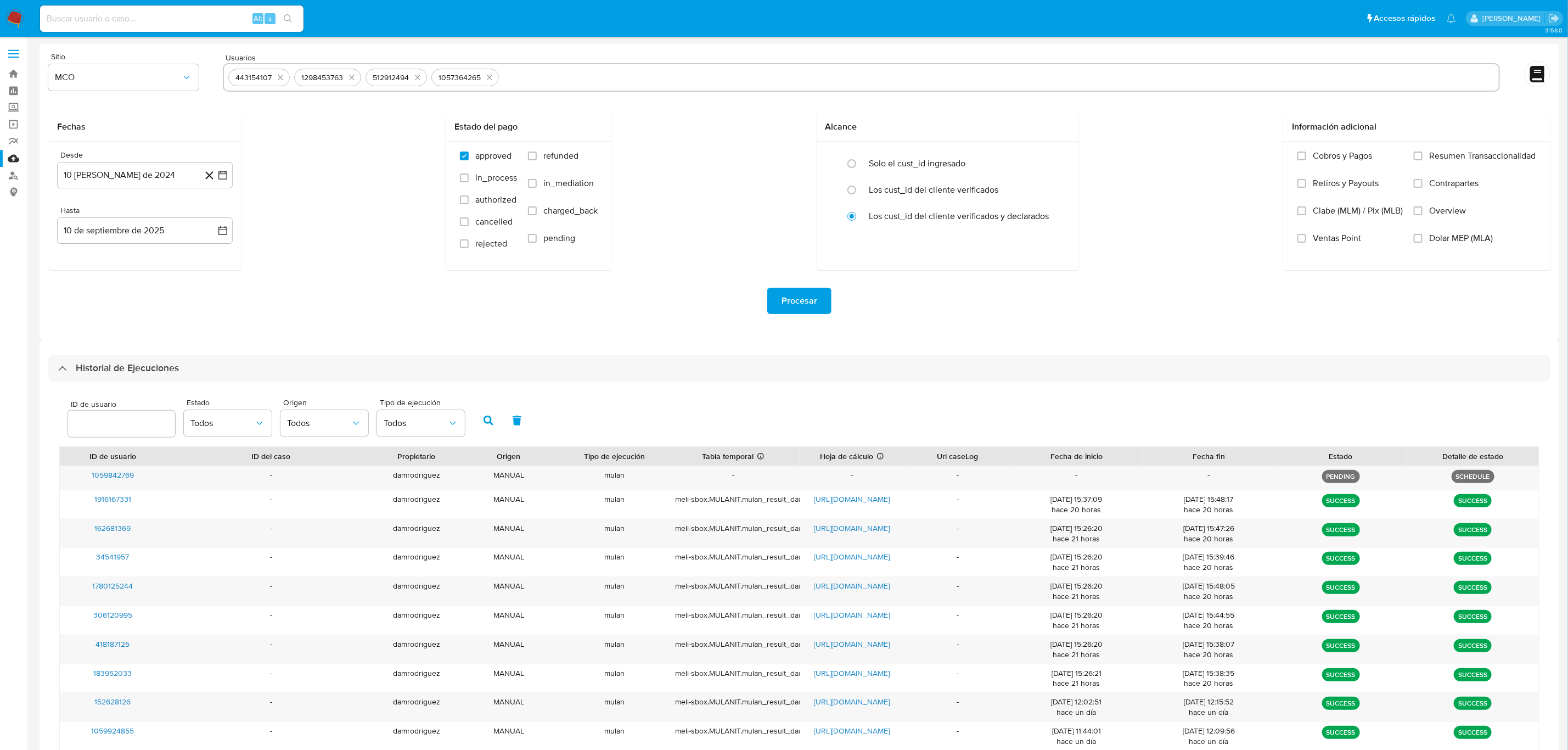
type input "488958018"
click at [629, 87] on div "443154107 1298453763 512912494 1057364265 488958018" at bounding box center [861, 77] width 1276 height 29
click at [631, 76] on input "text" at bounding box center [1033, 77] width 923 height 17
paste input "315621642"
type input "315621642"
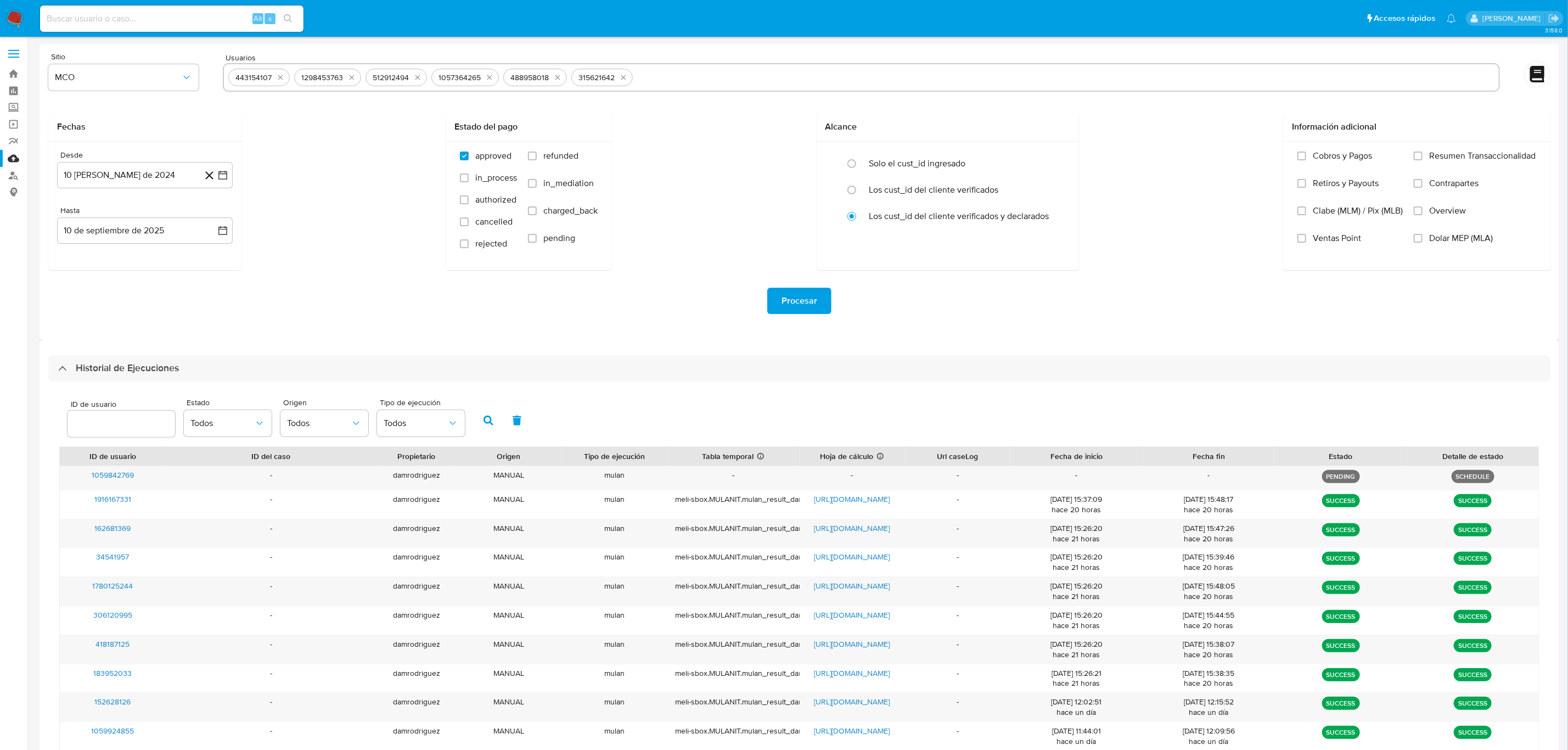
click at [705, 76] on input "text" at bounding box center [1066, 77] width 857 height 17
paste input "516679078"
type input "516679078"
click at [740, 83] on input "text" at bounding box center [1099, 77] width 790 height 17
paste input "651464206"
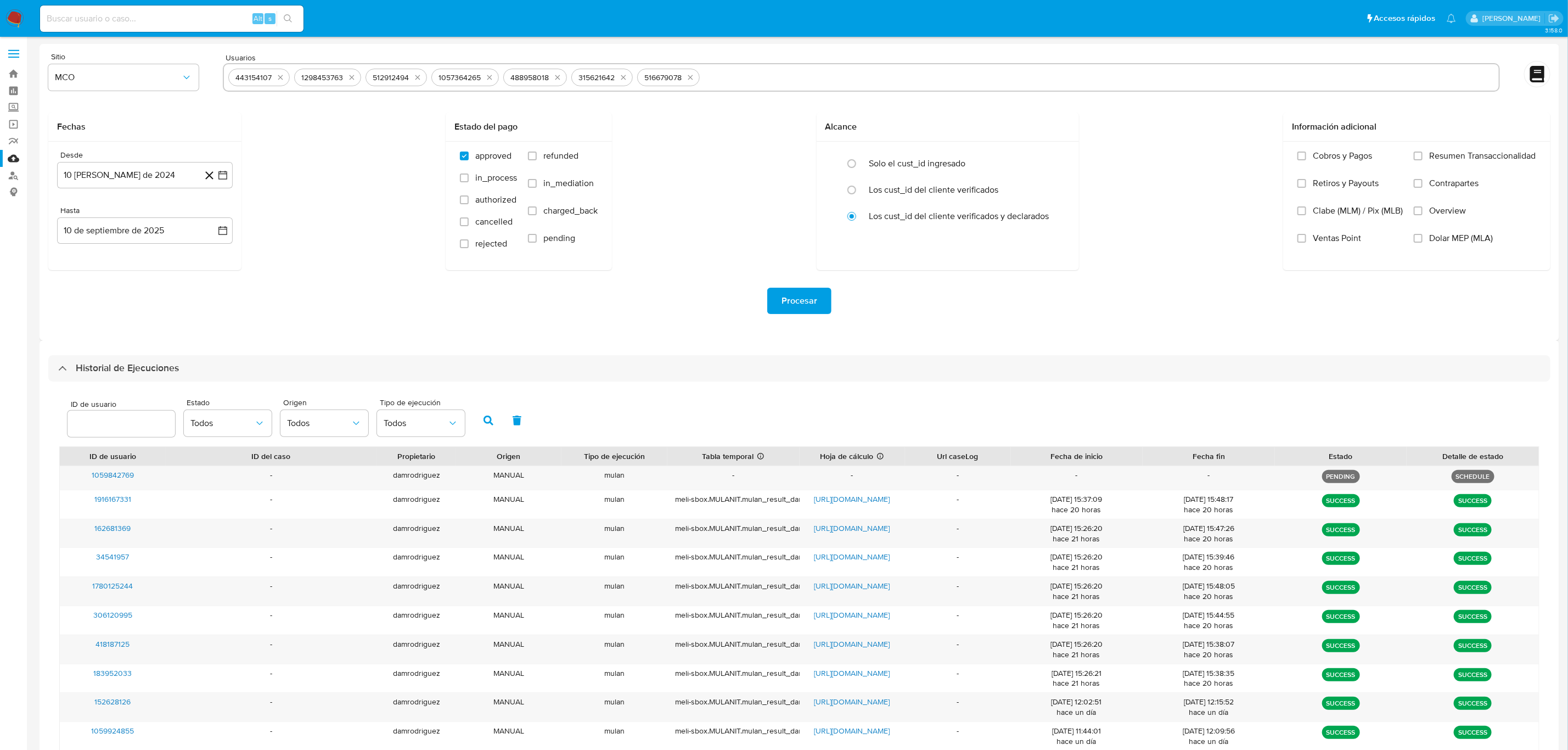
type input "651464206"
click at [845, 77] on input "text" at bounding box center [1133, 77] width 722 height 17
paste input "606377102"
type input "606377102"
click at [877, 77] on input "text" at bounding box center [1167, 77] width 654 height 17
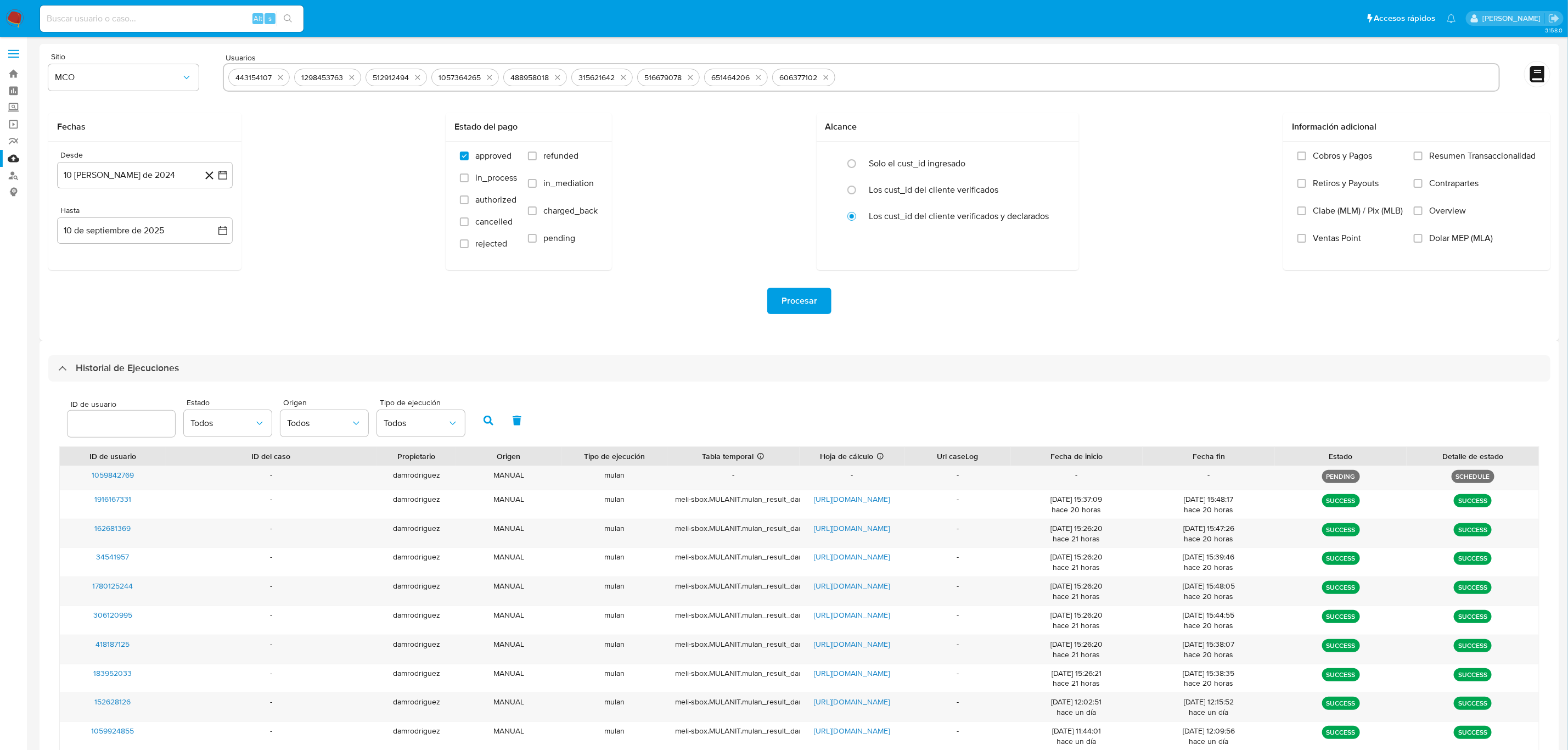
paste input "1958369317"
type input "1958369317"
click at [159, 175] on button "10 de agosto de 2024" at bounding box center [144, 175] width 175 height 27
click at [216, 217] on icon "Mes siguiente" at bounding box center [213, 214] width 13 height 13
click at [104, 300] on button "10" at bounding box center [101, 299] width 17 height 17
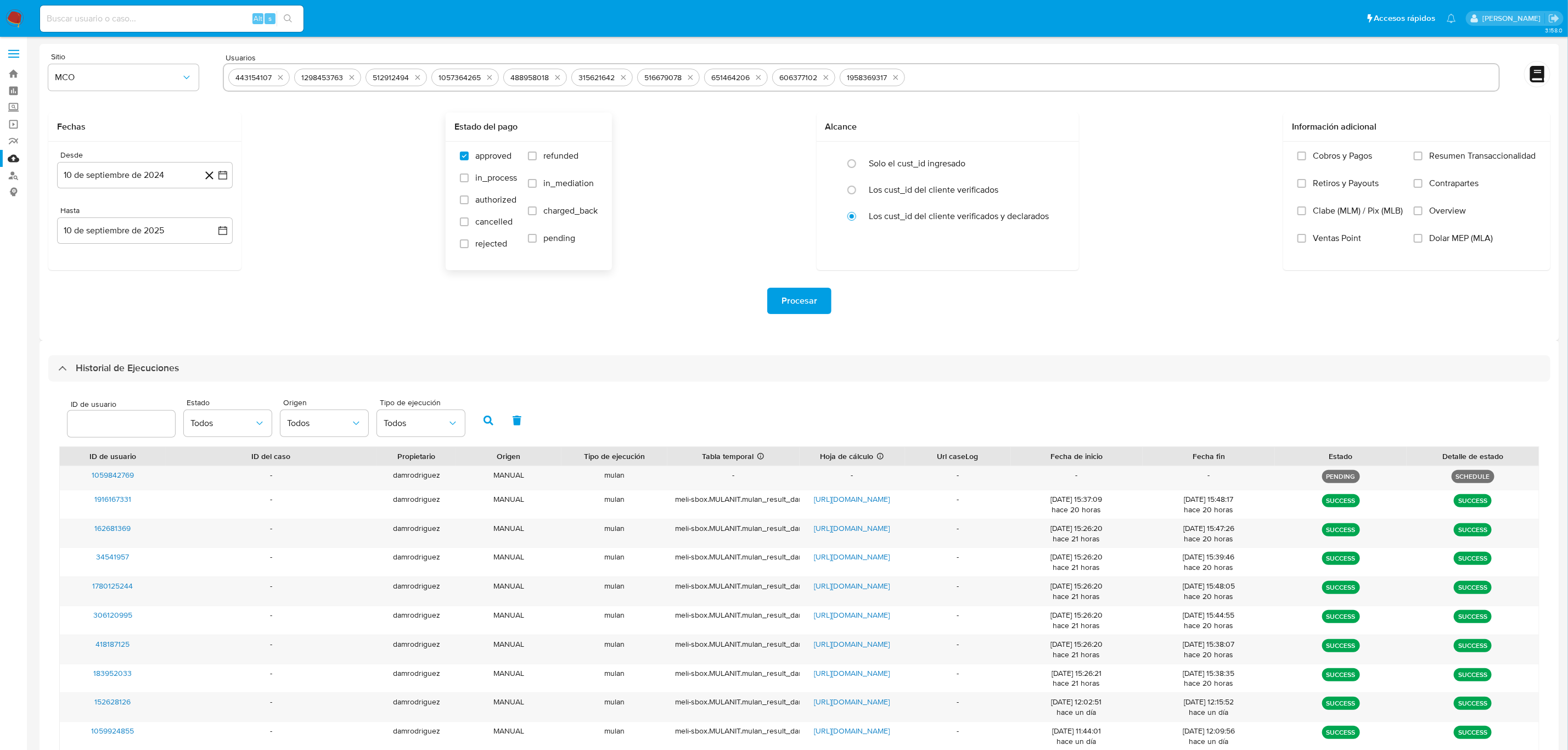
click at [556, 154] on span "refunded" at bounding box center [561, 155] width 35 height 11
click at [537, 154] on input "refunded" at bounding box center [533, 156] width 9 height 9
checkbox input "true"
click at [556, 214] on span "charged_back" at bounding box center [570, 210] width 54 height 11
click at [537, 214] on input "charged_back" at bounding box center [533, 211] width 9 height 9
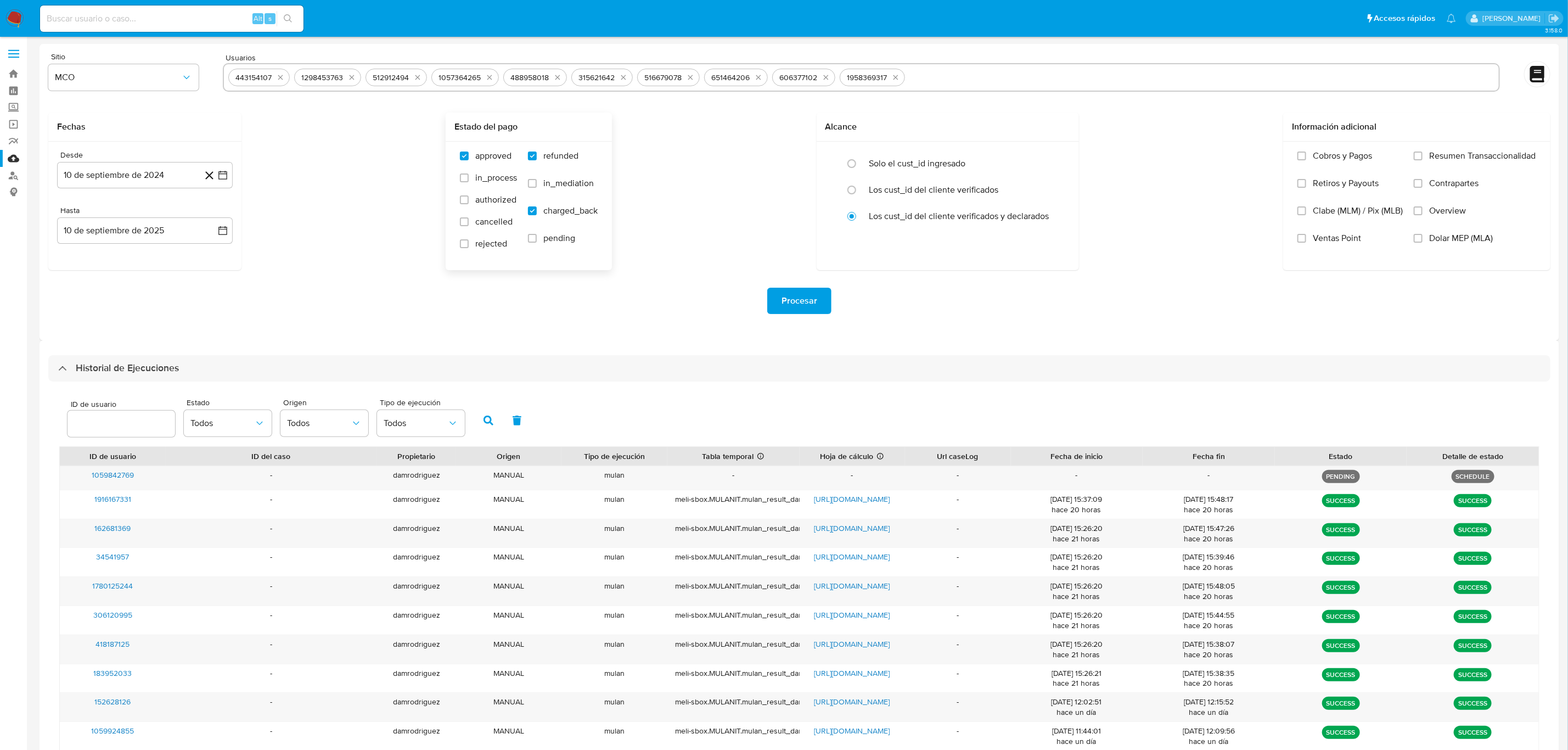
checkbox input "true"
click at [486, 245] on span "rejected" at bounding box center [491, 243] width 32 height 11
click at [468, 245] on input "rejected" at bounding box center [464, 244] width 9 height 9
checkbox input "true"
click at [787, 307] on span "Procesar" at bounding box center [799, 300] width 35 height 24
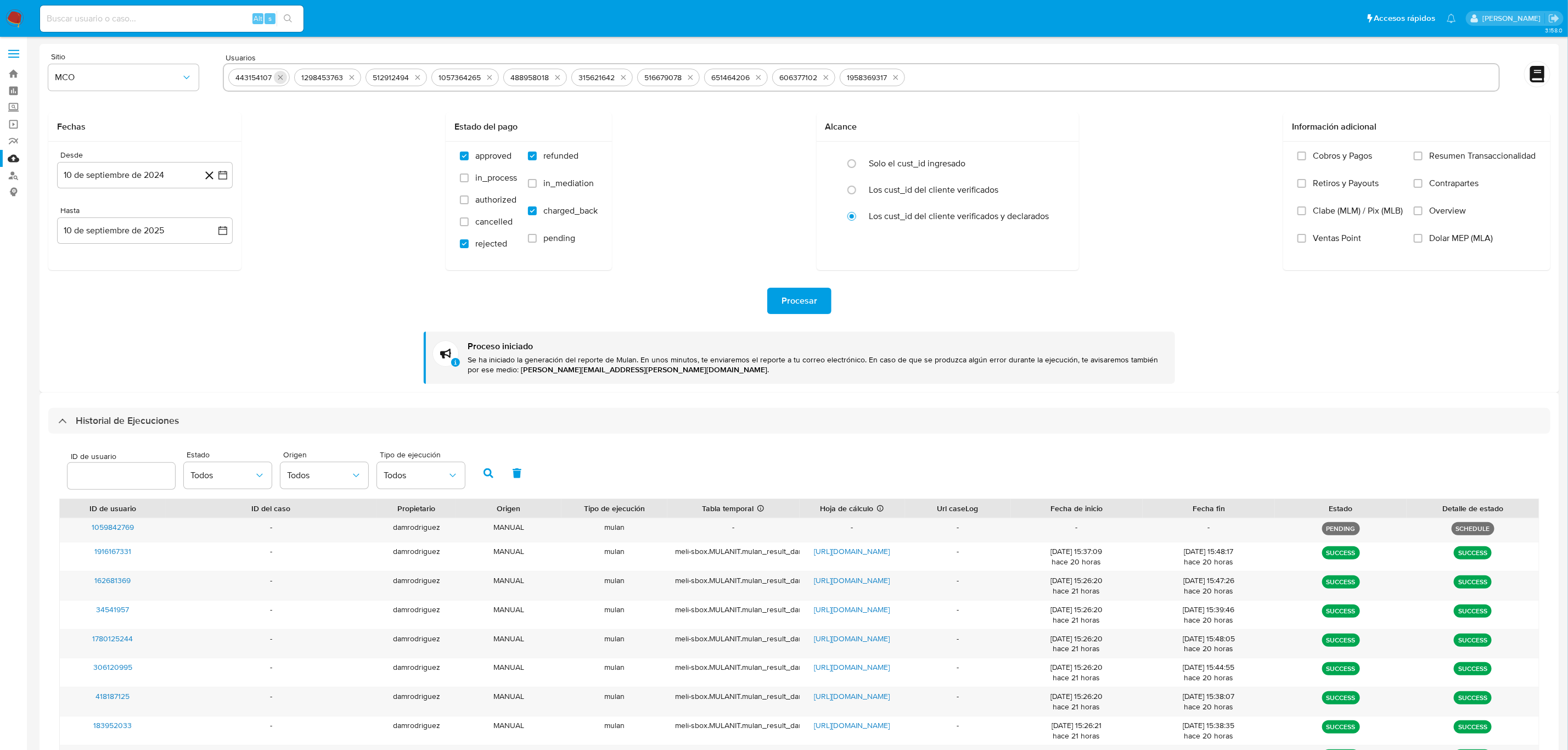
click at [280, 77] on icon "quitar 443154107" at bounding box center [281, 77] width 5 height 5
click at [345, 77] on button "quitar 1298453763" at bounding box center [351, 77] width 13 height 13
click at [280, 77] on icon "quitar 512912494" at bounding box center [281, 77] width 9 height 9
click at [346, 77] on button "quitar 1057364265" at bounding box center [352, 77] width 13 height 13
click at [284, 77] on icon "quitar 488958018" at bounding box center [283, 77] width 9 height 9
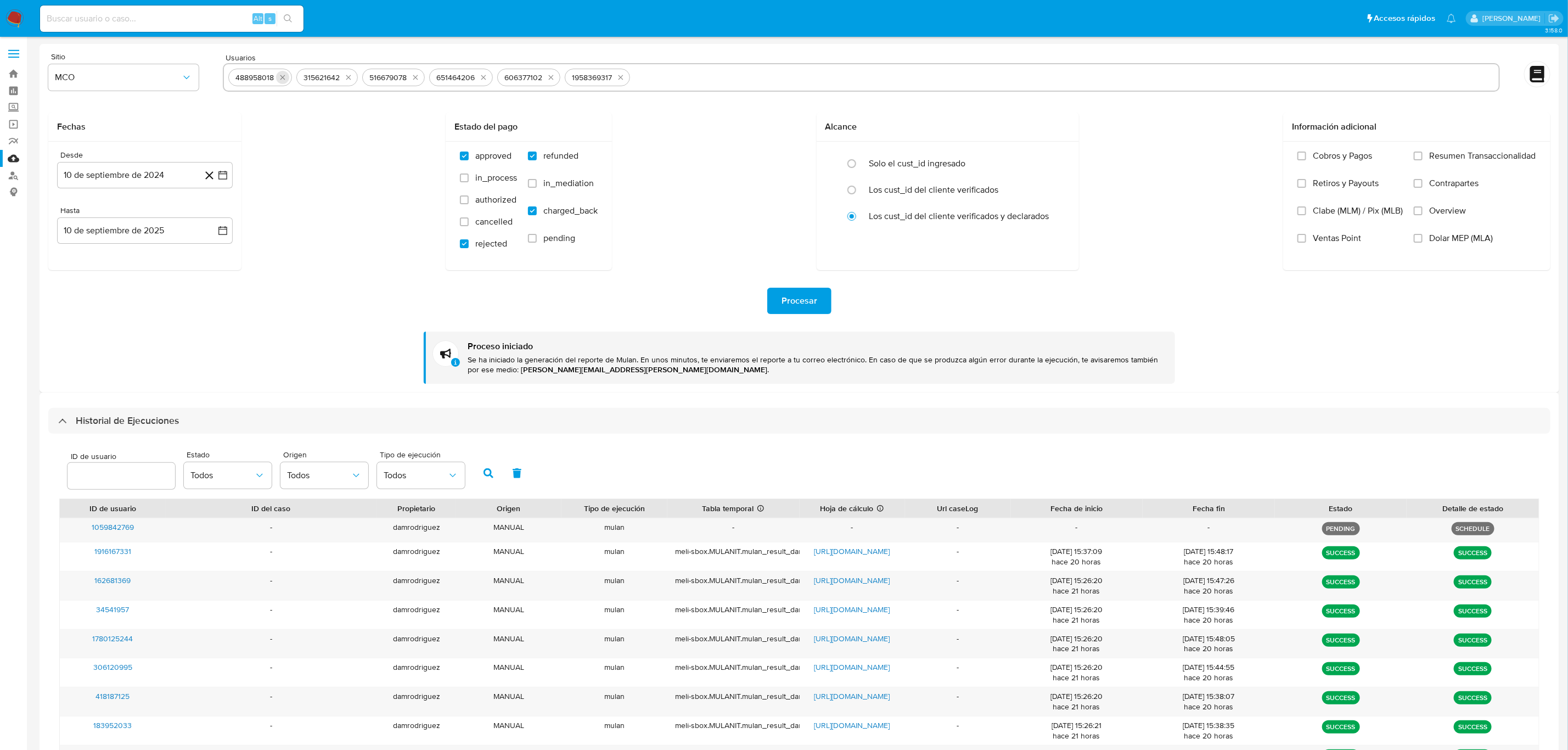
click at [344, 77] on icon "quitar 315621642" at bounding box center [349, 77] width 9 height 9
click at [284, 77] on icon "quitar 516679078" at bounding box center [281, 77] width 9 height 9
click at [345, 77] on icon "quitar 651464206" at bounding box center [349, 77] width 9 height 9
click at [284, 77] on icon "quitar 606377102" at bounding box center [282, 77] width 9 height 9
click at [283, 77] on icon "quitar 1958369317" at bounding box center [284, 77] width 9 height 9
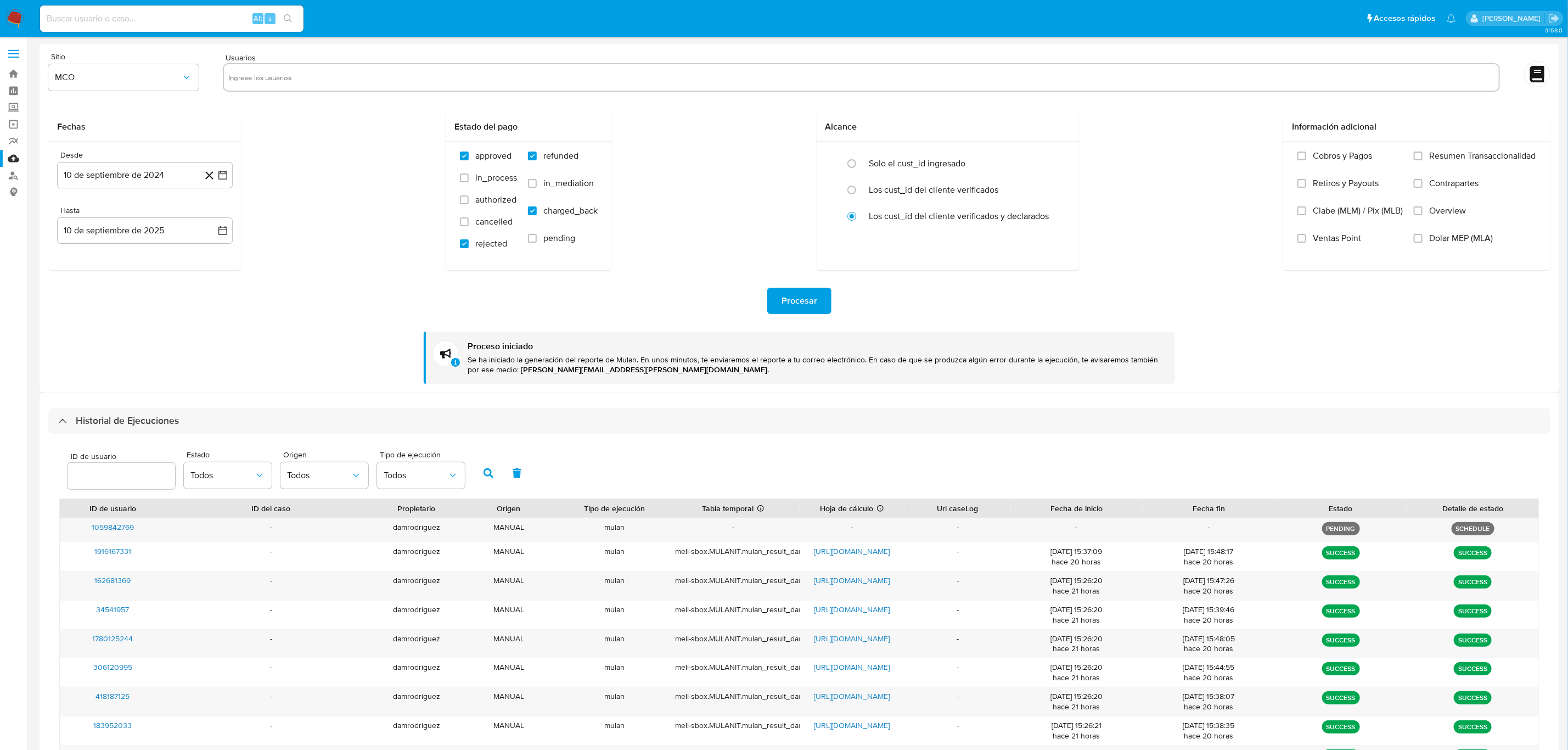
click at [260, 73] on input "text" at bounding box center [861, 77] width 1266 height 17
paste input "529982326"
type input "529982326"
click at [308, 74] on input "text" at bounding box center [895, 77] width 1196 height 17
paste input "568913173"
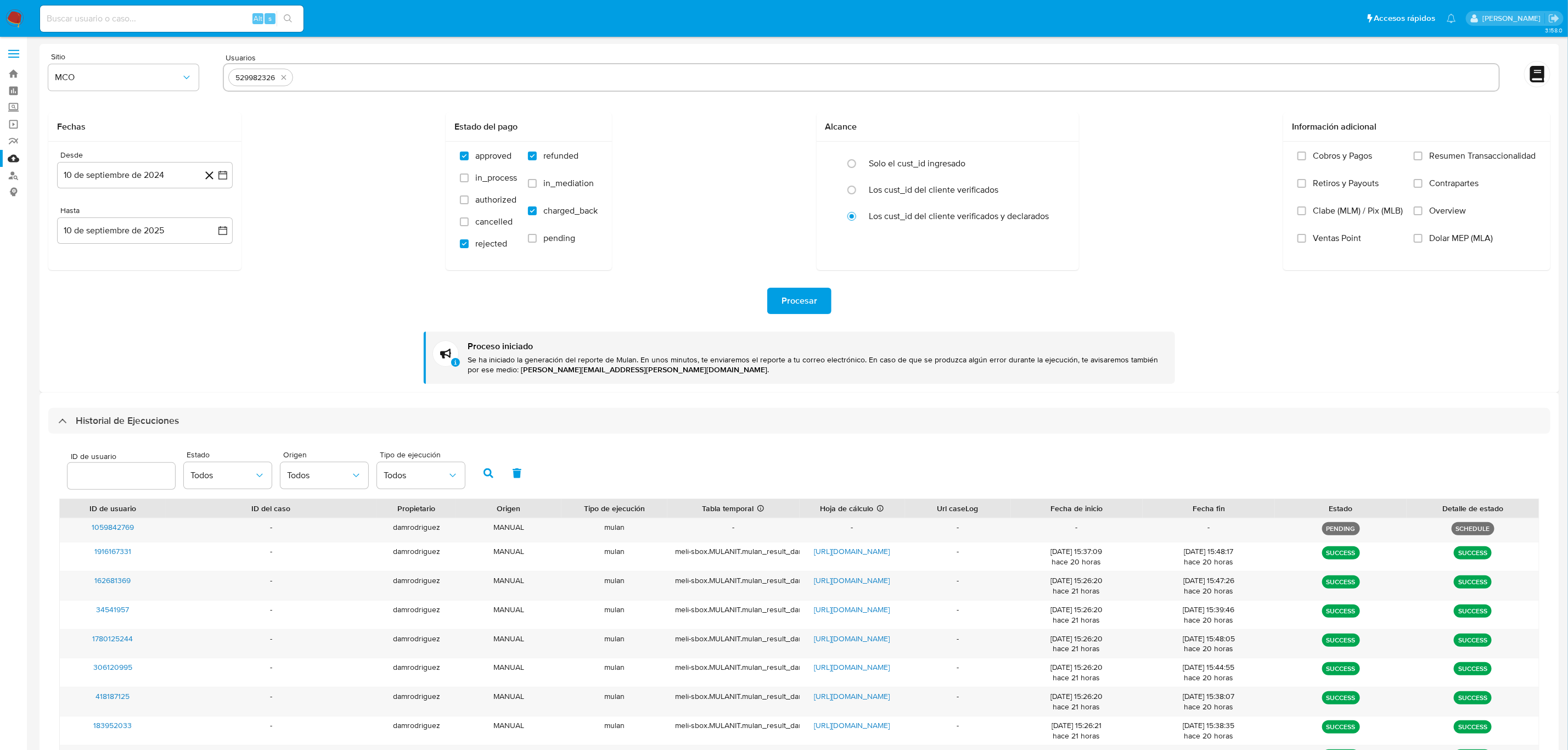
type input "568913173"
click at [402, 79] on input "text" at bounding box center [928, 77] width 1131 height 17
paste input "1356348493"
type input "1356348493"
click at [451, 64] on div "529982326 568913173 1356348493" at bounding box center [861, 77] width 1276 height 29
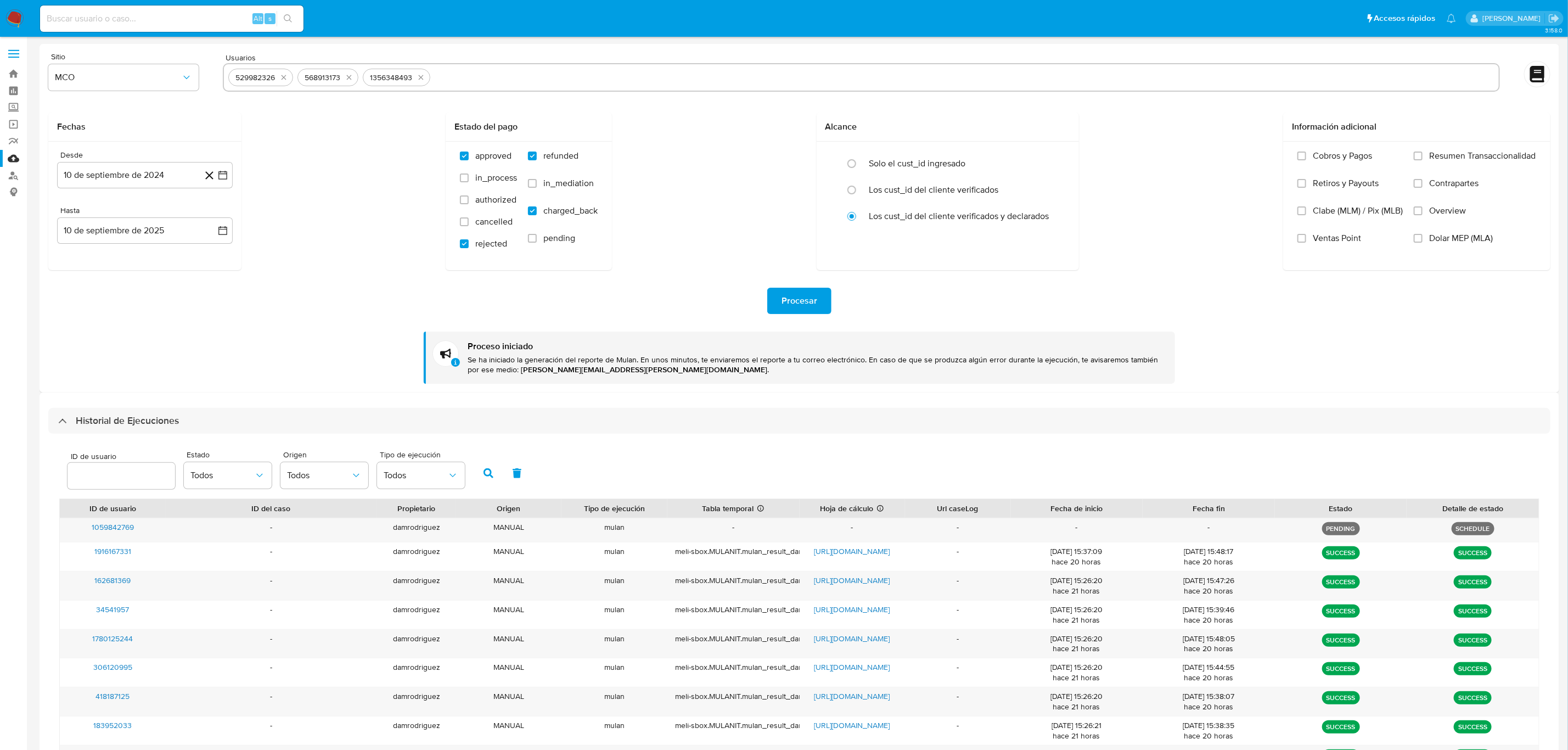
click at [457, 89] on div "529982326 568913173 1356348493" at bounding box center [861, 77] width 1276 height 29
click at [462, 74] on input "text" at bounding box center [964, 77] width 1059 height 17
paste input "338656355"
type input "338656355"
click at [564, 71] on input "text" at bounding box center [999, 77] width 991 height 17
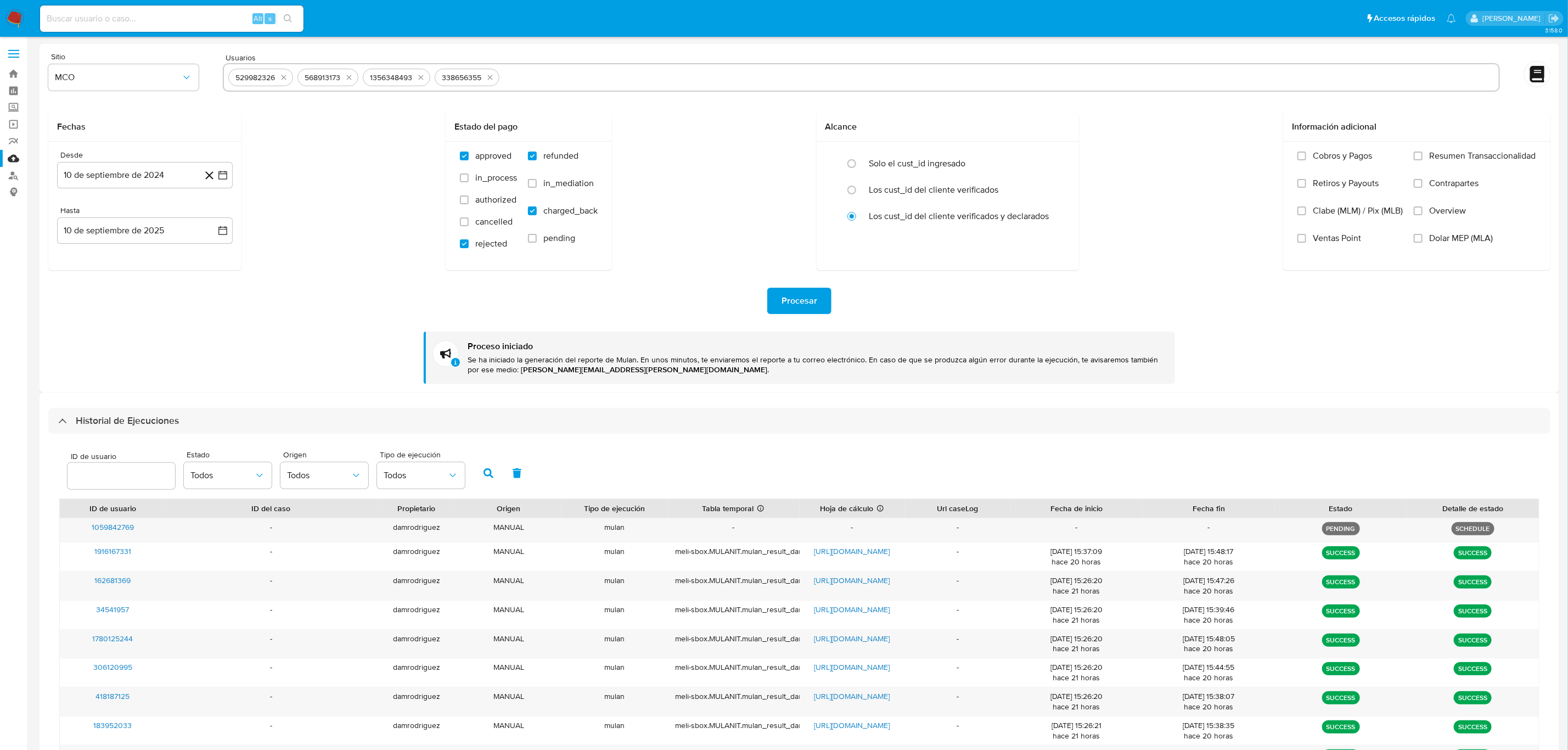
paste input "1372678220"
type input "1372678220"
click at [604, 71] on input "text" at bounding box center [1035, 77] width 919 height 17
paste input "467864134"
type input "467864134"
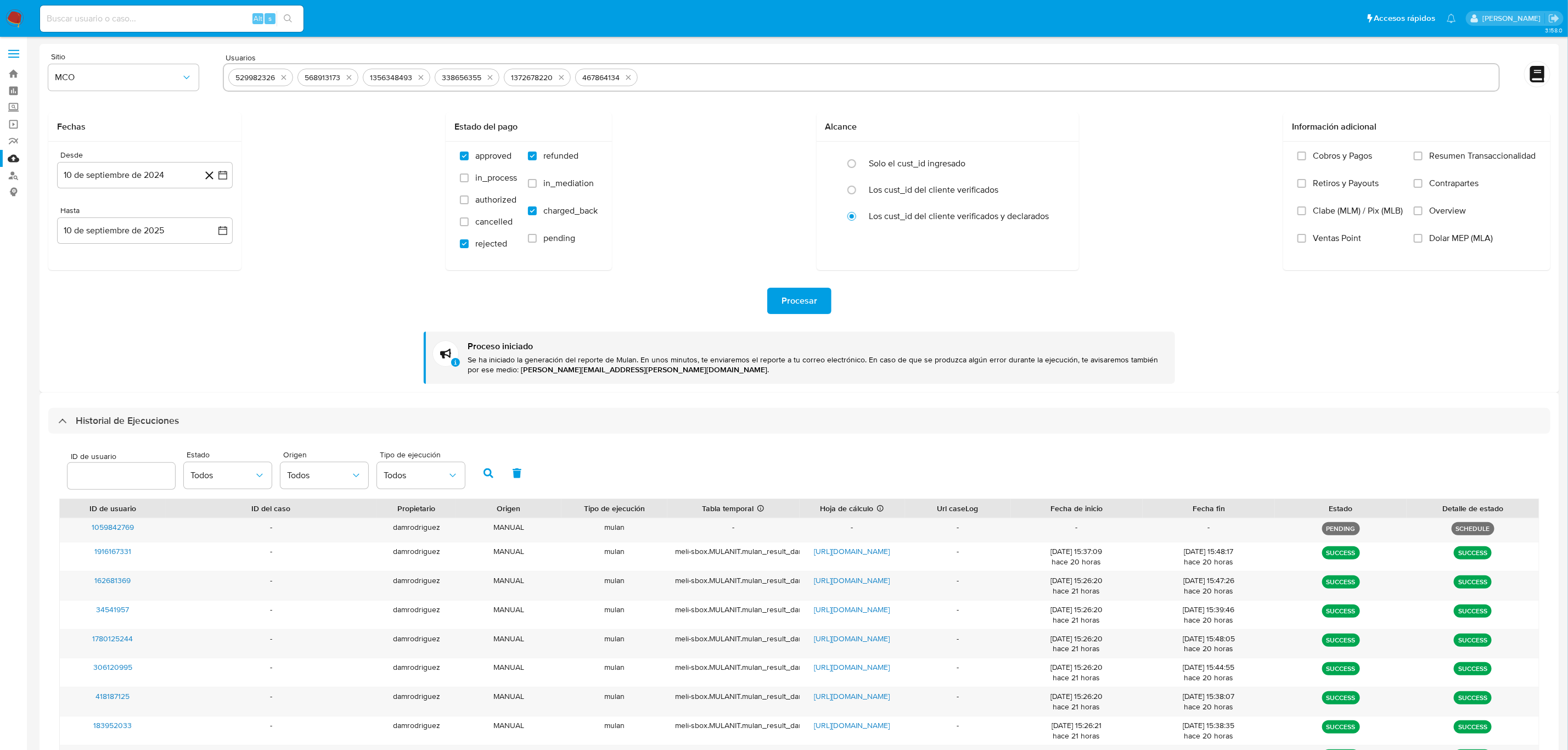
click at [679, 79] on input "text" at bounding box center [1068, 77] width 852 height 17
paste input "315255549"
type input "315255549"
click at [751, 73] on input "text" at bounding box center [1102, 77] width 785 height 17
paste input "528832262"
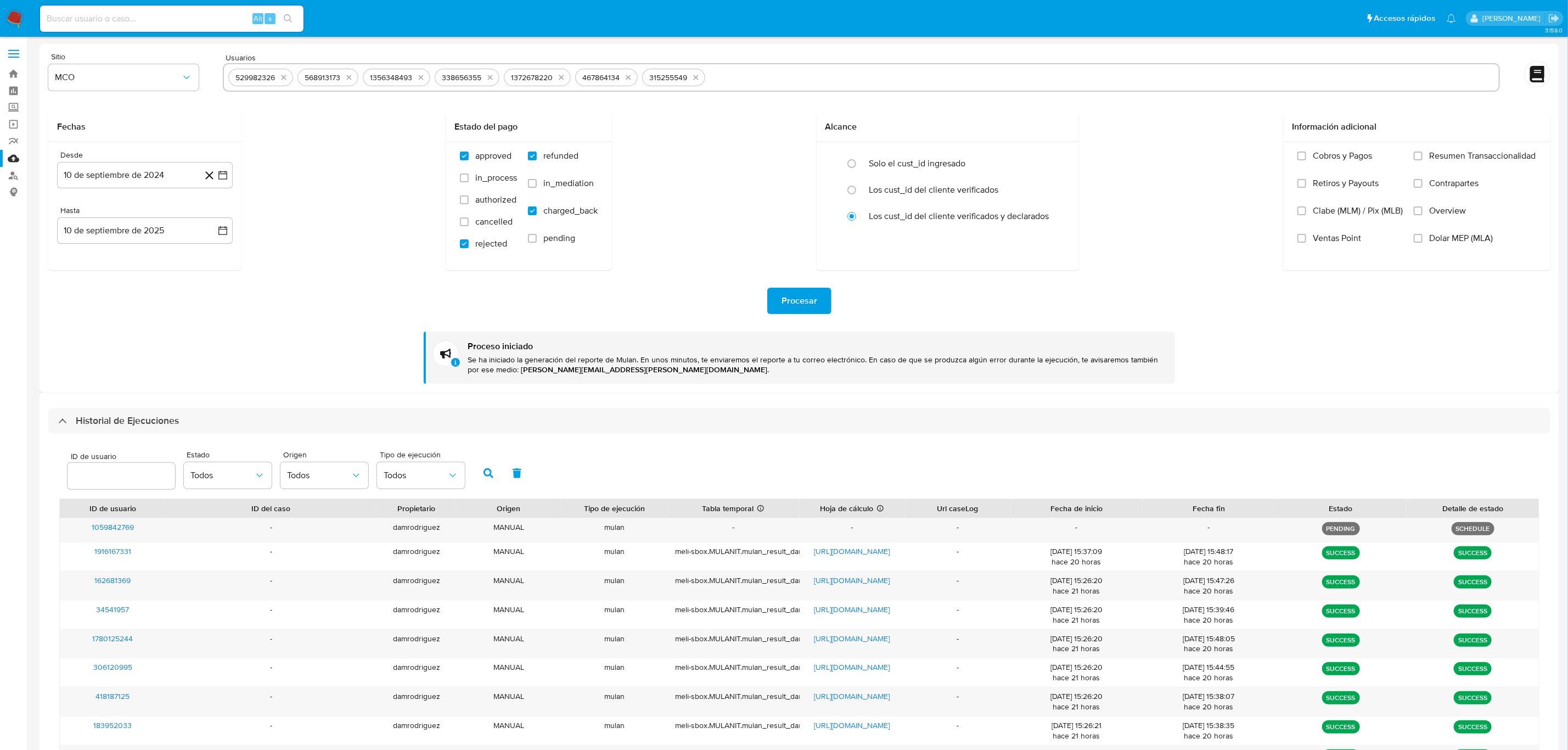
type input "528832262"
click at [833, 82] on input "text" at bounding box center [1136, 77] width 716 height 17
paste input "681782554"
type input "681782554"
click at [872, 79] on input "text" at bounding box center [1170, 77] width 649 height 17
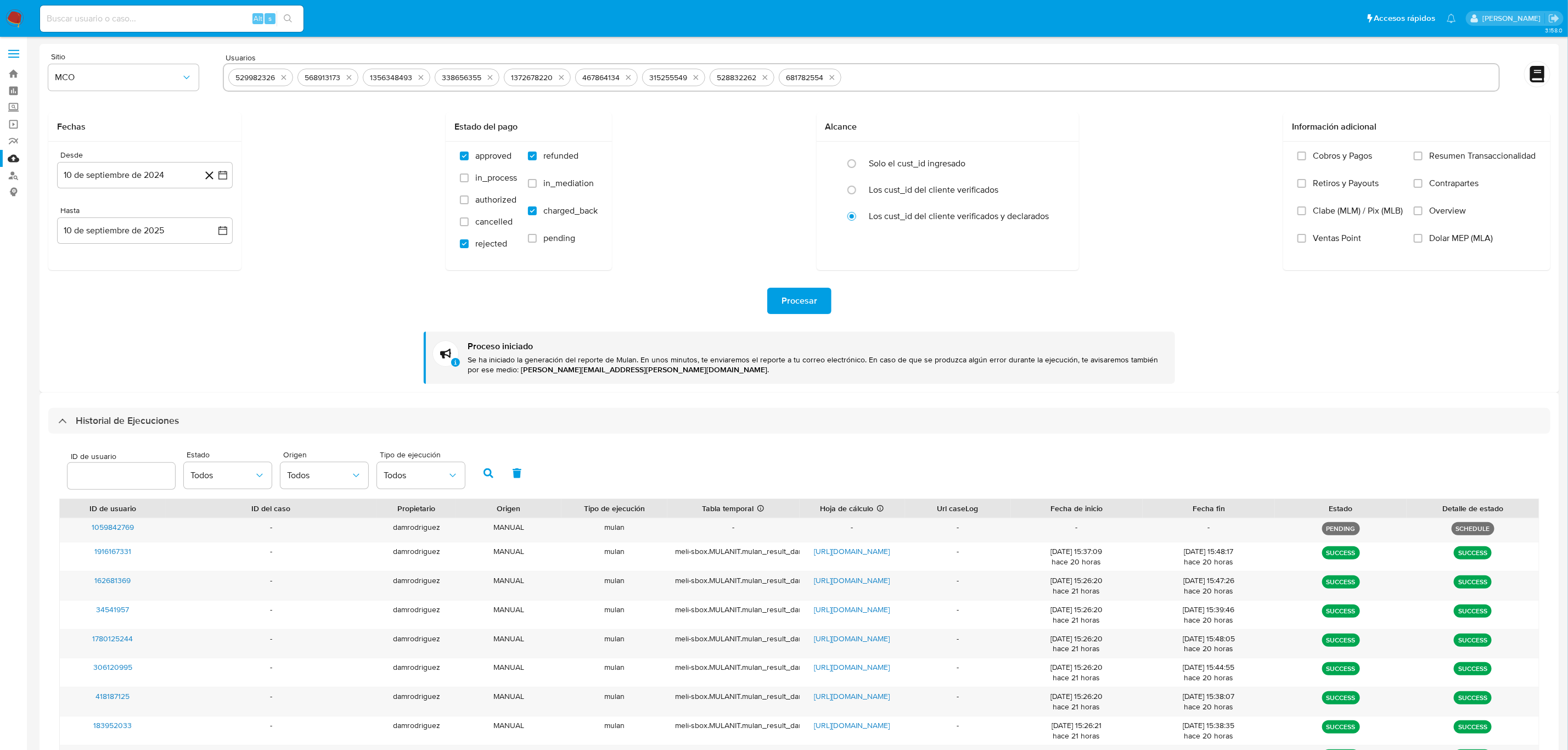
paste input "313539987"
type input "313539987"
click at [787, 290] on span "Procesar" at bounding box center [799, 300] width 35 height 24
click at [285, 74] on icon "quitar 529982326" at bounding box center [284, 77] width 9 height 9
click at [343, 74] on button "quitar 568913173" at bounding box center [349, 77] width 13 height 13
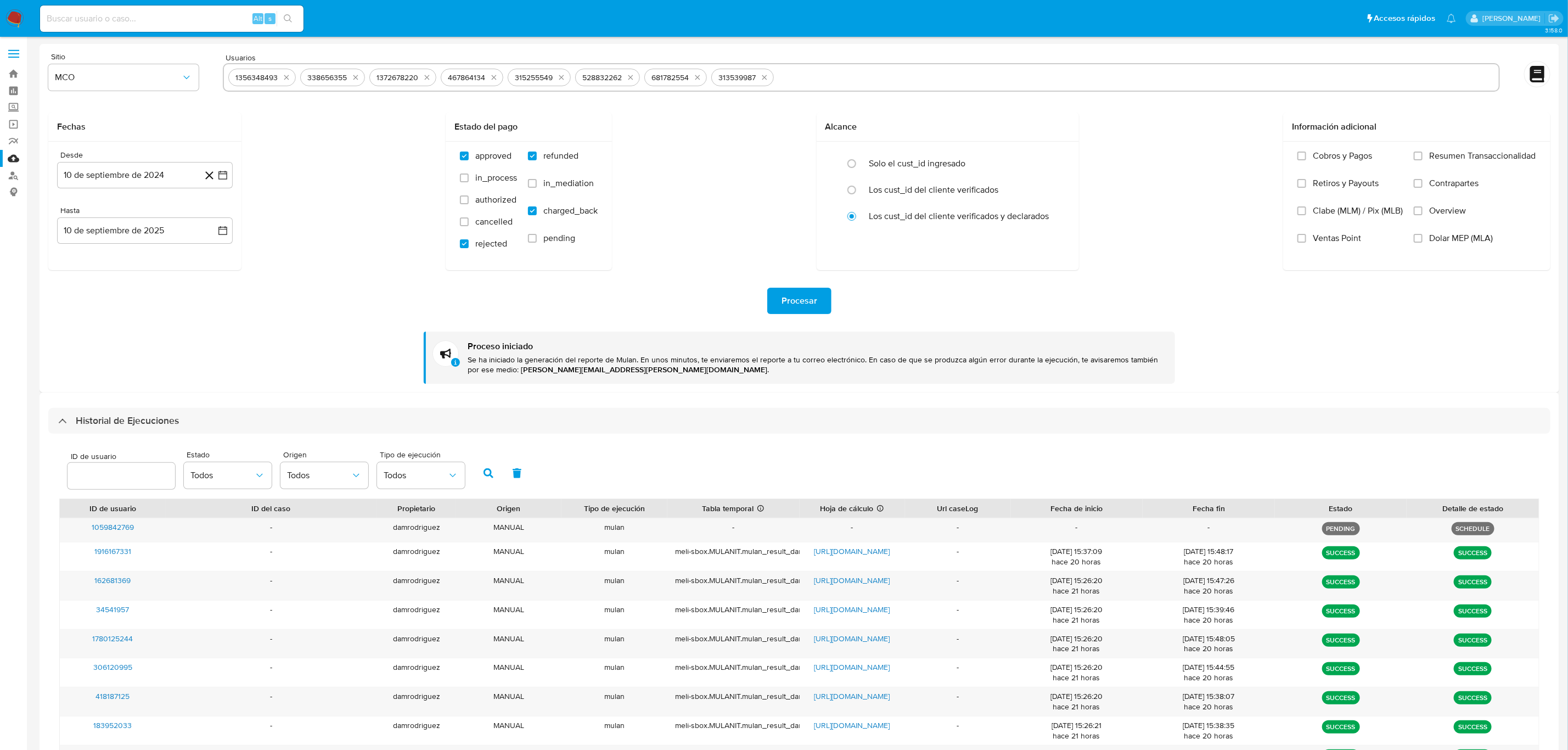
click at [285, 74] on icon "quitar 1356348493" at bounding box center [286, 77] width 9 height 9
click at [351, 74] on icon "quitar 338656355" at bounding box center [356, 77] width 9 height 9
click at [285, 74] on icon "quitar 1372678220" at bounding box center [286, 77] width 9 height 9
click at [285, 74] on button "quitar 467864134" at bounding box center [281, 77] width 13 height 13
click at [345, 74] on icon "quitar 315255549" at bounding box center [349, 77] width 9 height 9
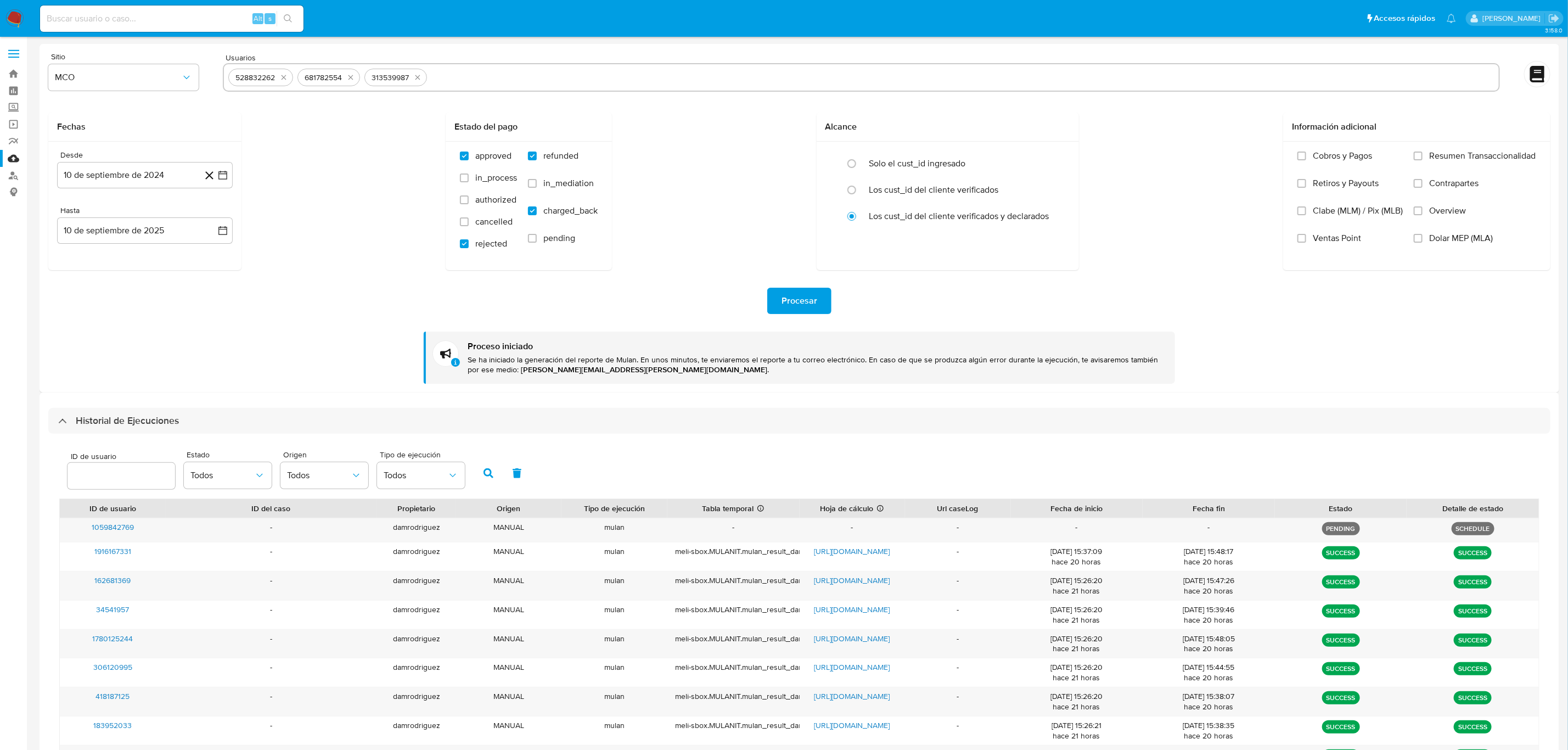
click at [285, 74] on icon "quitar 528832262" at bounding box center [284, 77] width 9 height 9
click at [346, 74] on icon "quitar 681782554" at bounding box center [351, 77] width 9 height 9
click at [285, 74] on icon "quitar 313539987" at bounding box center [281, 77] width 9 height 9
click at [285, 74] on input "text" at bounding box center [861, 77] width 1266 height 17
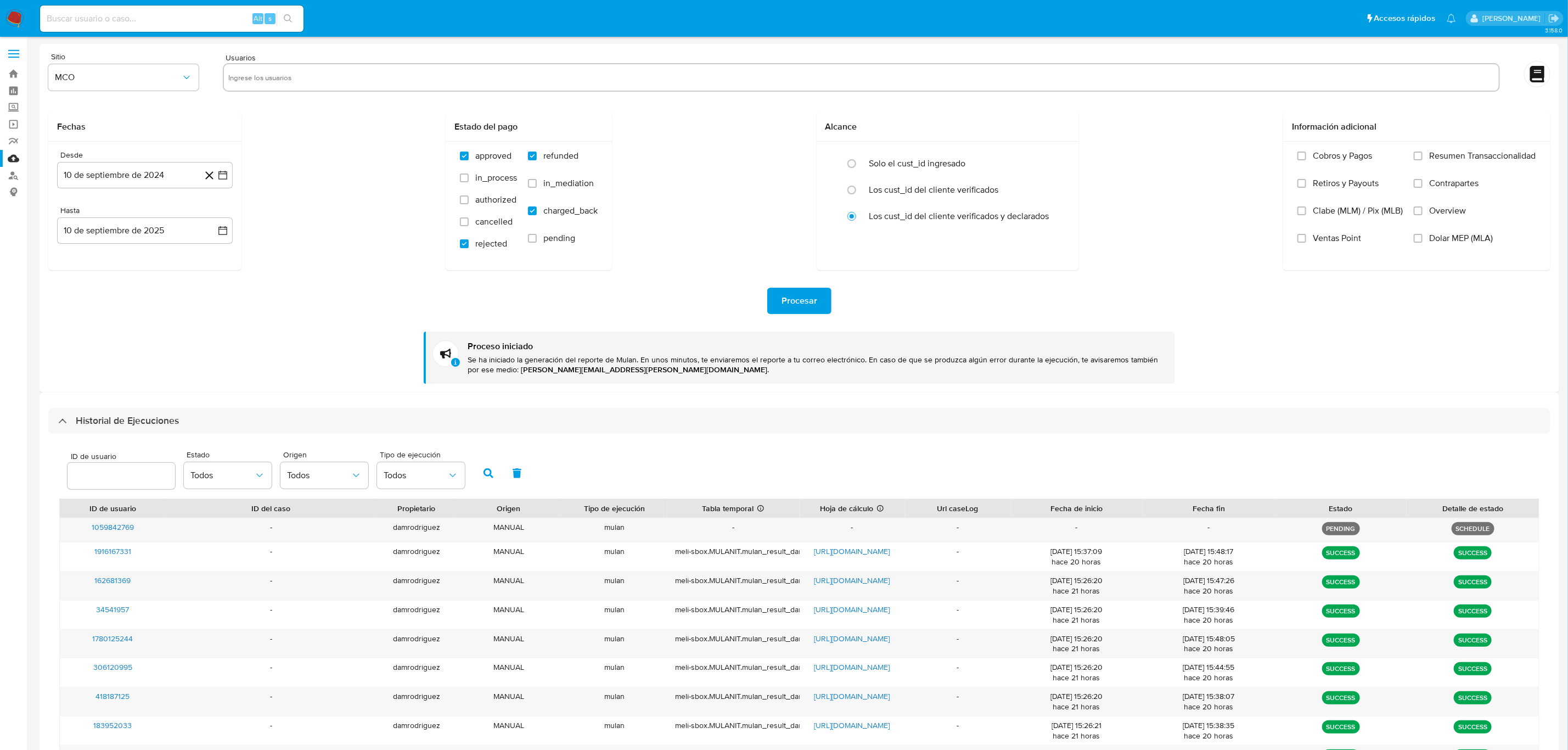
paste input "620001499"
type input "620001499"
click at [366, 76] on input "text" at bounding box center [895, 77] width 1196 height 17
paste input "652390663"
type input "652390663"
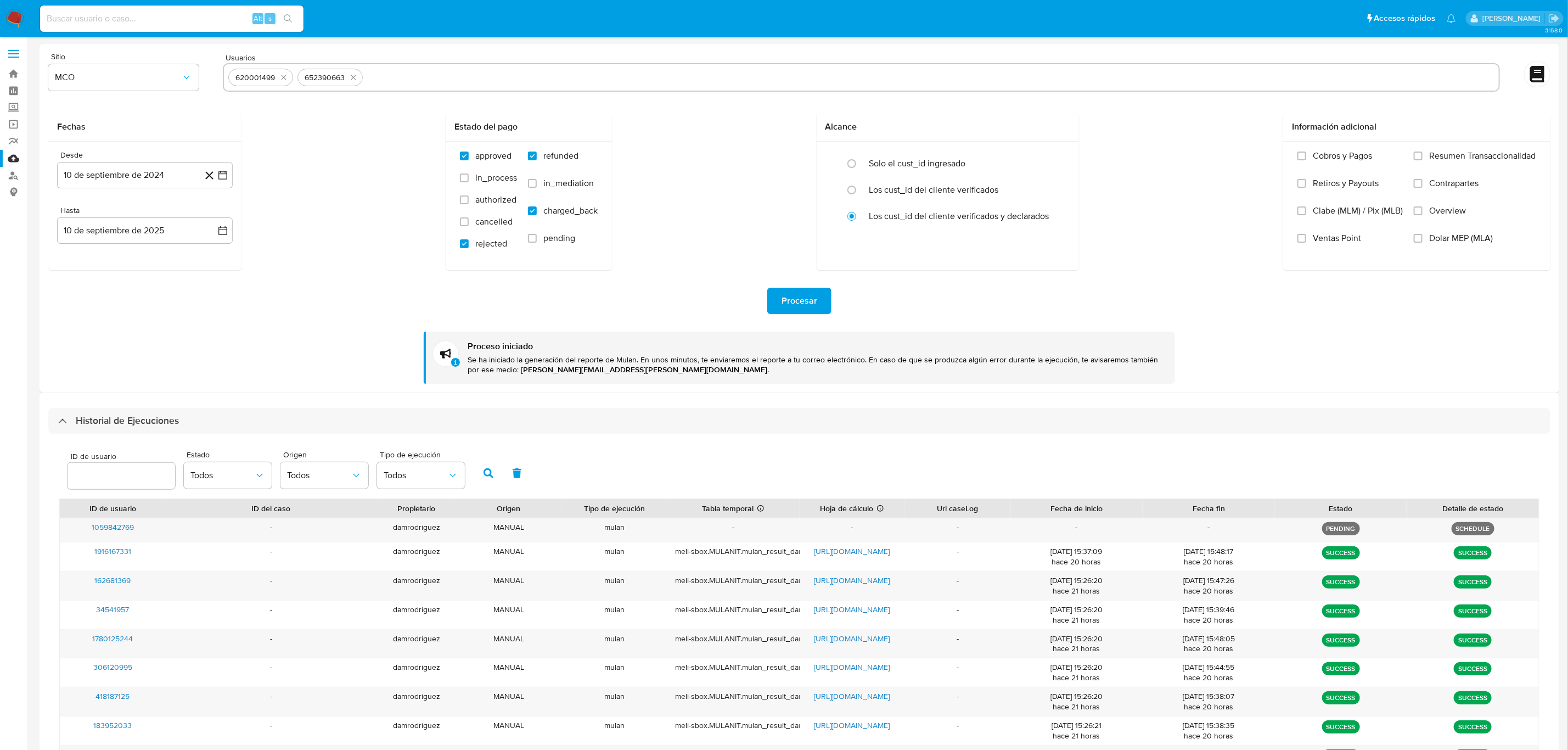
click at [415, 72] on input "text" at bounding box center [930, 77] width 1126 height 17
paste input "1155085363"
type input "1155085363"
click at [462, 79] on input "text" at bounding box center [965, 77] width 1056 height 17
paste input "474578716"
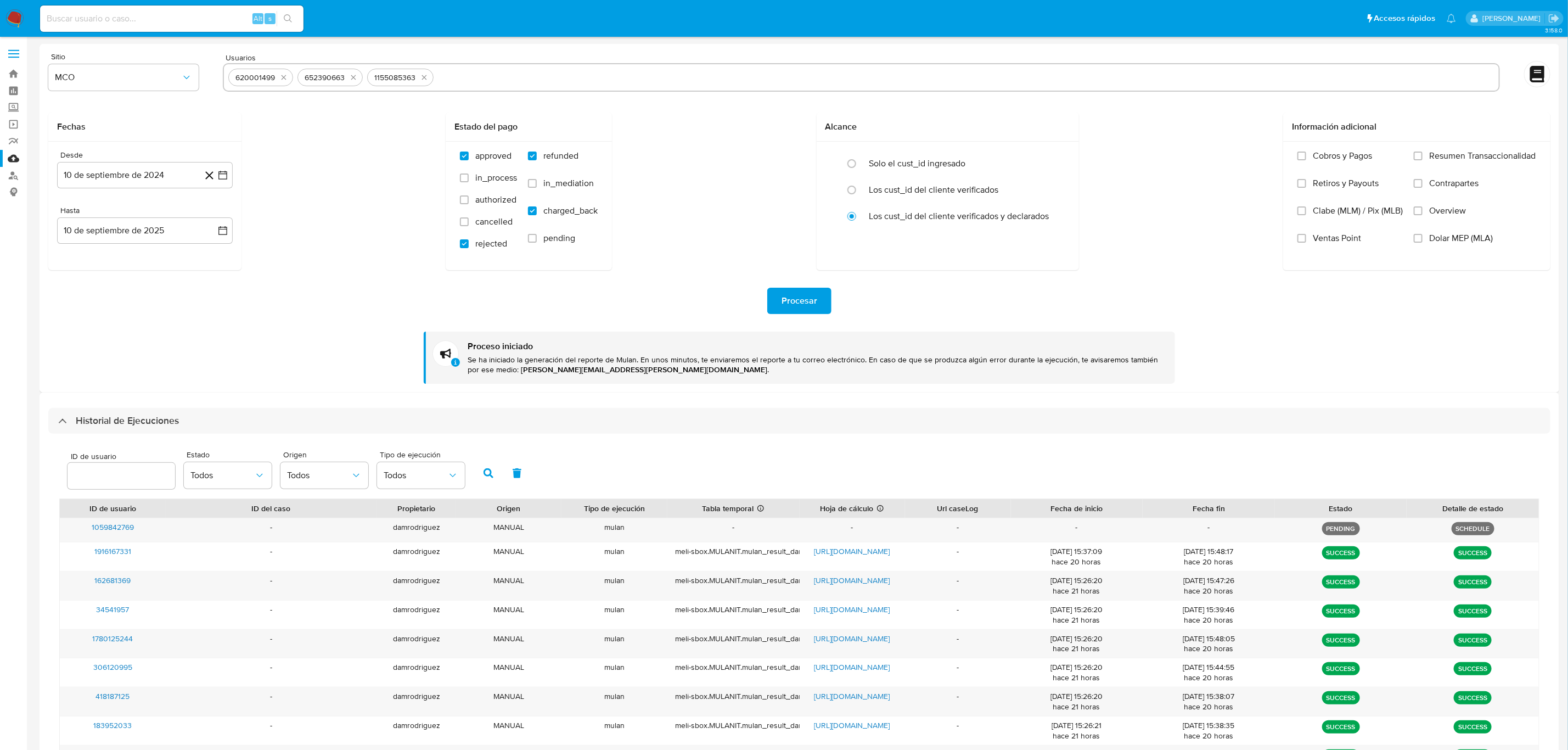
type input "474578716"
click at [530, 76] on input "text" at bounding box center [999, 77] width 991 height 17
paste input "1809721522"
type input "1809721522"
click at [614, 79] on input "text" at bounding box center [1033, 77] width 920 height 17
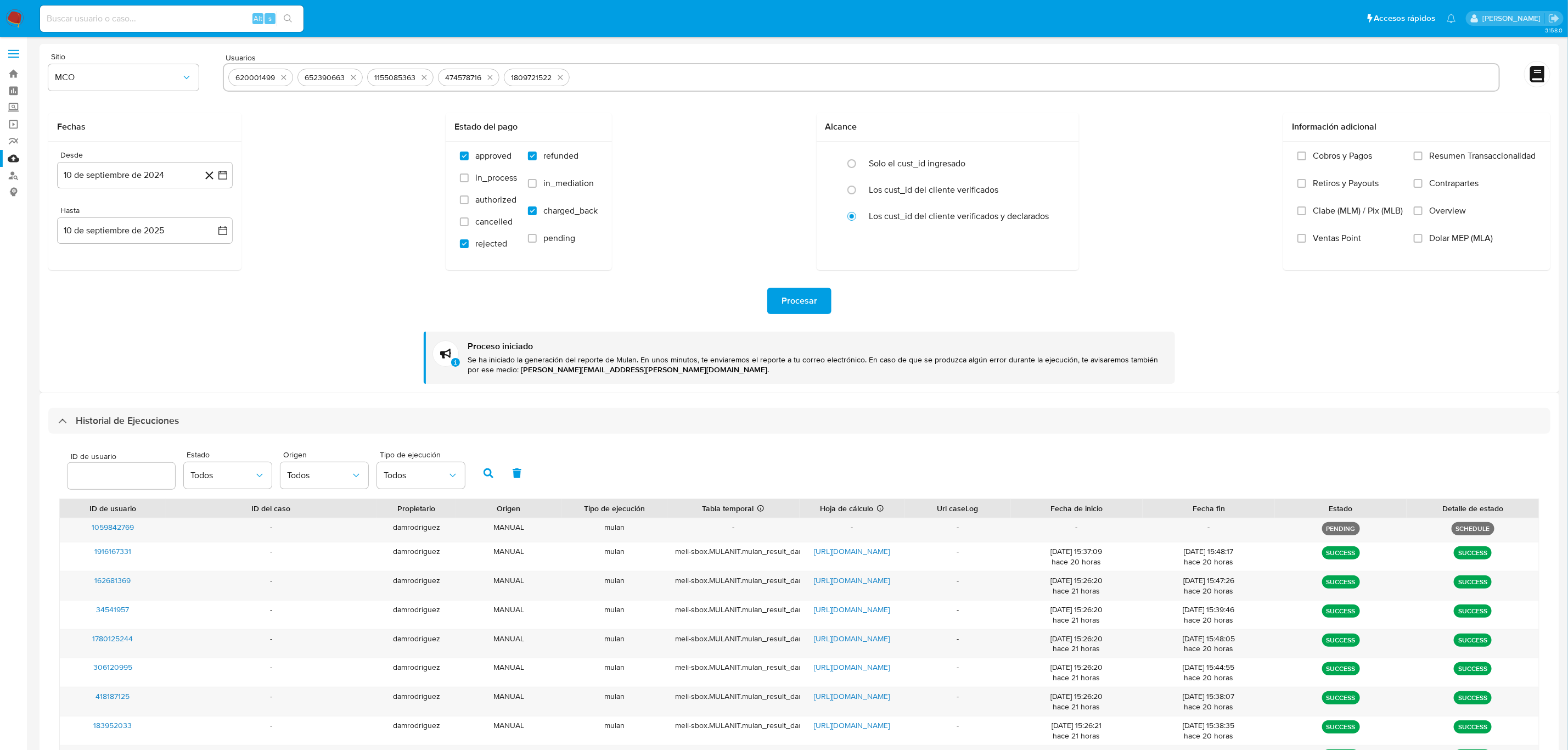
paste input "1065612501"
type input "1065612501"
click at [797, 297] on span "Procesar" at bounding box center [799, 300] width 35 height 24
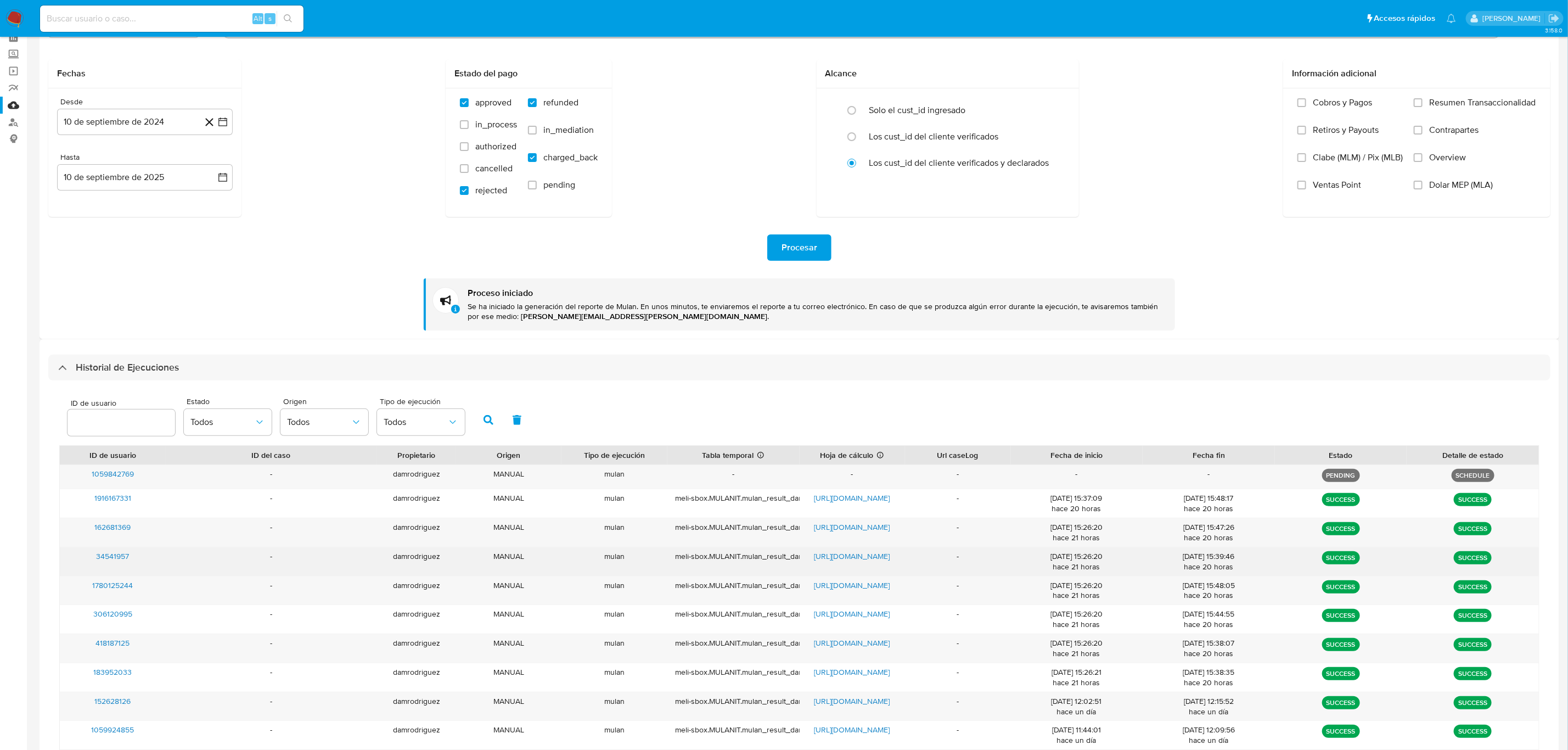
scroll to position [82, 0]
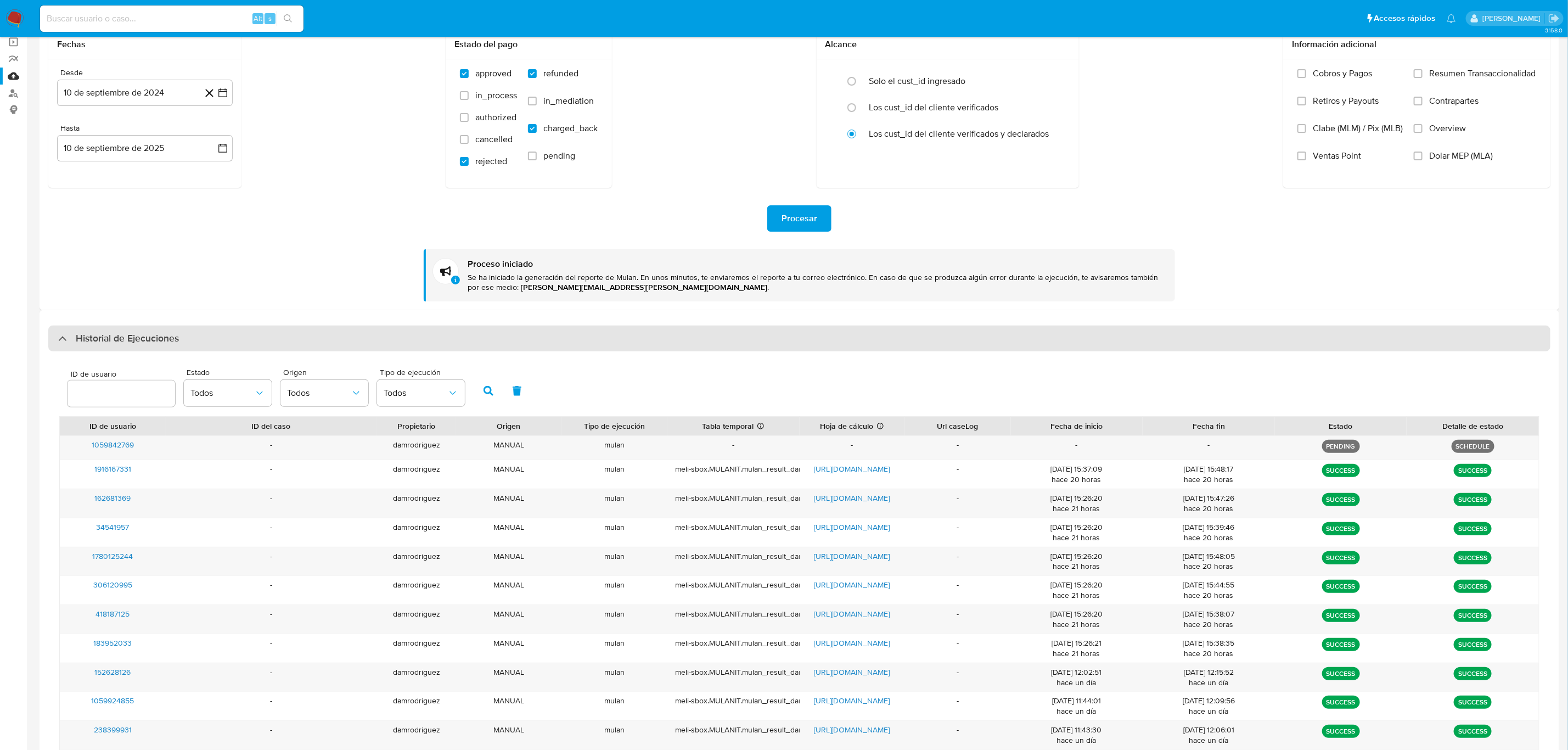
click at [190, 344] on div "Historial de Ejecuciones" at bounding box center [799, 339] width 1502 height 27
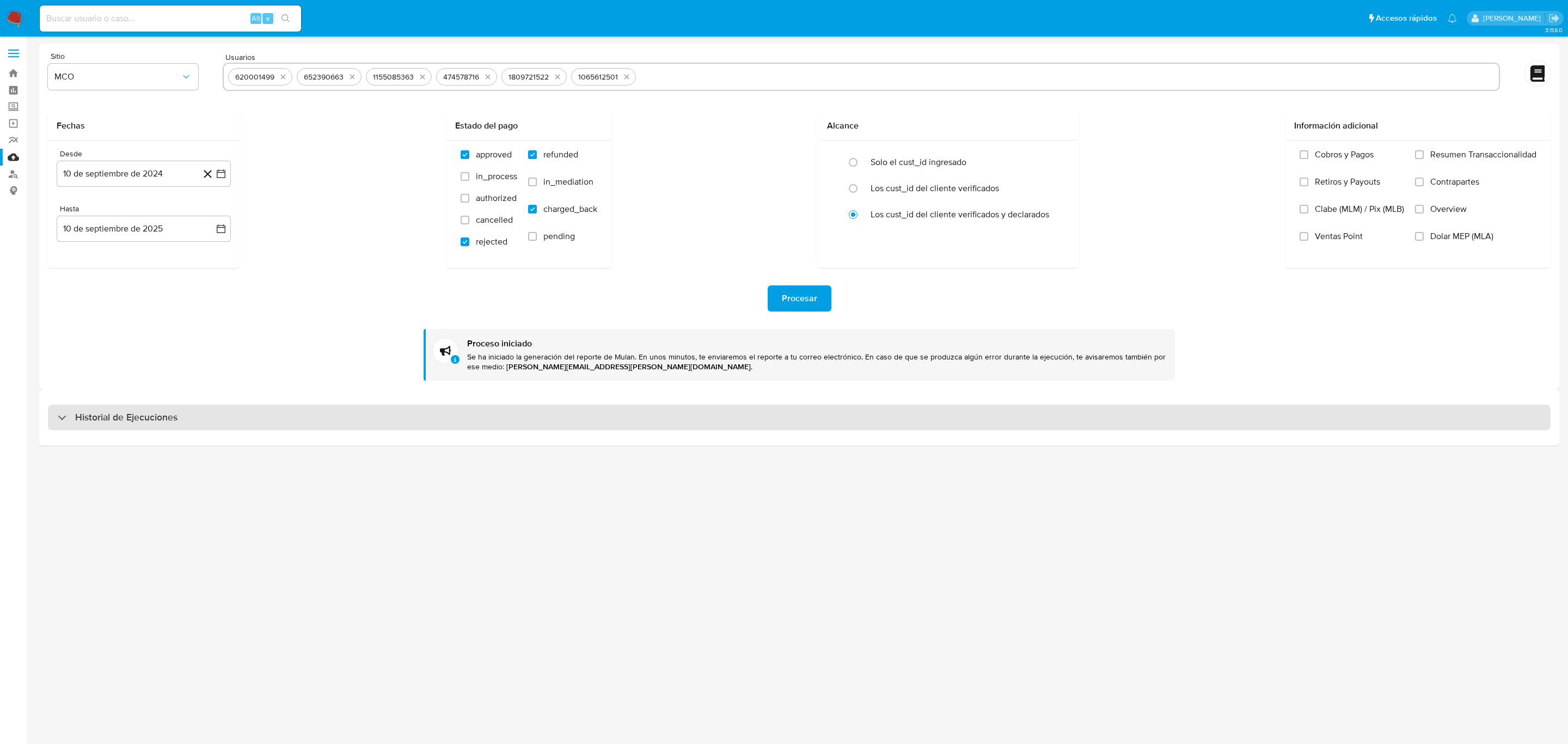
click at [163, 419] on h3 "Historial de Ejecuciones" at bounding box center [126, 417] width 102 height 13
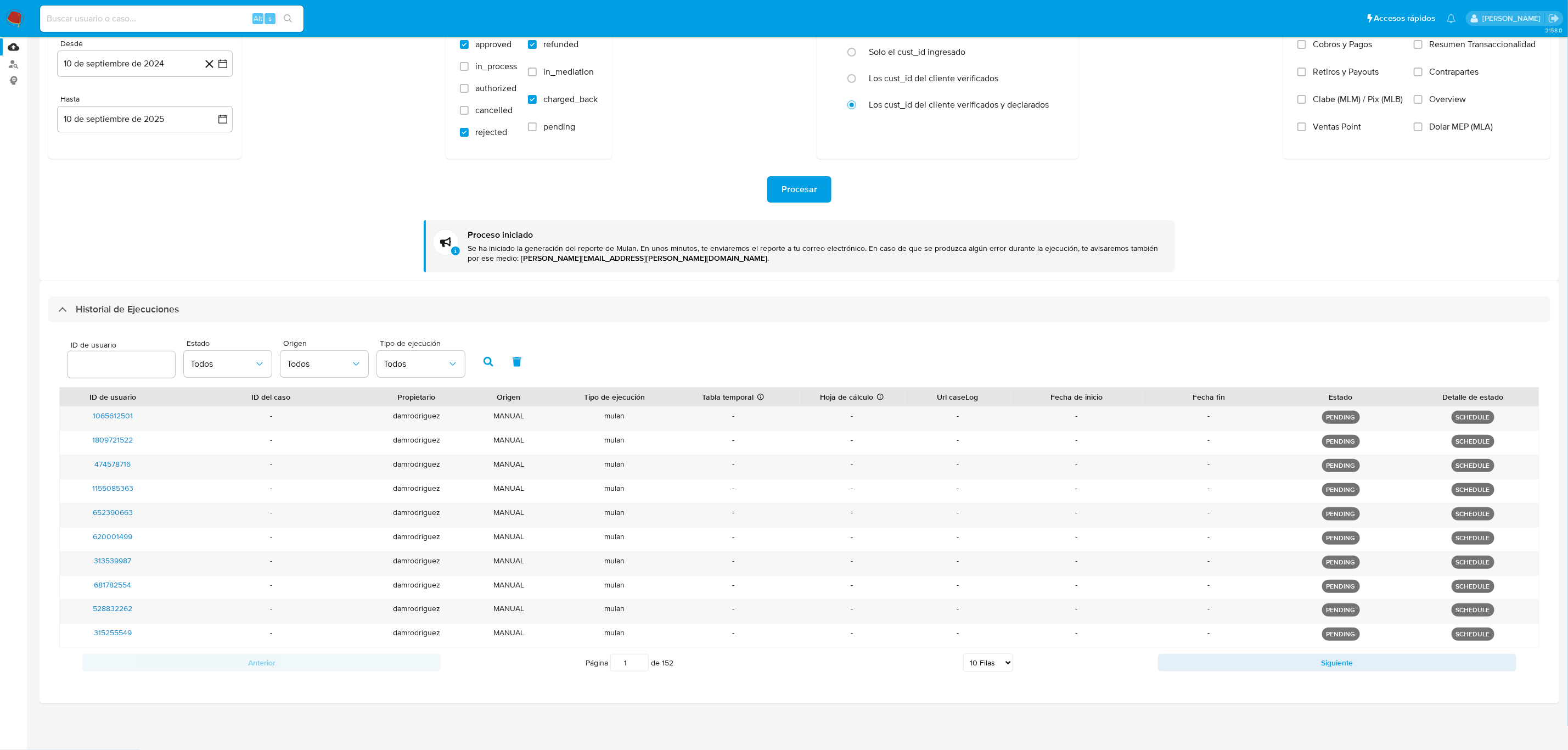
scroll to position [115, 0]
click at [1021, 519] on div "Página 1 de 152 5 Filas 10 Filas 20 Filas 25 Filas 50 Filas 100 Filas" at bounding box center [800, 663] width 717 height 22
click at [999, 519] on select "5 Filas 10 Filas 20 Filas 25 Filas 50 Filas 100 Filas" at bounding box center [988, 663] width 50 height 19
select select "50"
click at [963, 519] on select "5 Filas 10 Filas 20 Filas 25 Filas 50 Filas 100 Filas" at bounding box center [988, 663] width 50 height 19
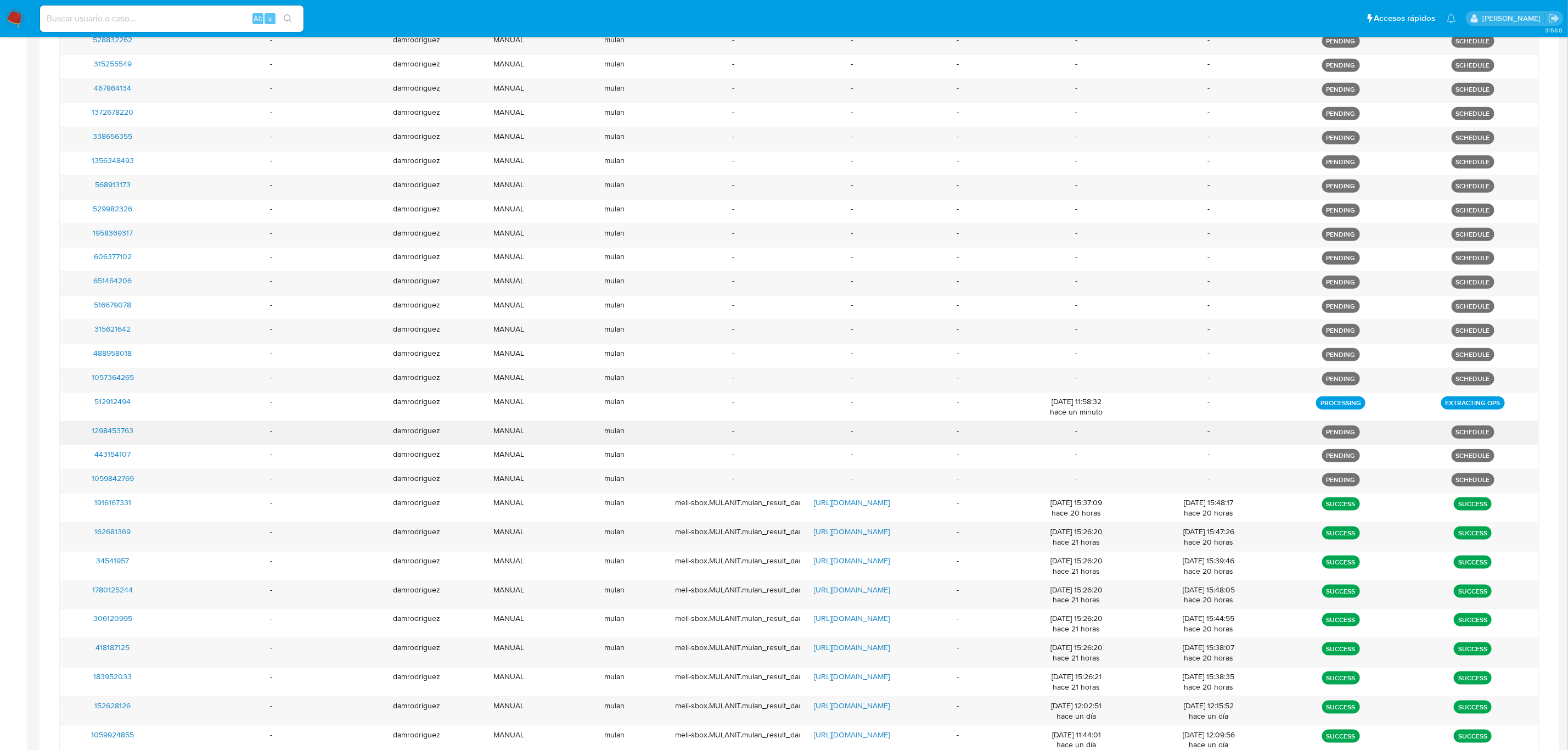
scroll to position [692, 0]
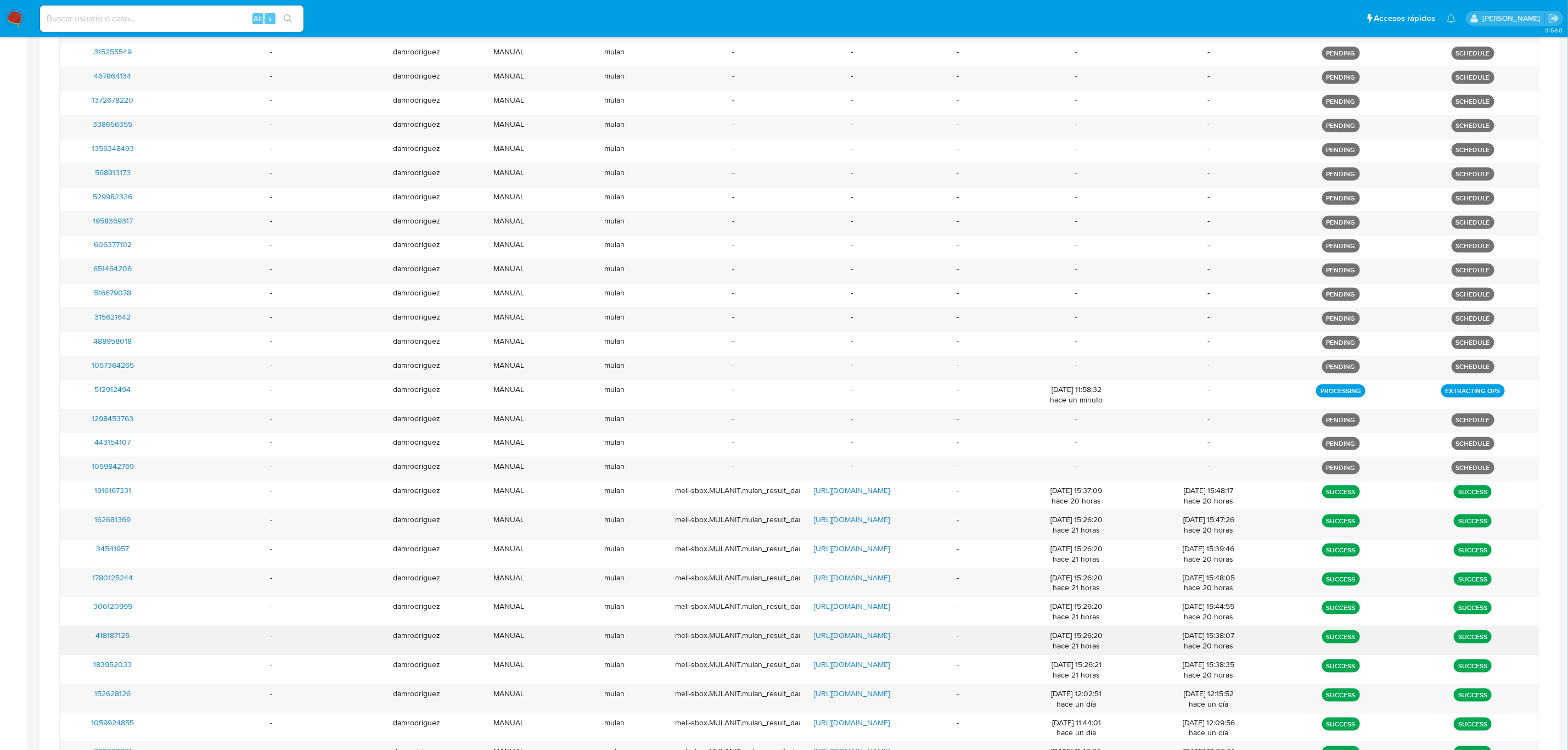
click at [227, 519] on div "-" at bounding box center [271, 641] width 211 height 29
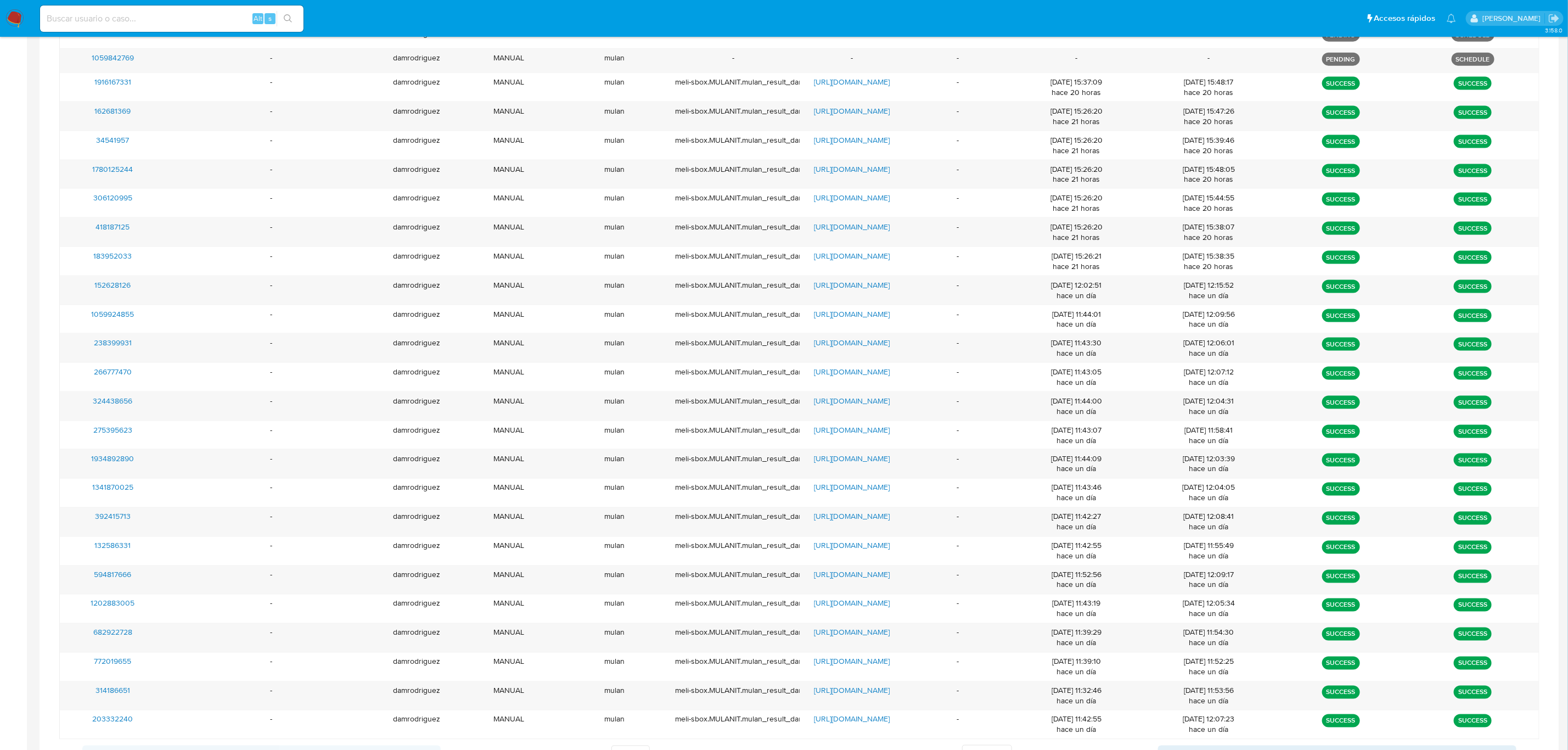
scroll to position [1211, 0]
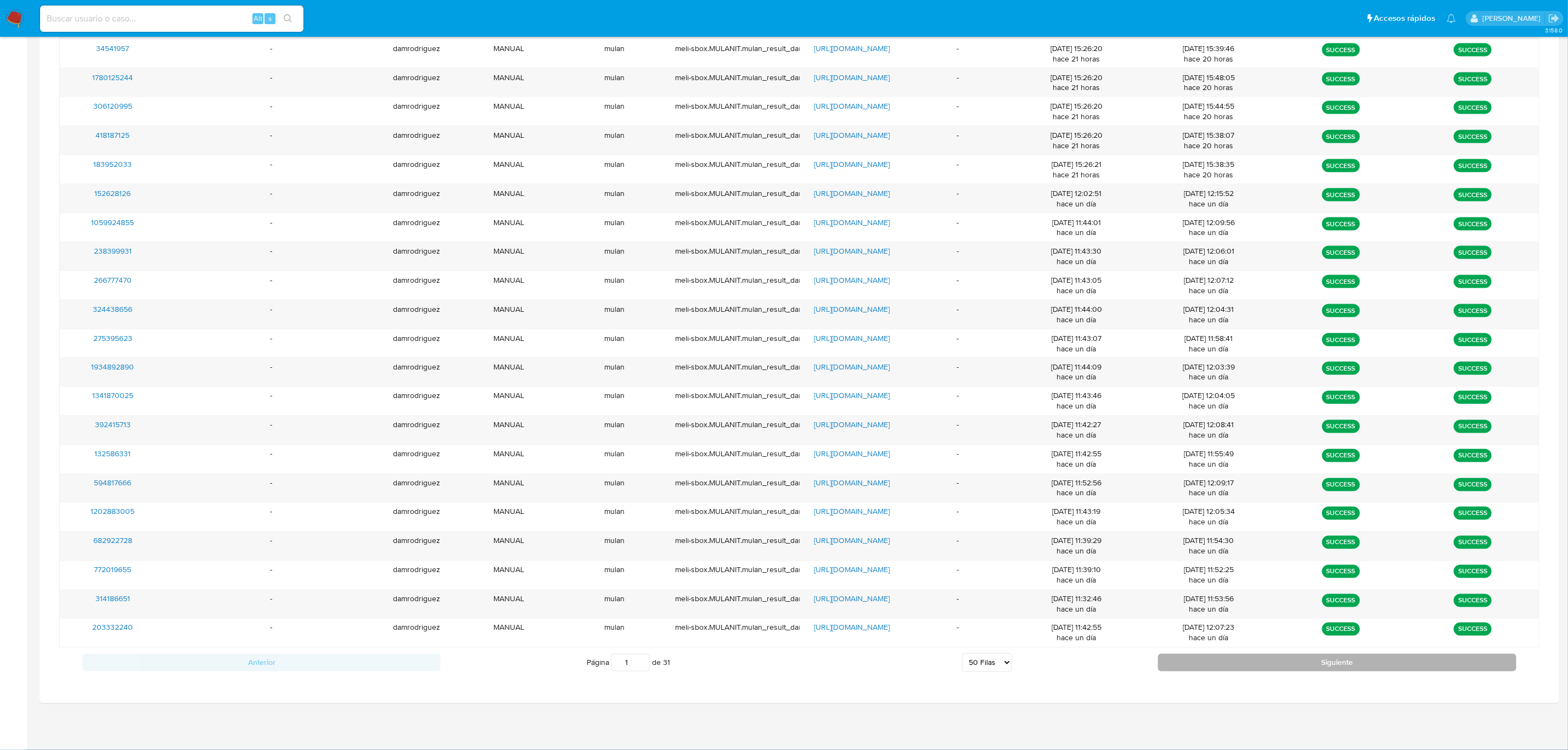
click at [1053, 519] on button "Siguiente" at bounding box center [1337, 663] width 359 height 17
type input "2"
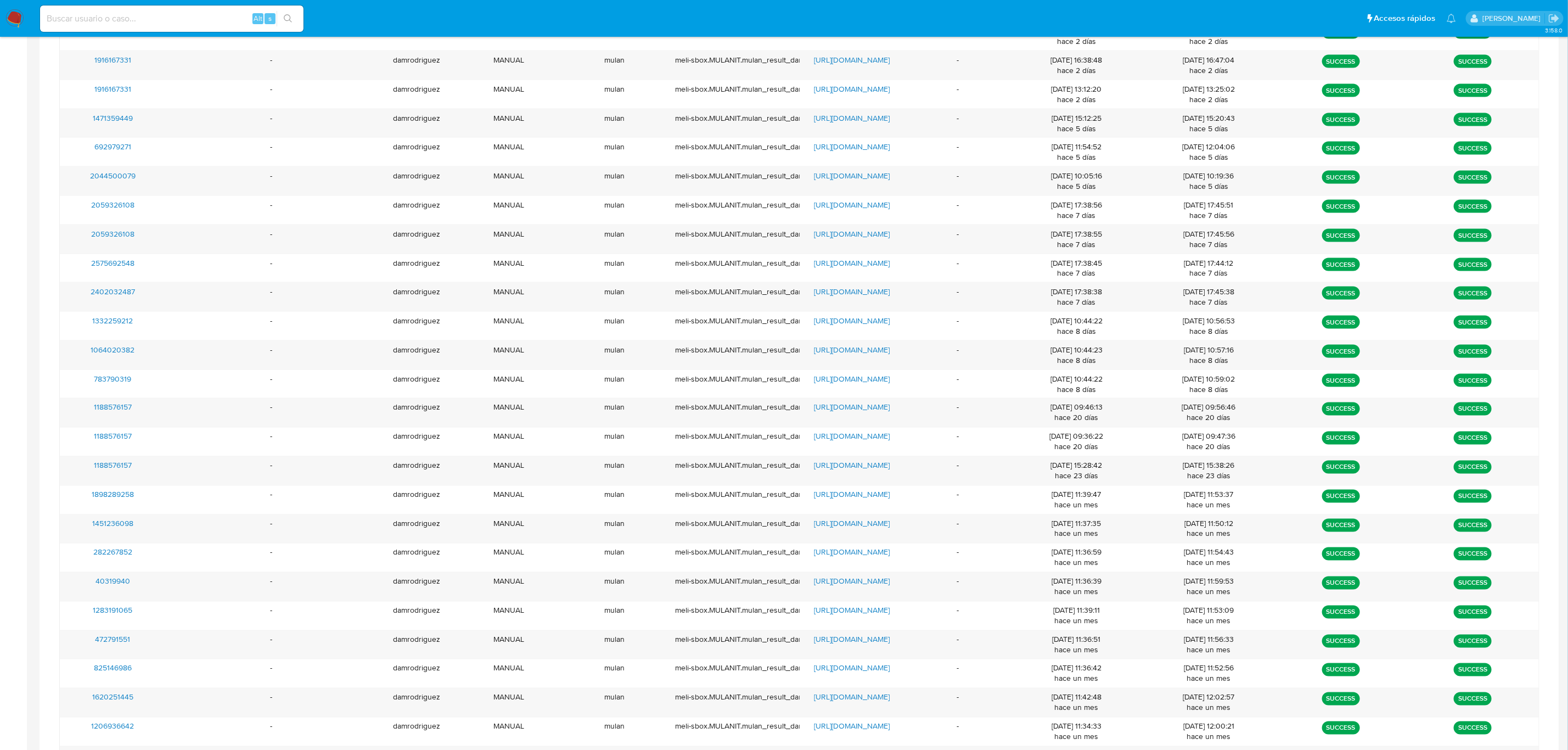
scroll to position [1330, 0]
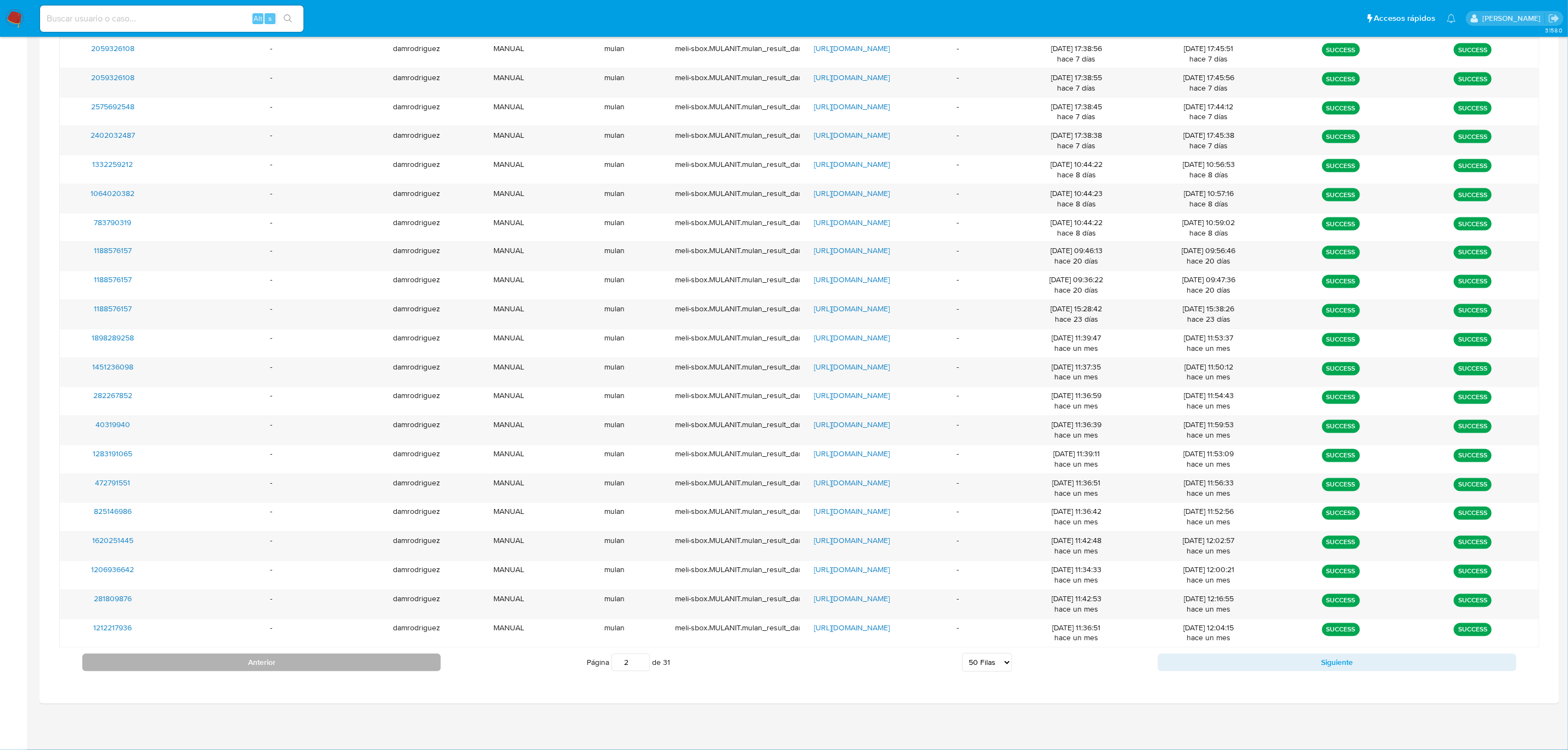
click at [236, 519] on button "Anterior" at bounding box center [261, 663] width 359 height 17
type input "1"
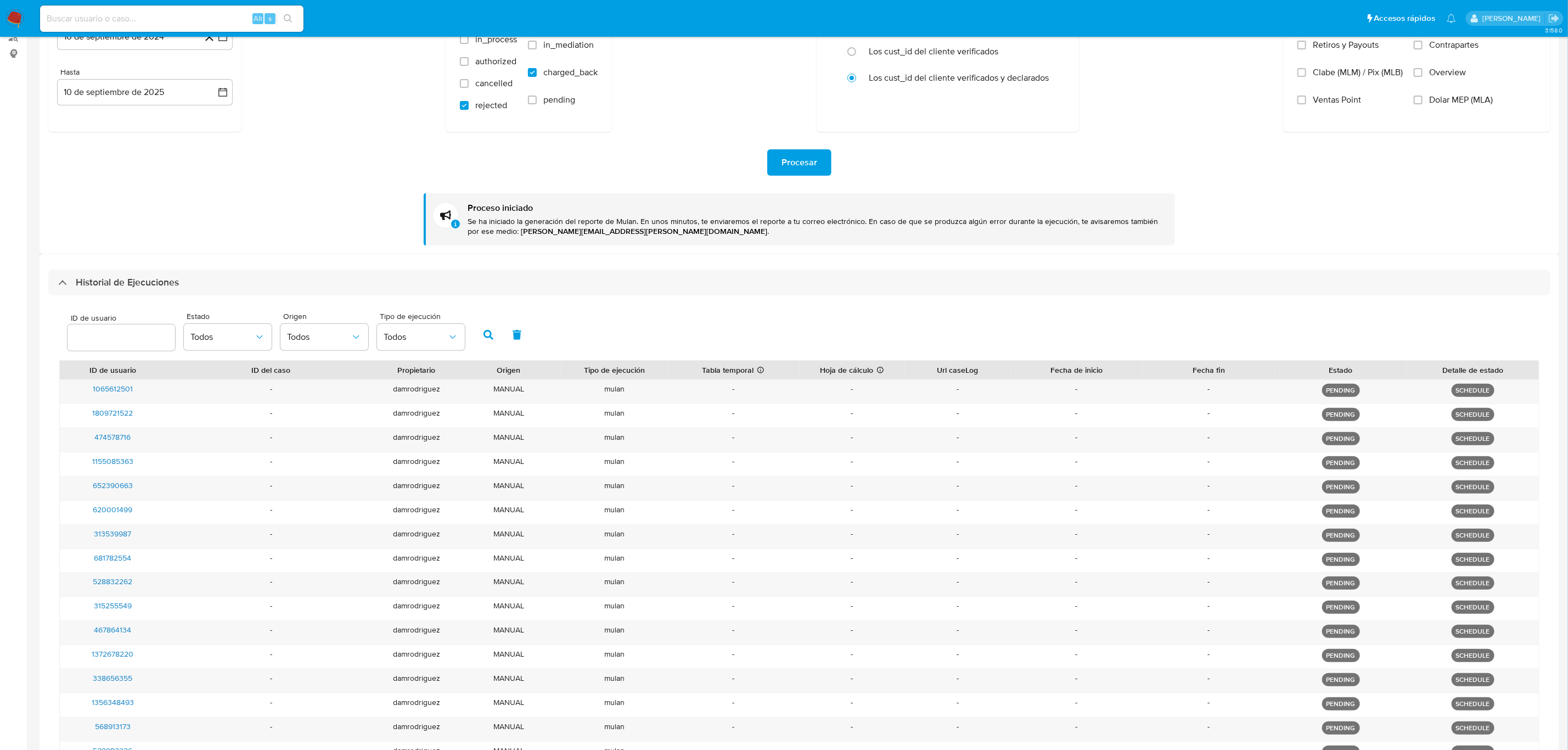
scroll to position [0, 0]
